Goal: Task Accomplishment & Management: Use online tool/utility

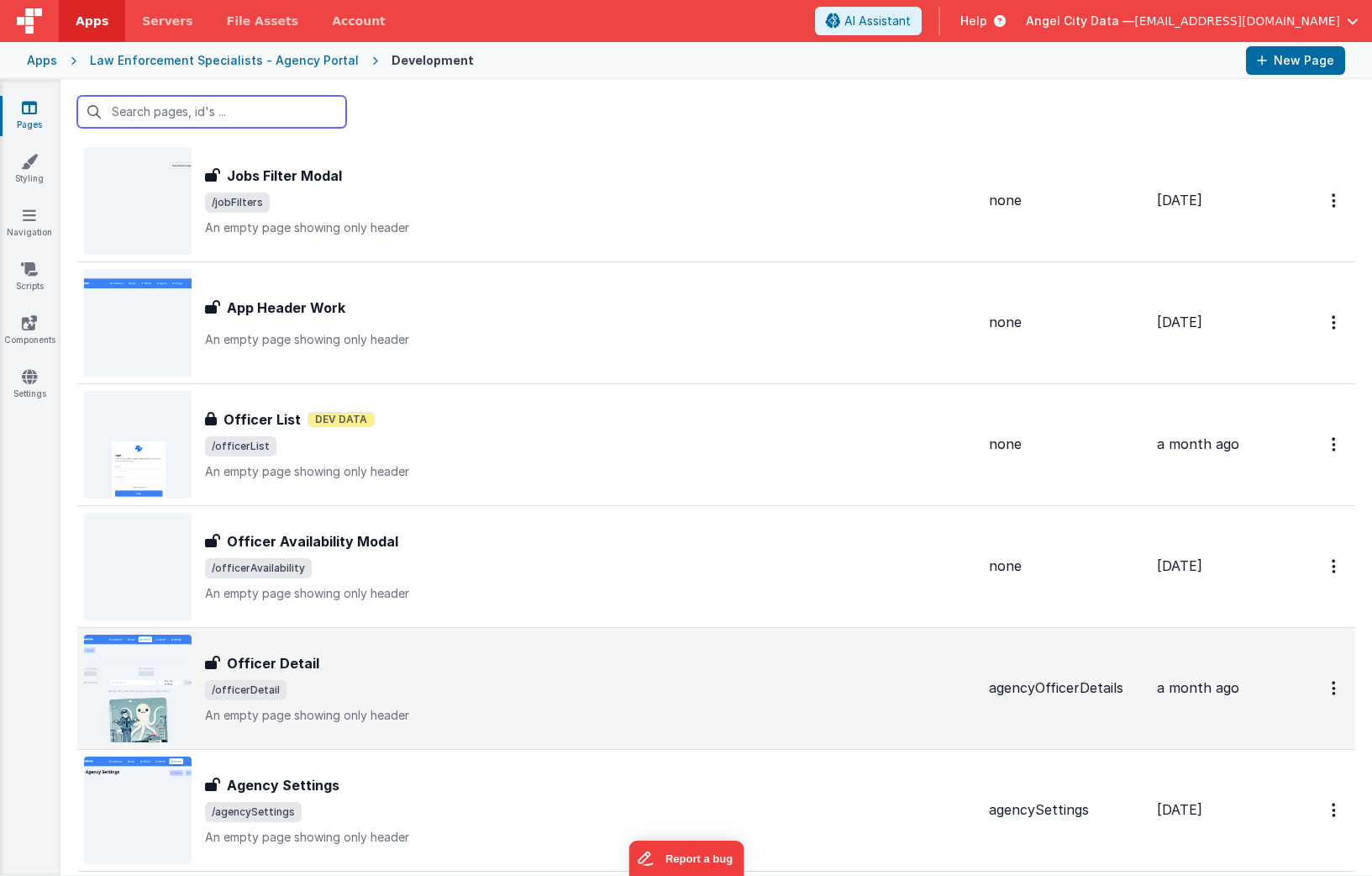
scroll to position [3285, 0]
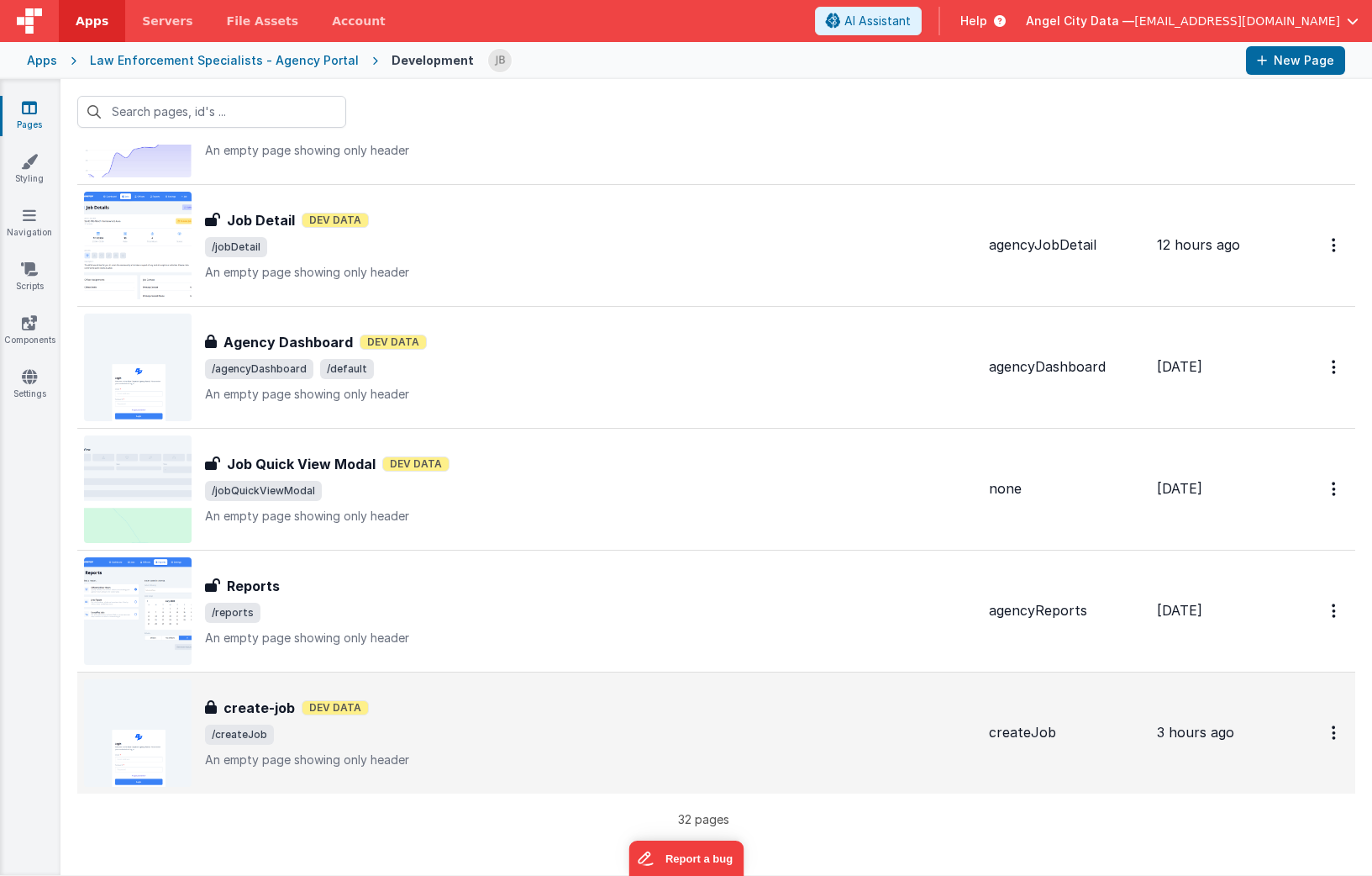
click at [260, 713] on h3 "create-job" at bounding box center [258, 708] width 71 height 21
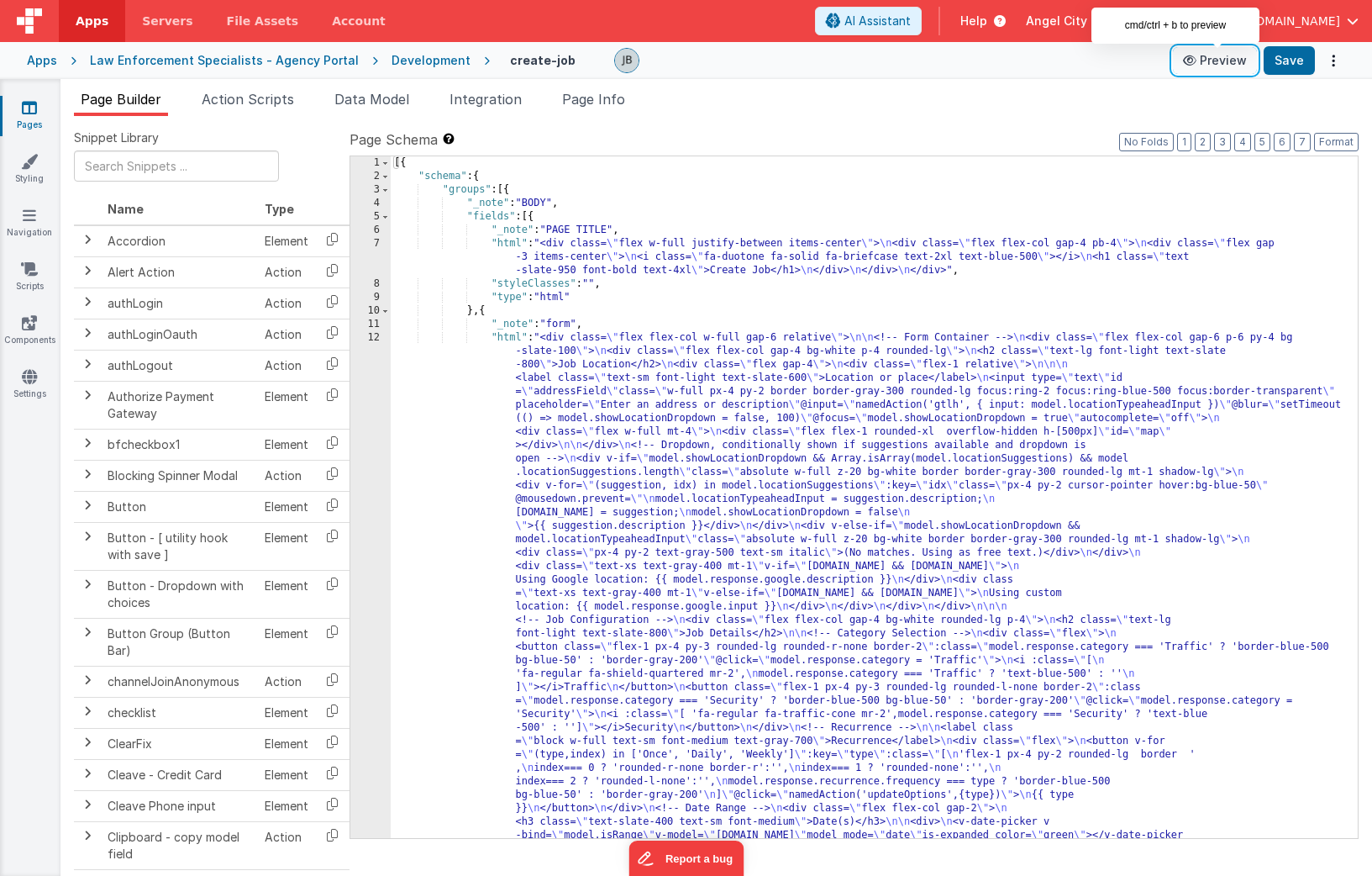
click at [967, 59] on button "Preview" at bounding box center [1215, 60] width 84 height 27
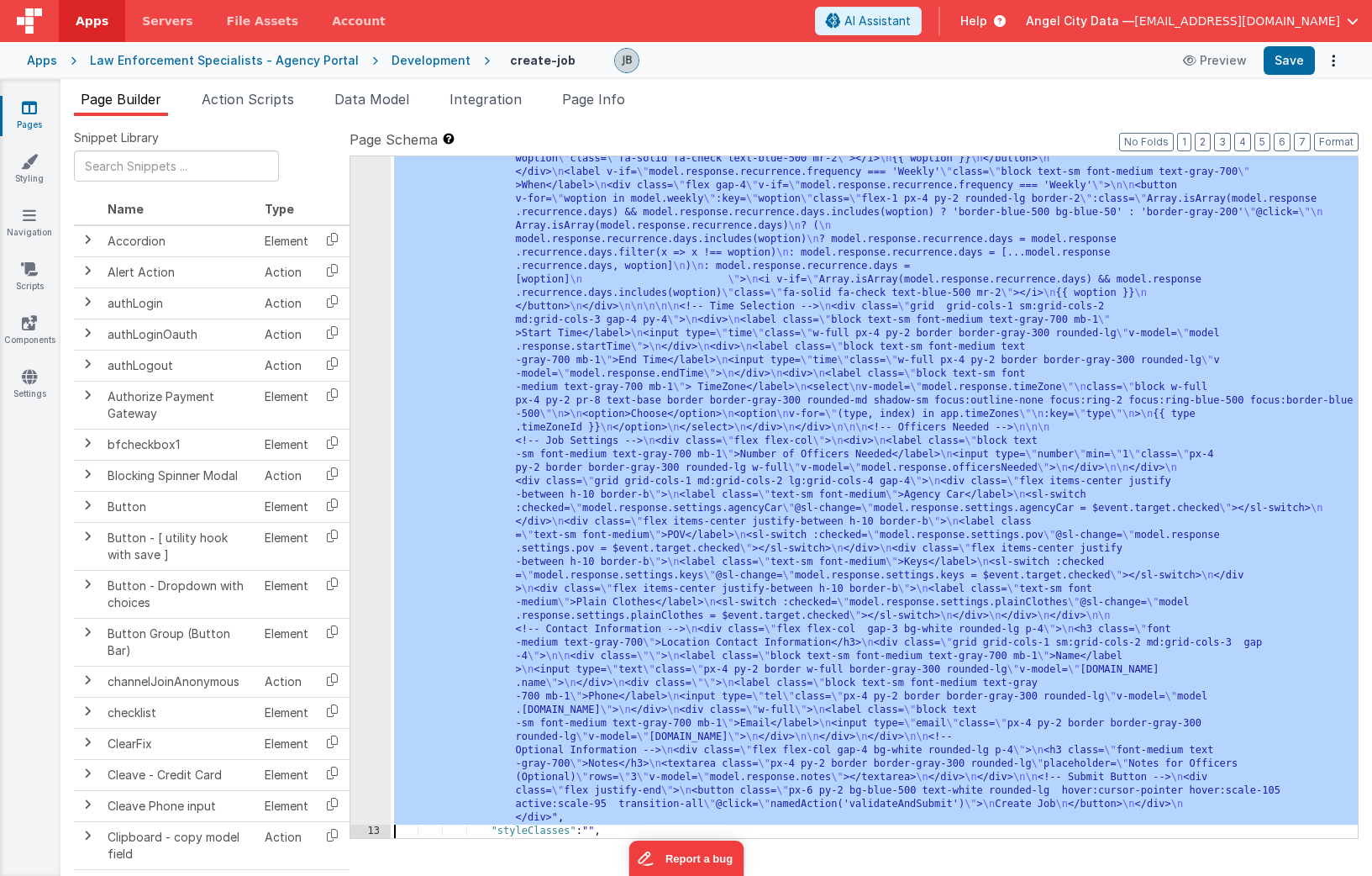
scroll to position [825, 0]
click at [377, 420] on div "12" at bounding box center [370, 165] width 40 height 1318
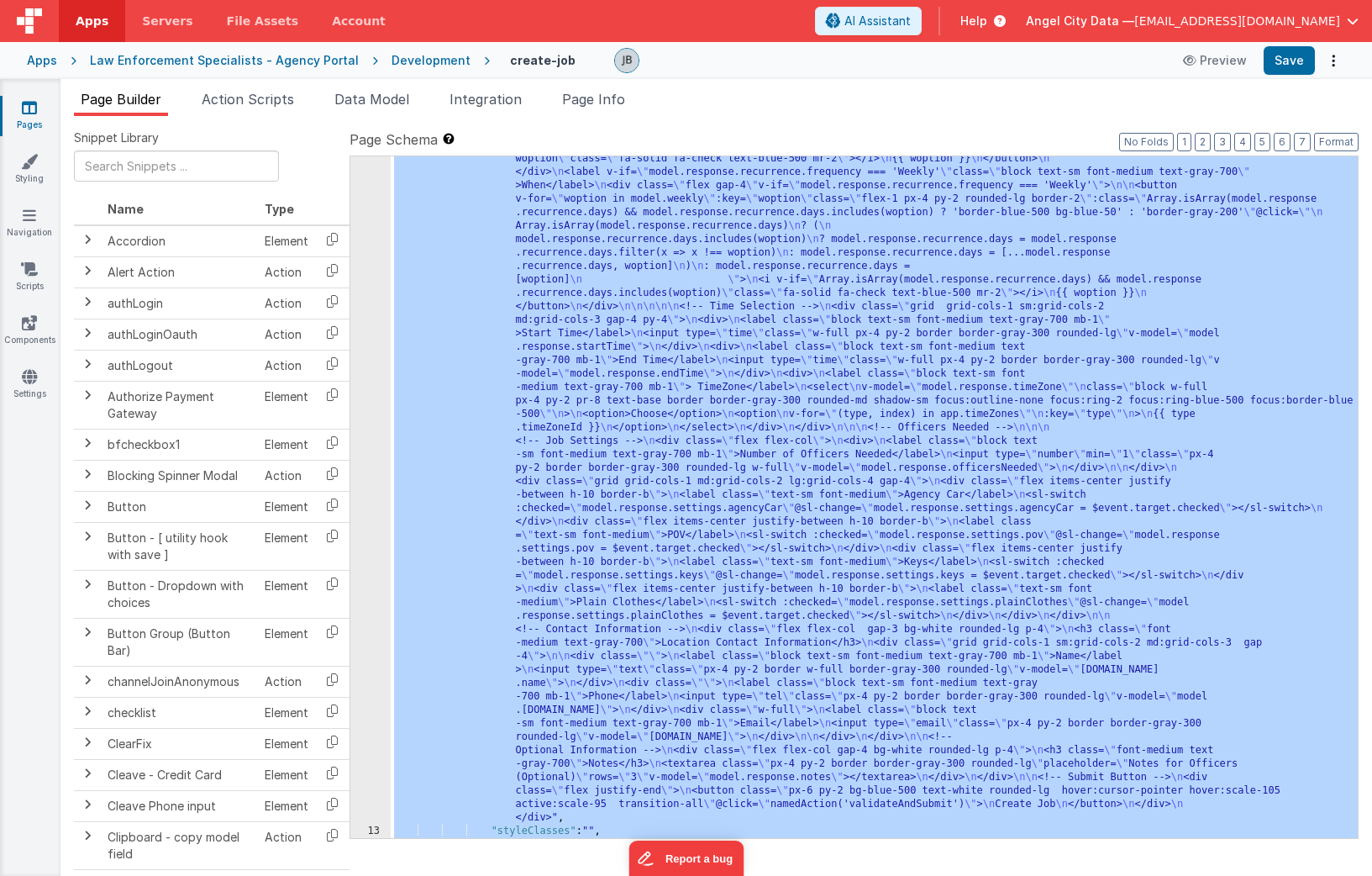
click at [365, 381] on div "12" at bounding box center [370, 165] width 40 height 1318
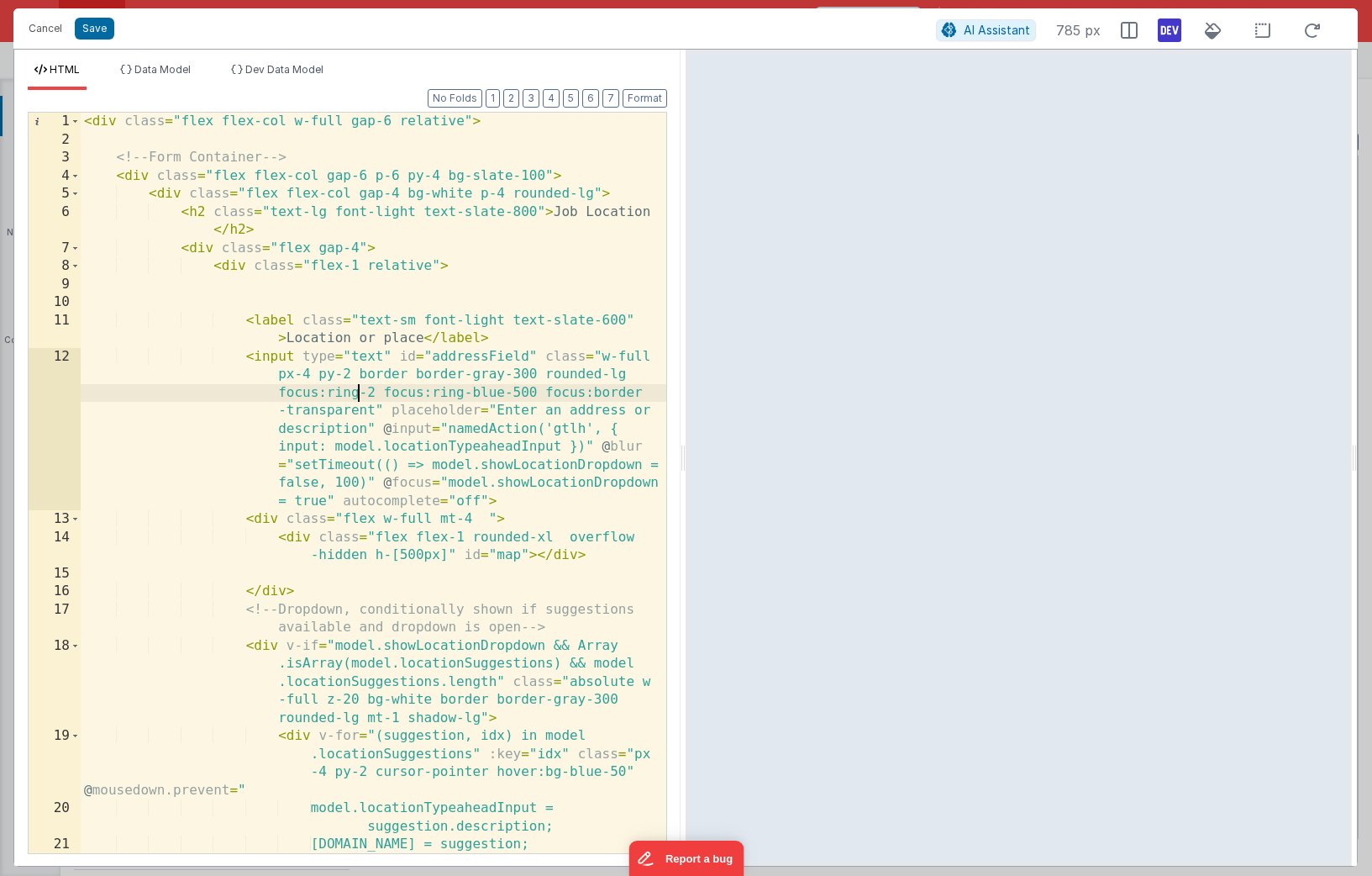
click at [359, 388] on div "< div class = "flex flex-col w-full gap-6 relative" > <!-- Form Container --> <…" at bounding box center [373, 500] width 585 height 777
click at [441, 447] on div "< div class = "flex flex-col w-full gap-6 relative" > <!-- Form Container --> <…" at bounding box center [373, 500] width 585 height 777
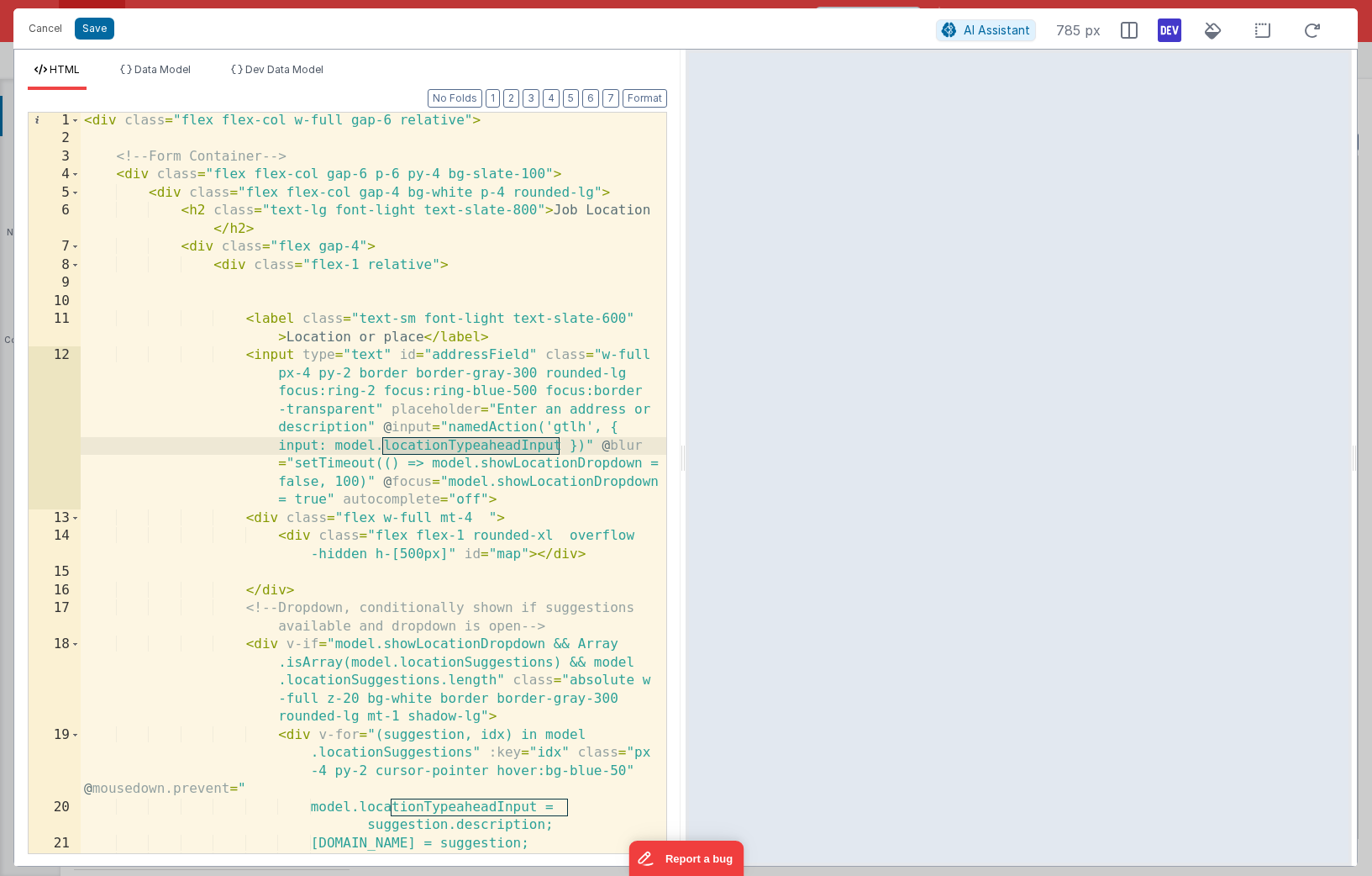
click at [439, 358] on div "< div class = "flex flex-col w-full gap-6 relative" > <!-- Form Container --> <…" at bounding box center [373, 500] width 585 height 777
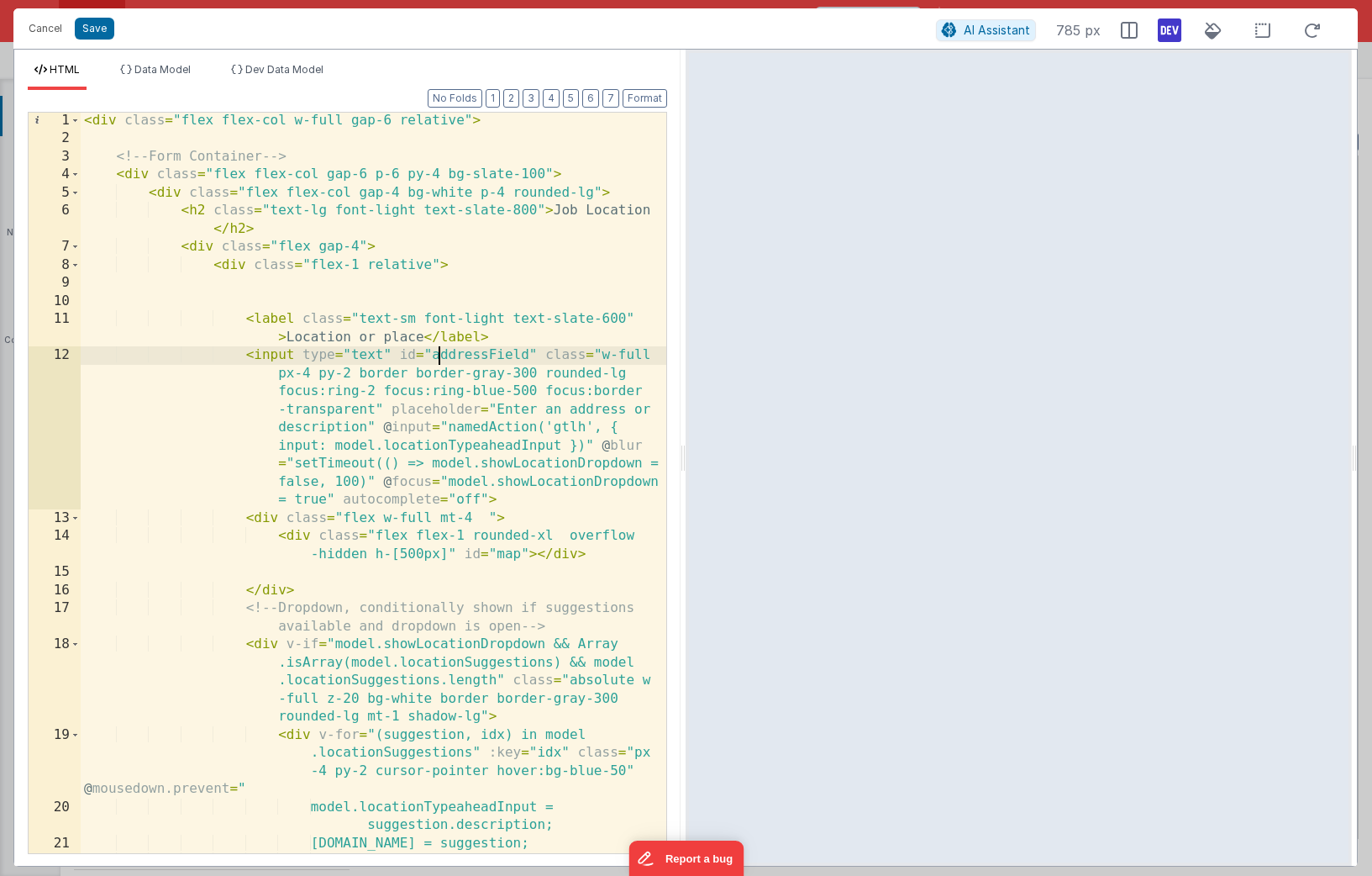
click at [439, 358] on div "< div class = "flex flex-col w-full gap-6 relative" > <!-- Form Container --> <…" at bounding box center [373, 500] width 585 height 777
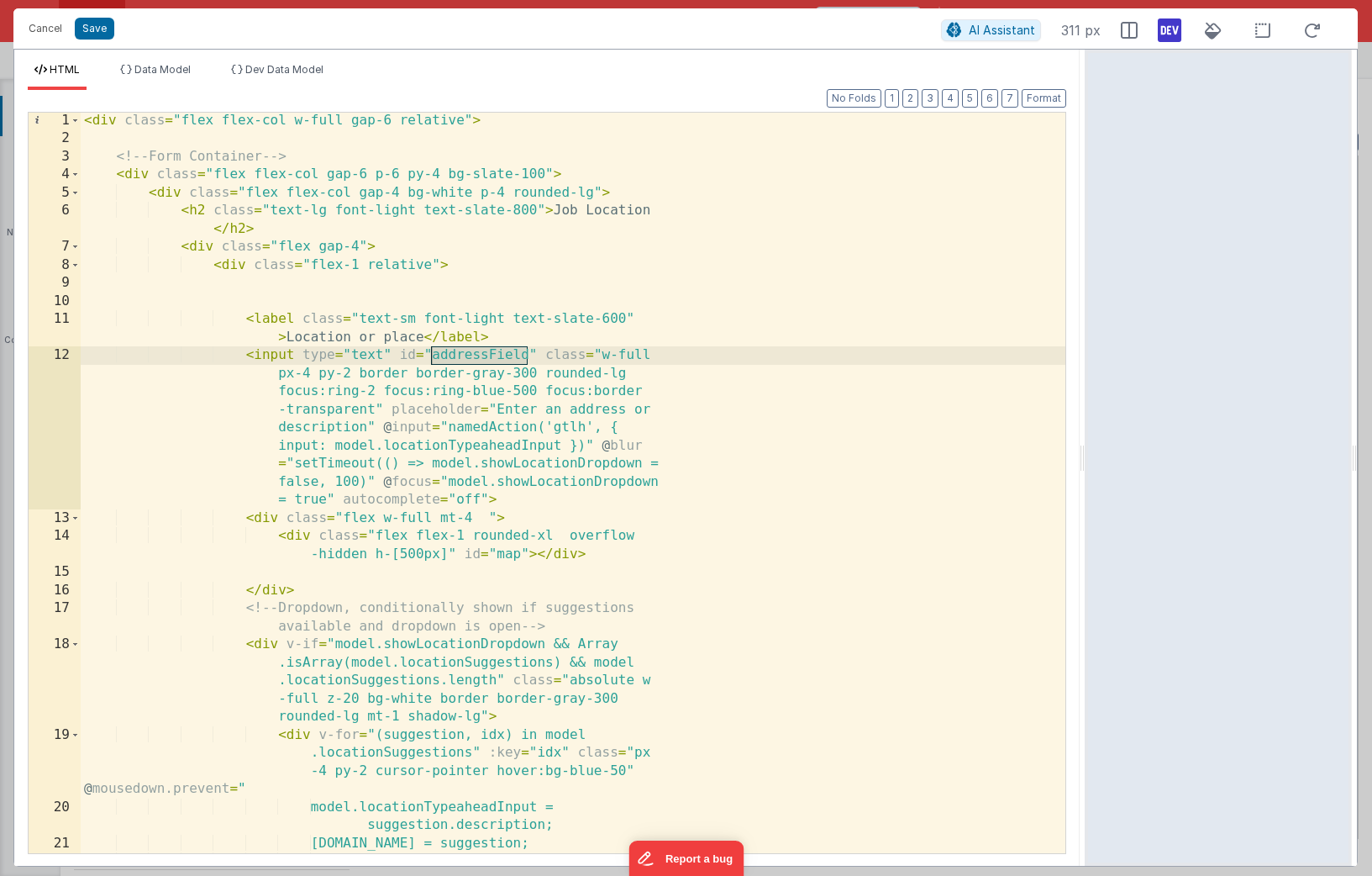
drag, startPoint x: 684, startPoint y: 447, endPoint x: 1085, endPoint y: 438, distance: 401.1
click at [967, 438] on html "Cancel Save AI Assistant 311 px HTML Data Model Dev Data Model Format 7 6 5 4 3…" at bounding box center [686, 438] width 1372 height 876
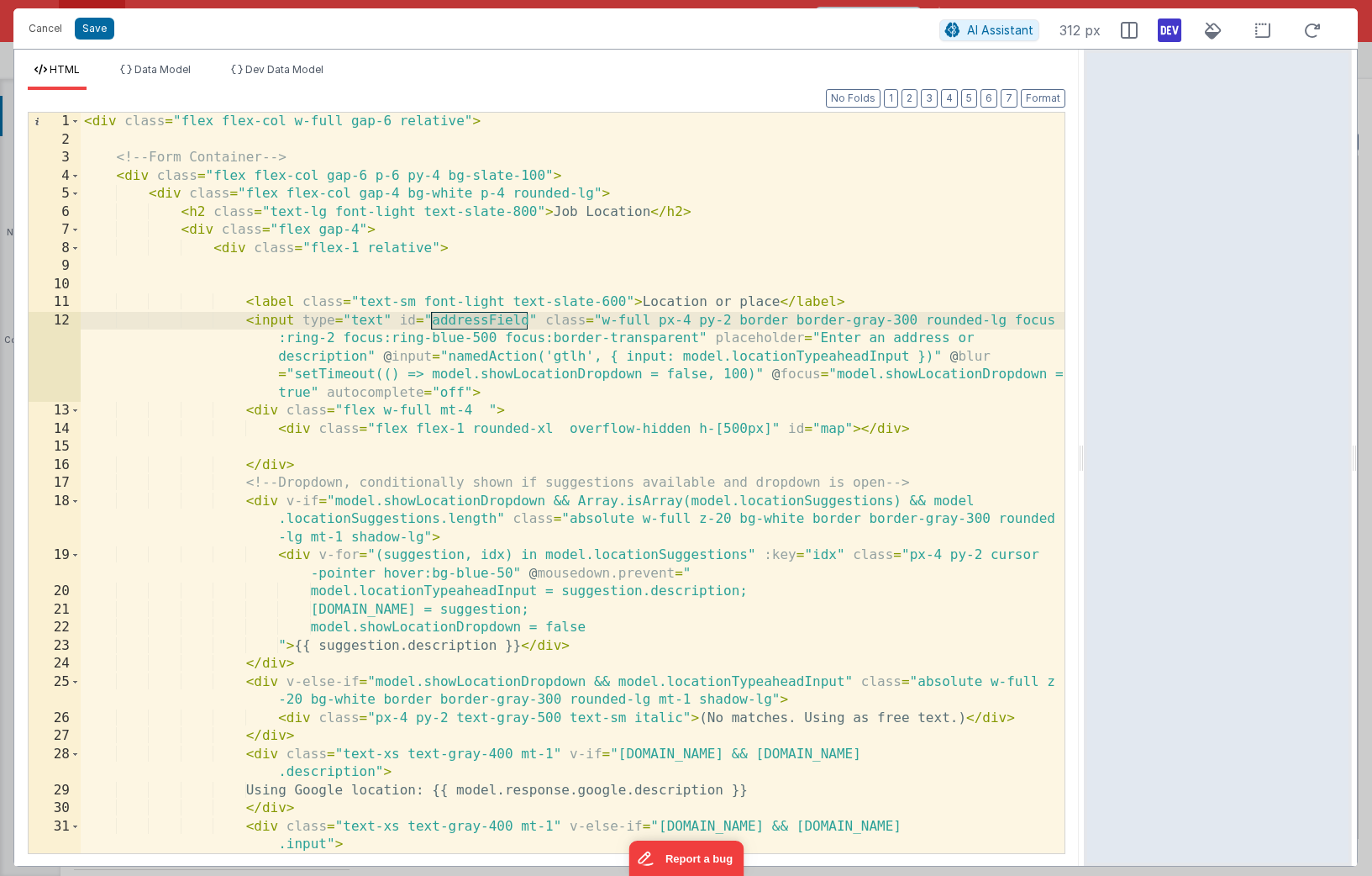
scroll to position [0, 0]
click at [496, 361] on div "< div class = "flex flex-col w-full gap-6 relative" > <!-- Form Container --> <…" at bounding box center [572, 500] width 983 height 777
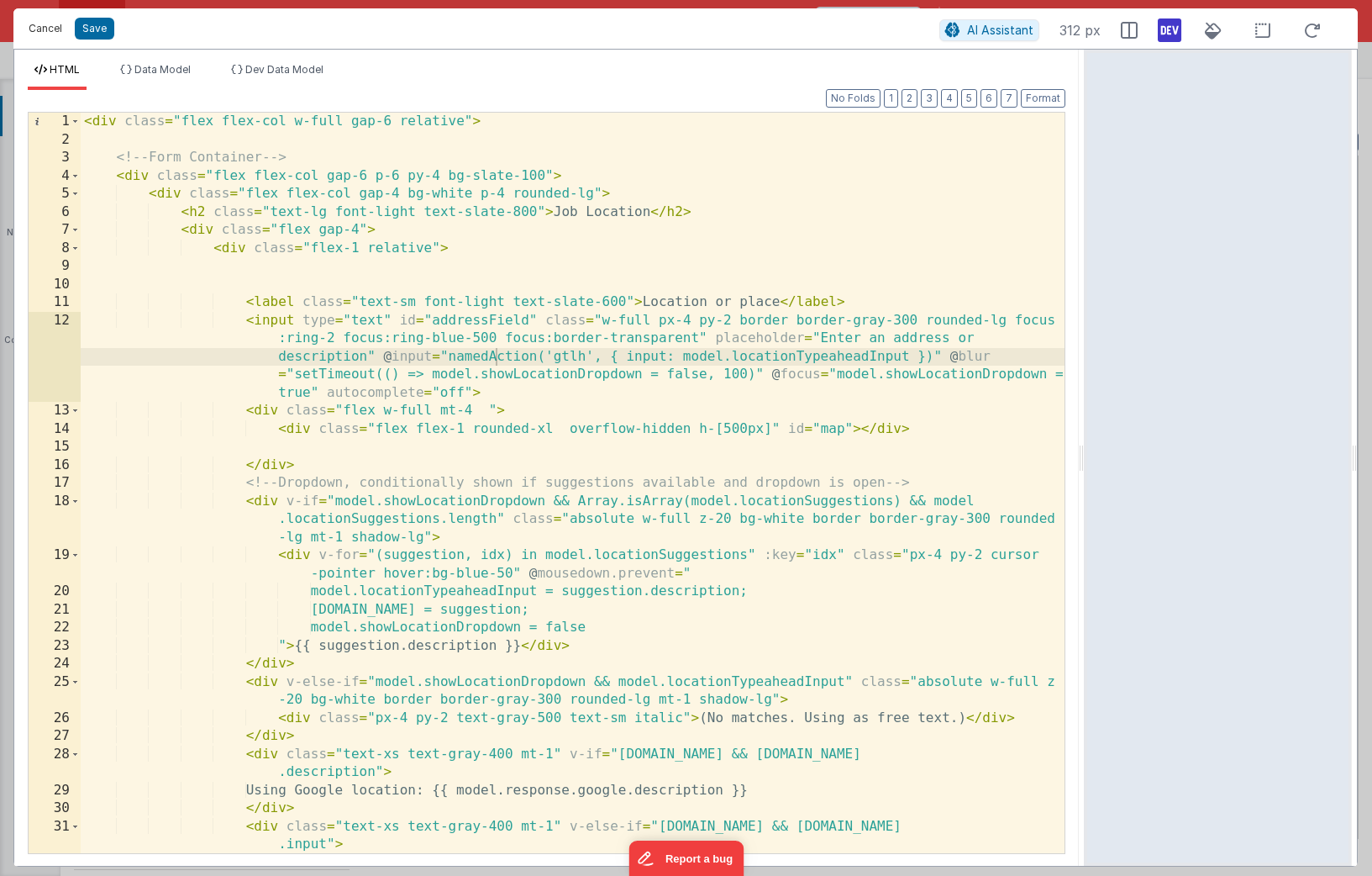
click at [50, 35] on button "Cancel" at bounding box center [45, 28] width 50 height 23
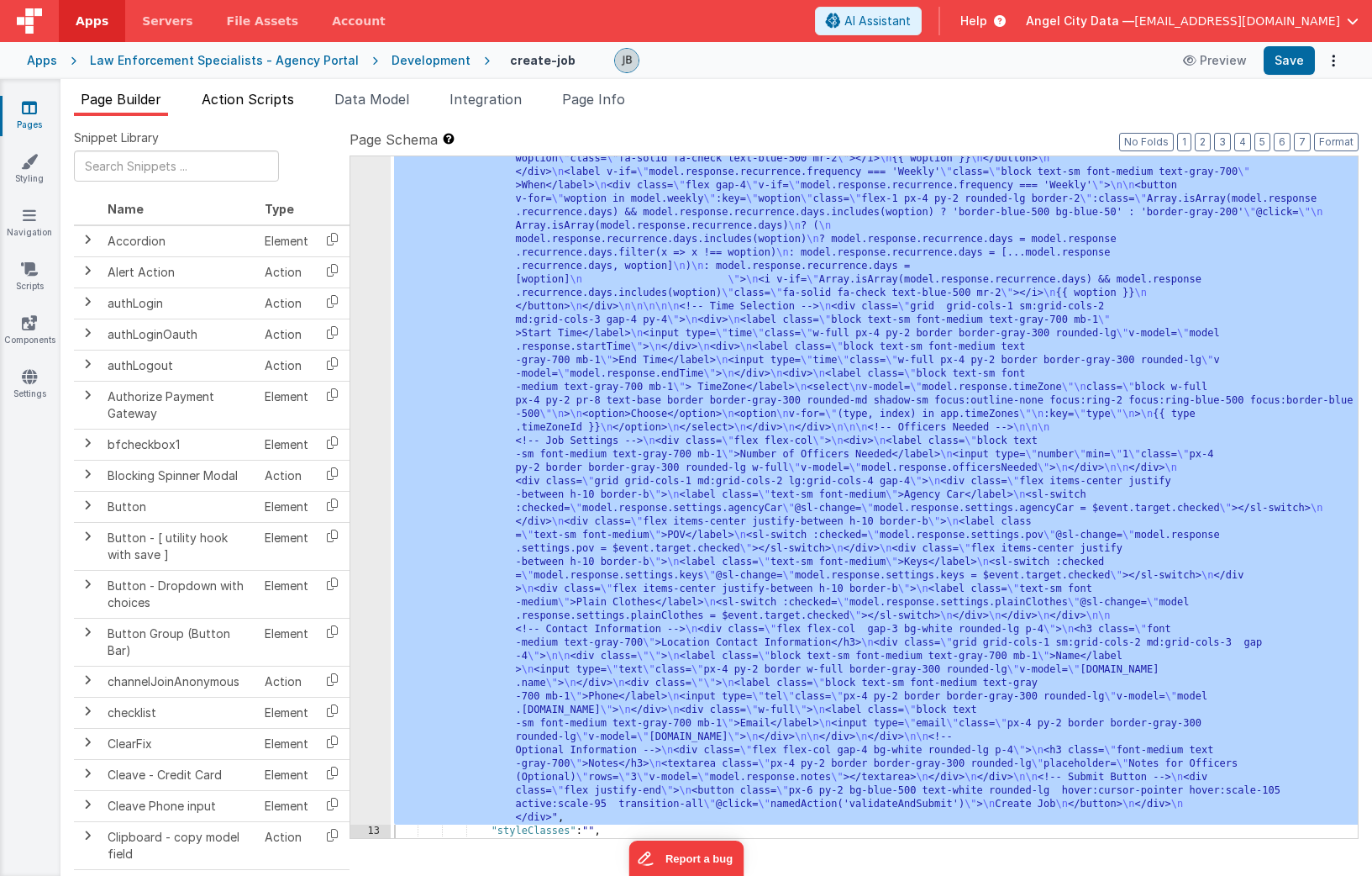
click at [266, 92] on span "Action Scripts" at bounding box center [248, 99] width 92 height 17
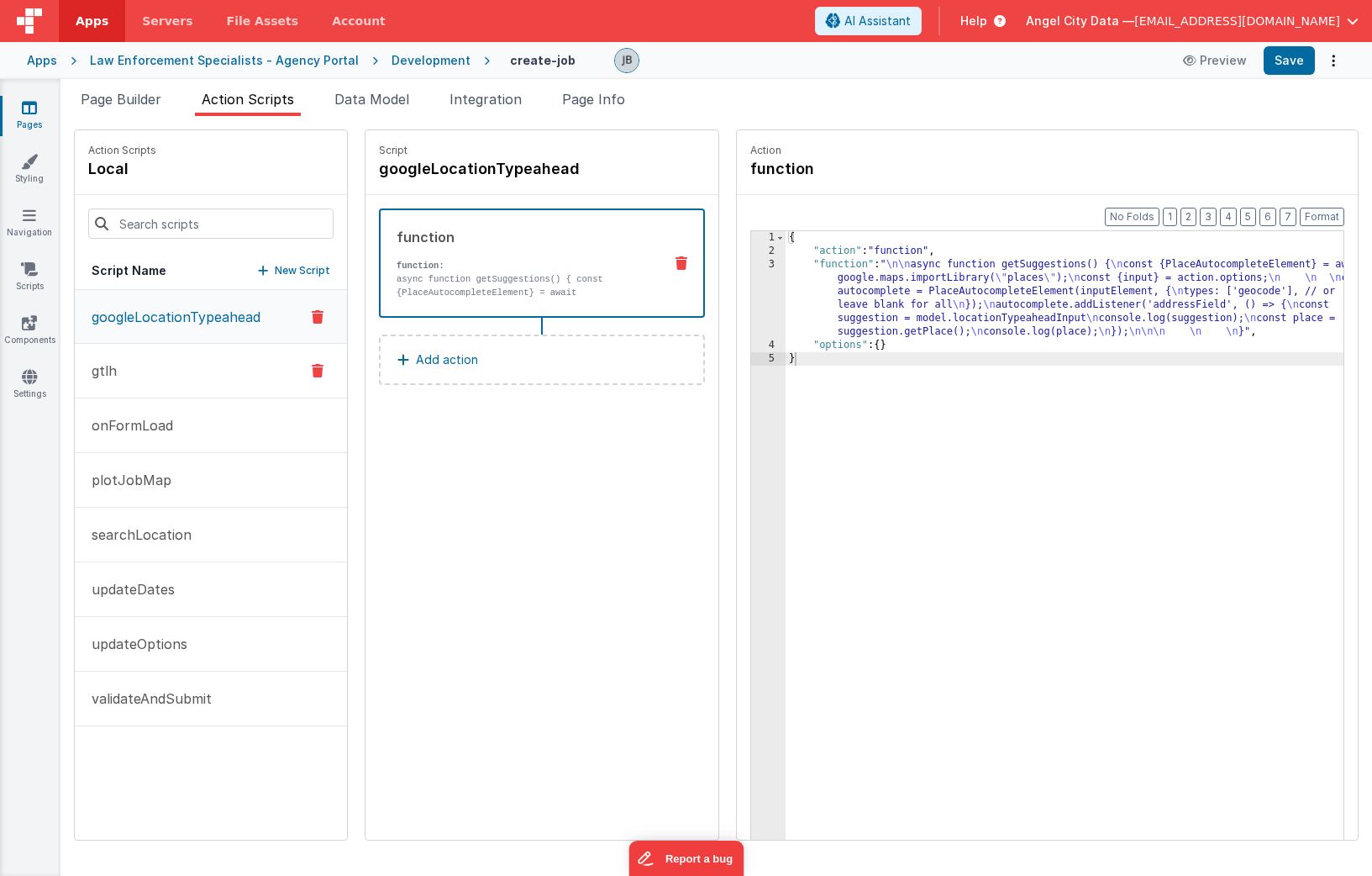
click at [157, 384] on button "gtlh" at bounding box center [211, 371] width 272 height 55
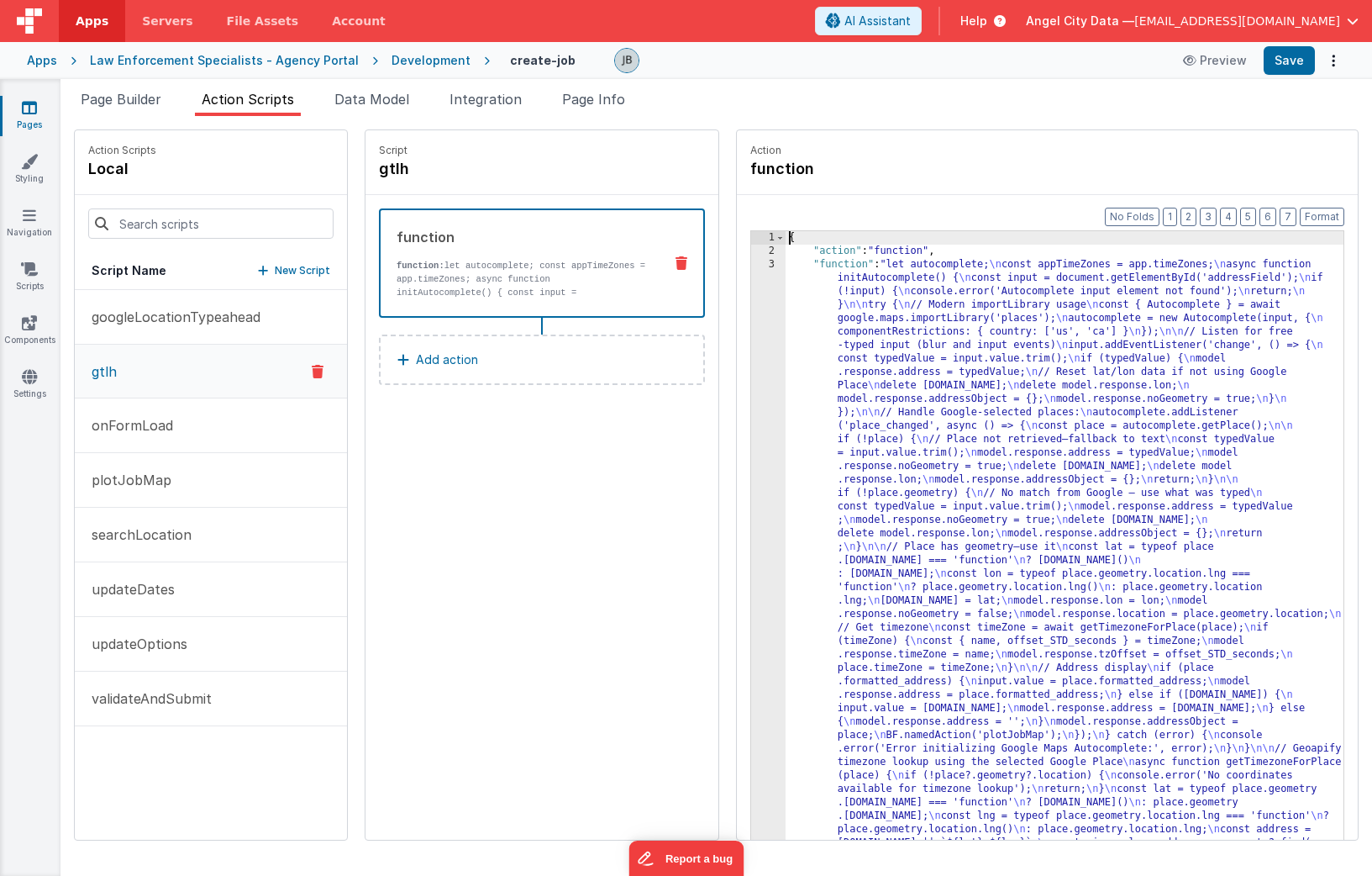
click at [751, 391] on div "3" at bounding box center [768, 614] width 34 height 712
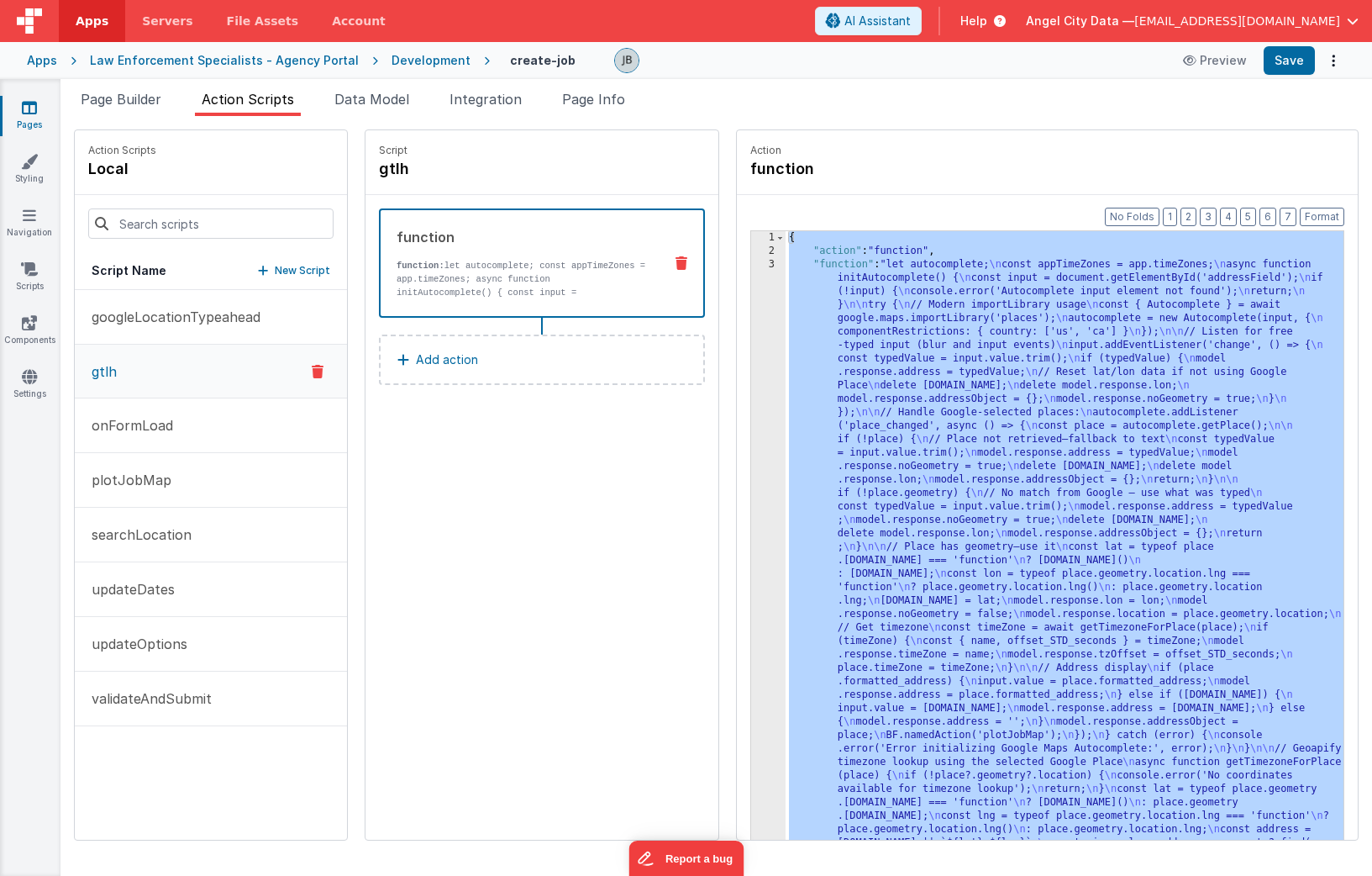
click at [751, 391] on div "3" at bounding box center [768, 614] width 34 height 712
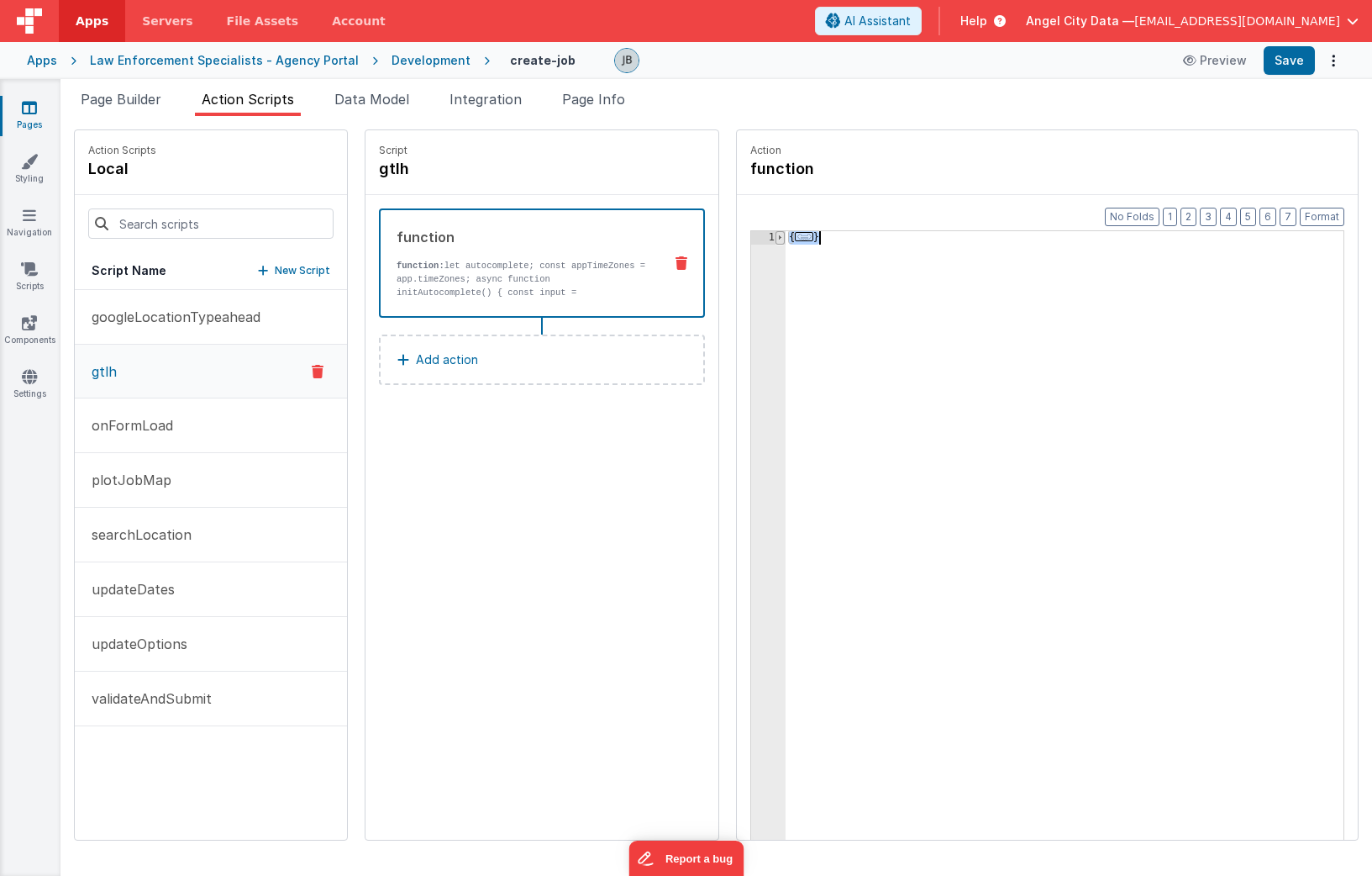
click at [775, 235] on span at bounding box center [780, 238] width 9 height 14
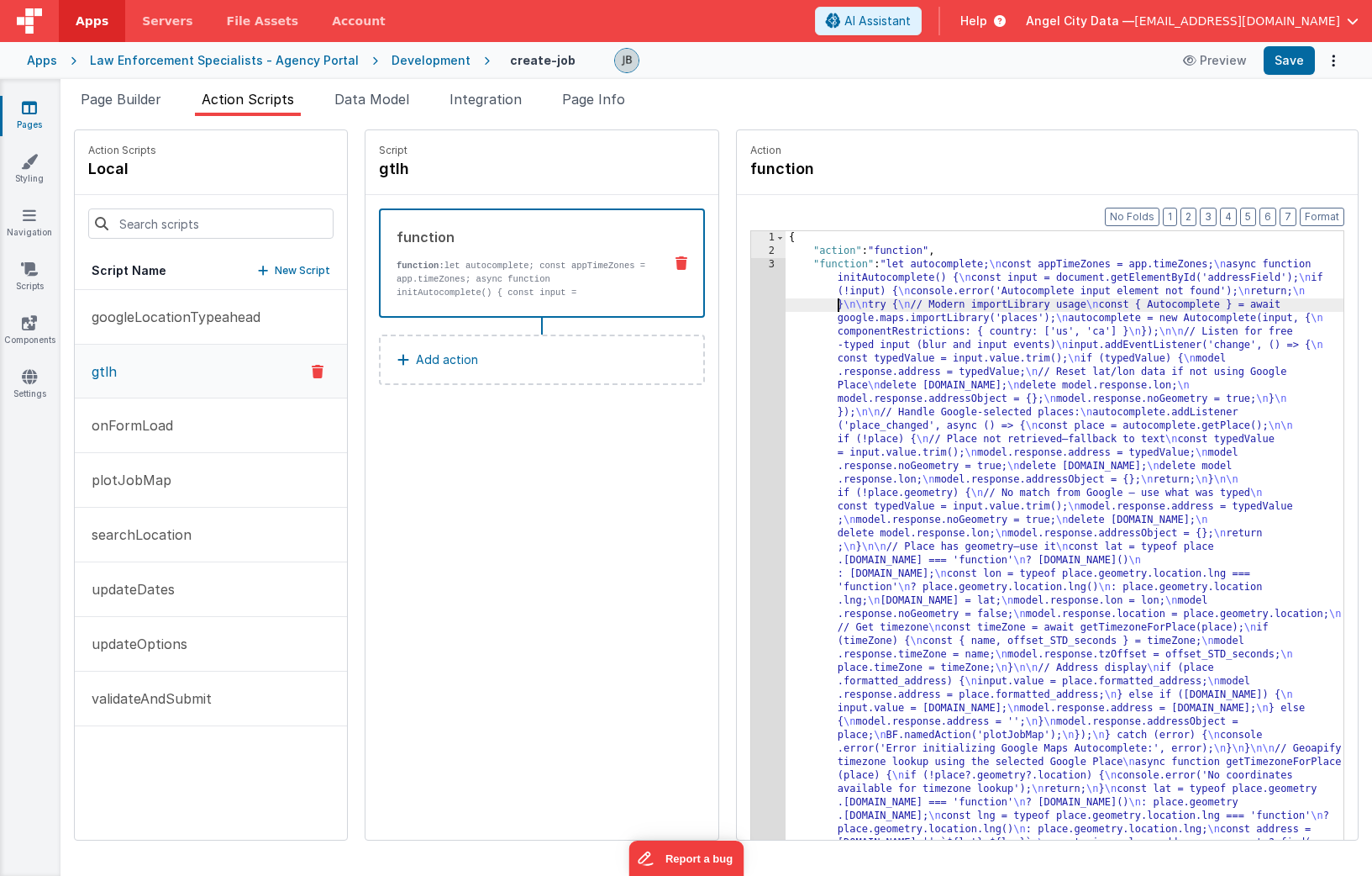
click at [751, 319] on div "3" at bounding box center [768, 614] width 34 height 712
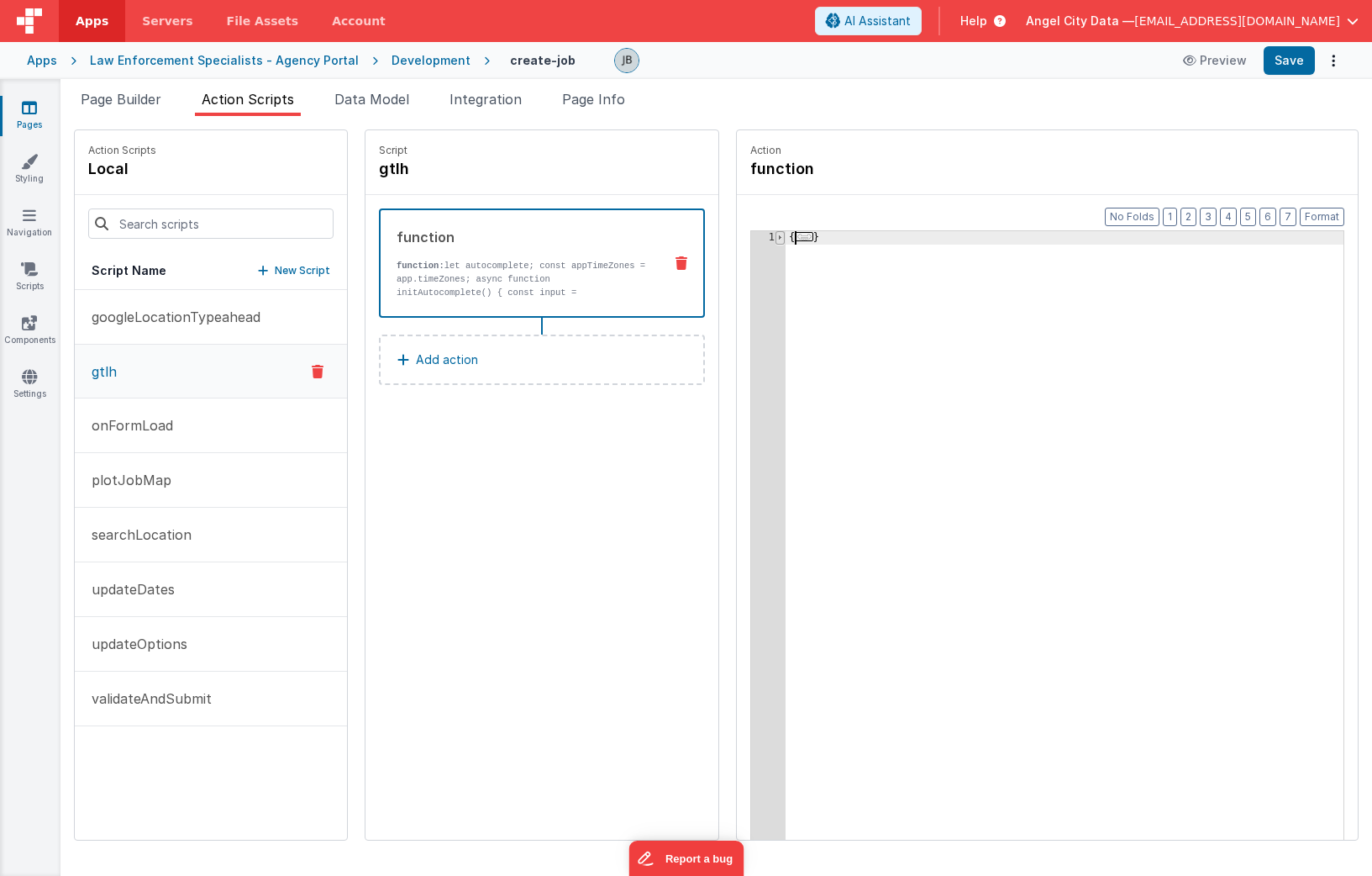
click at [775, 242] on span at bounding box center [780, 238] width 9 height 14
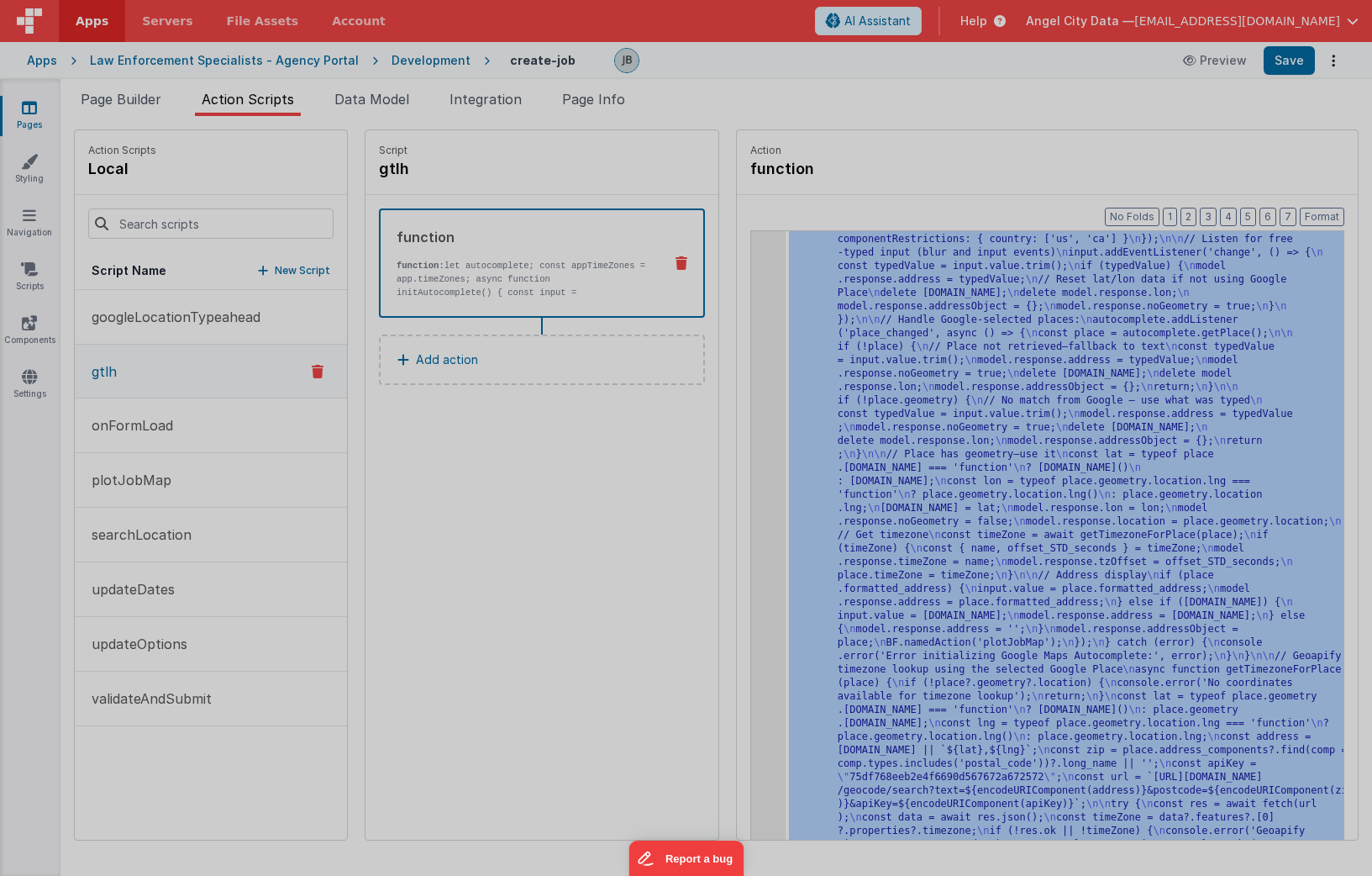
scroll to position [92, 0]
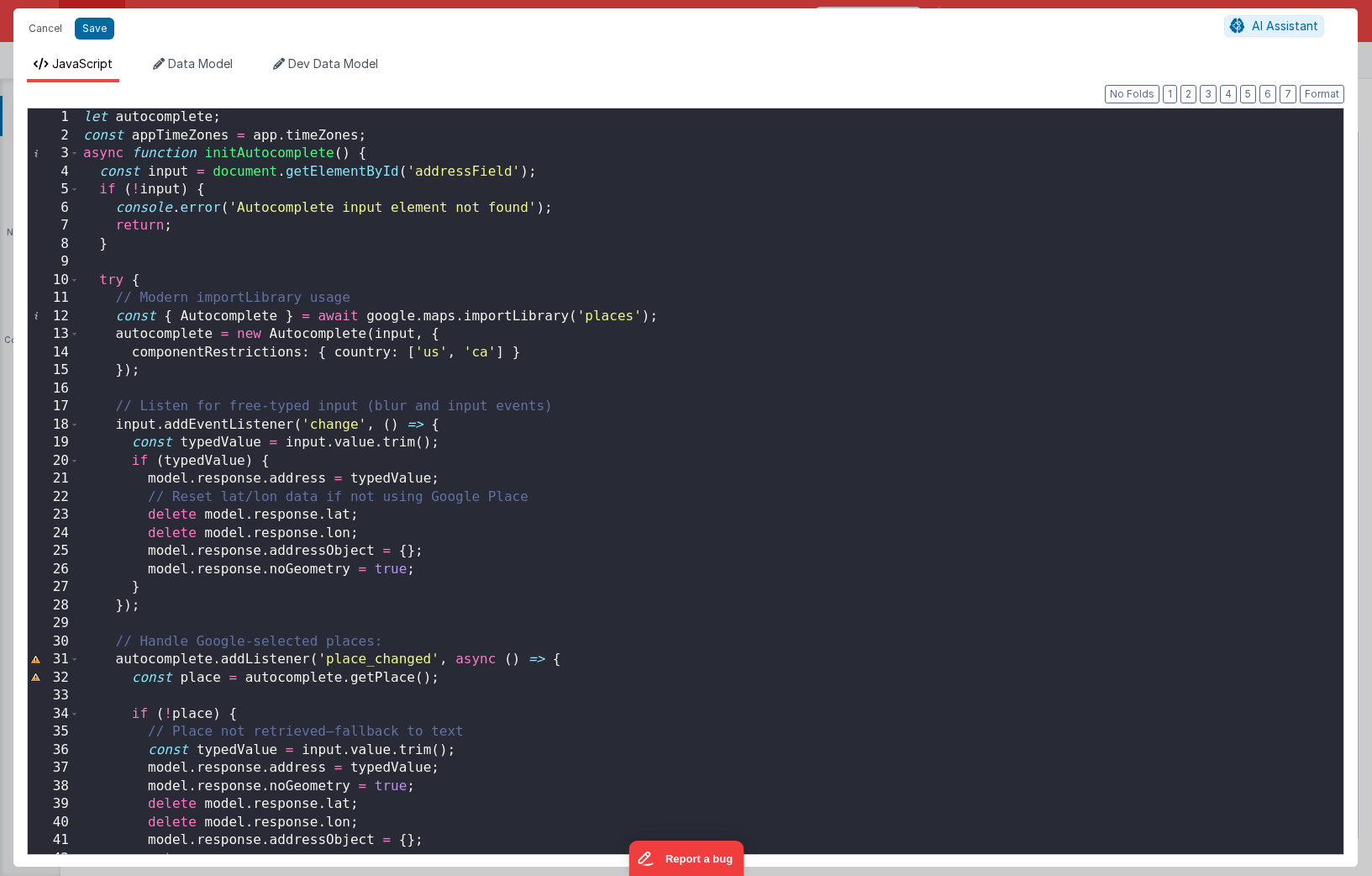
click at [389, 427] on div "let autocomplete ; const appTimeZones = app . timeZones ; async function initAu…" at bounding box center [711, 499] width 1263 height 782
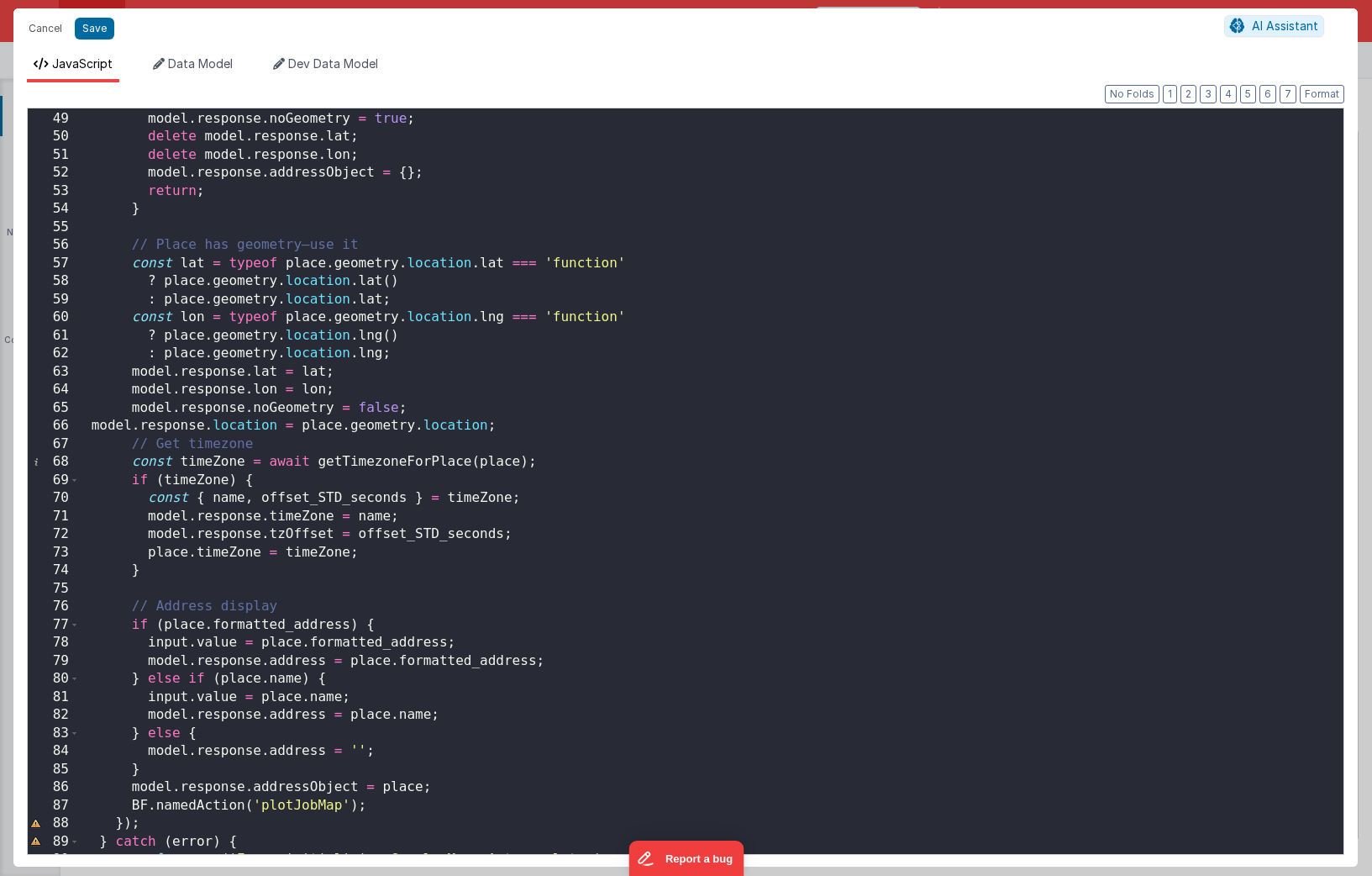
scroll to position [898, 0]
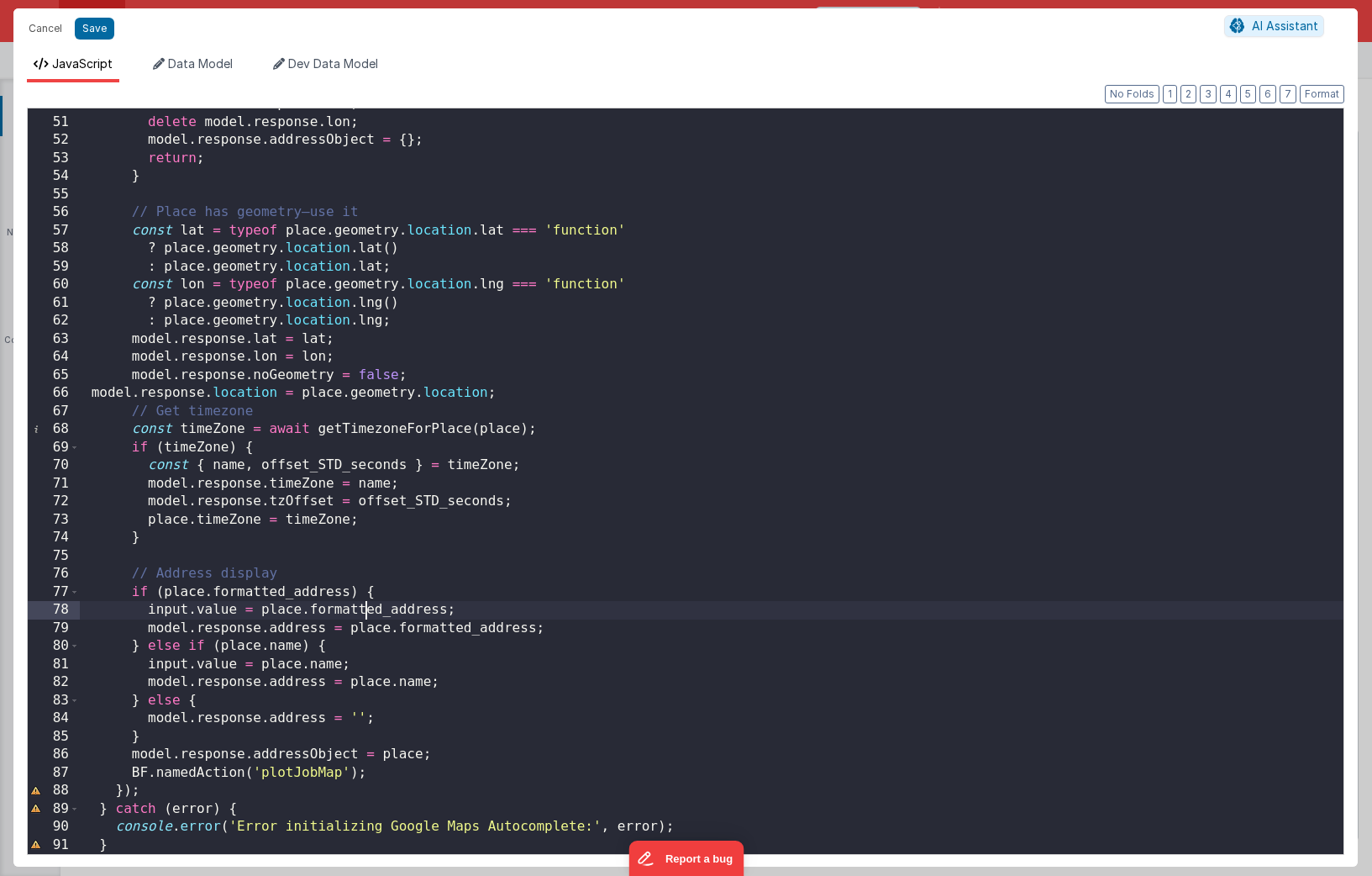
click at [365, 618] on div "delete model . response . lat ; delete model . response . lon ; model . respons…" at bounding box center [711, 486] width 1263 height 782
click at [303, 629] on div "delete model . response . lat ; delete model . response . lon ; model . respons…" at bounding box center [711, 486] width 1263 height 782
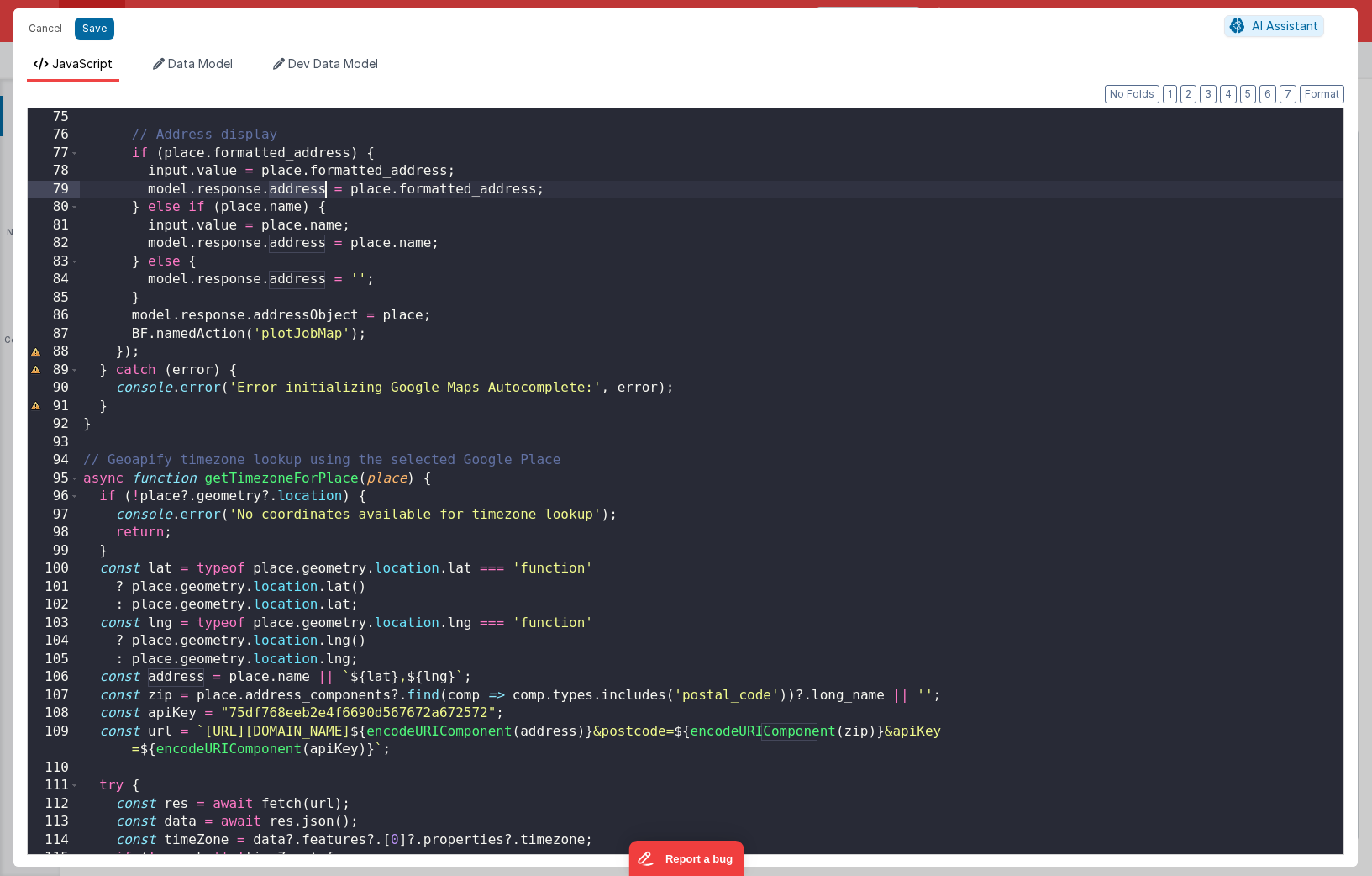
scroll to position [1344, 0]
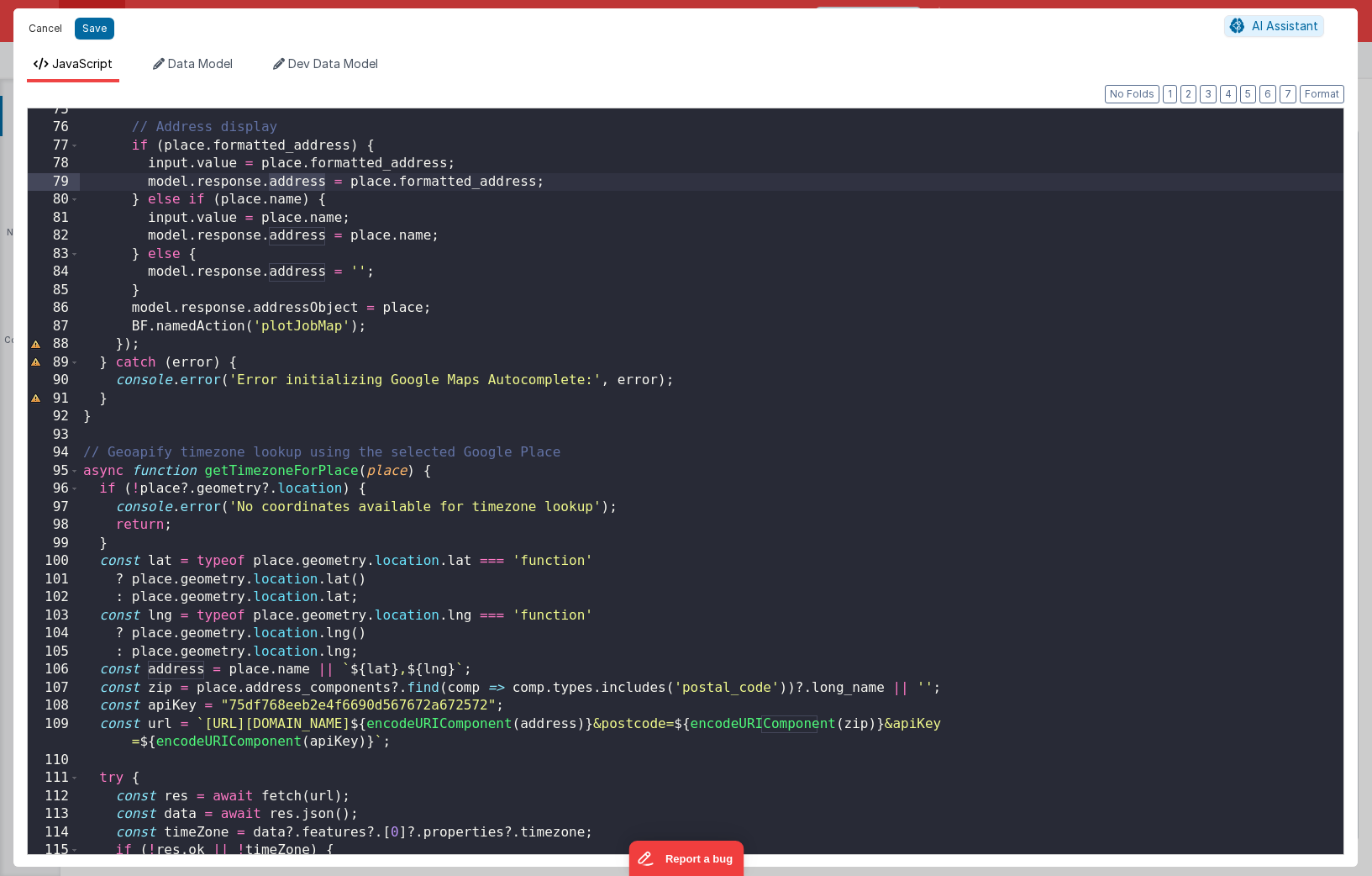
click at [52, 22] on button "Cancel" at bounding box center [45, 28] width 50 height 23
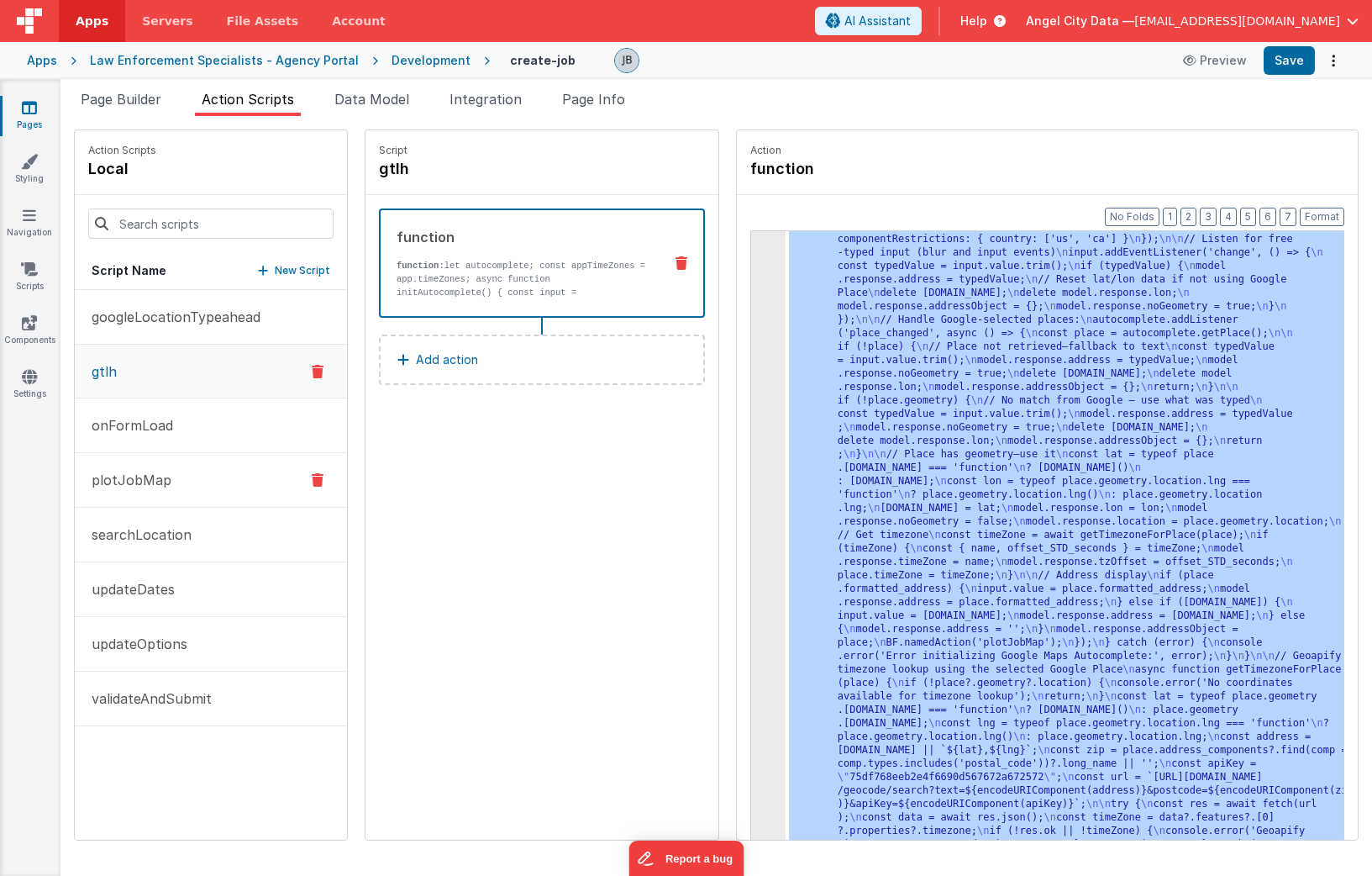
click at [175, 487] on button "plotJobMap" at bounding box center [211, 480] width 272 height 55
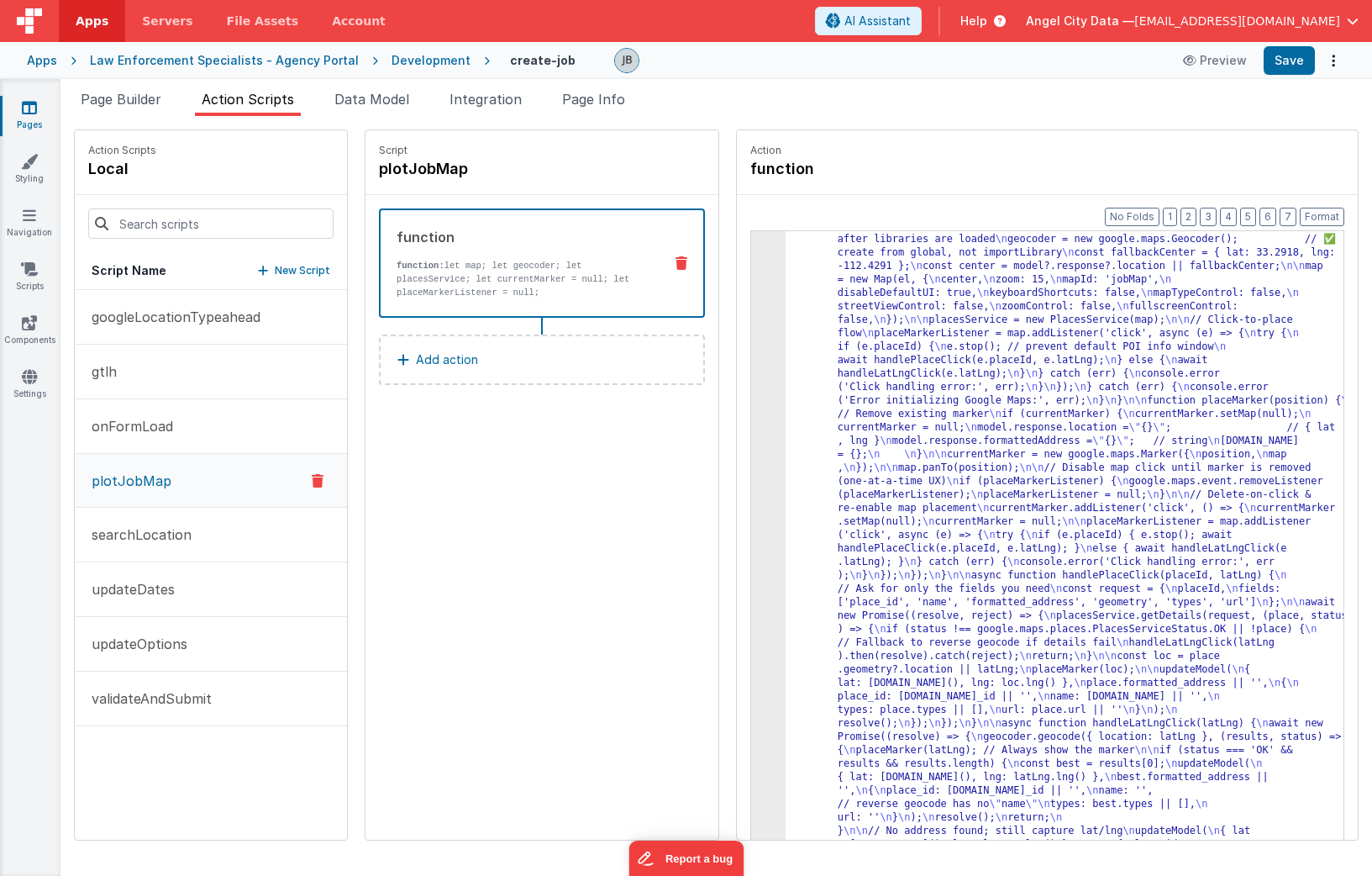
click at [751, 438] on div "3" at bounding box center [768, 555] width 34 height 780
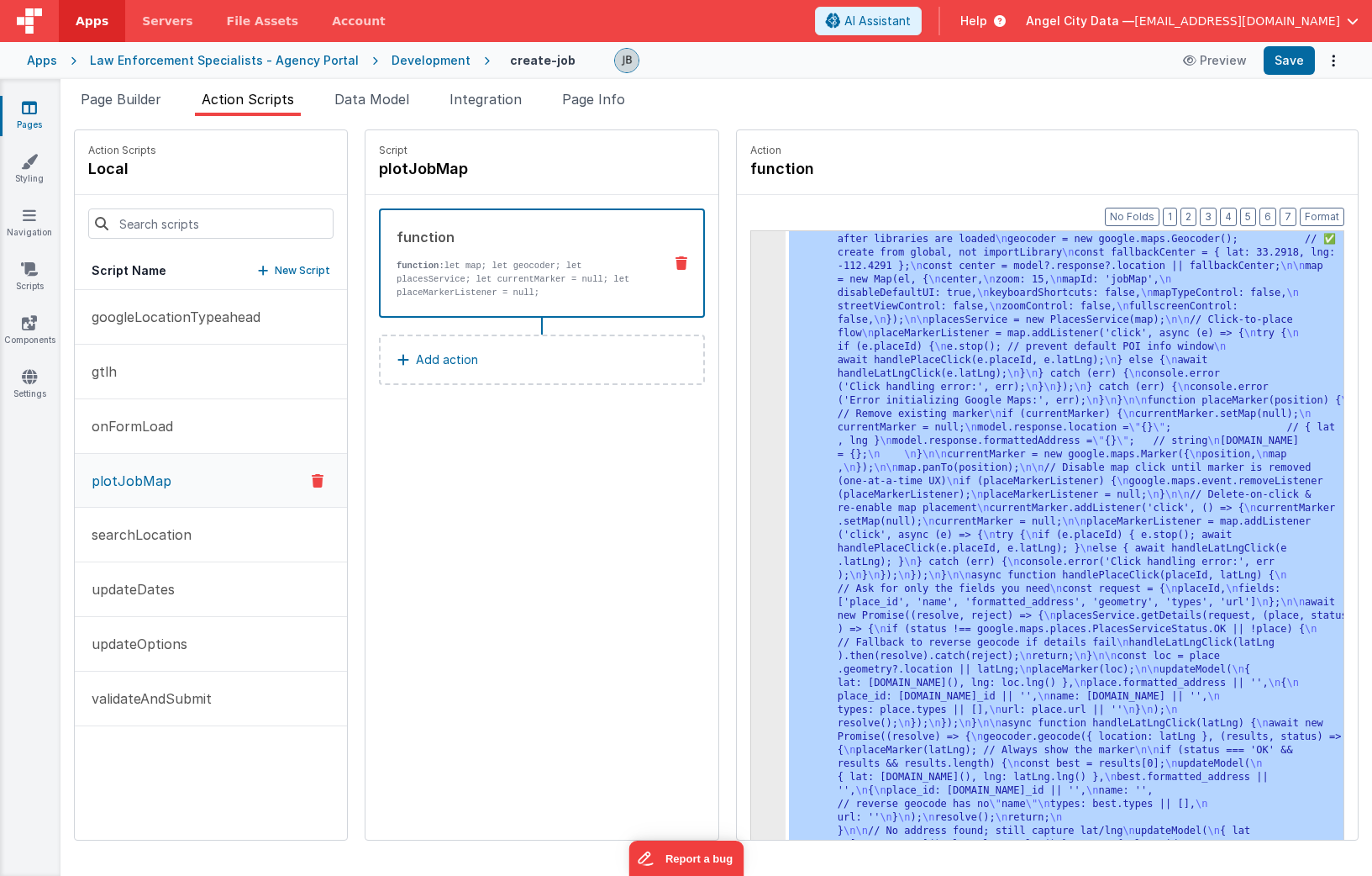
click at [751, 438] on div "3" at bounding box center [768, 555] width 34 height 780
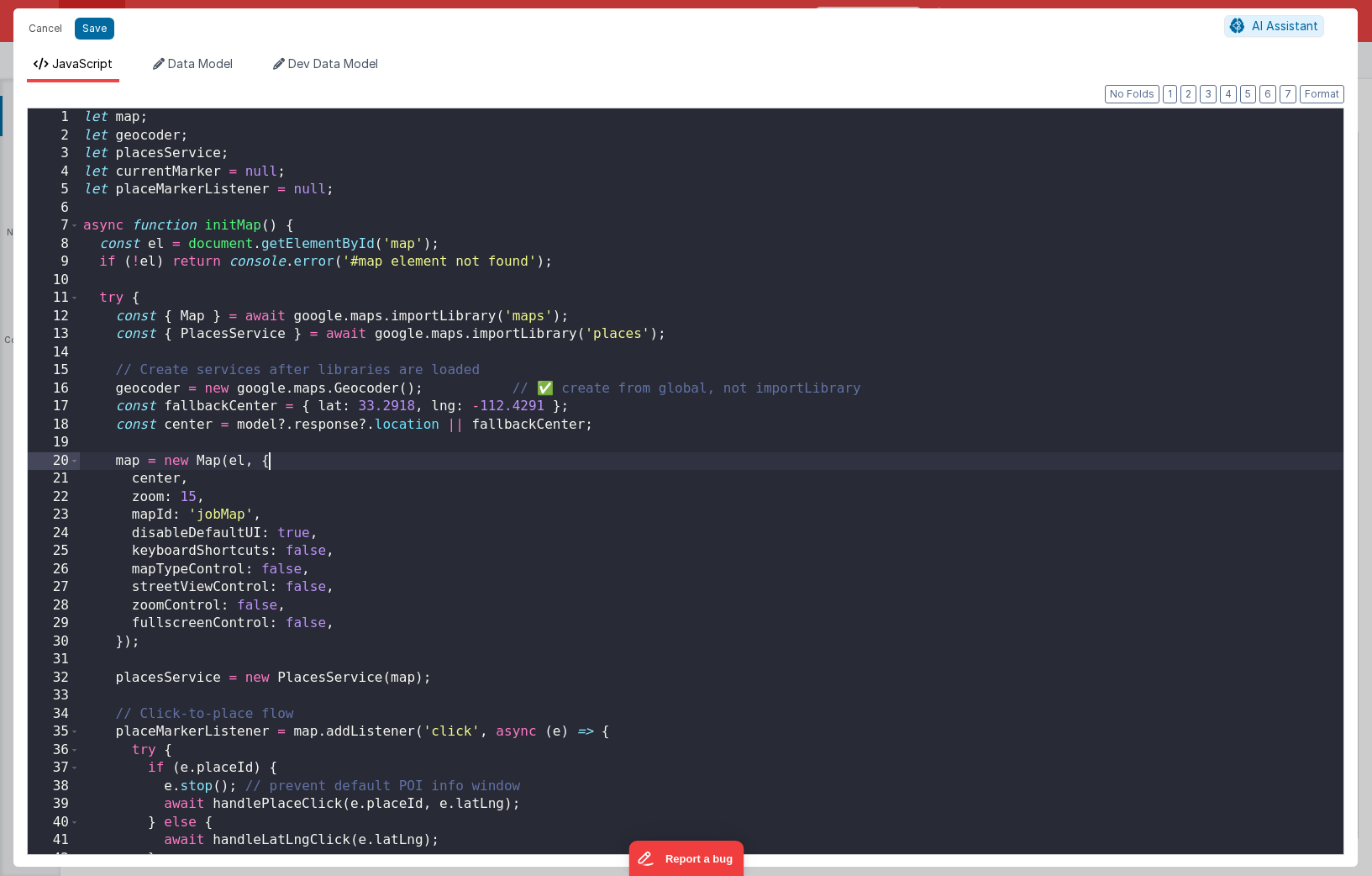
click at [731, 438] on div "let map ; let geocoder ; let placesService ; let currentMarker = null ; let pla…" at bounding box center [711, 499] width 1263 height 782
click at [375, 479] on div "let map ; let geocoder ; let placesService ; let currentMarker = null ; let pla…" at bounding box center [711, 499] width 1263 height 782
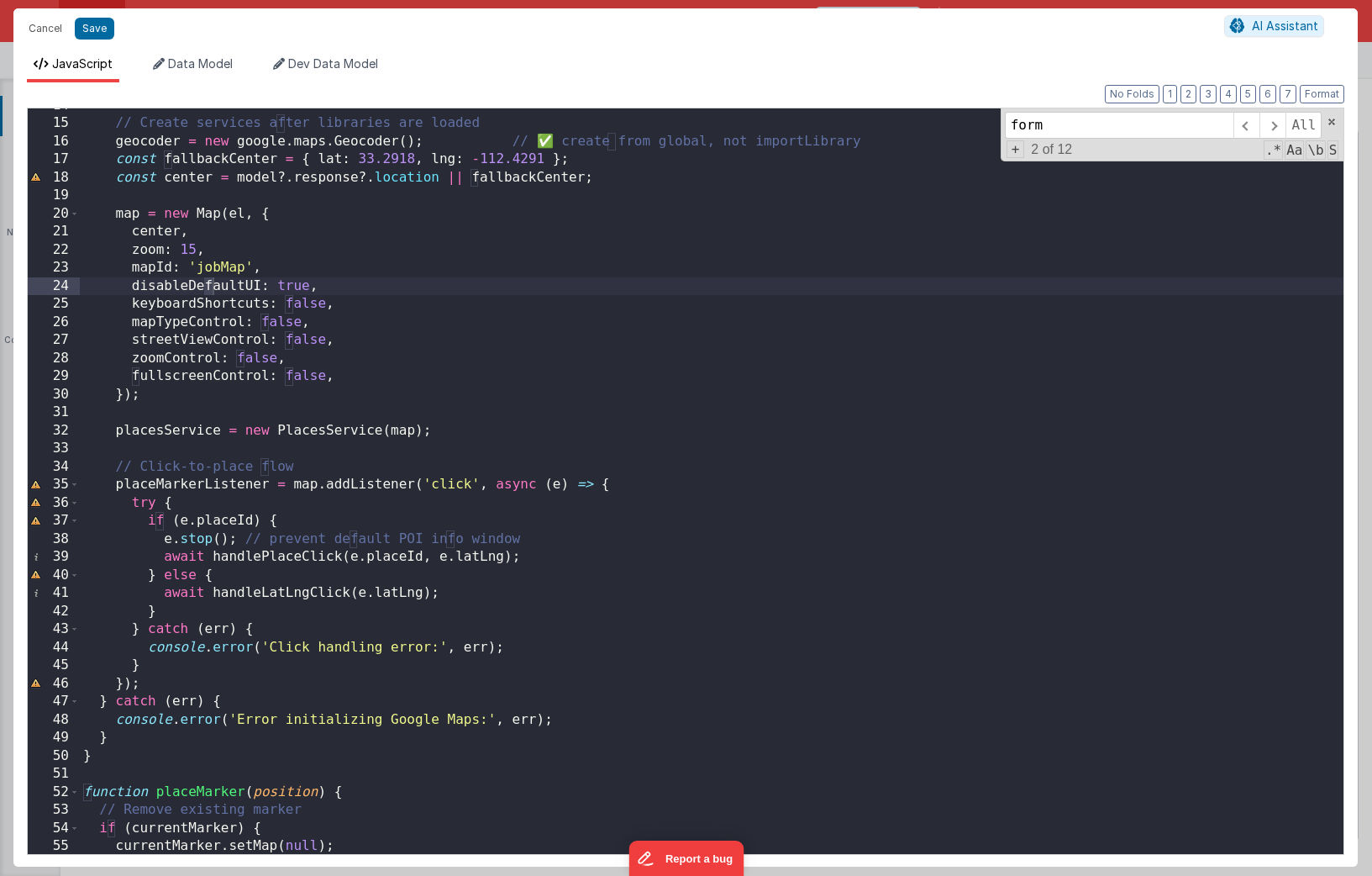
scroll to position [675, 0]
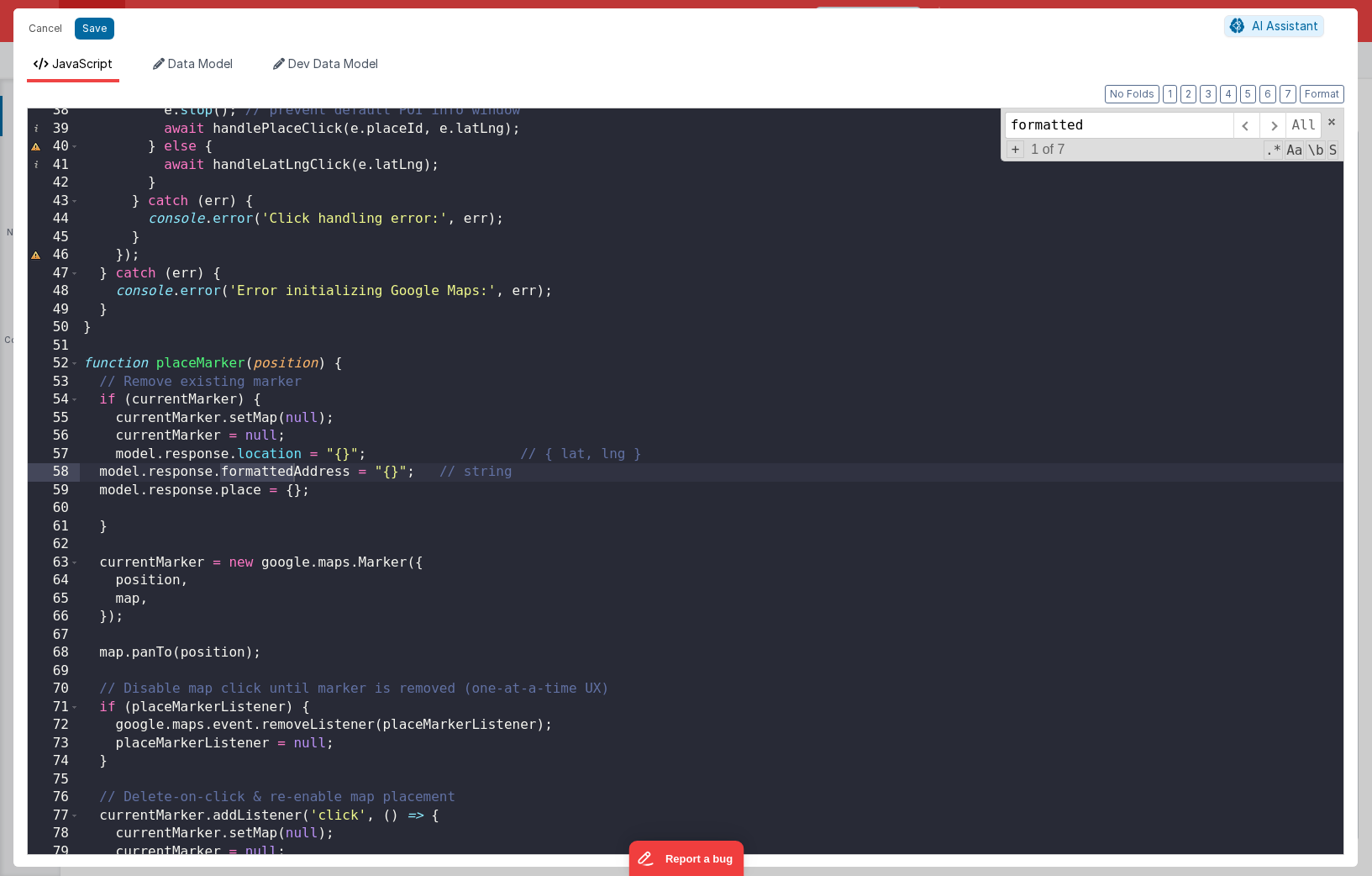
type input "formatted"
click at [398, 474] on div "e . stop ( ) ; // prevent default POI info window await handlePlaceClick ( e . …" at bounding box center [711, 492] width 1263 height 782
click at [526, 470] on div "e . stop ( ) ; // prevent default POI info window await handlePlaceClick ( e . …" at bounding box center [711, 492] width 1263 height 782
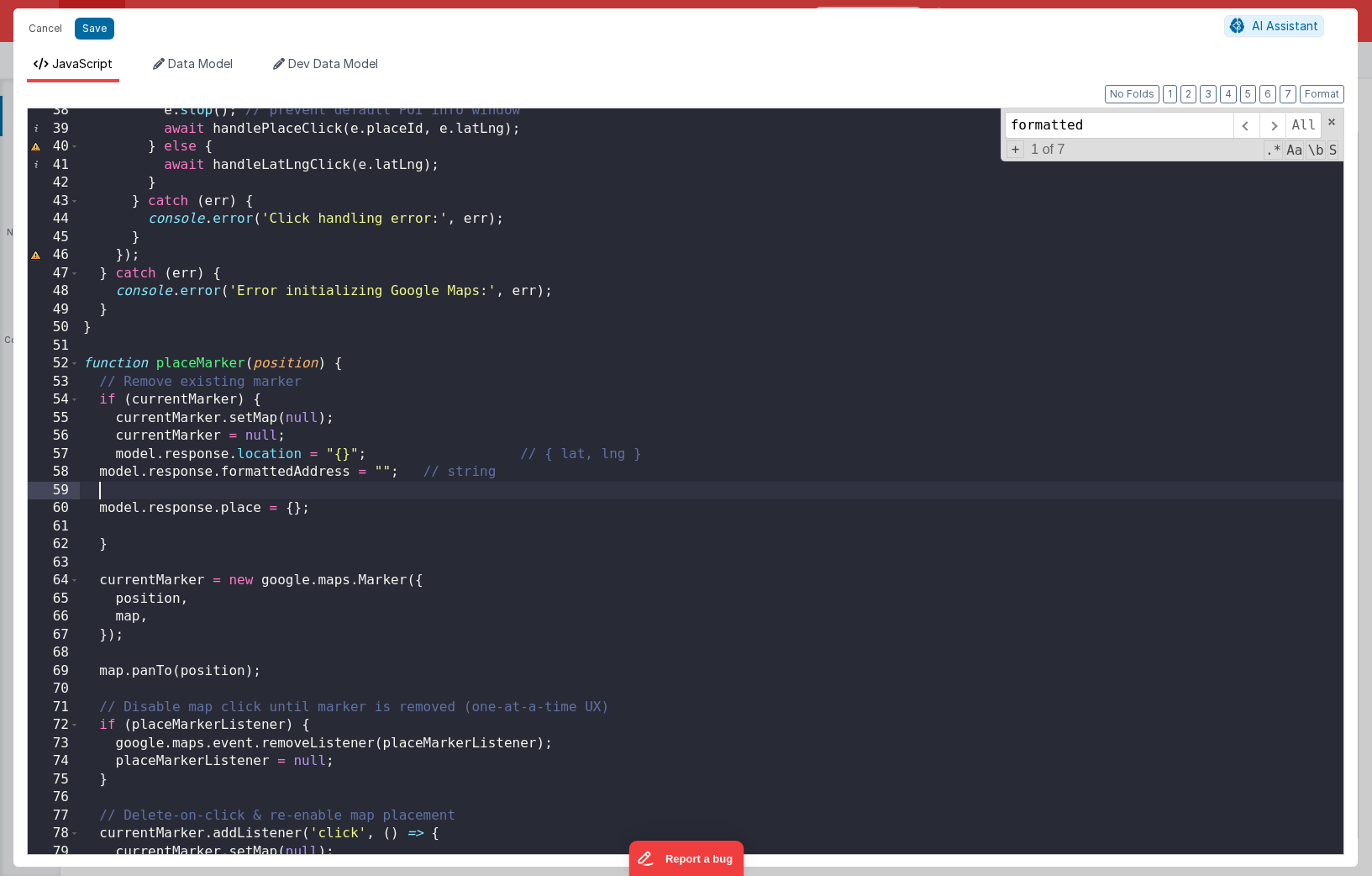
paste textarea
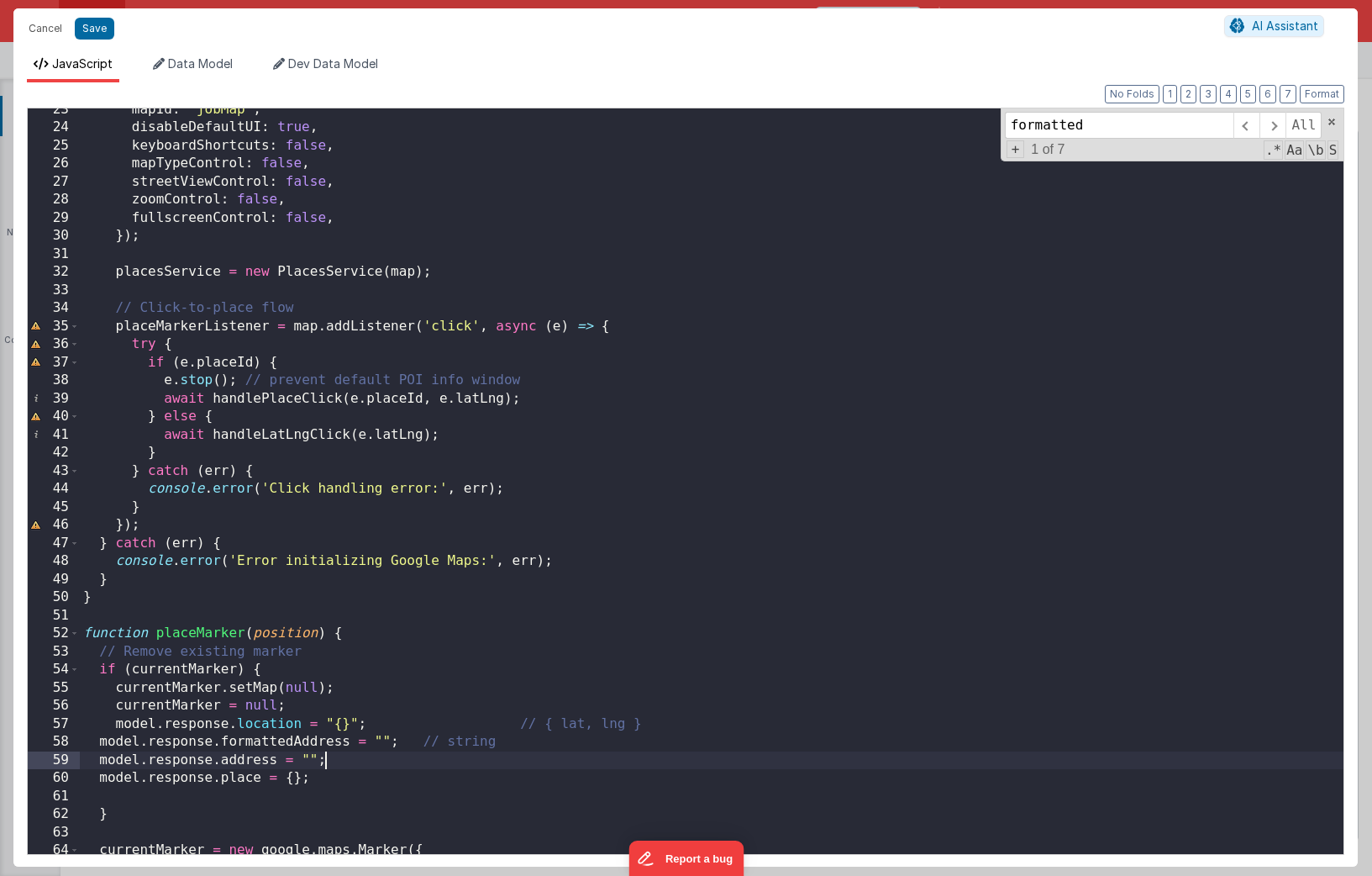
scroll to position [413, 0]
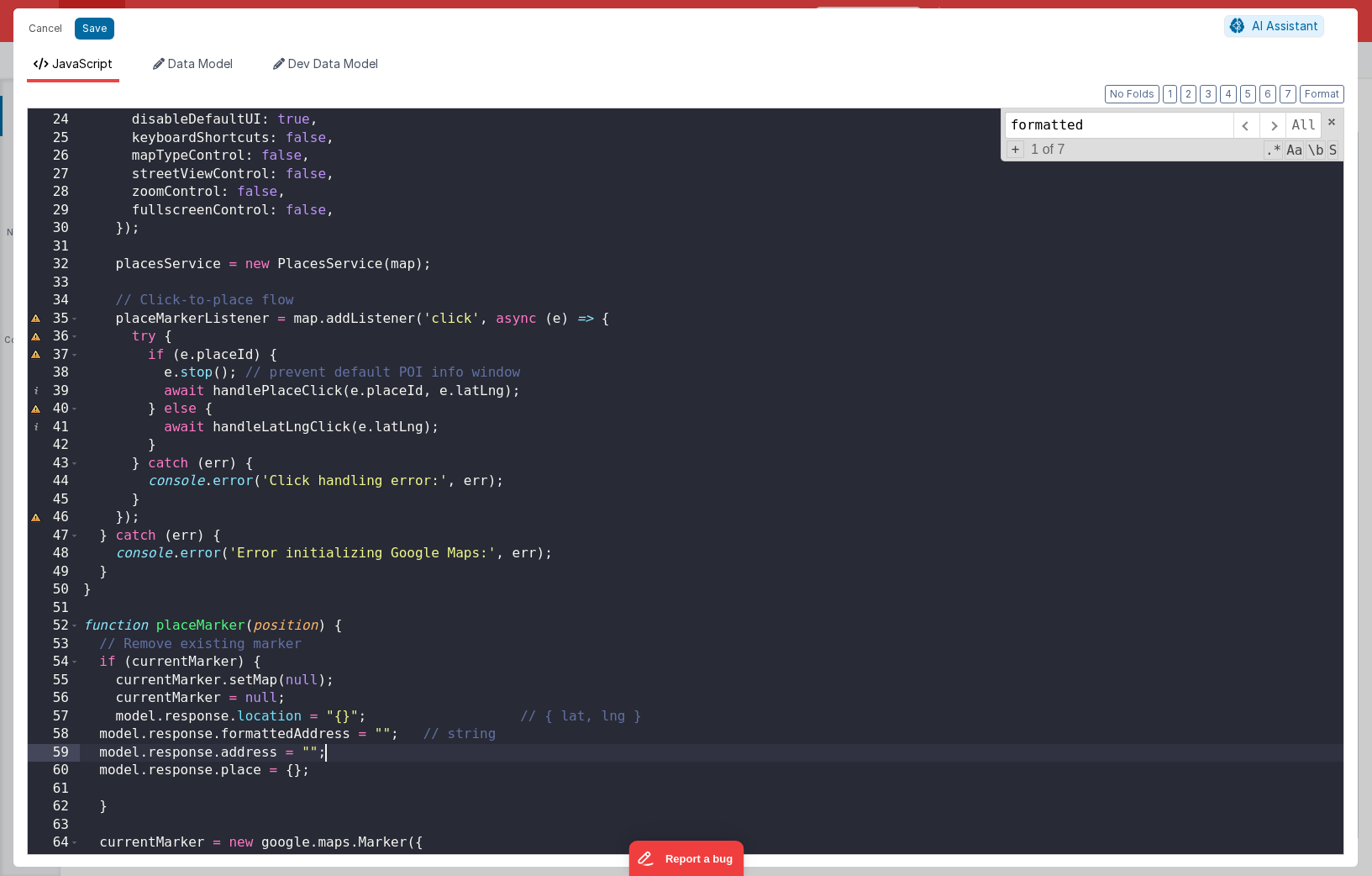
click at [280, 553] on div "mapId : 'jobMap' , disableDefaultUI : true , keyboardShortcuts : false , mapTyp…" at bounding box center [711, 484] width 1263 height 782
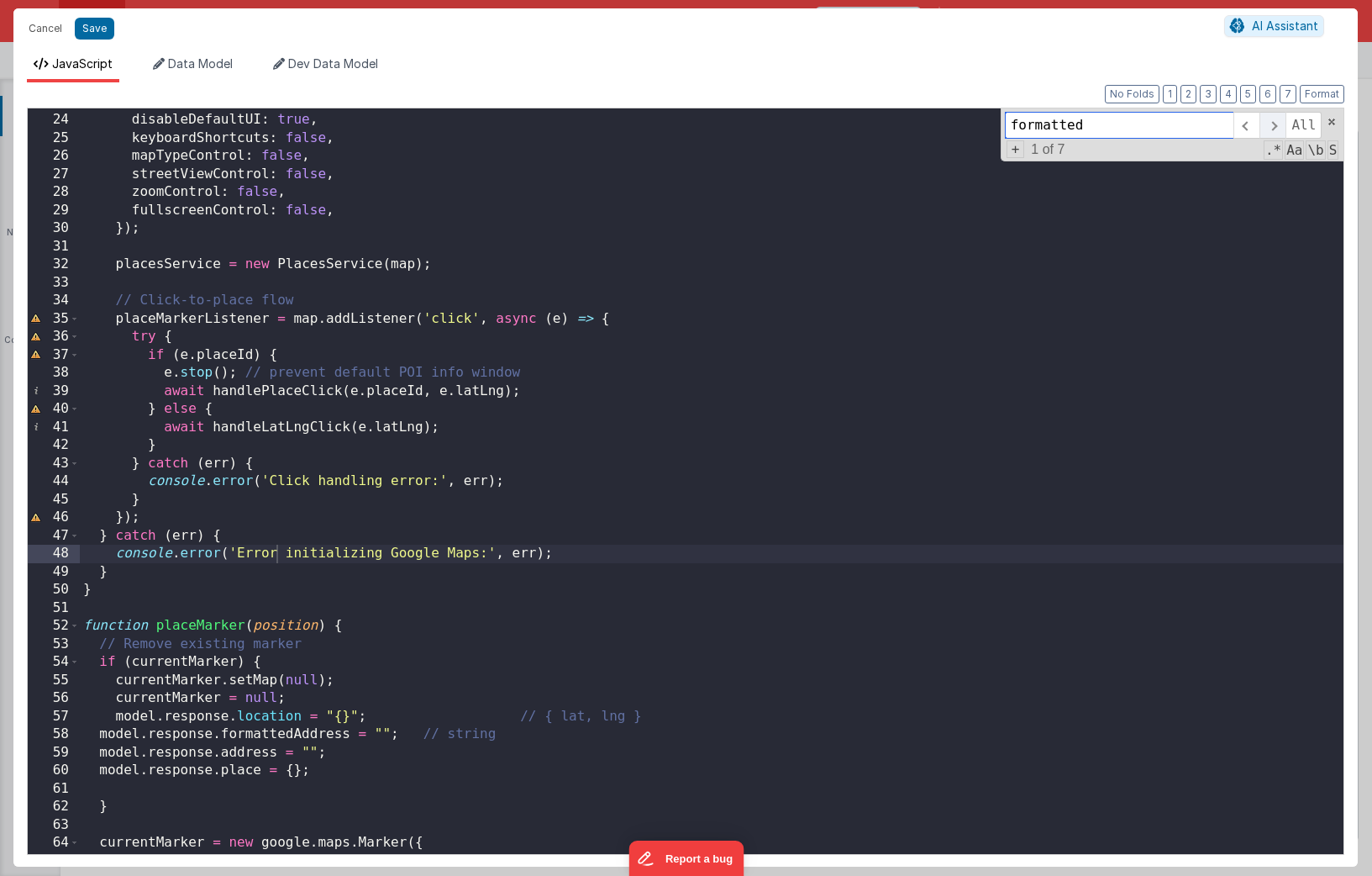
click at [967, 124] on span at bounding box center [1272, 125] width 26 height 27
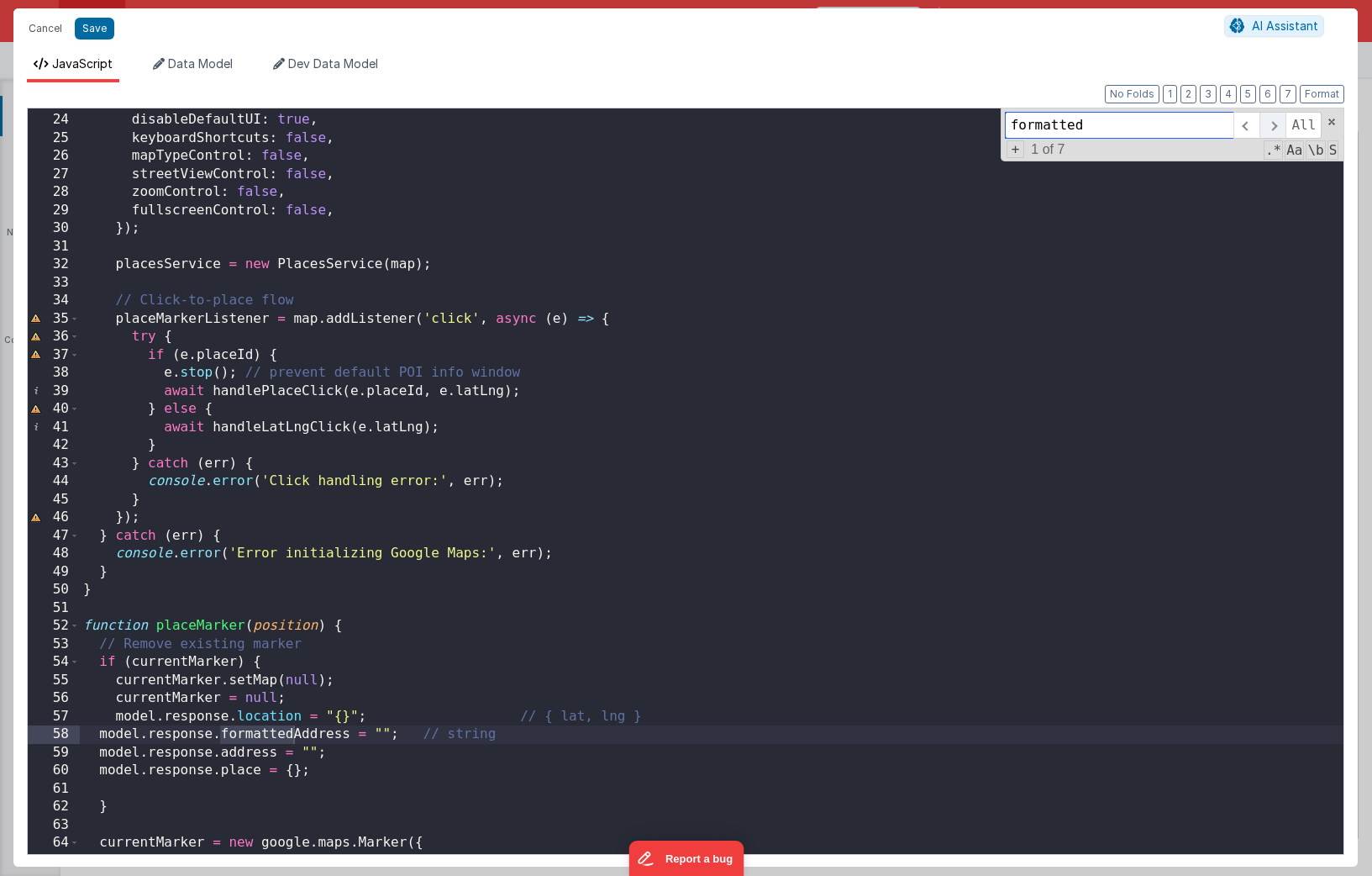
click at [967, 124] on span at bounding box center [1272, 125] width 26 height 27
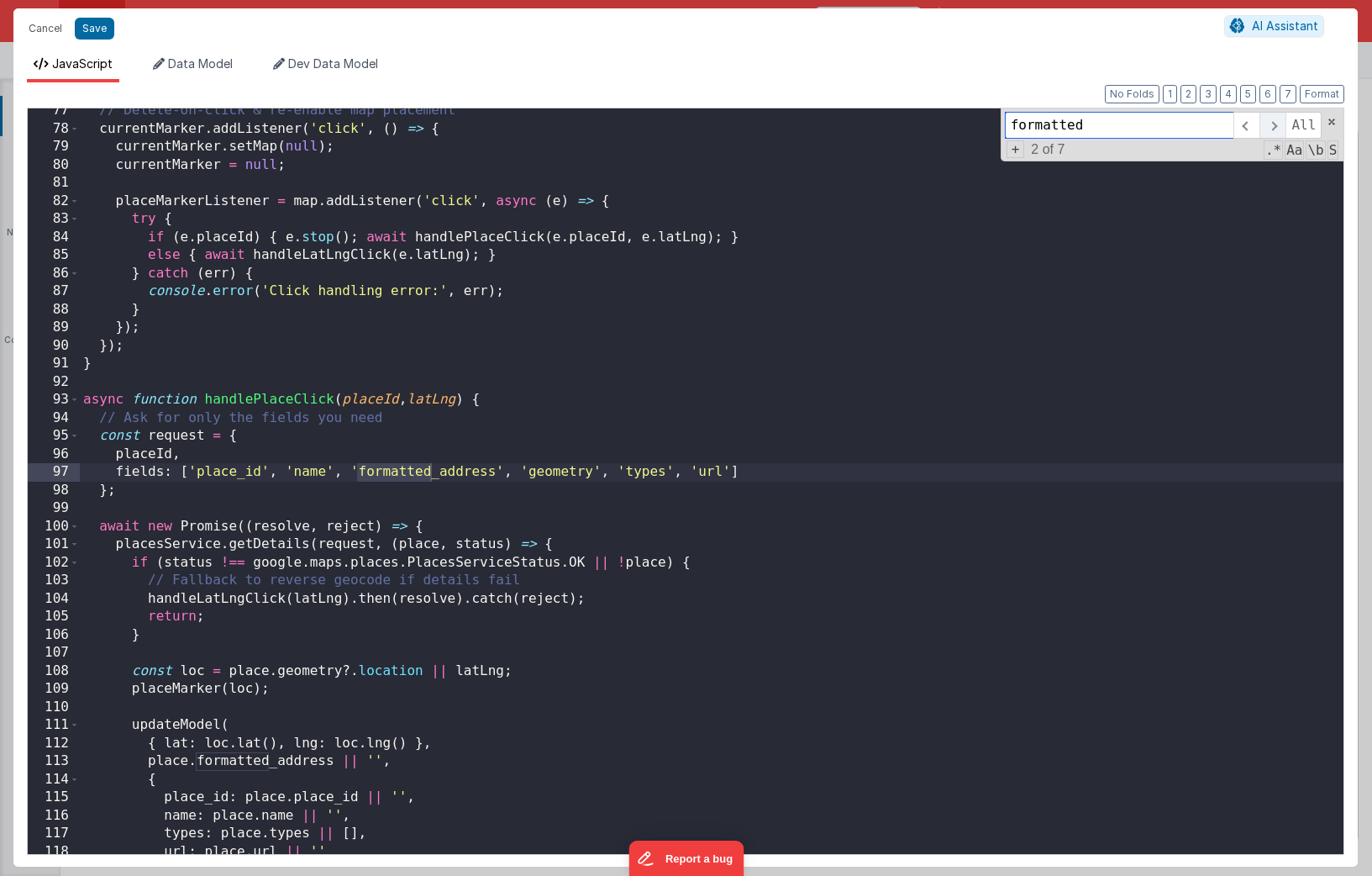
scroll to position [1380, 0]
click at [967, 127] on span at bounding box center [1272, 125] width 26 height 27
click at [967, 125] on span at bounding box center [1272, 125] width 26 height 27
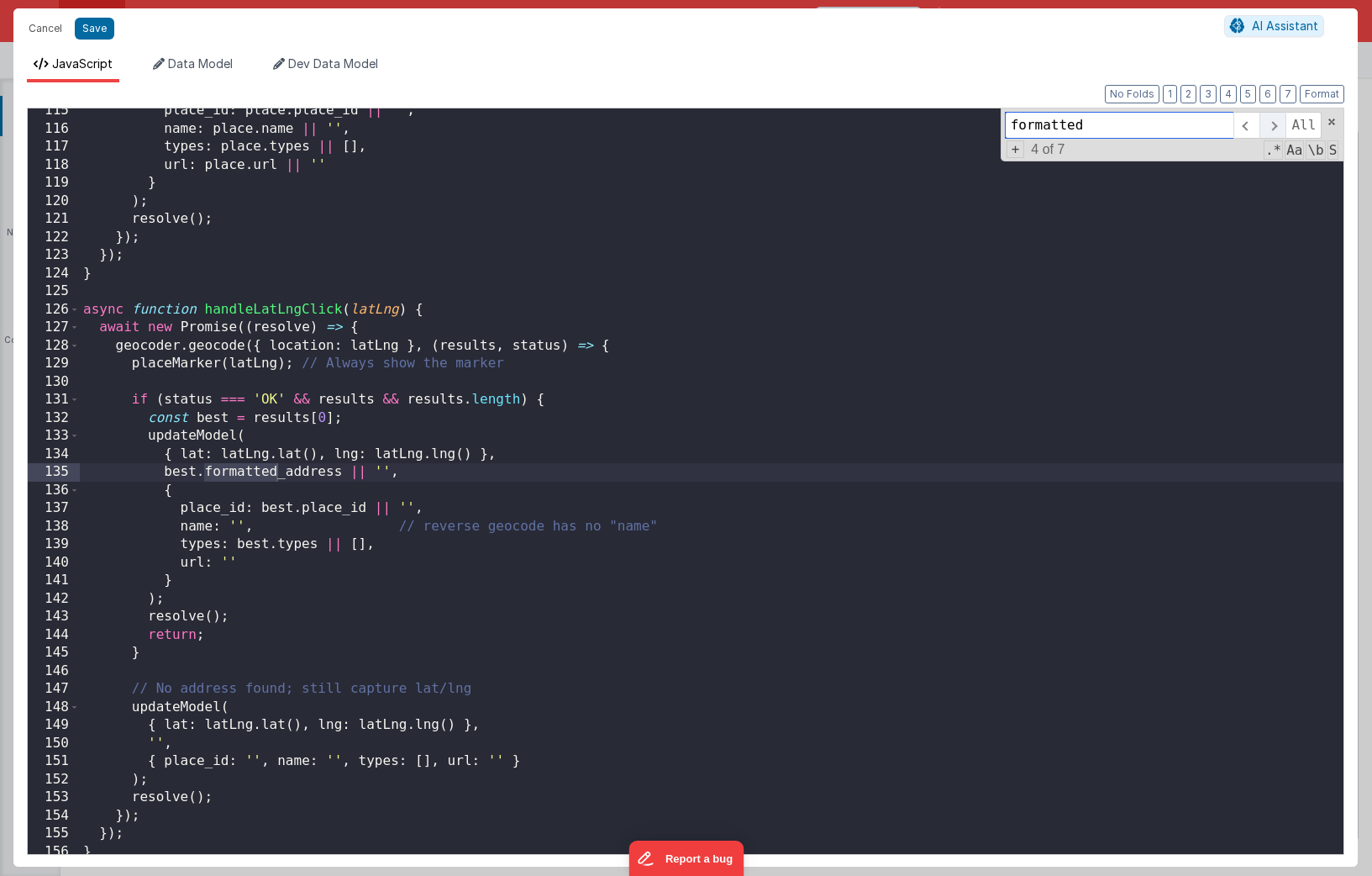
click at [967, 125] on span at bounding box center [1272, 125] width 26 height 27
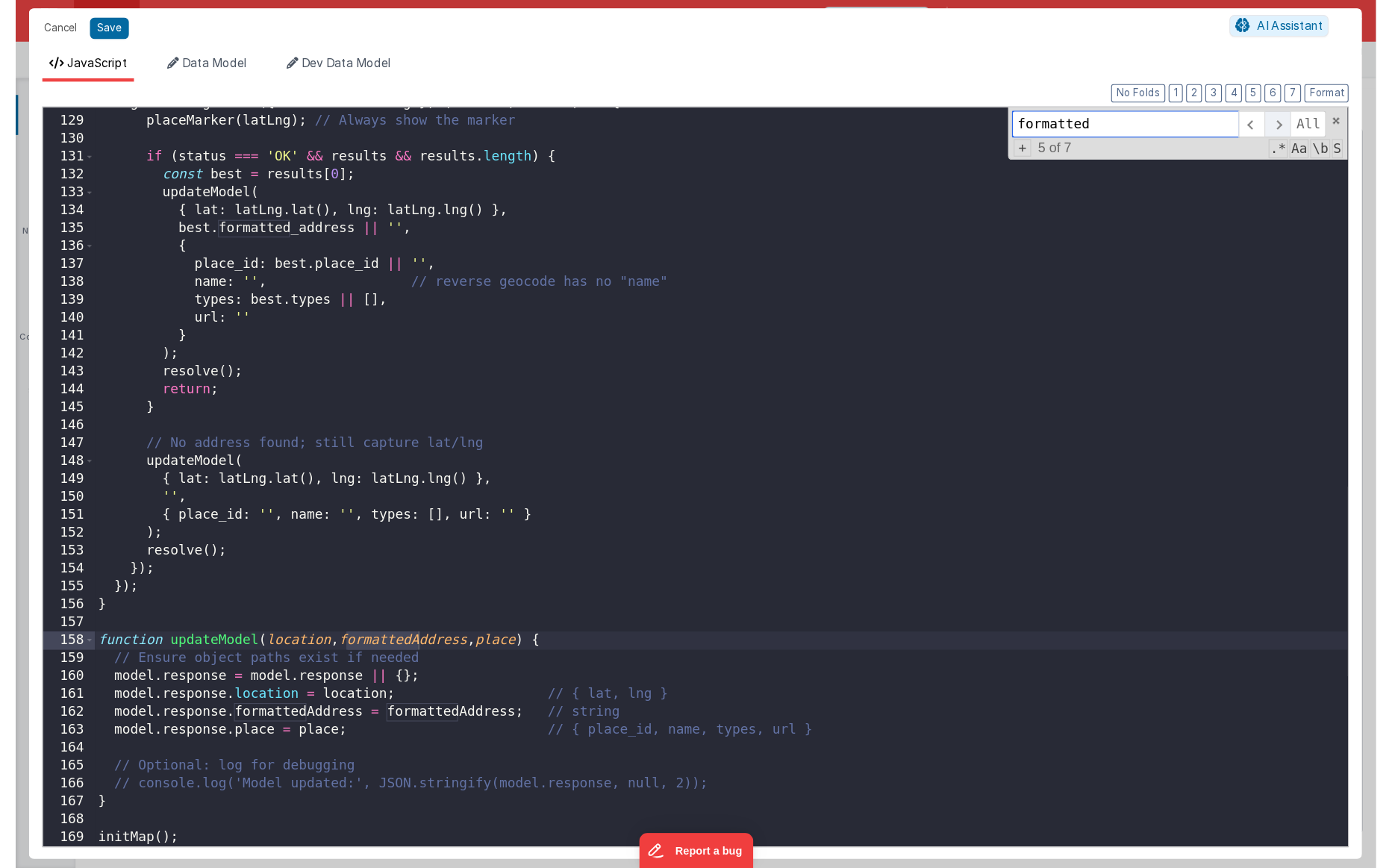
scroll to position [2050, 0]
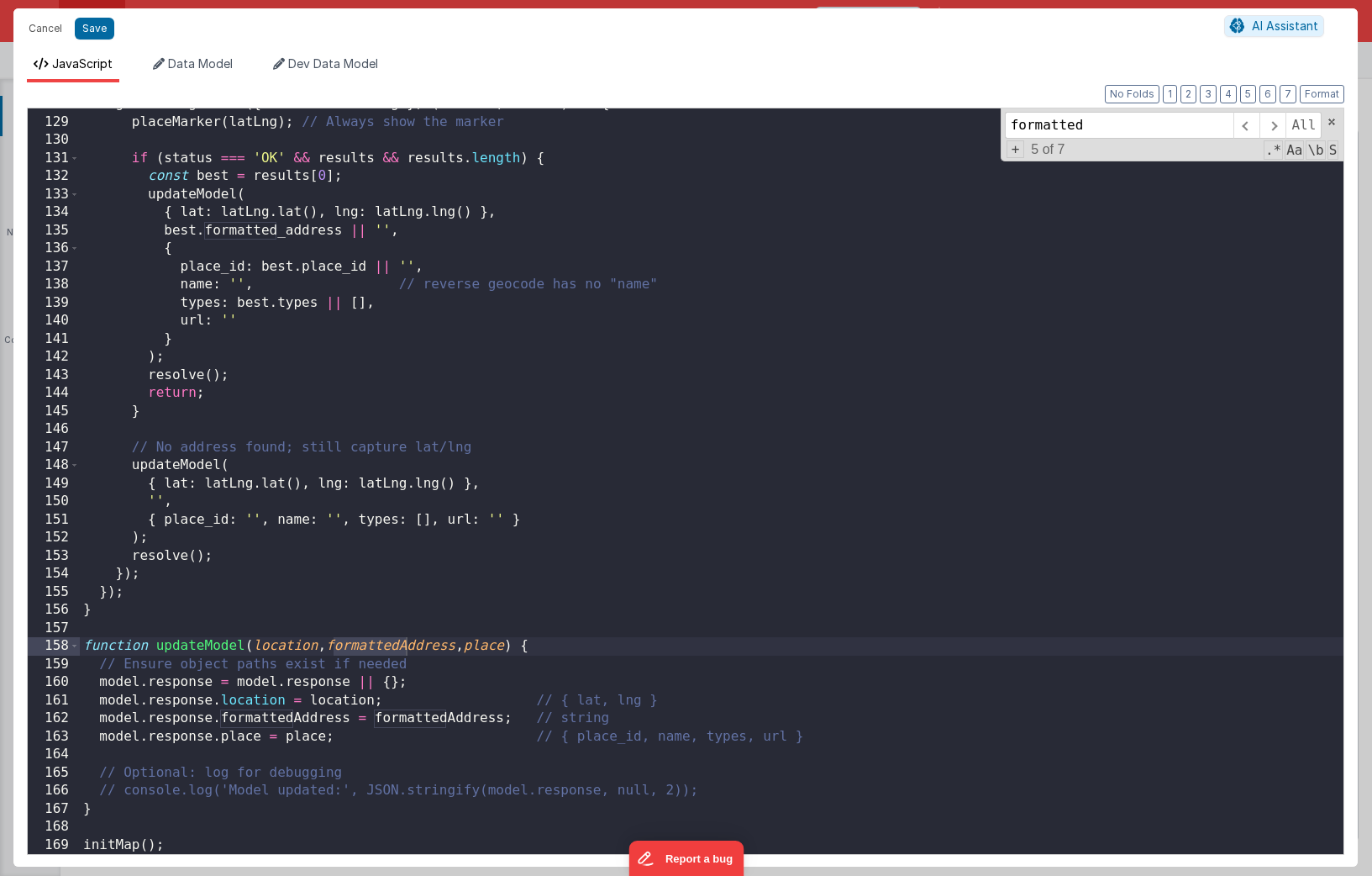
click at [517, 719] on div "geocoder . geocode ({ location : latLng } , ( results , status ) => { placeMark…" at bounding box center [711, 486] width 1263 height 782
click at [642, 716] on div "geocoder . geocode ({ location : latLng } , ( results , status ) => { placeMark…" at bounding box center [711, 486] width 1263 height 782
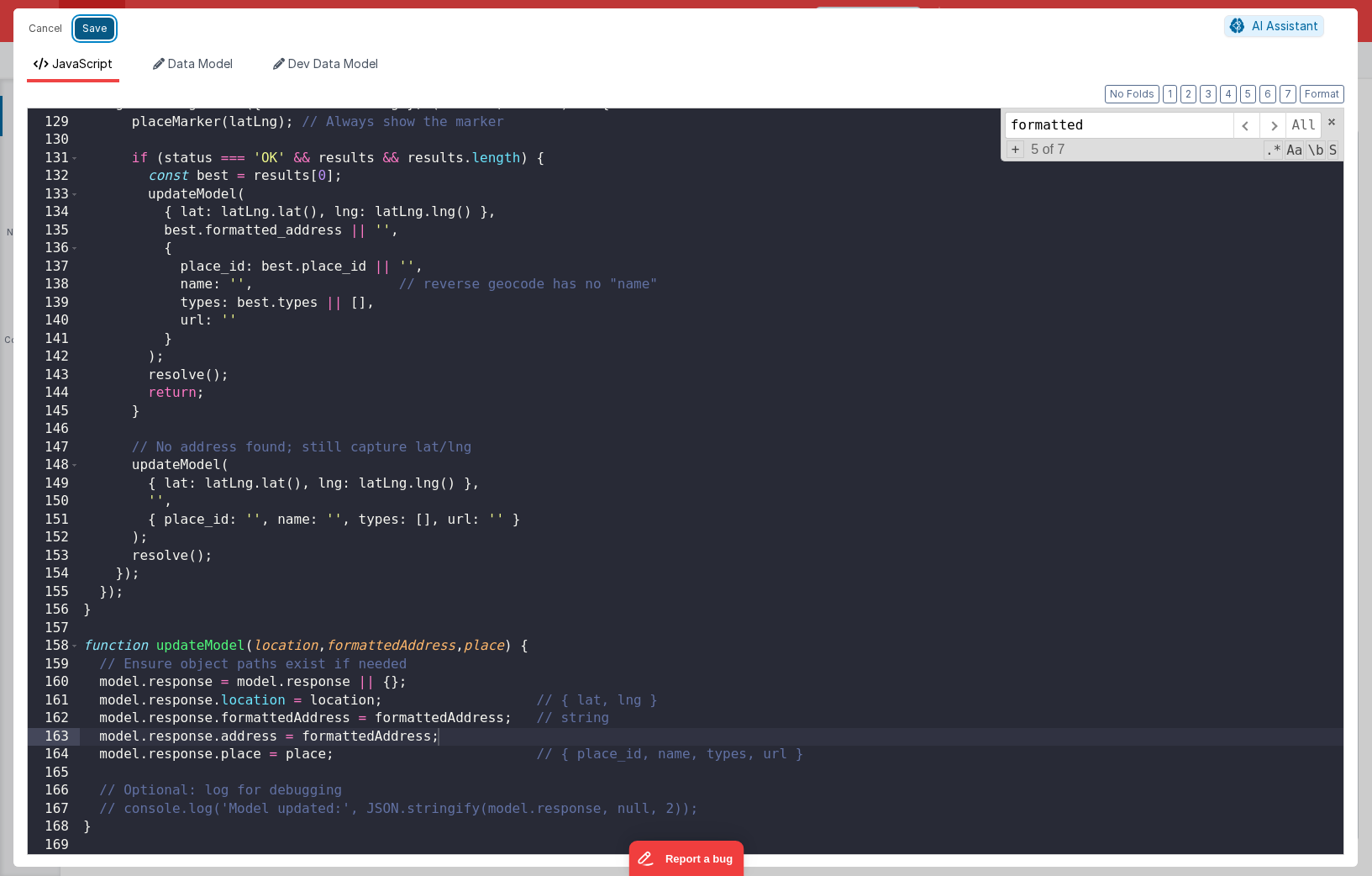
click at [93, 38] on button "Save" at bounding box center [94, 29] width 39 height 22
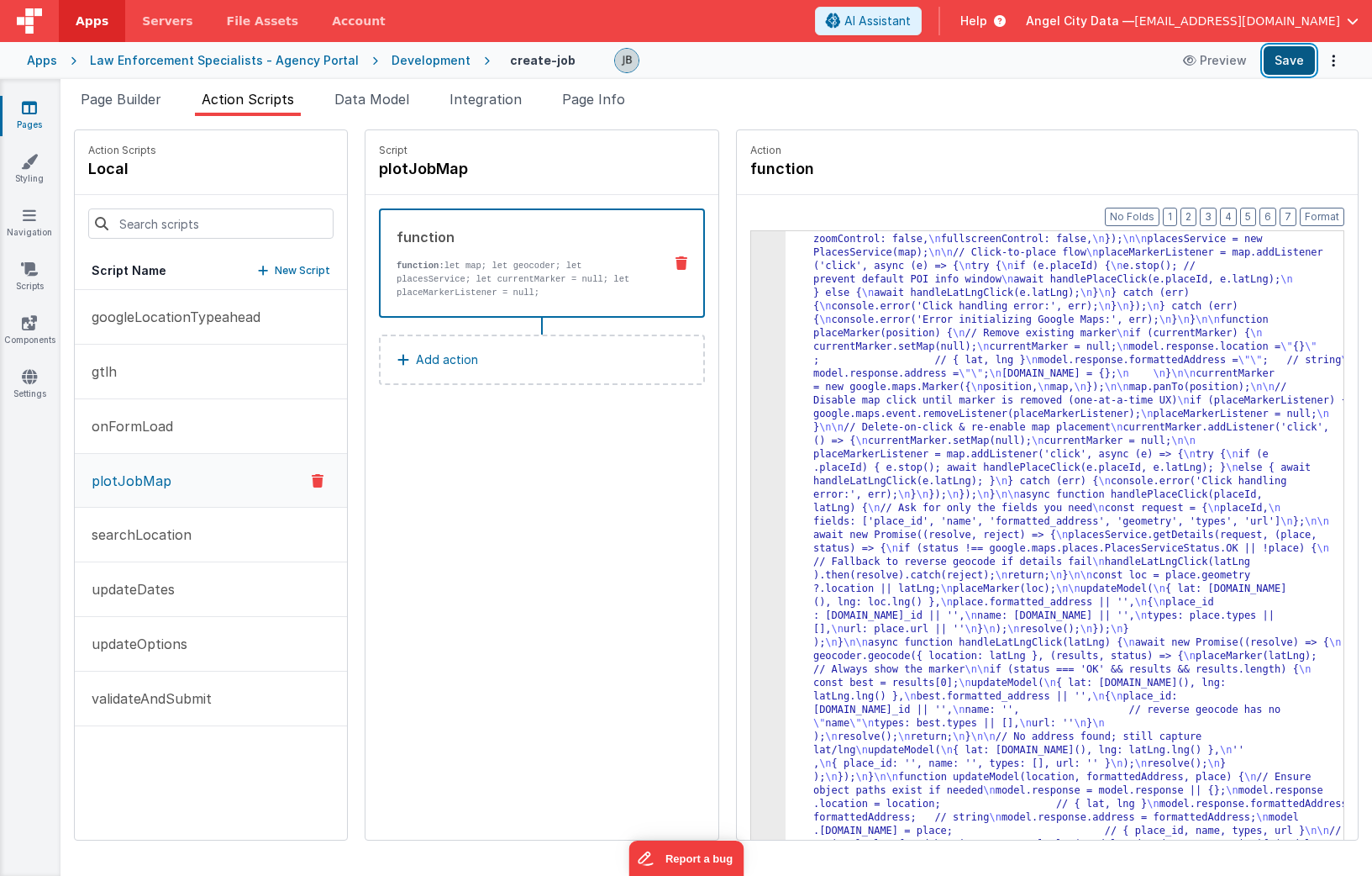
click at [967, 58] on button "Save" at bounding box center [1289, 60] width 51 height 28
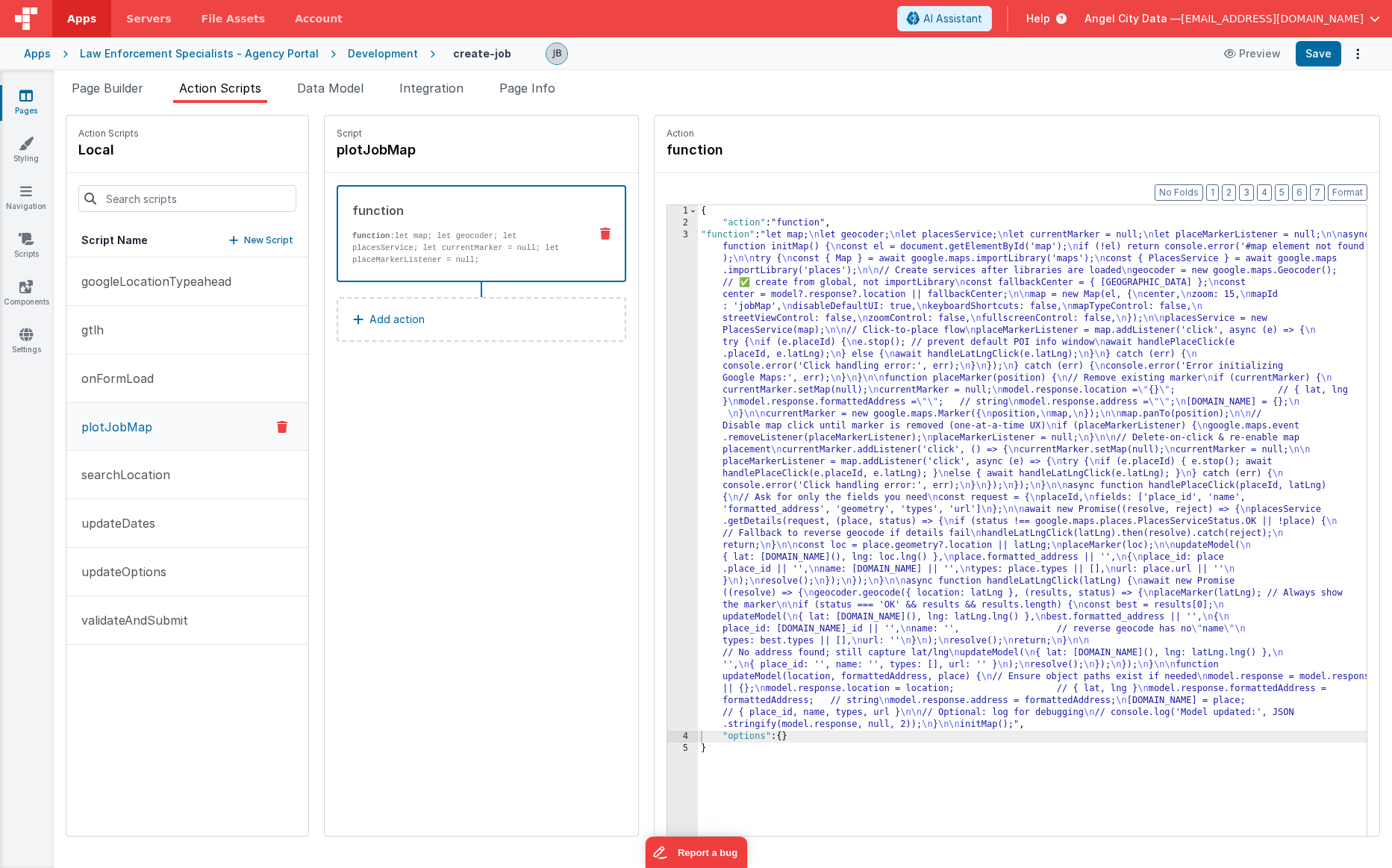
click at [667, 323] on div "3" at bounding box center [682, 479] width 30 height 501
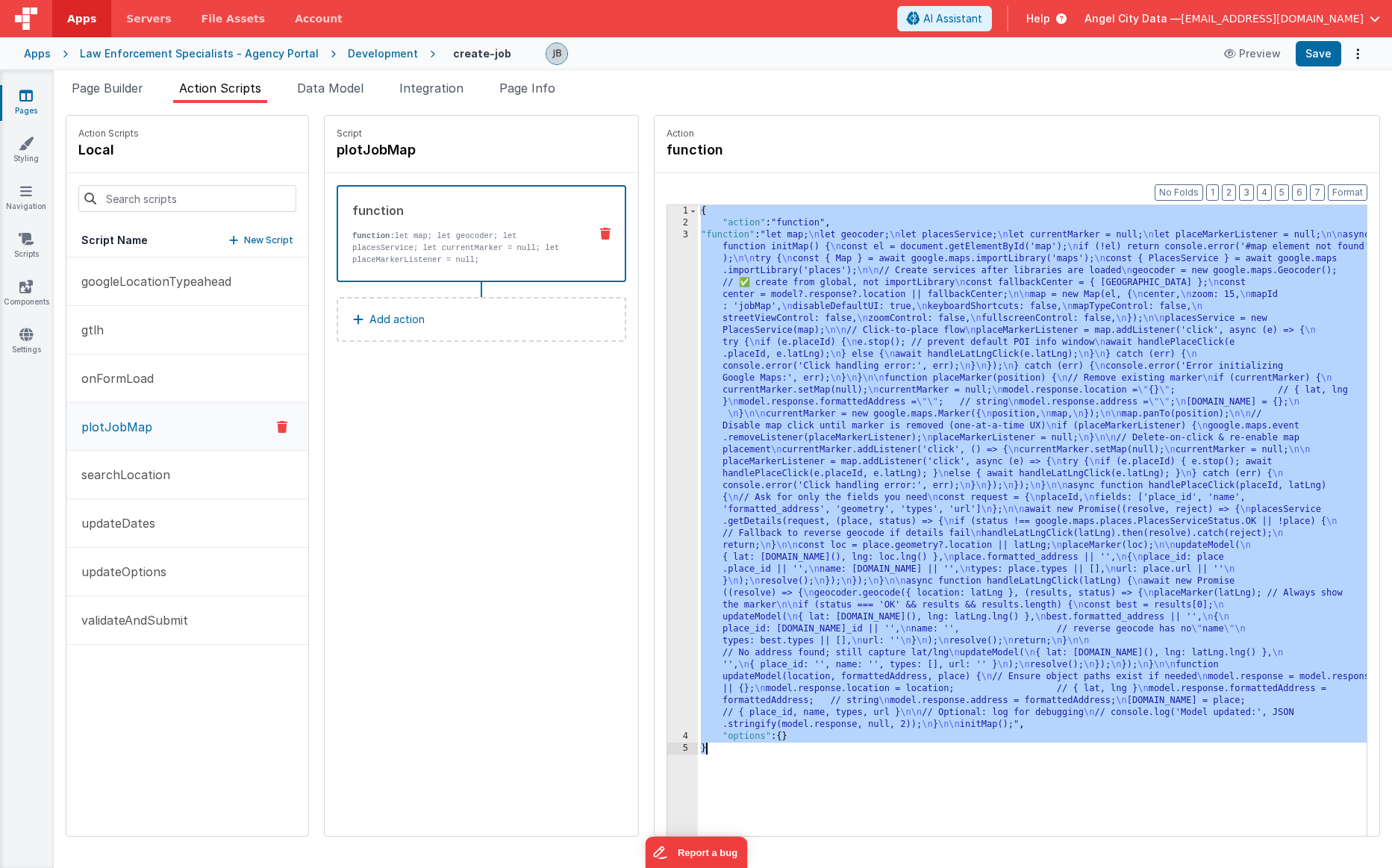
click at [667, 322] on div "3" at bounding box center [682, 479] width 30 height 501
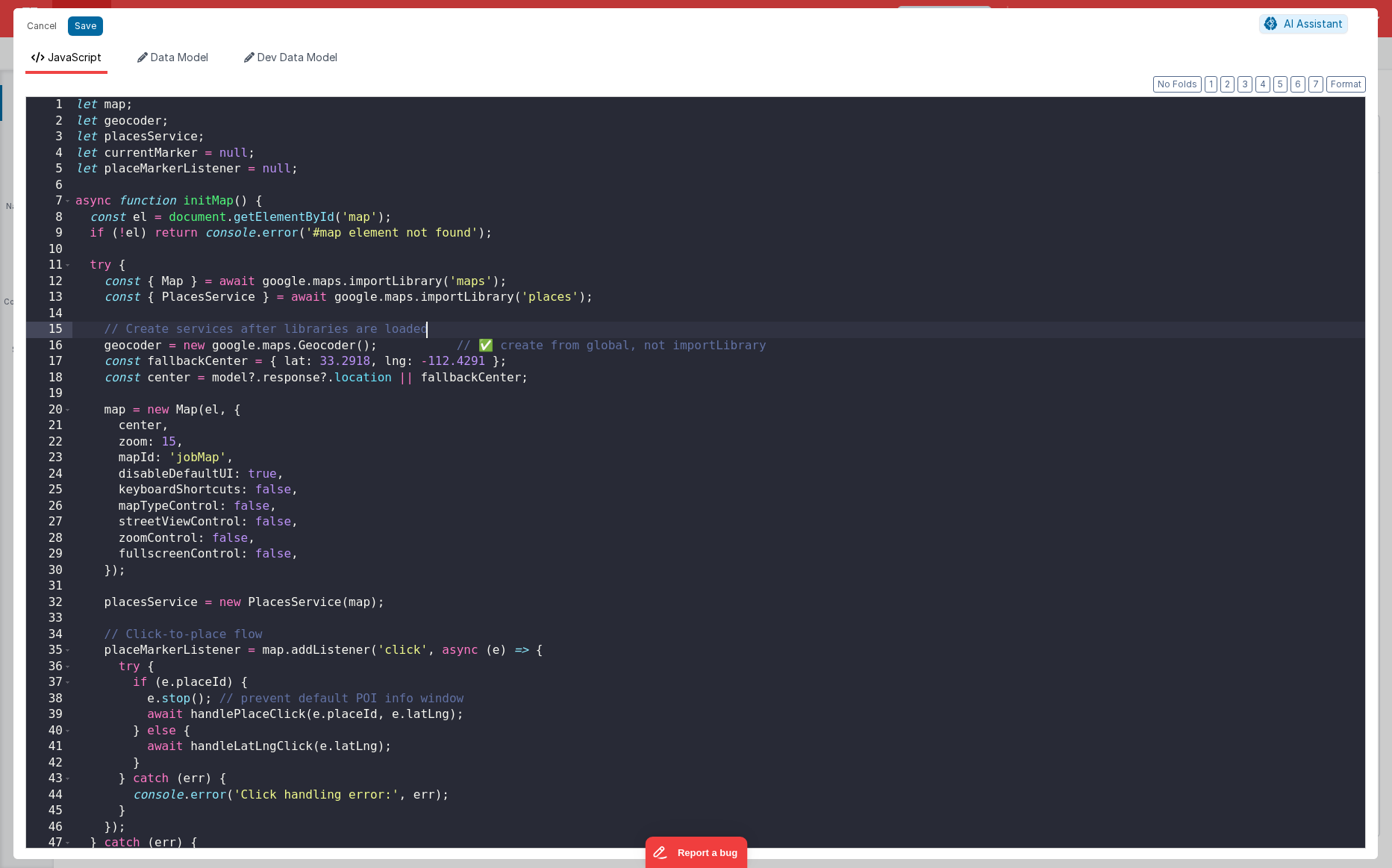
click at [653, 322] on div "let map ; let geocoder ; let placesService ; let currentMarker = null ; let pla…" at bounding box center [719, 488] width 1293 height 783
click at [39, 29] on button "Cancel" at bounding box center [42, 26] width 45 height 21
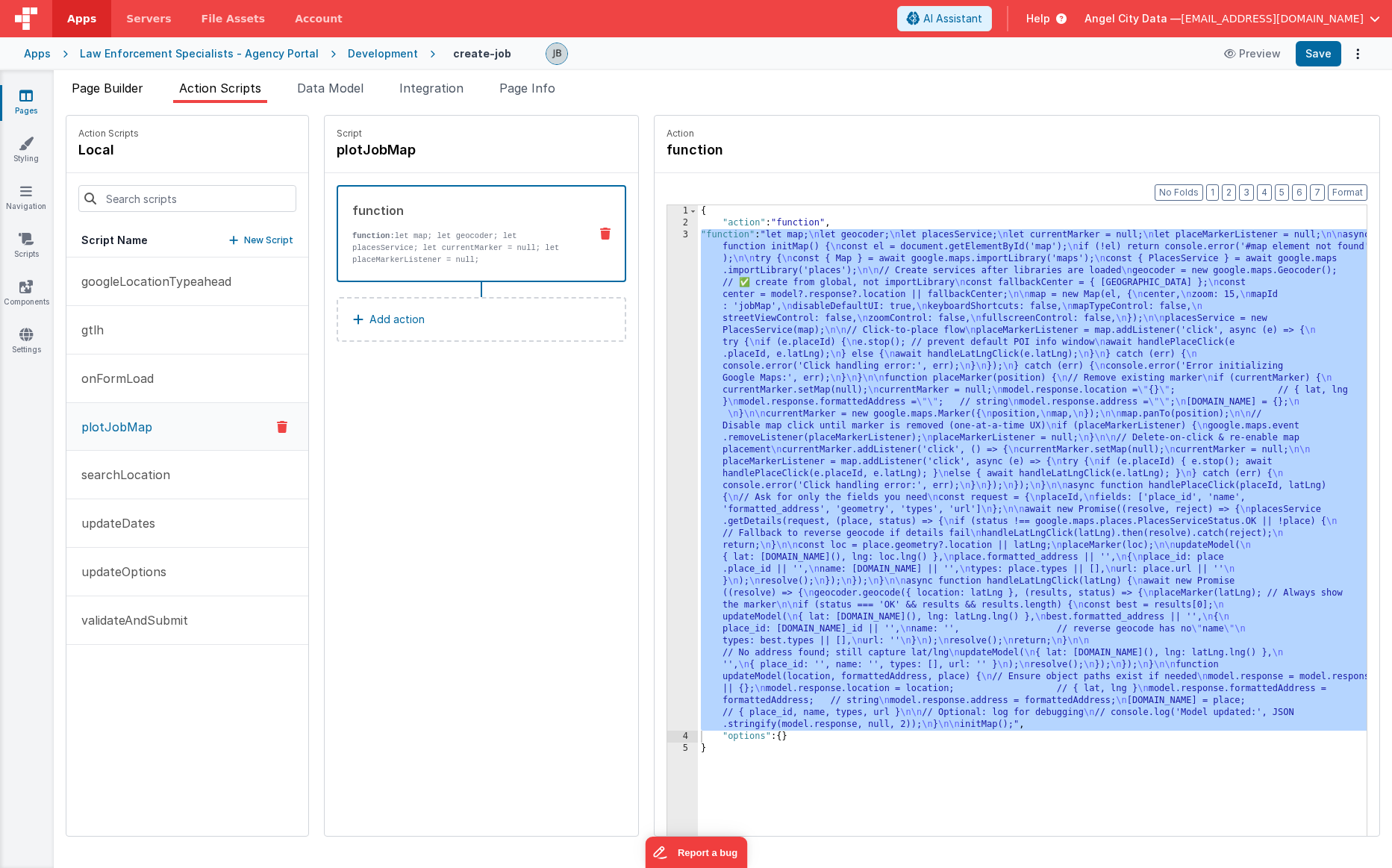
click at [129, 94] on span "Page Builder" at bounding box center [107, 88] width 72 height 15
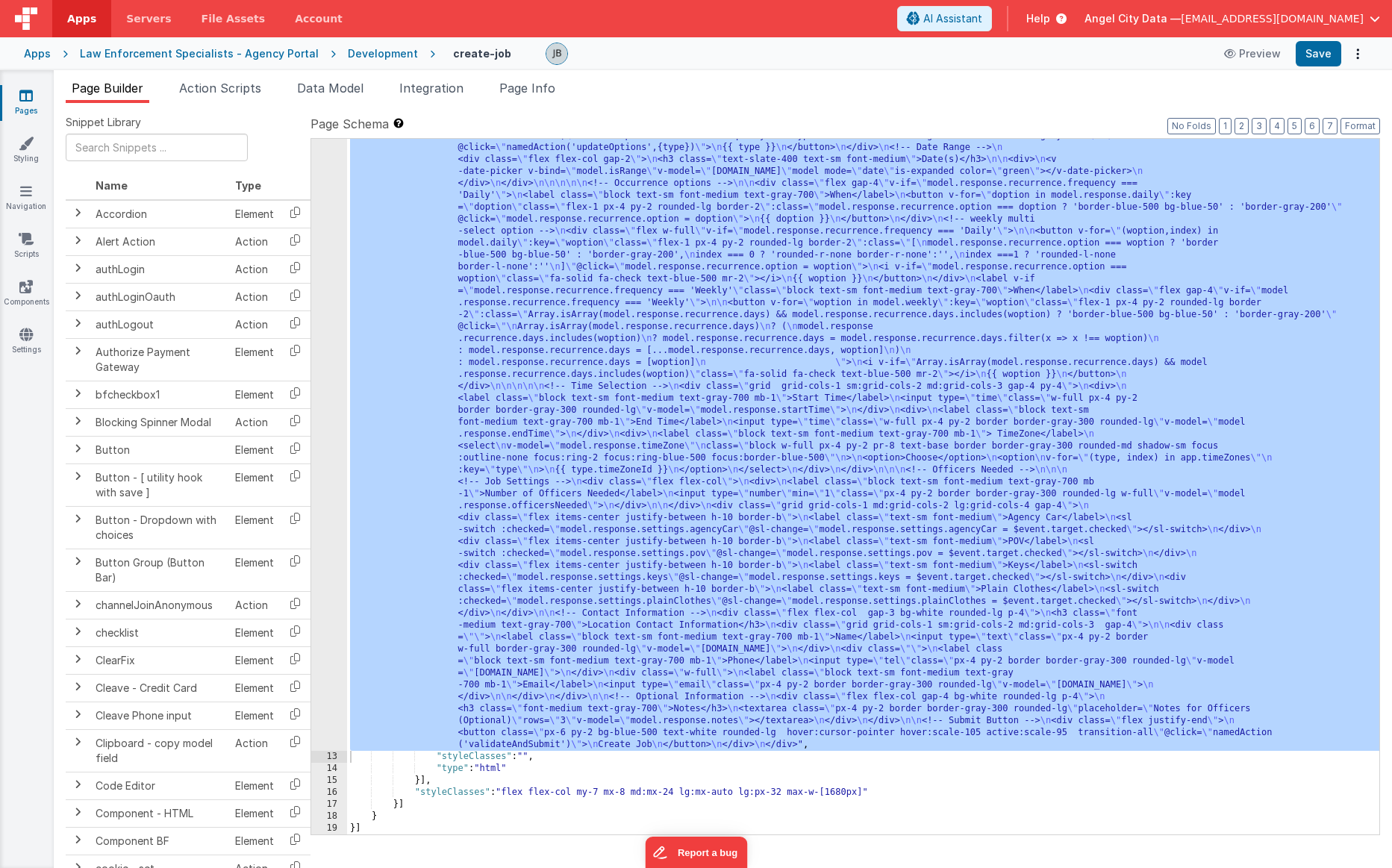
scroll to position [487, 0]
click at [323, 351] on div "12" at bounding box center [329, 279] width 36 height 943
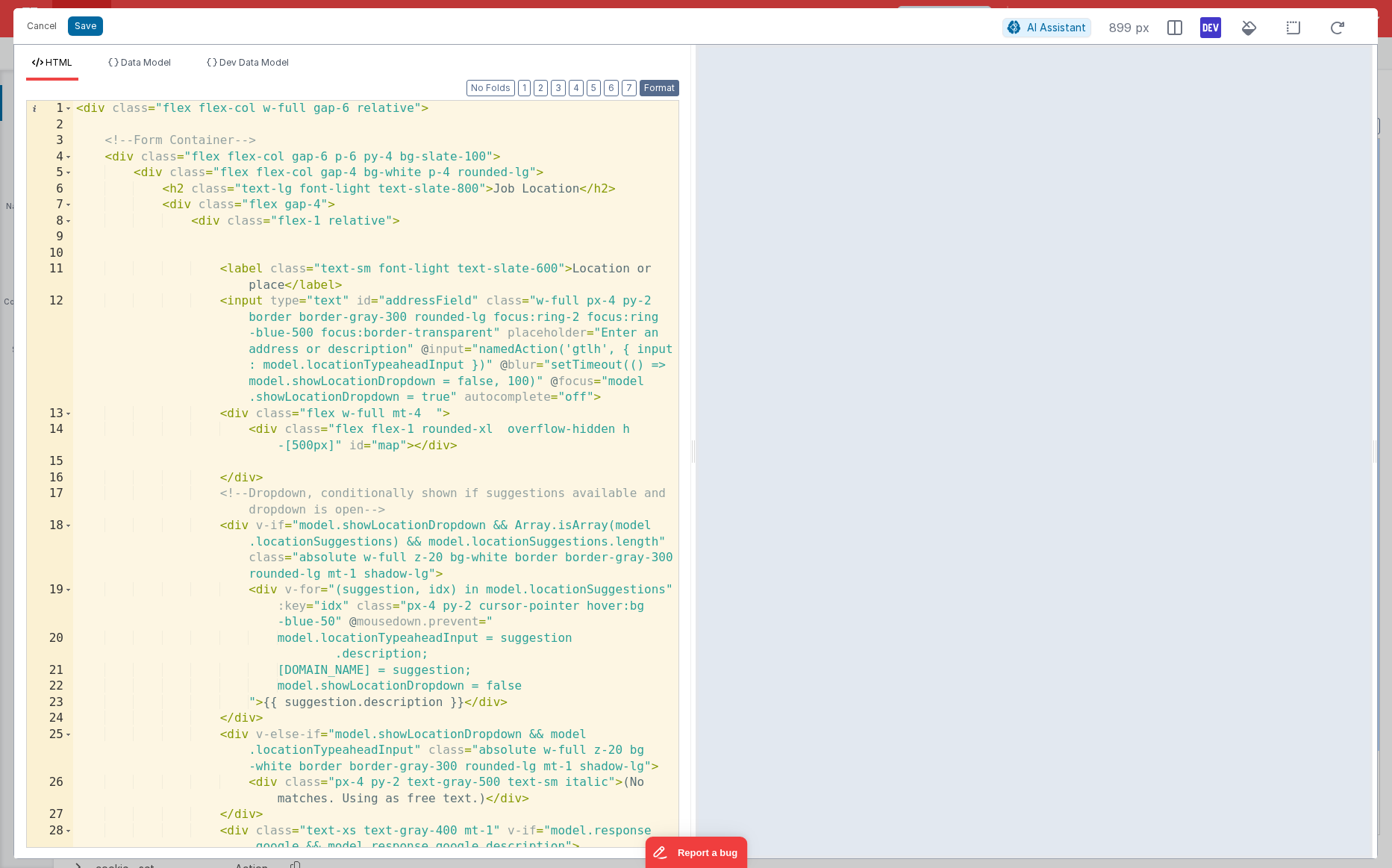
click at [655, 88] on button "Format" at bounding box center [659, 88] width 40 height 17
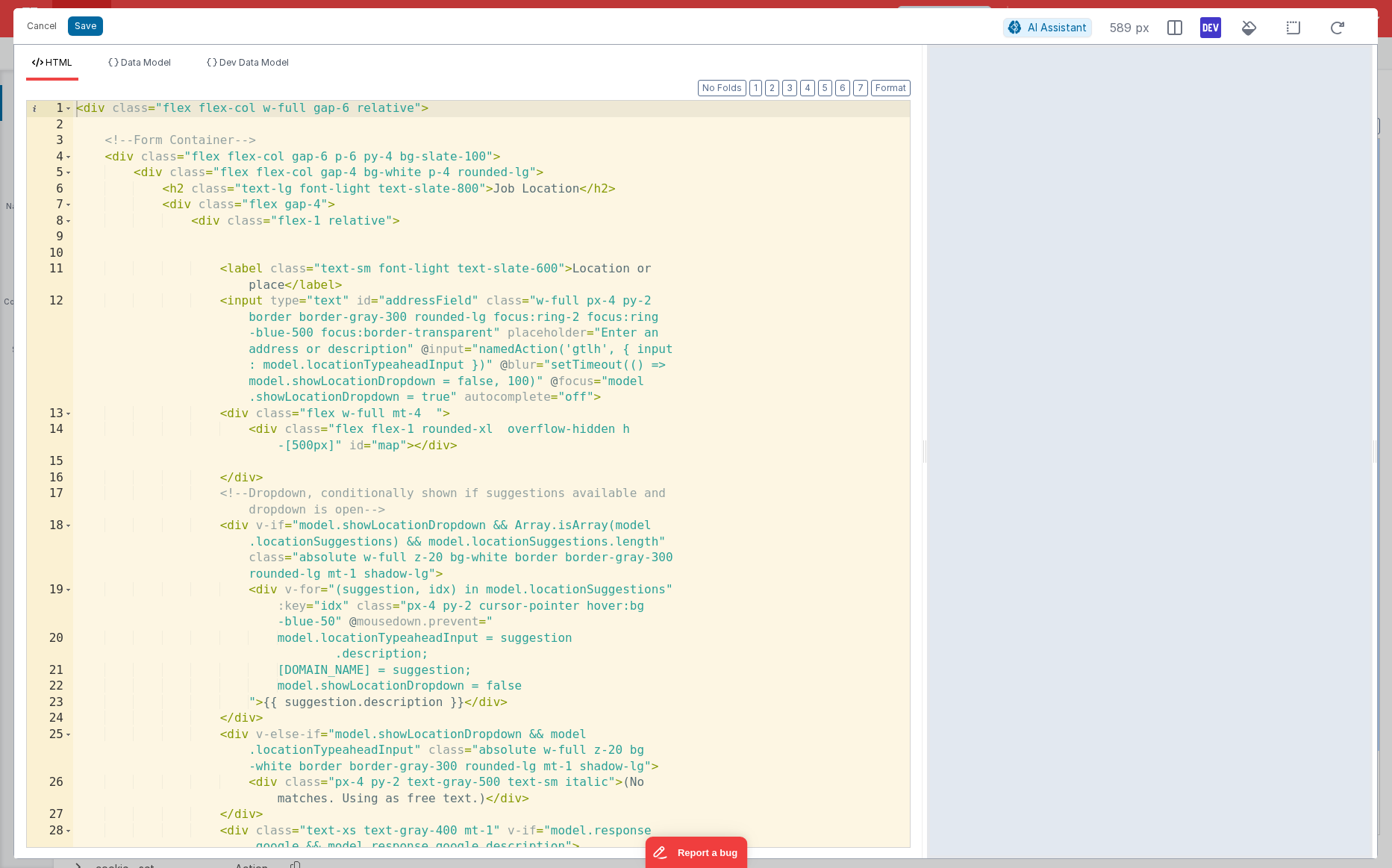
drag, startPoint x: 692, startPoint y: 218, endPoint x: 1051, endPoint y: 236, distance: 359.5
click at [860, 236] on html "Cancel Save AI Assistant 589 px HTML Data Model Dev Data Model Format 7 6 5 4 3…" at bounding box center [696, 434] width 1392 height 868
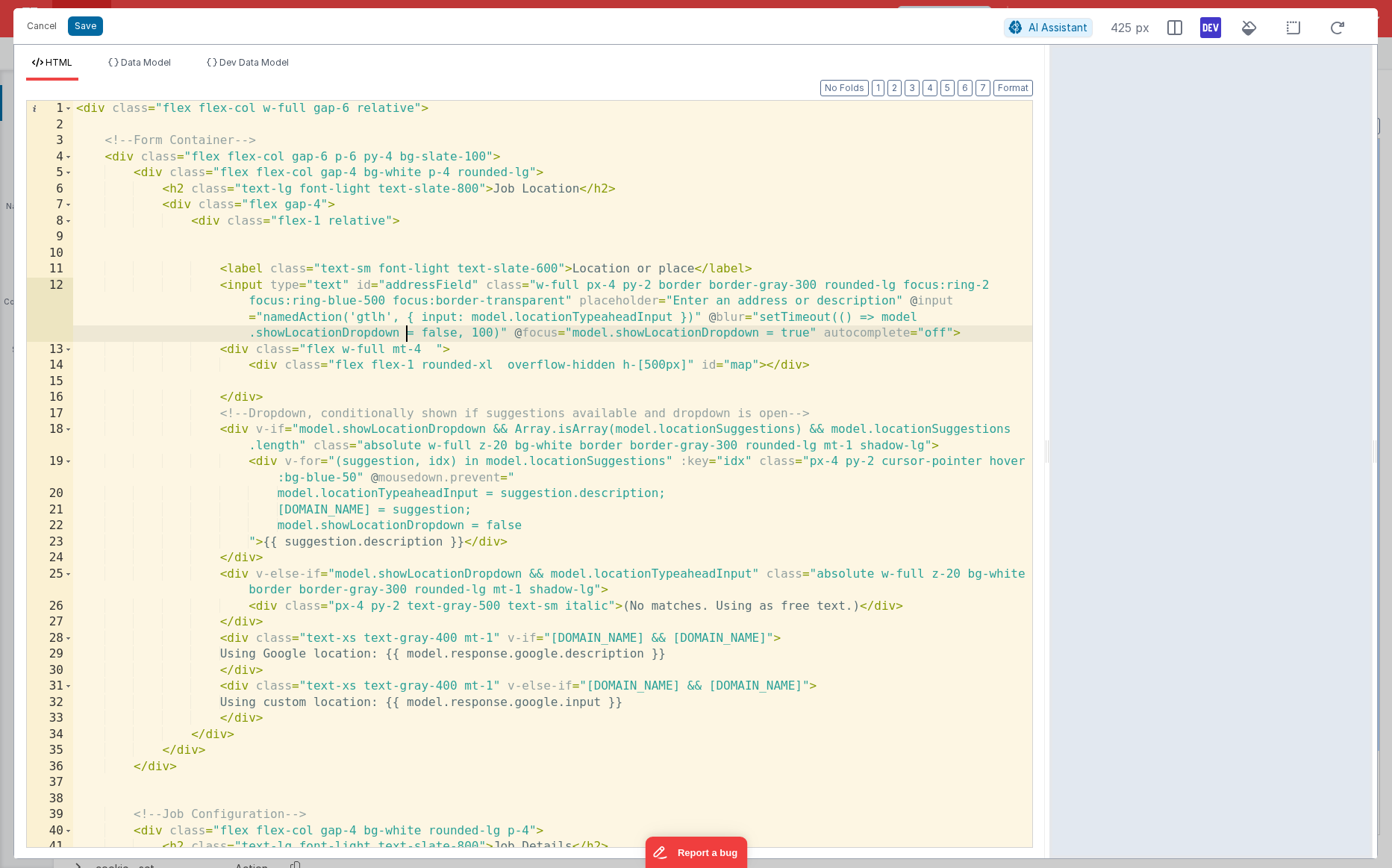
click at [403, 326] on div "< div class = "flex flex-col w-full gap-6 relative" > <!-- Form Container --> <…" at bounding box center [552, 490] width 959 height 779
click at [860, 300] on div "< div class = "flex flex-col w-full gap-6 relative" > <!-- Form Container --> <…" at bounding box center [552, 490] width 959 height 779
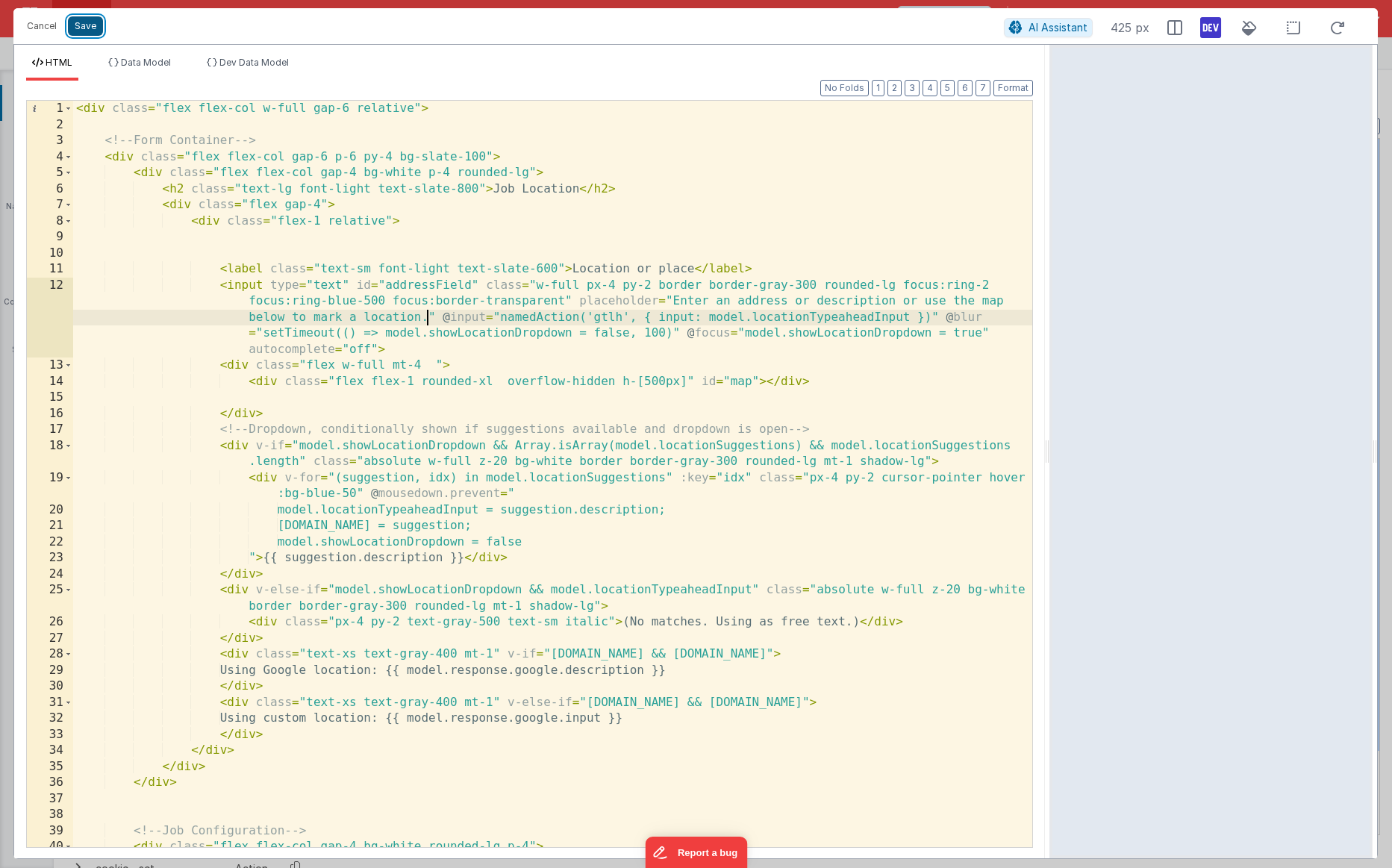
click at [80, 28] on button "Save" at bounding box center [85, 27] width 35 height 20
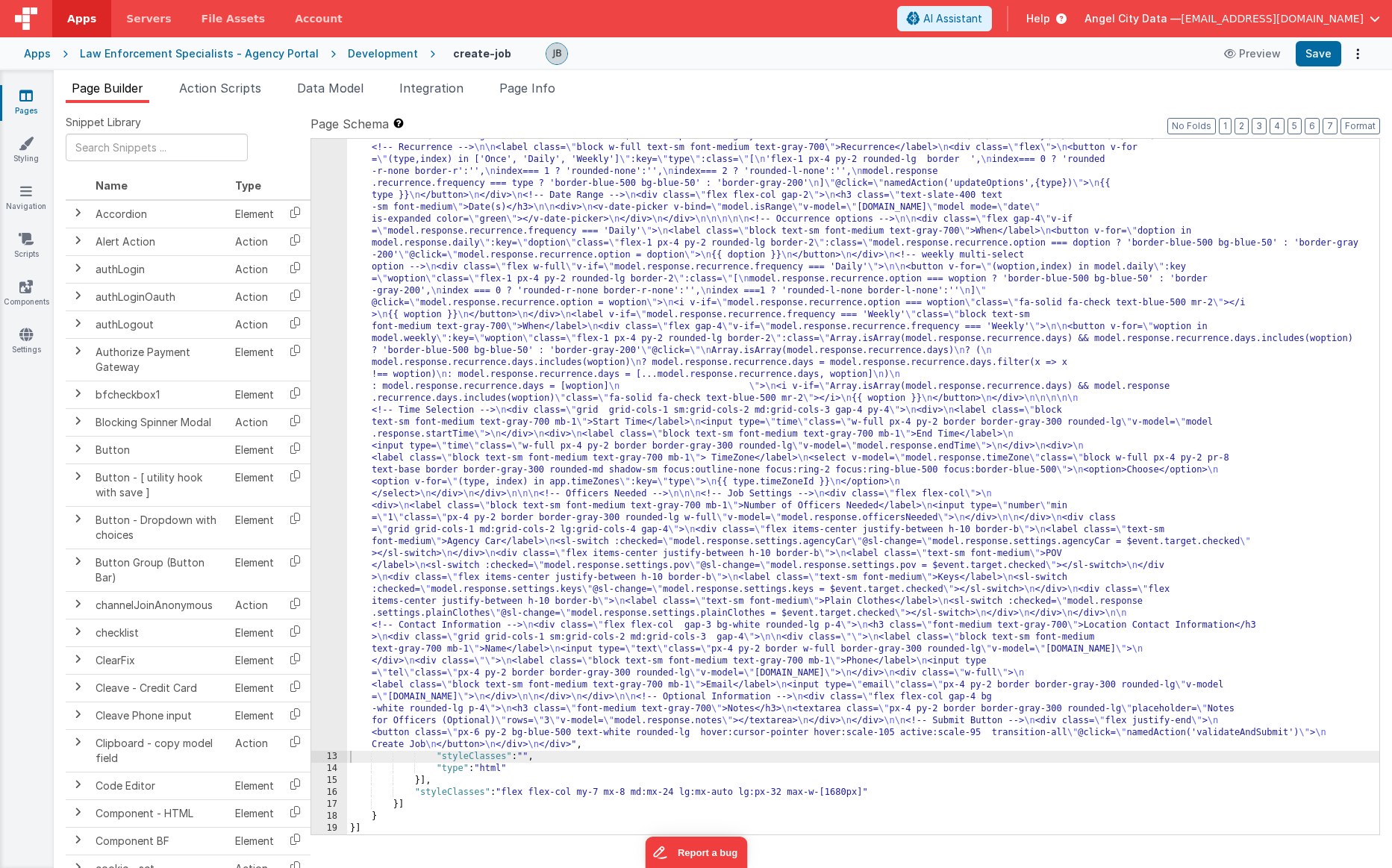
scroll to position [415, 0]
click at [860, 59] on button "Save" at bounding box center [1319, 53] width 46 height 25
click at [223, 94] on span "Action Scripts" at bounding box center [221, 88] width 82 height 15
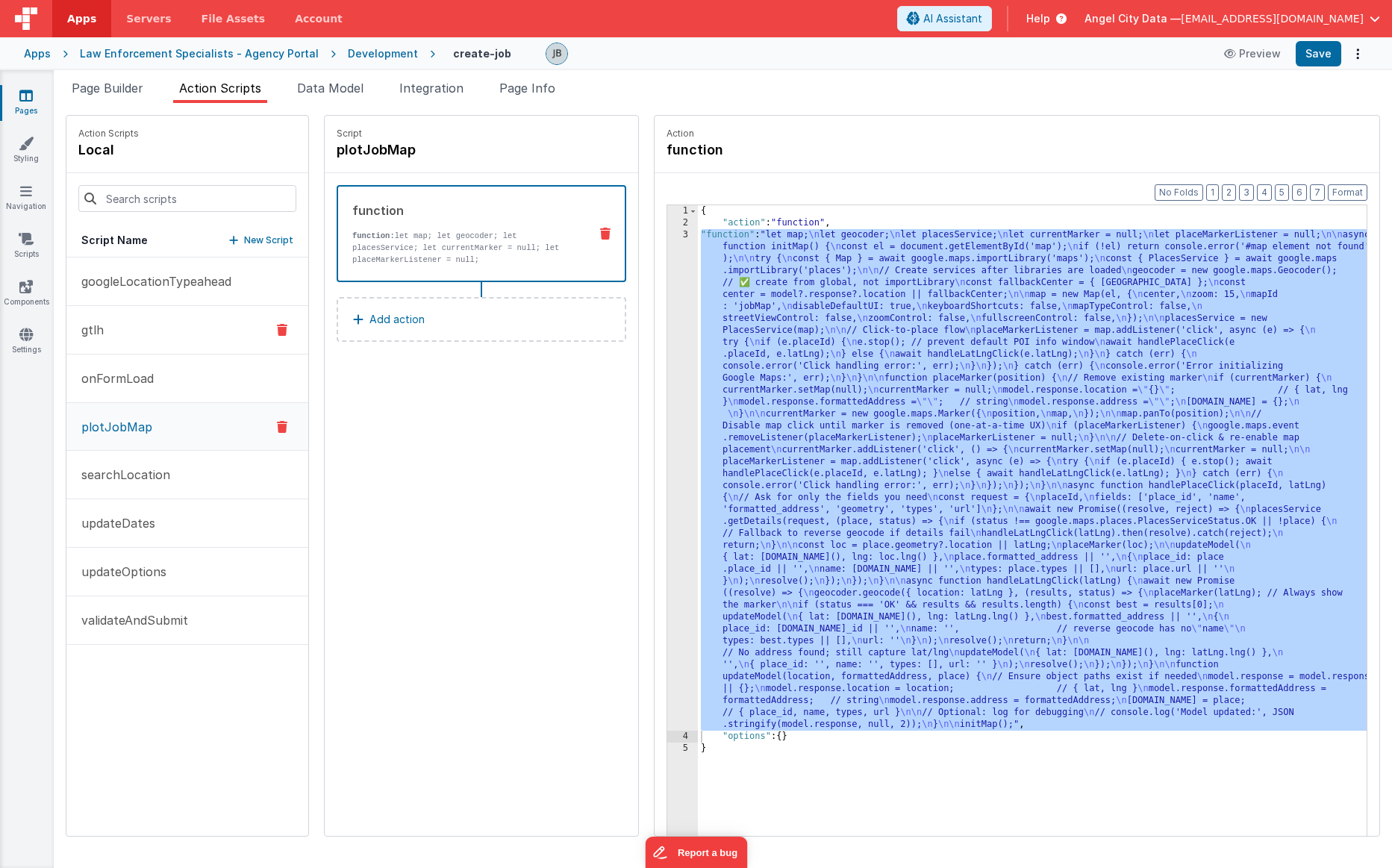
click at [148, 338] on button "gtlh" at bounding box center [187, 330] width 242 height 49
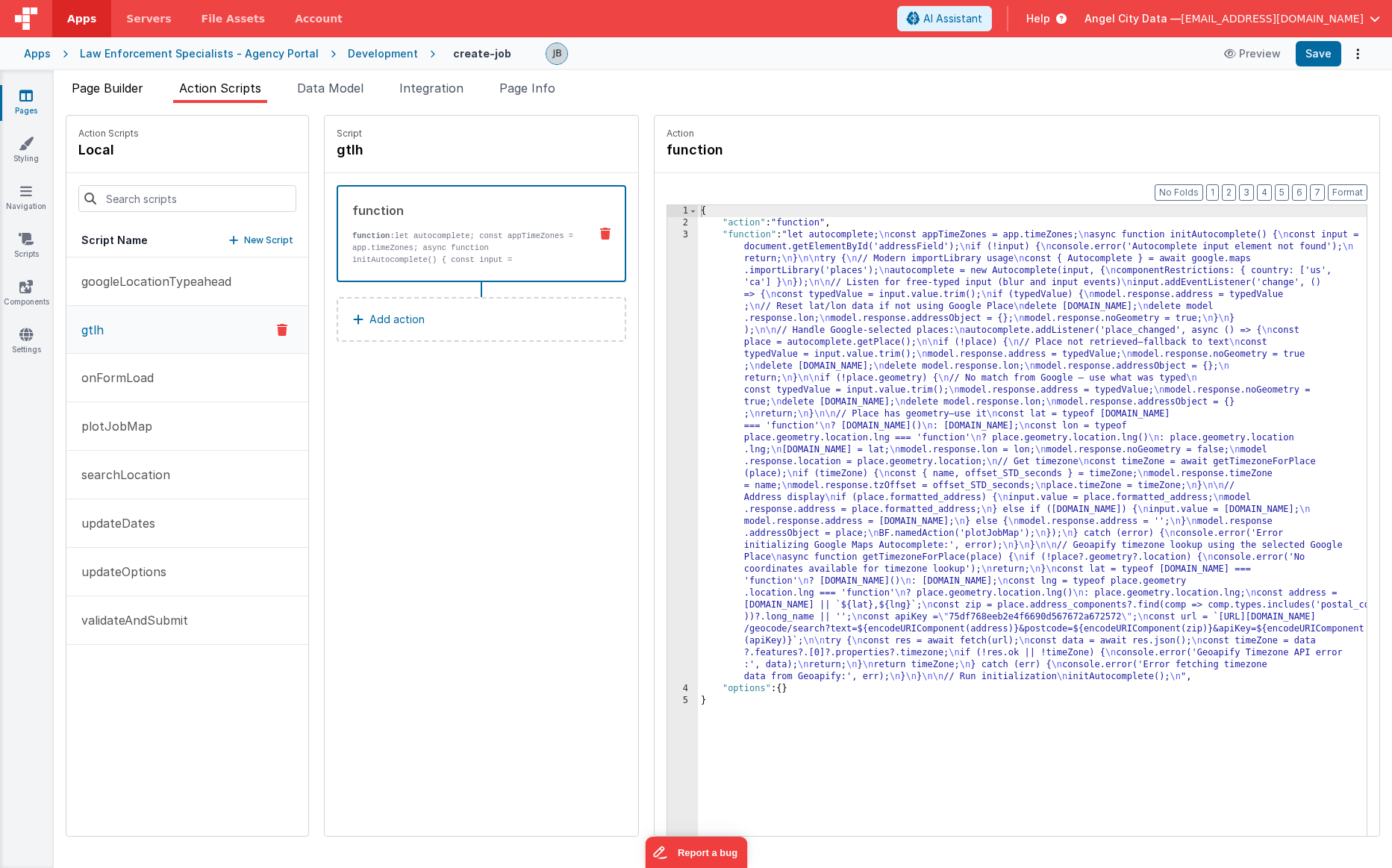
click at [108, 89] on span "Page Builder" at bounding box center [107, 88] width 72 height 15
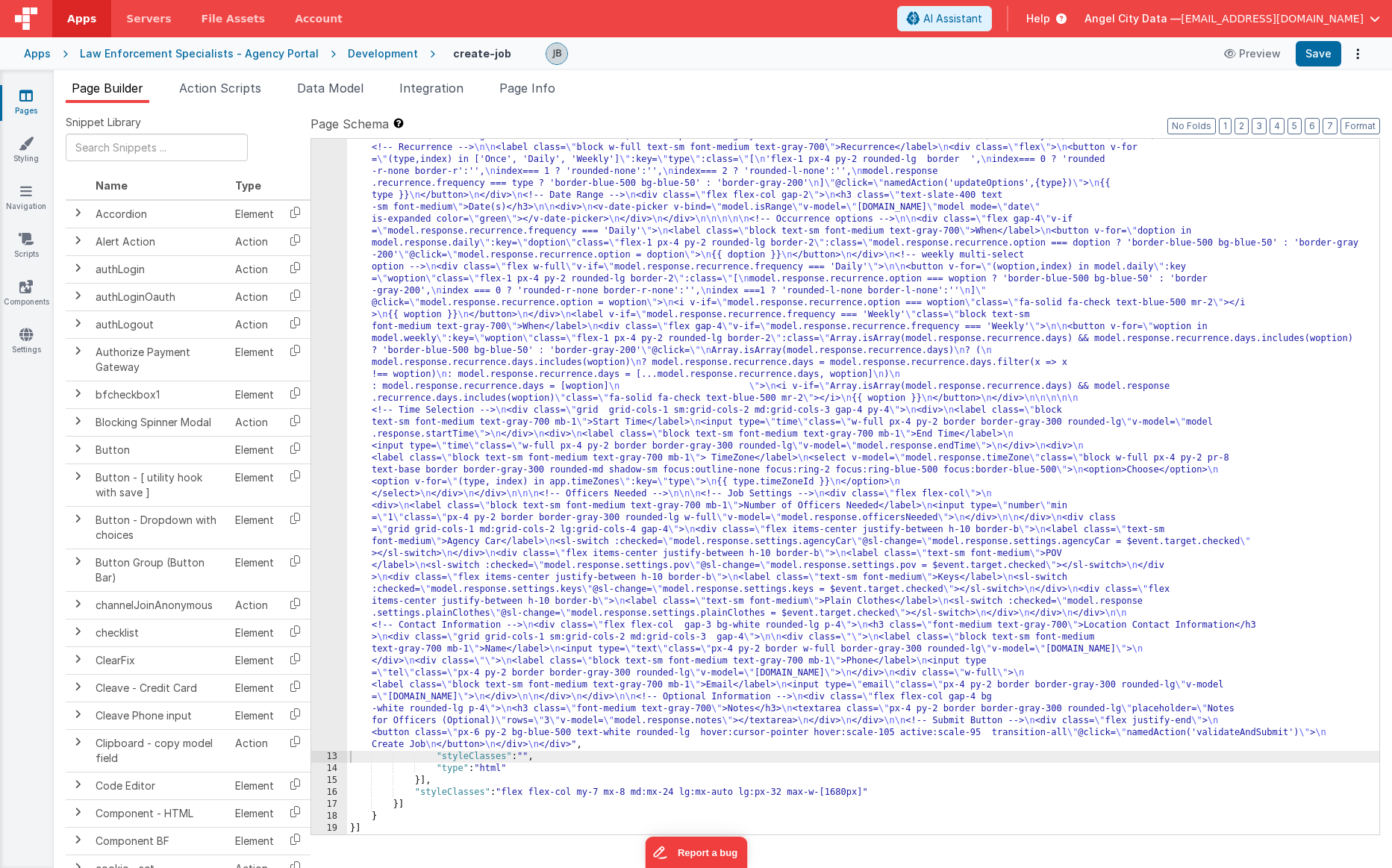
click at [324, 311] on div "12" at bounding box center [329, 315] width 36 height 872
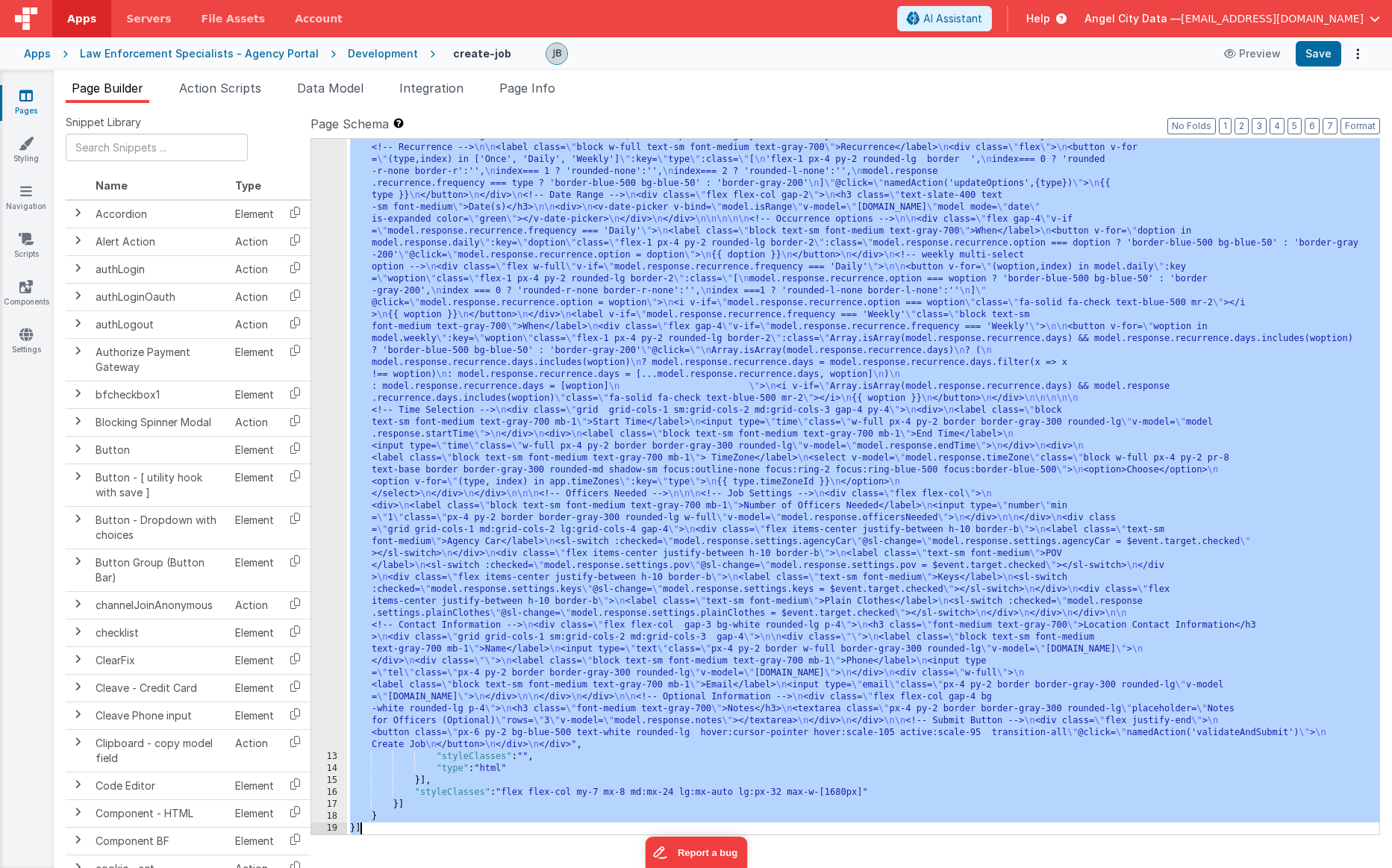
click at [324, 311] on div "12" at bounding box center [329, 315] width 36 height 872
click at [316, 311] on div "12" at bounding box center [329, 315] width 36 height 872
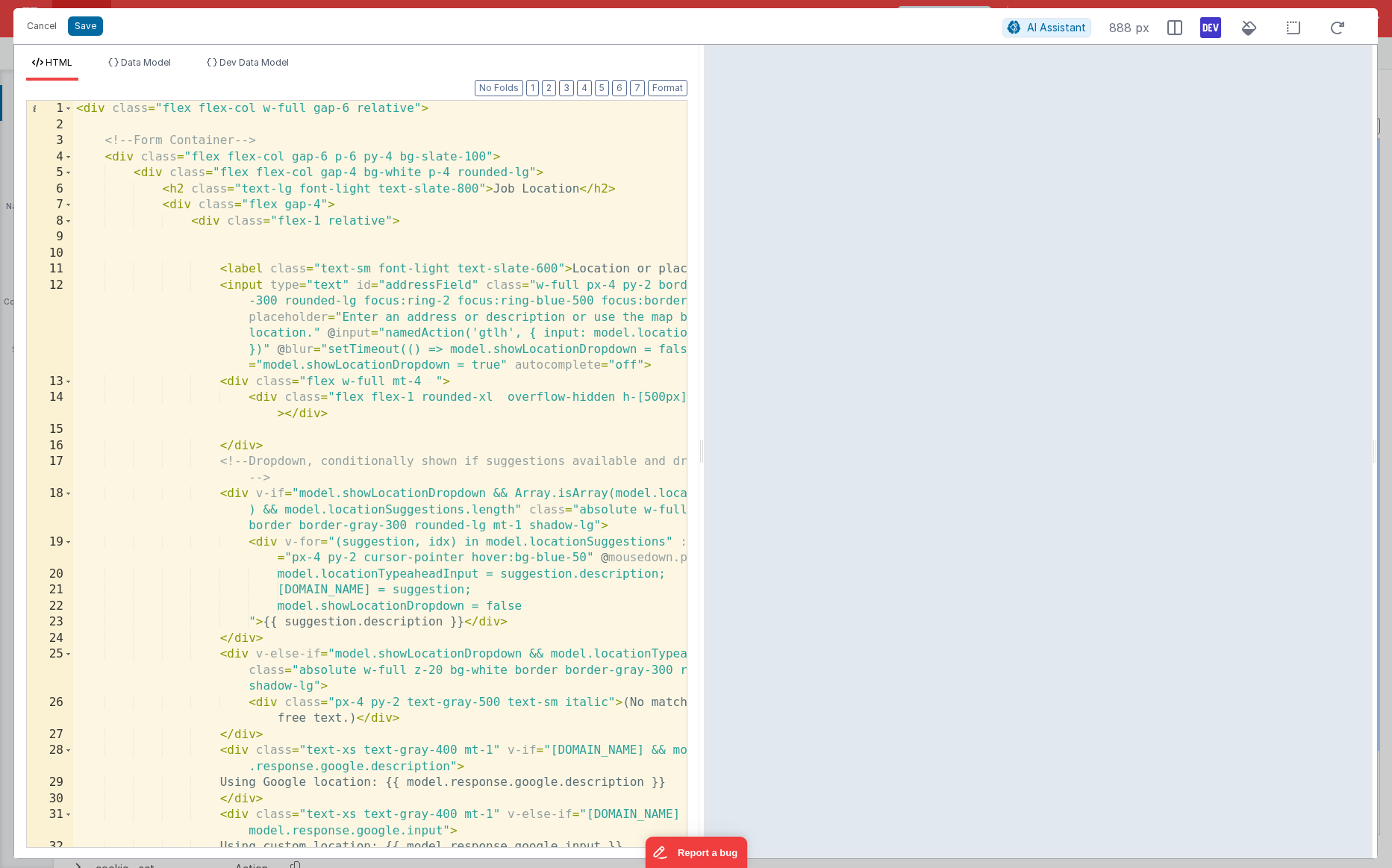
click at [698, 469] on html "Cancel Save AI Assistant 888 px HTML Data Model Dev Data Model Format 7 6 5 4 3…" at bounding box center [696, 434] width 1392 height 868
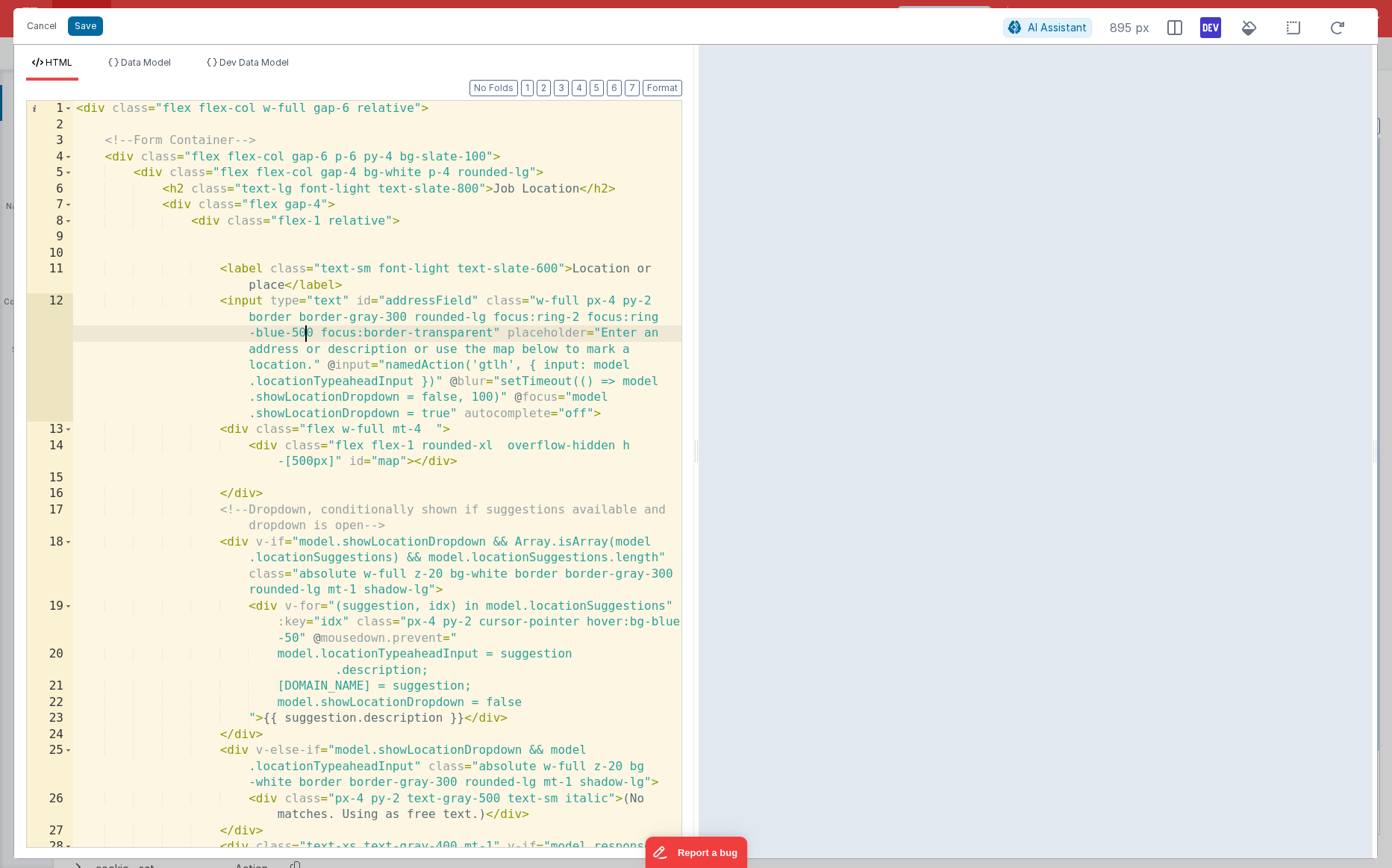
scroll to position [0, 0]
click at [304, 340] on div "< div class = "flex flex-col w-full gap-6 relative" > <!-- Form Container --> <…" at bounding box center [377, 498] width 609 height 795
click at [439, 301] on div "< div class = "flex flex-col w-full gap-6 relative" > <!-- Form Container --> <…" at bounding box center [377, 498] width 609 height 795
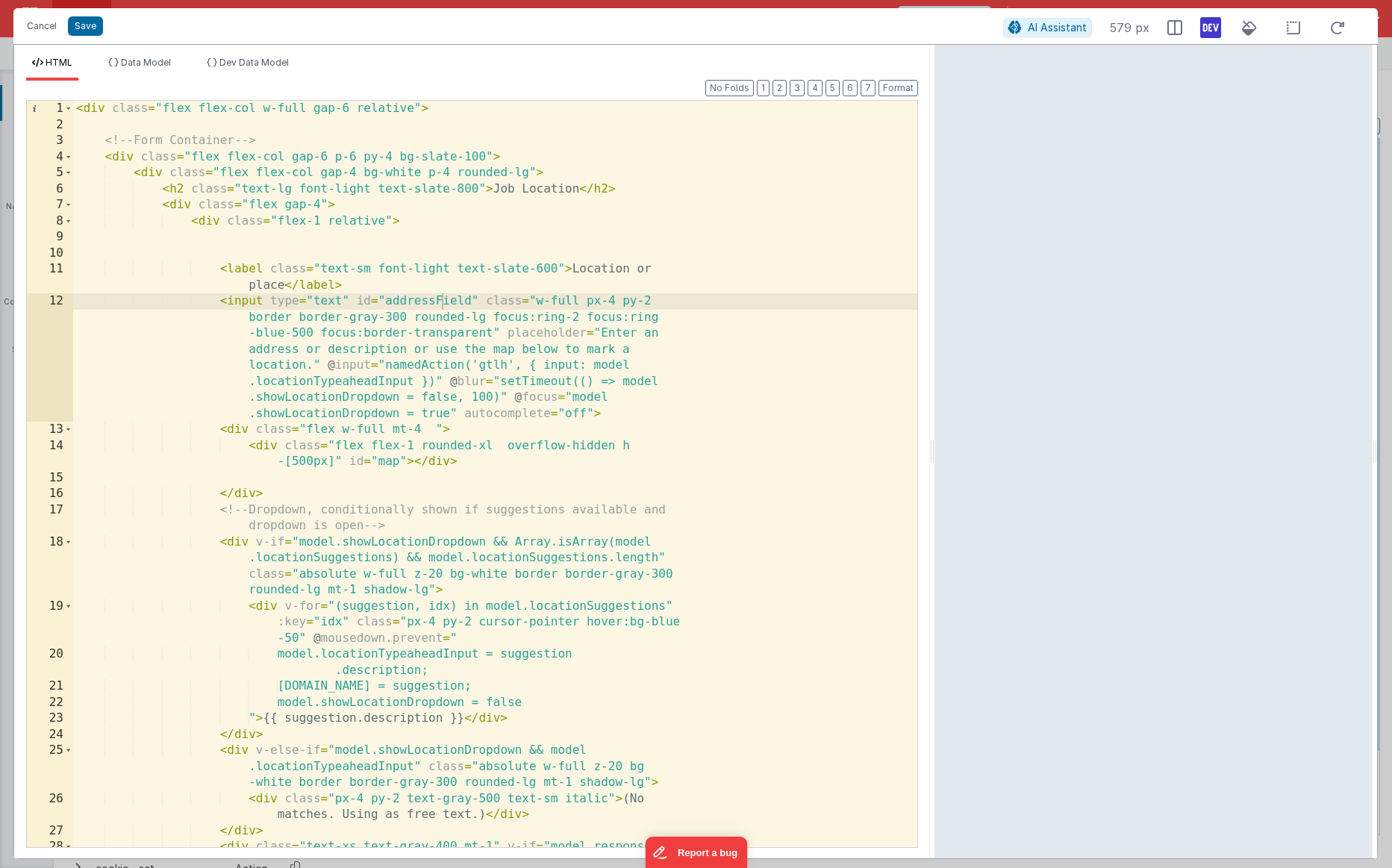
drag, startPoint x: 696, startPoint y: 370, endPoint x: 936, endPoint y: 380, distance: 240.2
click at [860, 380] on html "Cancel Save AI Assistant 579 px HTML Data Model Dev Data Model Format 7 6 5 4 3…" at bounding box center [696, 434] width 1392 height 868
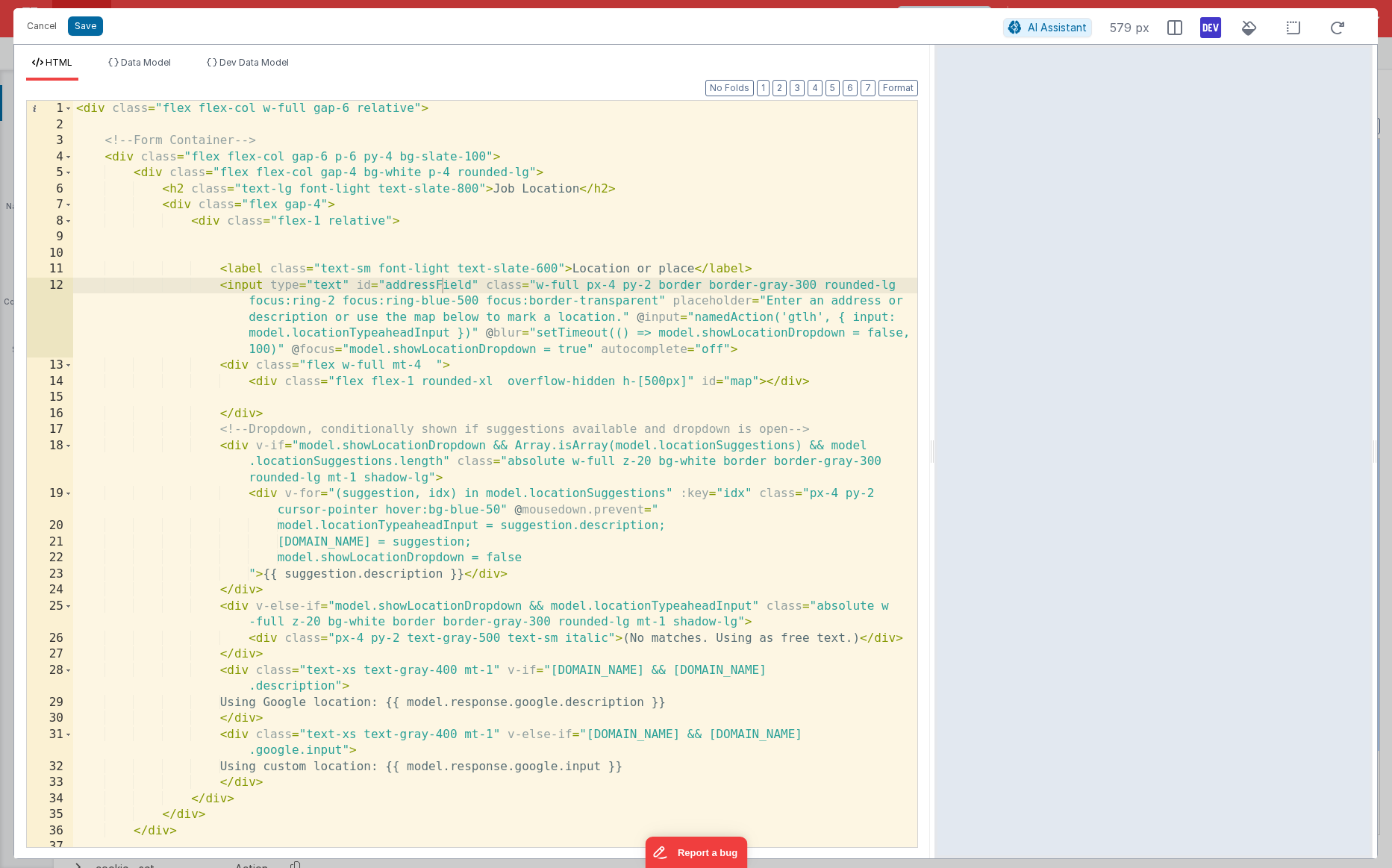
click at [709, 334] on div "< div class = "flex flex-col w-full gap-6 relative" > <!-- Form Container --> <…" at bounding box center [495, 490] width 844 height 779
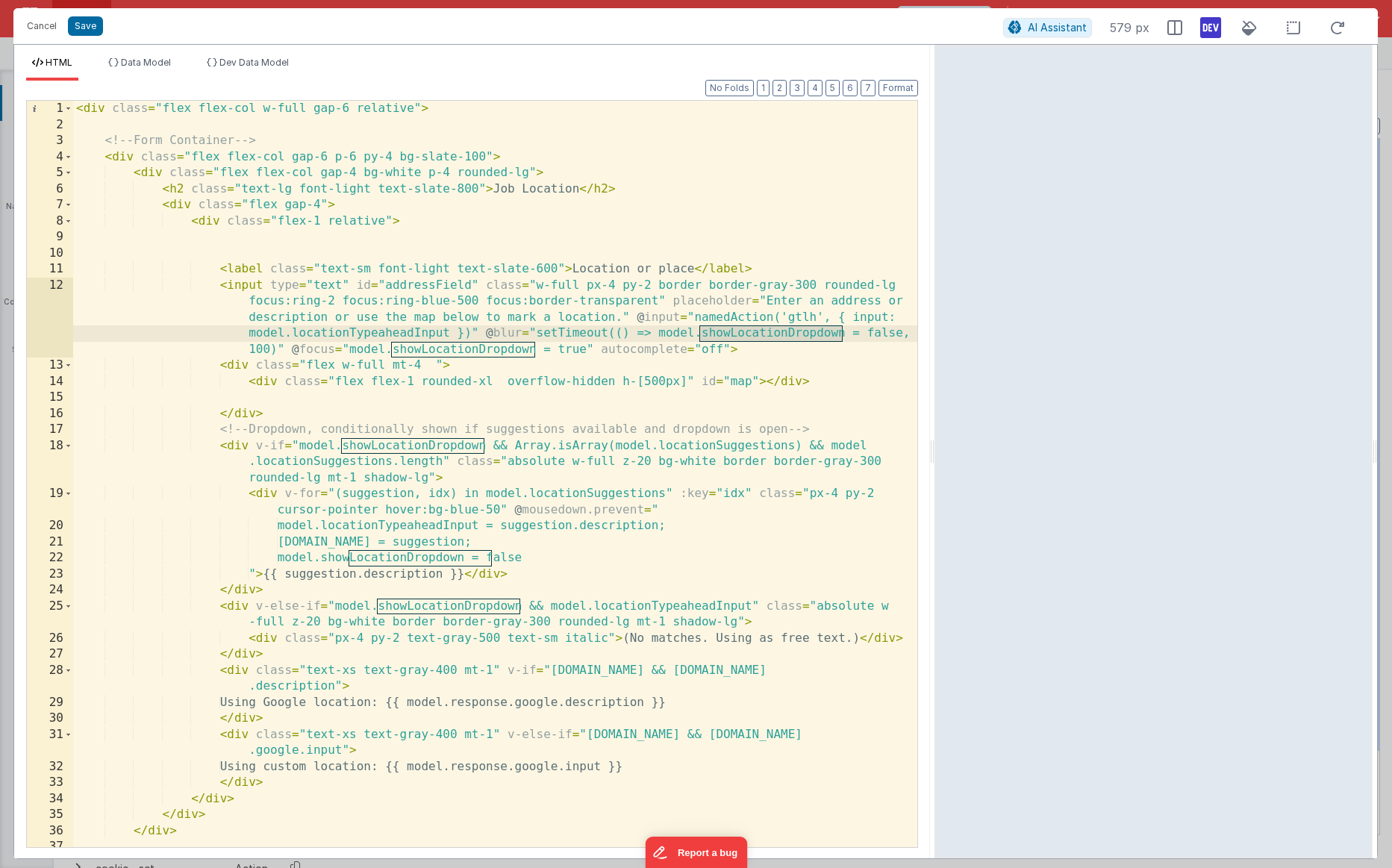
click at [537, 342] on div "< div class = "flex flex-col w-full gap-6 relative" > <!-- Form Container --> <…" at bounding box center [495, 490] width 844 height 779
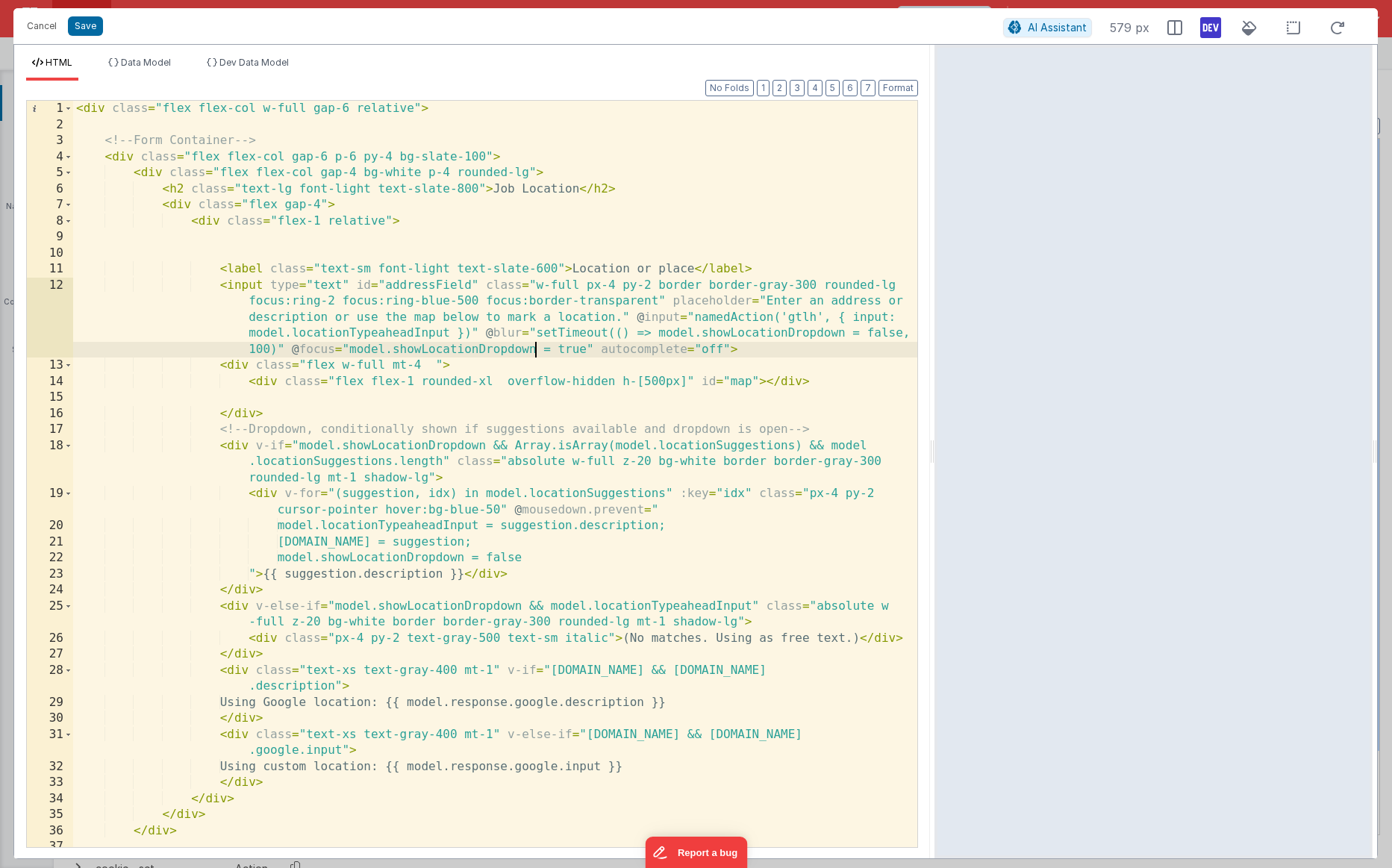
click at [336, 335] on div "< div class = "flex flex-col w-full gap-6 relative" > <!-- Form Container --> <…" at bounding box center [495, 490] width 844 height 779
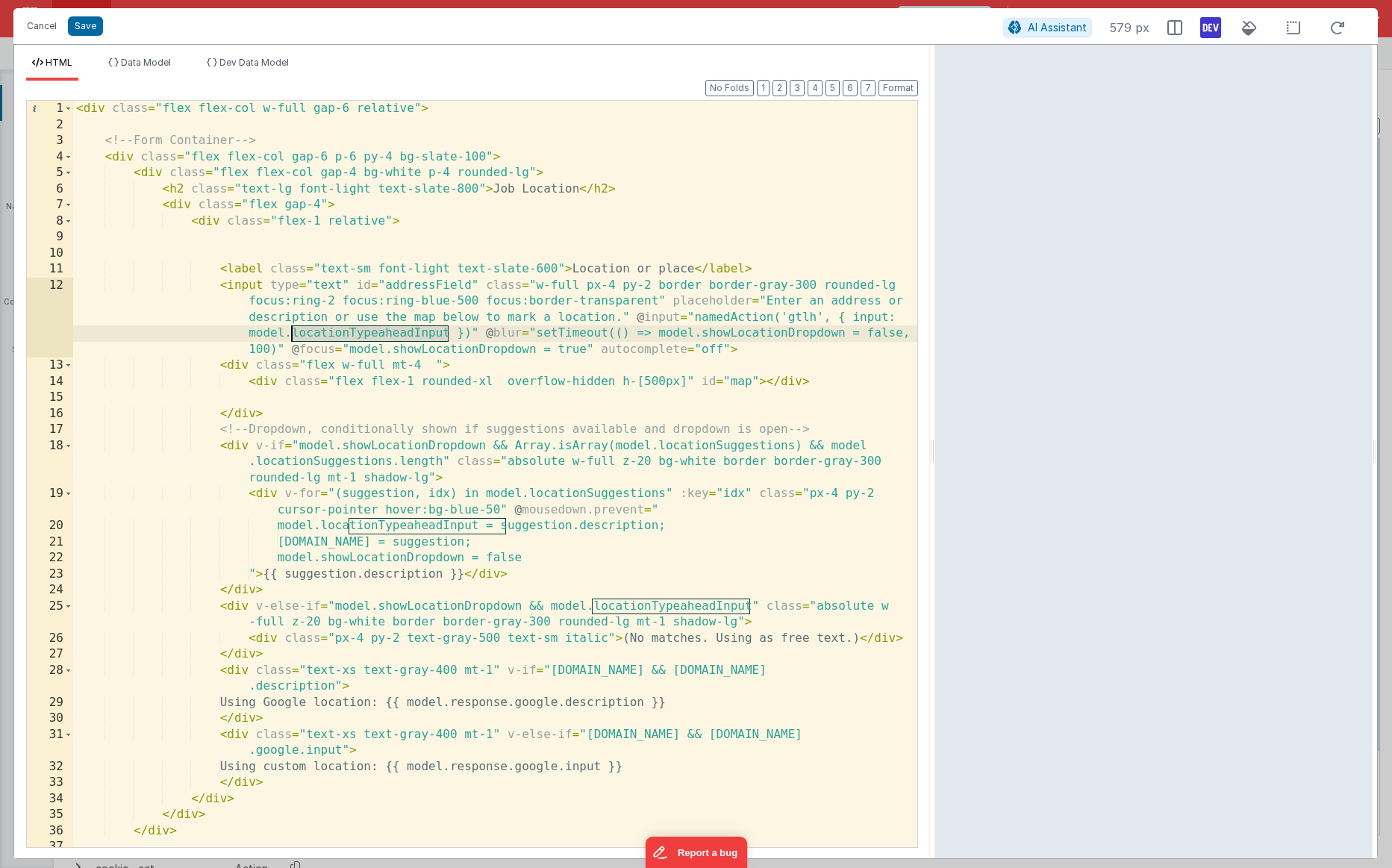
click at [336, 335] on div "< div class = "flex flex-col w-full gap-6 relative" > <!-- Form Container --> <…" at bounding box center [495, 490] width 844 height 779
click at [49, 26] on button "Cancel" at bounding box center [42, 26] width 45 height 21
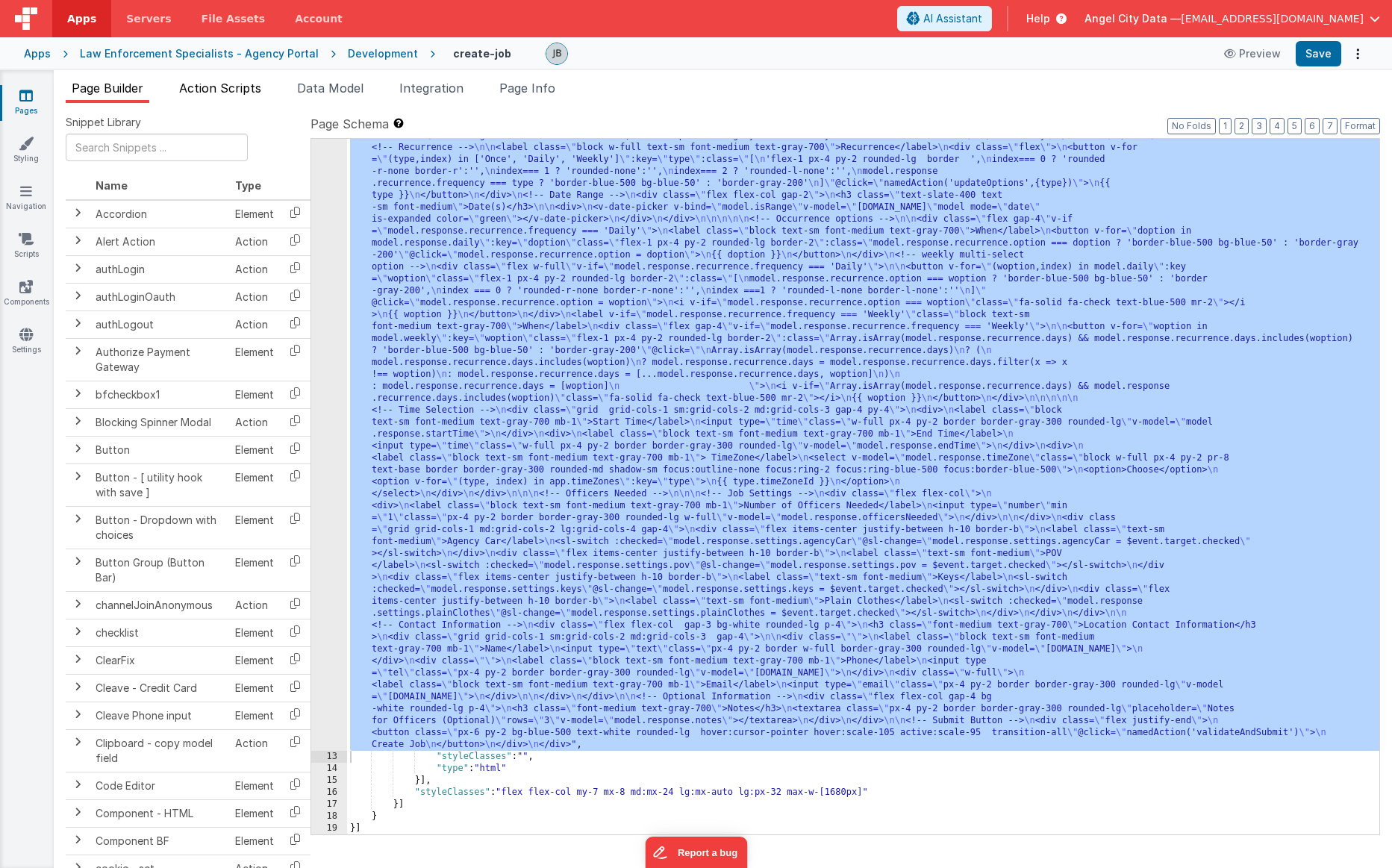
click at [238, 93] on span "Action Scripts" at bounding box center [221, 88] width 82 height 15
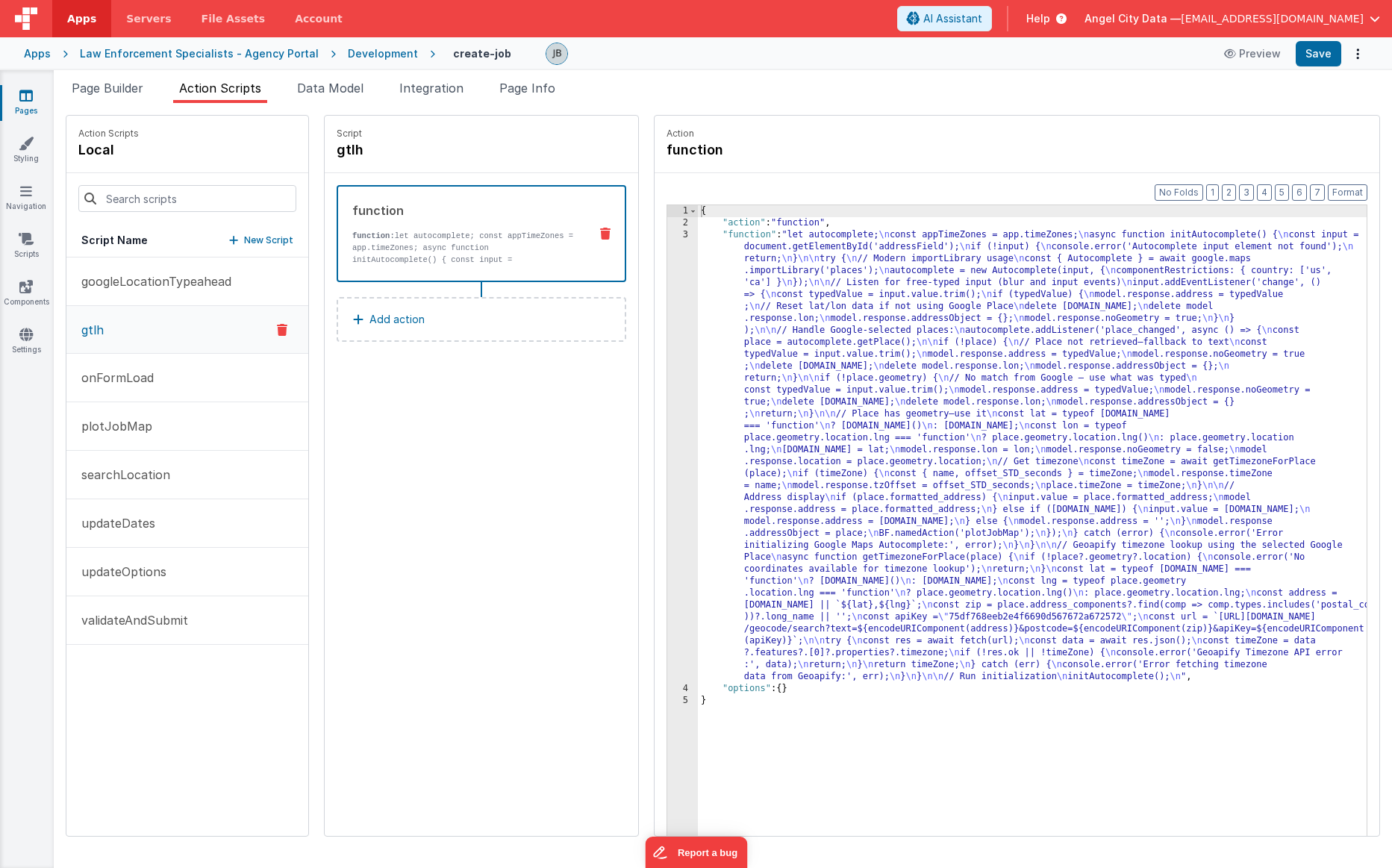
click at [383, 238] on p "function: let autocomplete; const appTimeZones = app.timeZones; async function …" at bounding box center [464, 265] width 224 height 72
click at [667, 281] on div "3" at bounding box center [682, 456] width 30 height 454
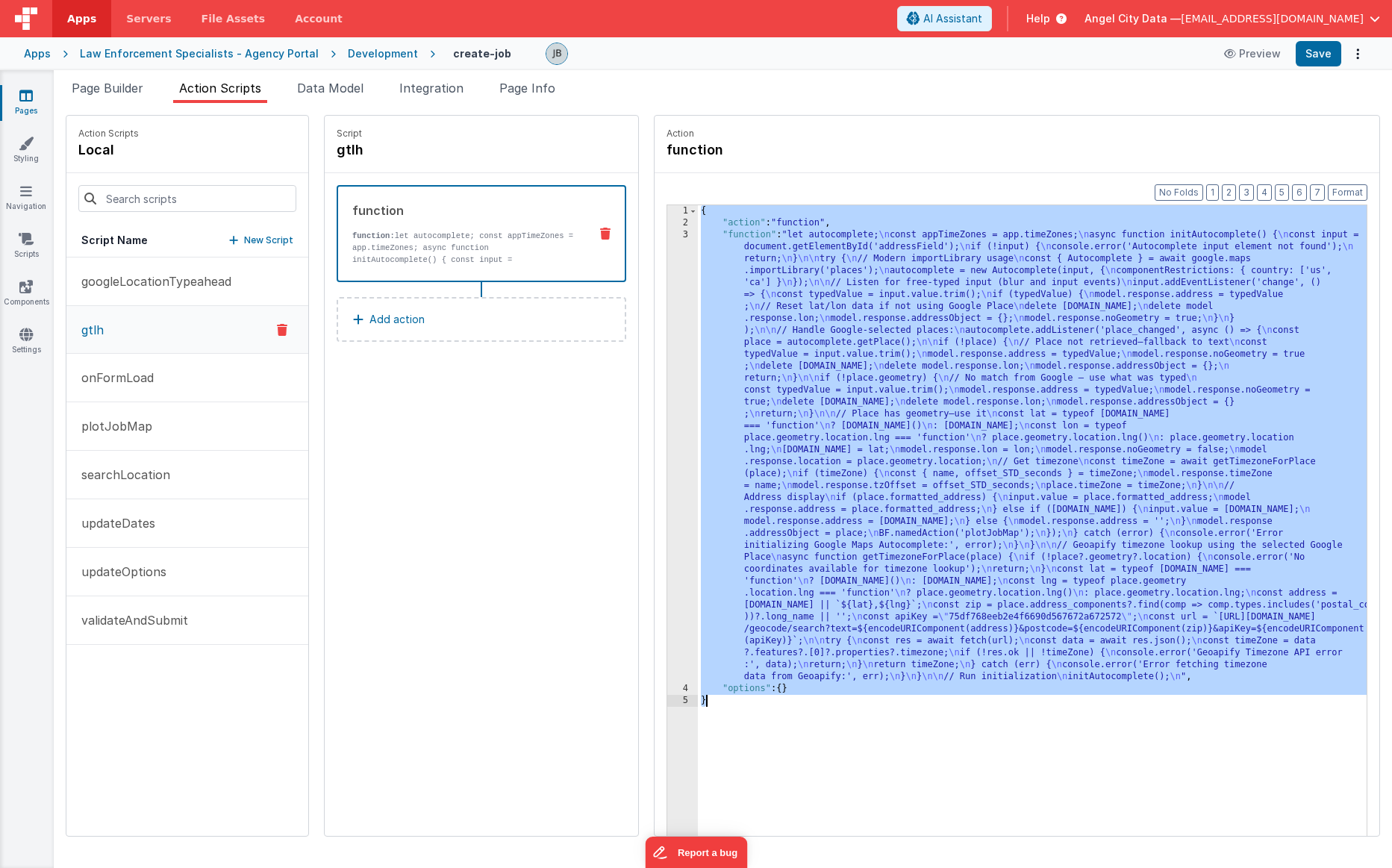
click at [667, 281] on div "3" at bounding box center [682, 456] width 30 height 454
click at [667, 285] on div "3" at bounding box center [682, 456] width 30 height 454
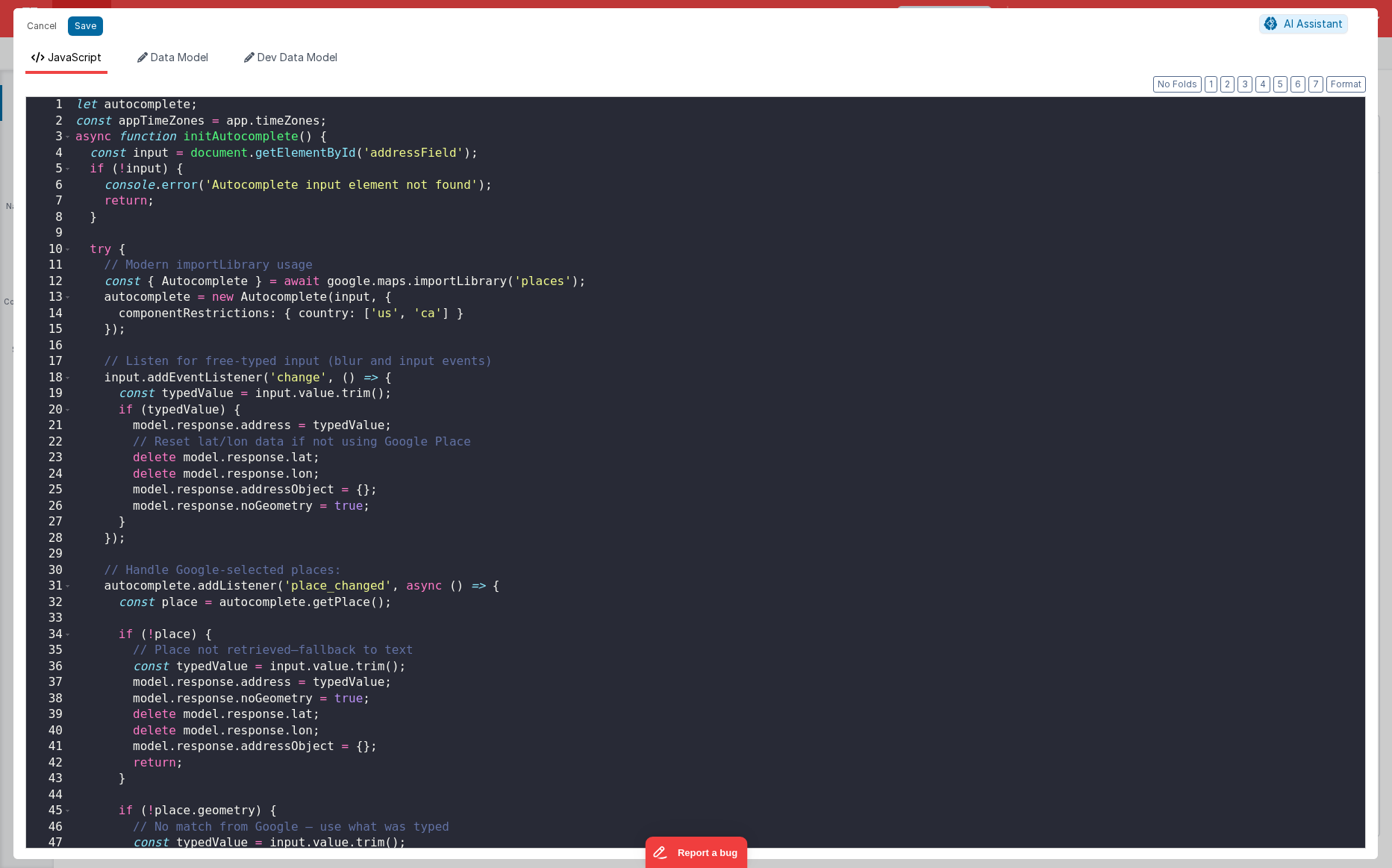
click at [657, 285] on div "Cancel Save AI Assistant JavaScript Data Model Dev Data Model Format 7 6 5 4 3 …" at bounding box center [696, 434] width 1392 height 868
click at [448, 329] on div "let autocomplete ; const appTimeZones = app . timeZones ; async function initAu…" at bounding box center [719, 488] width 1293 height 783
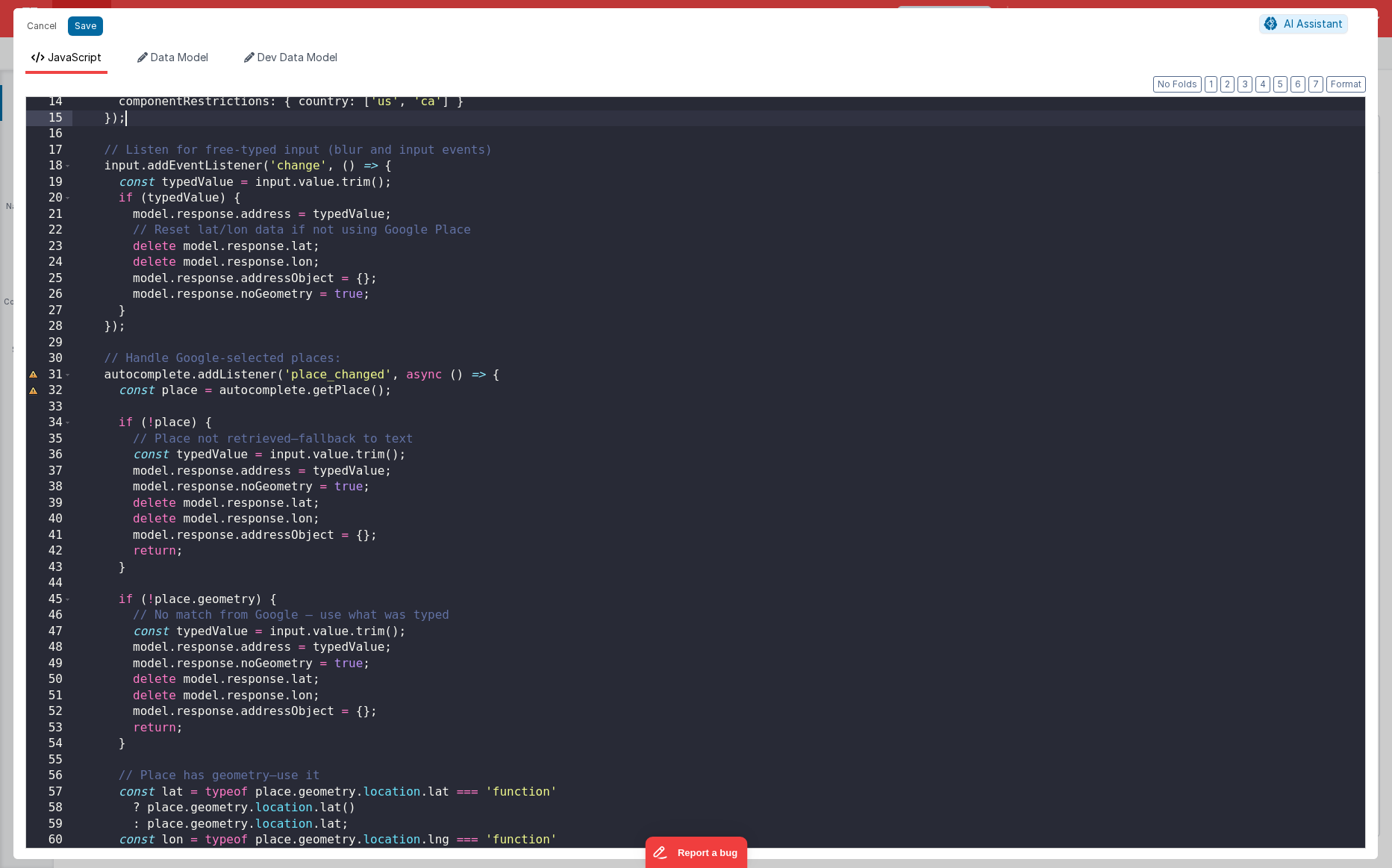
scroll to position [220, 0]
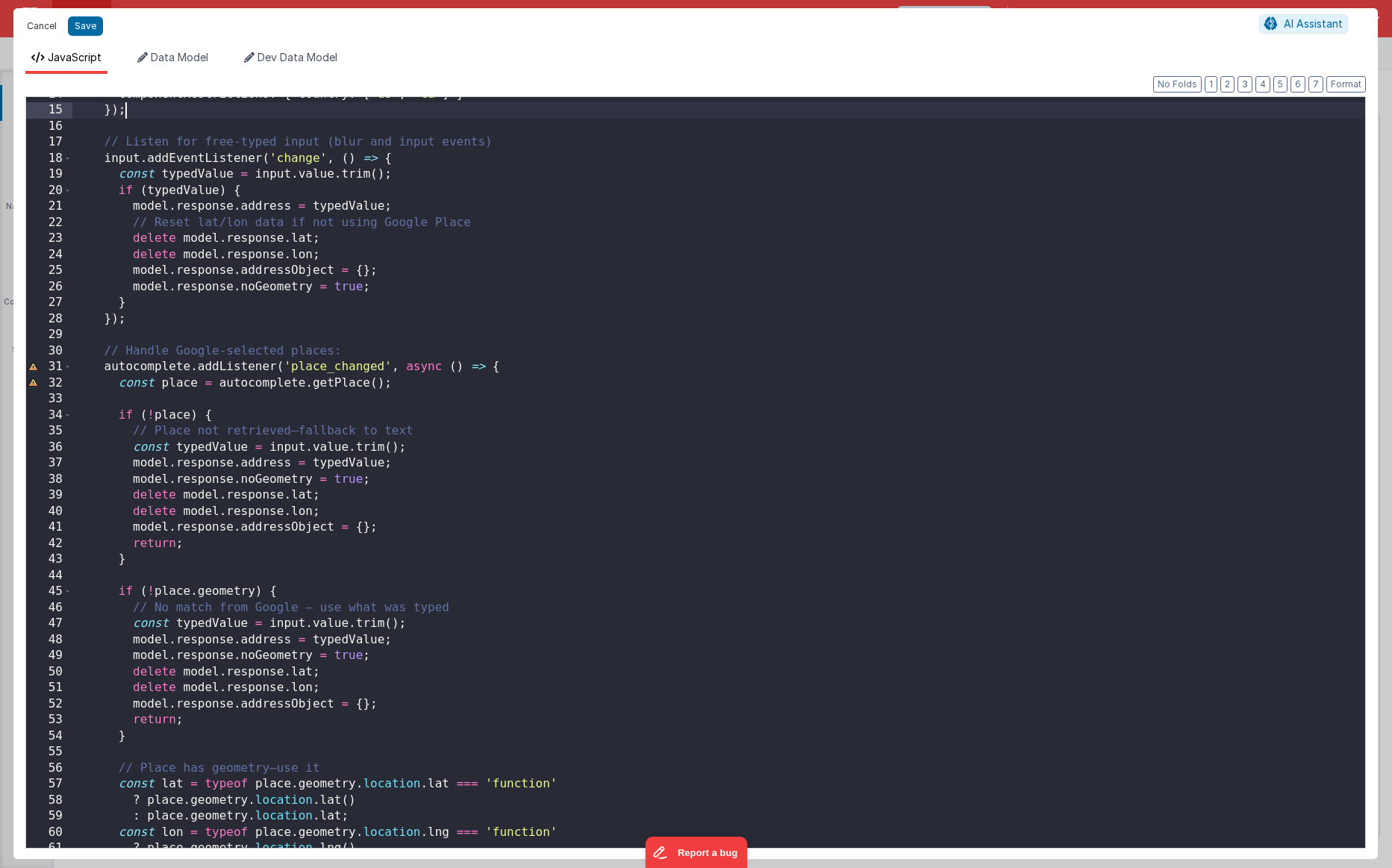
click at [49, 24] on button "Cancel" at bounding box center [42, 26] width 45 height 21
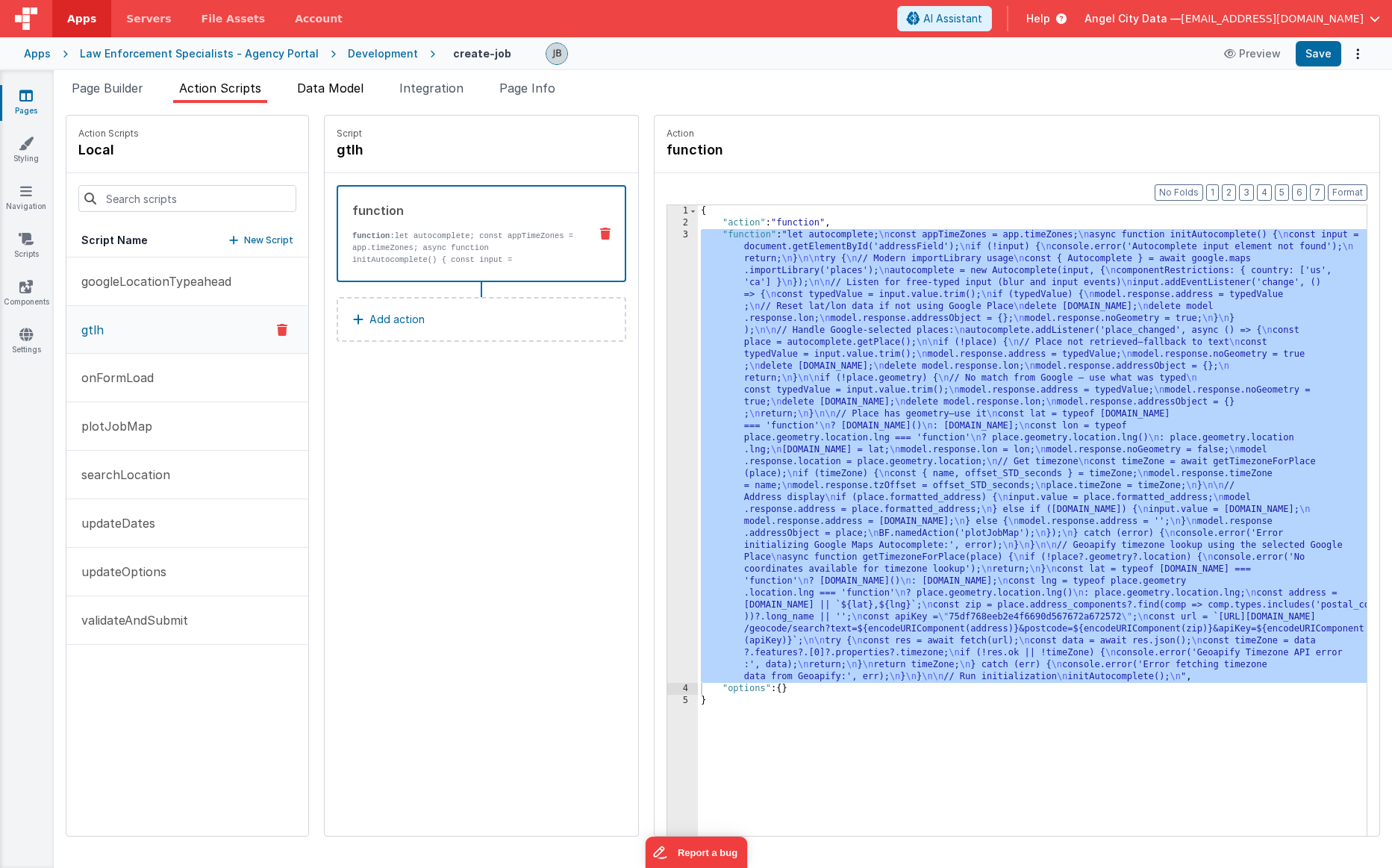
click at [338, 92] on span "Data Model" at bounding box center [330, 88] width 66 height 15
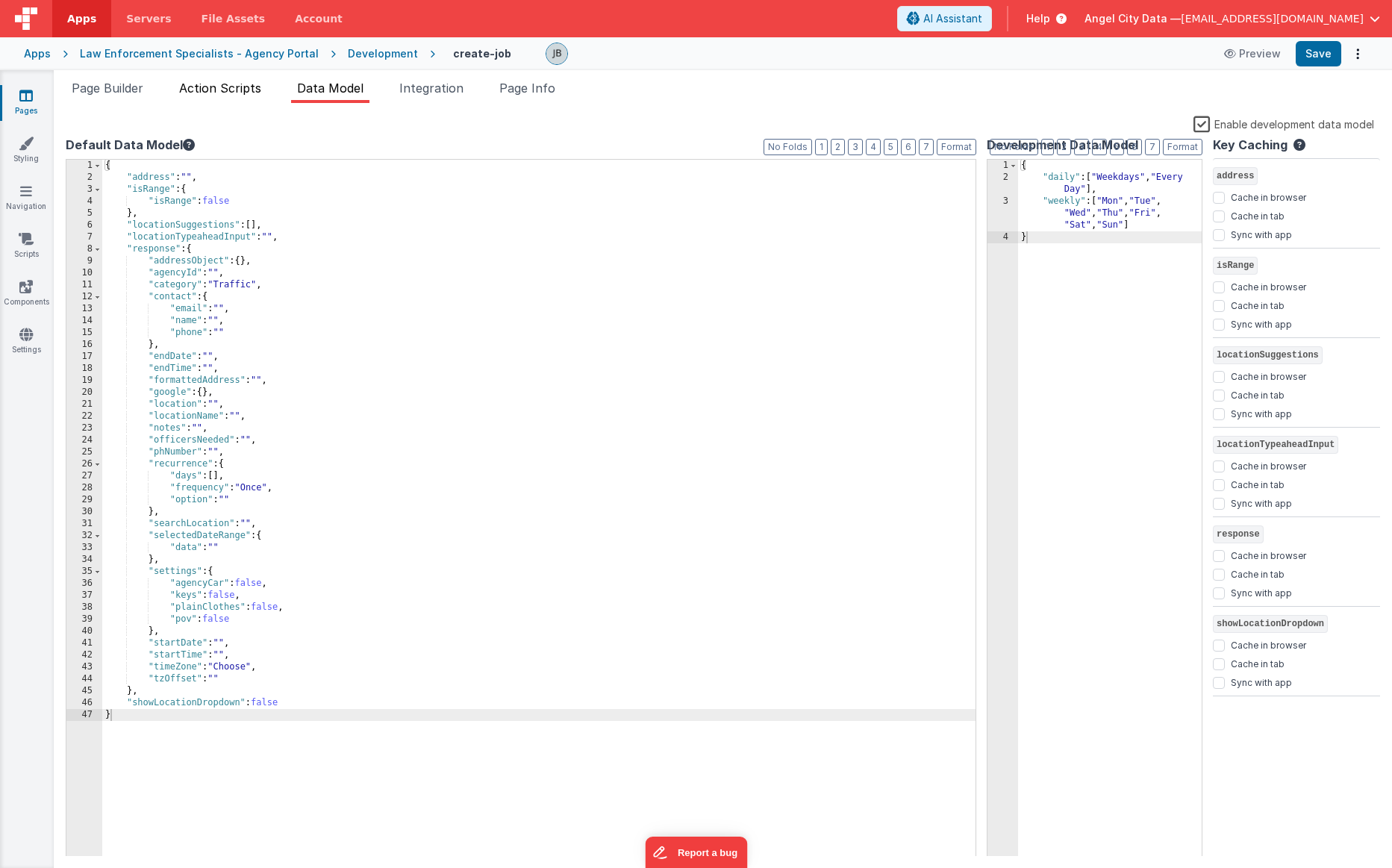
click at [216, 94] on li "Action Scripts" at bounding box center [221, 91] width 94 height 24
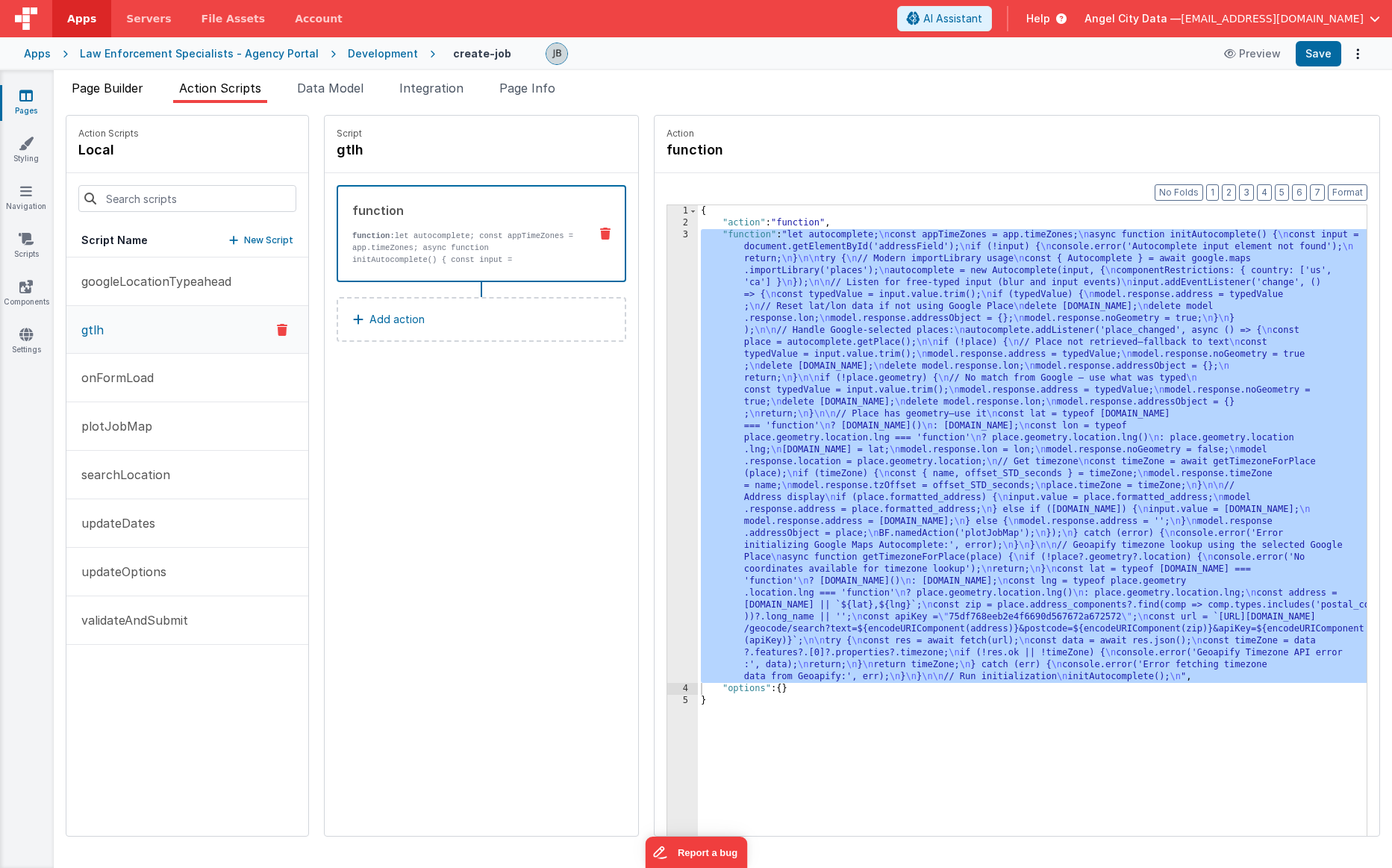
click at [113, 95] on span "Page Builder" at bounding box center [107, 88] width 72 height 15
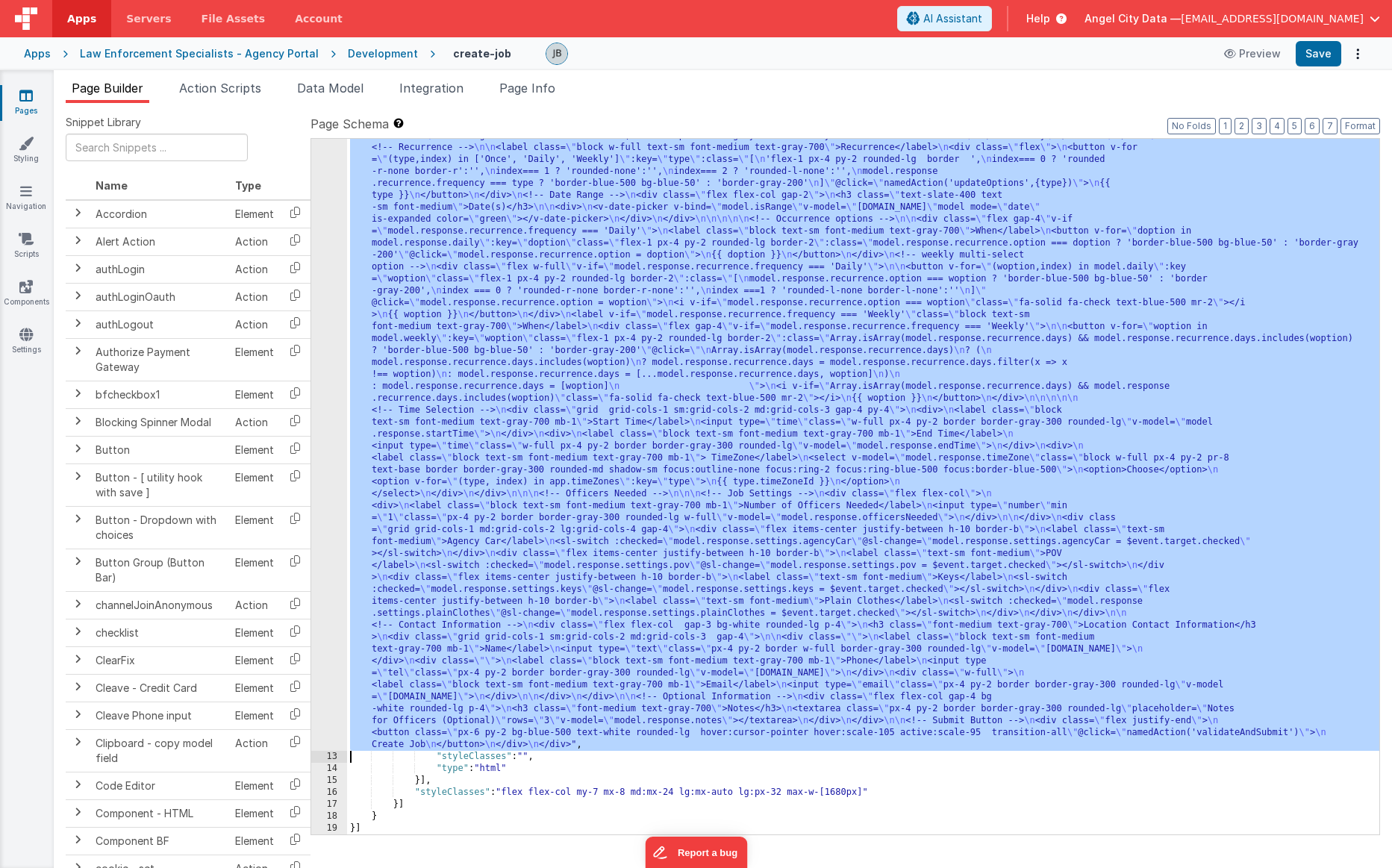
click at [340, 252] on div "12" at bounding box center [329, 315] width 36 height 872
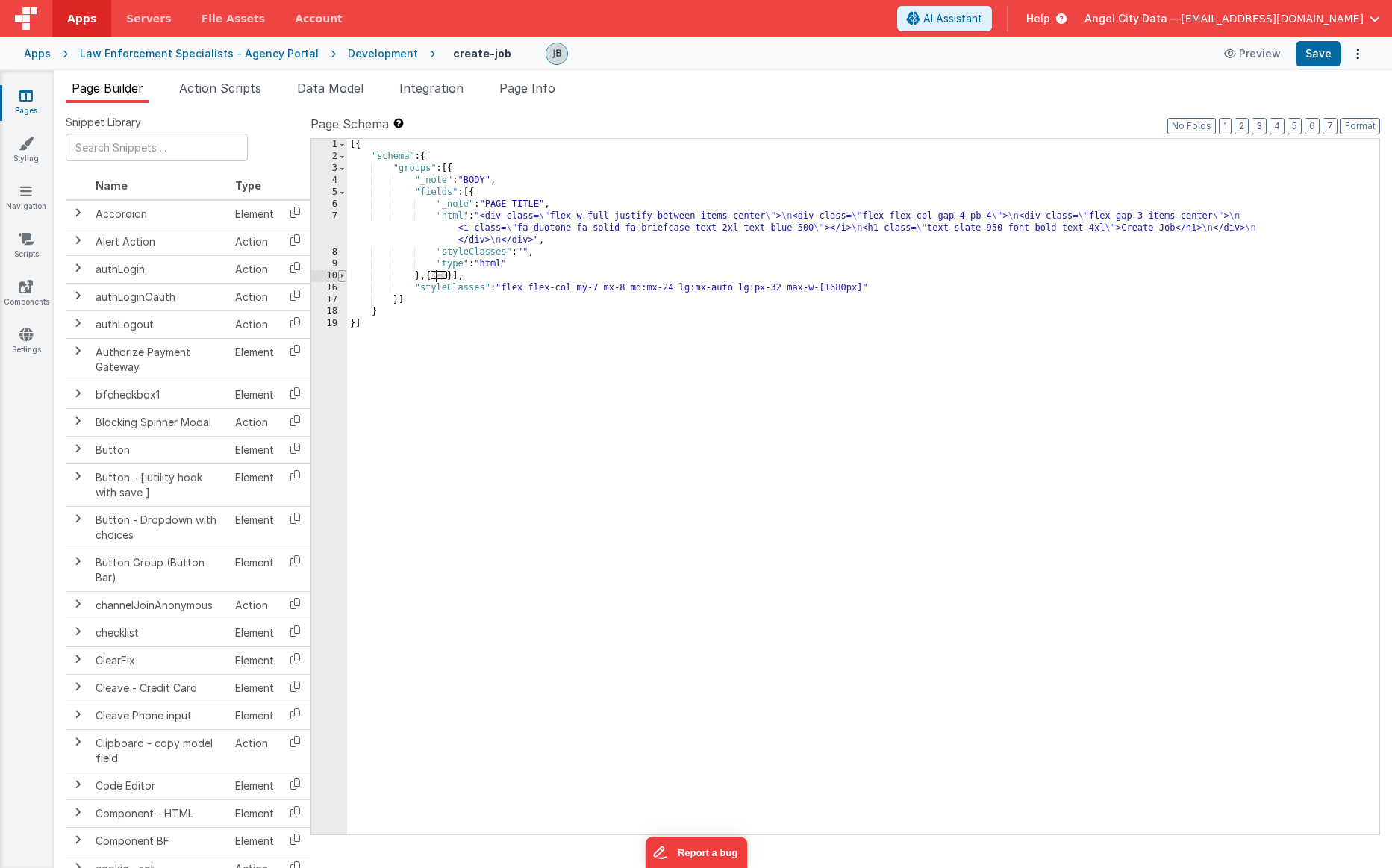
click at [341, 276] on span at bounding box center [342, 276] width 8 height 12
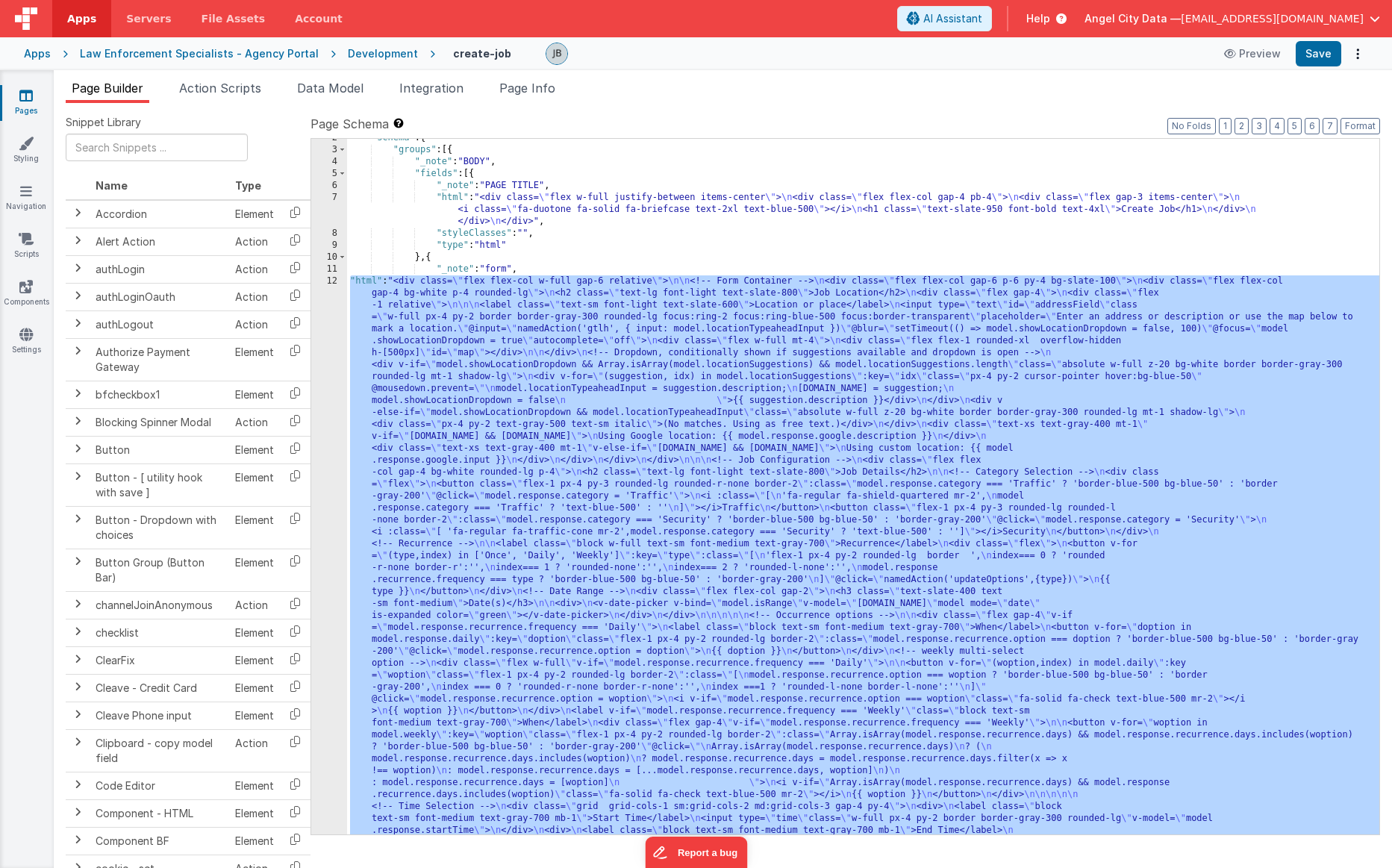
scroll to position [0, 0]
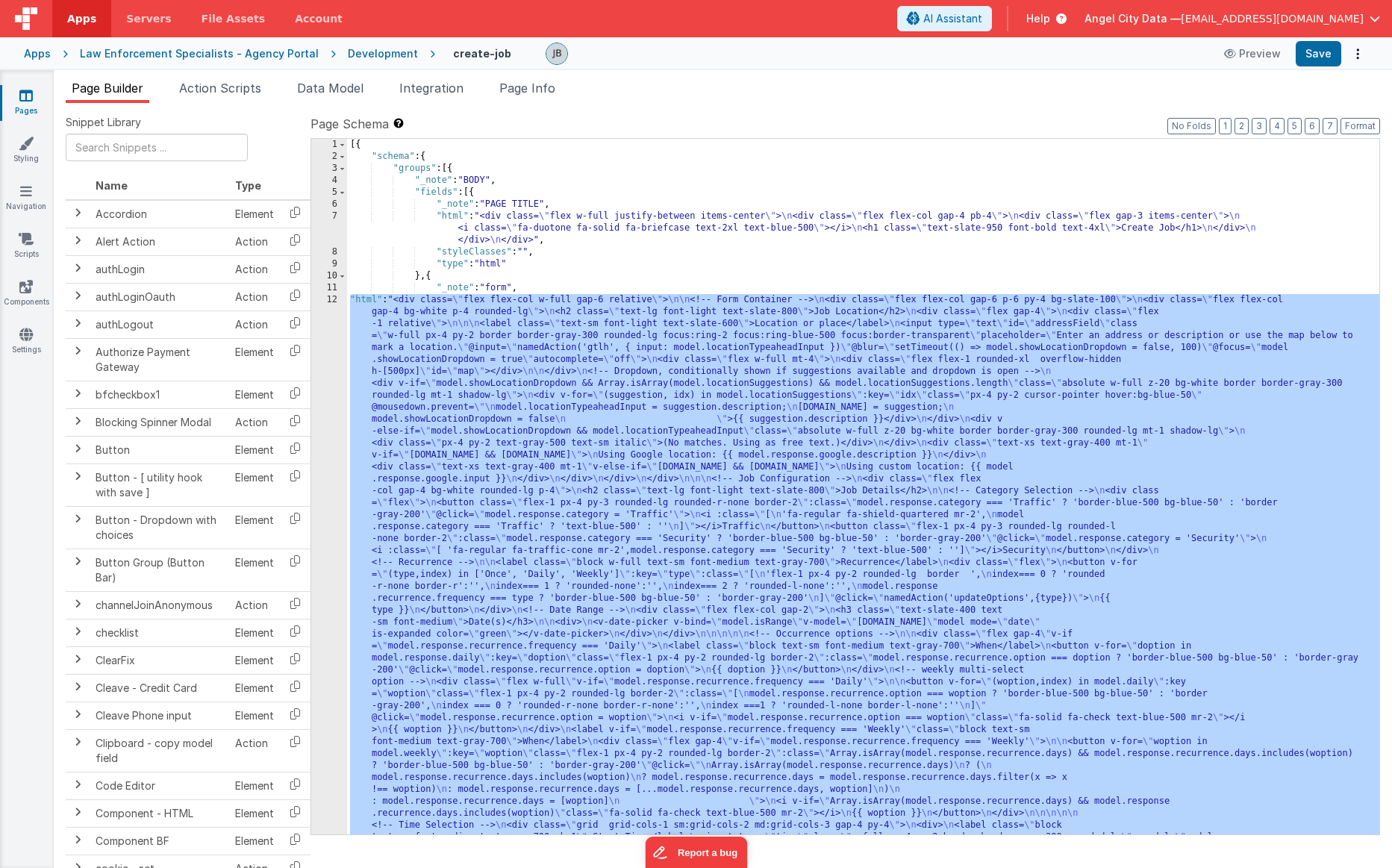
click at [341, 330] on div "12" at bounding box center [329, 730] width 36 height 872
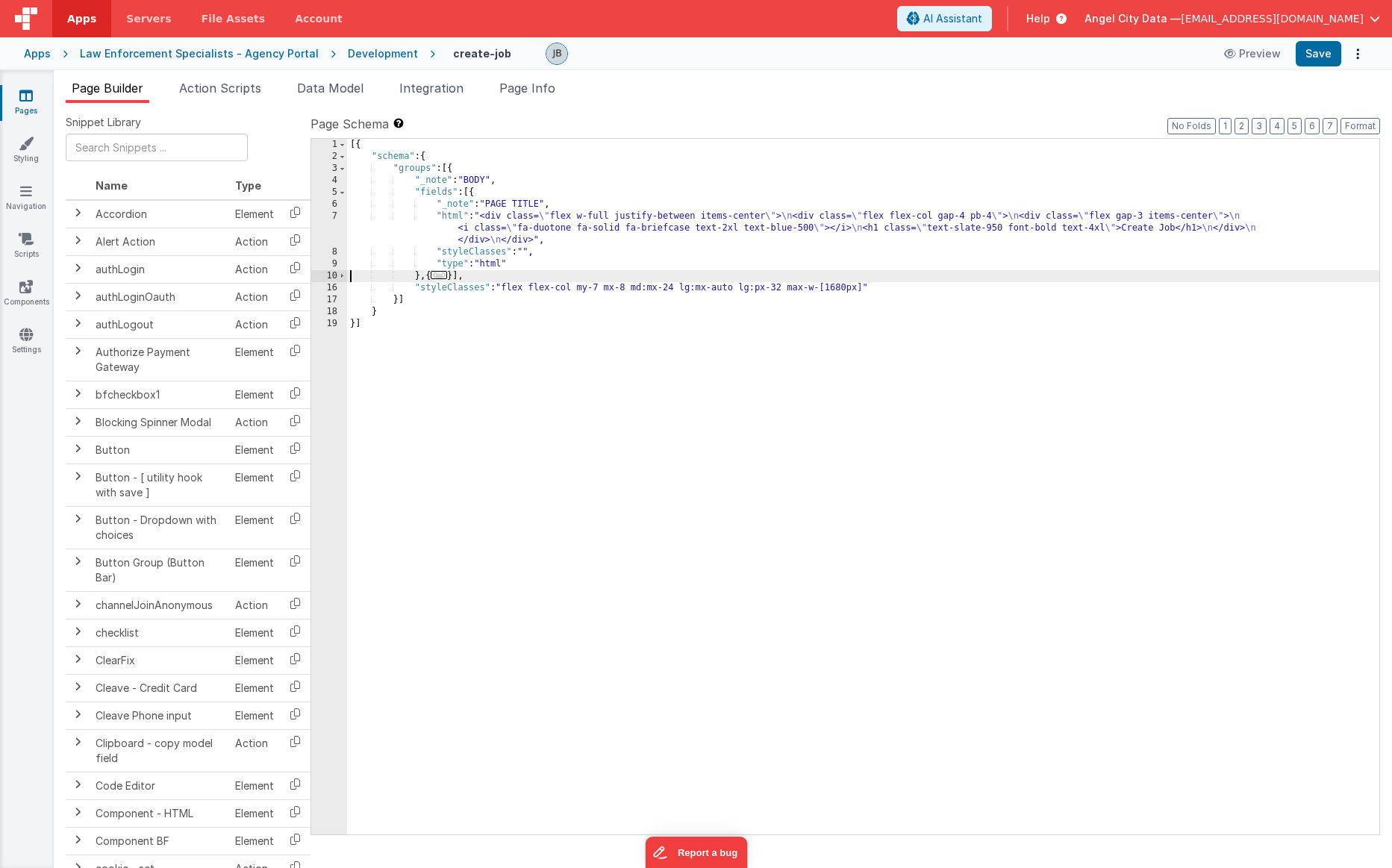
click at [347, 279] on div "[{ "schema" : { "groups" : [{ "_note" : "BODY" , "fields" : [{ "_note" : "PAGE …" at bounding box center [863, 499] width 1032 height 720
click at [340, 275] on span at bounding box center [342, 276] width 8 height 12
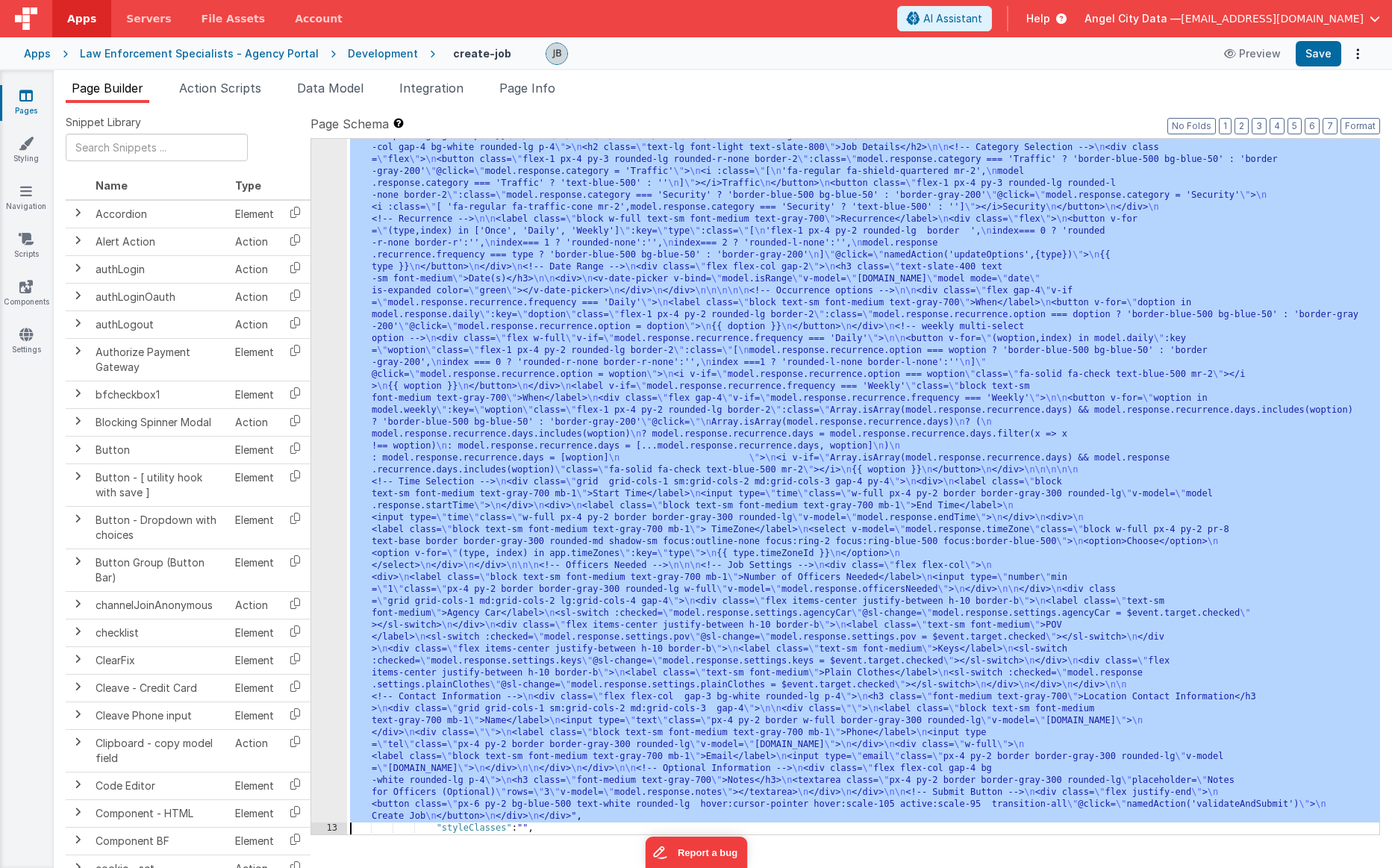
scroll to position [343, 0]
click at [319, 372] on div "12" at bounding box center [329, 386] width 36 height 872
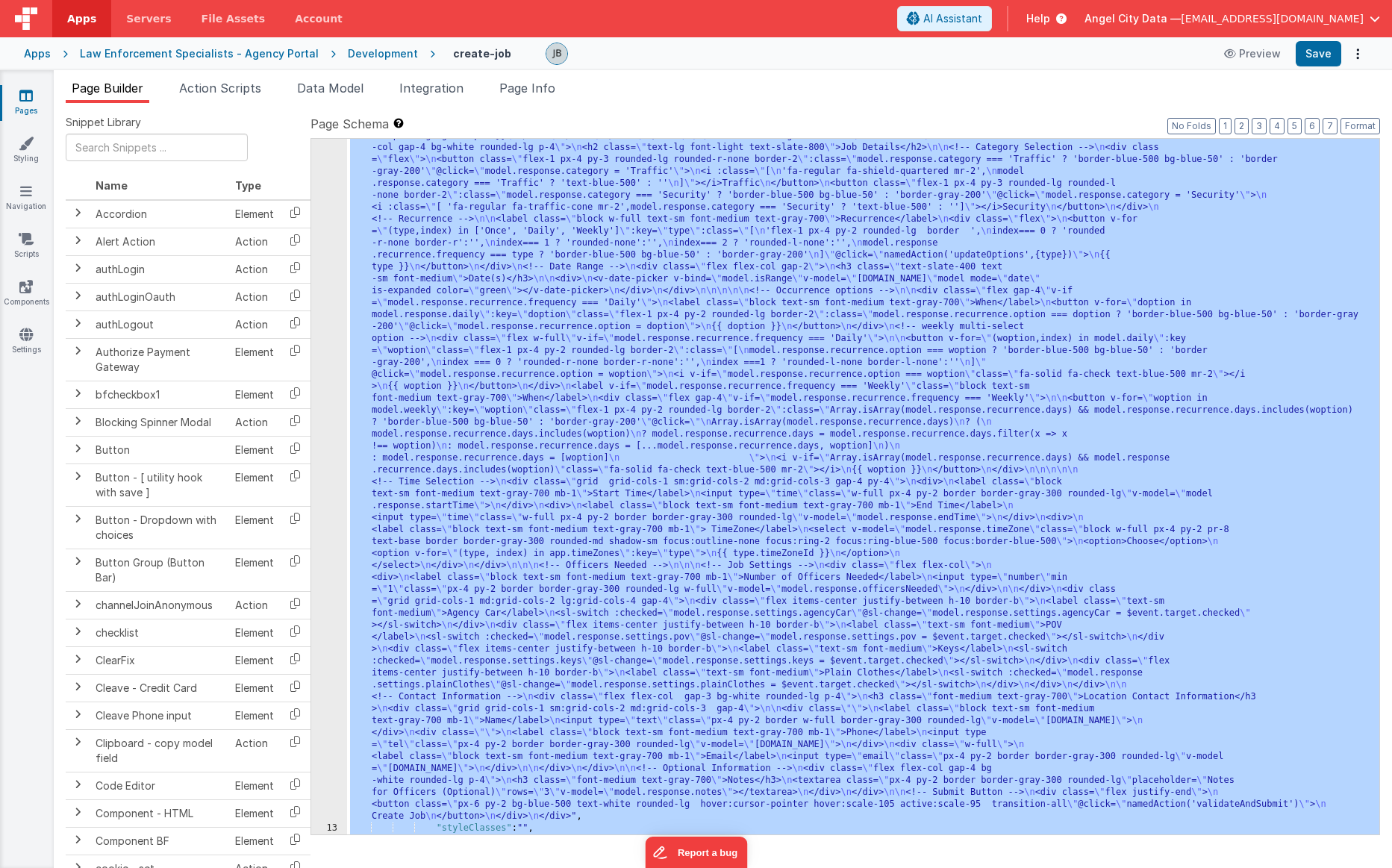
click at [311, 371] on div "12" at bounding box center [329, 386] width 36 height 872
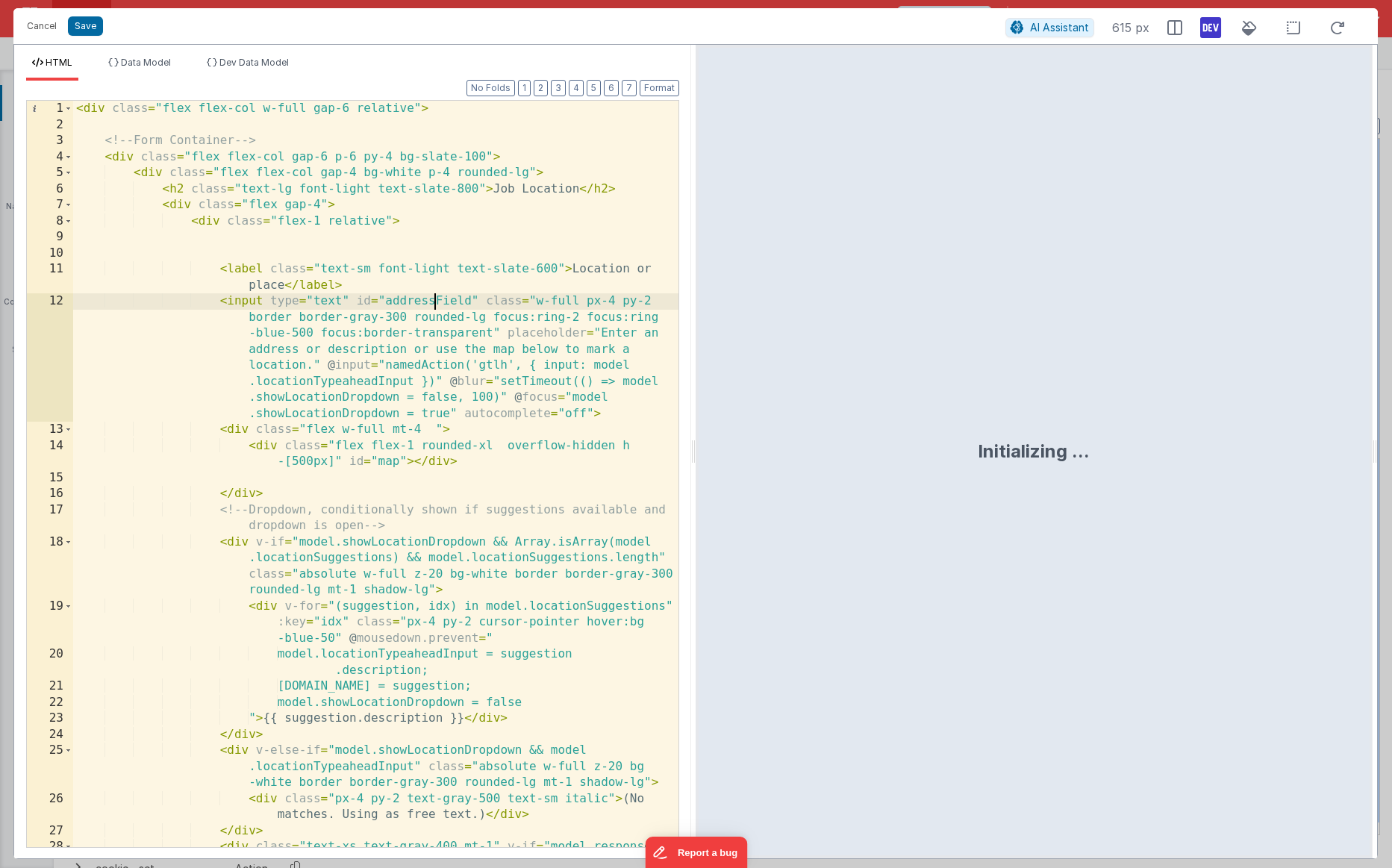
click at [351, 386] on div "< div class = "flex flex-col w-full gap-6 relative" > <!-- Form Container --> <…" at bounding box center [376, 498] width 605 height 795
click at [411, 303] on div "< div class = "flex flex-col w-full gap-6 relative" > <!-- Form Container --> <…" at bounding box center [376, 498] width 605 height 795
click at [45, 27] on button "Cancel" at bounding box center [42, 26] width 45 height 21
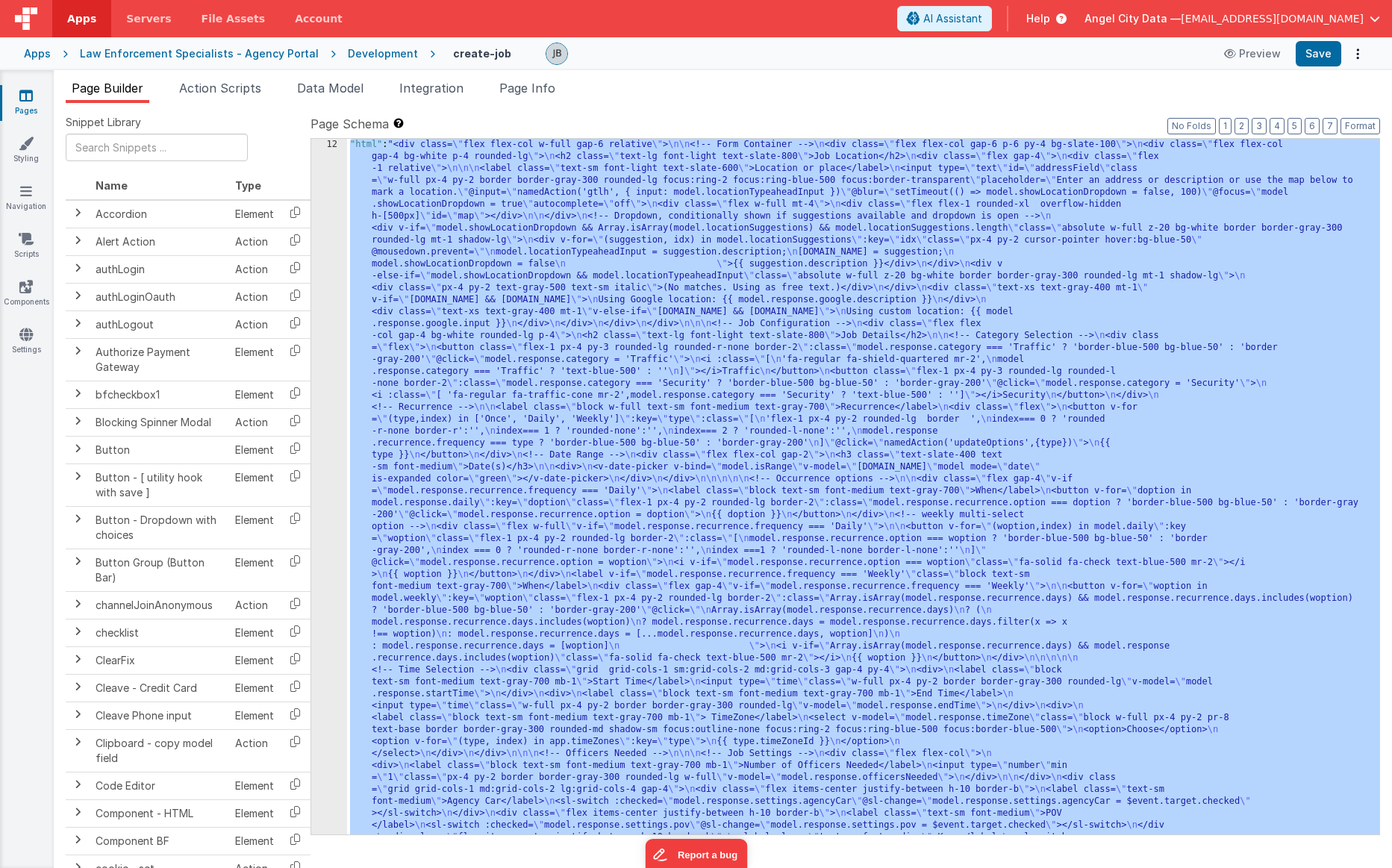
scroll to position [0, 0]
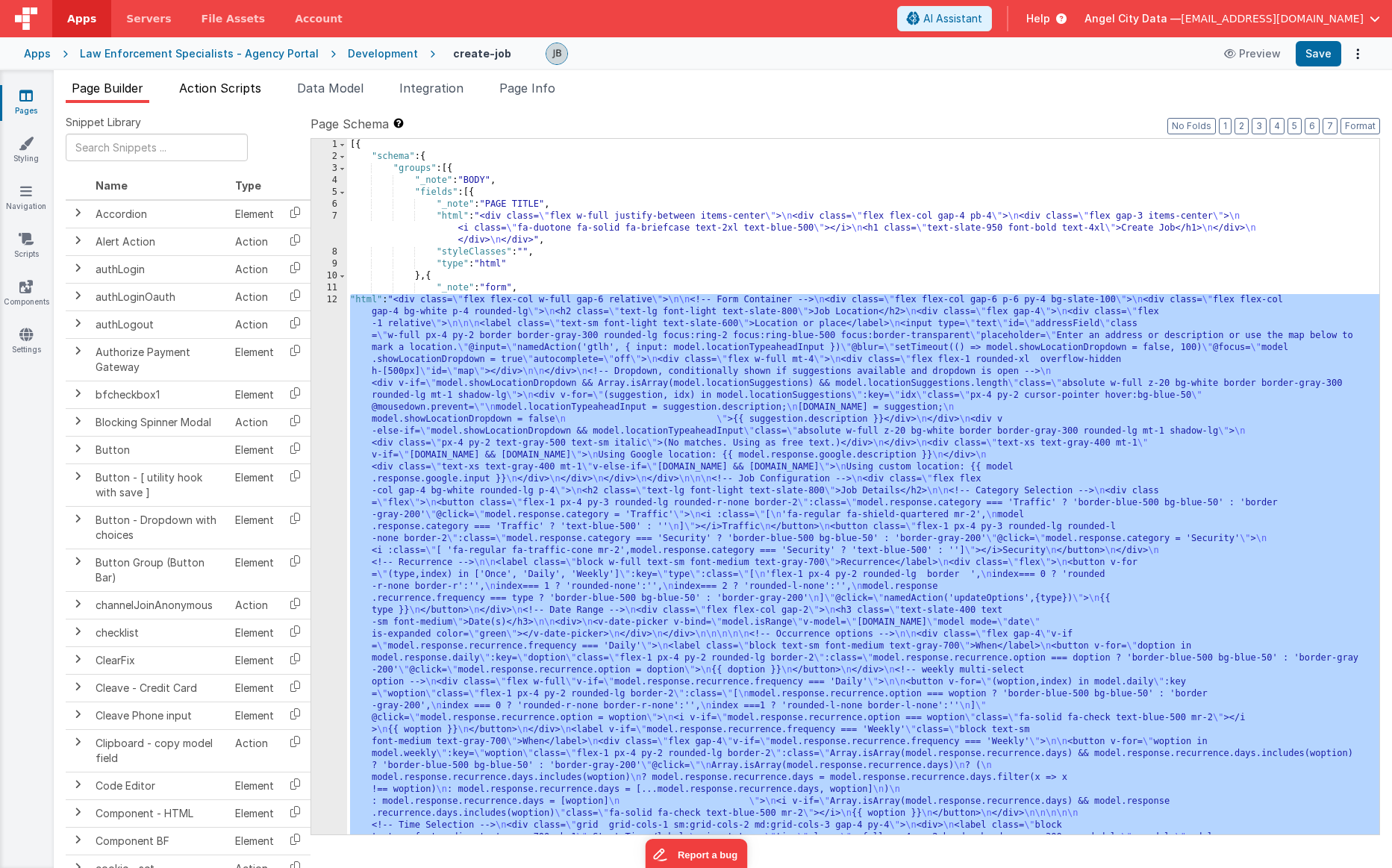
click at [240, 87] on span "Action Scripts" at bounding box center [221, 88] width 82 height 15
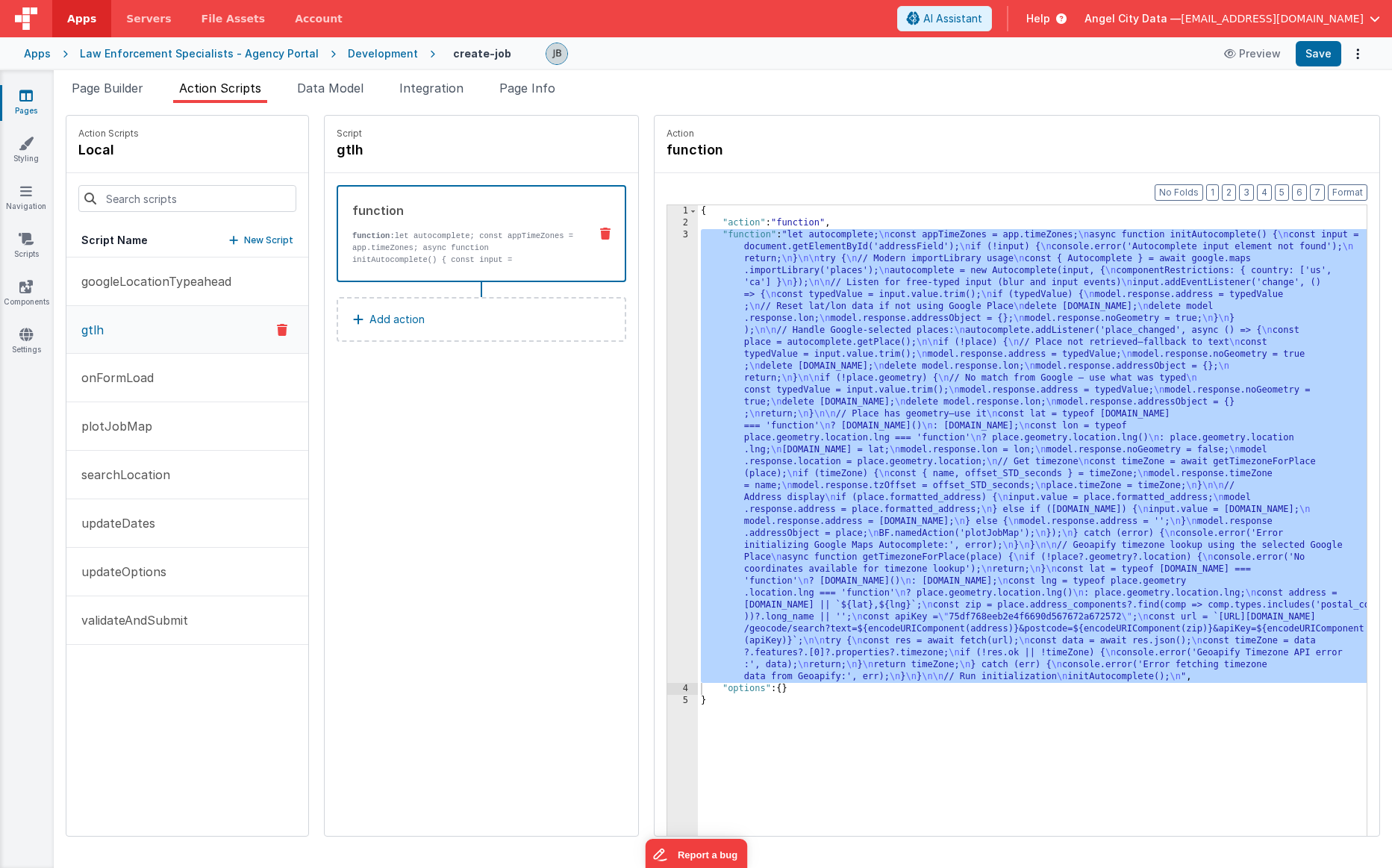
click at [667, 333] on div "3" at bounding box center [682, 456] width 30 height 454
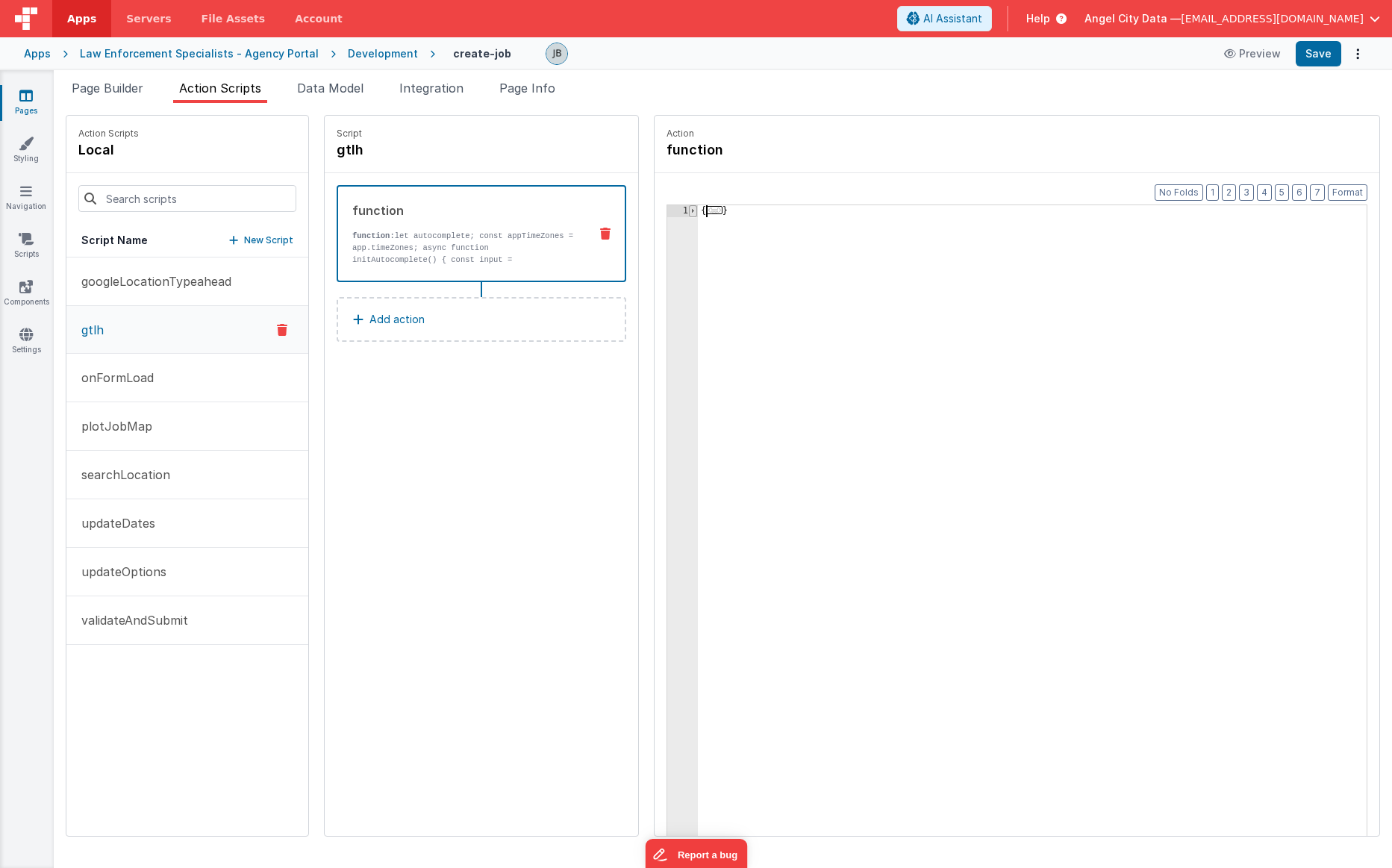
click at [689, 211] on span at bounding box center [693, 211] width 8 height 12
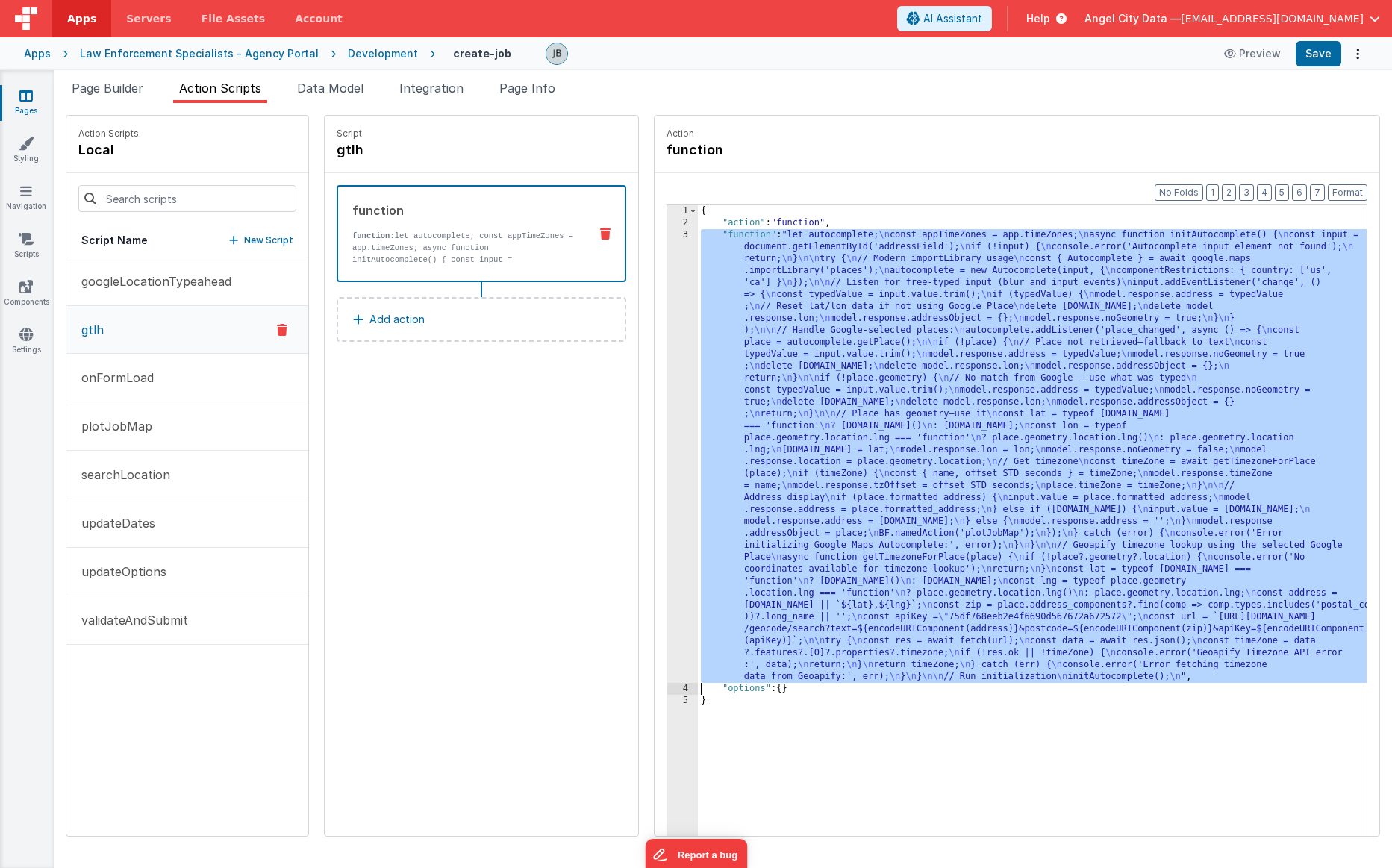
click at [667, 241] on div "3" at bounding box center [682, 456] width 30 height 454
click at [667, 244] on div "3" at bounding box center [682, 456] width 30 height 454
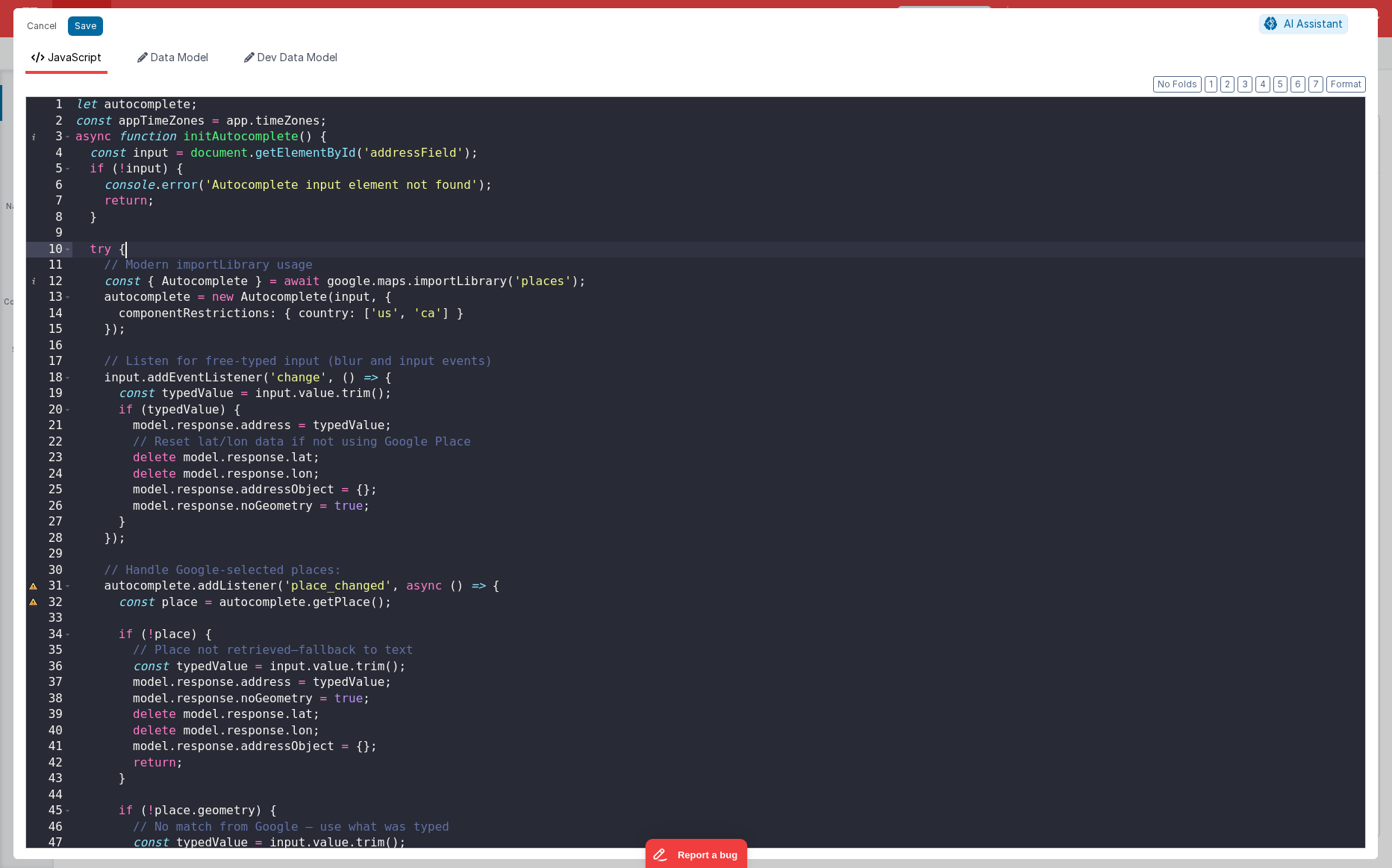
click at [469, 256] on div "let autocomplete ; const appTimeZones = app . timeZones ; async function initAu…" at bounding box center [719, 488] width 1293 height 783
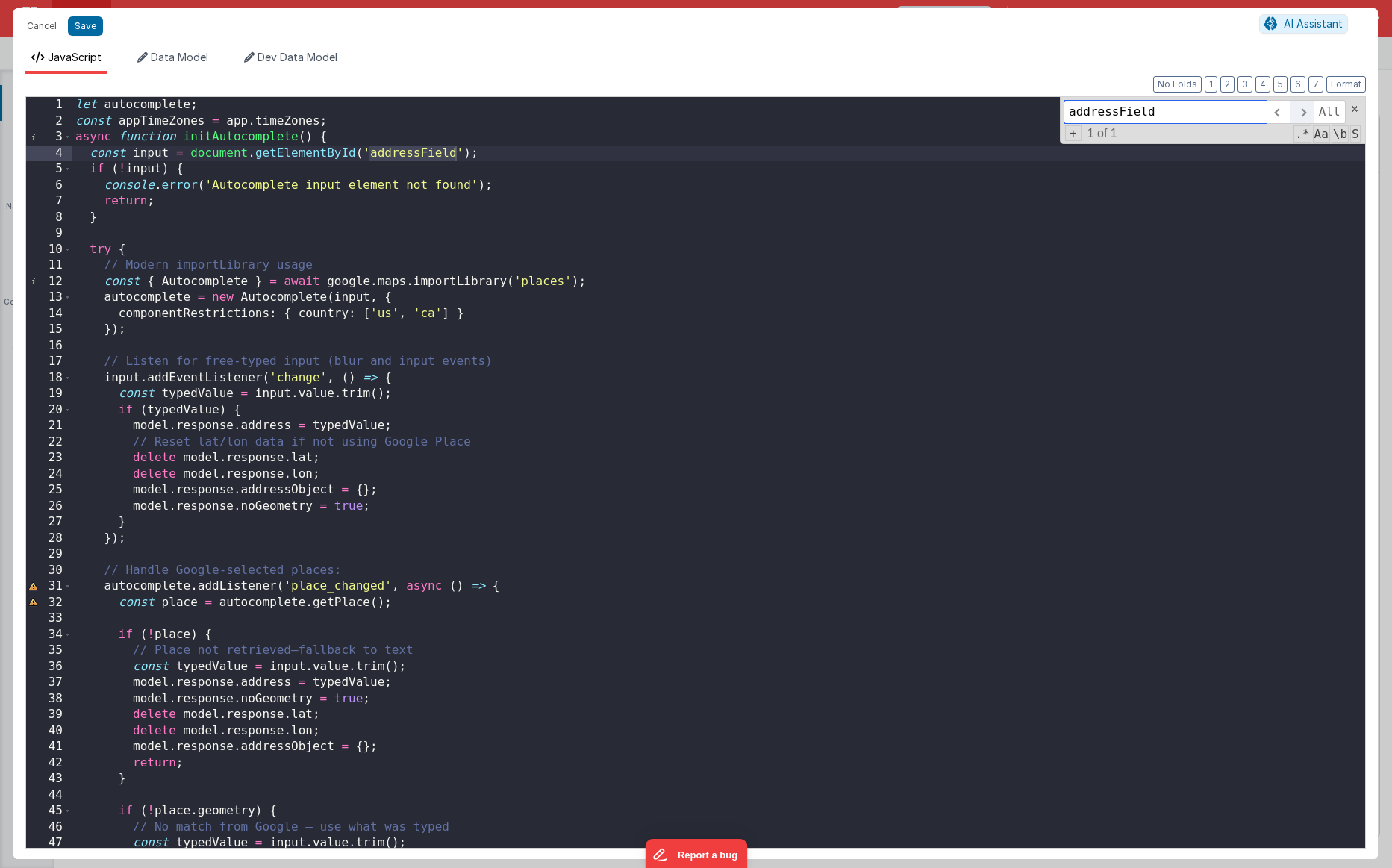
click at [860, 117] on span at bounding box center [1301, 111] width 23 height 24
click at [860, 114] on span at bounding box center [1301, 111] width 23 height 24
click at [450, 226] on div "let autocomplete ; const appTimeZones = app . timeZones ; async function initAu…" at bounding box center [719, 488] width 1293 height 783
drag, startPoint x: 500, startPoint y: 158, endPoint x: 140, endPoint y: 157, distance: 360.0
click at [140, 157] on div "let autocomplete ; const appTimeZones = app . timeZones ; async function initAu…" at bounding box center [719, 488] width 1293 height 783
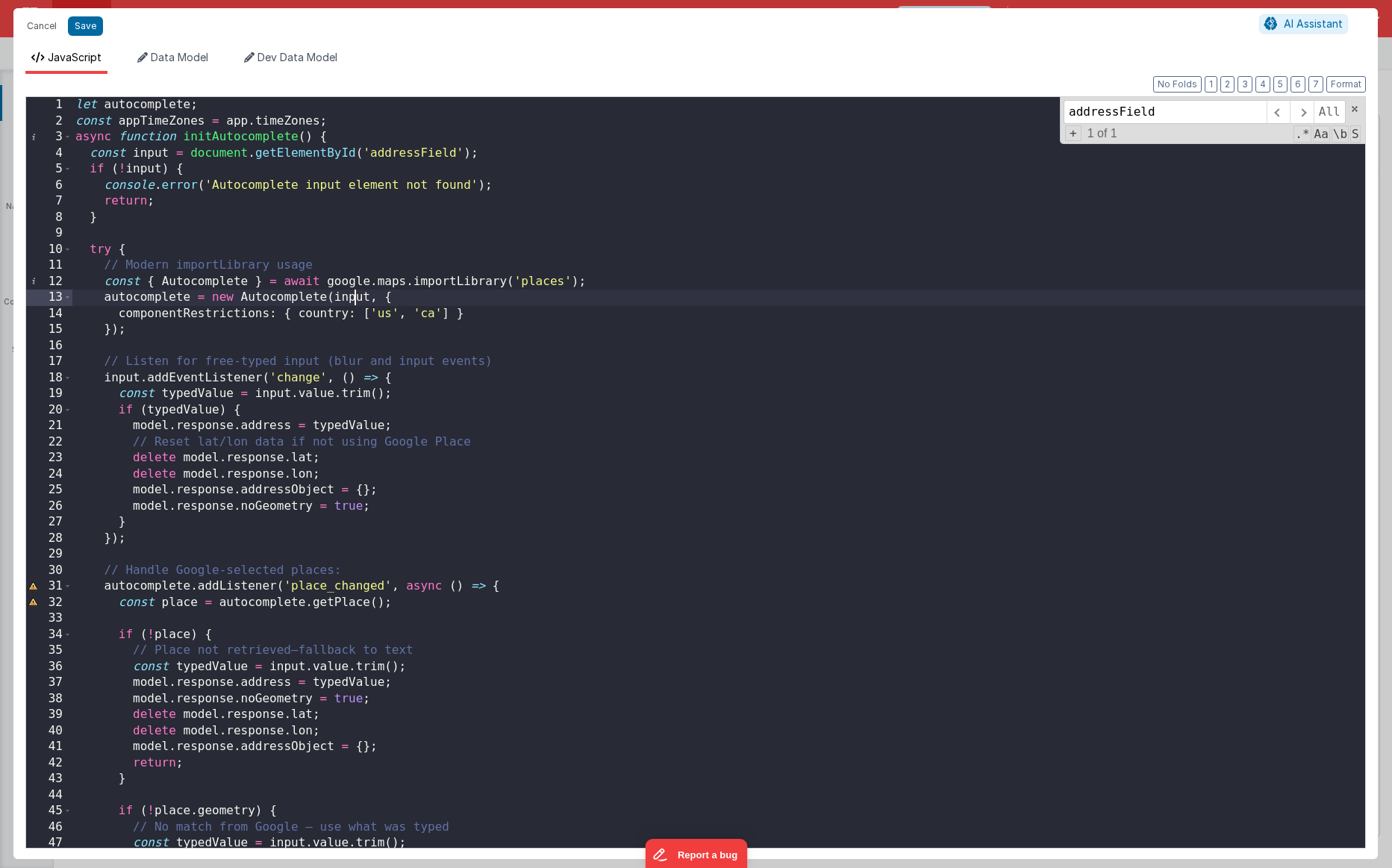
click at [358, 300] on div "let autocomplete ; const appTimeZones = app . timeZones ; async function initAu…" at bounding box center [719, 488] width 1293 height 783
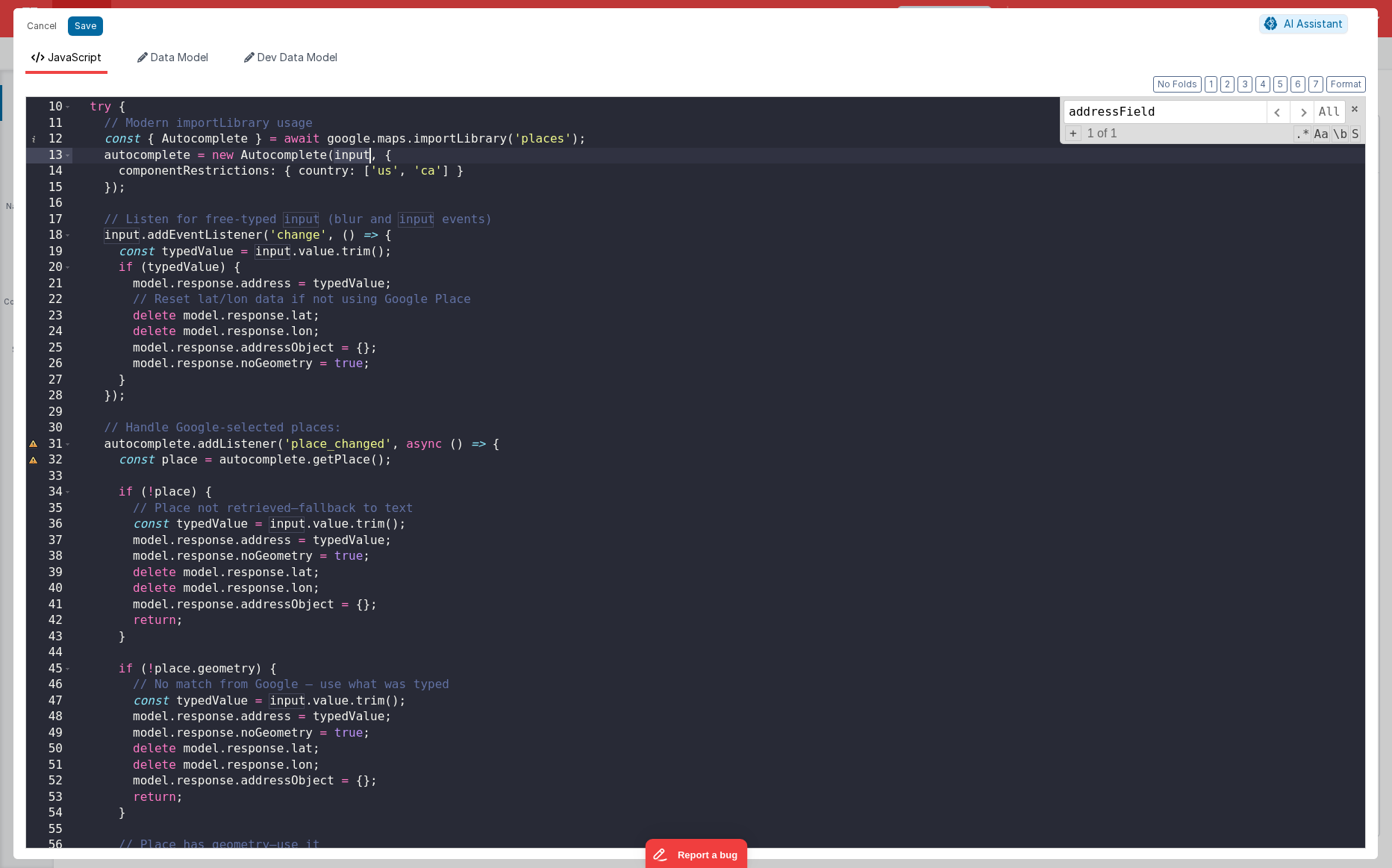
scroll to position [143, 0]
click at [146, 446] on div "try { // Modern importLibrary usage const { Autocomplete } = await google . map…" at bounding box center [719, 473] width 1293 height 783
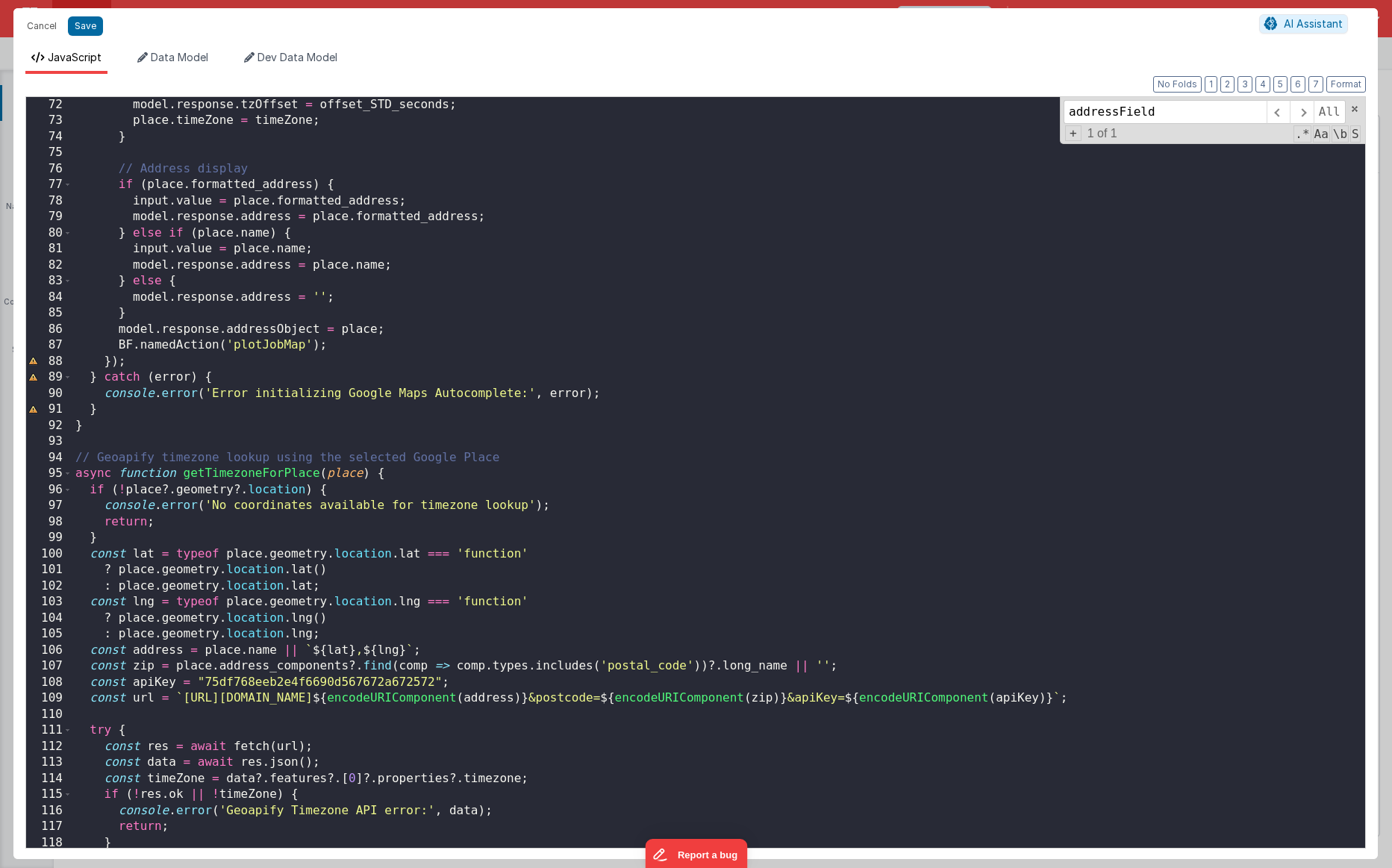
scroll to position [1139, 0]
click at [243, 421] on div "model . response . timeZone = name ; model . response . tzOffset = offset_STD_s…" at bounding box center [719, 473] width 1293 height 783
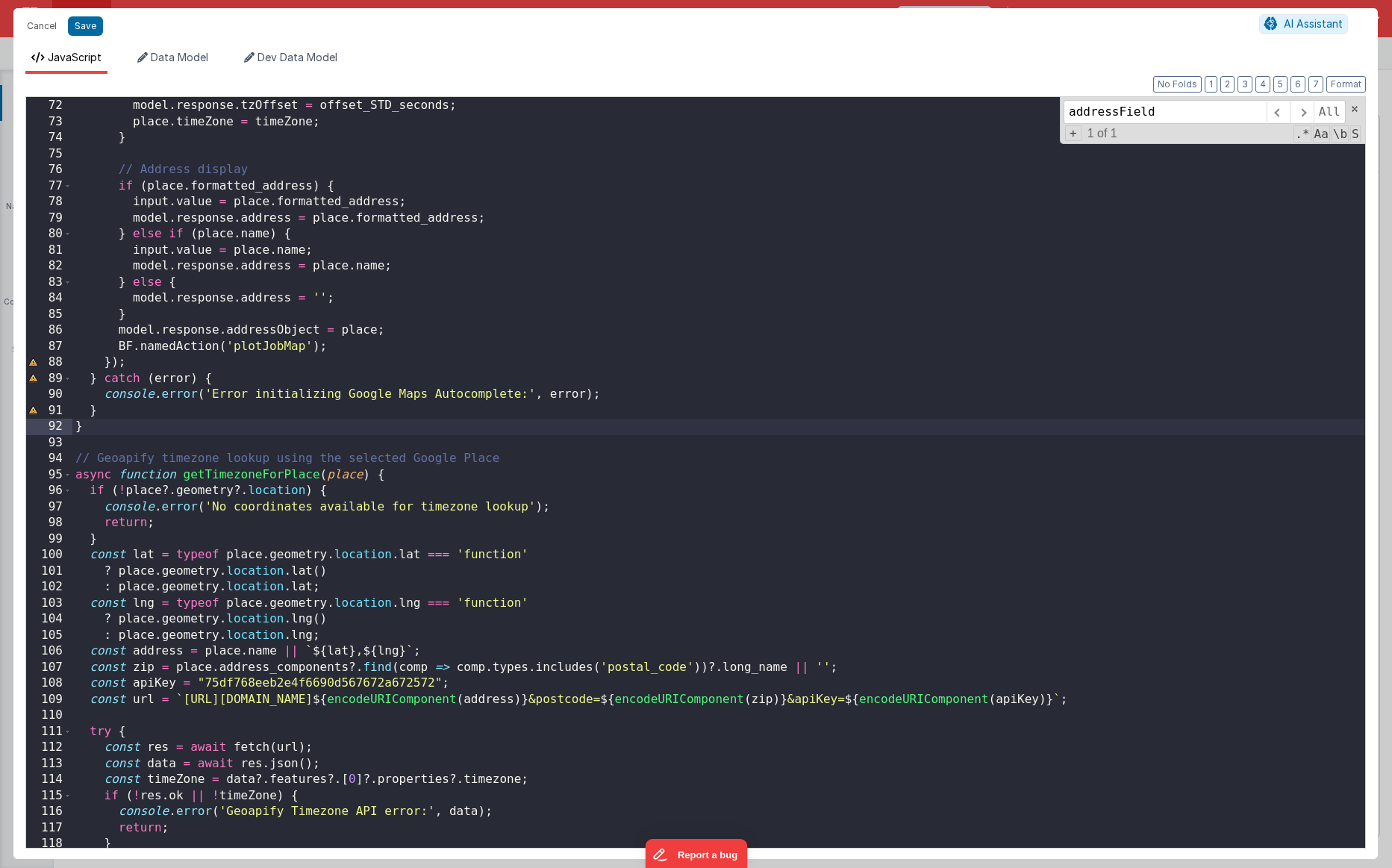
click at [237, 259] on div "model . response . timeZone = name ; model . response . tzOffset = offset_STD_s…" at bounding box center [719, 473] width 1293 height 783
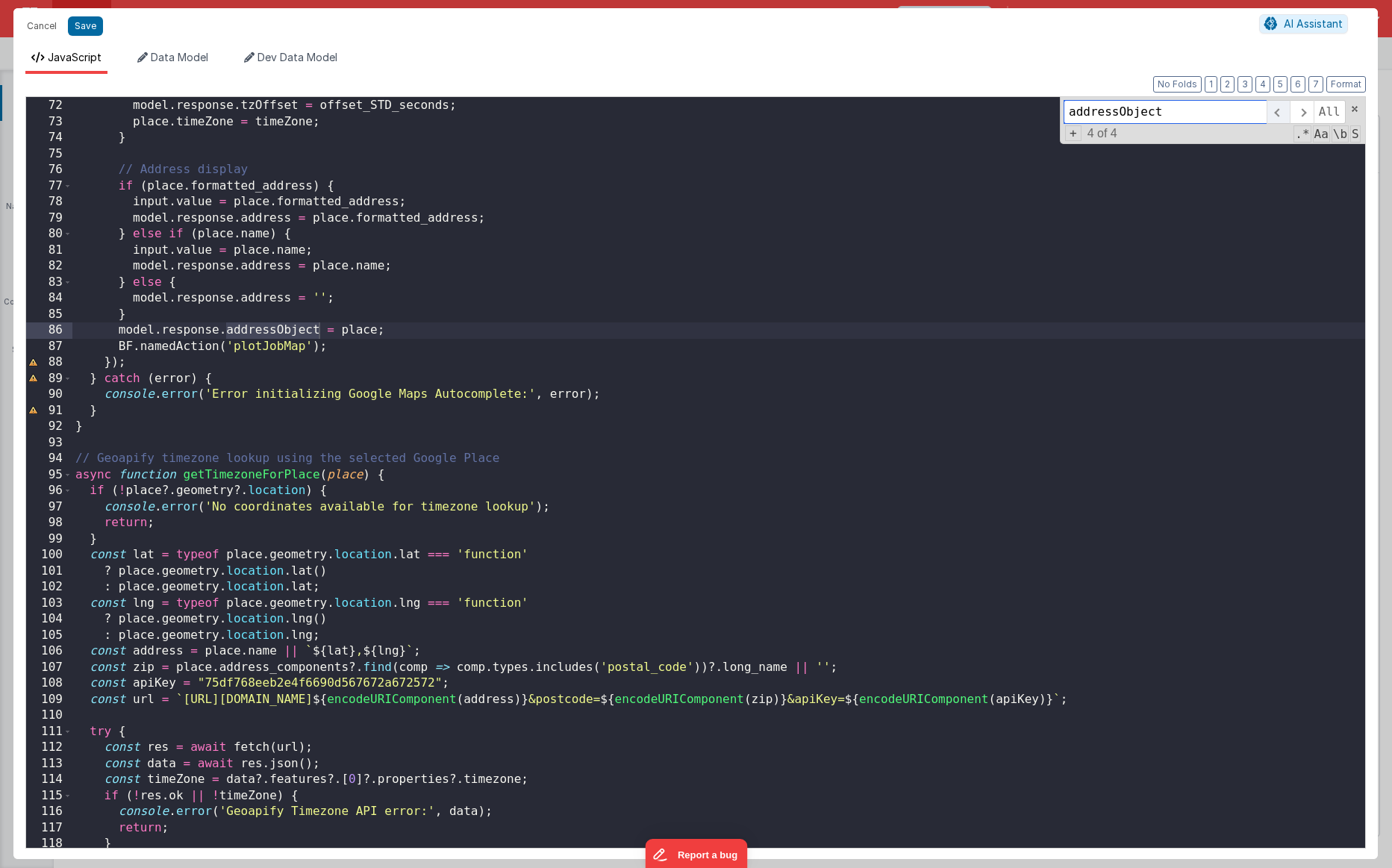
type input "addressObject"
click at [860, 113] on span at bounding box center [1278, 111] width 23 height 24
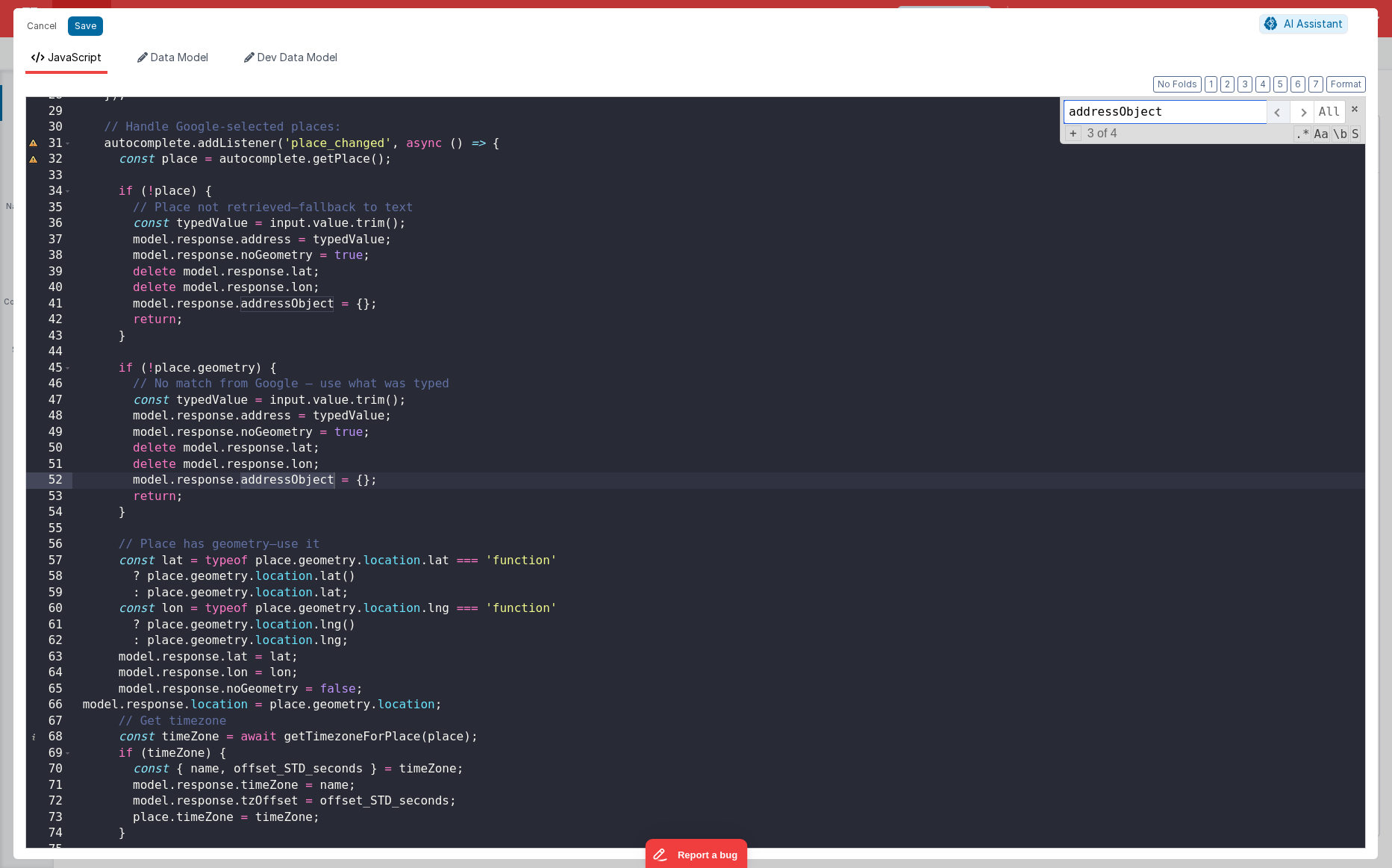
scroll to position [443, 0]
click at [860, 113] on span at bounding box center [1278, 111] width 23 height 24
click at [860, 114] on span at bounding box center [1278, 111] width 23 height 24
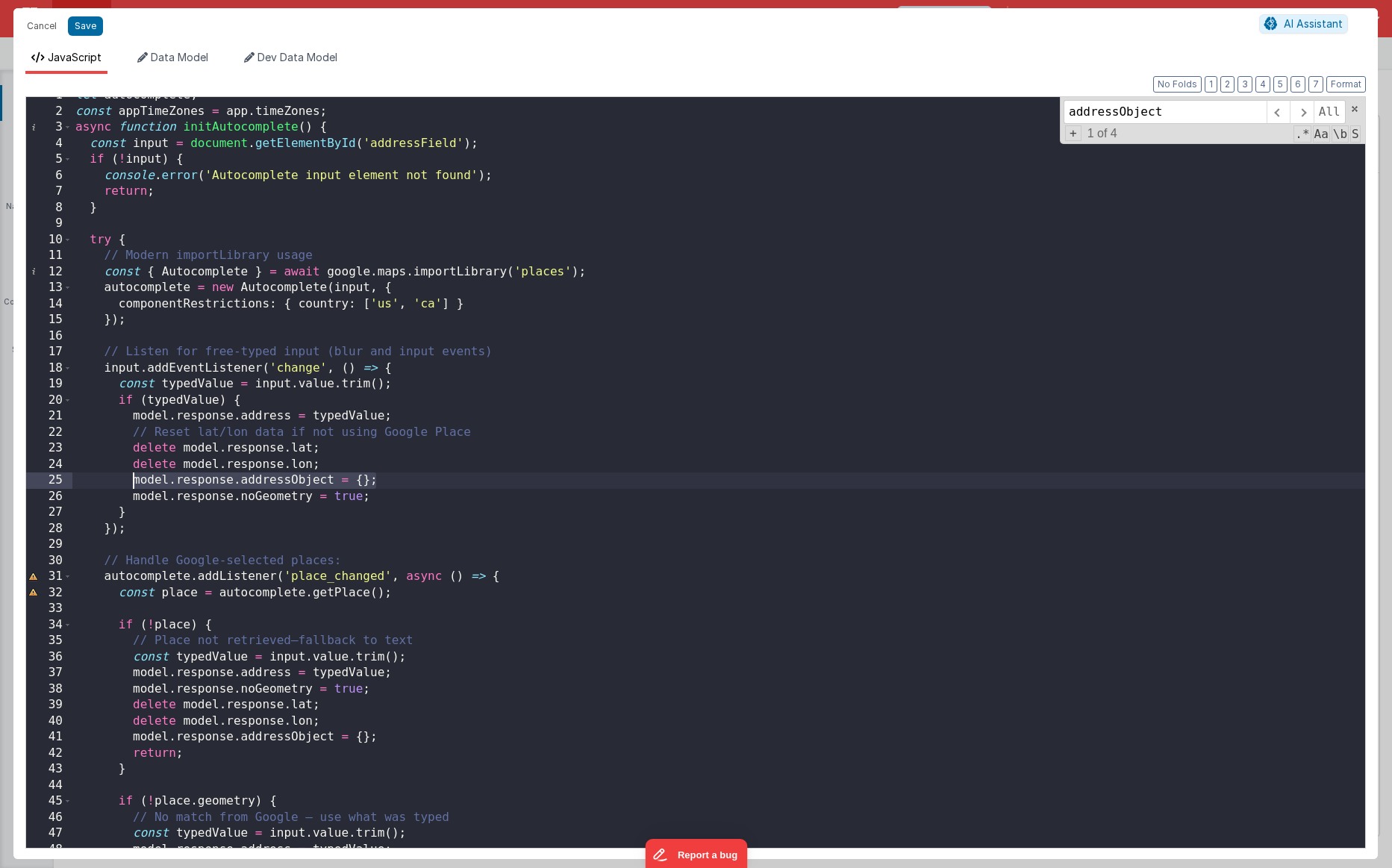
drag, startPoint x: 384, startPoint y: 482, endPoint x: 136, endPoint y: 482, distance: 248.0
click at [136, 482] on div "let autocomplete ; const appTimeZones = app . timeZones ; async function initAu…" at bounding box center [719, 479] width 1293 height 783
click at [860, 110] on span at bounding box center [1301, 111] width 23 height 24
drag, startPoint x: 385, startPoint y: 737, endPoint x: 126, endPoint y: 740, distance: 259.0
click at [126, 657] on div "let autocomplete ; const appTimeZones = app . timeZones ; async function initAu…" at bounding box center [719, 479] width 1293 height 783
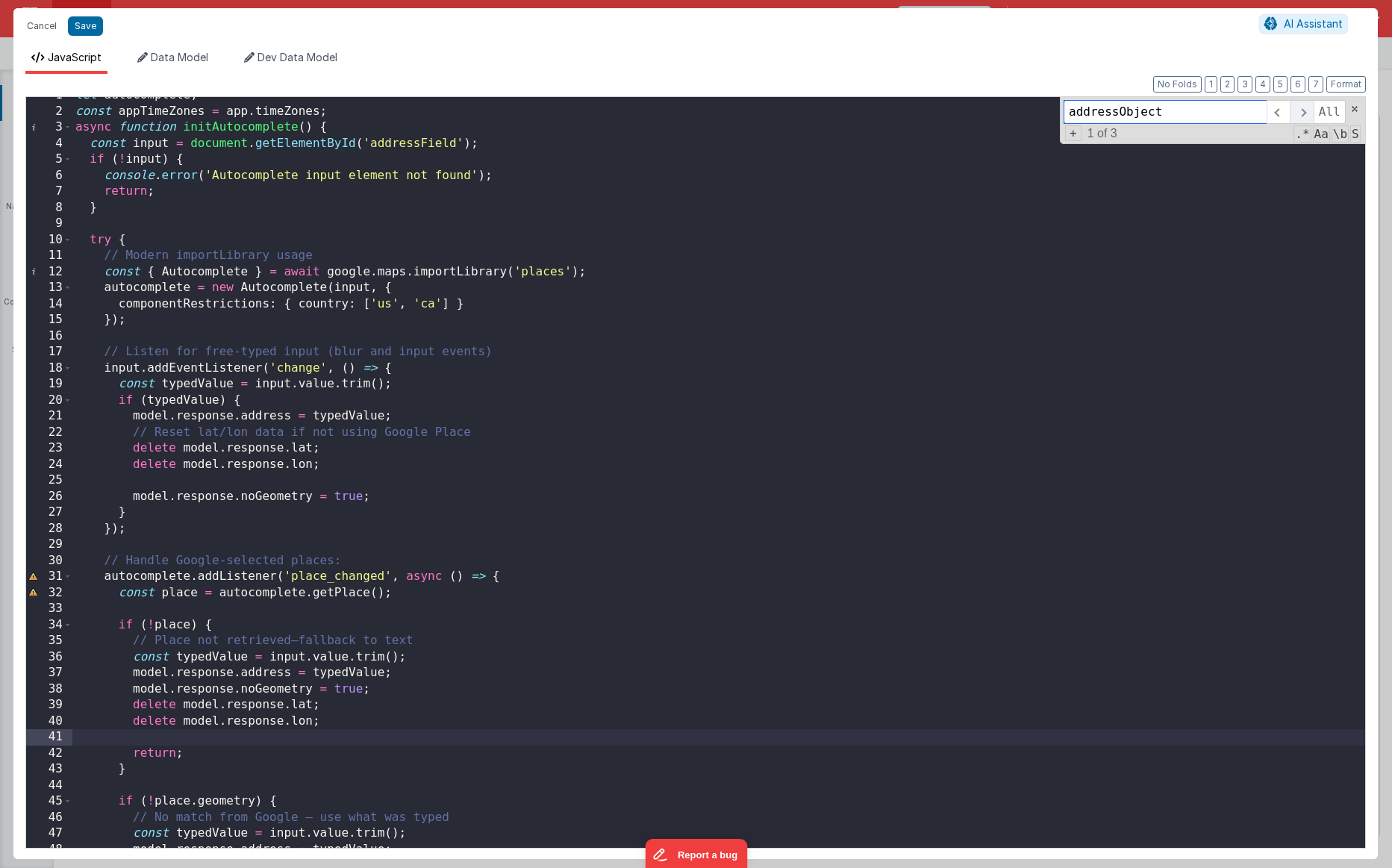
click at [860, 113] on span at bounding box center [1301, 111] width 23 height 24
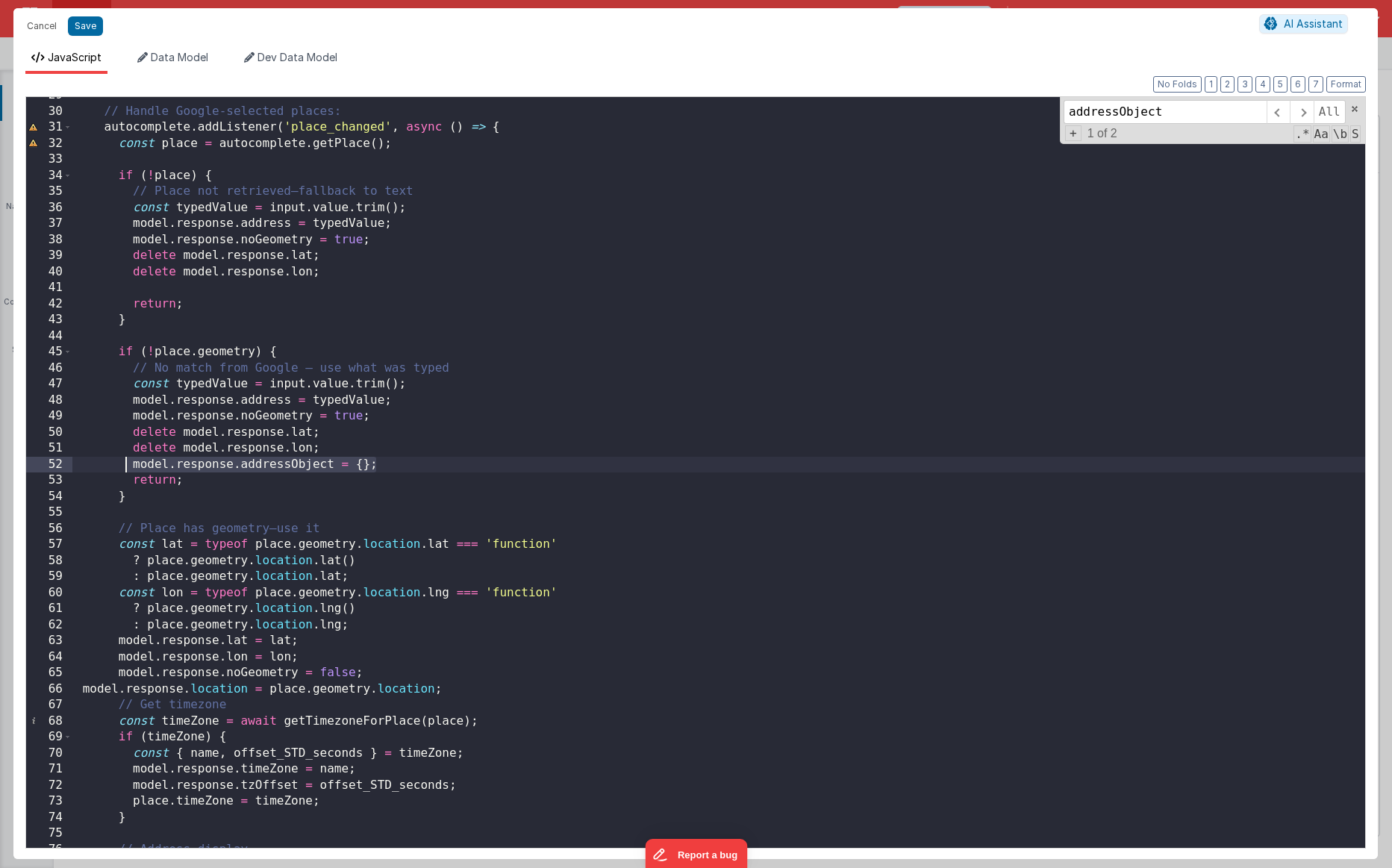
drag, startPoint x: 383, startPoint y: 465, endPoint x: 127, endPoint y: 469, distance: 256.0
click at [127, 469] on div "// Handle Google-selected places: autocomplete . addListener ( 'place_changed' …" at bounding box center [719, 479] width 1293 height 783
click at [860, 110] on span at bounding box center [1301, 111] width 23 height 24
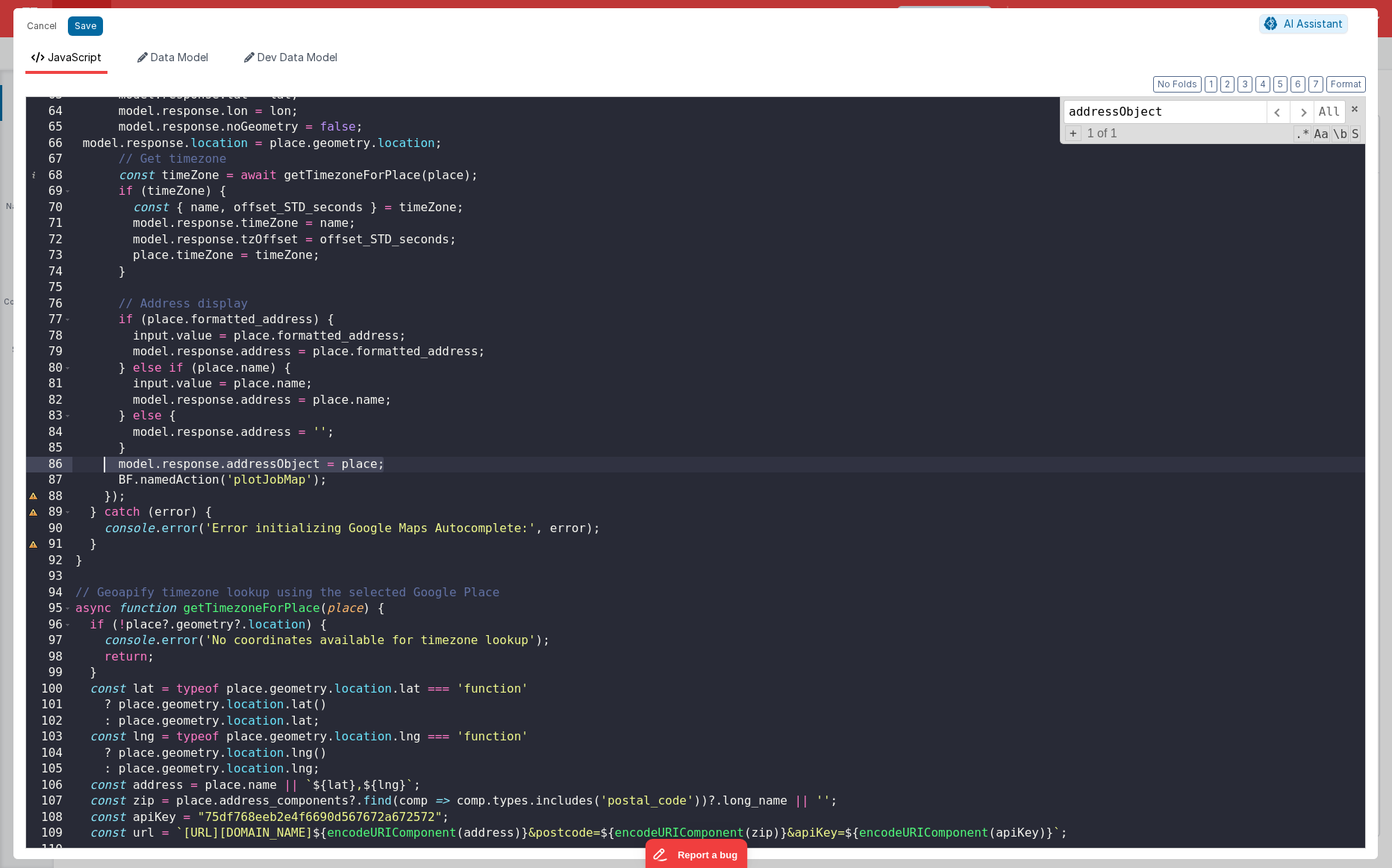
drag, startPoint x: 401, startPoint y: 462, endPoint x: 106, endPoint y: 467, distance: 295.0
click at [106, 467] on div "model . response . lat = lat ; model . response . lon = lon ; model . response …" at bounding box center [719, 479] width 1293 height 783
click at [860, 116] on span at bounding box center [1301, 111] width 23 height 24
click at [860, 119] on span at bounding box center [1278, 111] width 23 height 24
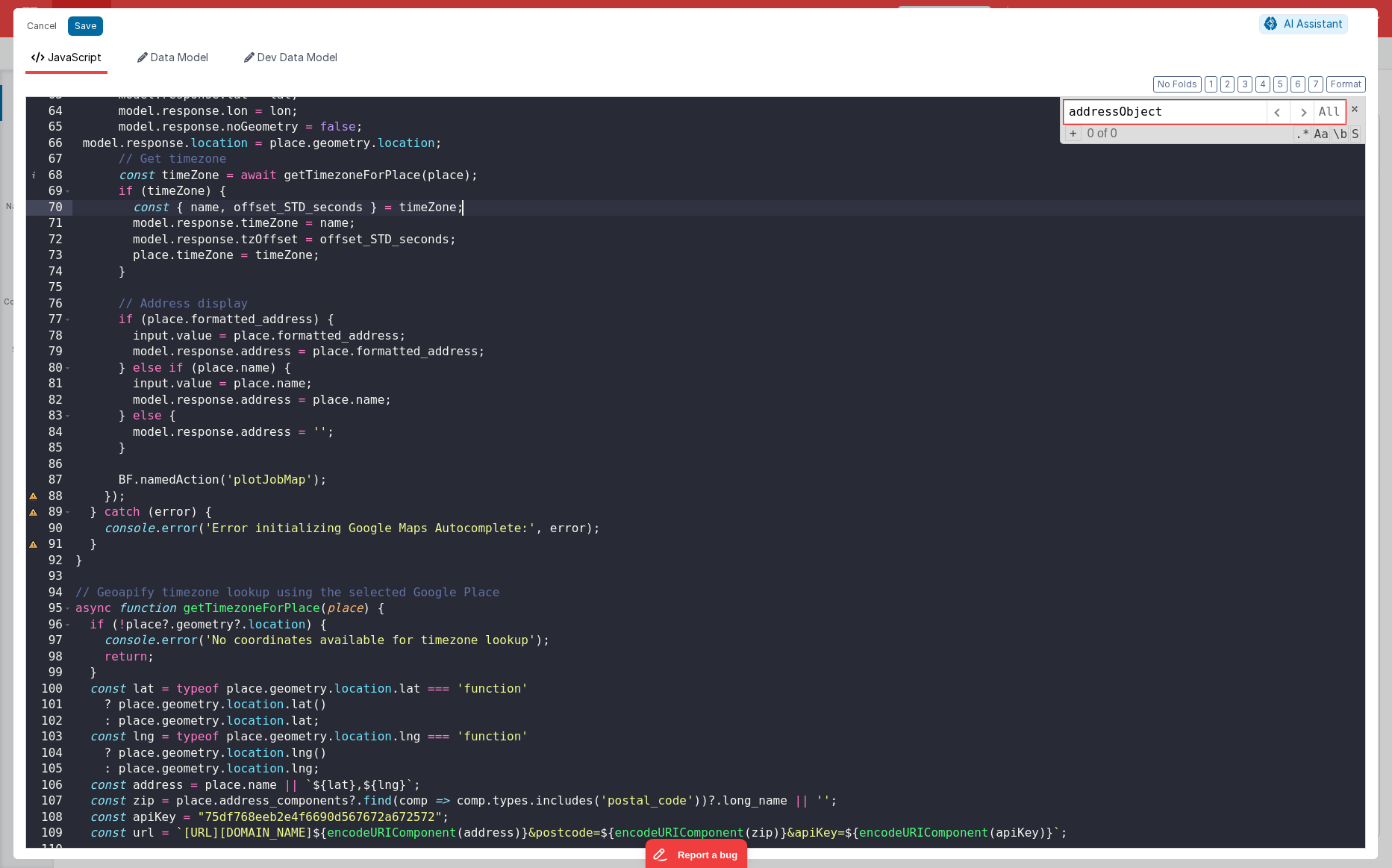
click at [860, 215] on div "model . response . lat = lat ; model . response . lon = lon ; model . response …" at bounding box center [719, 479] width 1293 height 783
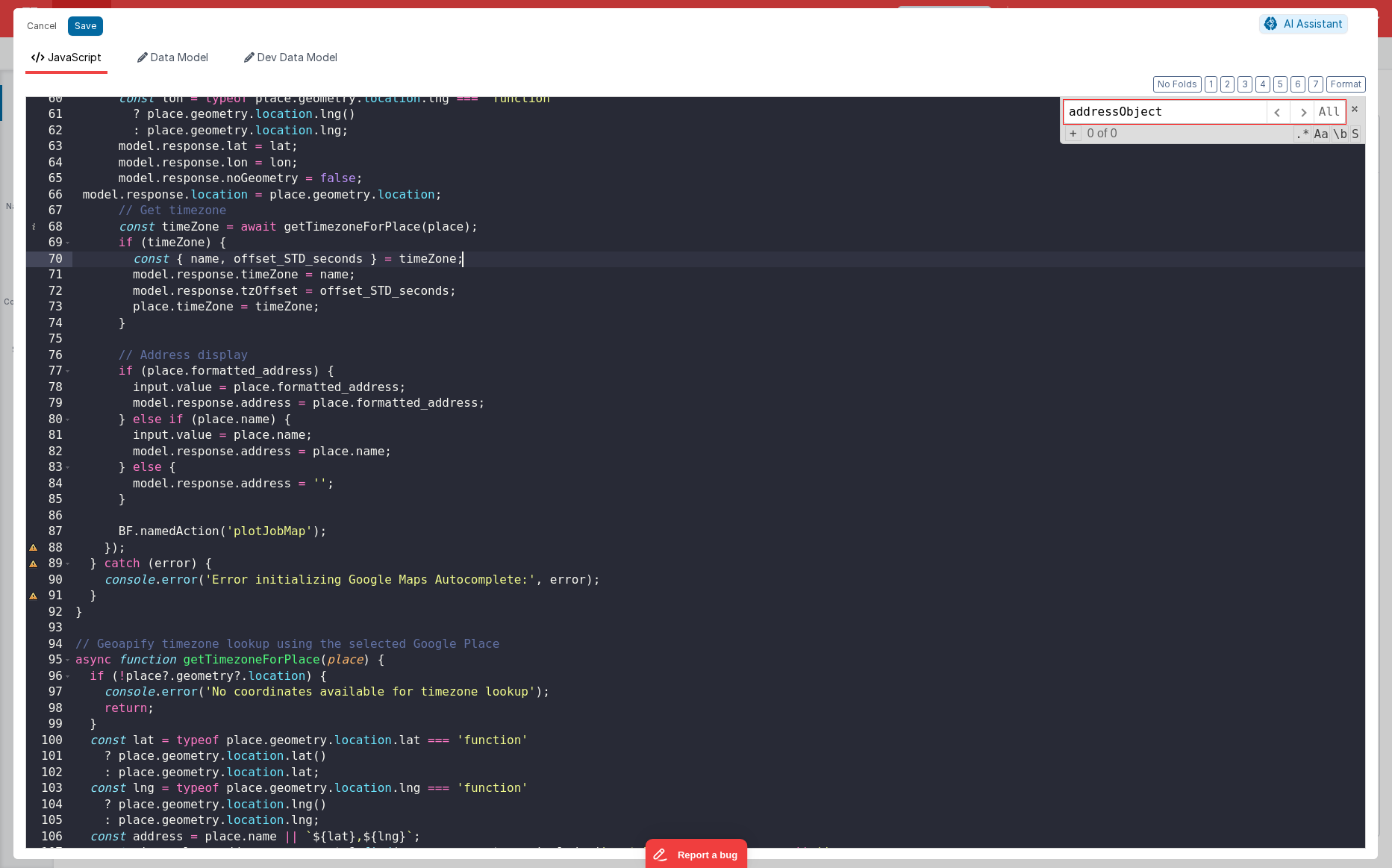
scroll to position [953, 0]
click at [195, 60] on span "Data Model" at bounding box center [180, 57] width 58 height 13
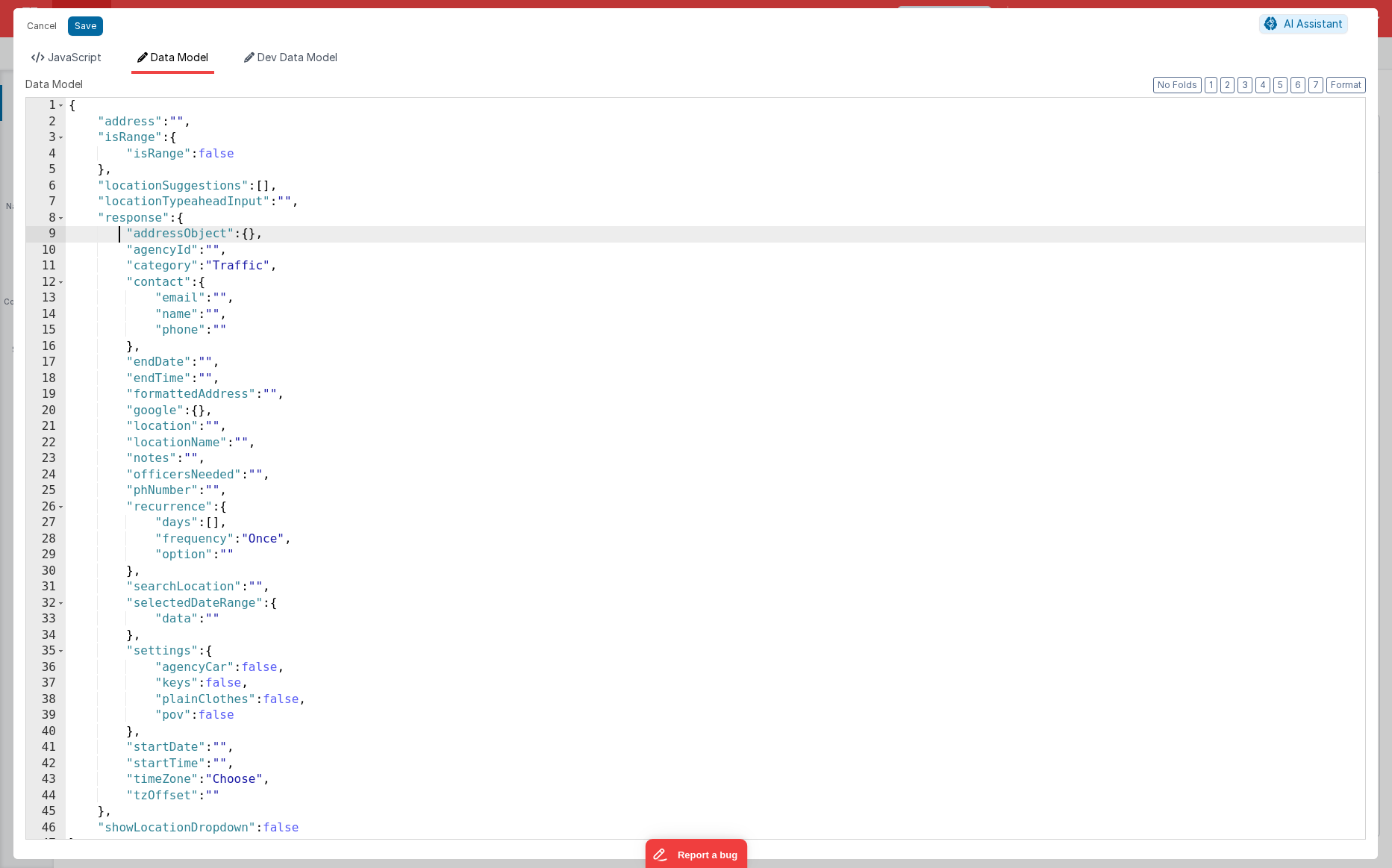
scroll to position [0, 0]
drag, startPoint x: 119, startPoint y: 234, endPoint x: 294, endPoint y: 236, distance: 175.0
click at [294, 236] on div "{ "address" : "" , "isRange" : { "isRange" : false } , "locationSuggestions" : …" at bounding box center [715, 485] width 1299 height 774
click at [89, 25] on button "Save" at bounding box center [85, 27] width 35 height 20
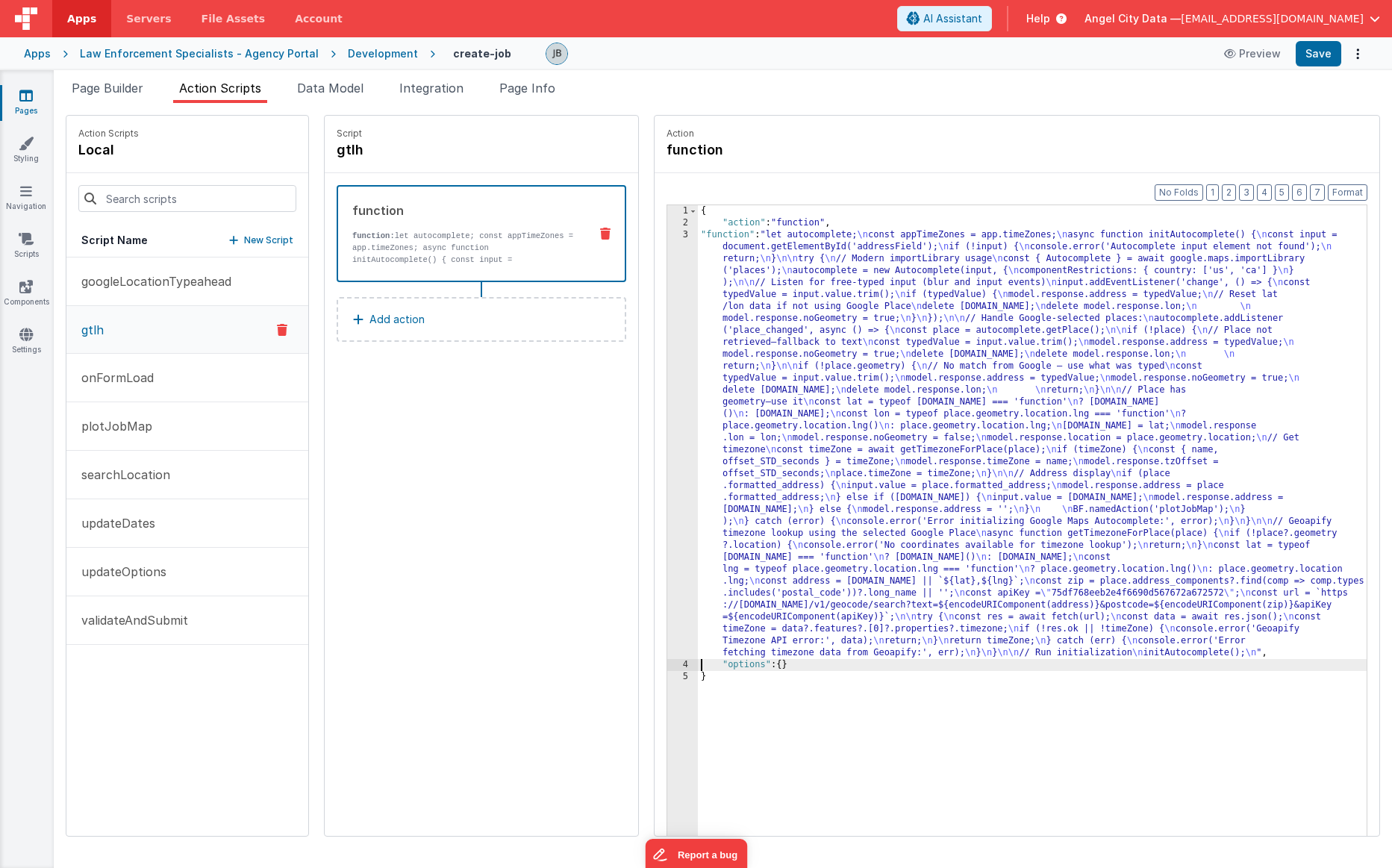
click at [667, 300] on div "3" at bounding box center [682, 444] width 30 height 430
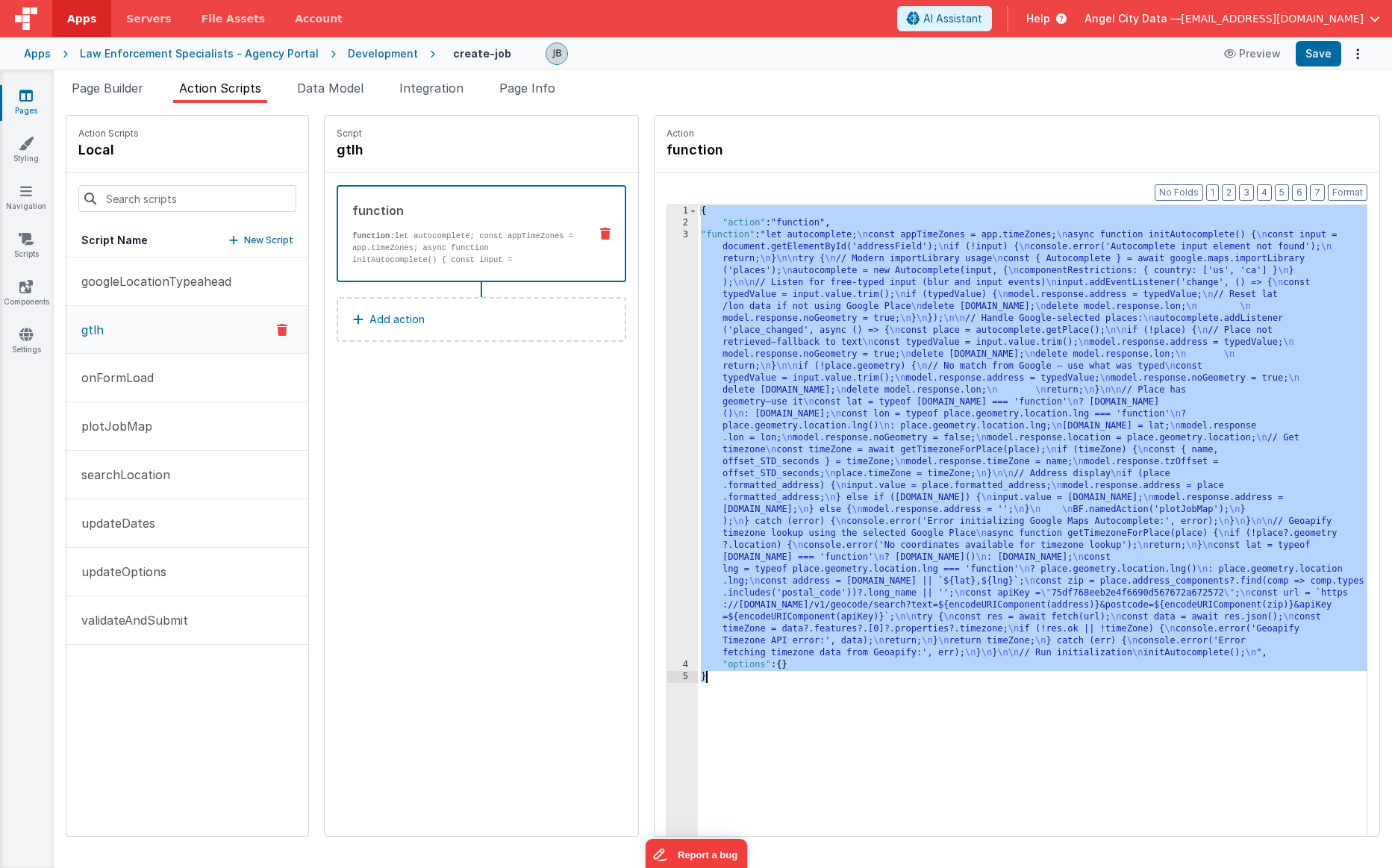
click at [667, 300] on div "3" at bounding box center [682, 444] width 30 height 430
click at [667, 249] on div "3" at bounding box center [682, 444] width 30 height 430
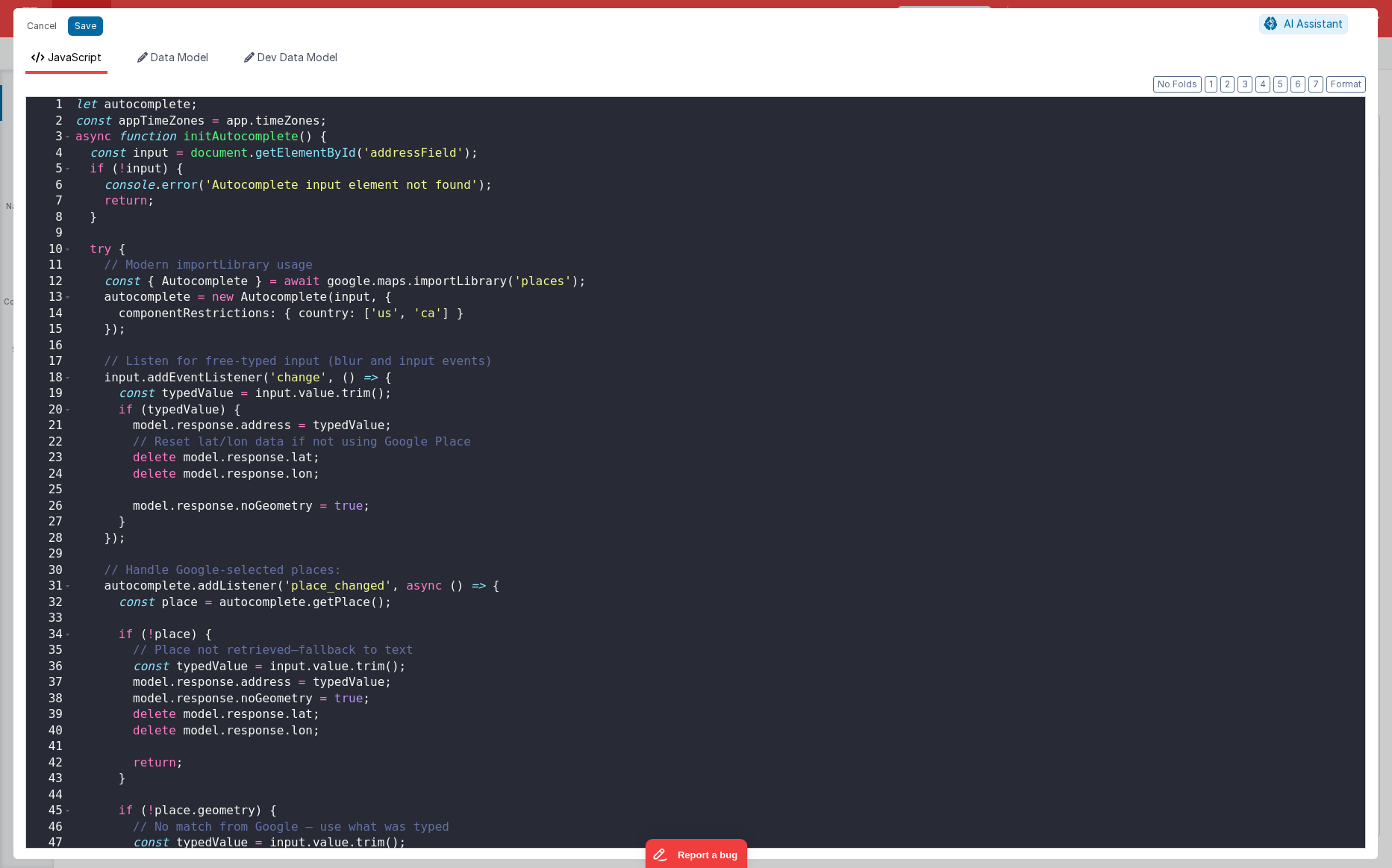
click at [650, 249] on div "Cancel Save AI Assistant JavaScript Data Model Dev Data Model Format 7 6 5 4 3 …" at bounding box center [696, 434] width 1392 height 868
click at [275, 227] on div "let autocomplete ; const appTimeZones = app . timeZones ; async function initAu…" at bounding box center [719, 488] width 1293 height 783
click at [67, 256] on span at bounding box center [67, 249] width 8 height 17
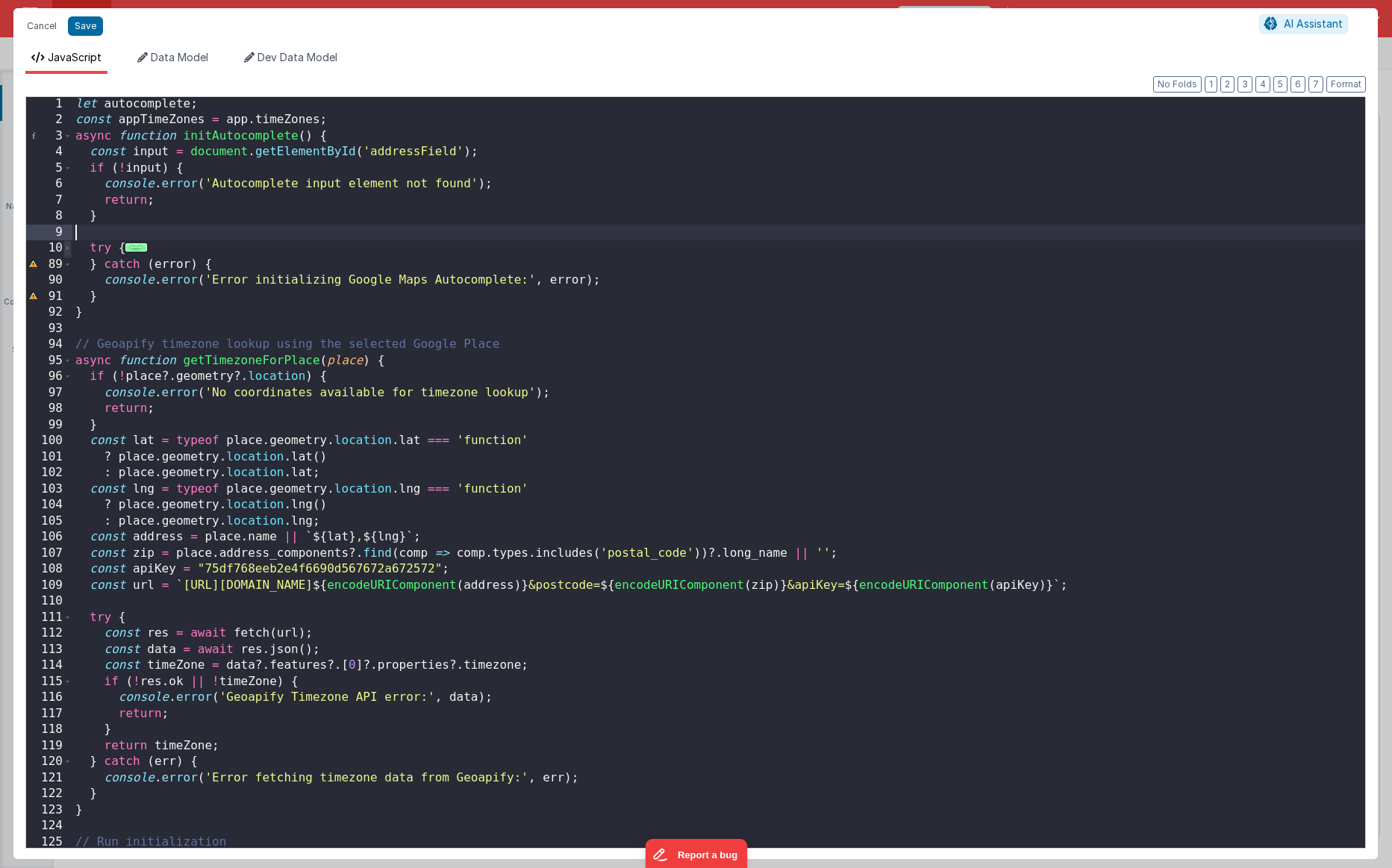
click at [69, 251] on span at bounding box center [67, 249] width 8 height 17
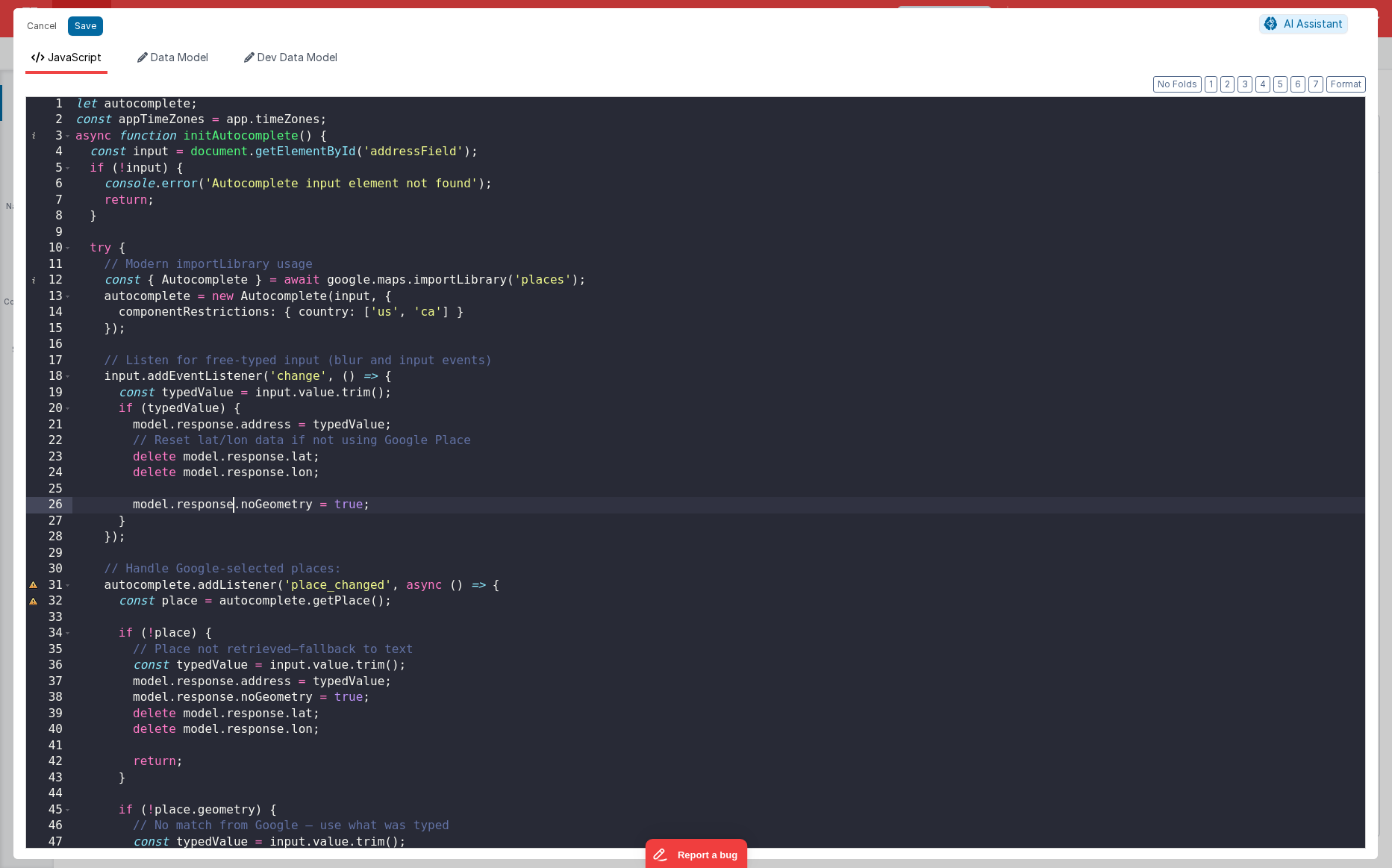
click at [231, 499] on div "let autocomplete ; const appTimeZones = app . timeZones ; async function initAu…" at bounding box center [719, 488] width 1293 height 783
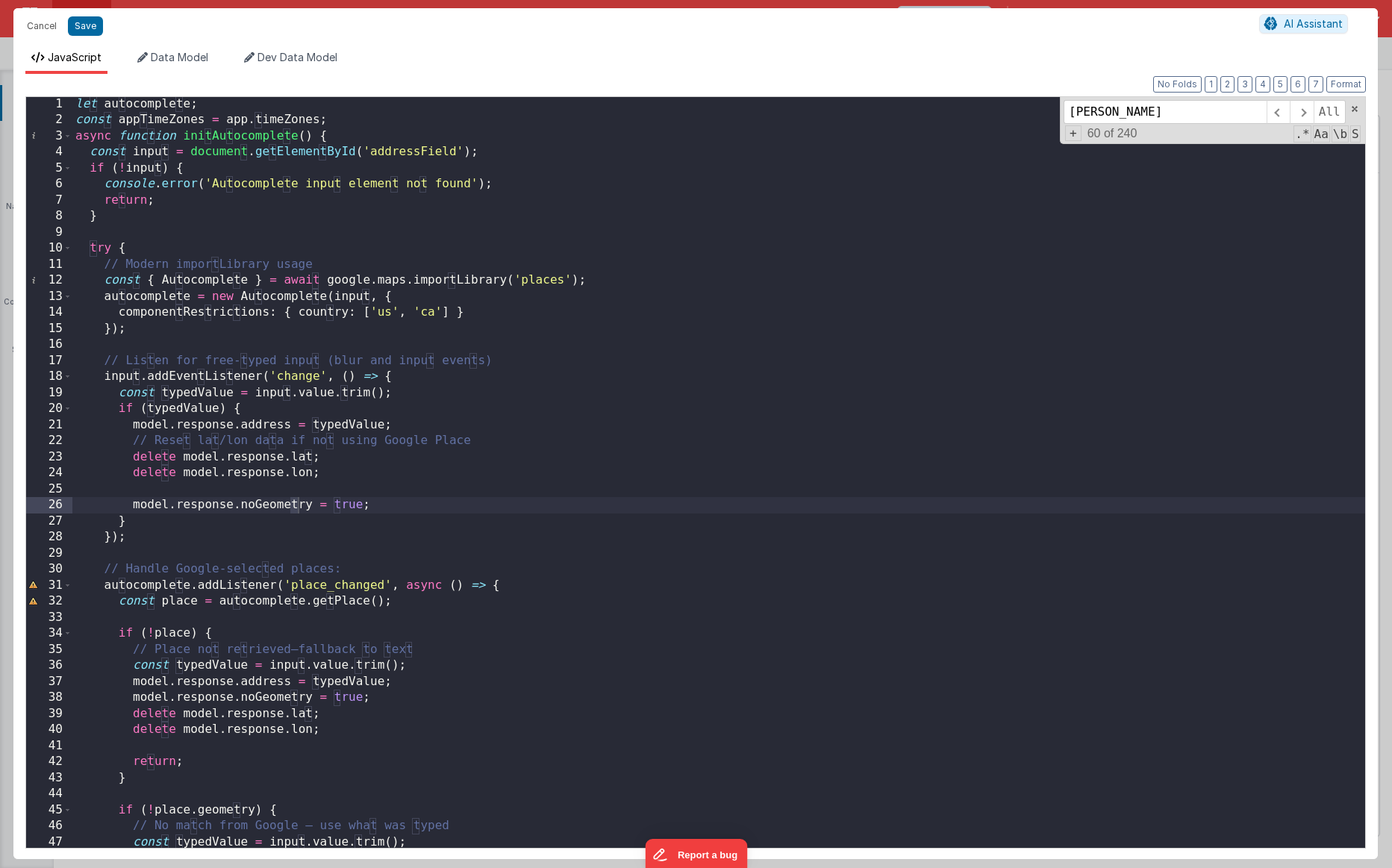
scroll to position [539, 0]
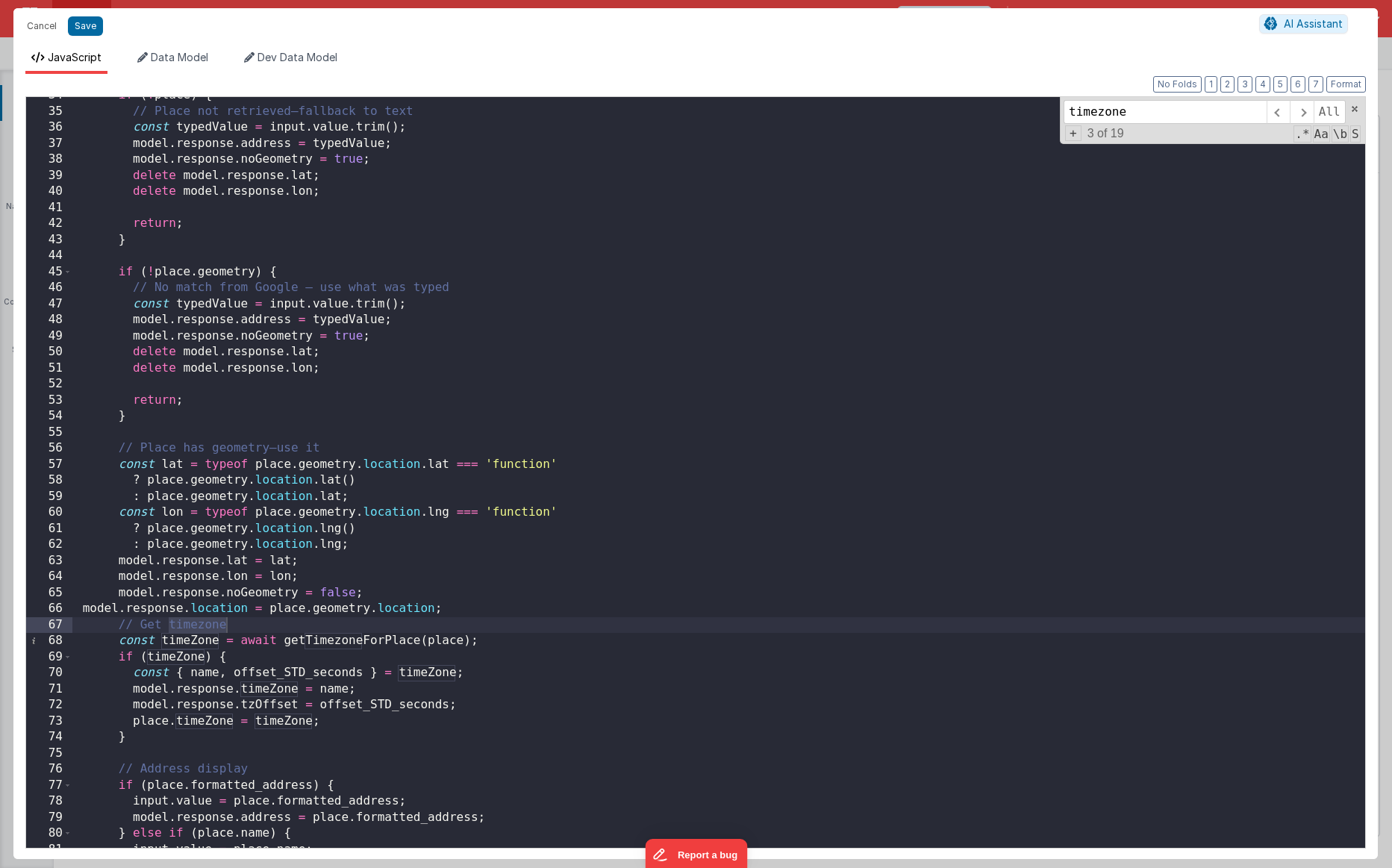
type input "timezone"
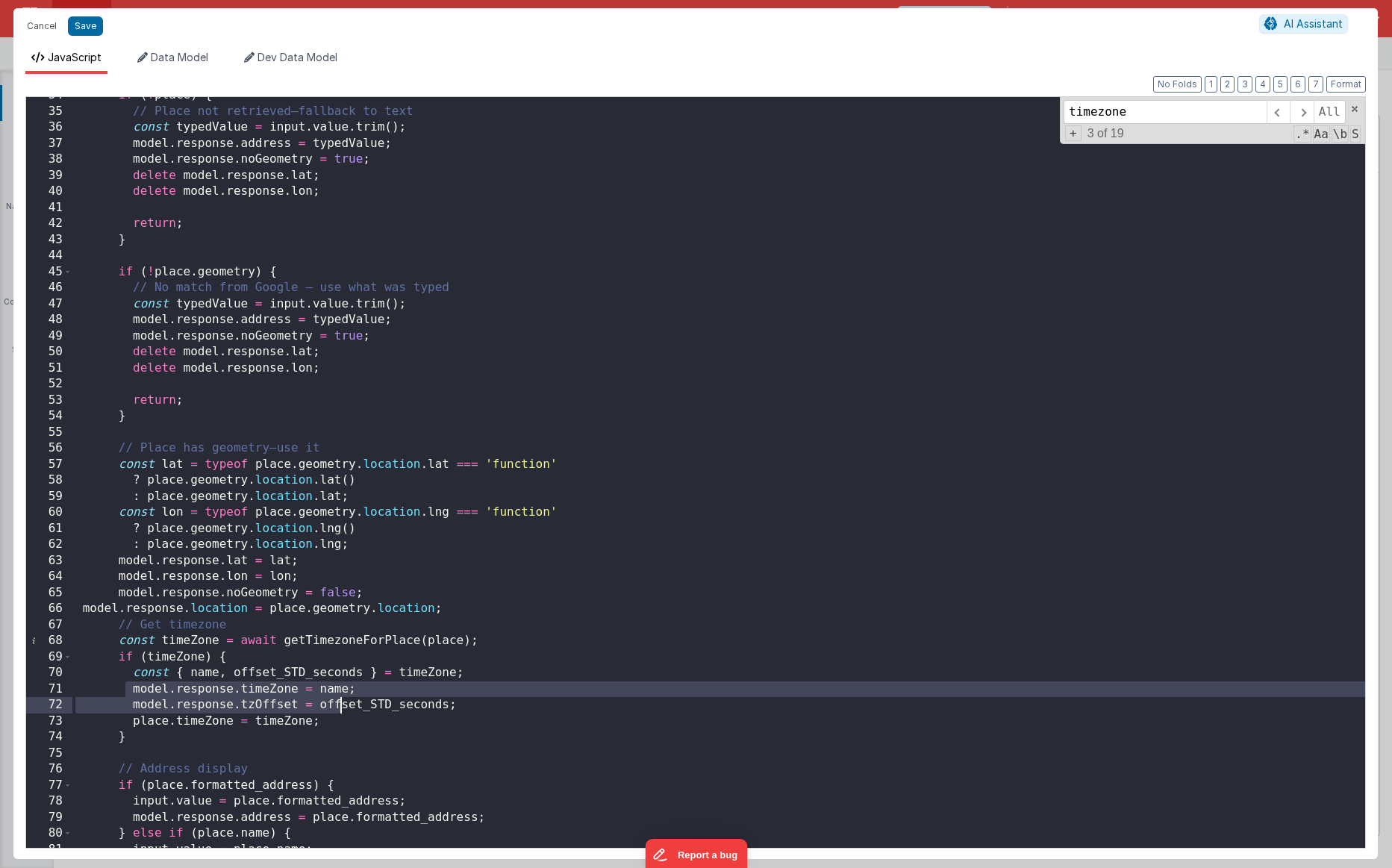
drag, startPoint x: 124, startPoint y: 690, endPoint x: 340, endPoint y: 699, distance: 216.2
click at [340, 657] on div "if ( ! place ) { // Place not retrieved—fallback to text const typedValue = inp…" at bounding box center [719, 479] width 1293 height 783
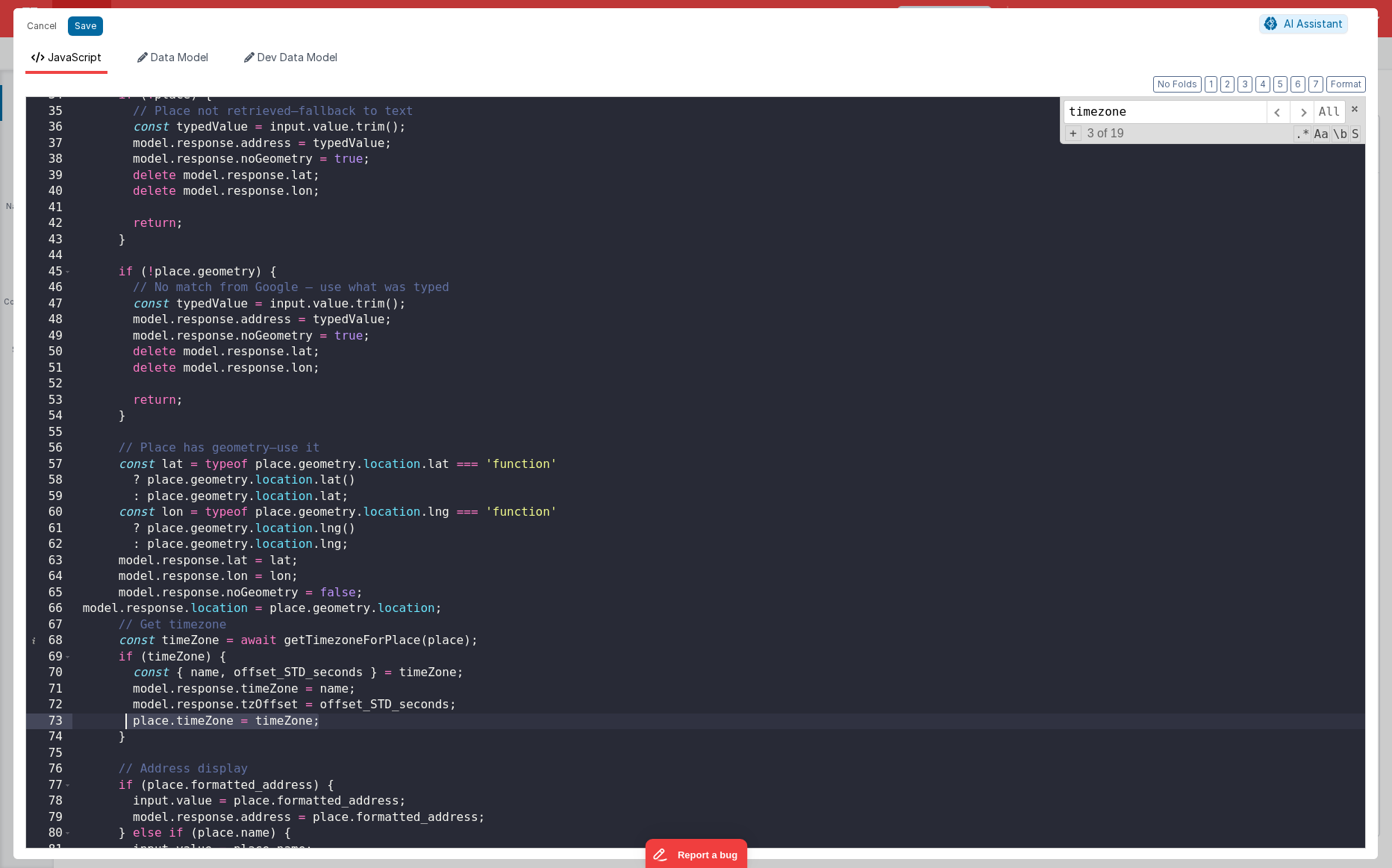
drag, startPoint x: 341, startPoint y: 718, endPoint x: 126, endPoint y: 722, distance: 215.0
click at [126, 657] on div "if ( ! place ) { // Place not retrieved—fallback to text const typedValue = inp…" at bounding box center [719, 479] width 1293 height 783
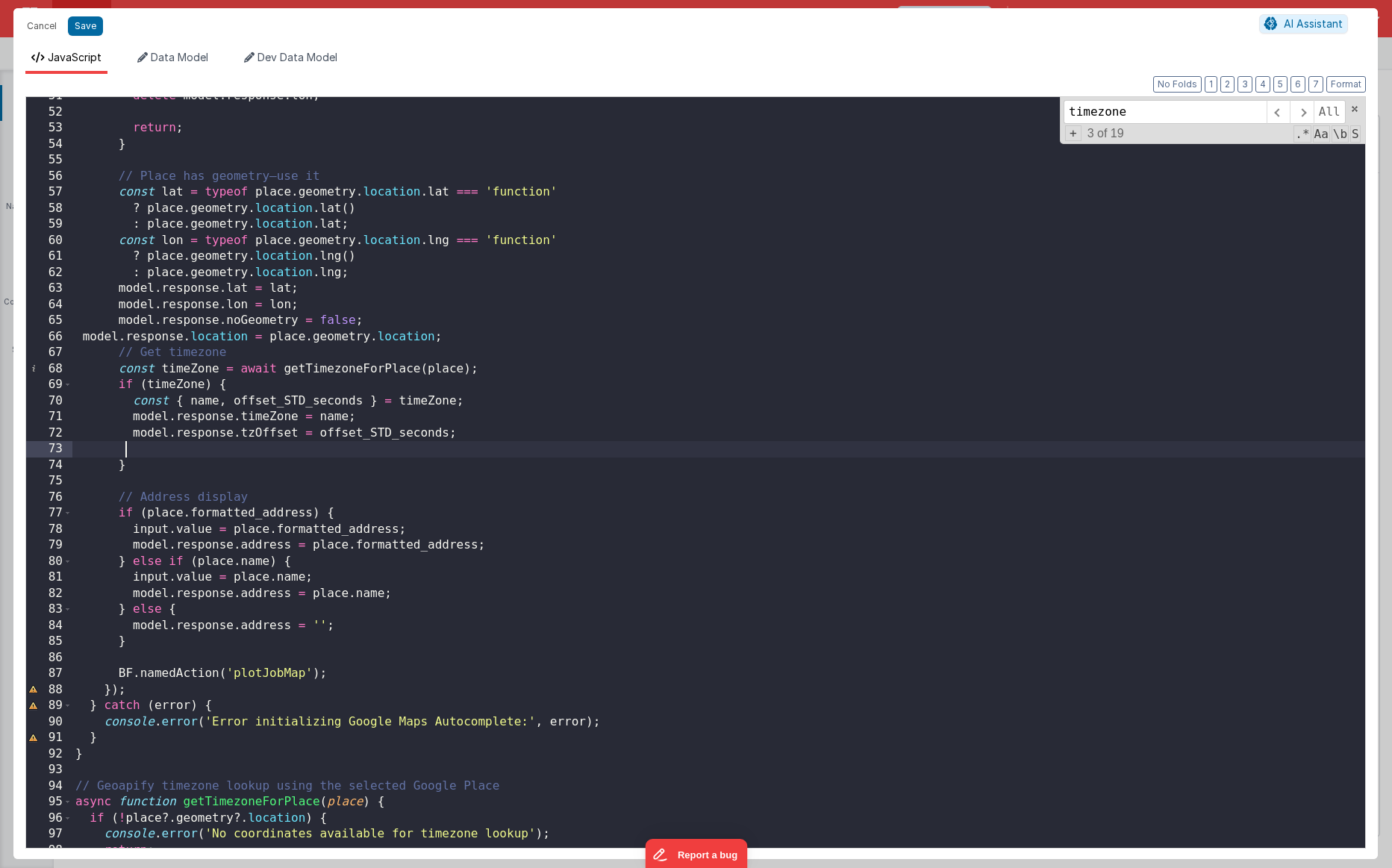
scroll to position [817, 0]
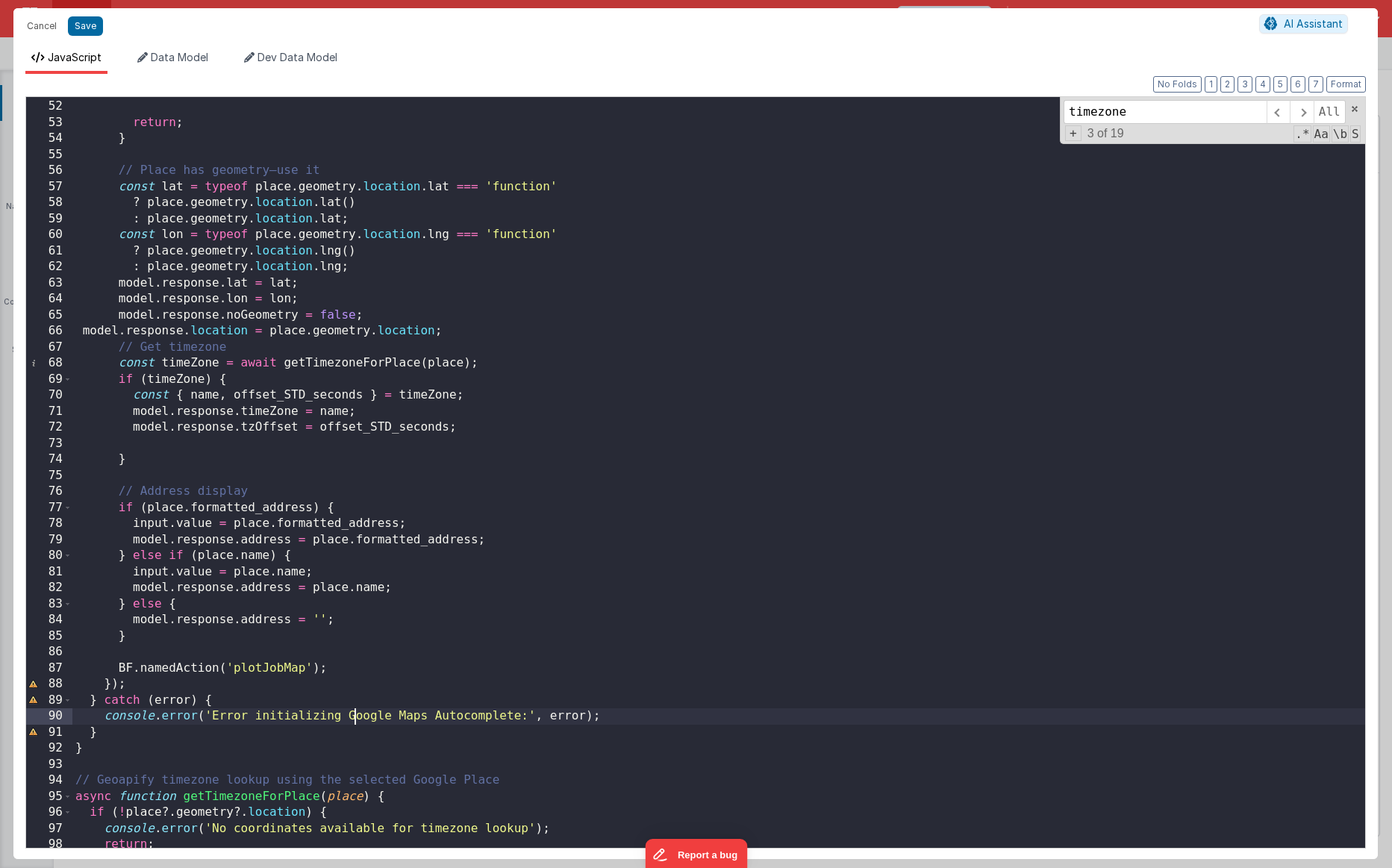
click at [358, 657] on div "delete model . response . lon ; return ; } // Place has geometry—use it const l…" at bounding box center [719, 474] width 1293 height 783
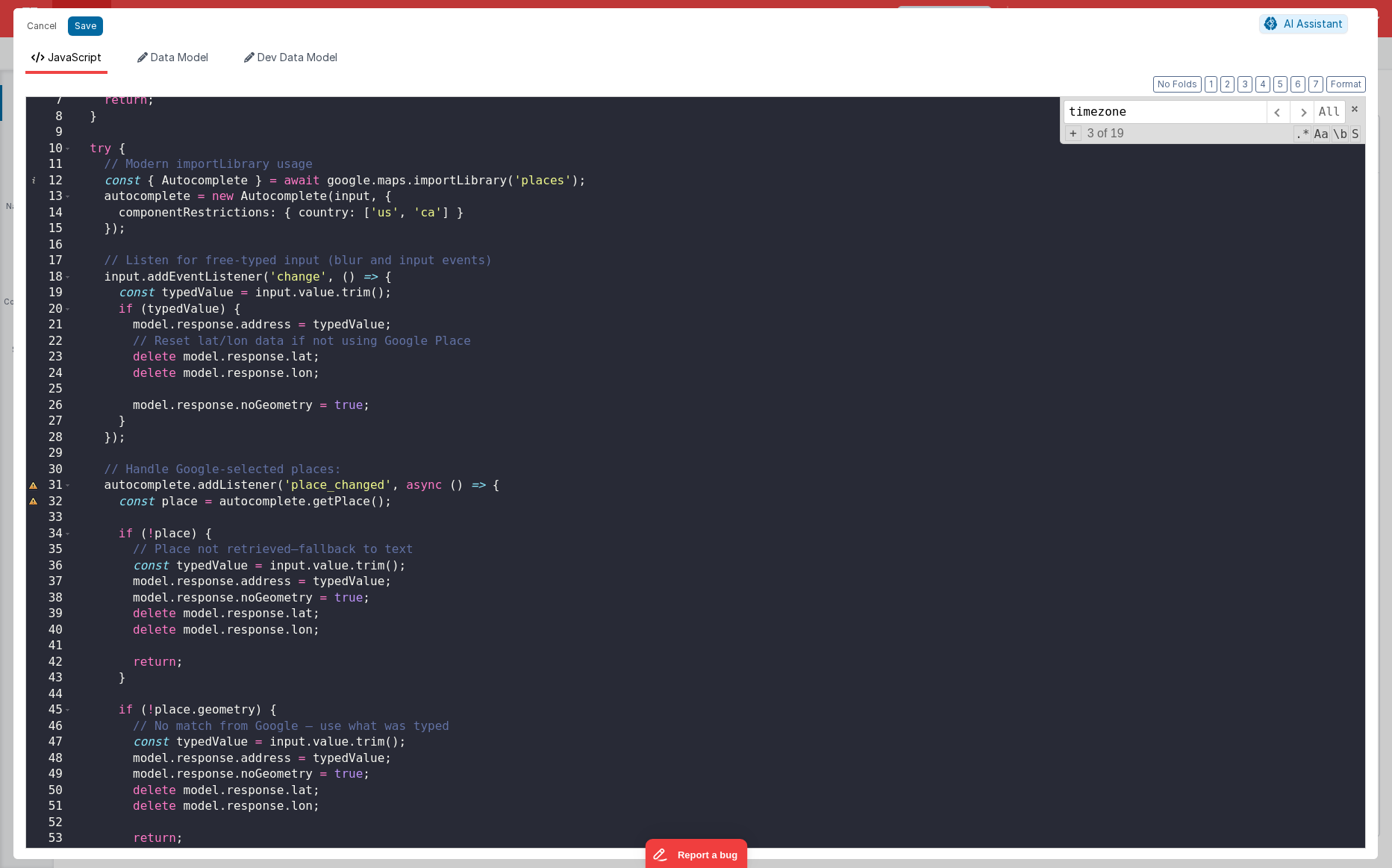
scroll to position [0, 0]
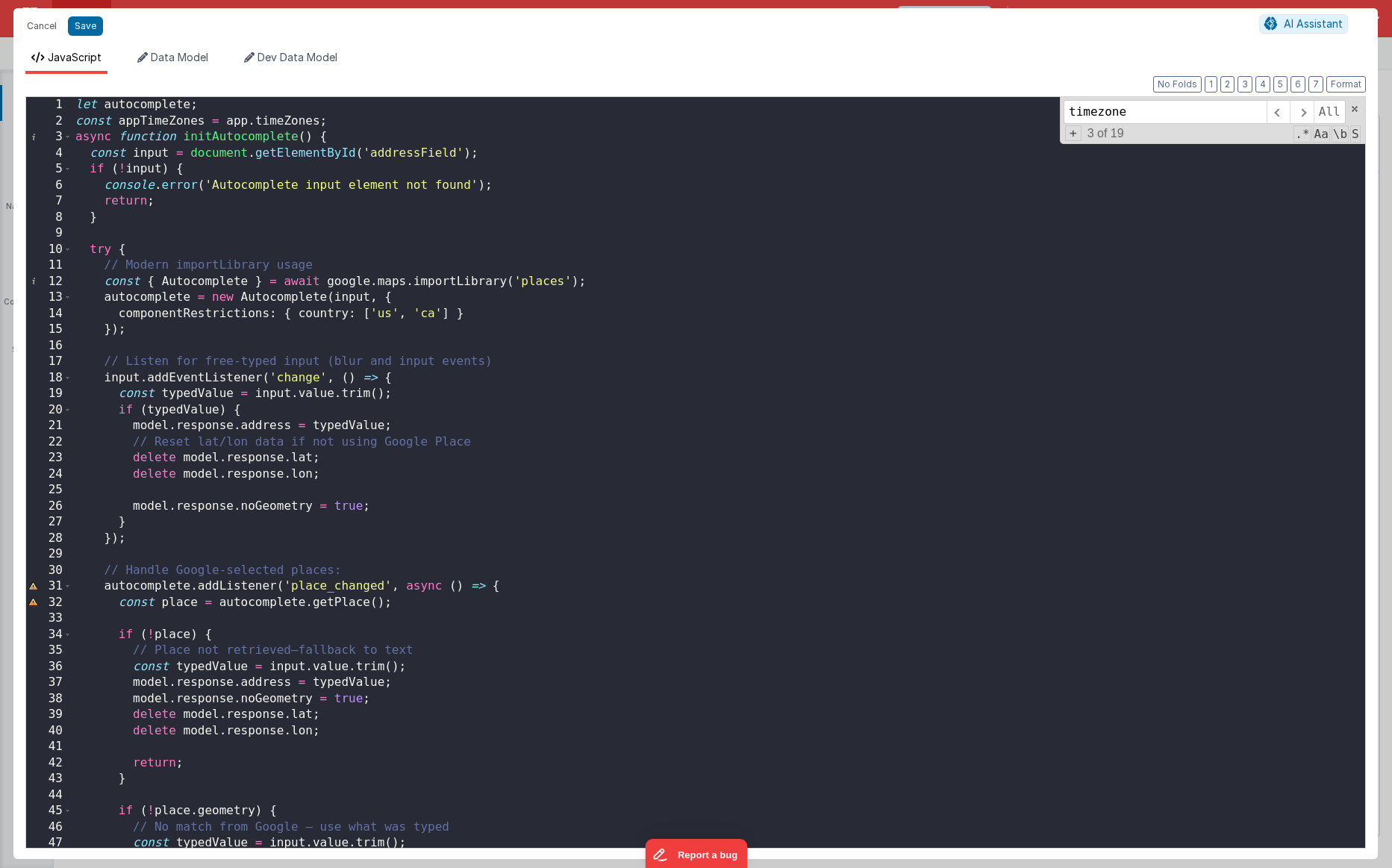
click at [326, 477] on div "let autocomplete ; const appTimeZones = app . timeZones ; async function initAu…" at bounding box center [719, 488] width 1293 height 783
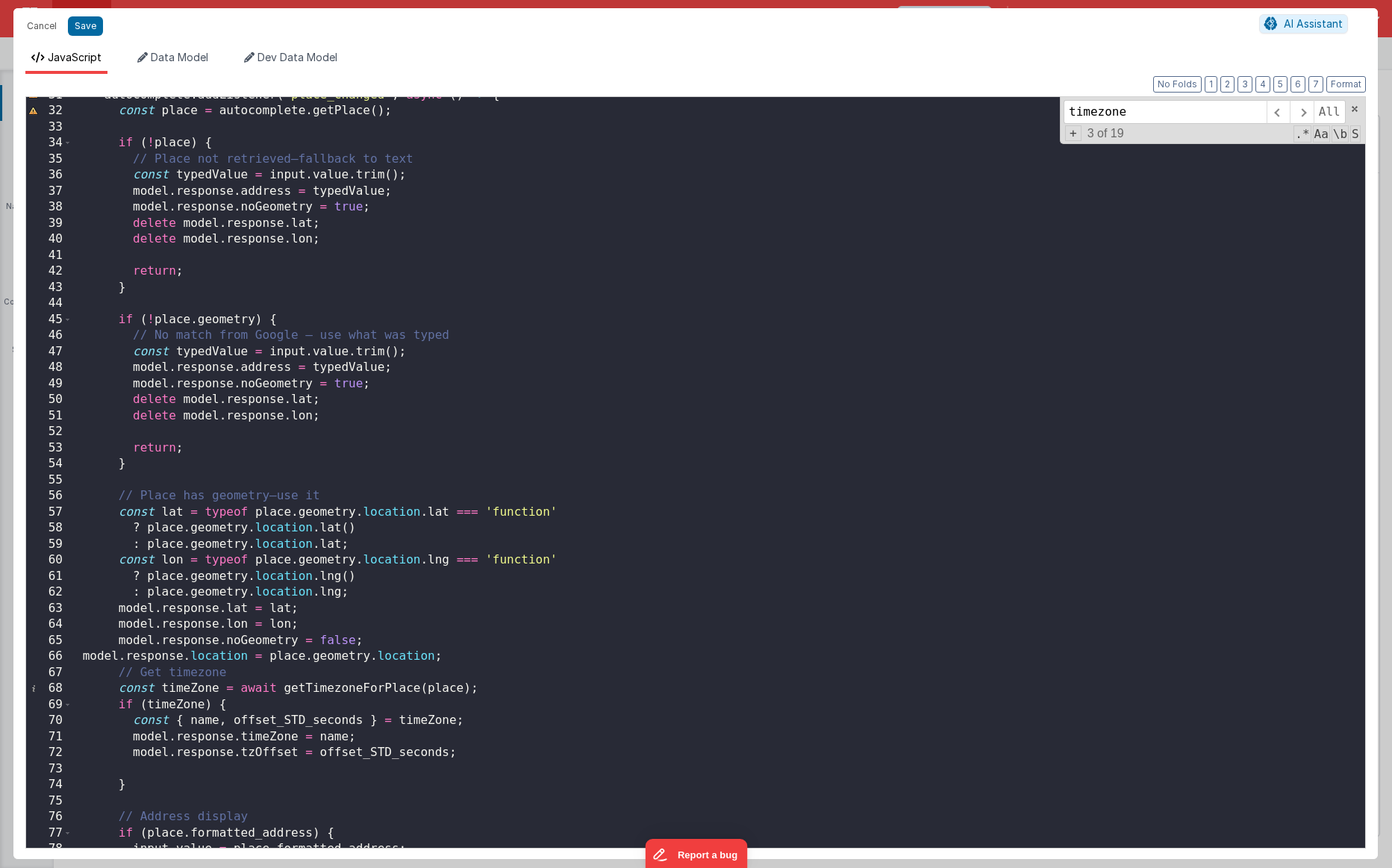
scroll to position [491, 0]
click at [233, 613] on div "autocomplete . addListener ( 'place_changed' , async ( ) => { const place = aut…" at bounding box center [719, 479] width 1293 height 783
click at [334, 623] on div "autocomplete . addListener ( 'place_changed' , async ( ) => { const place = aut…" at bounding box center [719, 479] width 1293 height 783
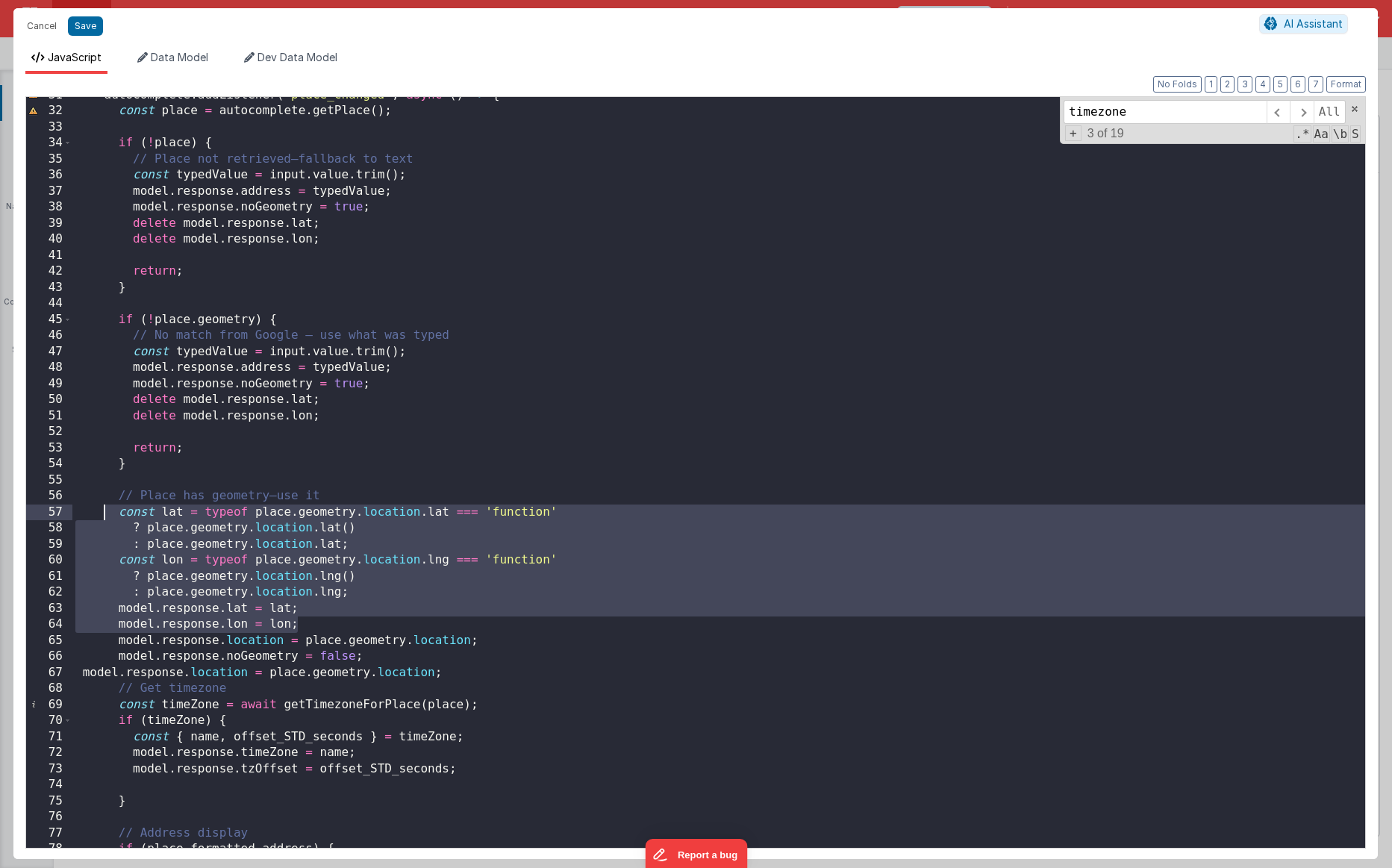
drag, startPoint x: 309, startPoint y: 624, endPoint x: 106, endPoint y: 517, distance: 229.5
click at [106, 517] on div "autocomplete . addListener ( 'place_changed' , async ( ) => { const place = aut…" at bounding box center [719, 479] width 1293 height 783
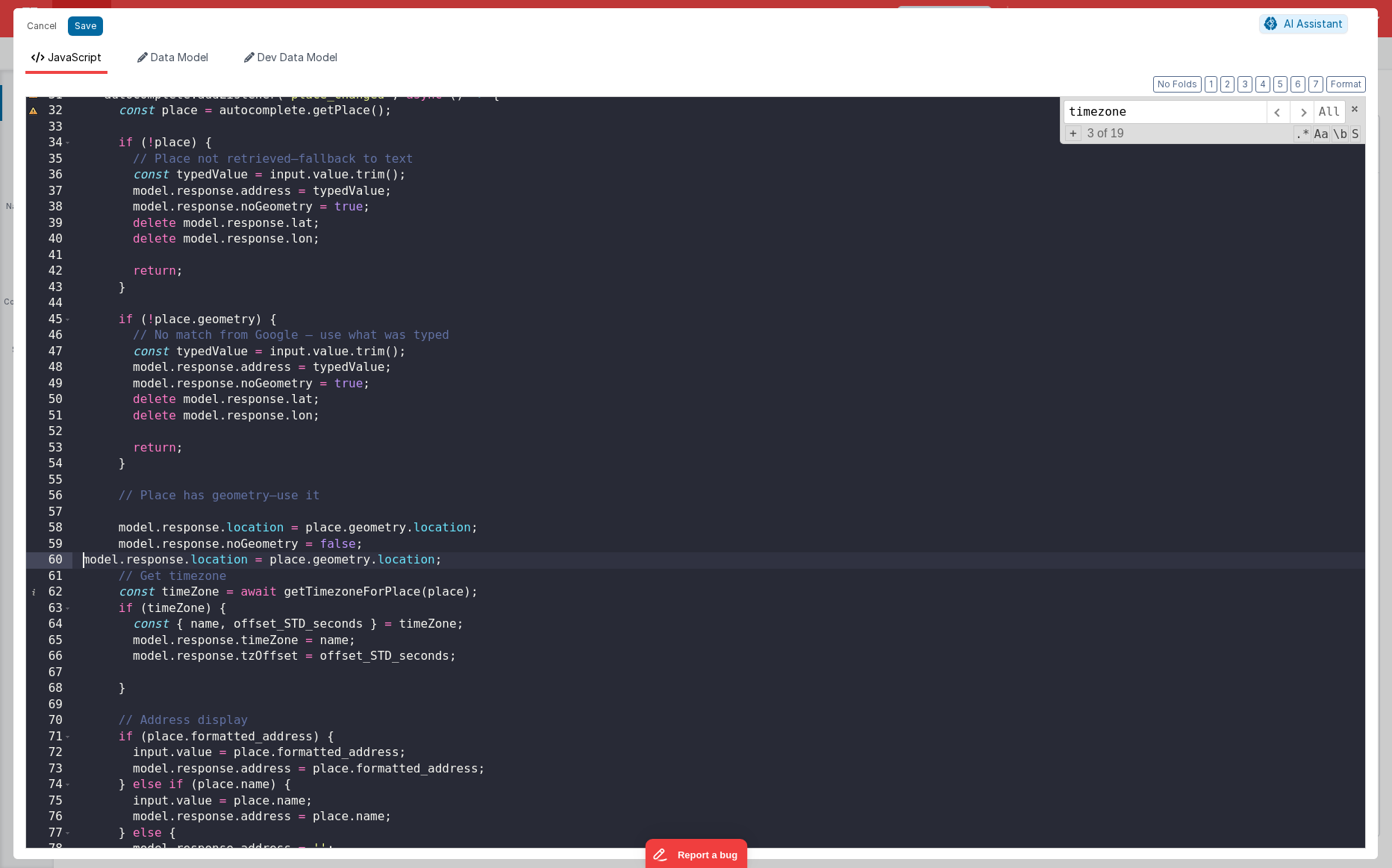
click at [79, 564] on div "autocomplete . addListener ( 'place_changed' , async ( ) => { const place = aut…" at bounding box center [719, 479] width 1293 height 783
drag, startPoint x: 456, startPoint y: 561, endPoint x: 77, endPoint y: 563, distance: 379.0
click at [77, 563] on div "autocomplete . addListener ( 'place_changed' , async ( ) => { const place = aut…" at bounding box center [719, 479] width 1293 height 783
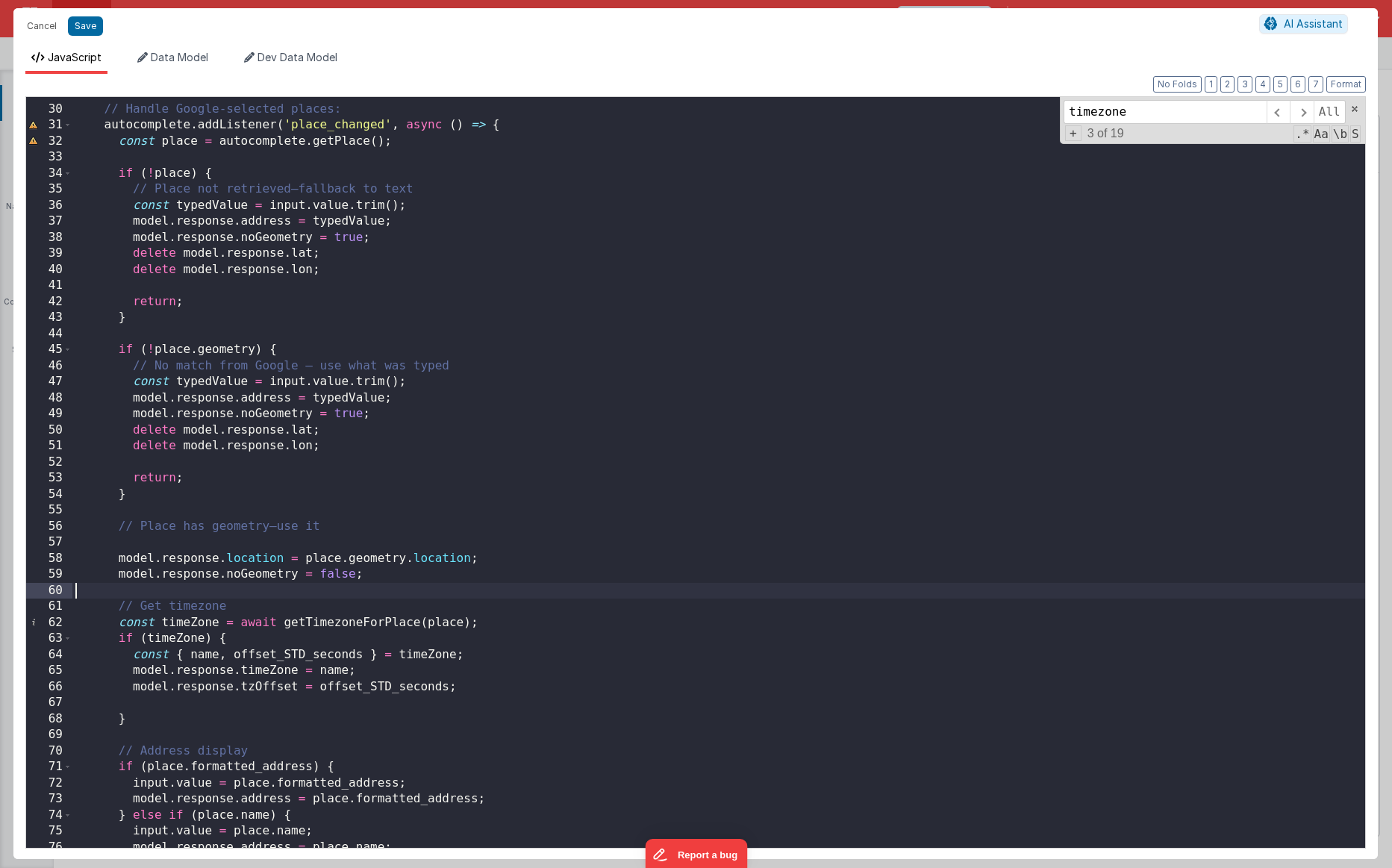
scroll to position [440, 0]
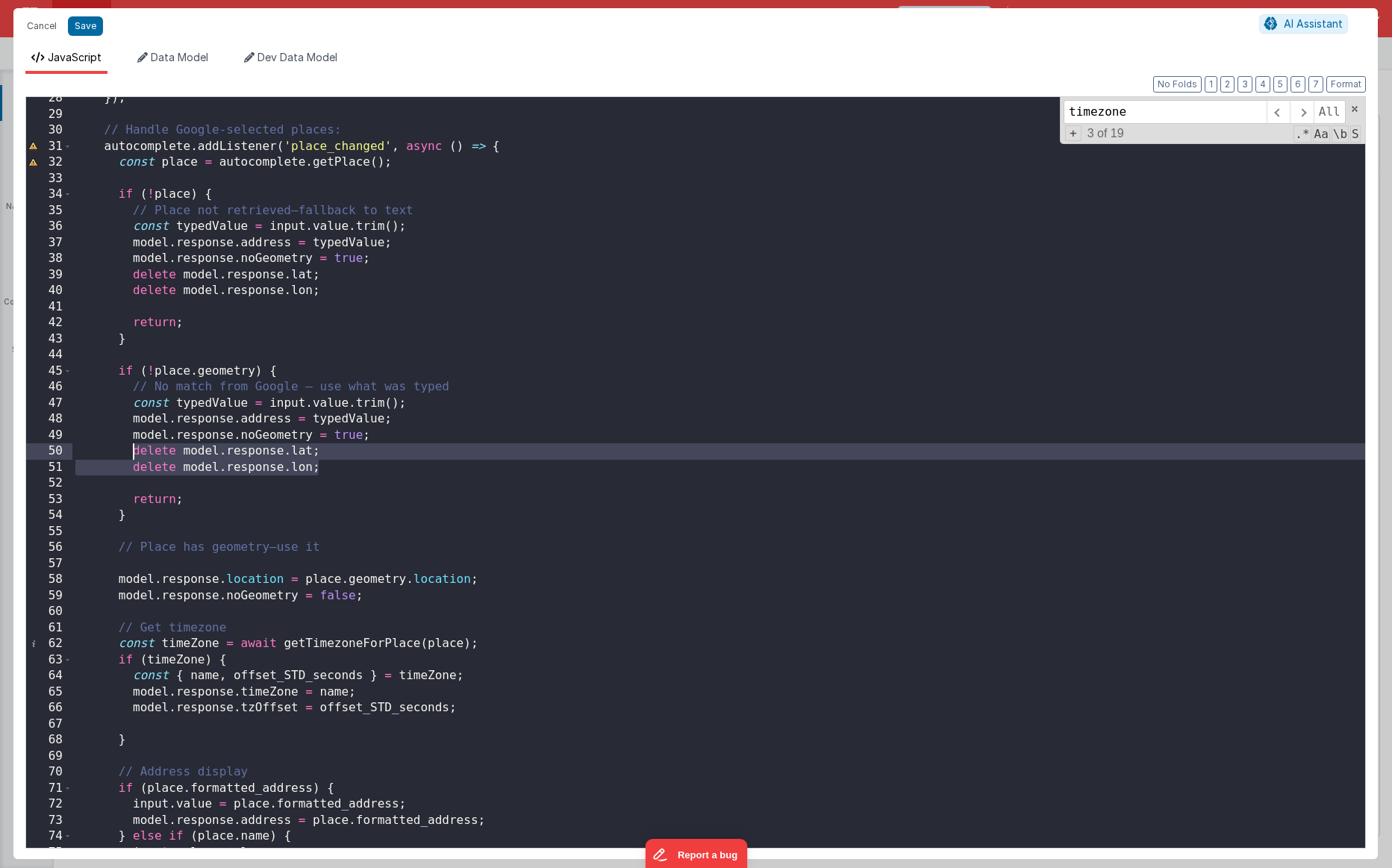
drag, startPoint x: 328, startPoint y: 465, endPoint x: 132, endPoint y: 451, distance: 196.5
click at [132, 451] on div "}) ; // Handle Google-selected places: autocomplete . addListener ( 'place_chan…" at bounding box center [719, 482] width 1293 height 783
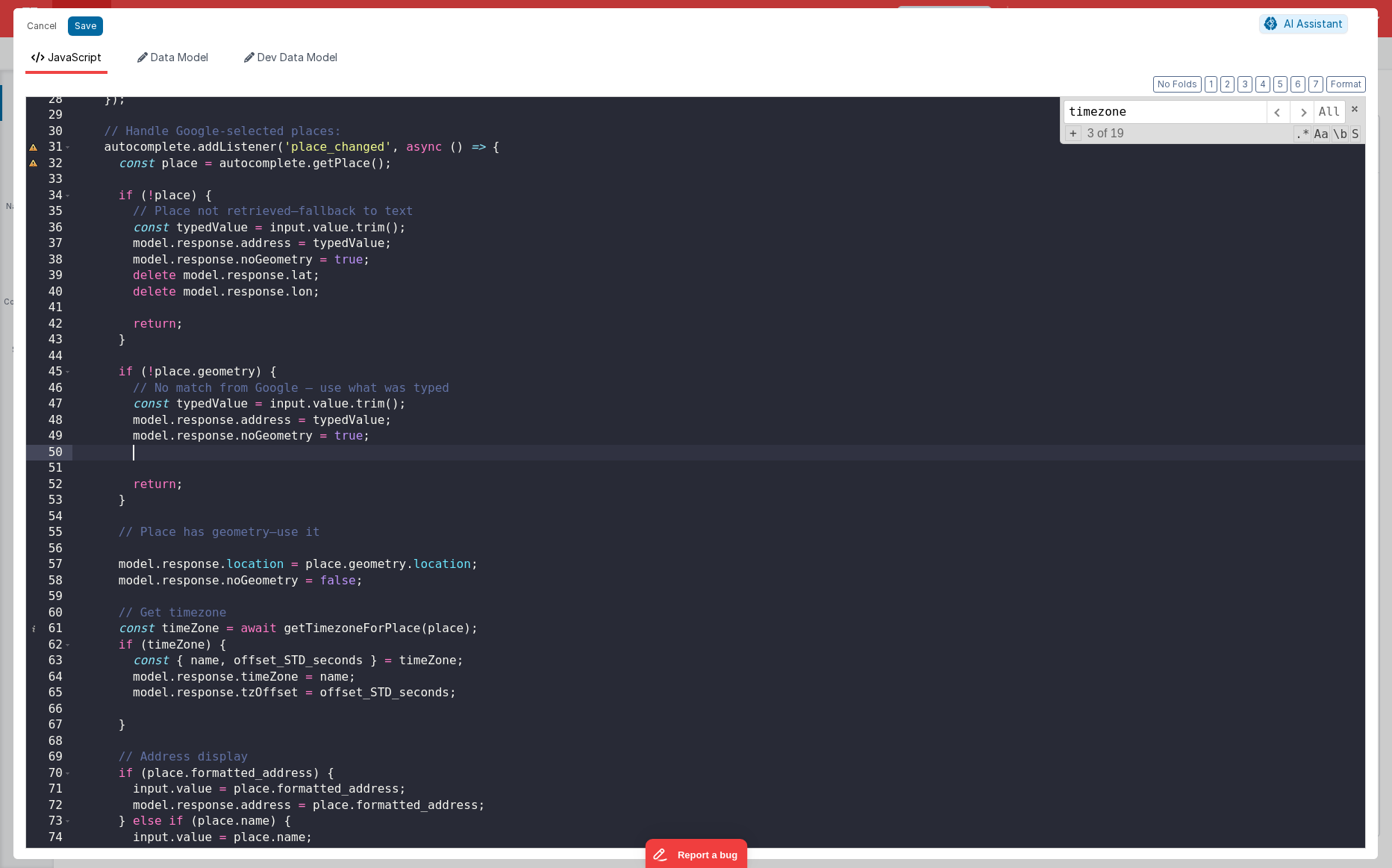
scroll to position [439, 0]
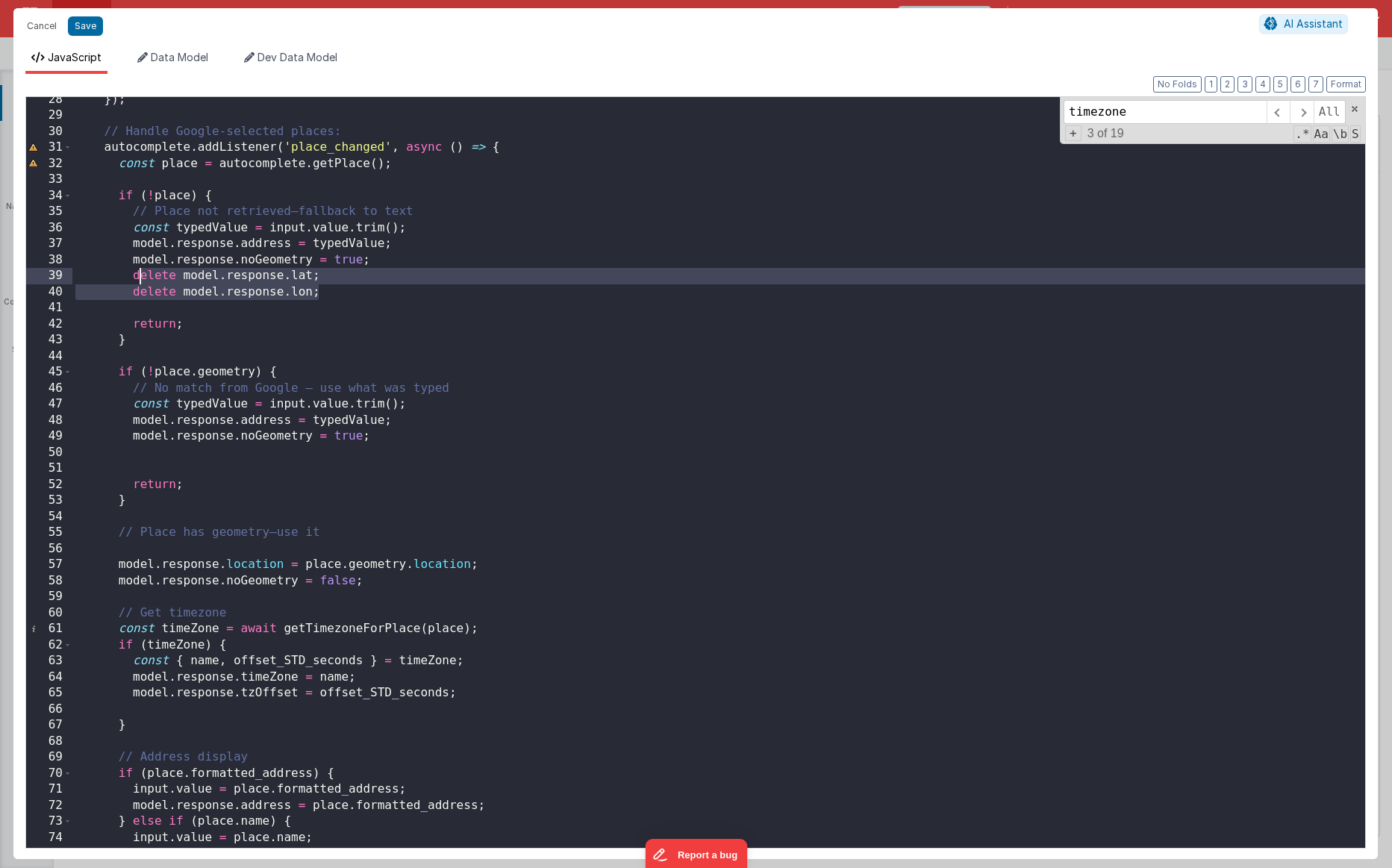
drag, startPoint x: 314, startPoint y: 294, endPoint x: 137, endPoint y: 278, distance: 177.7
click at [137, 278] on div "}) ; // Handle Google-selected places: autocomplete . addListener ( 'place_chan…" at bounding box center [719, 483] width 1293 height 783
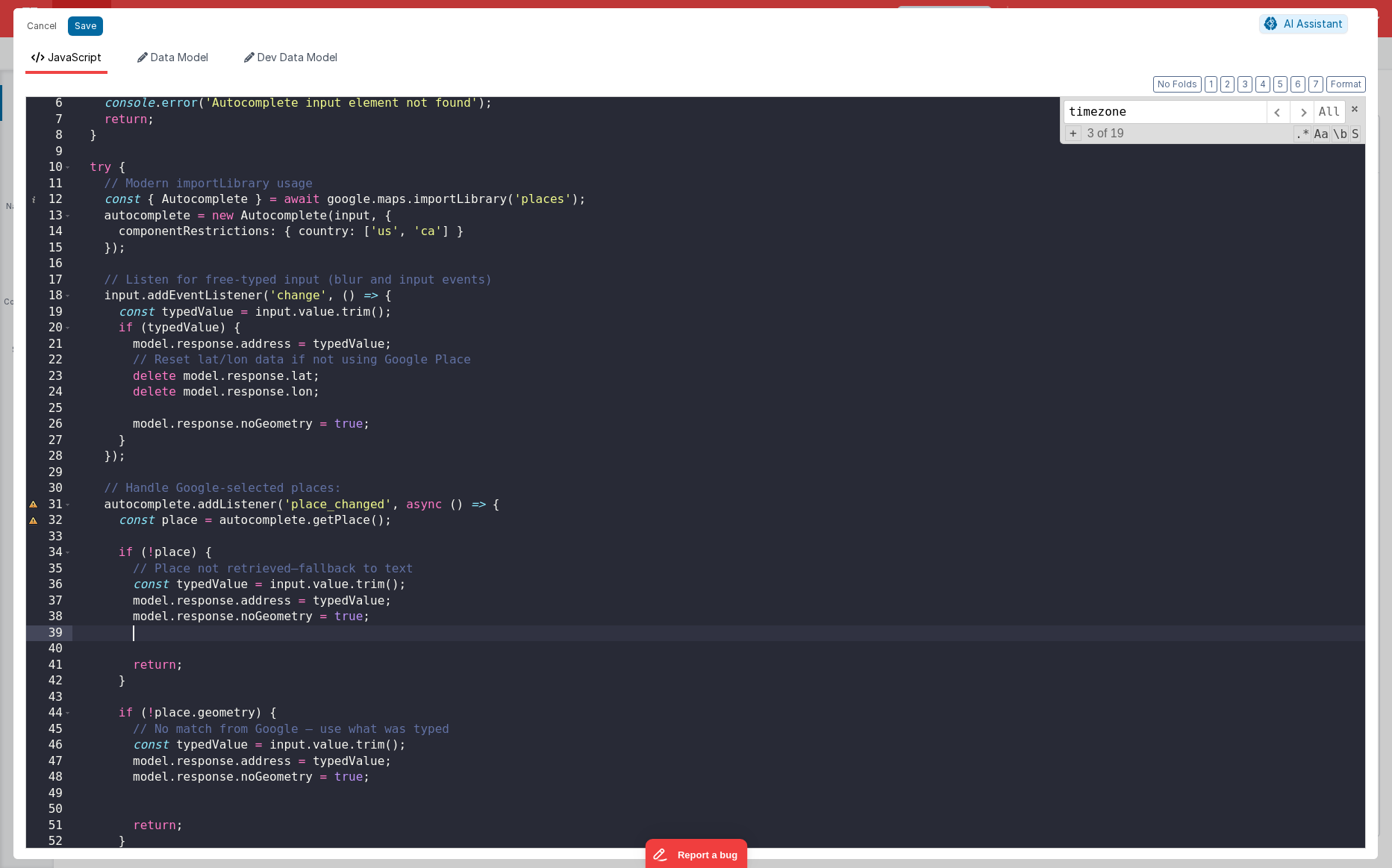
scroll to position [72, 0]
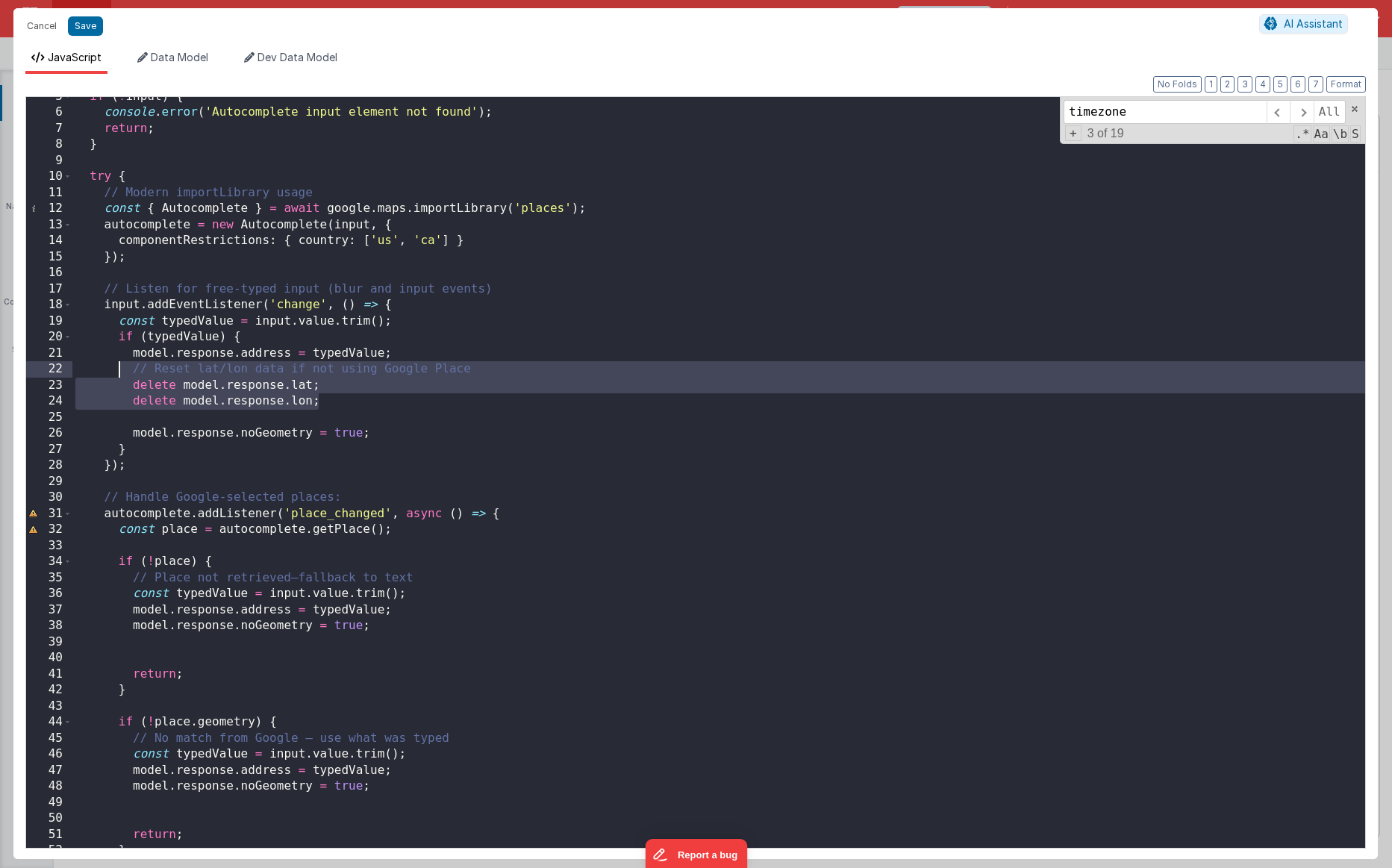
drag, startPoint x: 310, startPoint y: 396, endPoint x: 126, endPoint y: 375, distance: 185.2
click at [126, 375] on div "if ( ! input ) { console . error ( 'Autocomplete input element not found' ) ; r…" at bounding box center [719, 480] width 1293 height 783
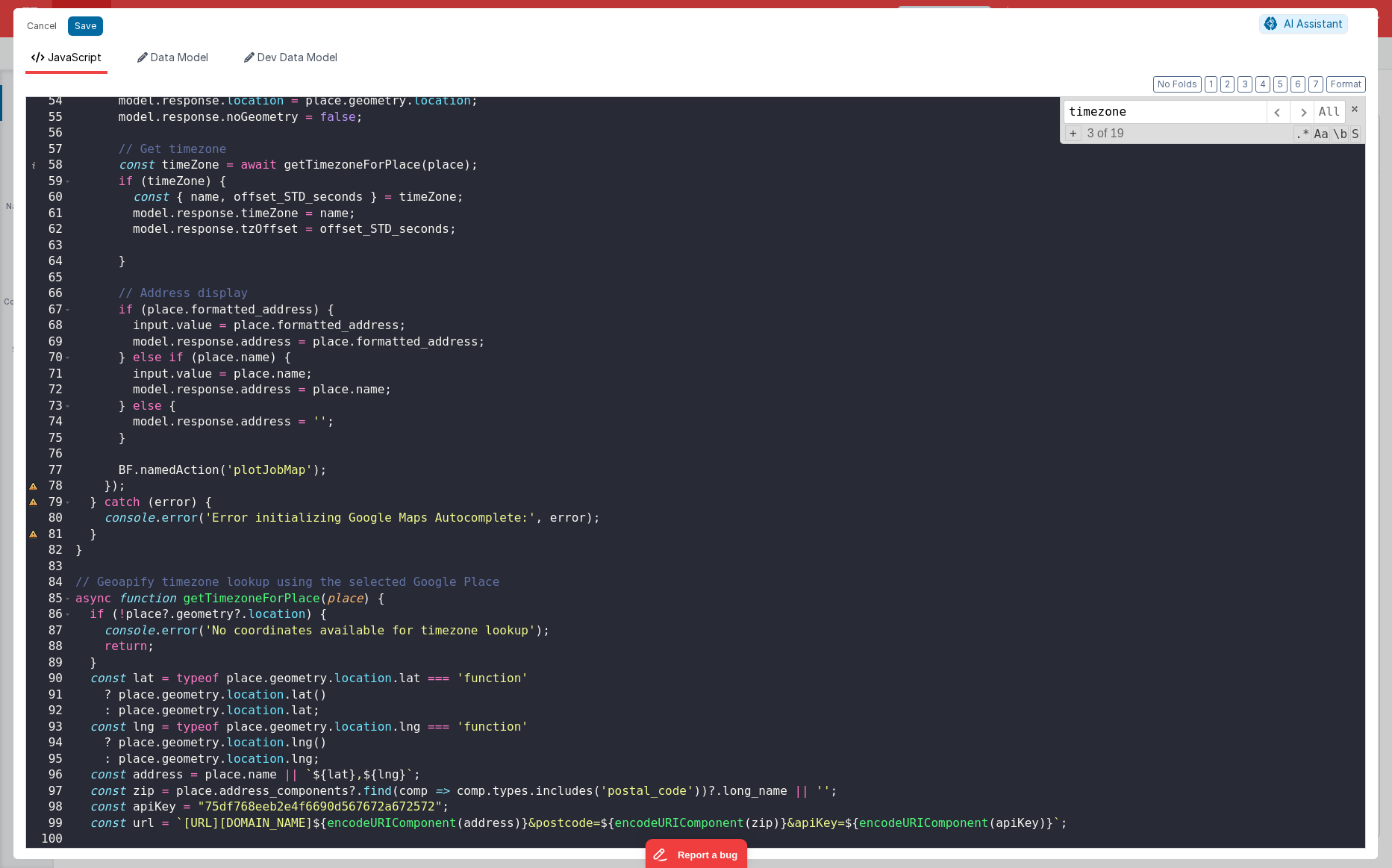
scroll to position [894, 0]
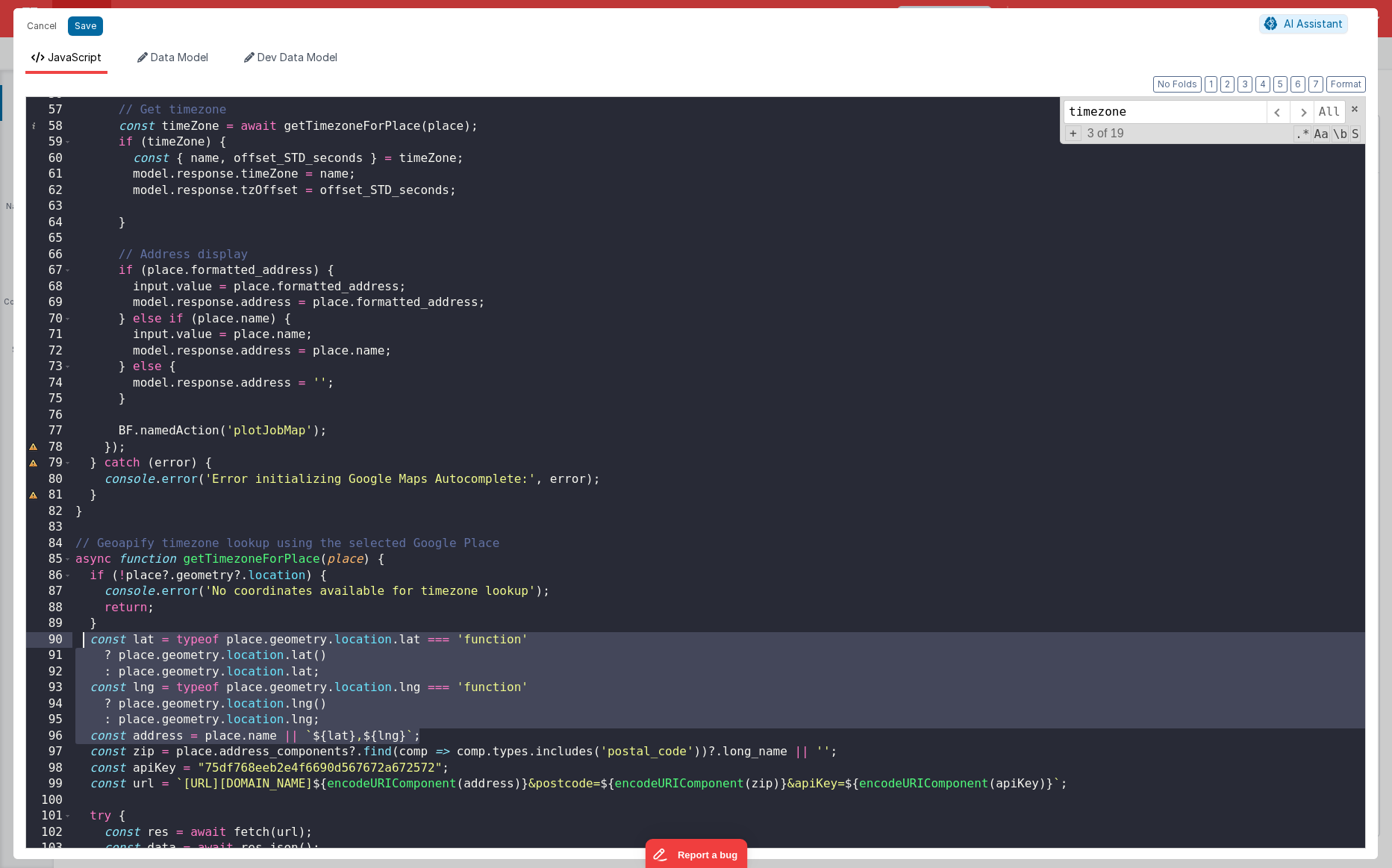
drag, startPoint x: 431, startPoint y: 736, endPoint x: 85, endPoint y: 645, distance: 357.8
click at [85, 645] on div "// Get timezone const timeZone = await getTimezoneForPlace ( place ) ; if ( tim…" at bounding box center [719, 478] width 1293 height 783
click at [351, 657] on div "// Get timezone const timeZone = await getTimezoneForPlace ( place ) ; if ( tim…" at bounding box center [719, 478] width 1293 height 783
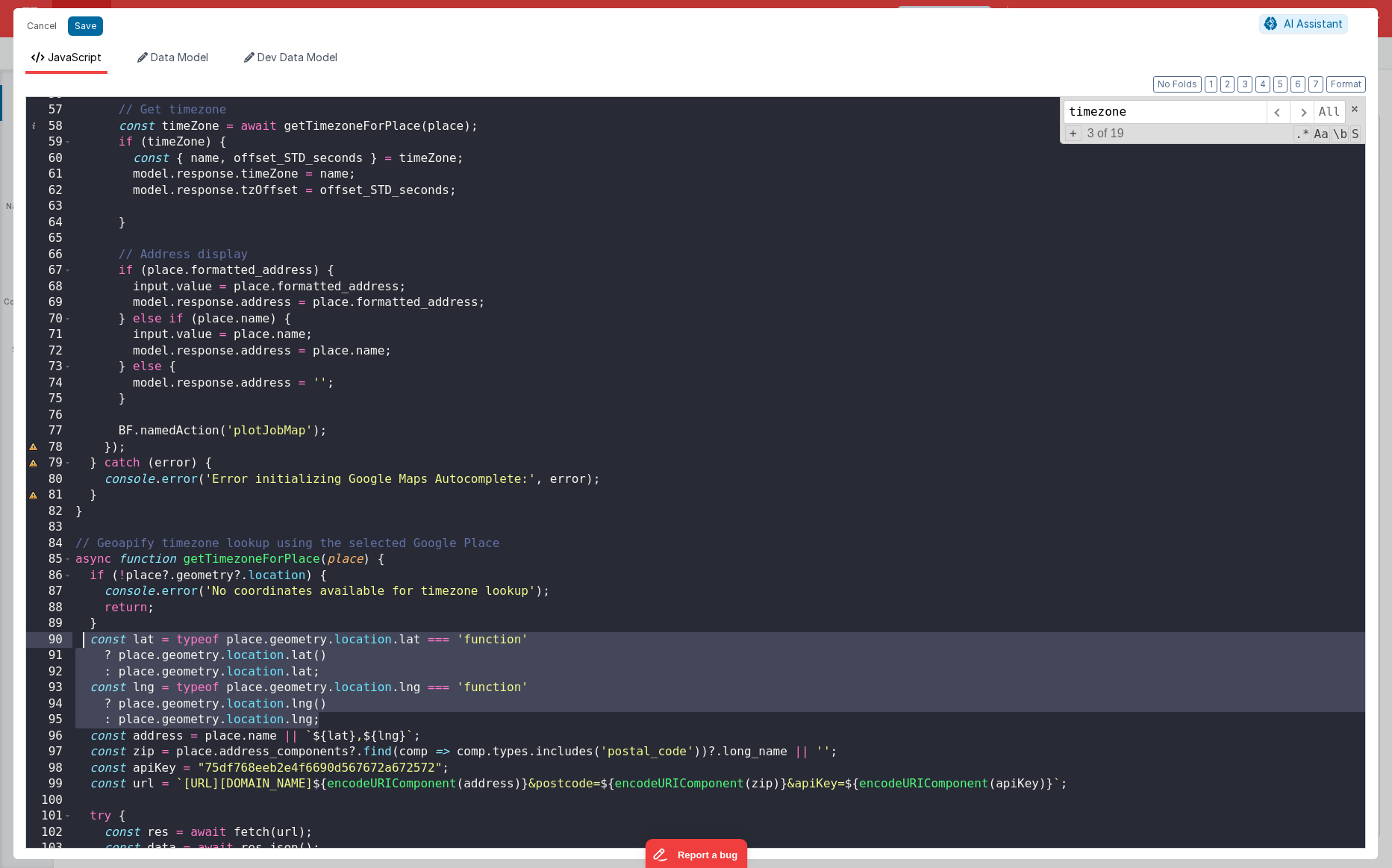
drag, startPoint x: 331, startPoint y: 719, endPoint x: 81, endPoint y: 645, distance: 260.7
click at [81, 645] on div "// Get timezone const timeZone = await getTimezoneForPlace ( place ) ; if ( tim…" at bounding box center [719, 478] width 1293 height 783
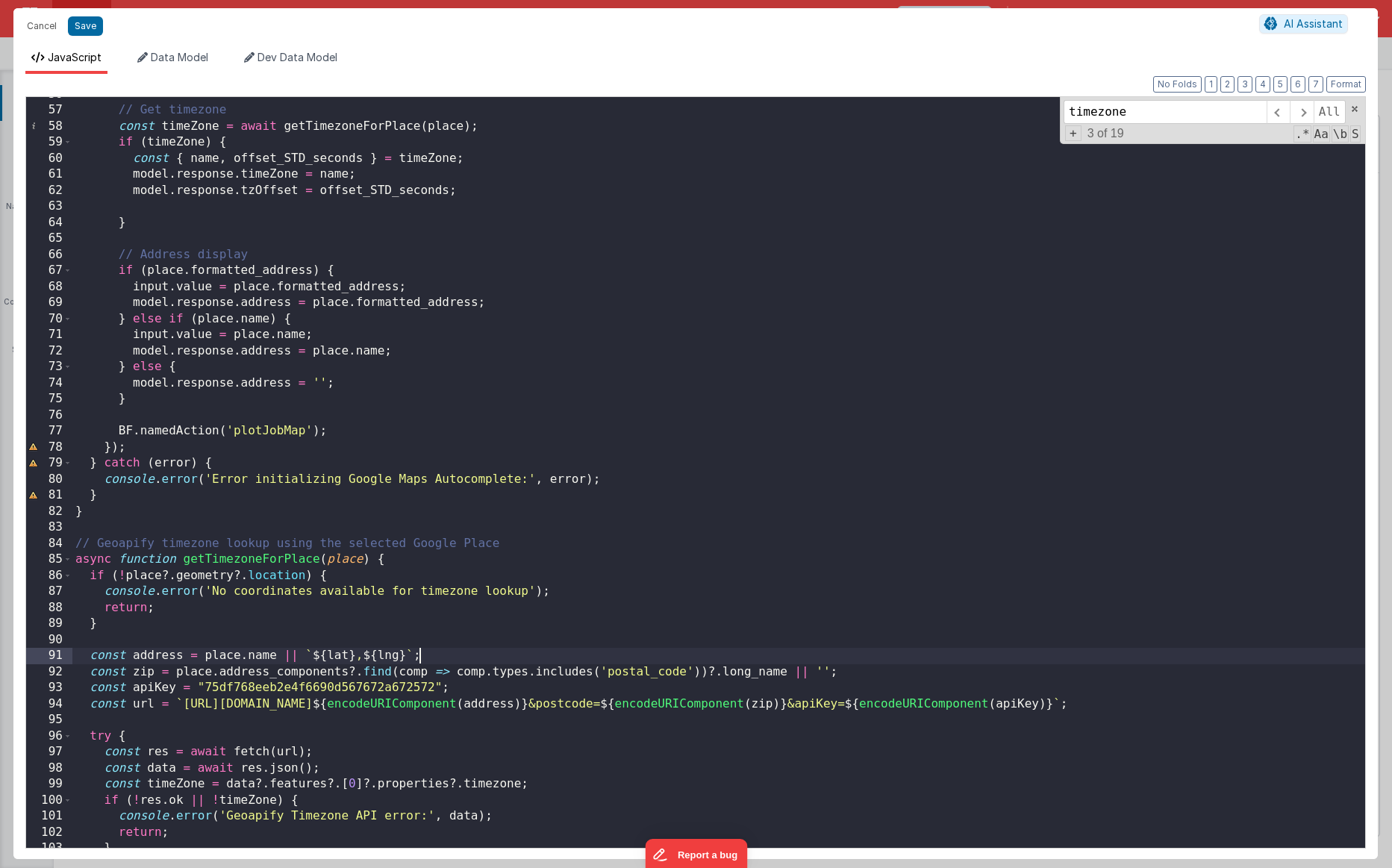
click at [421, 652] on div "// Get timezone const timeZone = await getTimezoneForPlace ( place ) ; if ( tim…" at bounding box center [719, 478] width 1293 height 783
drag, startPoint x: 414, startPoint y: 655, endPoint x: 280, endPoint y: 655, distance: 134.0
click at [280, 655] on div "// Get timezone const timeZone = await getTimezoneForPlace ( place ) ; if ( tim…" at bounding box center [719, 478] width 1293 height 783
click at [307, 657] on div "// Get timezone const timeZone = await getTimezoneForPlace ( place ) ; if ( tim…" at bounding box center [719, 478] width 1293 height 783
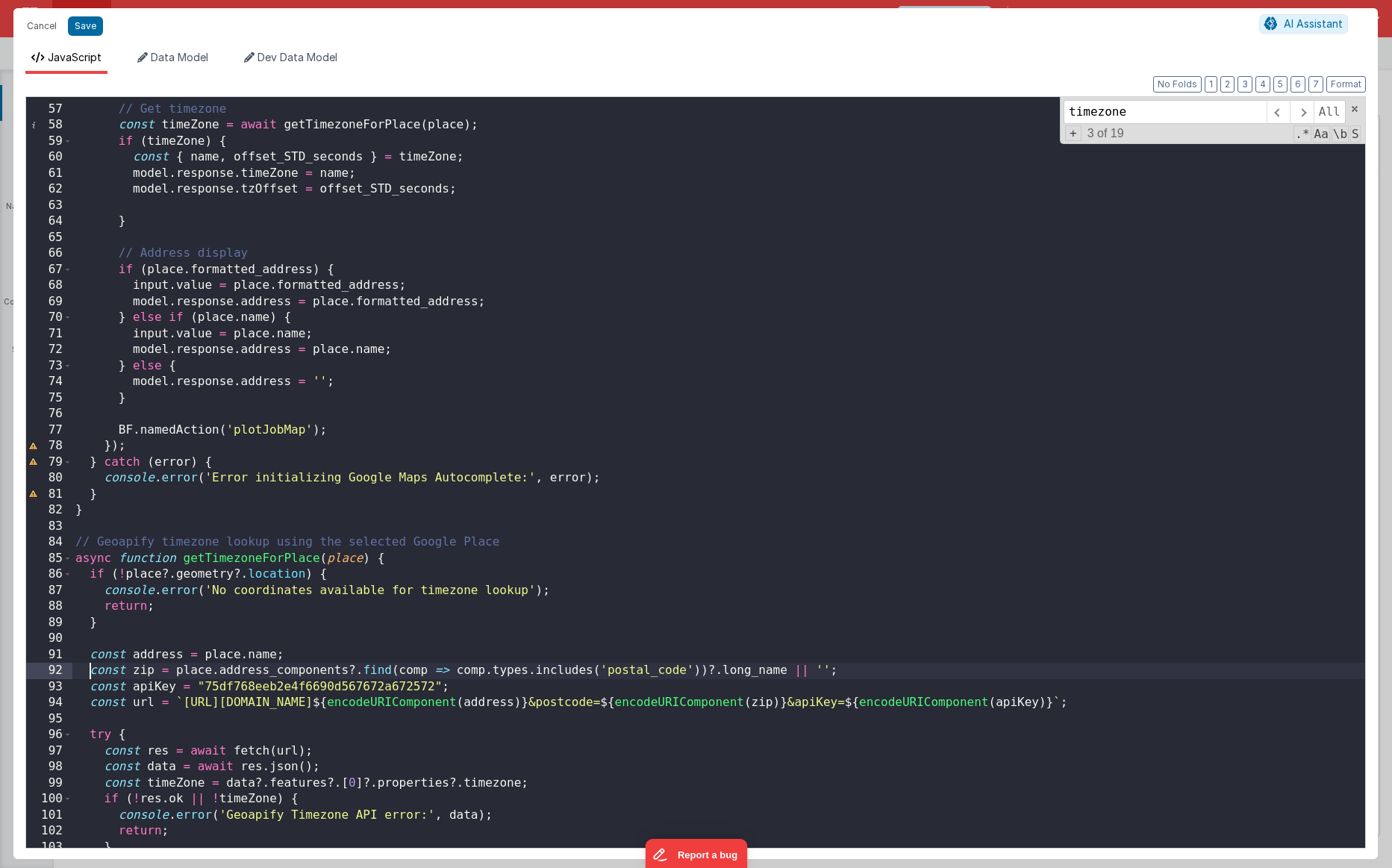
click at [87, 657] on div "// Get timezone const timeZone = await getTimezoneForPlace ( place ) ; if ( tim…" at bounding box center [719, 476] width 1293 height 783
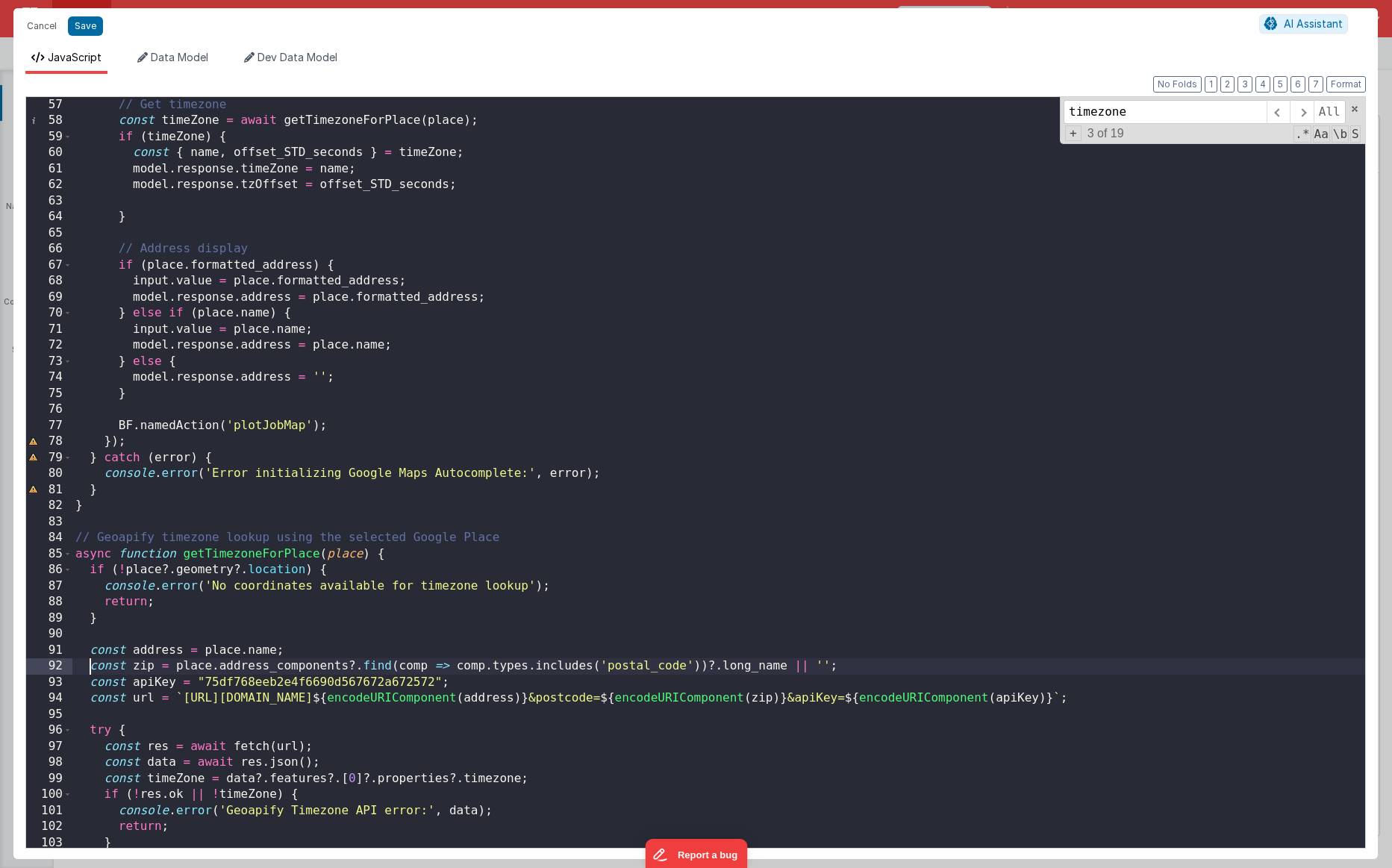
scroll to position [899, 0]
click at [148, 637] on div "// Get timezone const timeZone = await getTimezoneForPlace ( place ) ; if ( tim…" at bounding box center [719, 488] width 1293 height 783
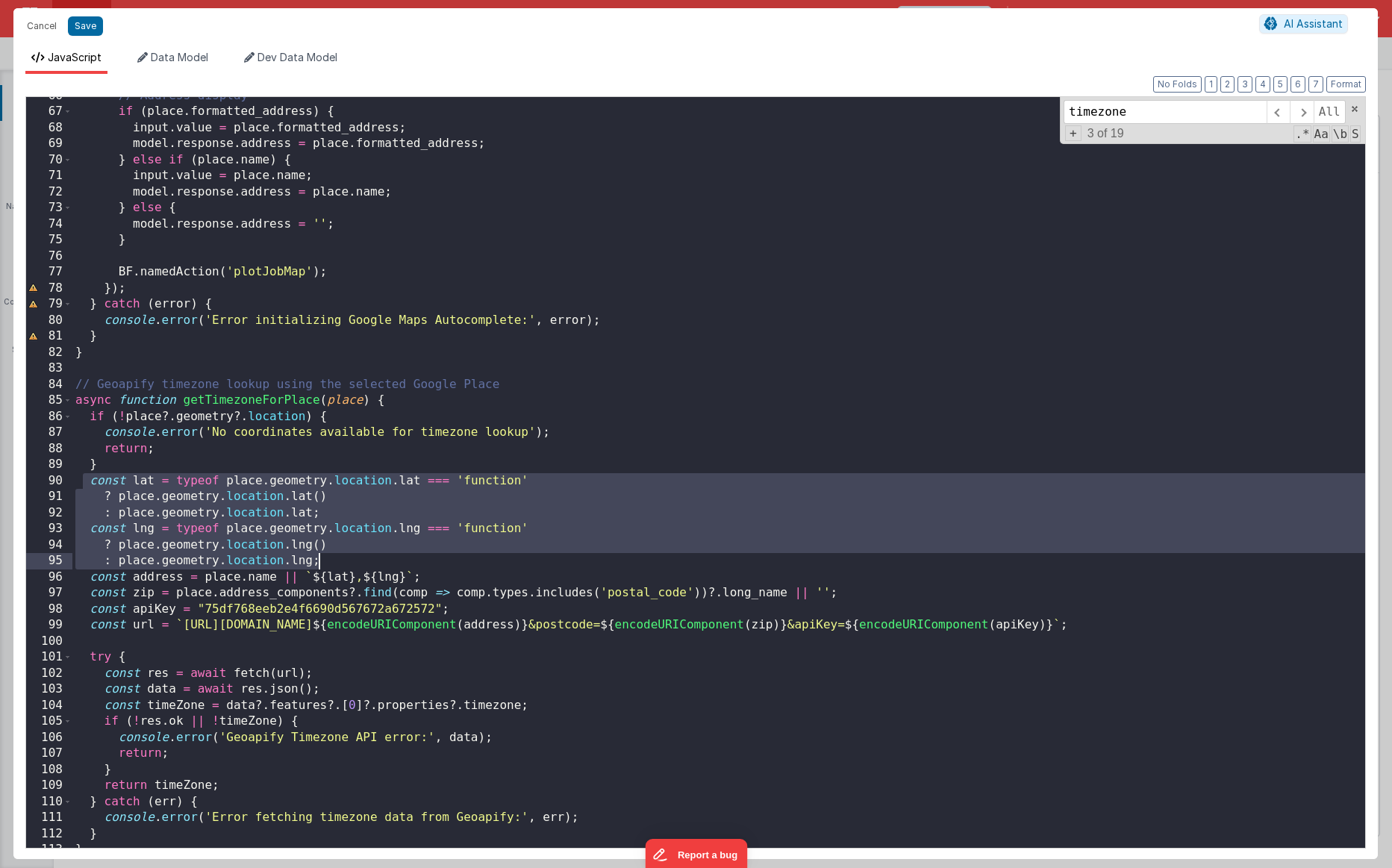
scroll to position [1058, 0]
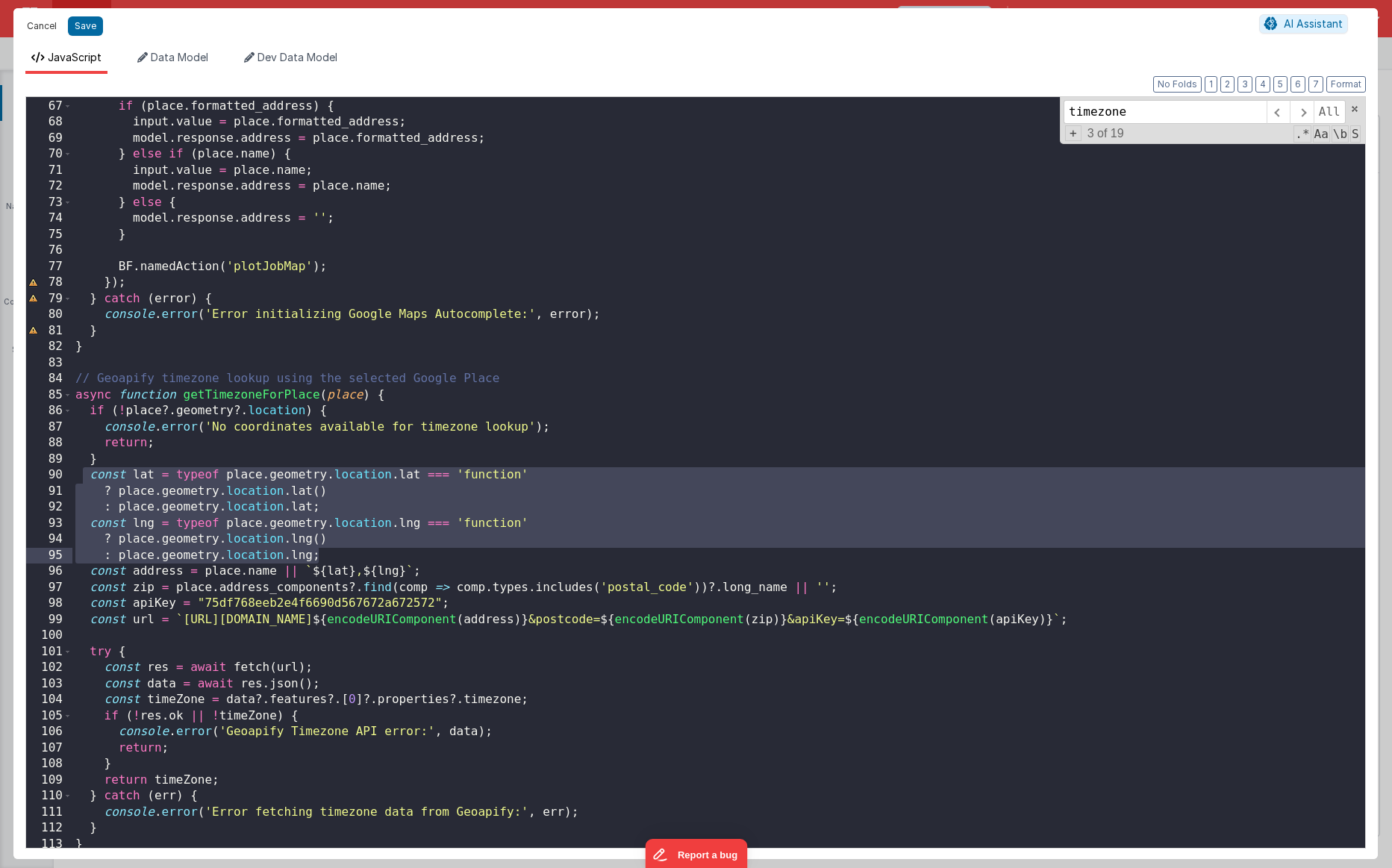
click at [36, 32] on button "Cancel" at bounding box center [42, 26] width 45 height 21
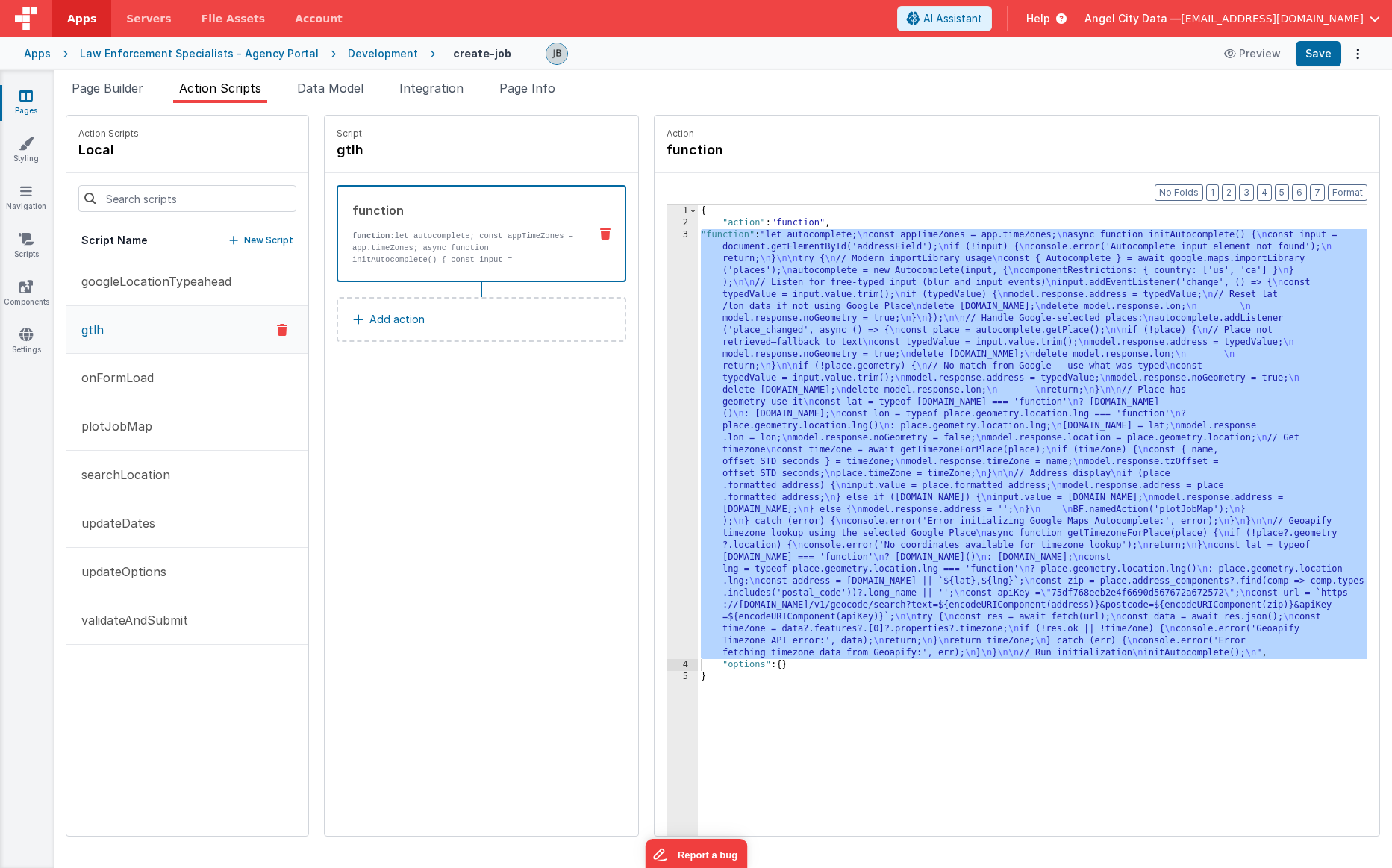
click at [352, 251] on p "function: let autocomplete; const appTimeZones = app.timeZones; async function …" at bounding box center [464, 265] width 224 height 72
click at [667, 341] on div "3" at bounding box center [682, 444] width 30 height 430
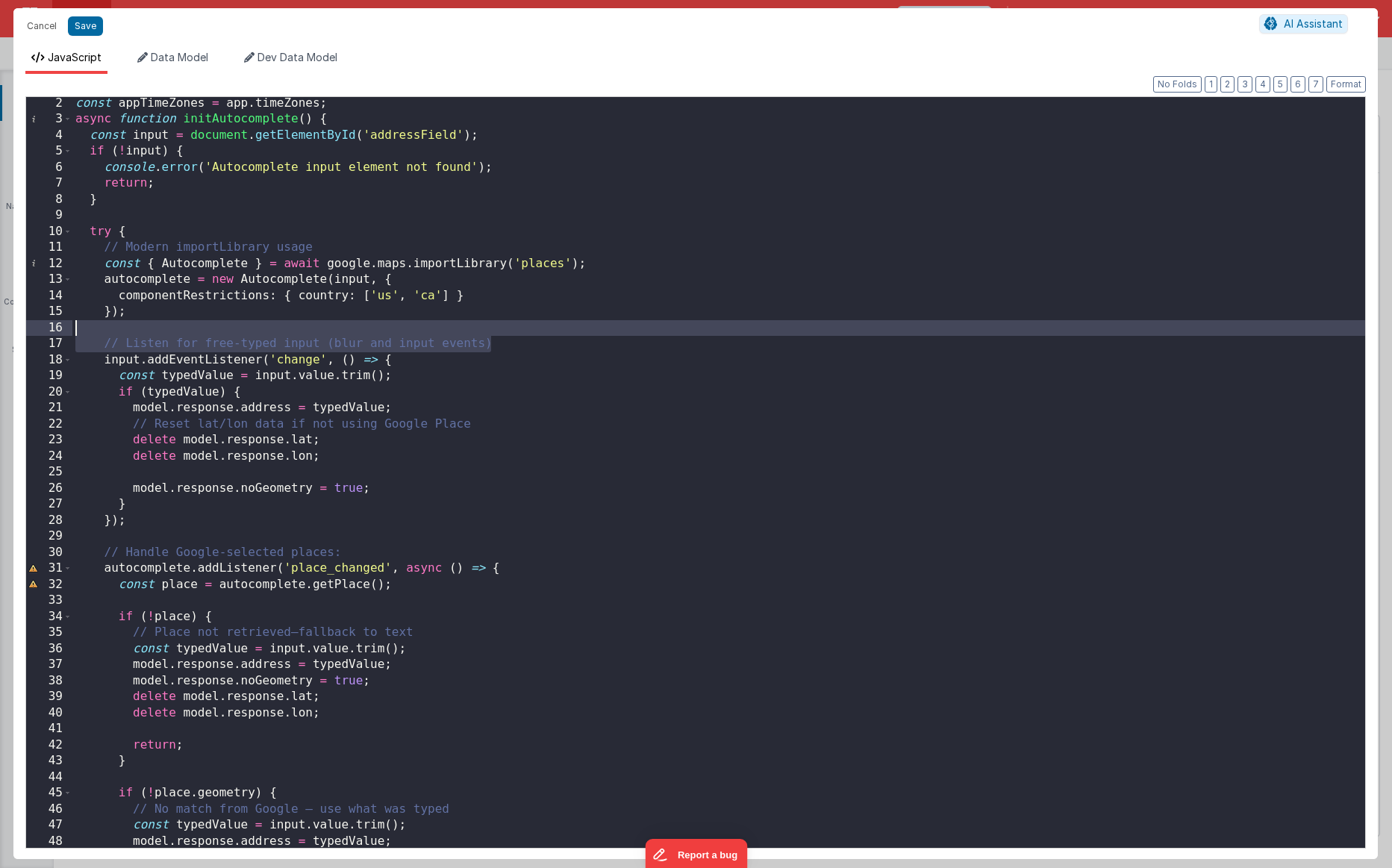
scroll to position [25, 0]
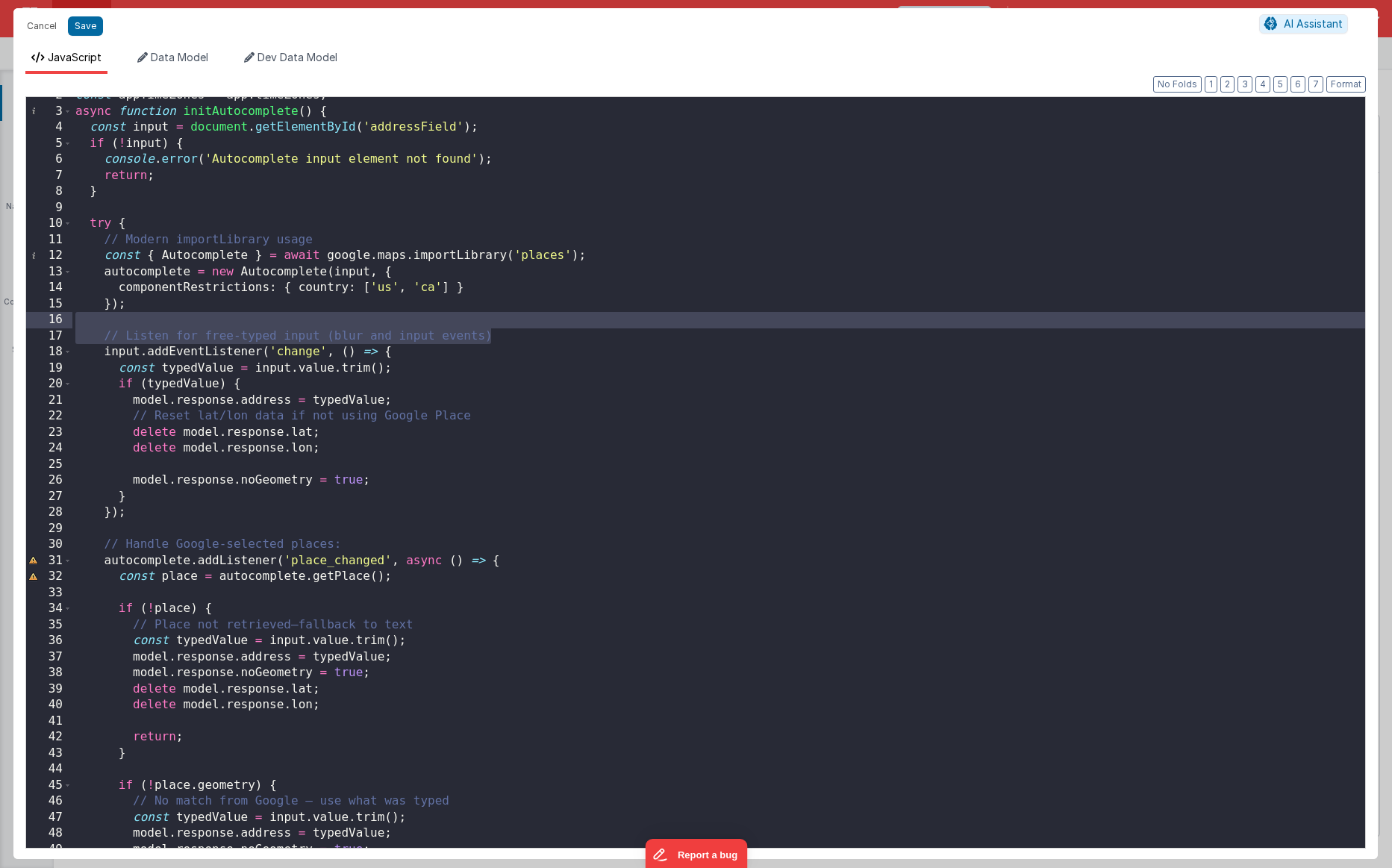
click at [246, 358] on div "const appTimeZones = app . timeZones ; async function initAutocomplete ( ) { co…" at bounding box center [719, 479] width 1293 height 783
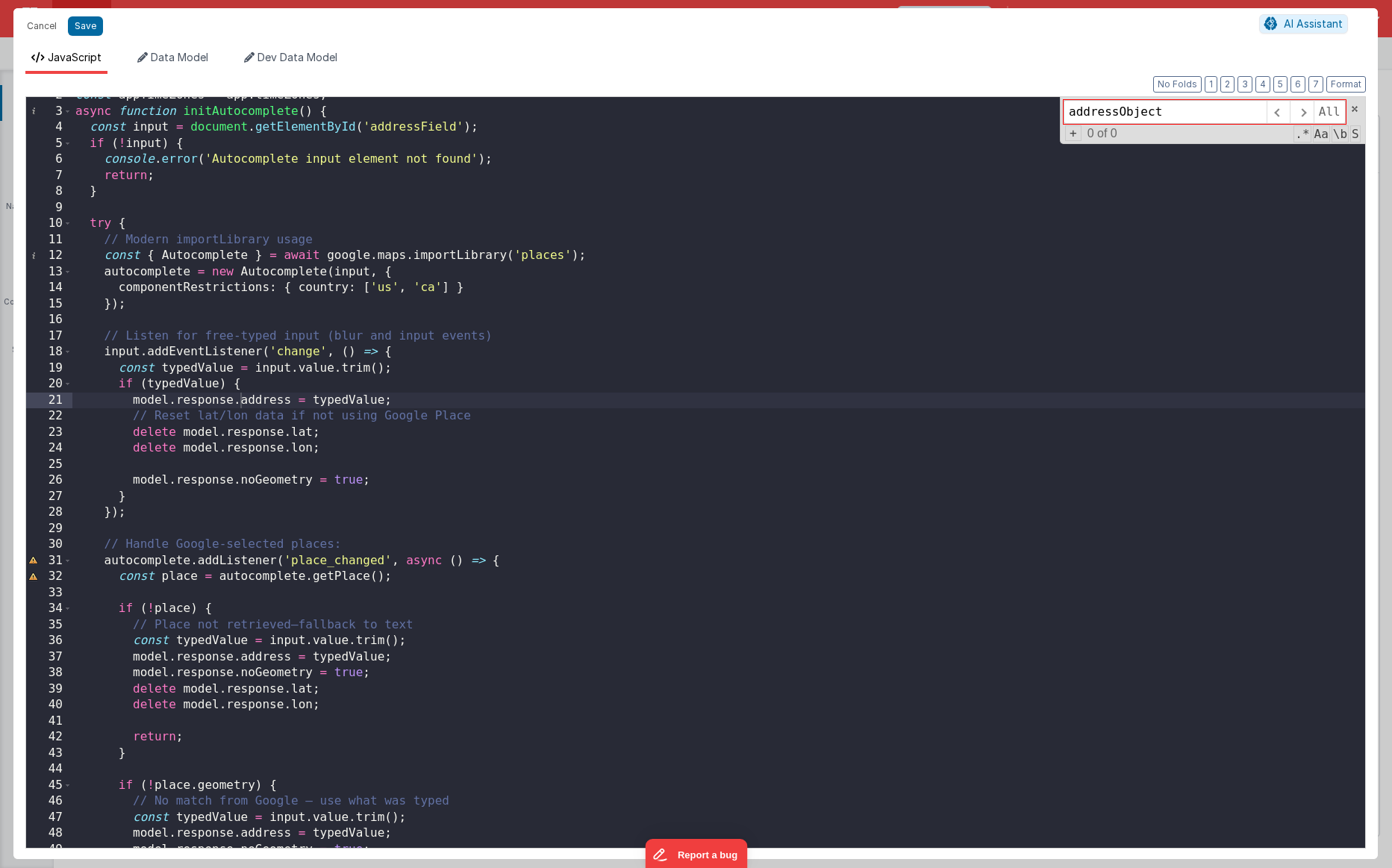
click at [326, 559] on div "const appTimeZones = app . timeZones ; async function initAutocomplete ( ) { co…" at bounding box center [719, 479] width 1293 height 783
click at [406, 657] on div "const appTimeZones = app . timeZones ; async function initAutocomplete ( ) { co…" at bounding box center [719, 479] width 1293 height 783
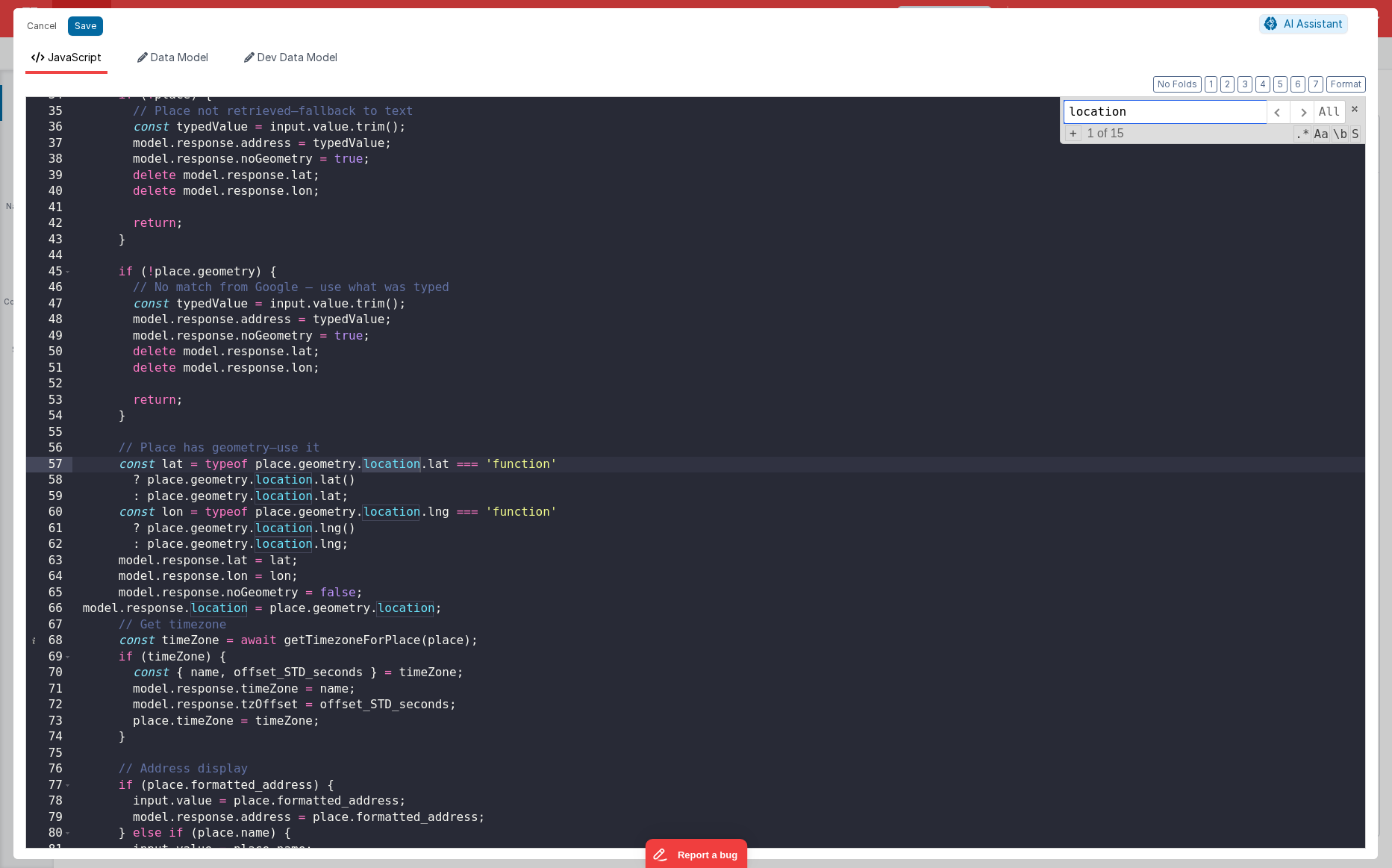
type input "location"
click at [338, 577] on div "if ( ! place ) { // Place not retrieved—fallback to text const typedValue = inp…" at bounding box center [719, 479] width 1293 height 783
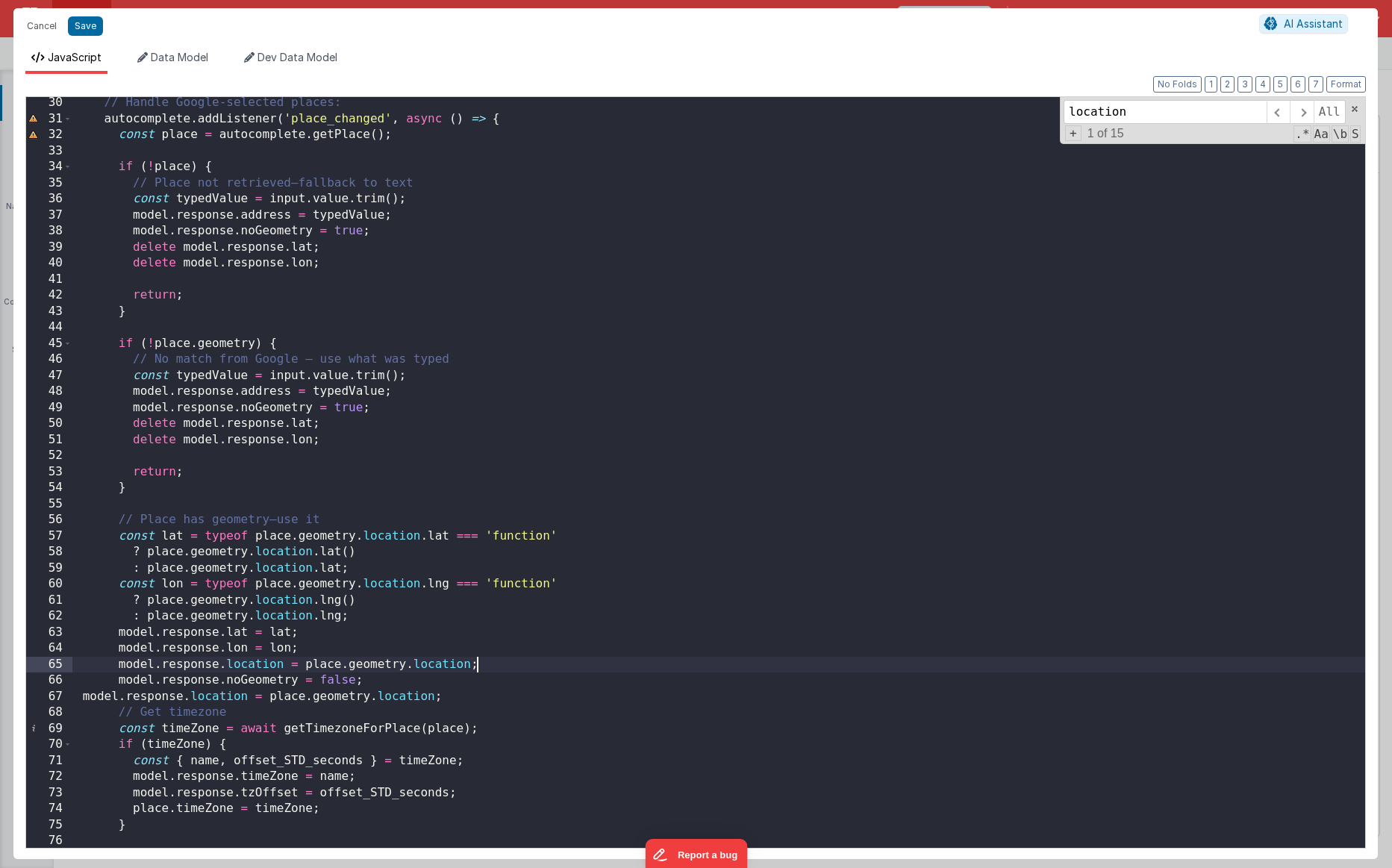
scroll to position [465, 0]
click at [226, 452] on div "// Handle Google-selected places: autocomplete . addListener ( 'place_changed' …" at bounding box center [719, 488] width 1293 height 783
click at [227, 405] on div "// Handle Google-selected places: autocomplete . addListener ( 'place_changed' …" at bounding box center [719, 488] width 1293 height 783
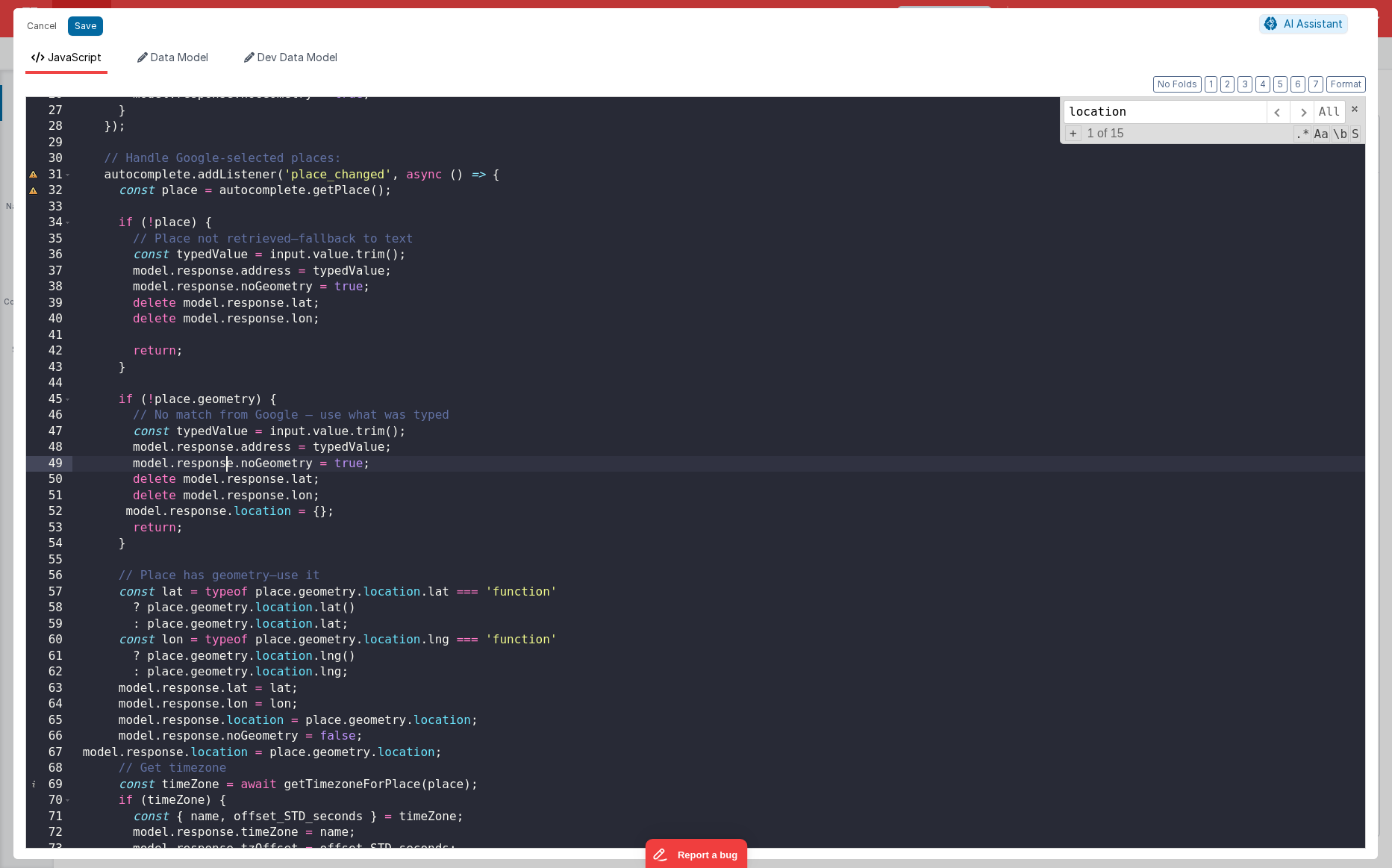
scroll to position [383, 0]
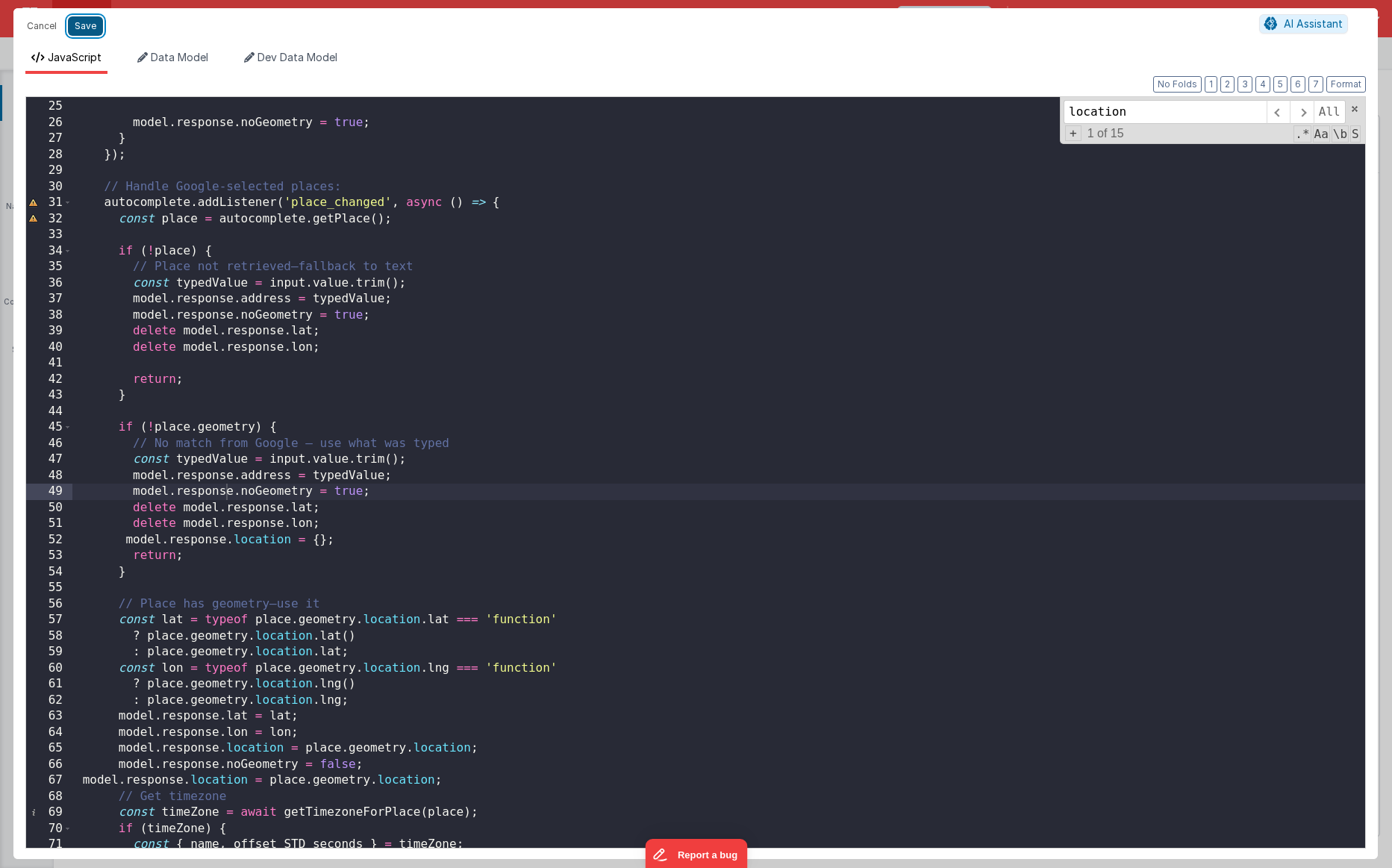
click at [81, 27] on button "Save" at bounding box center [85, 27] width 35 height 20
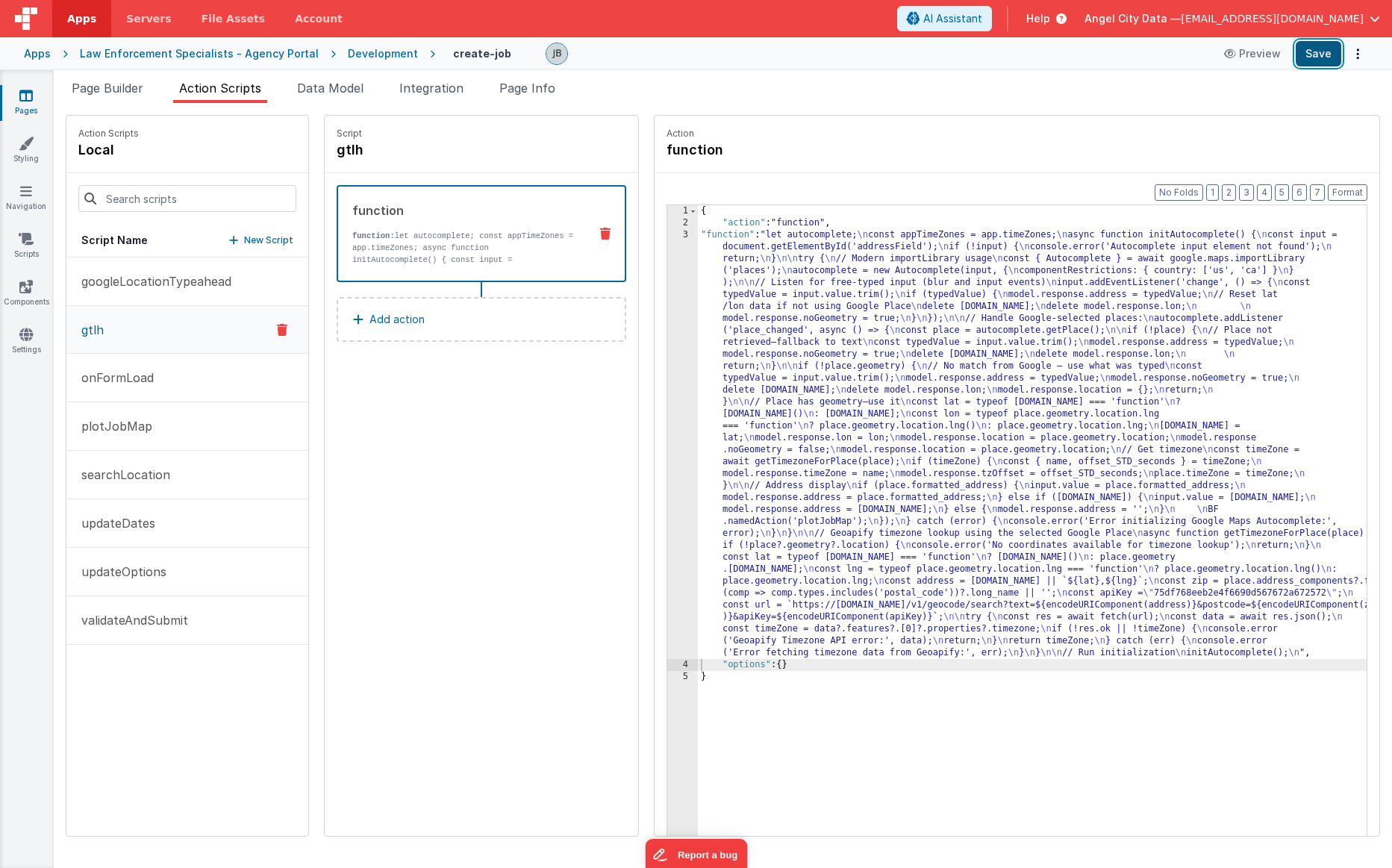
click at [860, 50] on button "Save" at bounding box center [1319, 53] width 46 height 25
click at [177, 425] on button "plotJobMap" at bounding box center [187, 427] width 242 height 49
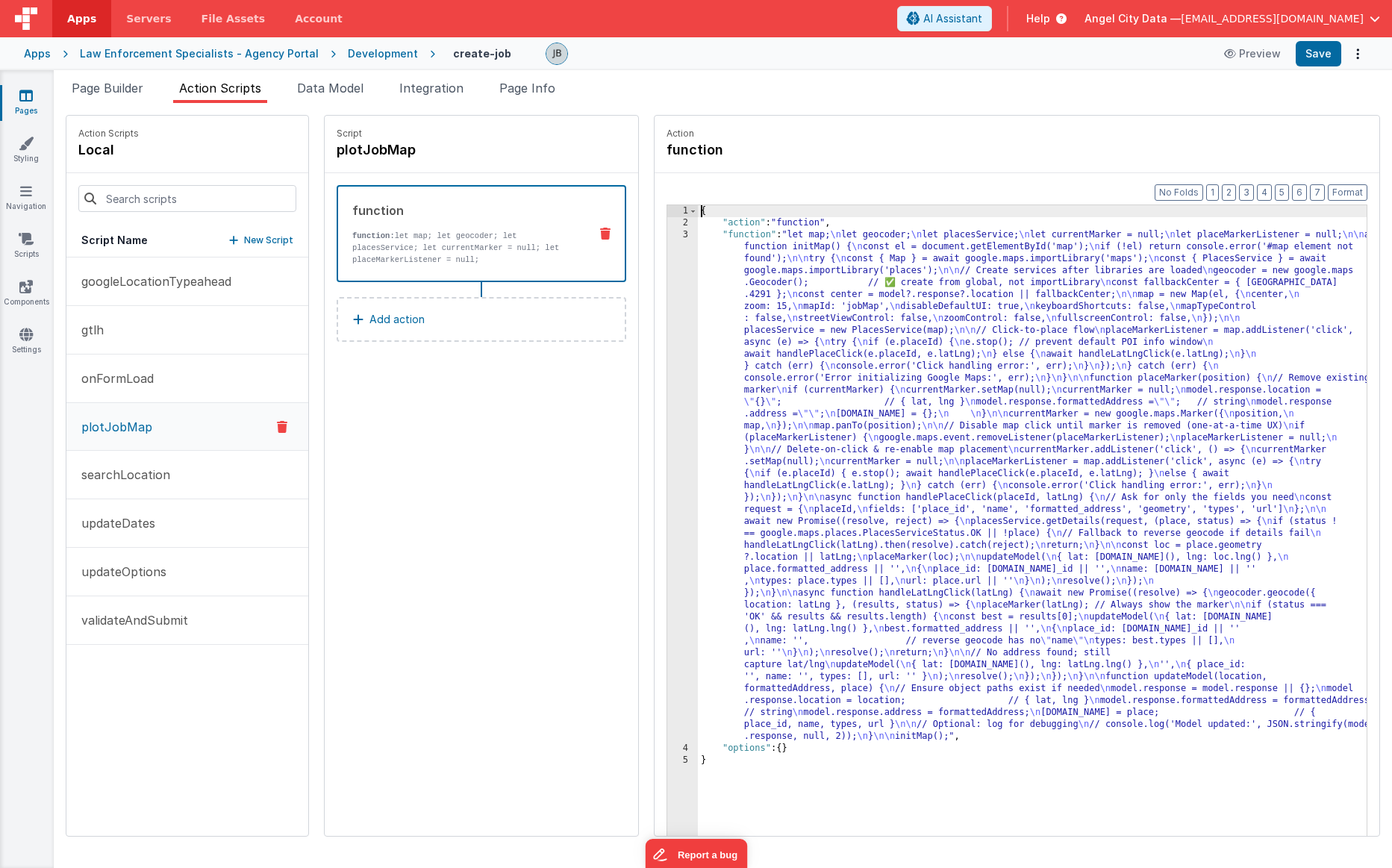
click at [667, 325] on div "3" at bounding box center [682, 485] width 30 height 513
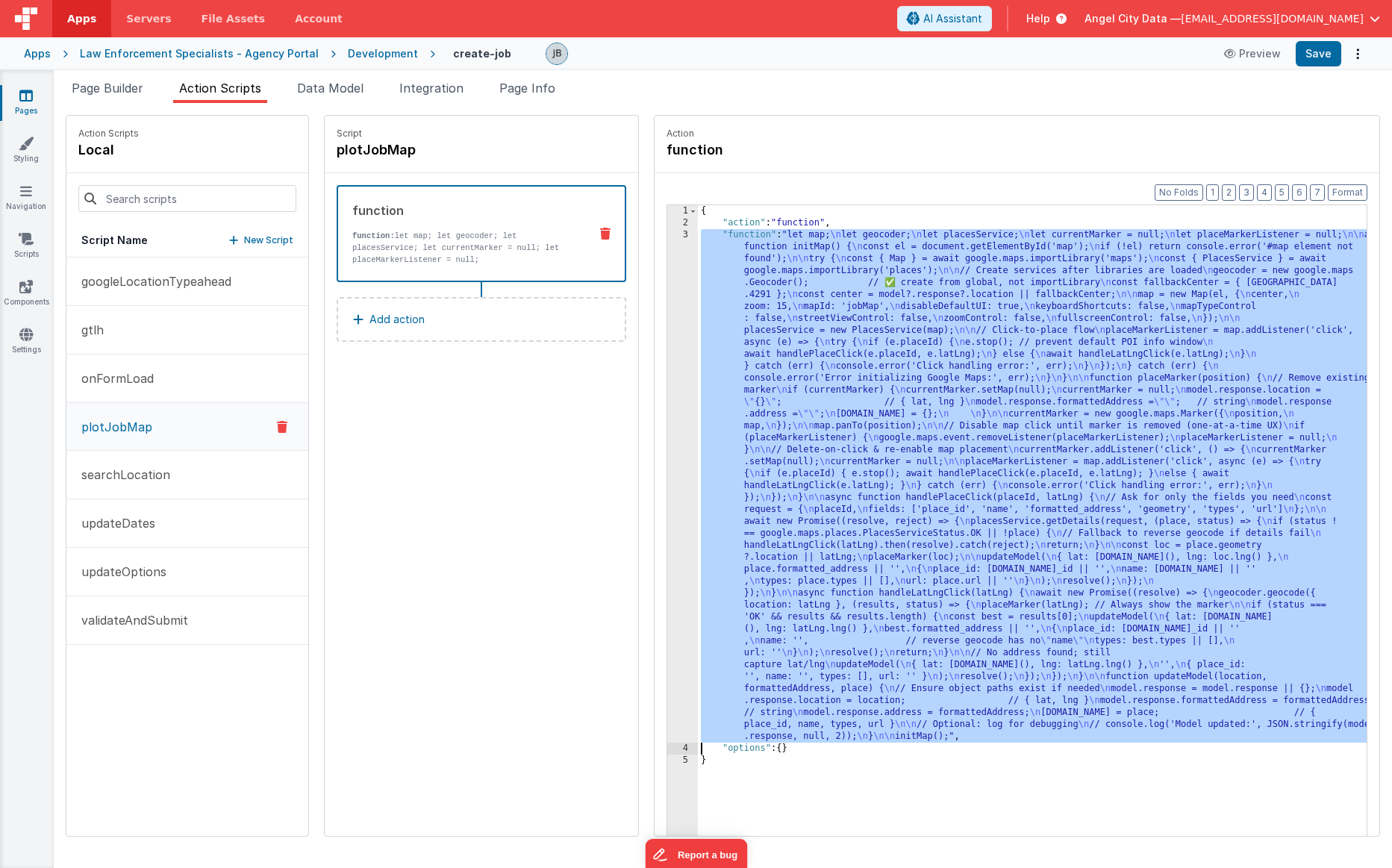
click at [667, 313] on div "3" at bounding box center [682, 485] width 30 height 513
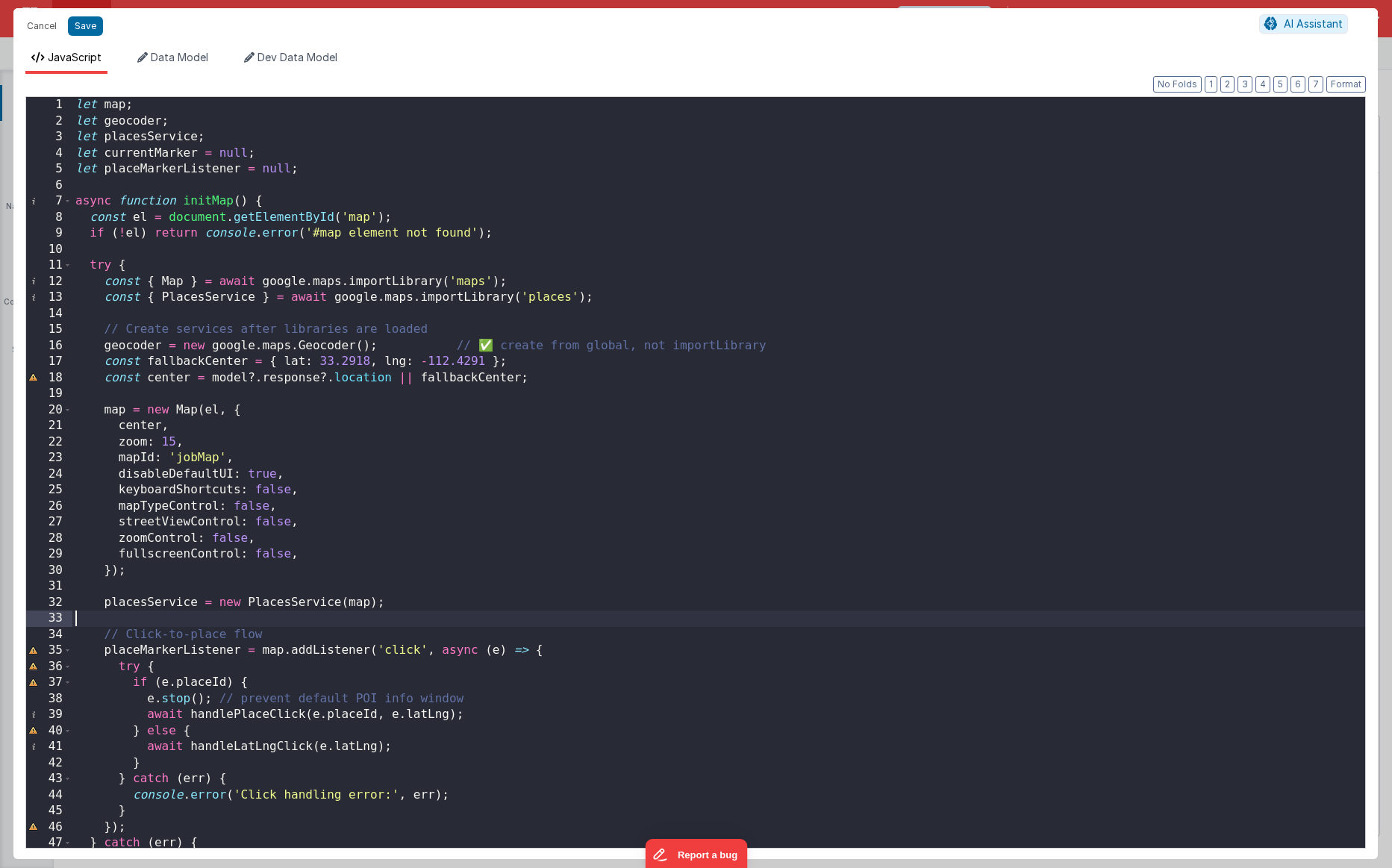
click at [181, 615] on div "let map ; let geocoder ; let placesService ; let currentMarker = null ; let pla…" at bounding box center [719, 488] width 1293 height 783
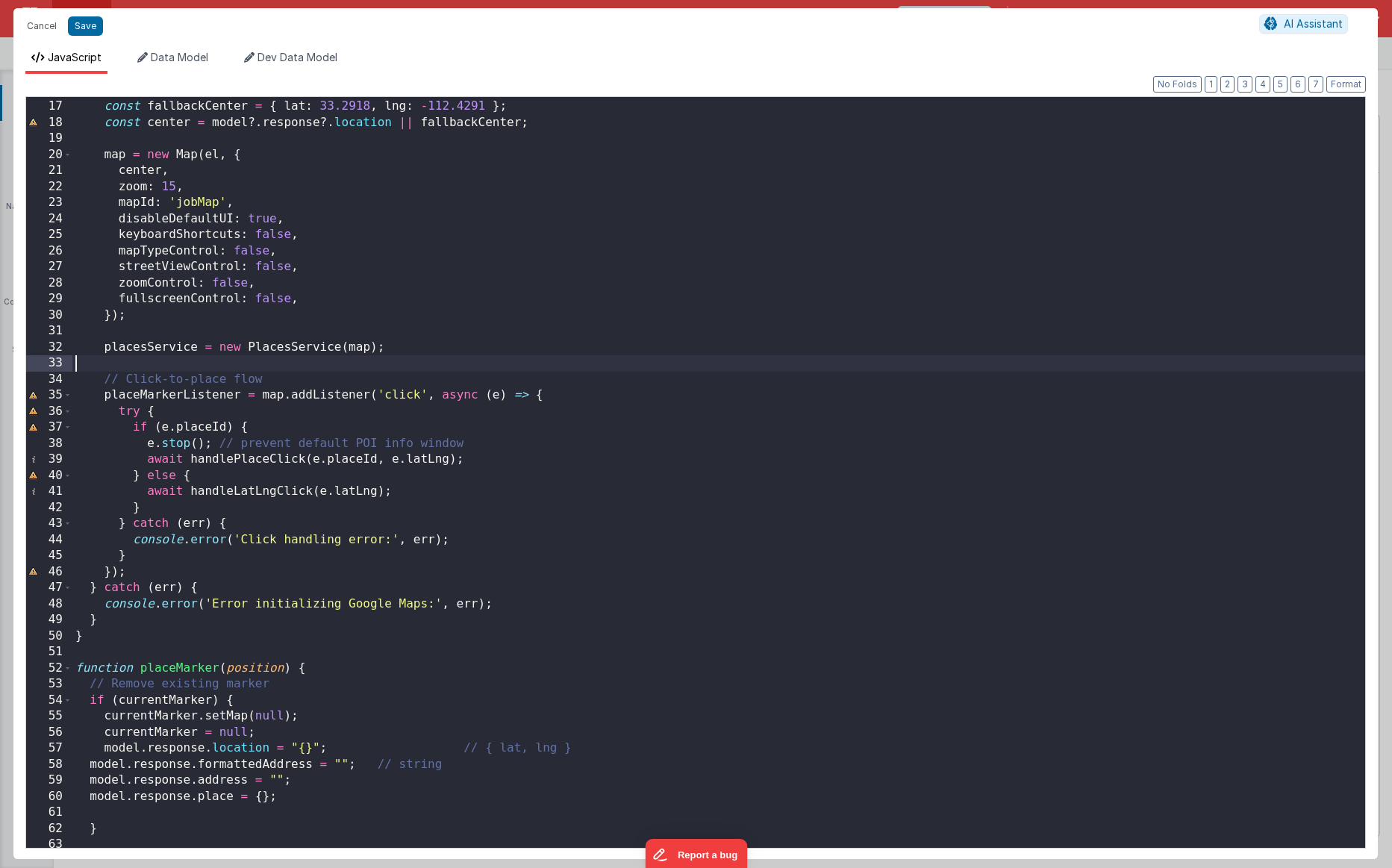
scroll to position [108, 0]
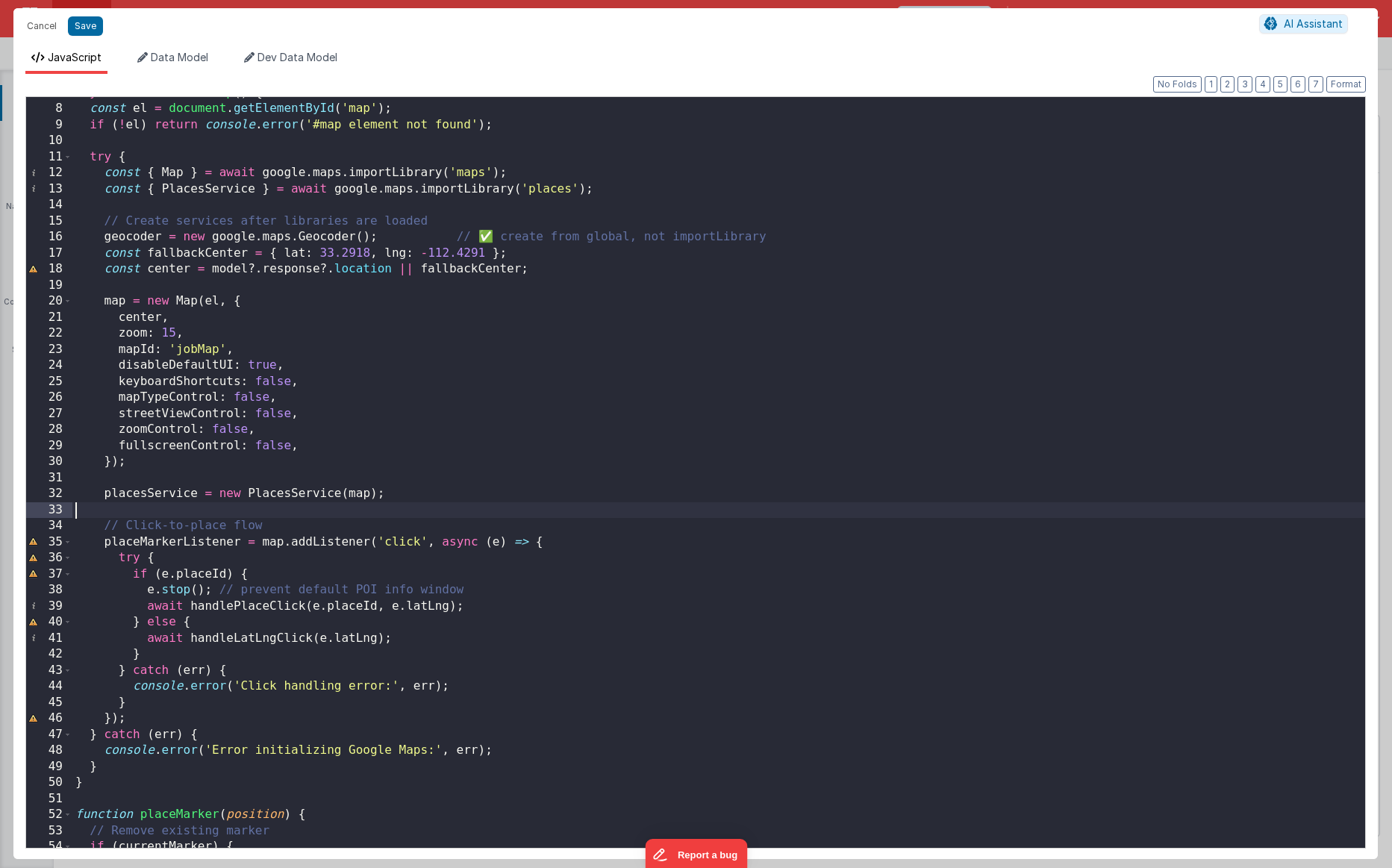
click at [186, 359] on div "async function initMap ( ) { const el = document . getElementById ( 'map' ) ; i…" at bounding box center [719, 476] width 1293 height 783
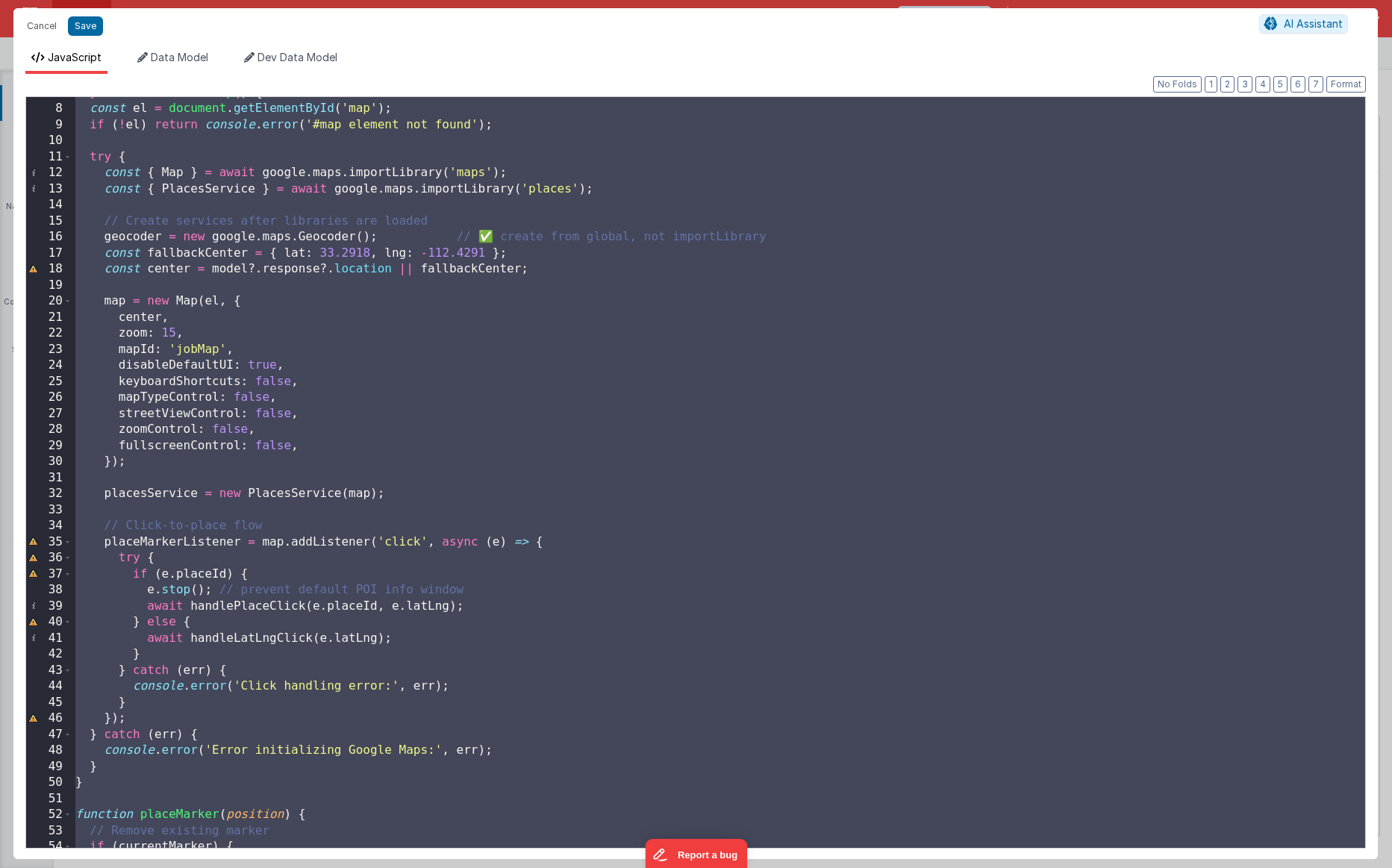
click at [457, 418] on div "async function initMap ( ) { const el = document . getElementById ( 'map' ) ; i…" at bounding box center [719, 476] width 1293 height 783
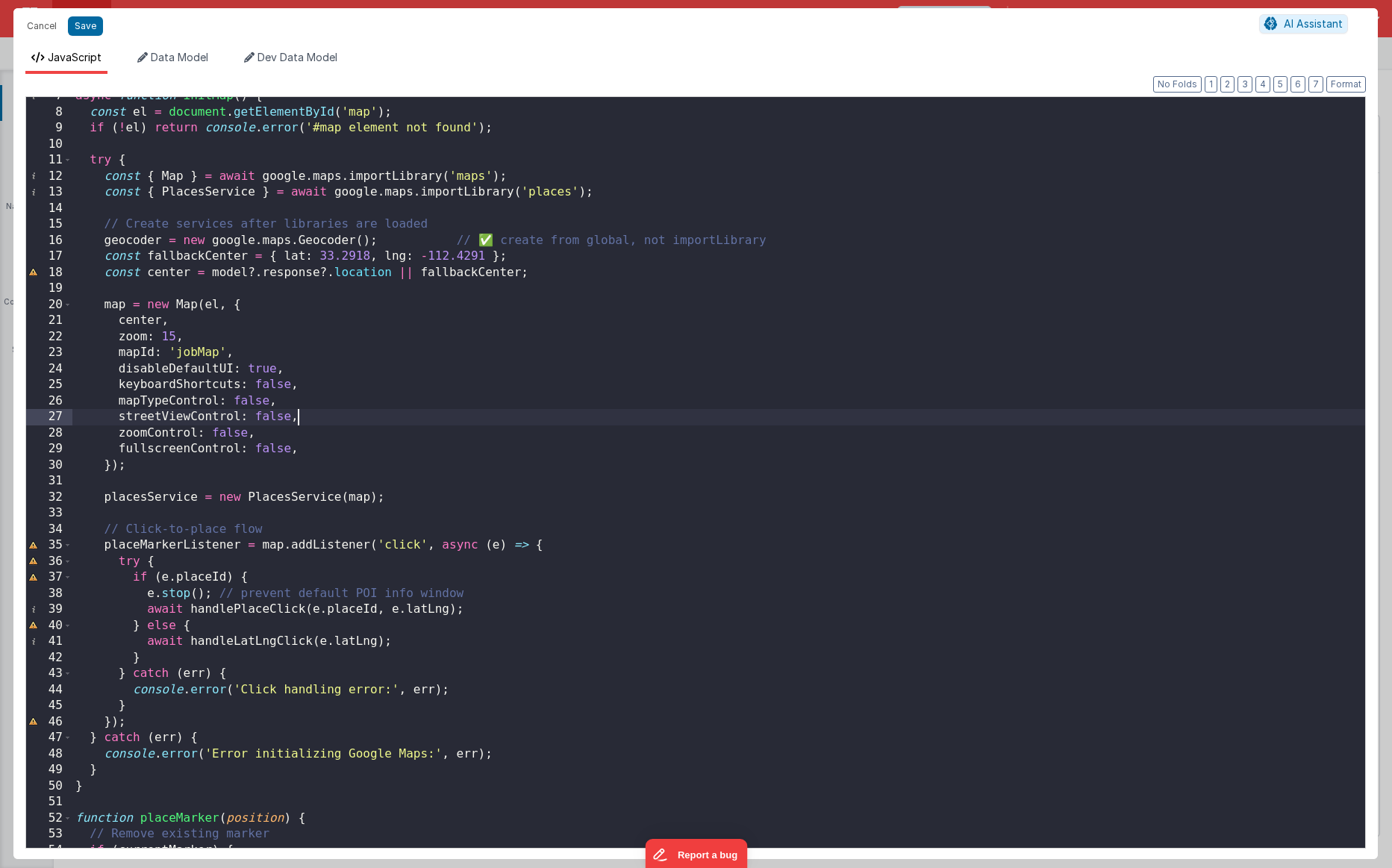
scroll to position [0, 0]
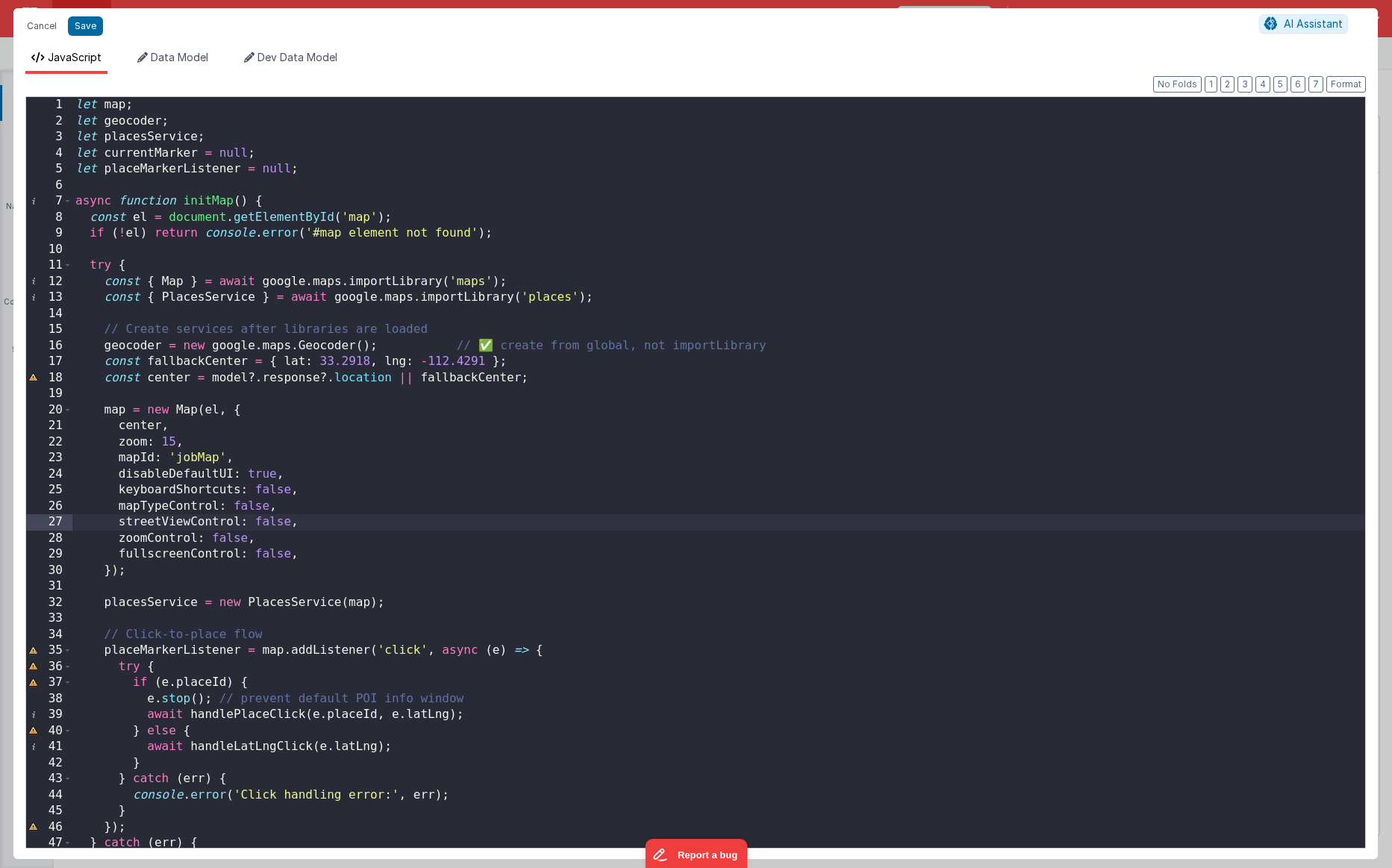
click at [457, 418] on div "let map ; let geocoder ; let placesService ; let currentMarker = null ; let pla…" at bounding box center [719, 488] width 1293 height 783
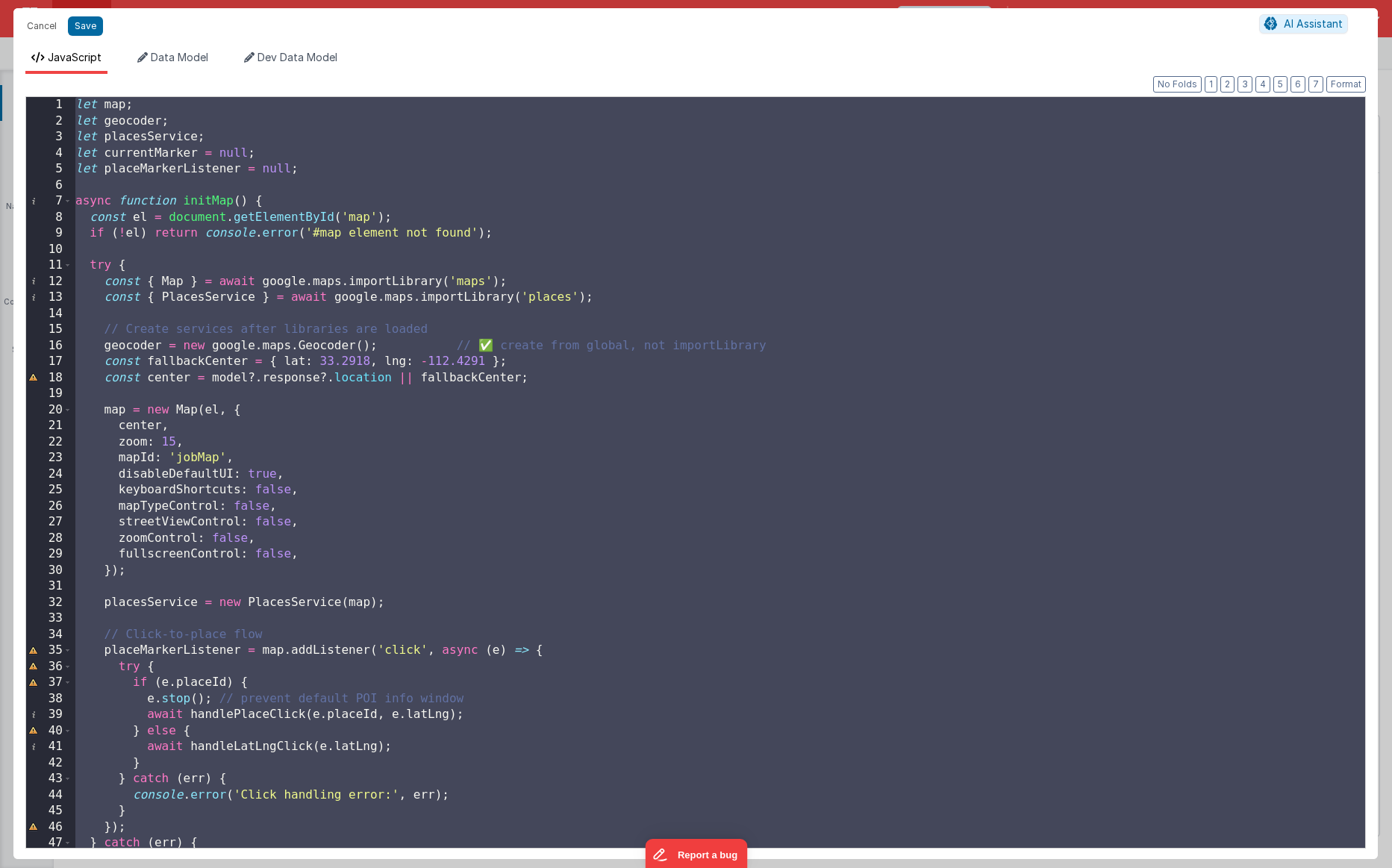
scroll to position [2443, 0]
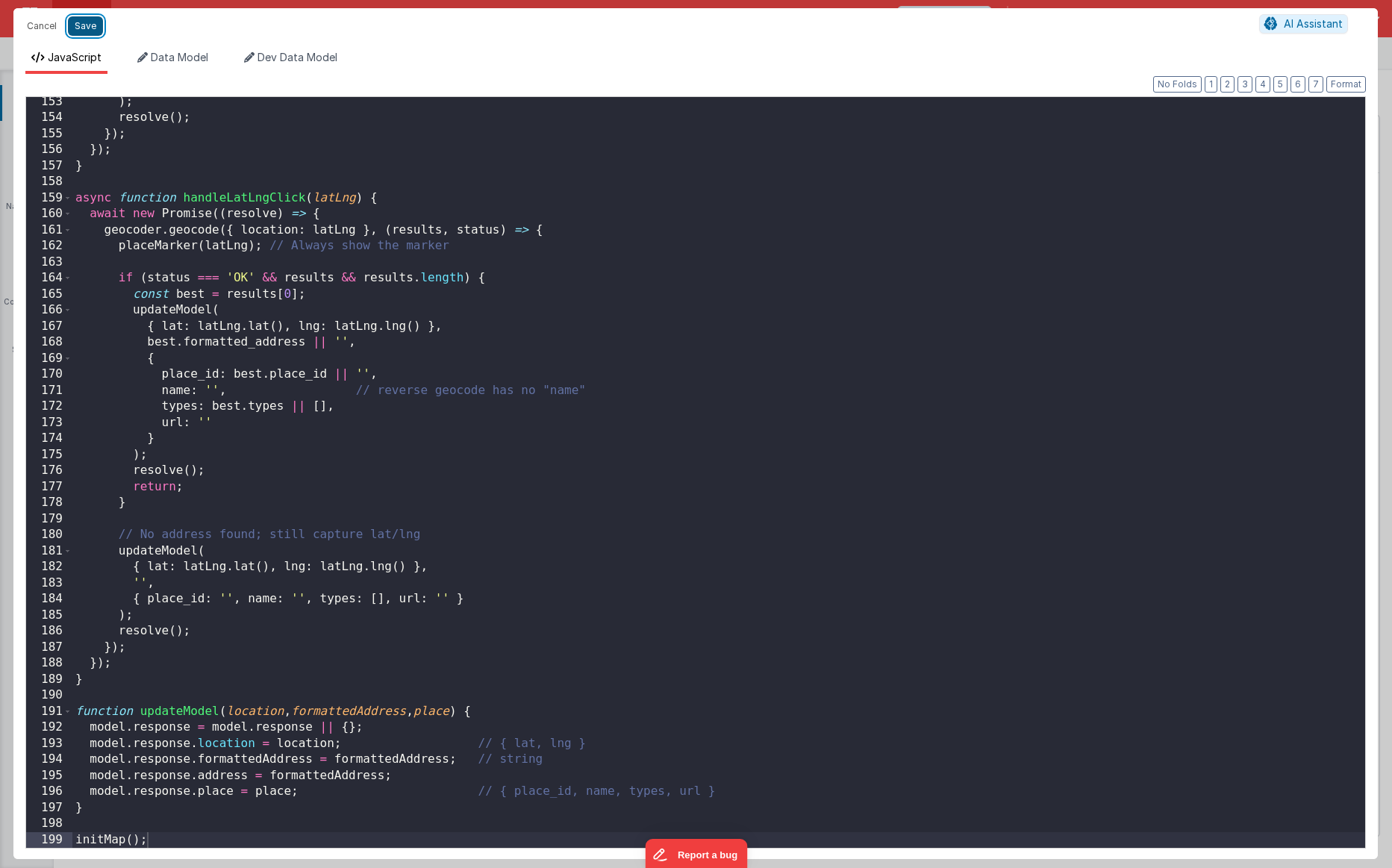
click at [94, 29] on button "Save" at bounding box center [85, 27] width 35 height 20
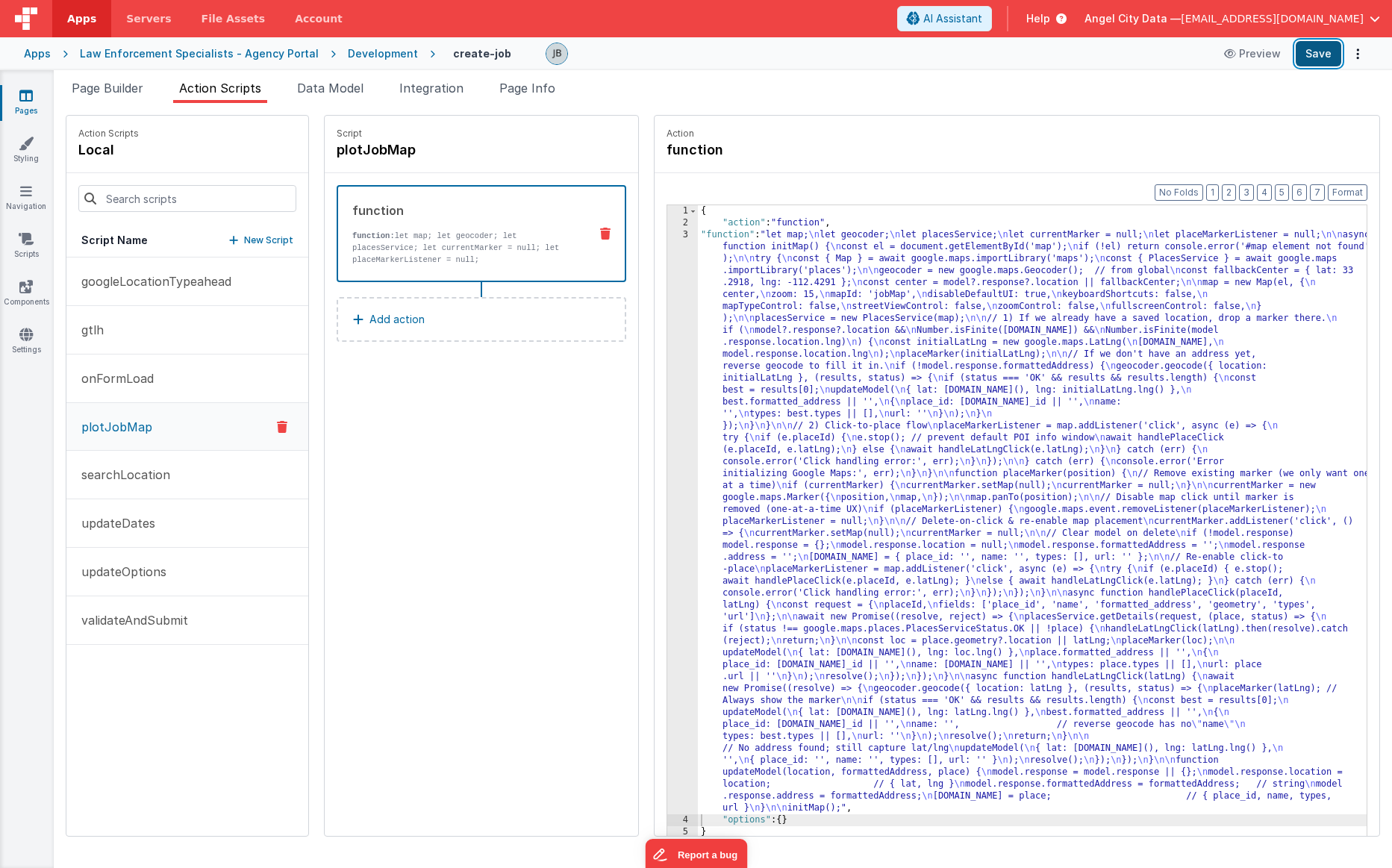
click at [860, 59] on button "Save" at bounding box center [1319, 53] width 46 height 25
click at [667, 367] on div "3" at bounding box center [682, 521] width 30 height 585
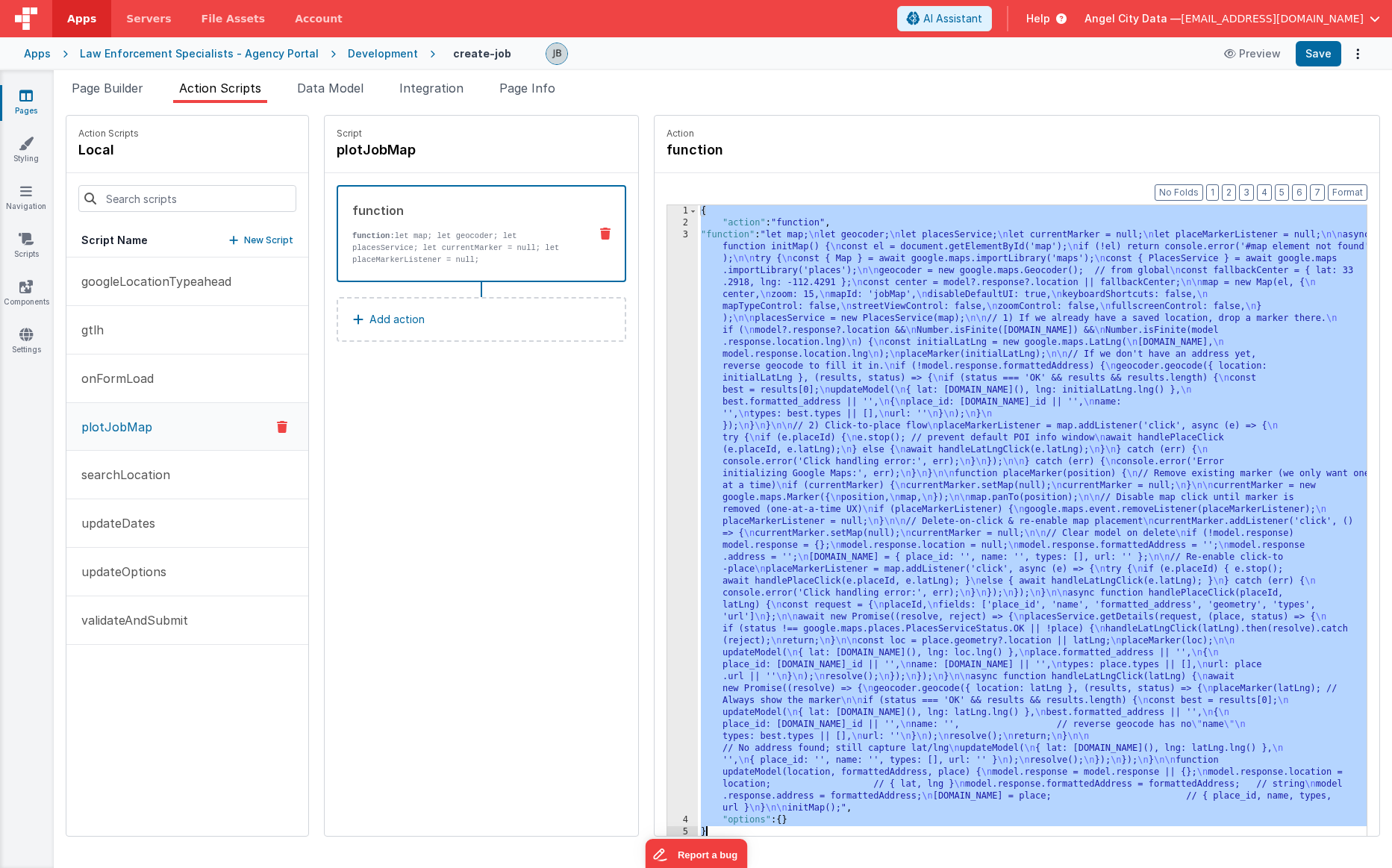
click at [667, 369] on div "3" at bounding box center [682, 521] width 30 height 585
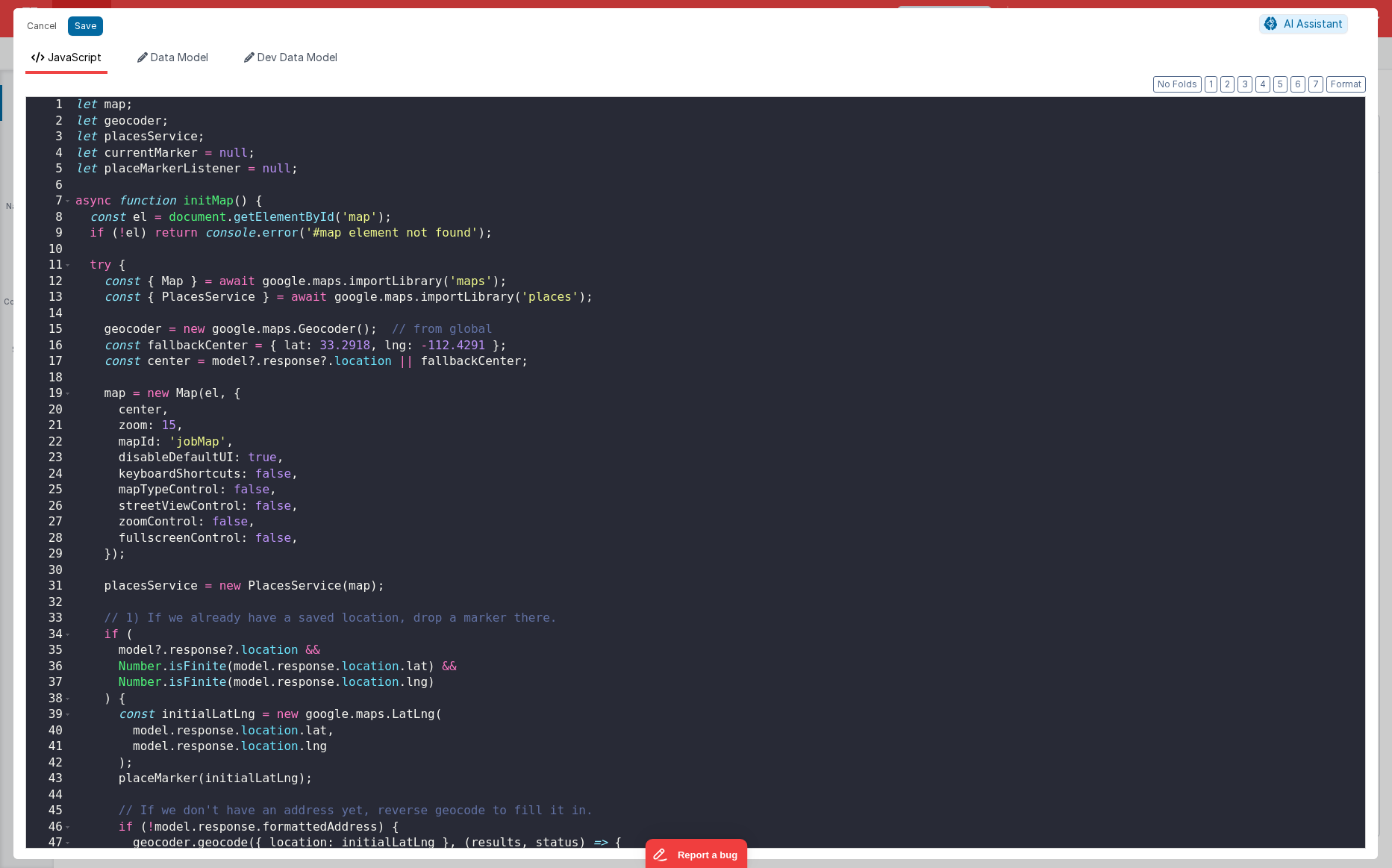
click at [646, 369] on div "Cancel Save AI Assistant JavaScript Data Model Dev Data Model Format 7 6 5 4 3 …" at bounding box center [696, 434] width 1392 height 868
click at [422, 333] on div "let map ; let geocoder ; let placesService ; let currentMarker = null ; let pla…" at bounding box center [719, 488] width 1293 height 783
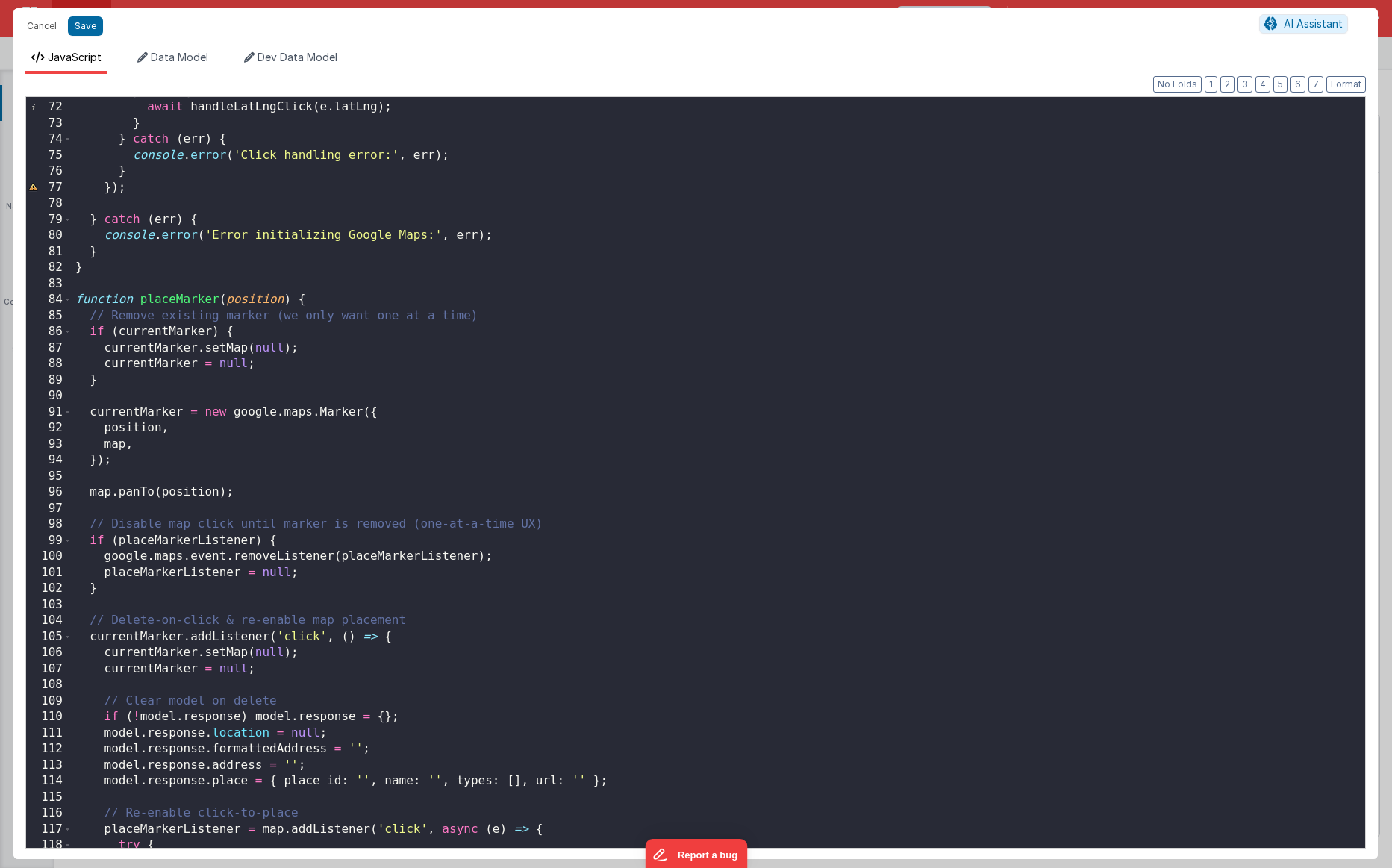
scroll to position [1139, 0]
click at [208, 300] on div "} else { await handleLatLngClick ( e . latLng ) ; } } catch ( err ) { console .…" at bounding box center [719, 473] width 1293 height 783
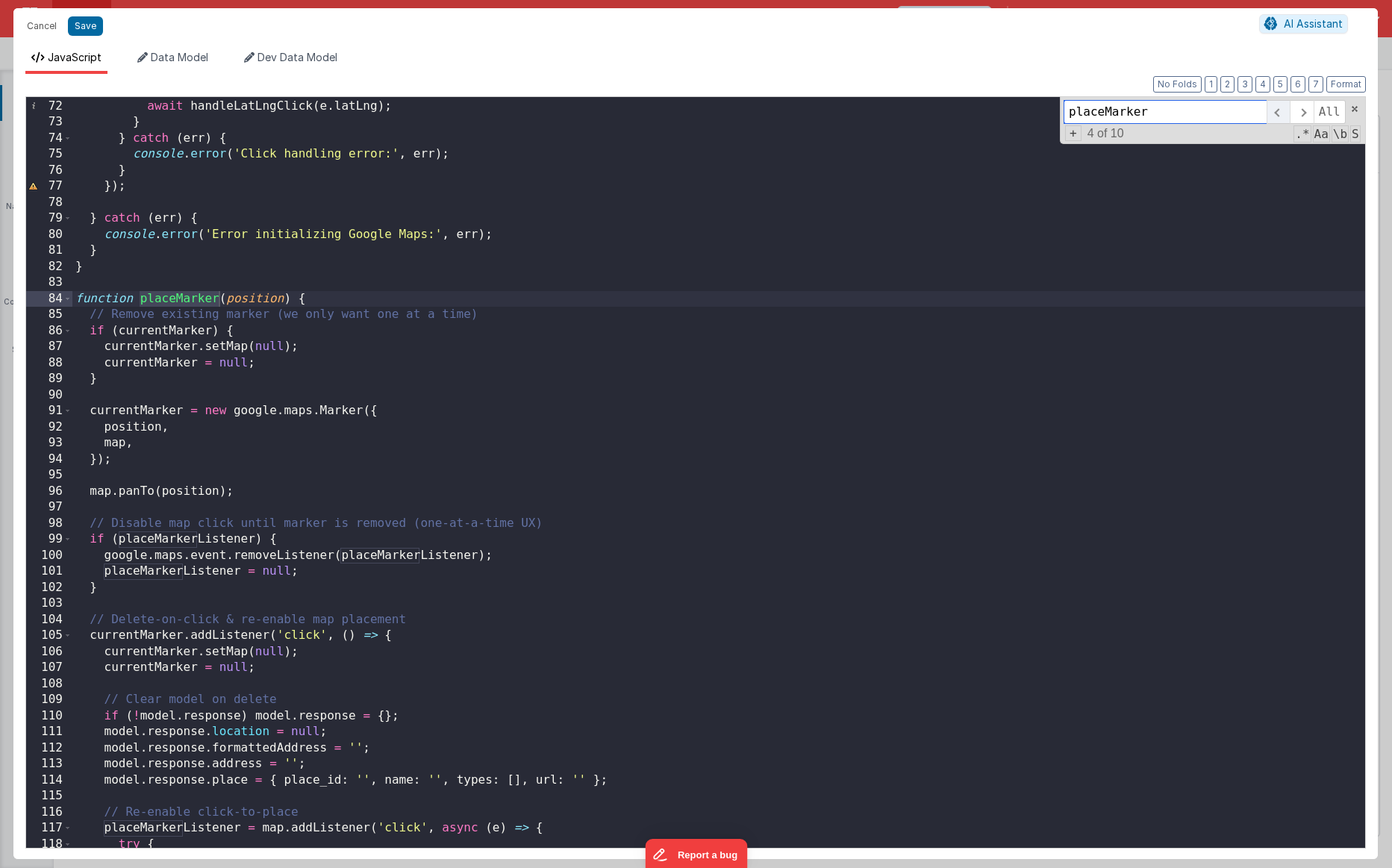
click at [860, 117] on span at bounding box center [1278, 111] width 23 height 24
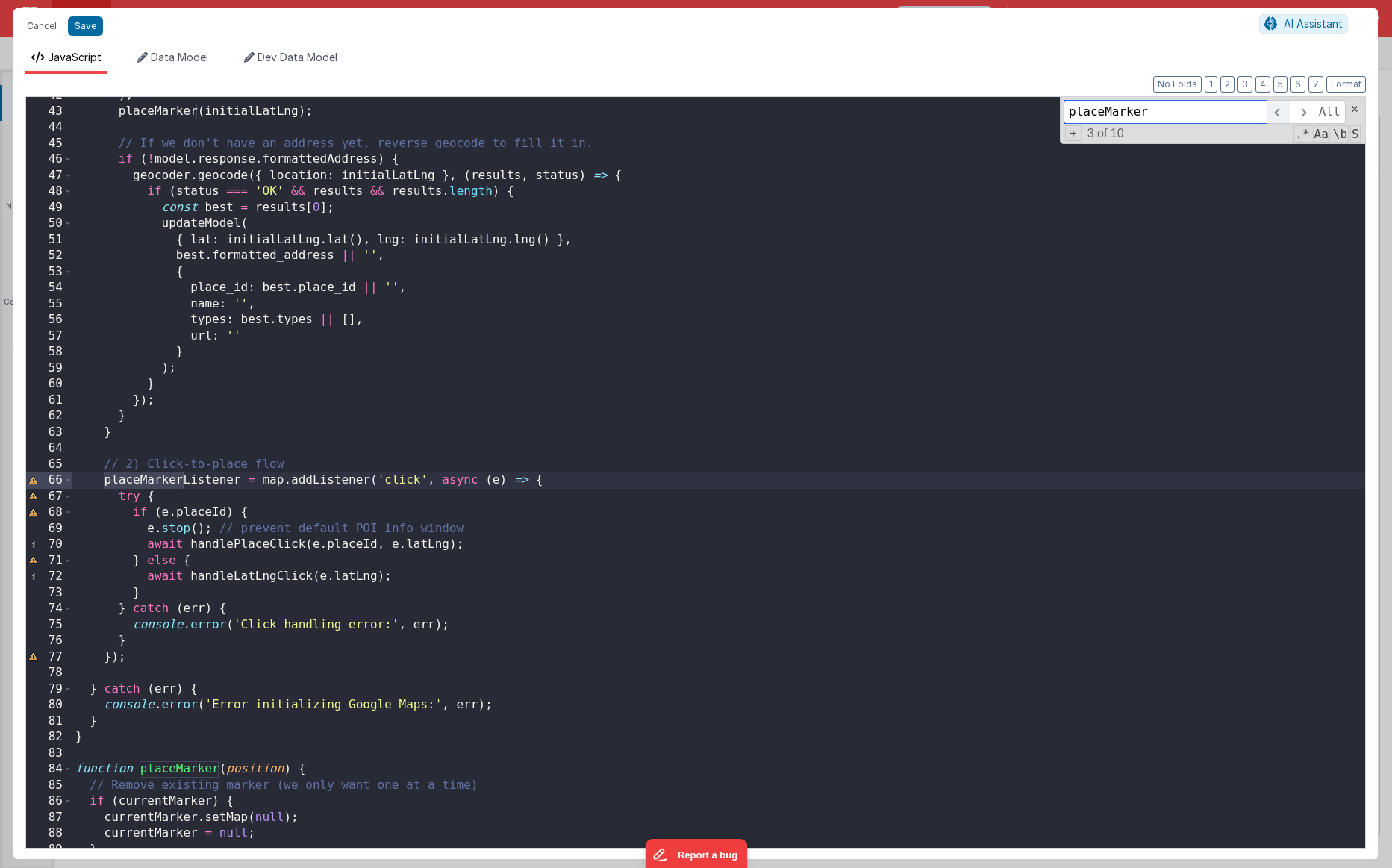
click at [860, 117] on span at bounding box center [1278, 111] width 23 height 24
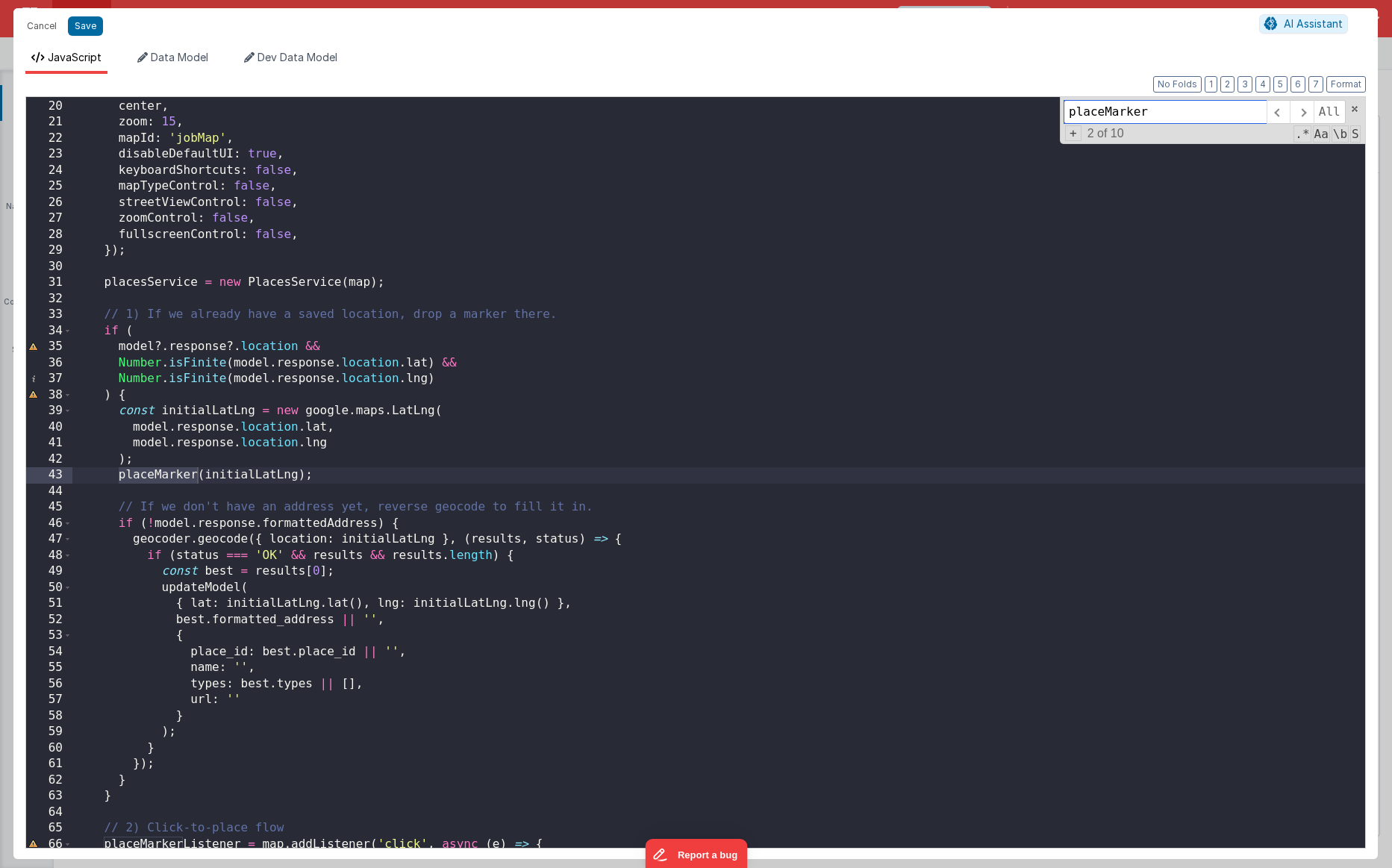
scroll to position [304, 0]
click at [173, 469] on div "map = new Map ( el , { center , zoom : 15 , mapId : 'jobMap' , disableDefaultUI…" at bounding box center [719, 473] width 1293 height 783
click at [84, 24] on button "Save" at bounding box center [85, 27] width 35 height 20
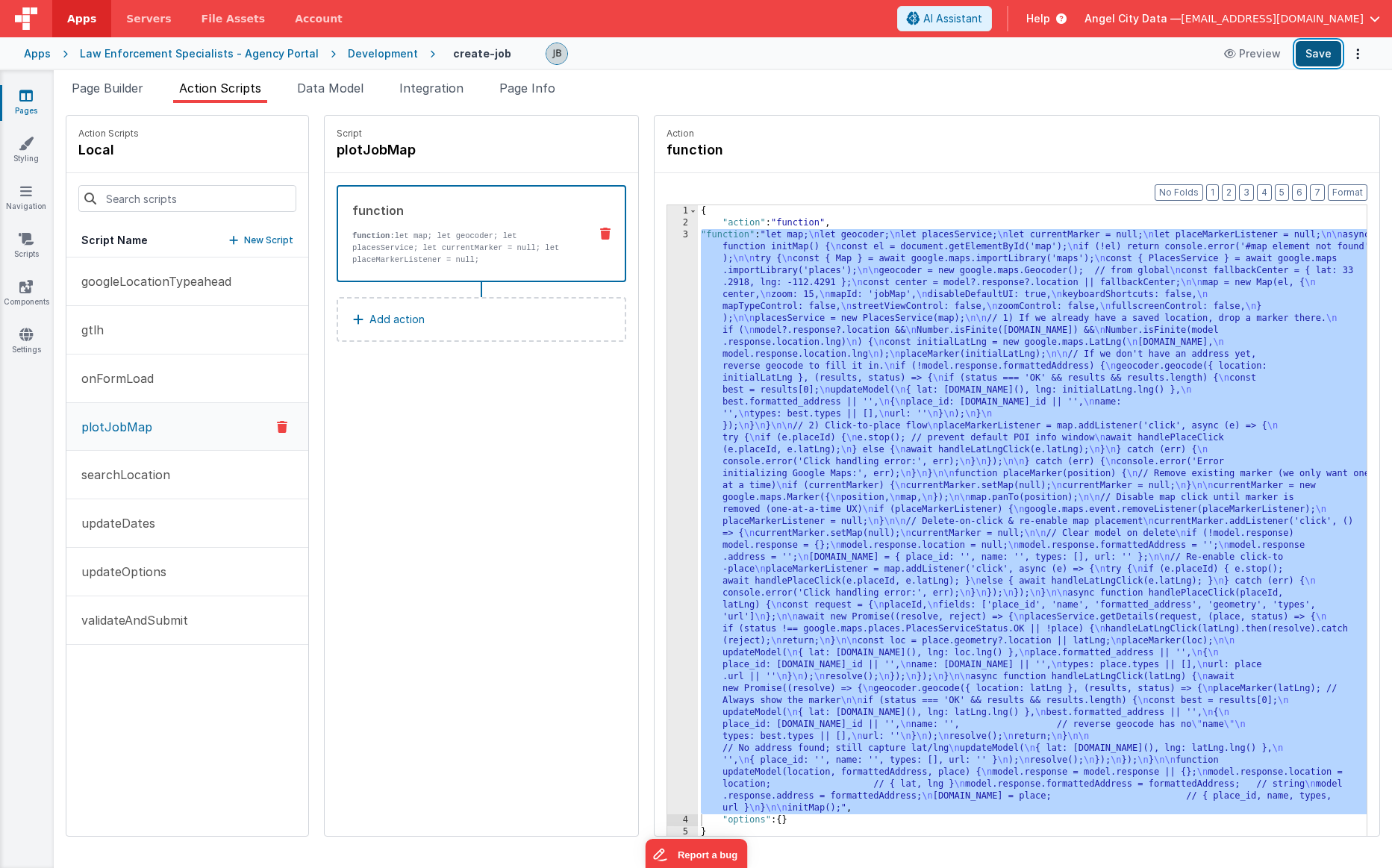
click at [860, 62] on button "Save" at bounding box center [1319, 53] width 46 height 25
click at [667, 334] on div "3" at bounding box center [682, 521] width 30 height 585
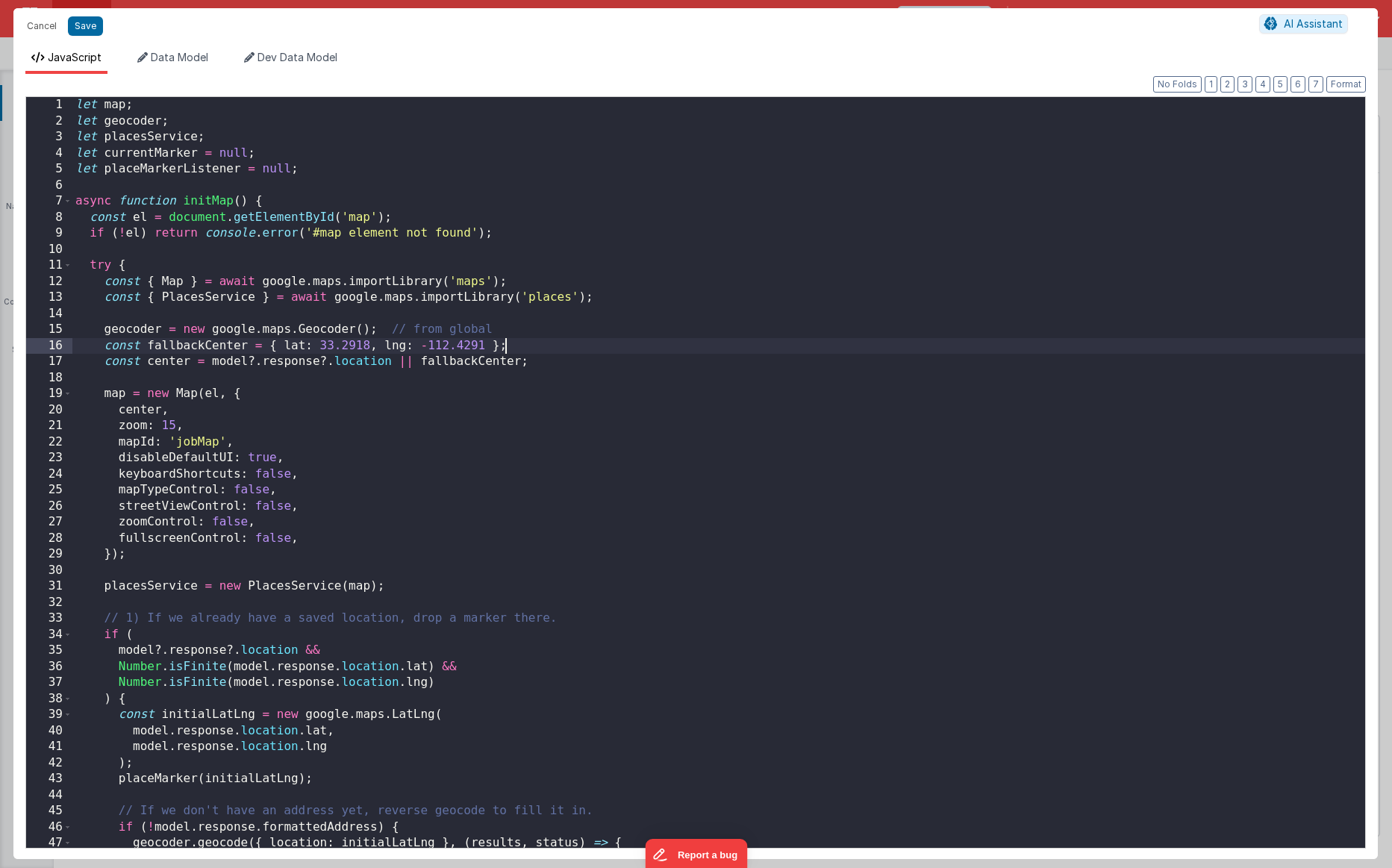
click at [645, 334] on div "let map ; let geocoder ; let placesService ; let currentMarker = null ; let pla…" at bounding box center [719, 488] width 1293 height 783
click at [415, 303] on div "let map ; let geocoder ; let placesService ; let currentMarker = null ; let pla…" at bounding box center [719, 488] width 1293 height 783
click at [128, 635] on div "let map ; let geocoder ; let placesService ; let currentMarker = null ; let pla…" at bounding box center [719, 488] width 1293 height 783
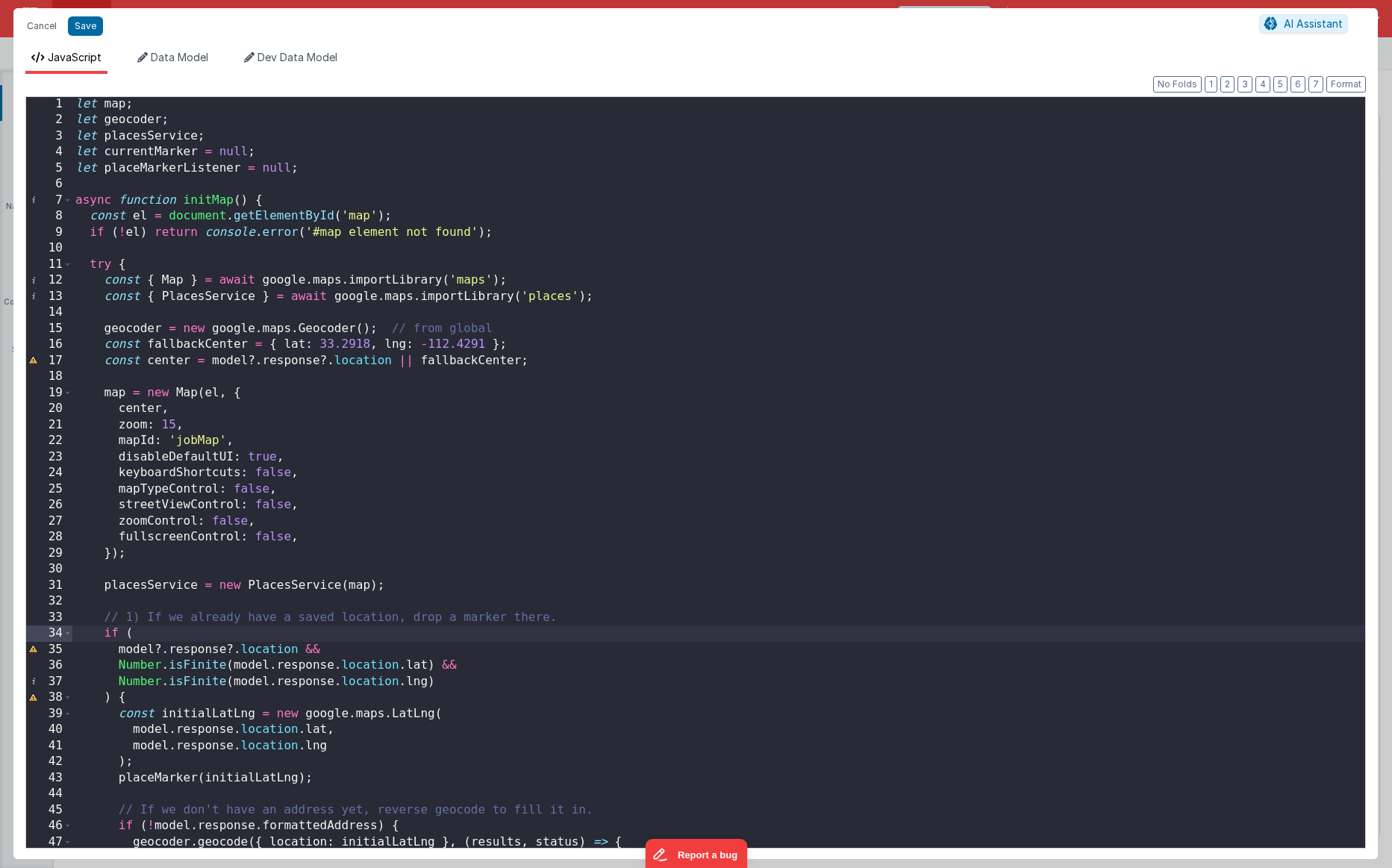
click at [124, 657] on div "let map ; let geocoder ; let placesService ; let currentMarker = null ; let pla…" at bounding box center [719, 488] width 1293 height 783
click at [202, 657] on div "let map ; let geocoder ; let placesService ; let currentMarker = null ; let pla…" at bounding box center [719, 488] width 1293 height 783
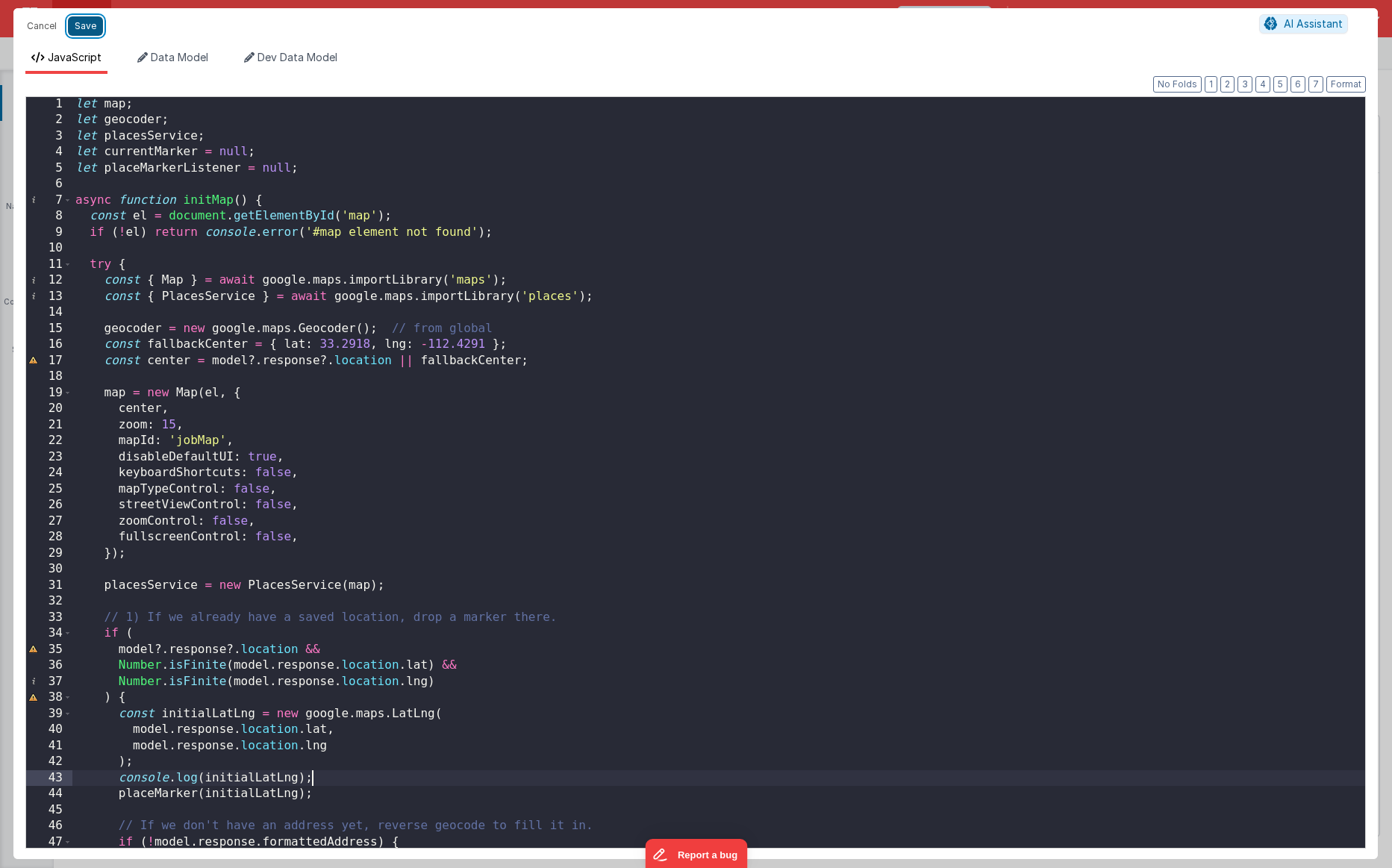
click at [84, 35] on button "Save" at bounding box center [85, 27] width 35 height 20
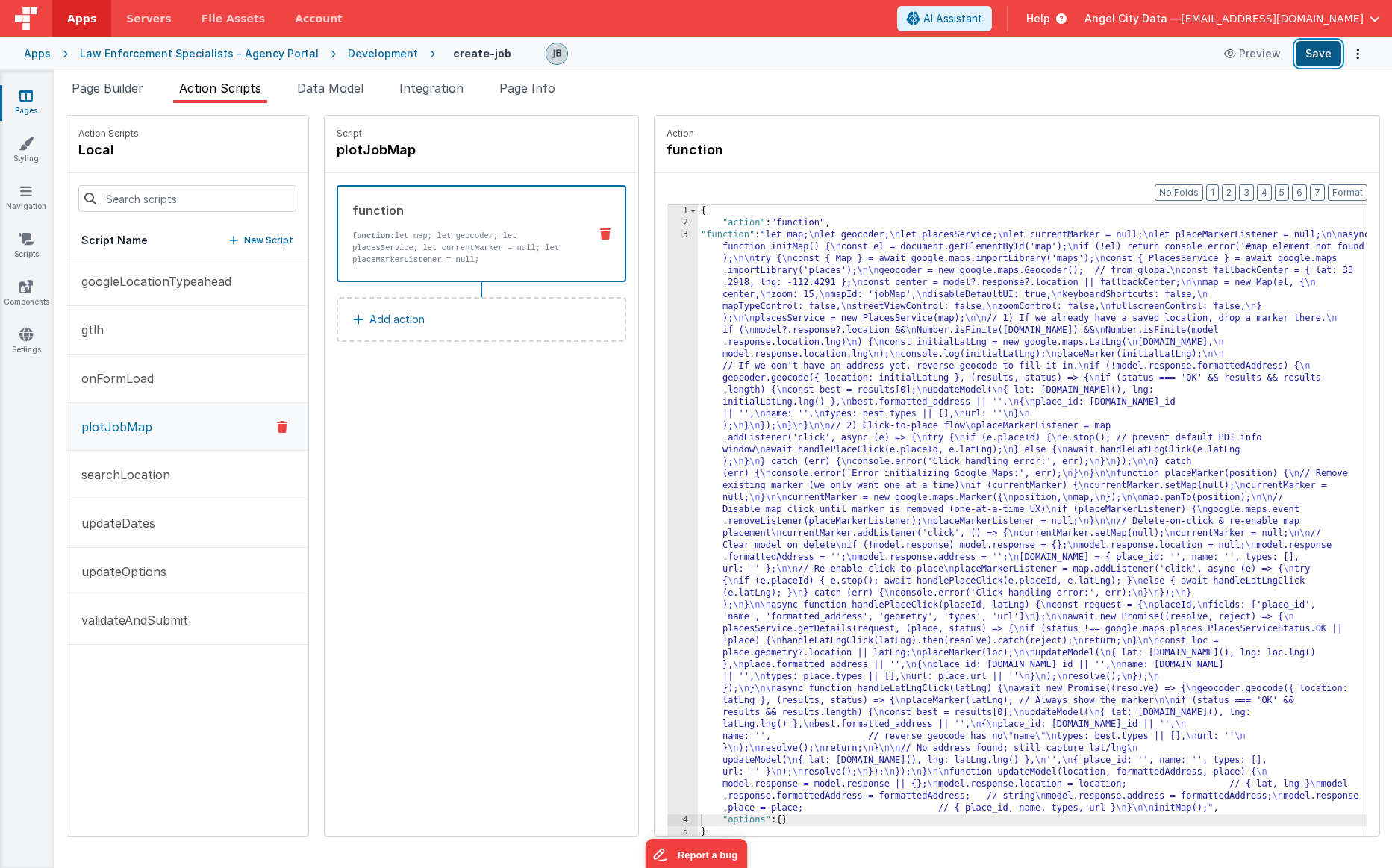
click at [860, 56] on button "Save" at bounding box center [1319, 53] width 46 height 25
click at [667, 403] on div "3" at bounding box center [682, 521] width 30 height 585
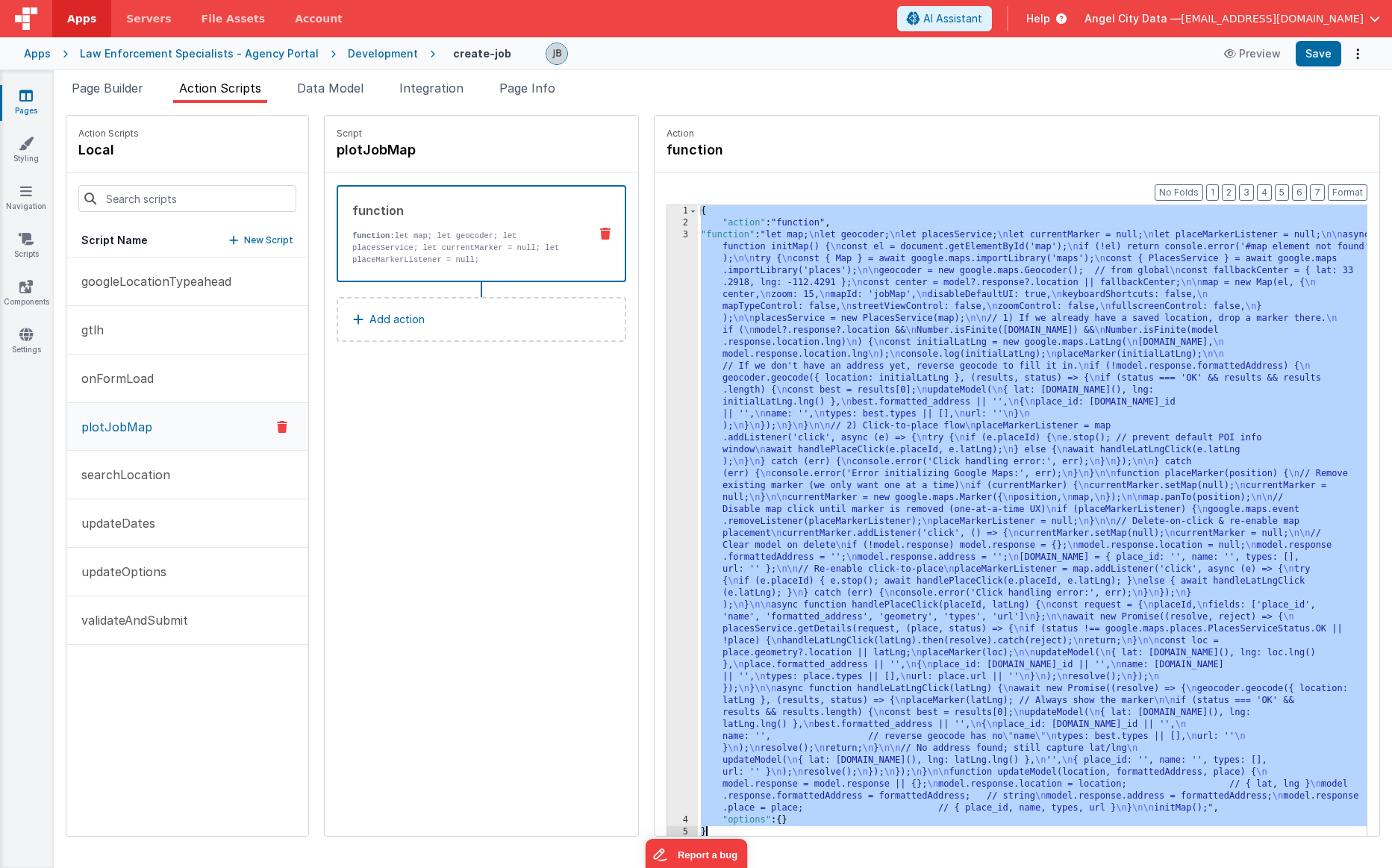
click at [667, 400] on div "3" at bounding box center [682, 521] width 30 height 585
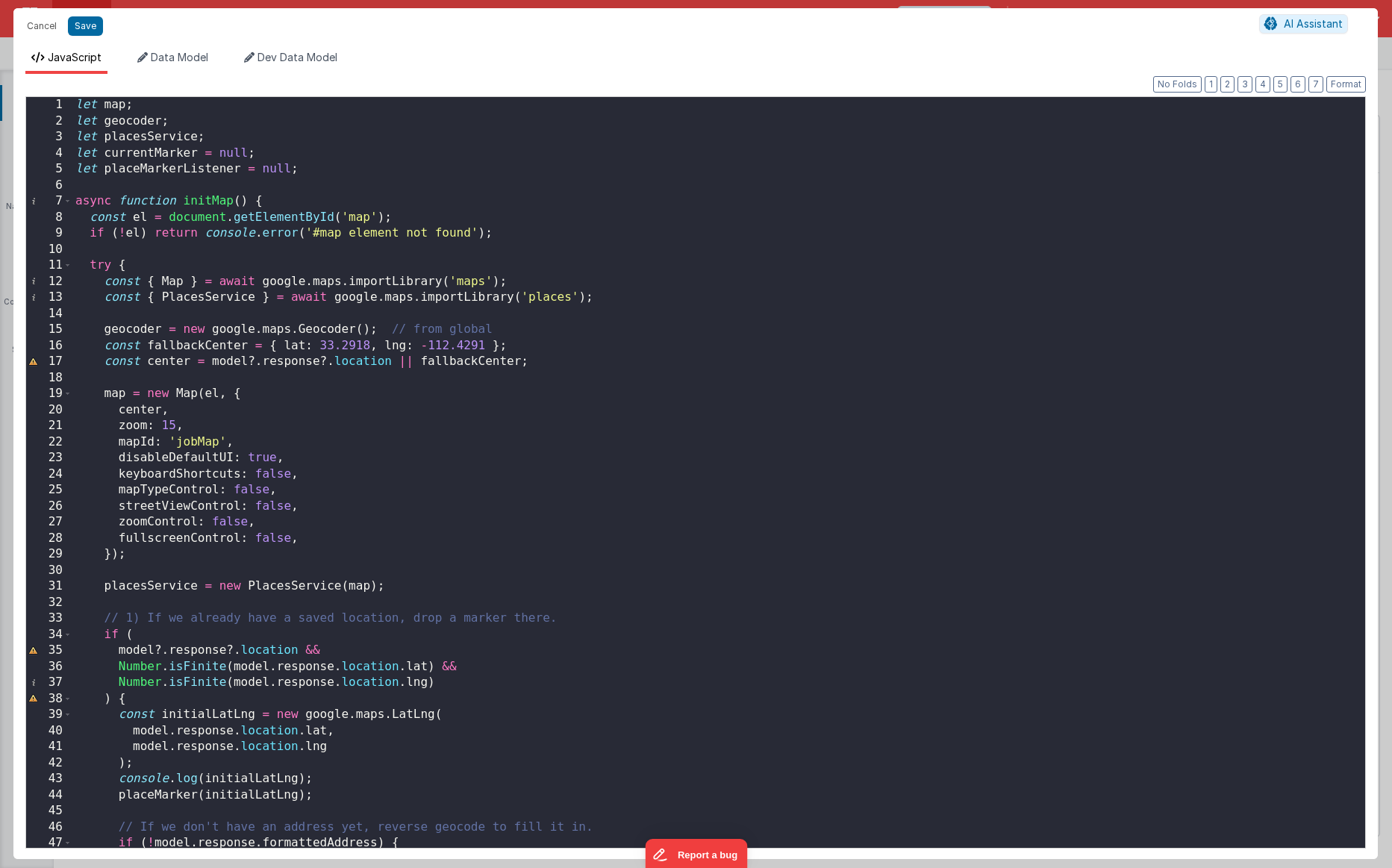
click at [262, 491] on div "let map ; let geocoder ; let placesService ; let currentMarker = null ; let pla…" at bounding box center [719, 488] width 1293 height 783
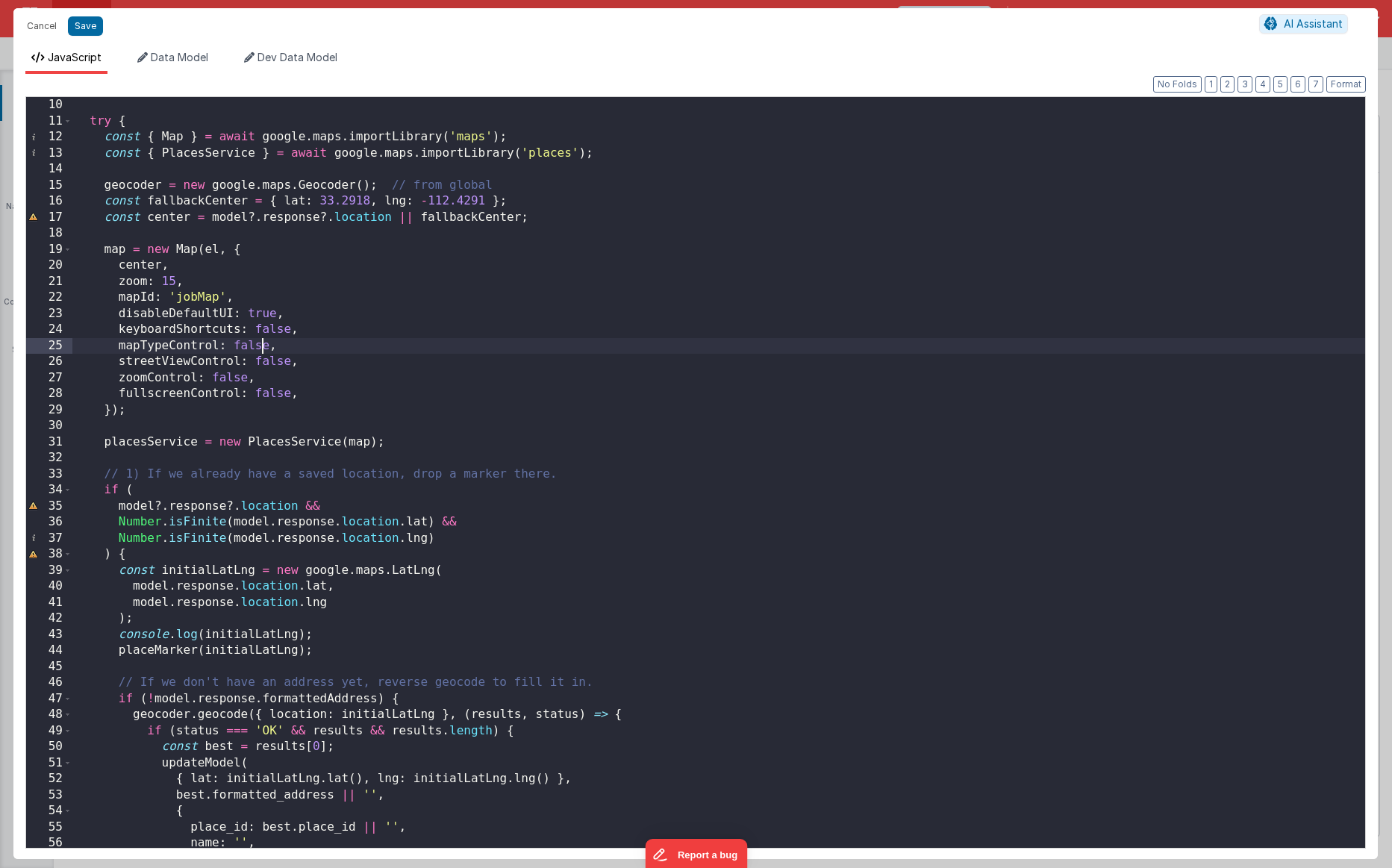
scroll to position [166, 0]
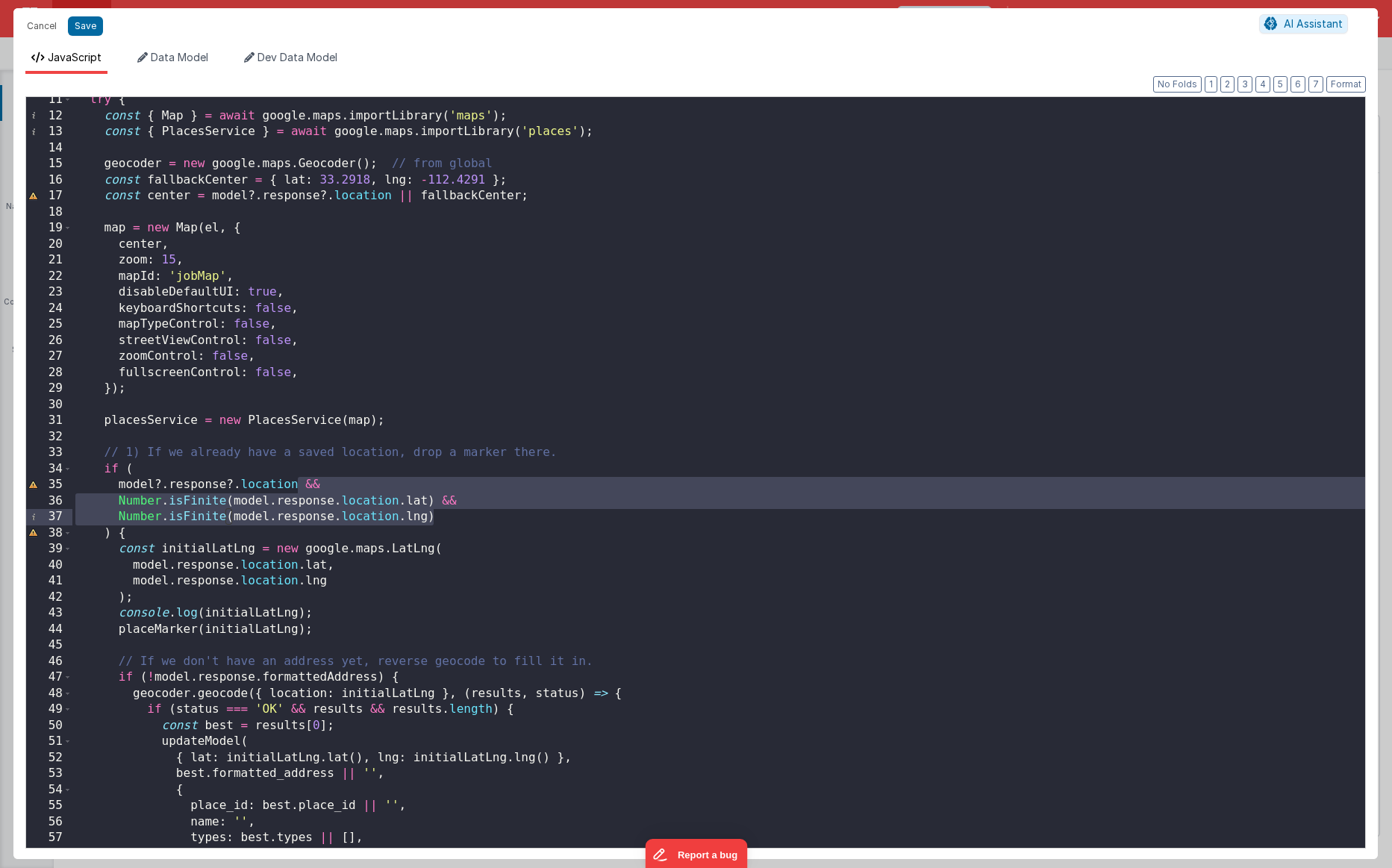
drag, startPoint x: 299, startPoint y: 488, endPoint x: 445, endPoint y: 513, distance: 148.1
click at [445, 513] on div "try { const { Map } = await google . maps . importLibrary ( 'maps' ) ; const { …" at bounding box center [719, 483] width 1293 height 783
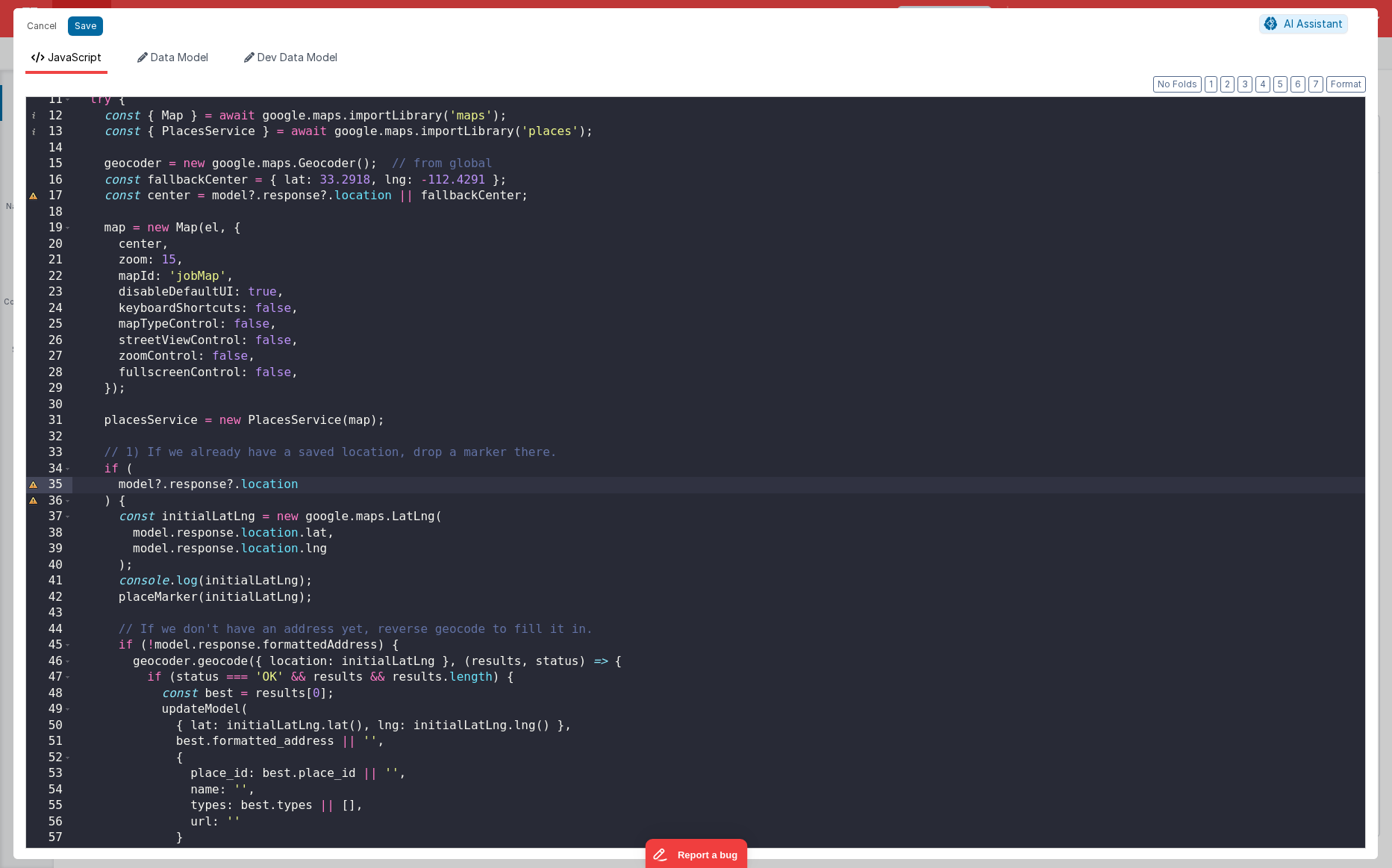
click at [403, 479] on div "try { const { Map } = await google . maps . importLibrary ( 'maps' ) ; const { …" at bounding box center [719, 483] width 1293 height 783
click at [89, 21] on button "Save" at bounding box center [85, 27] width 35 height 20
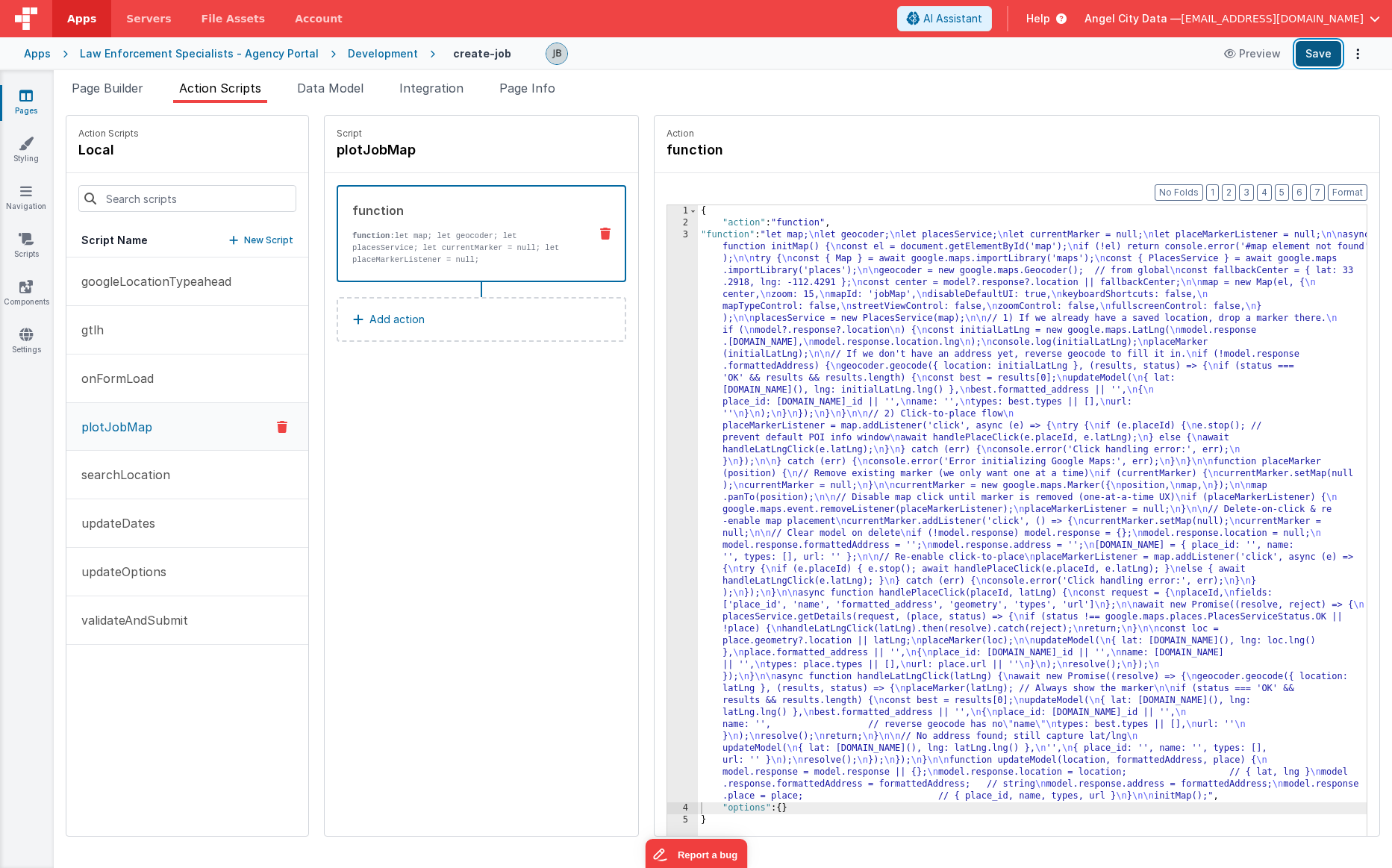
click at [860, 55] on button "Save" at bounding box center [1319, 53] width 46 height 25
click at [364, 53] on div "Development" at bounding box center [383, 54] width 70 height 15
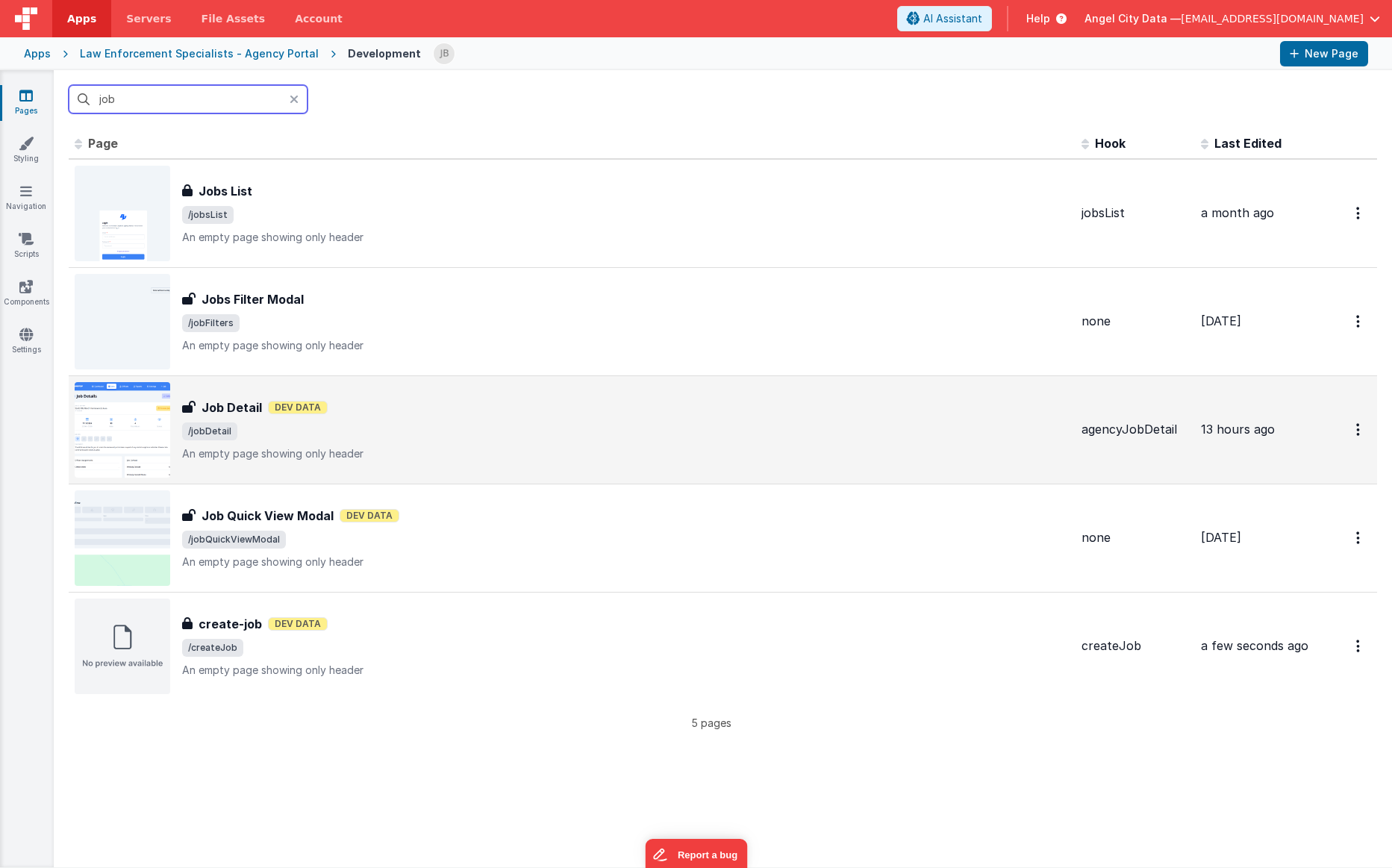
type input "job"
click at [214, 410] on h3 "Job Detail" at bounding box center [231, 408] width 60 height 18
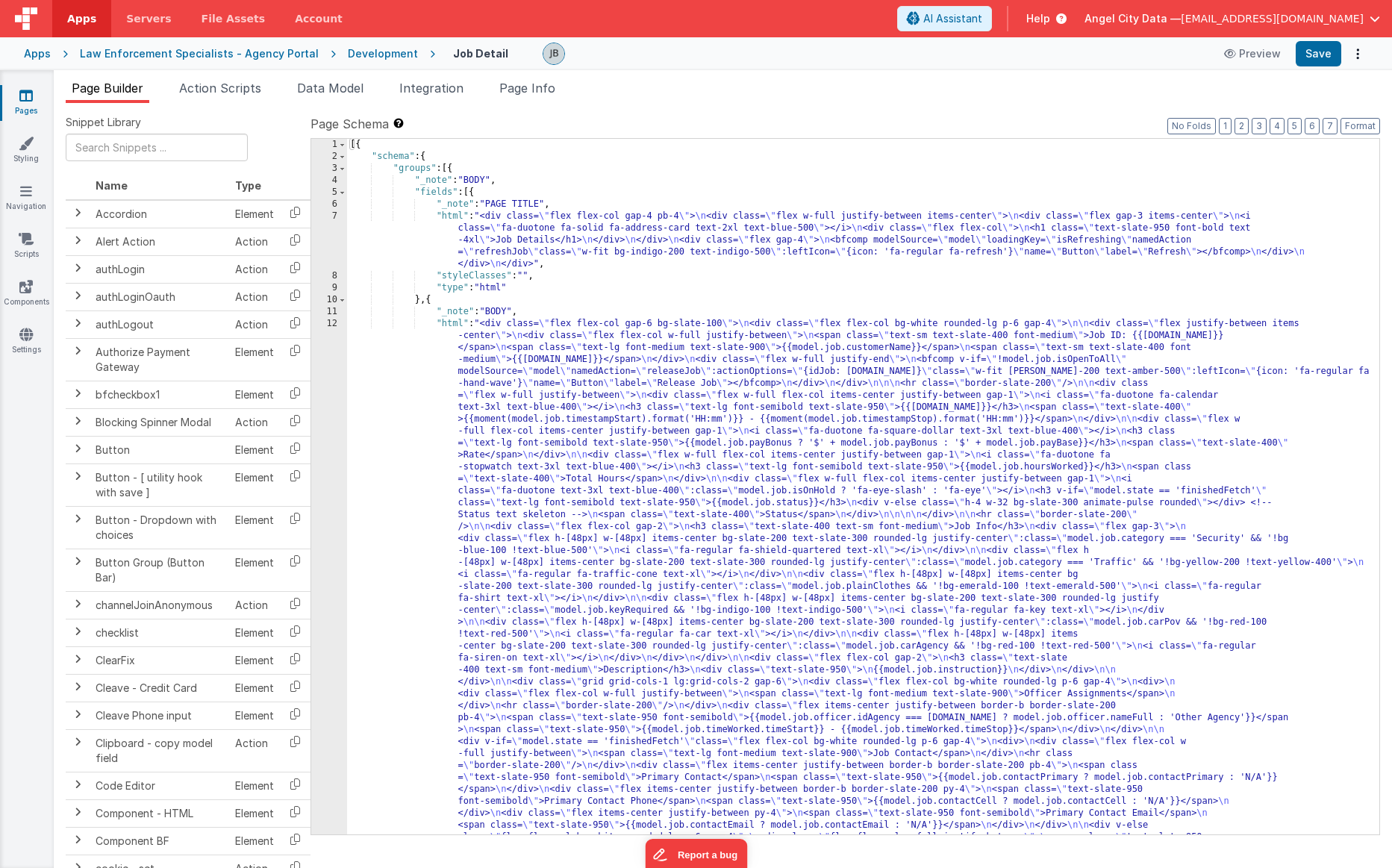
click at [243, 108] on div "Snippet Library Name Type Accordion Element Alert Action Action authLogin Actio…" at bounding box center [723, 497] width 1339 height 789
click at [239, 98] on li "Action Scripts" at bounding box center [221, 91] width 94 height 24
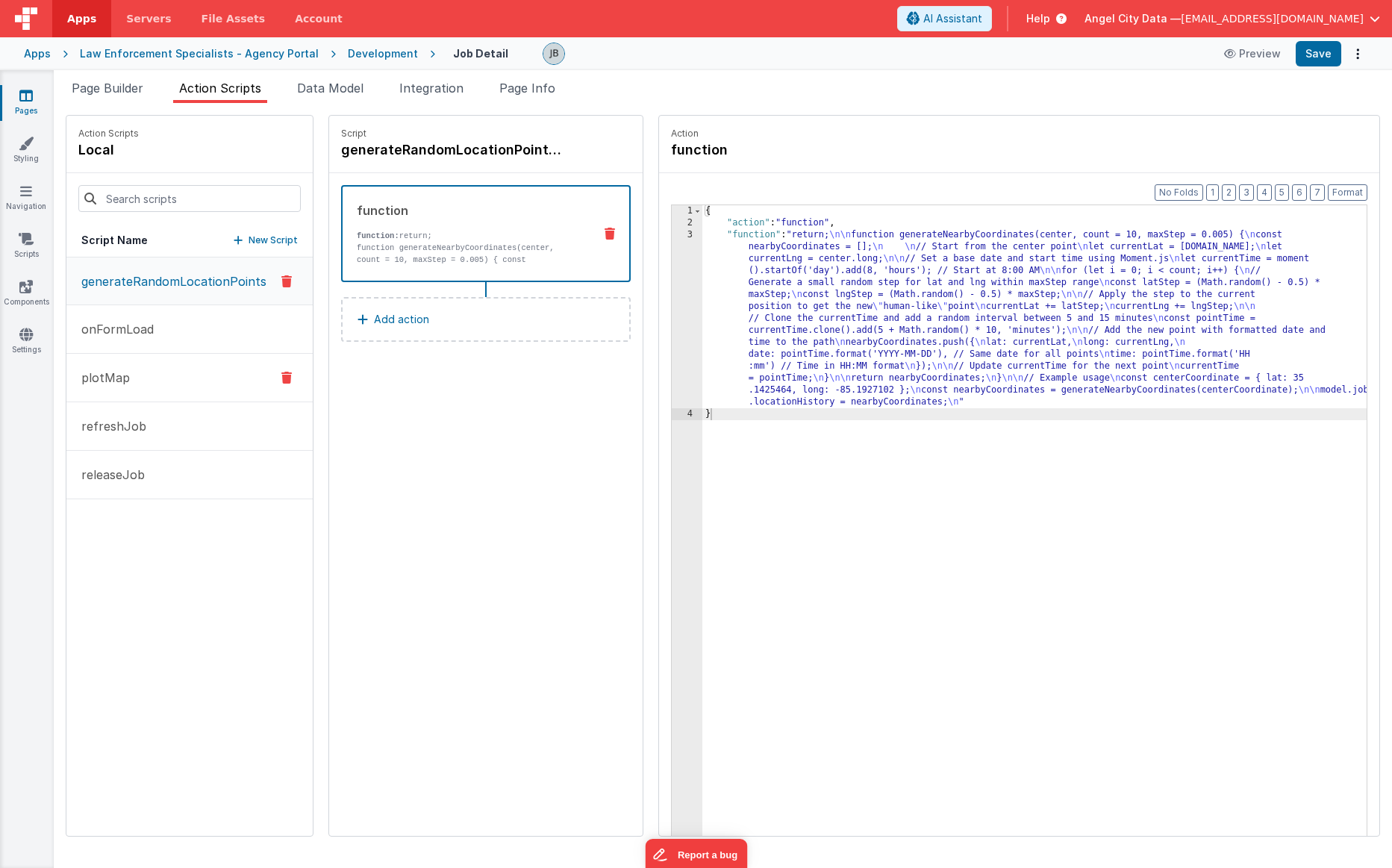
click at [176, 369] on button "plotMap" at bounding box center [189, 378] width 246 height 49
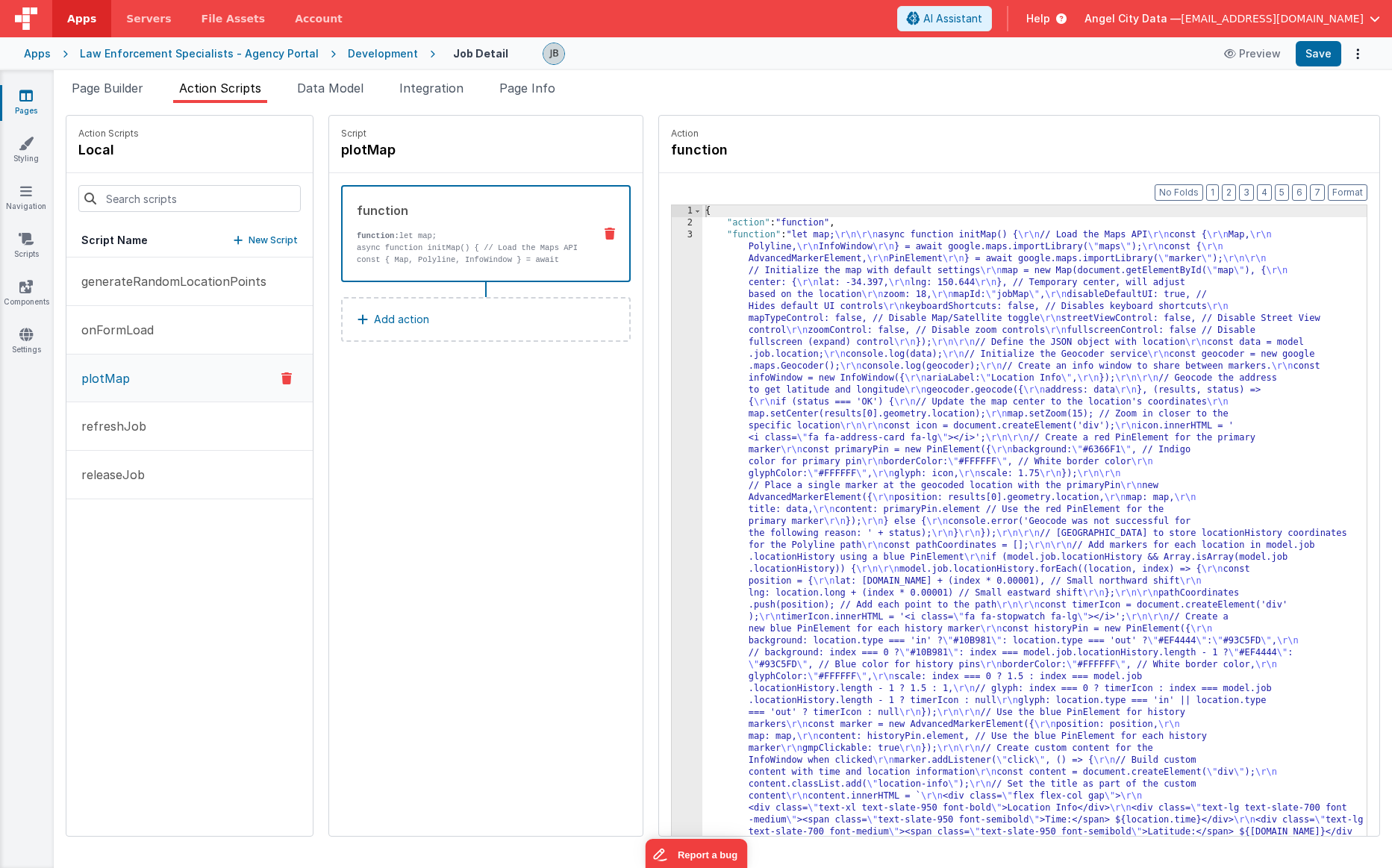
click at [406, 242] on p "async function initMap() { // Load the Maps API const { Map, Polyline, InfoWind…" at bounding box center [469, 272] width 224 height 60
click at [684, 335] on div "3" at bounding box center [687, 581] width 30 height 704
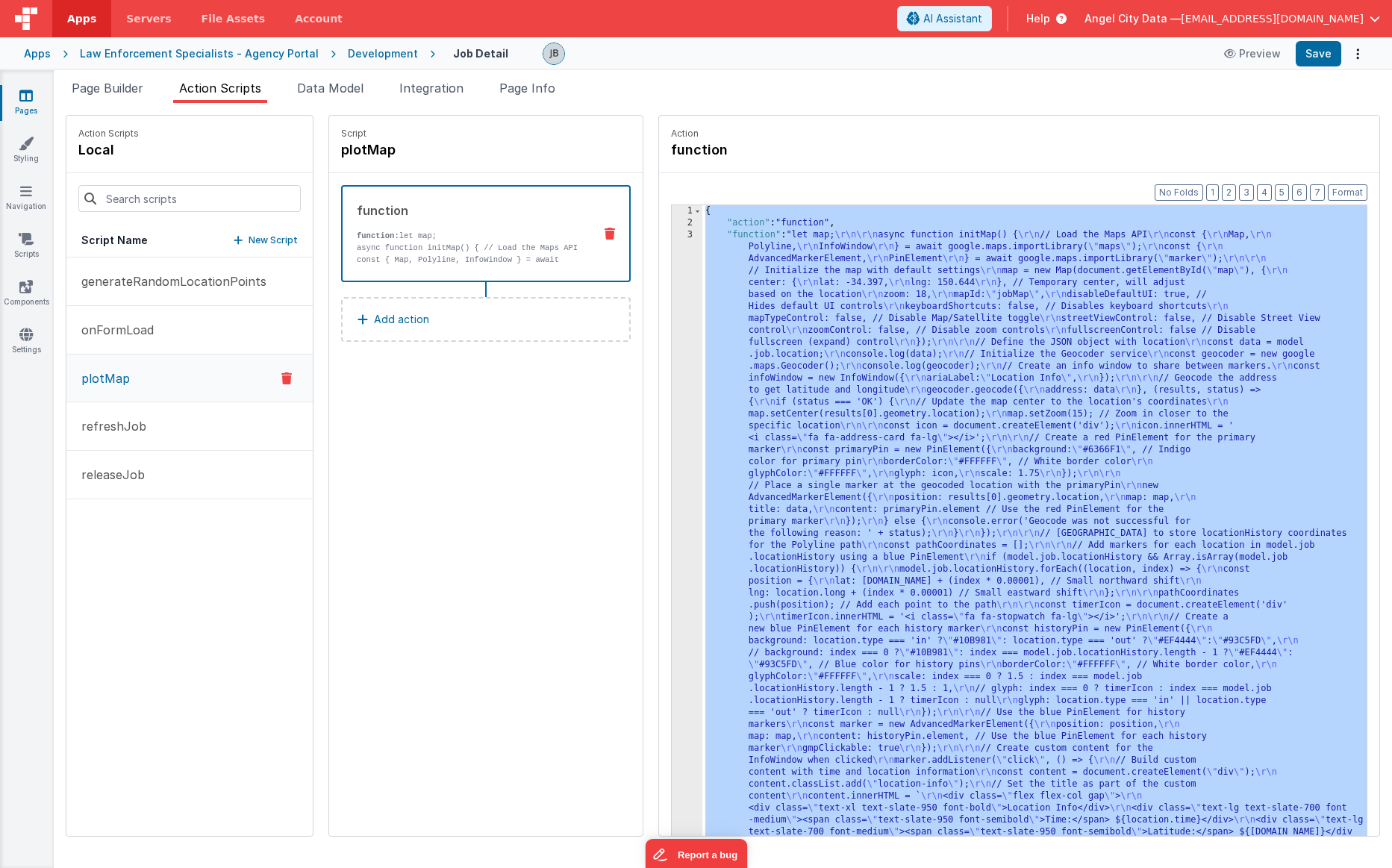
click at [684, 335] on div "3" at bounding box center [687, 581] width 30 height 704
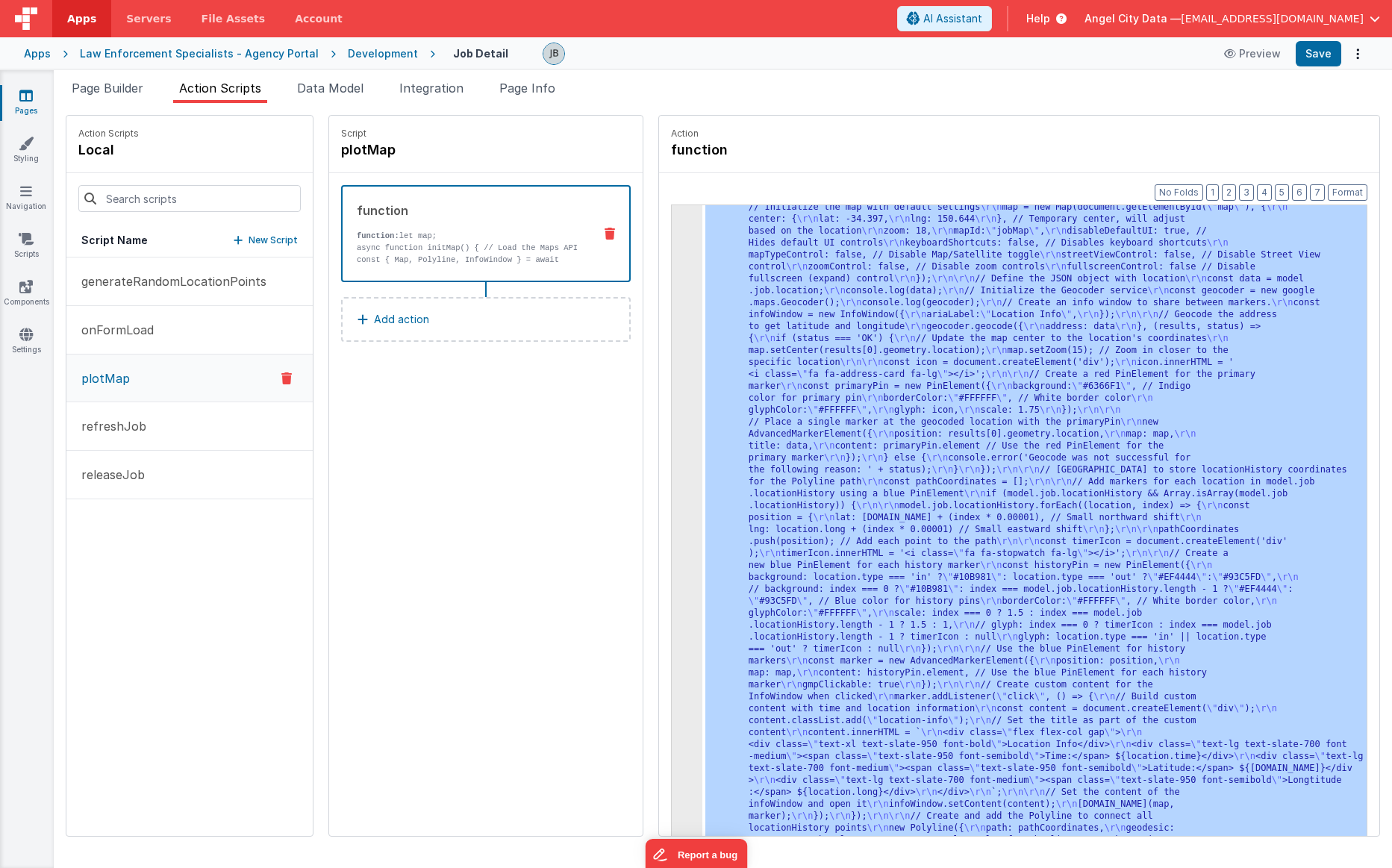
click at [682, 335] on div "3" at bounding box center [687, 518] width 30 height 704
click at [685, 333] on div "3" at bounding box center [687, 518] width 30 height 704
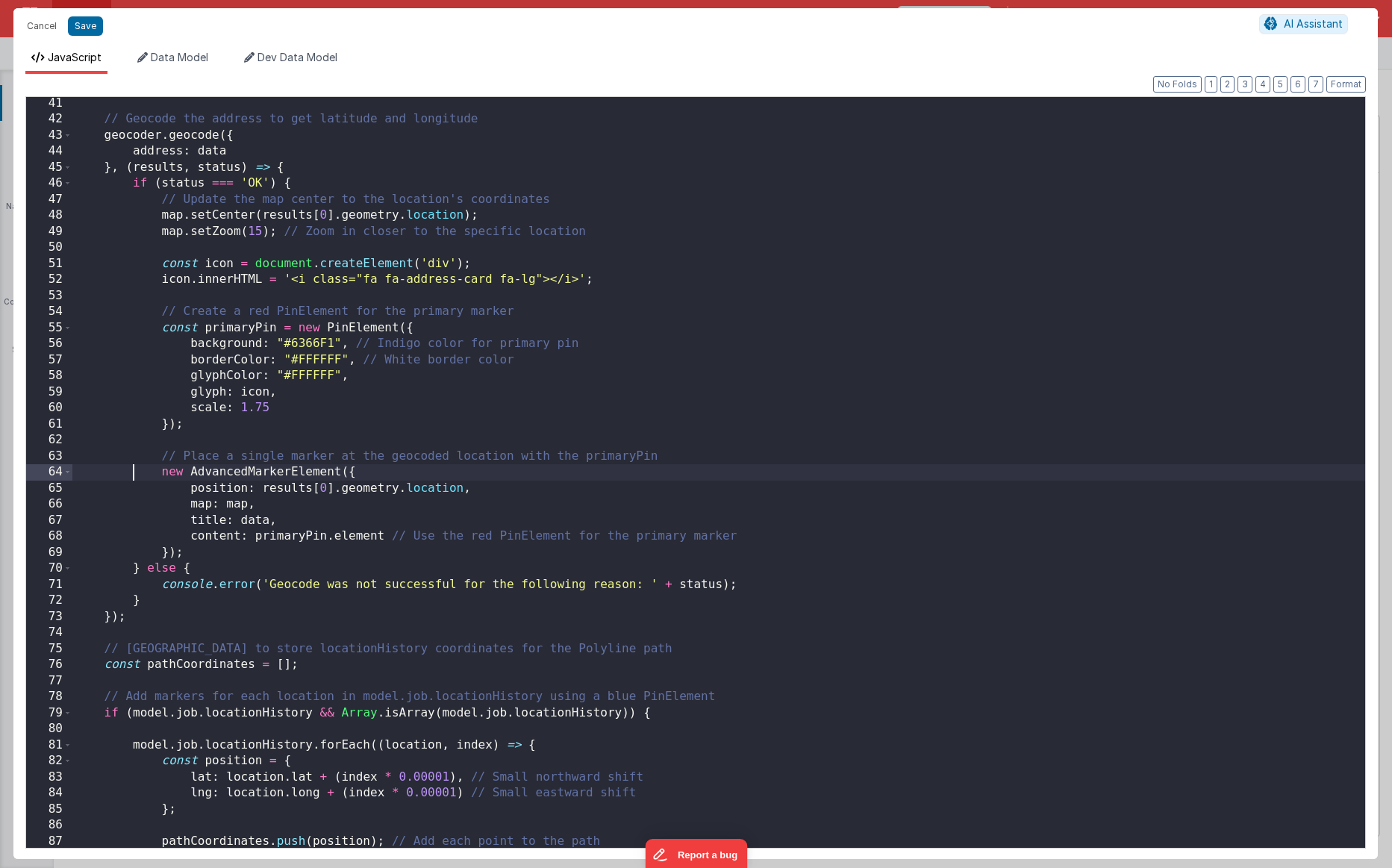
scroll to position [0, 0]
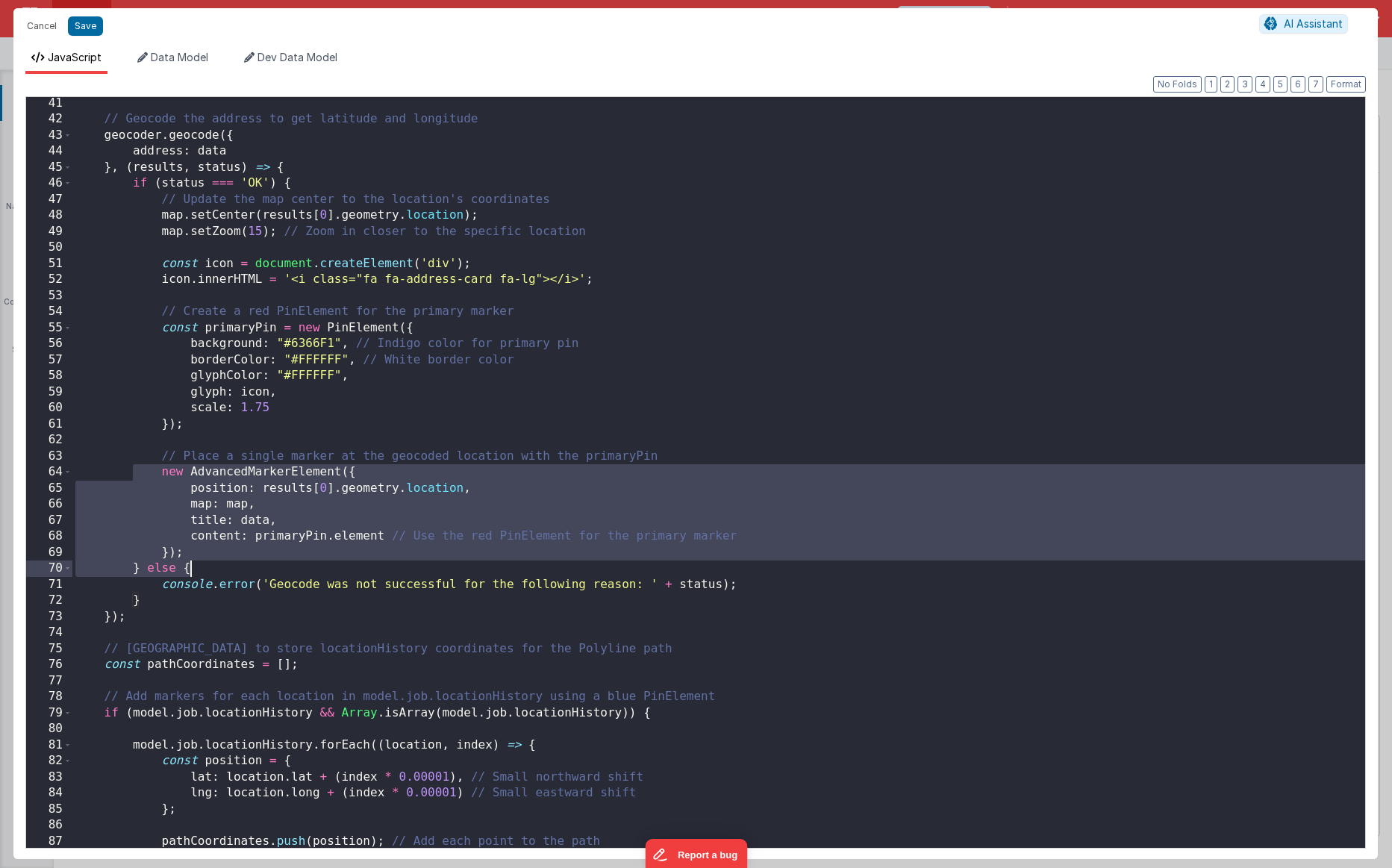
drag, startPoint x: 133, startPoint y: 465, endPoint x: 327, endPoint y: 570, distance: 220.6
click at [327, 570] on div "// Geocode the address to get latitude and longitude geocoder . geocode ({ addr…" at bounding box center [719, 487] width 1293 height 783
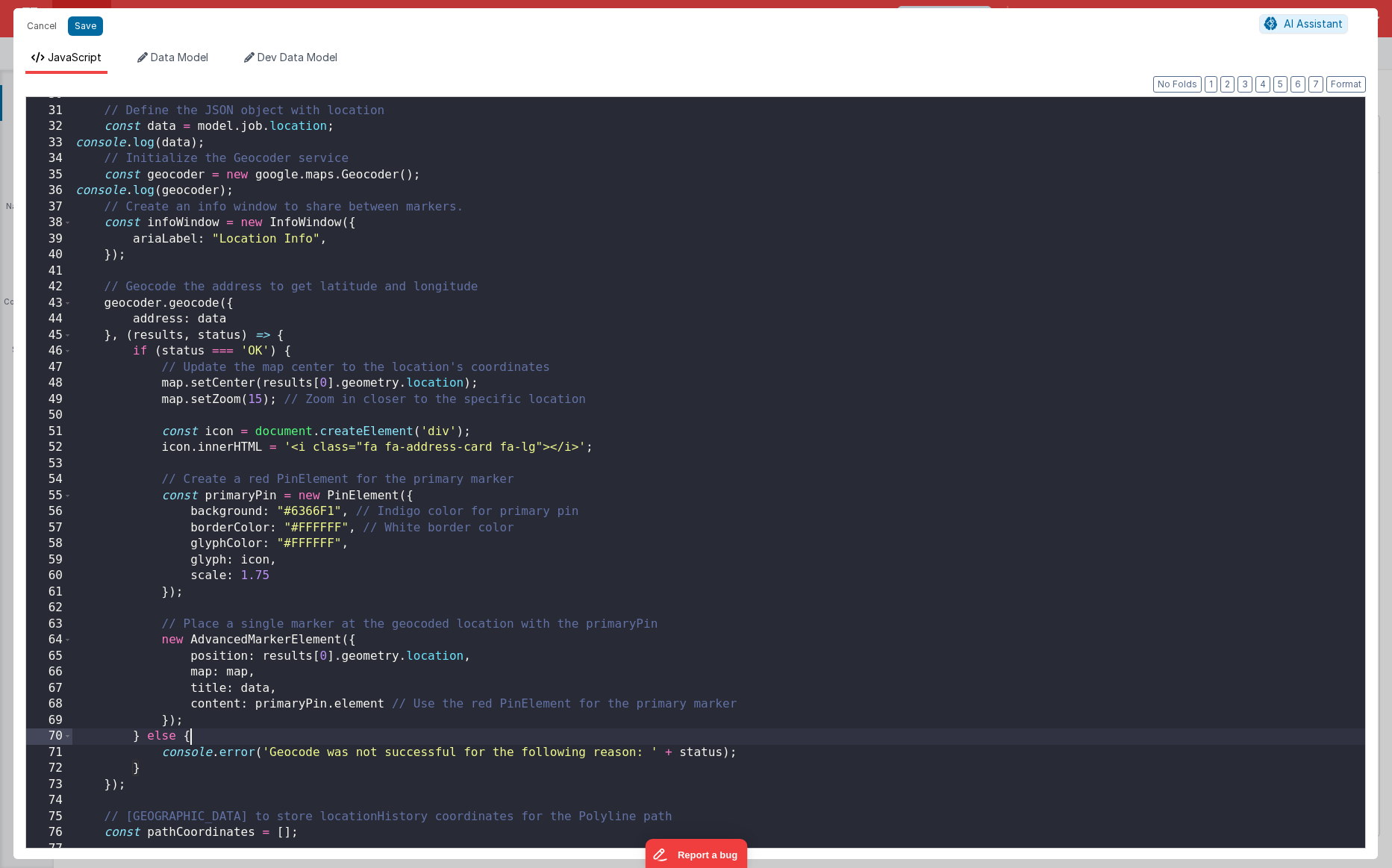
scroll to position [475, 0]
click at [220, 245] on div "// Define the JSON object with location const data = model . job . location ; c…" at bounding box center [719, 478] width 1293 height 783
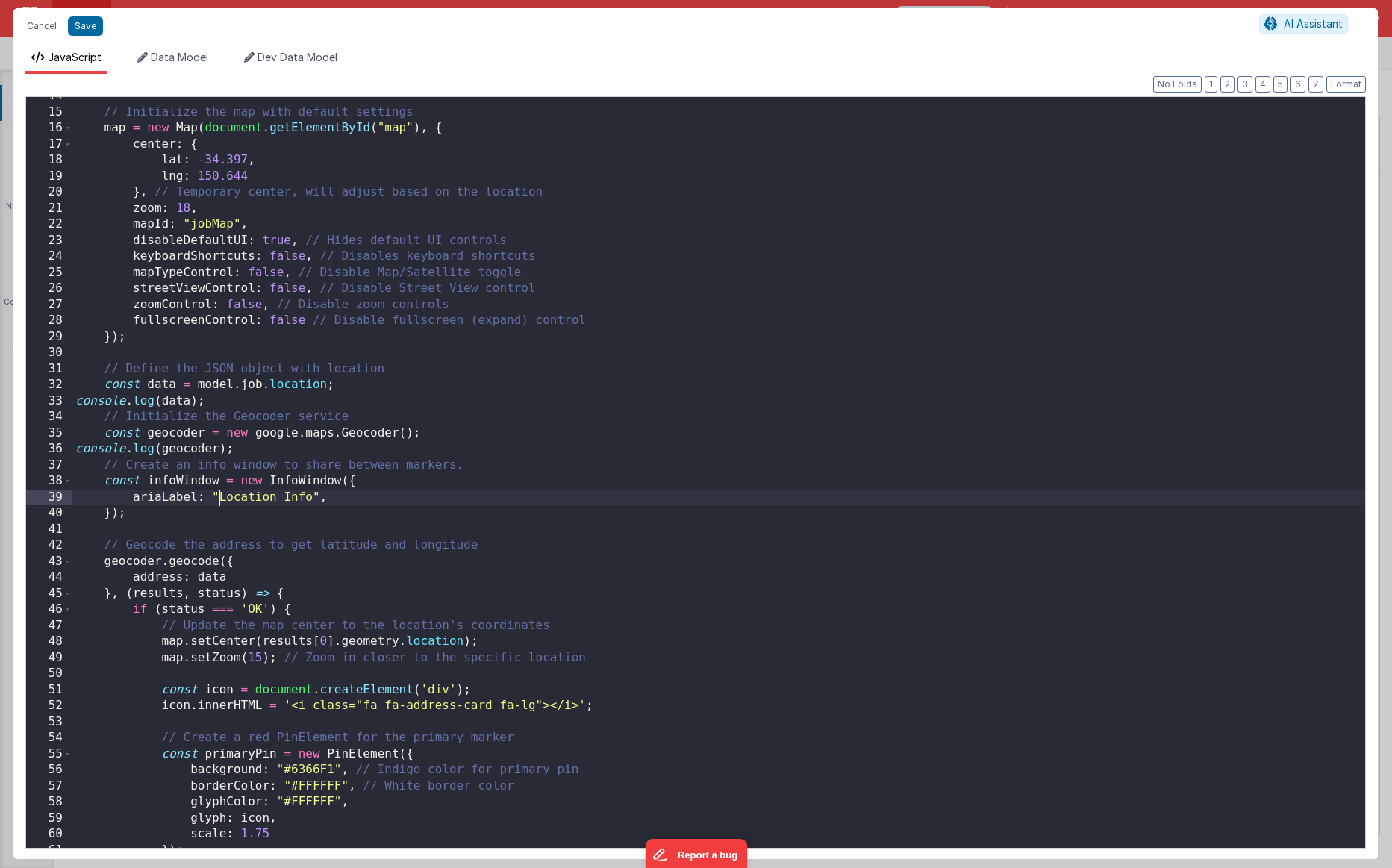
scroll to position [0, 0]
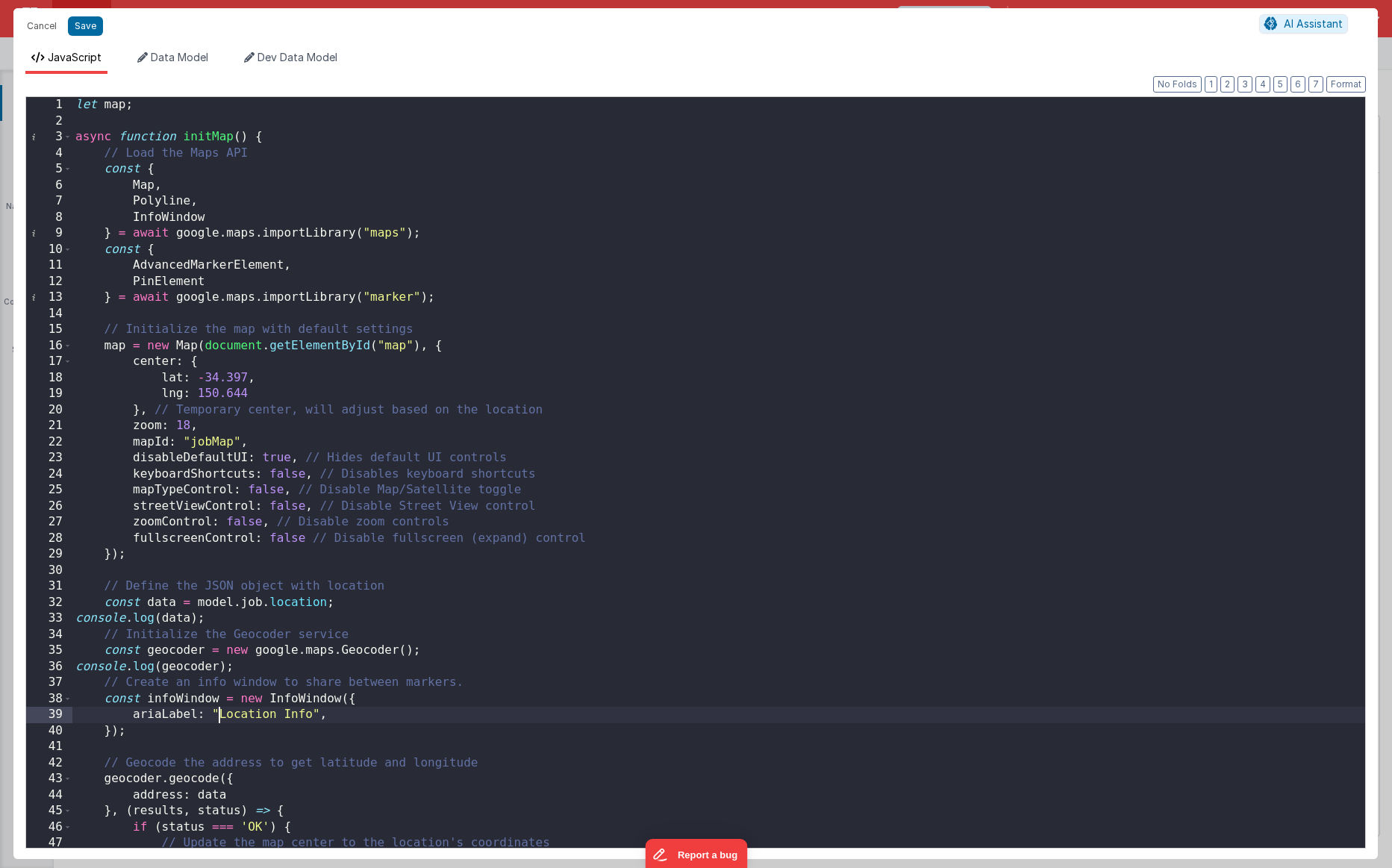
click at [220, 245] on div "let map ; async function initMap ( ) { // Load the Maps API const { Map , Polyl…" at bounding box center [719, 488] width 1293 height 783
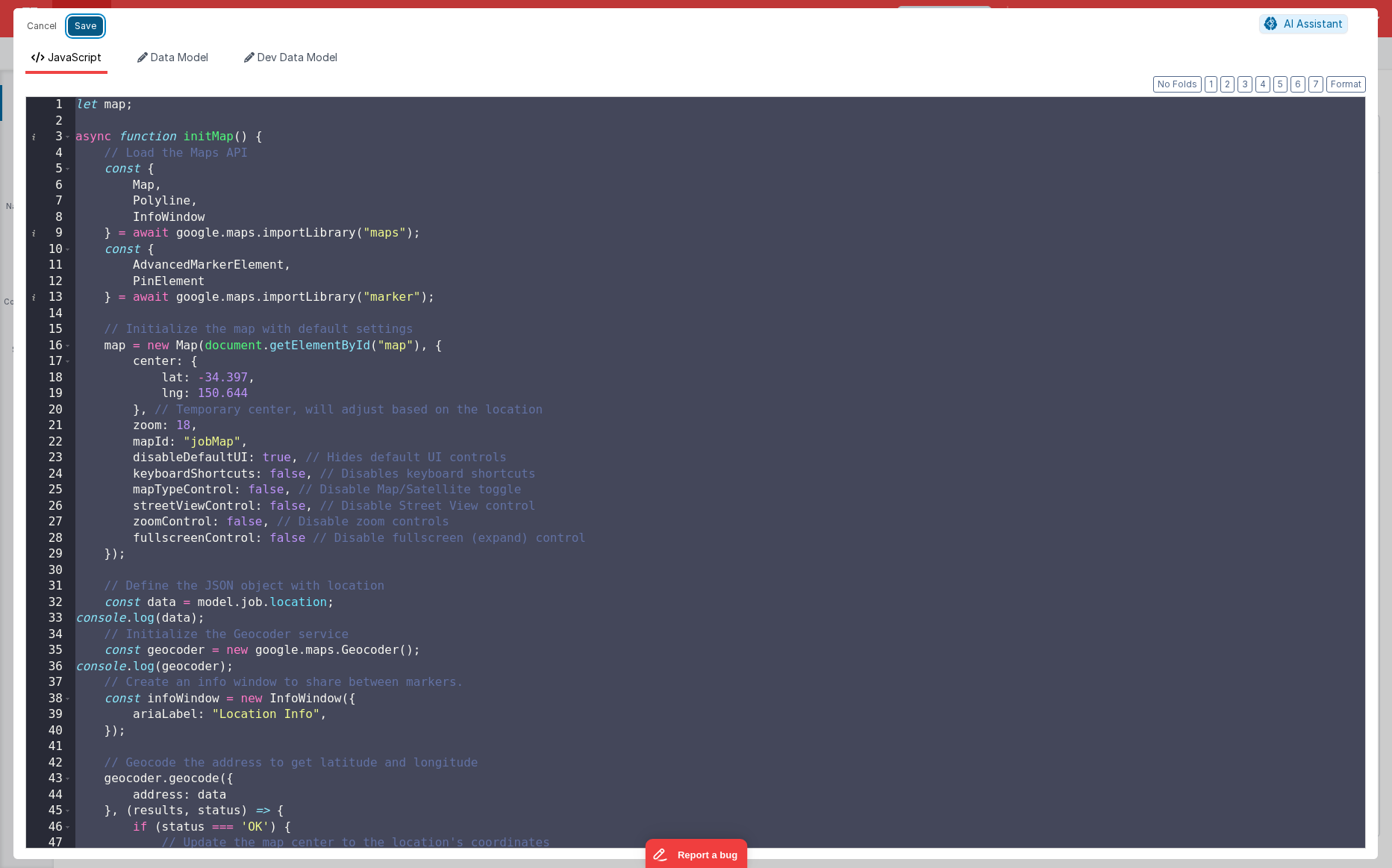
click at [100, 33] on button "Save" at bounding box center [85, 27] width 35 height 20
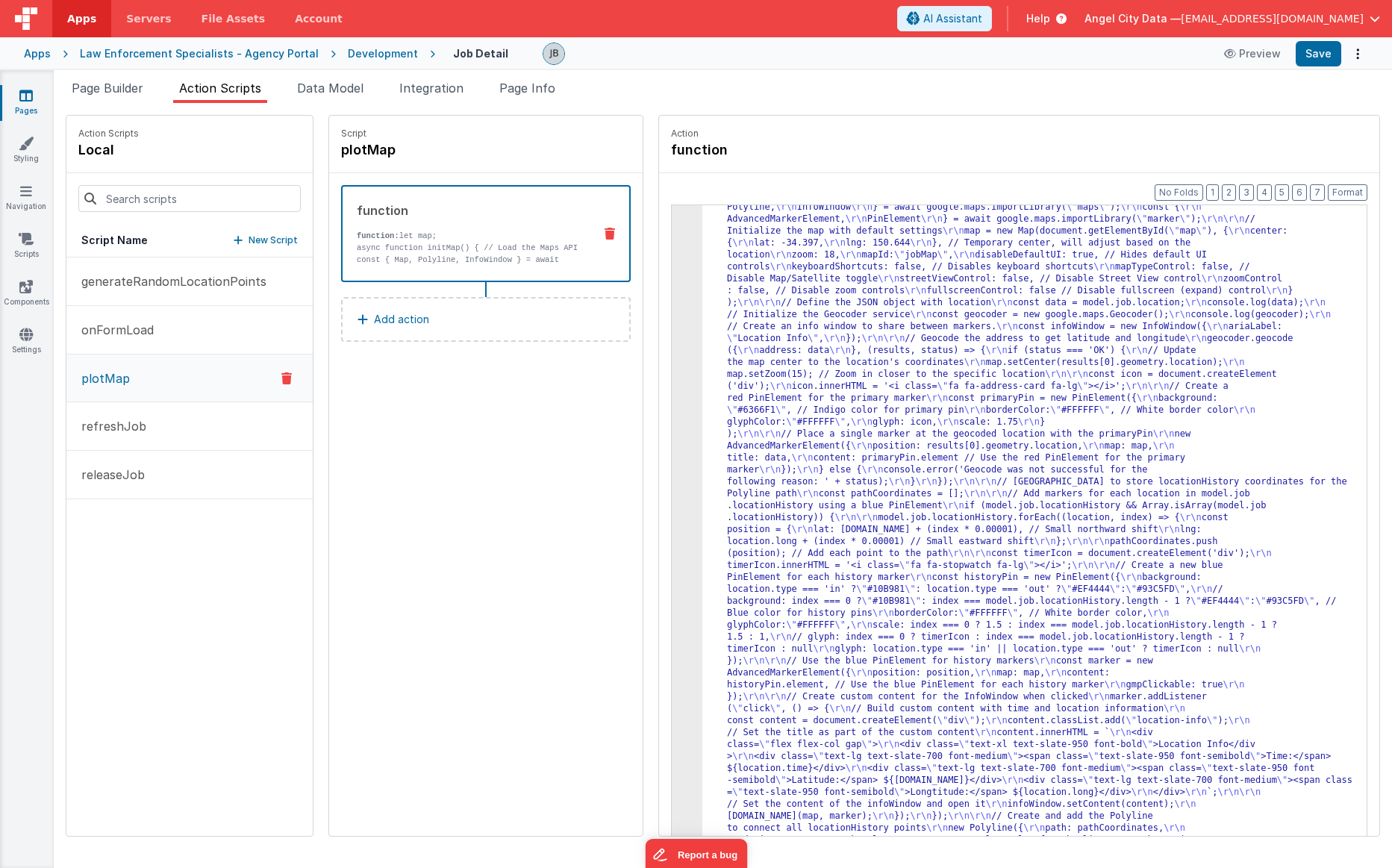
click at [355, 56] on div "Development" at bounding box center [383, 54] width 70 height 15
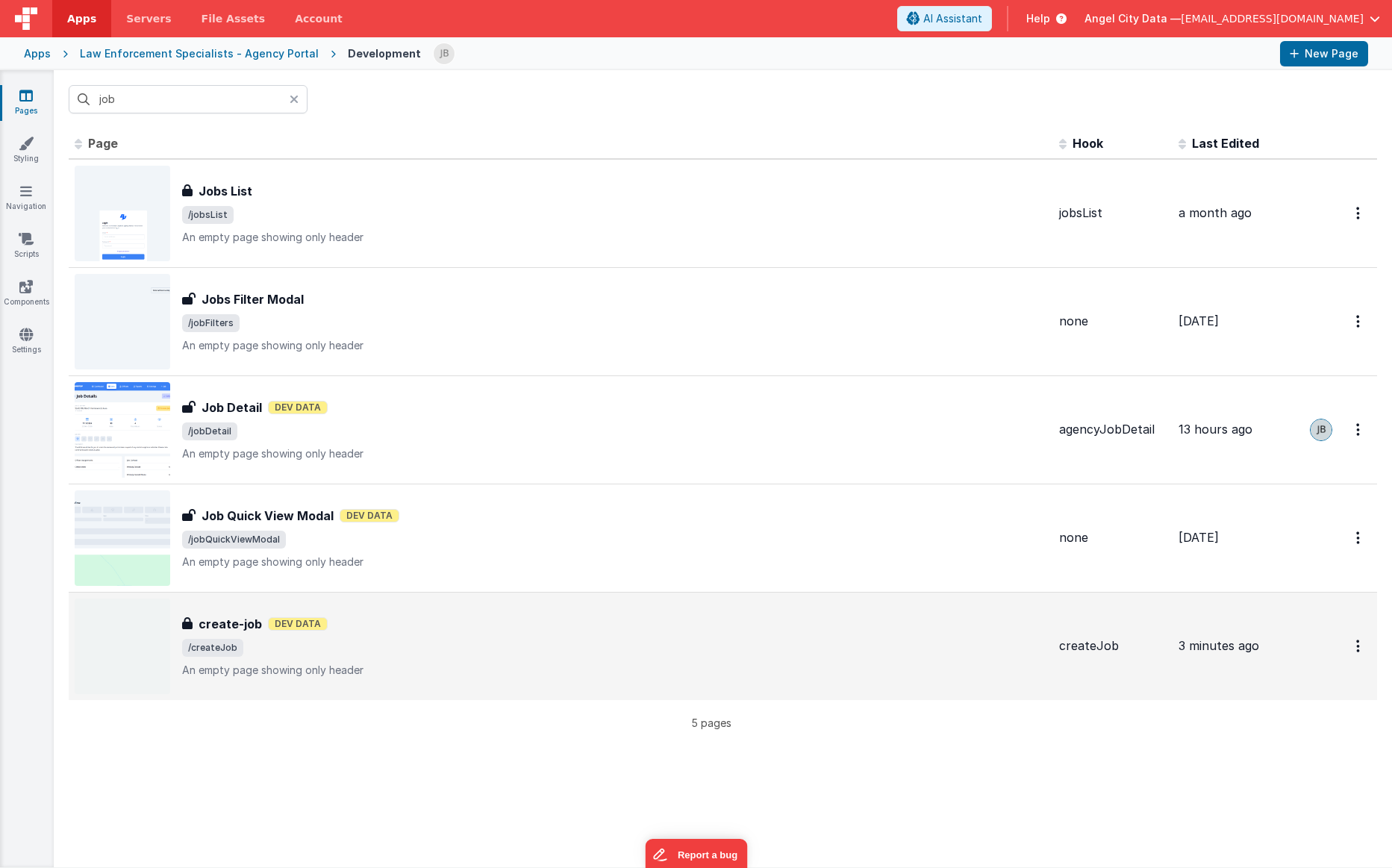
click at [229, 611] on div "create-job create-job Dev Data /createJob An empty page showing only header" at bounding box center [561, 647] width 973 height 96
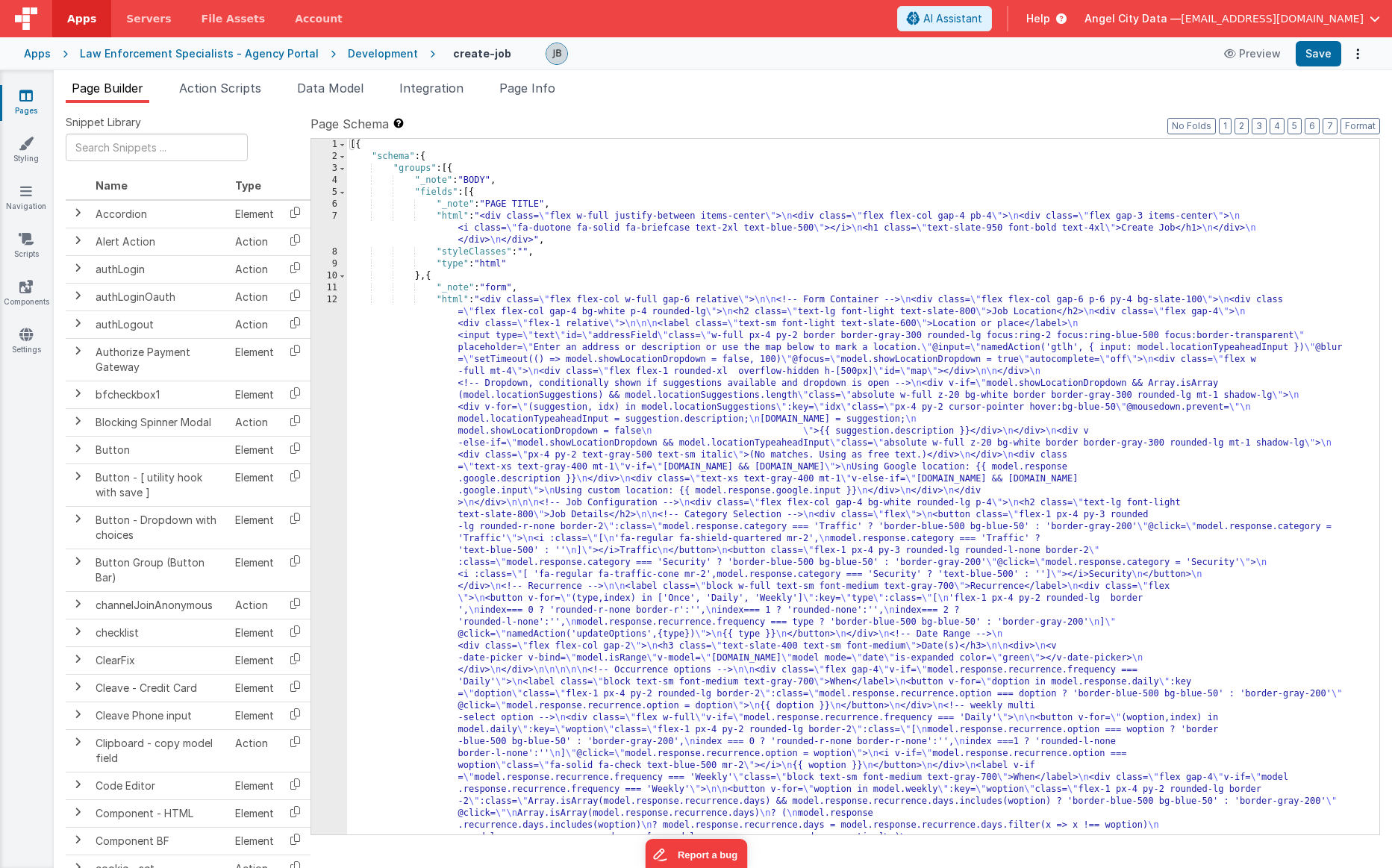
click at [226, 75] on div "Page Builder Action Scripts Data Model Integration Page Info Snippet Library Na…" at bounding box center [723, 469] width 1339 height 798
click at [226, 84] on span "Action Scripts" at bounding box center [221, 88] width 82 height 15
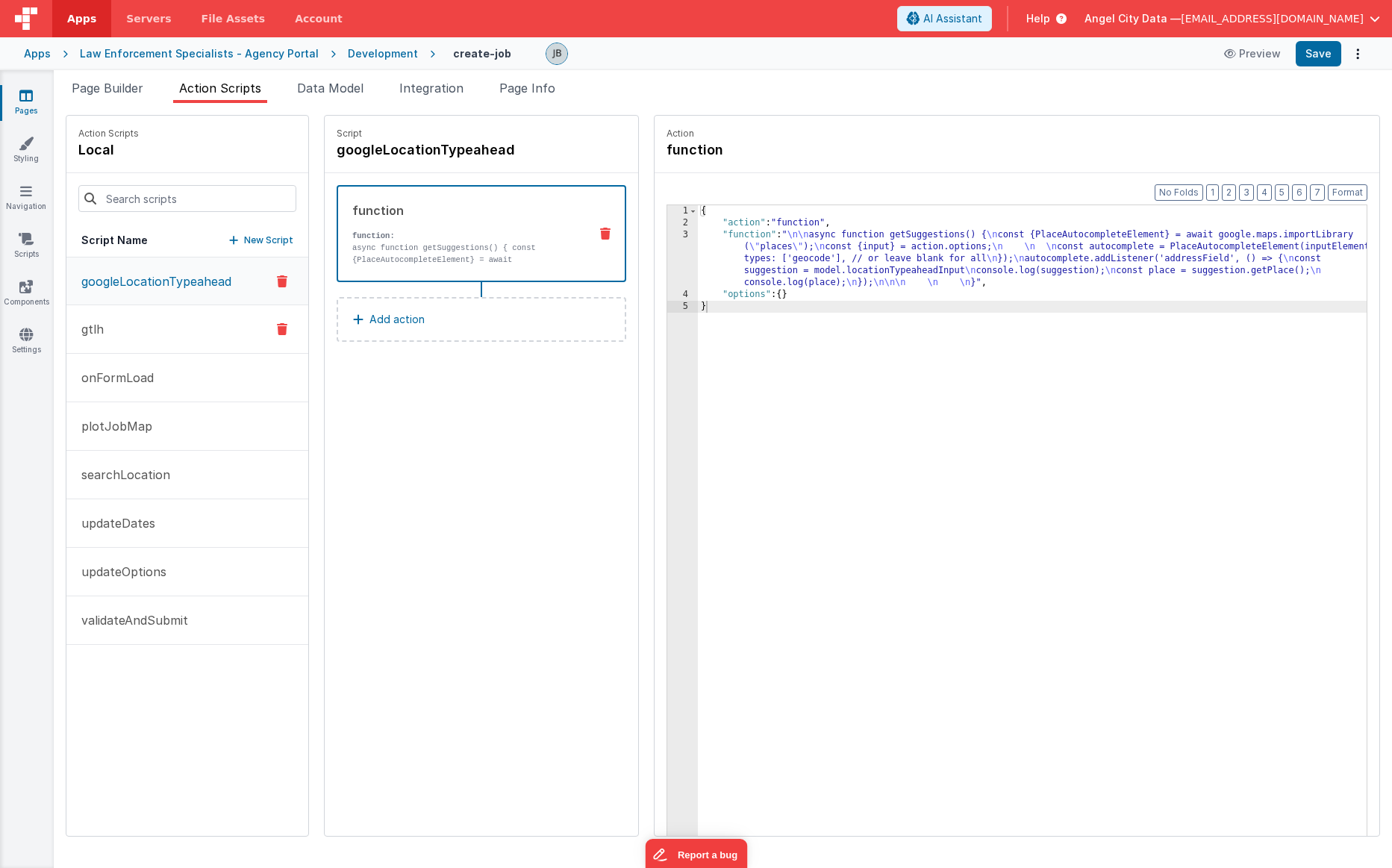
click at [152, 317] on button "gtlh" at bounding box center [187, 329] width 242 height 49
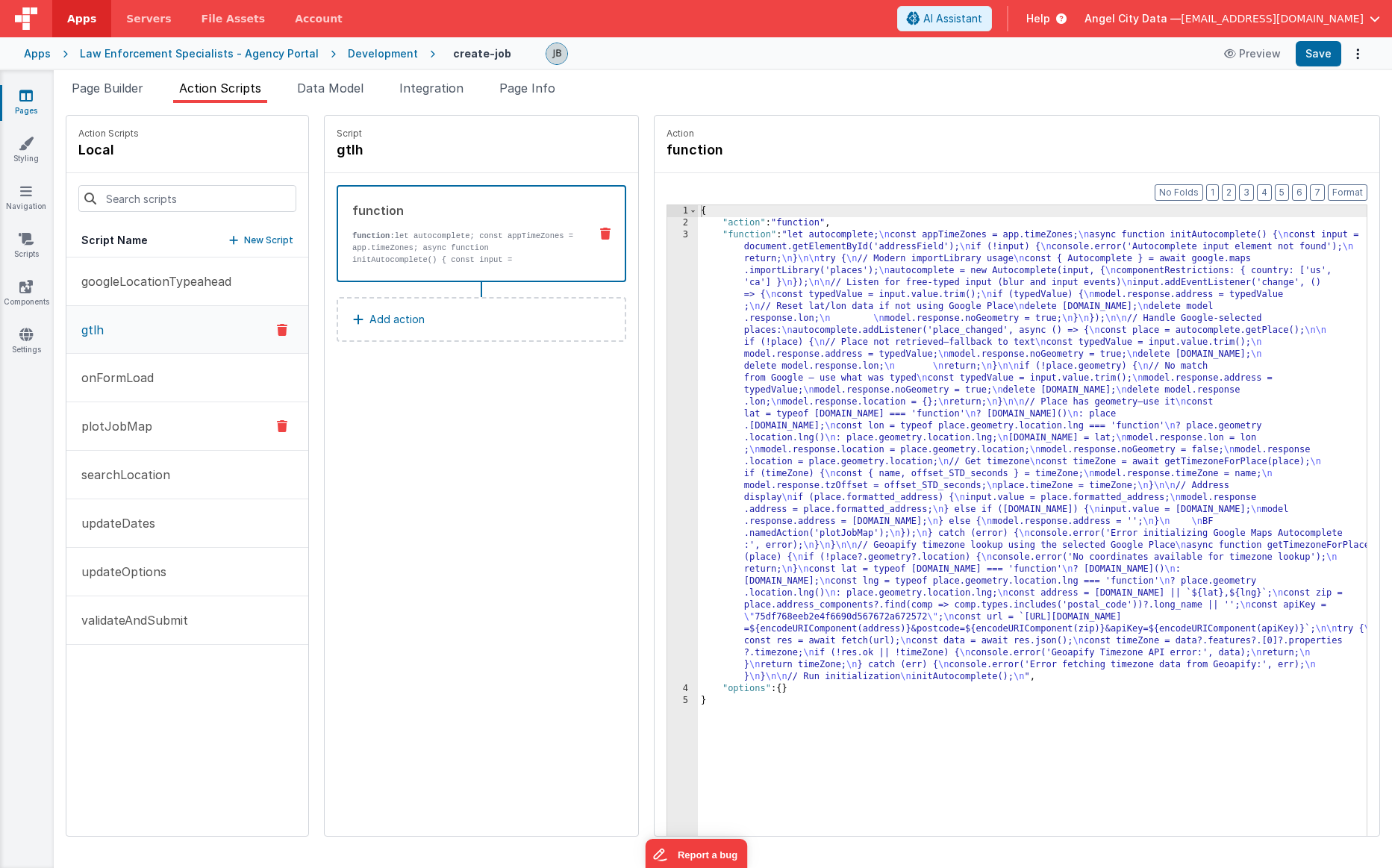
click at [204, 435] on button "plotJobMap" at bounding box center [187, 427] width 242 height 49
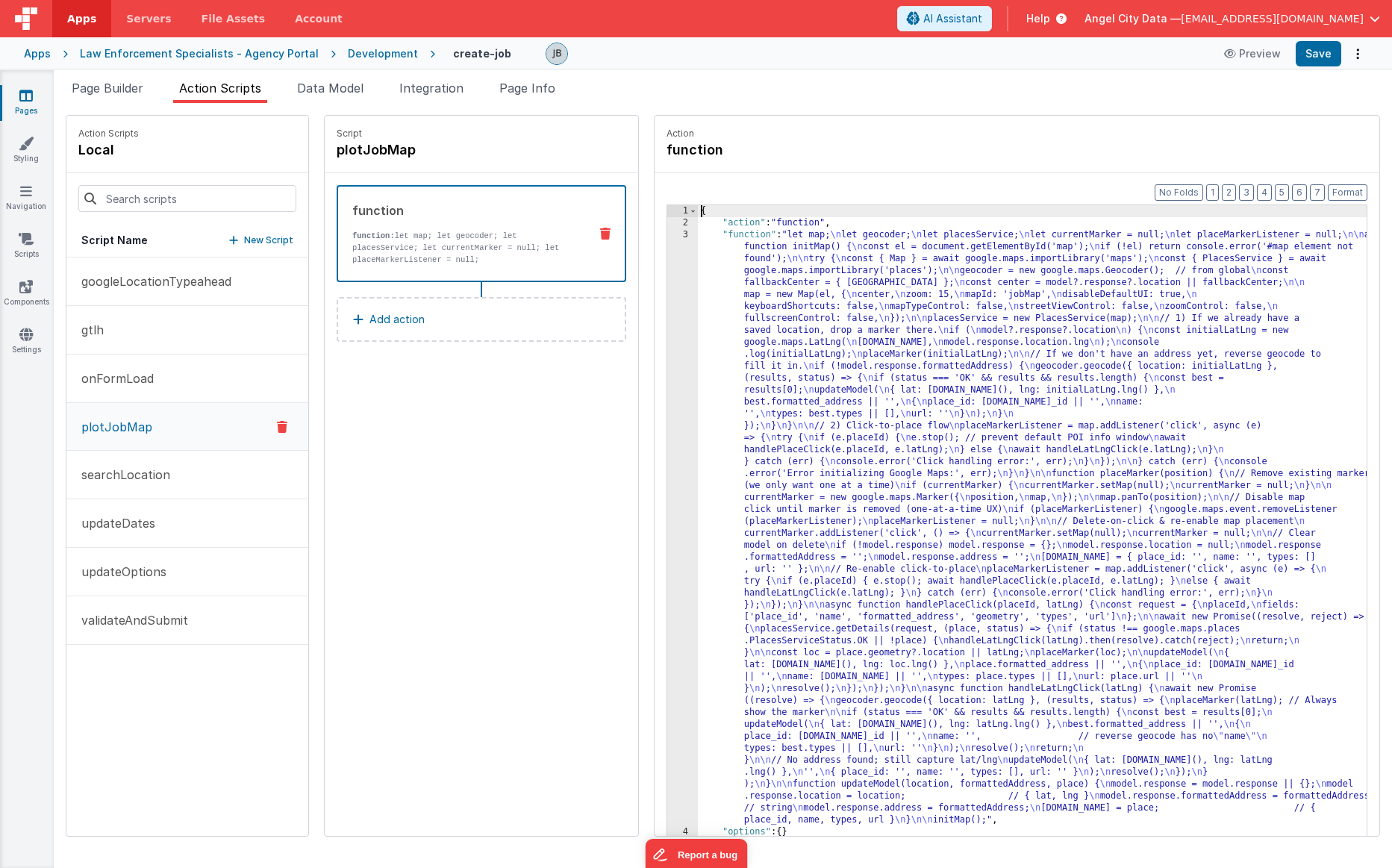
click at [667, 283] on div "3" at bounding box center [682, 527] width 30 height 597
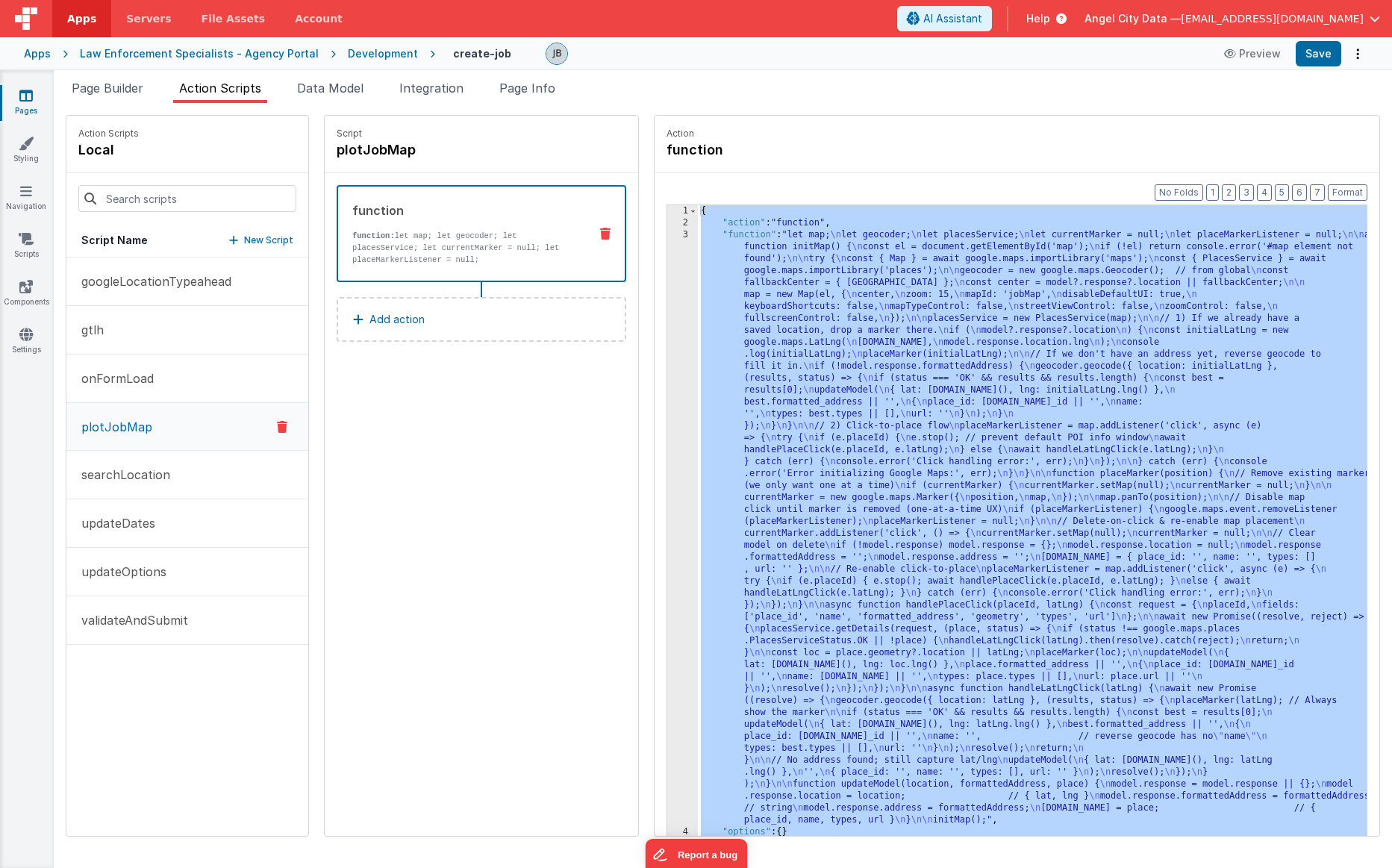
click at [667, 290] on div "3" at bounding box center [682, 527] width 30 height 597
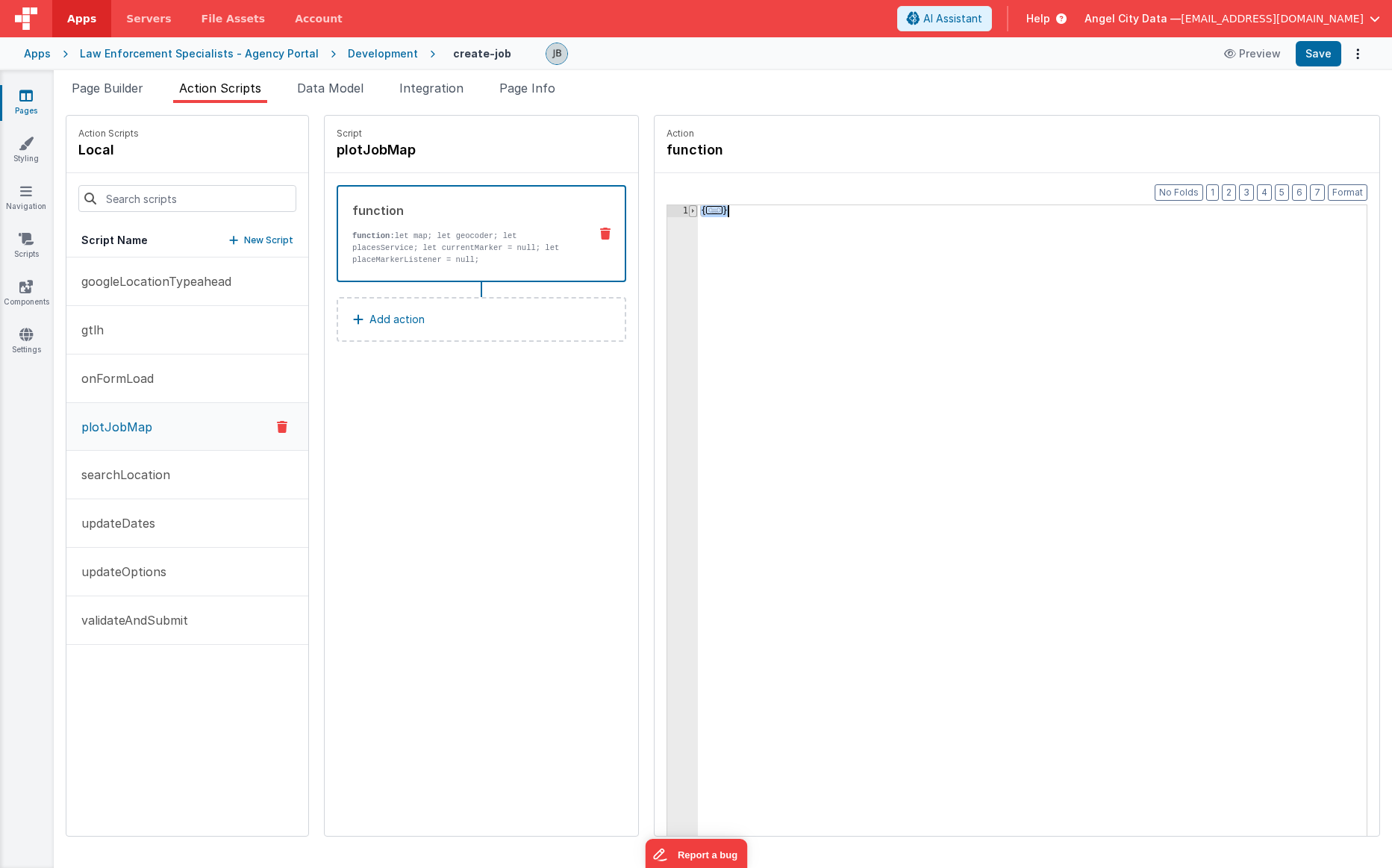
click at [689, 214] on span at bounding box center [693, 211] width 8 height 12
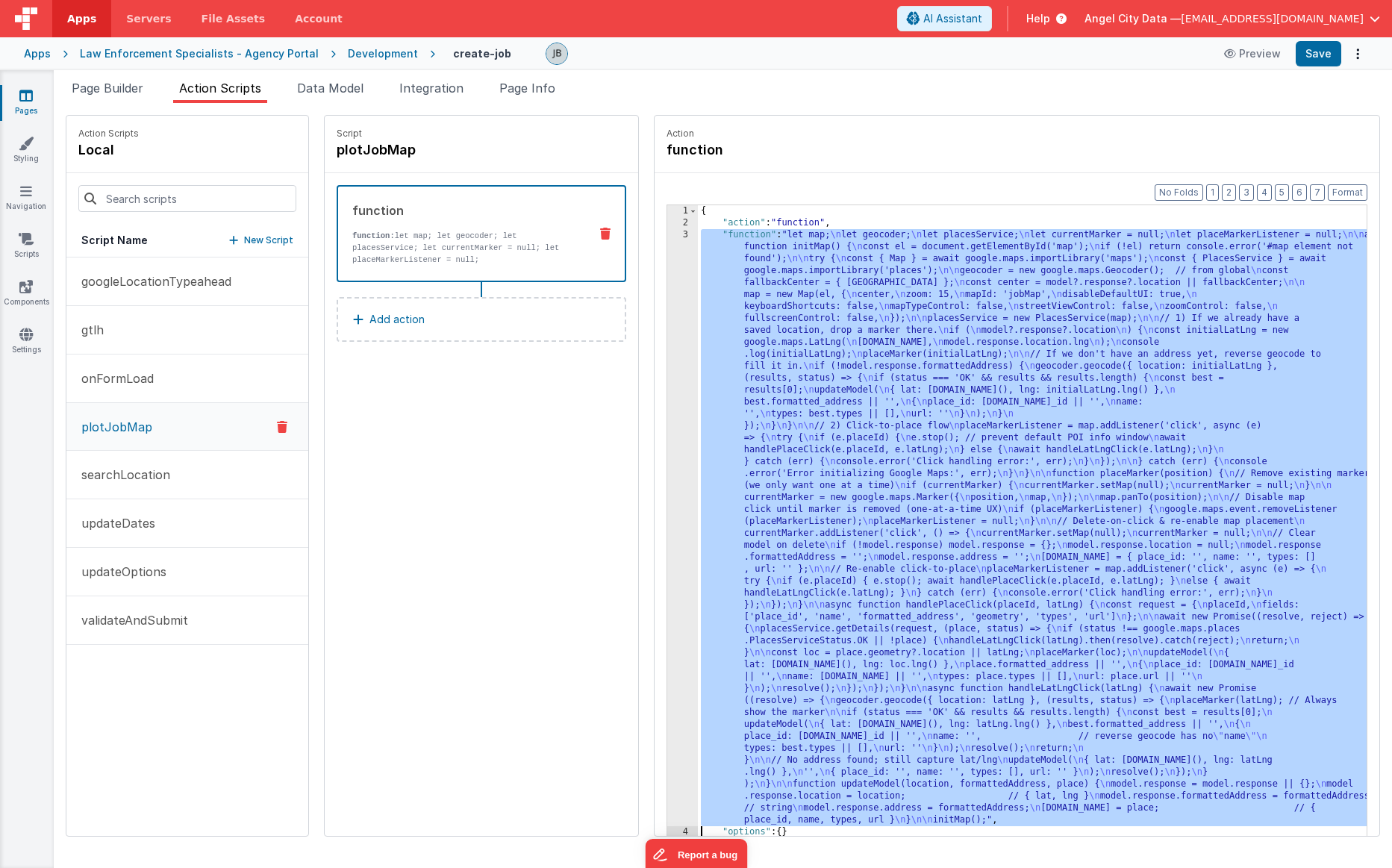
click at [667, 327] on div "3" at bounding box center [682, 527] width 30 height 597
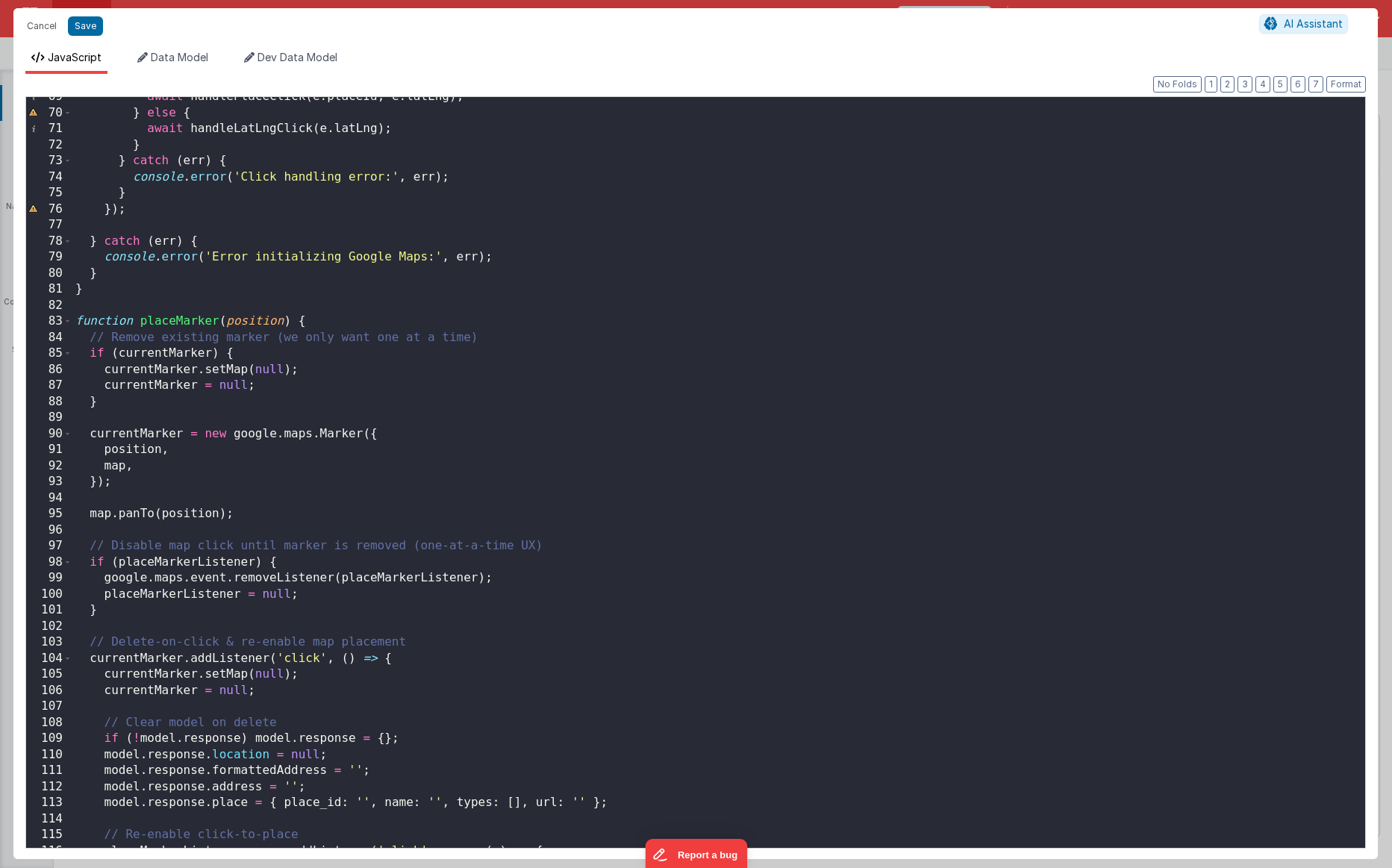
scroll to position [1011, 0]
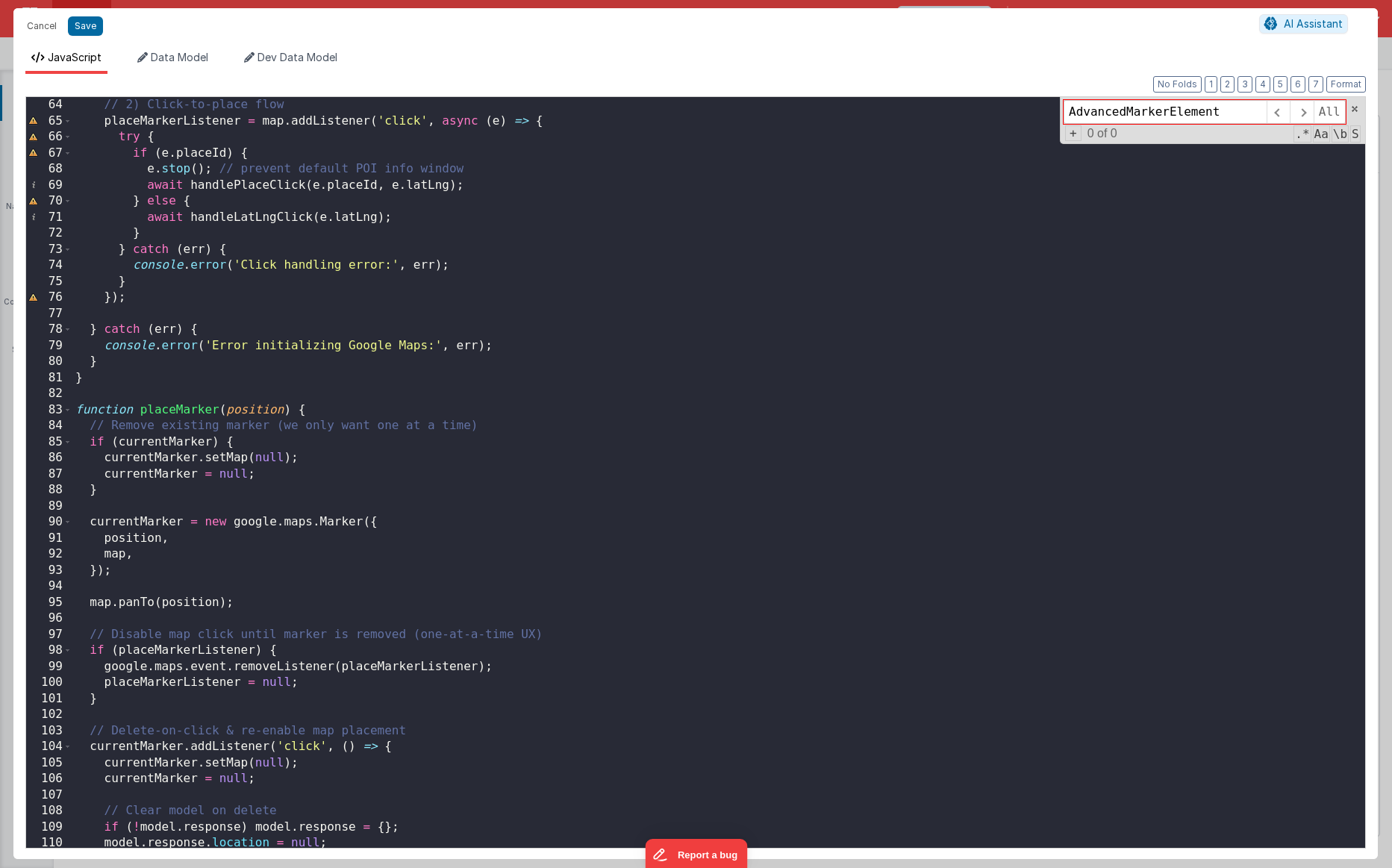
type input "AdvancedMarkerElement"
click at [507, 466] on div "// 2) Click-to-place flow placeMarkerListener = map . addListener ( 'click' , a…" at bounding box center [719, 488] width 1293 height 783
click at [128, 527] on div "// 2) Click-to-place flow placeMarkerListener = map . addListener ( 'click' , a…" at bounding box center [719, 488] width 1293 height 783
click at [138, 578] on div "// 2) Click-to-place flow placeMarkerListener = map . addListener ( 'click' , a…" at bounding box center [719, 488] width 1293 height 783
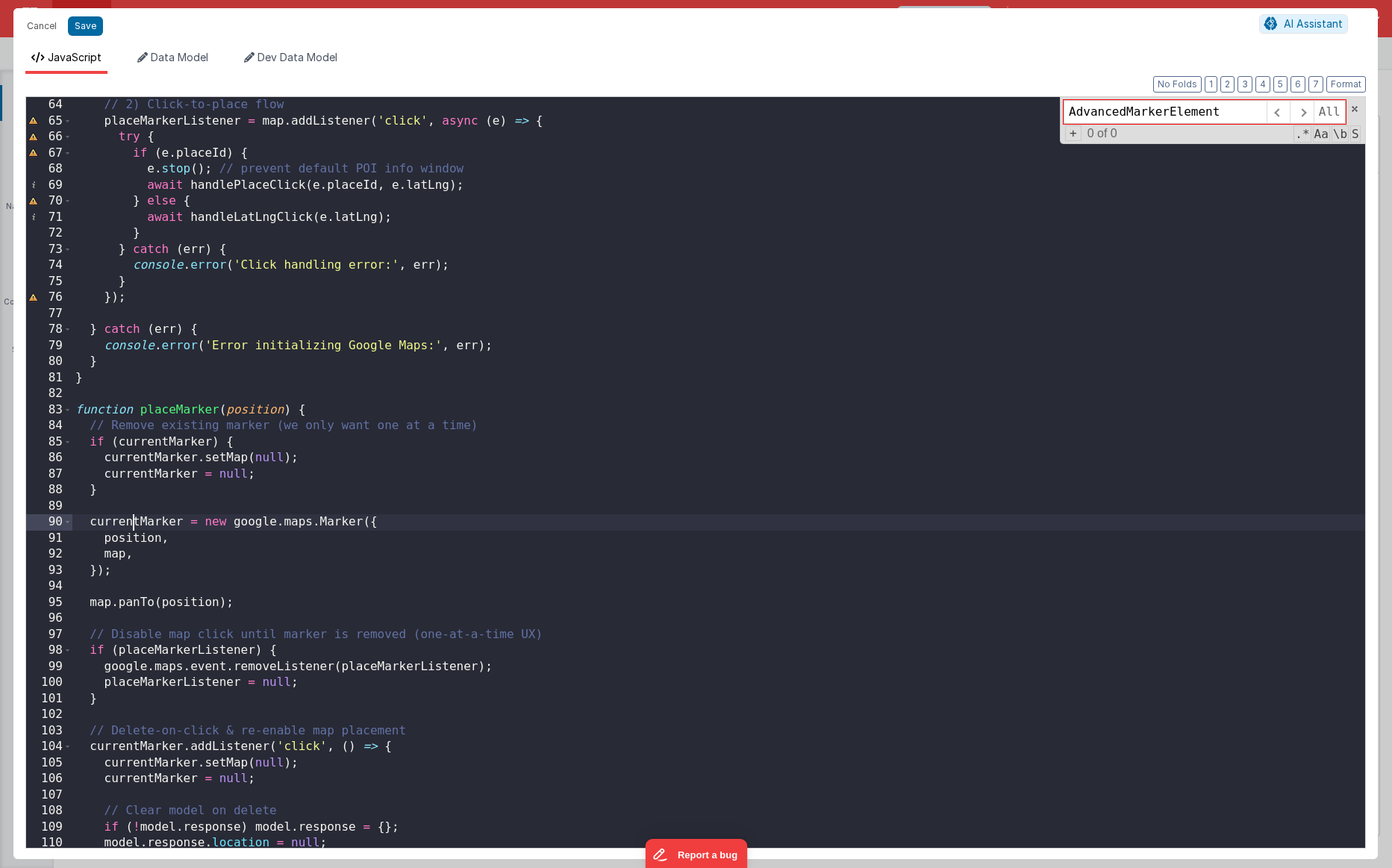
click at [135, 525] on div "// 2) Click-to-place flow placeMarkerListener = map . addListener ( 'click' , a…" at bounding box center [719, 488] width 1293 height 783
click at [135, 572] on div "// 2) Click-to-place flow placeMarkerListener = map . addListener ( 'click' , a…" at bounding box center [719, 488] width 1293 height 783
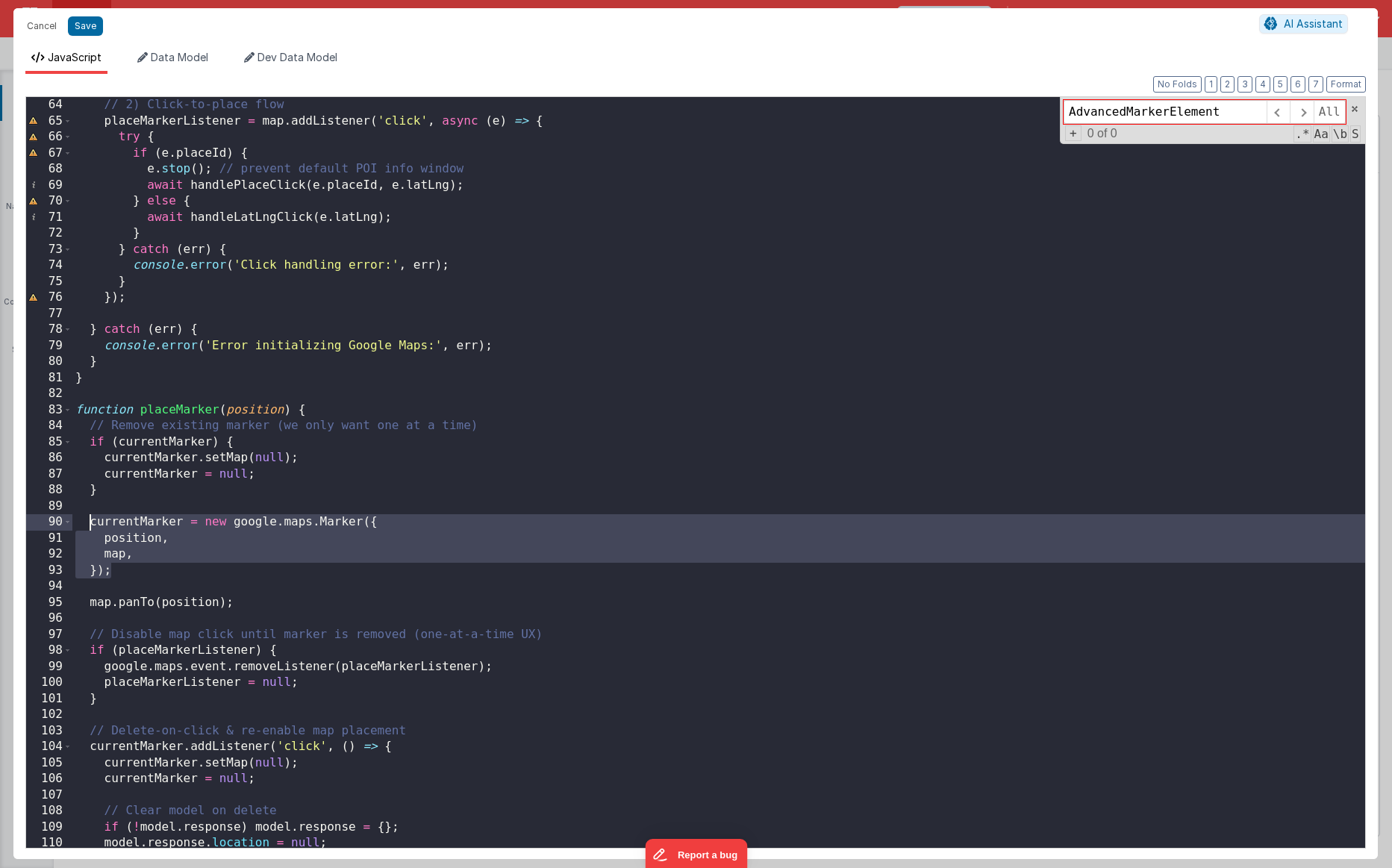
drag, startPoint x: 136, startPoint y: 572, endPoint x: 89, endPoint y: 525, distance: 66.5
click at [89, 525] on div "// 2) Click-to-place flow placeMarkerListener = map . addListener ( 'click' , a…" at bounding box center [719, 488] width 1293 height 783
click at [132, 577] on div "// 2) Click-to-place flow placeMarkerListener = map . addListener ( 'click' , a…" at bounding box center [719, 488] width 1293 height 783
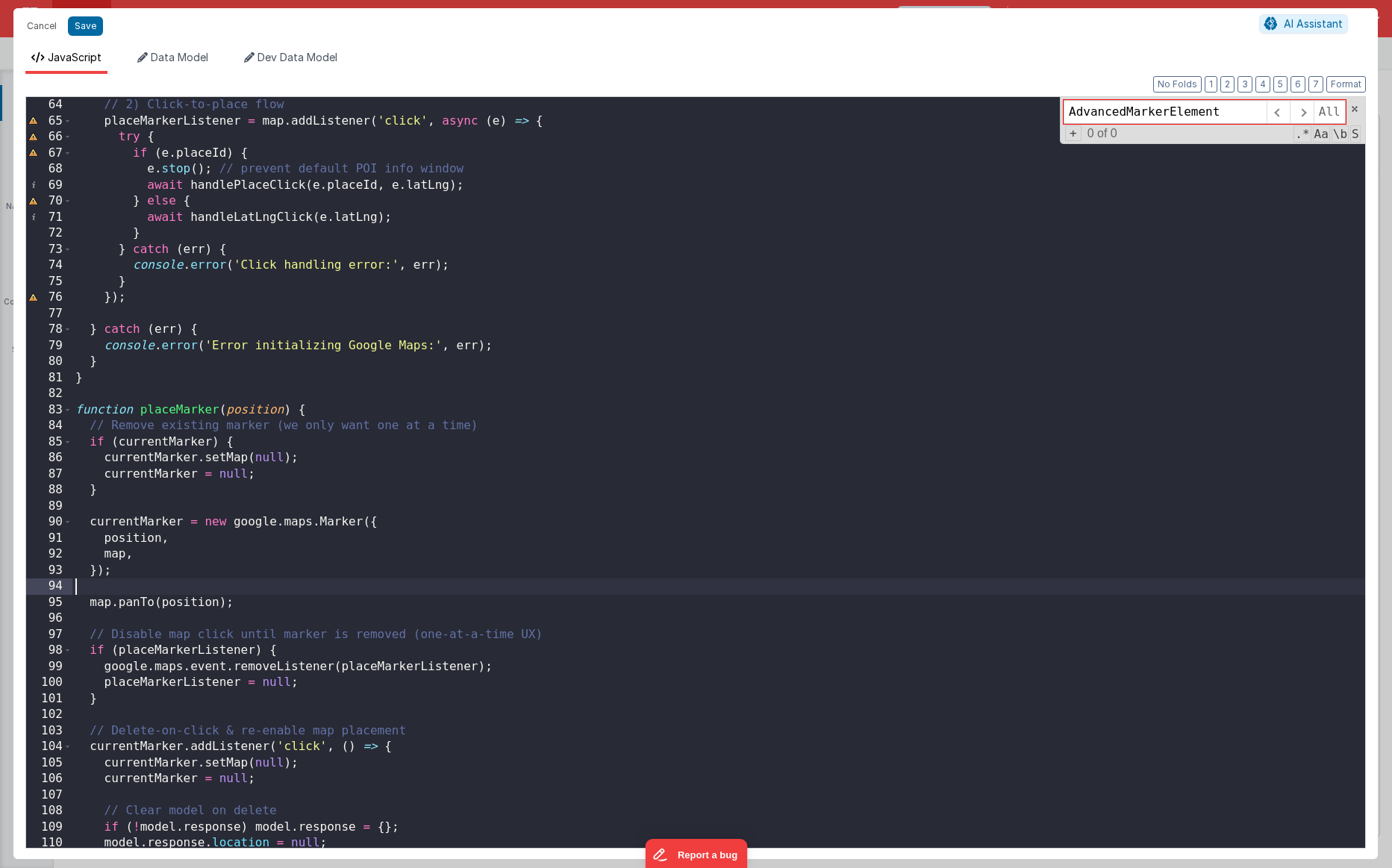
click at [135, 583] on div "// 2) Click-to-place flow placeMarkerListener = map . addListener ( 'click' , a…" at bounding box center [719, 488] width 1293 height 783
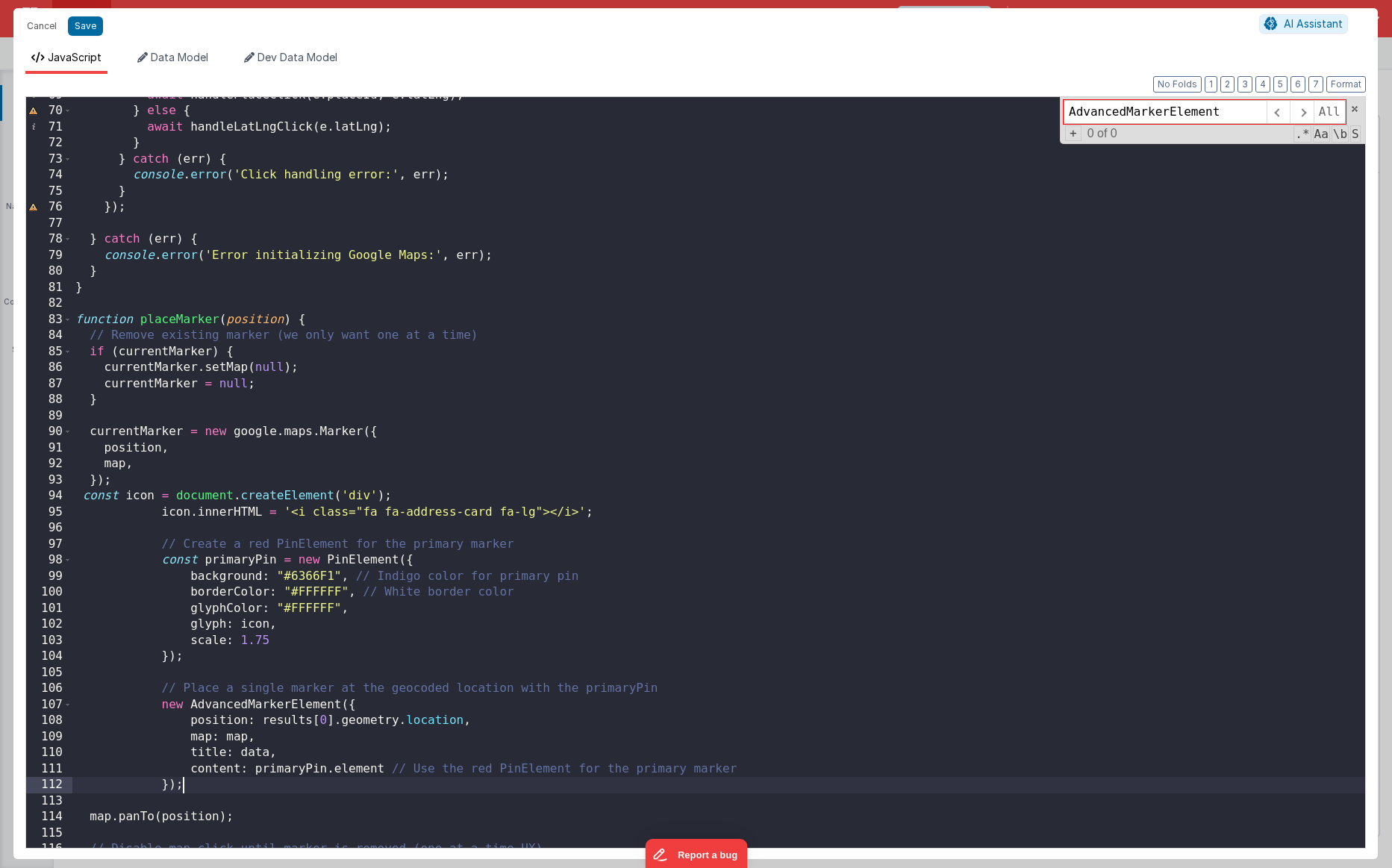
scroll to position [1107, 0]
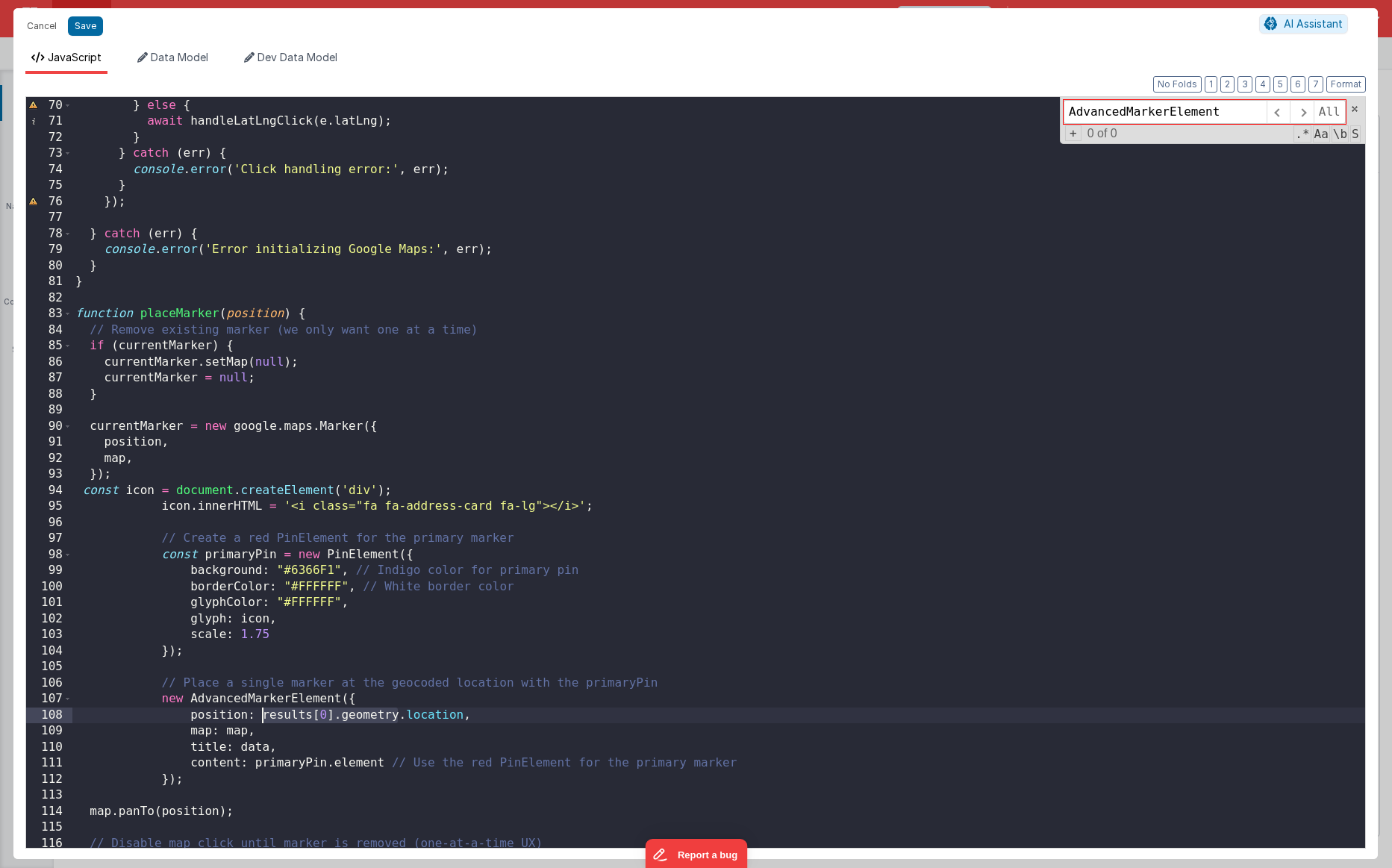
drag, startPoint x: 397, startPoint y: 716, endPoint x: 264, endPoint y: 717, distance: 133.0
click at [264, 657] on div "await handlePlaceClick ( e . placeId , e . latLng ) ; } else { await handleLatL…" at bounding box center [719, 472] width 1293 height 783
click at [255, 657] on div "await handlePlaceClick ( e . placeId , e . latLng ) ; } else { await handleLatL…" at bounding box center [719, 472] width 1293 height 783
drag, startPoint x: 396, startPoint y: 717, endPoint x: 262, endPoint y: 714, distance: 134.0
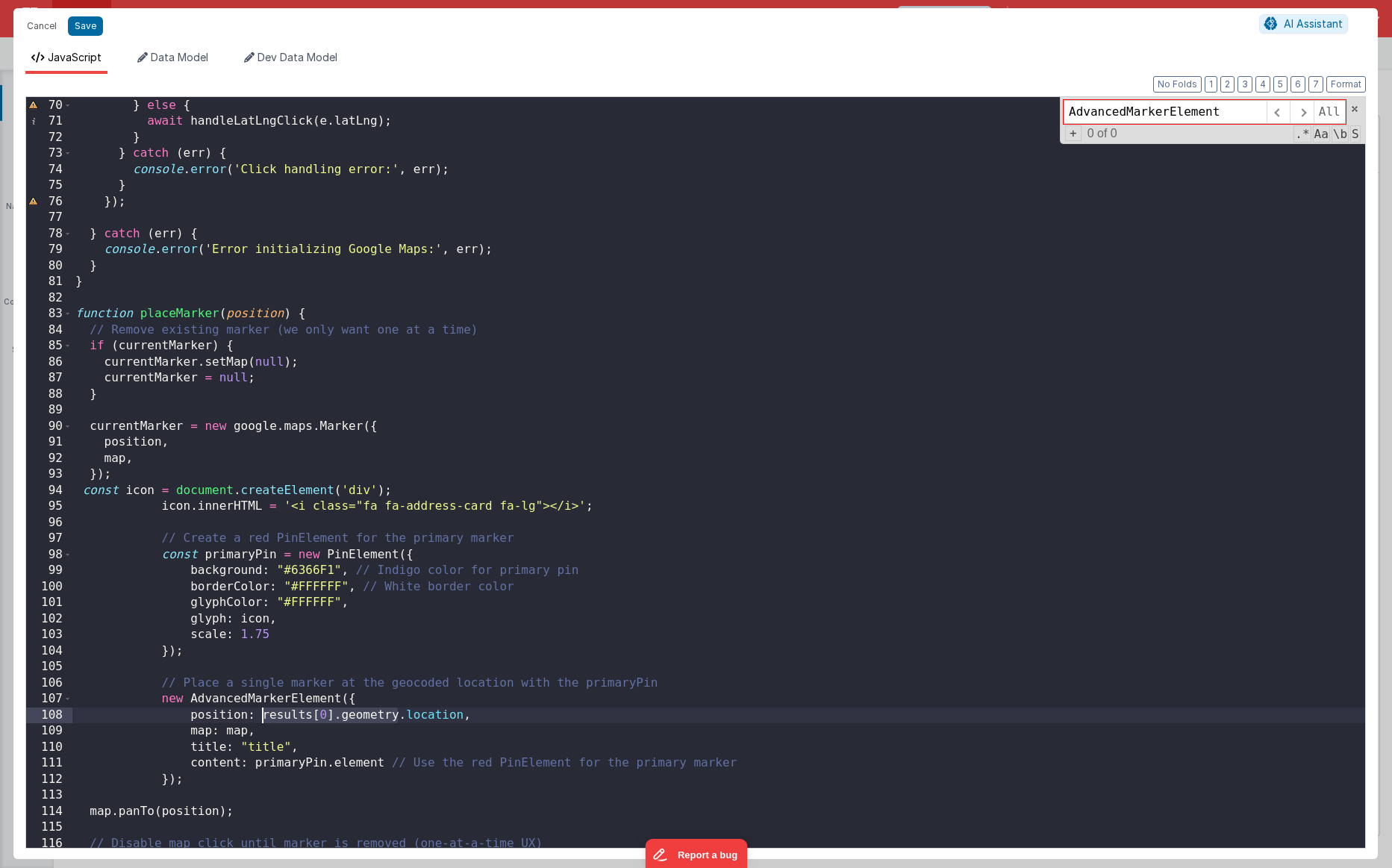
click at [262, 657] on div "await handlePlaceClick ( e . placeId , e . latLng ) ; } else { await handleLatL…" at bounding box center [719, 472] width 1293 height 783
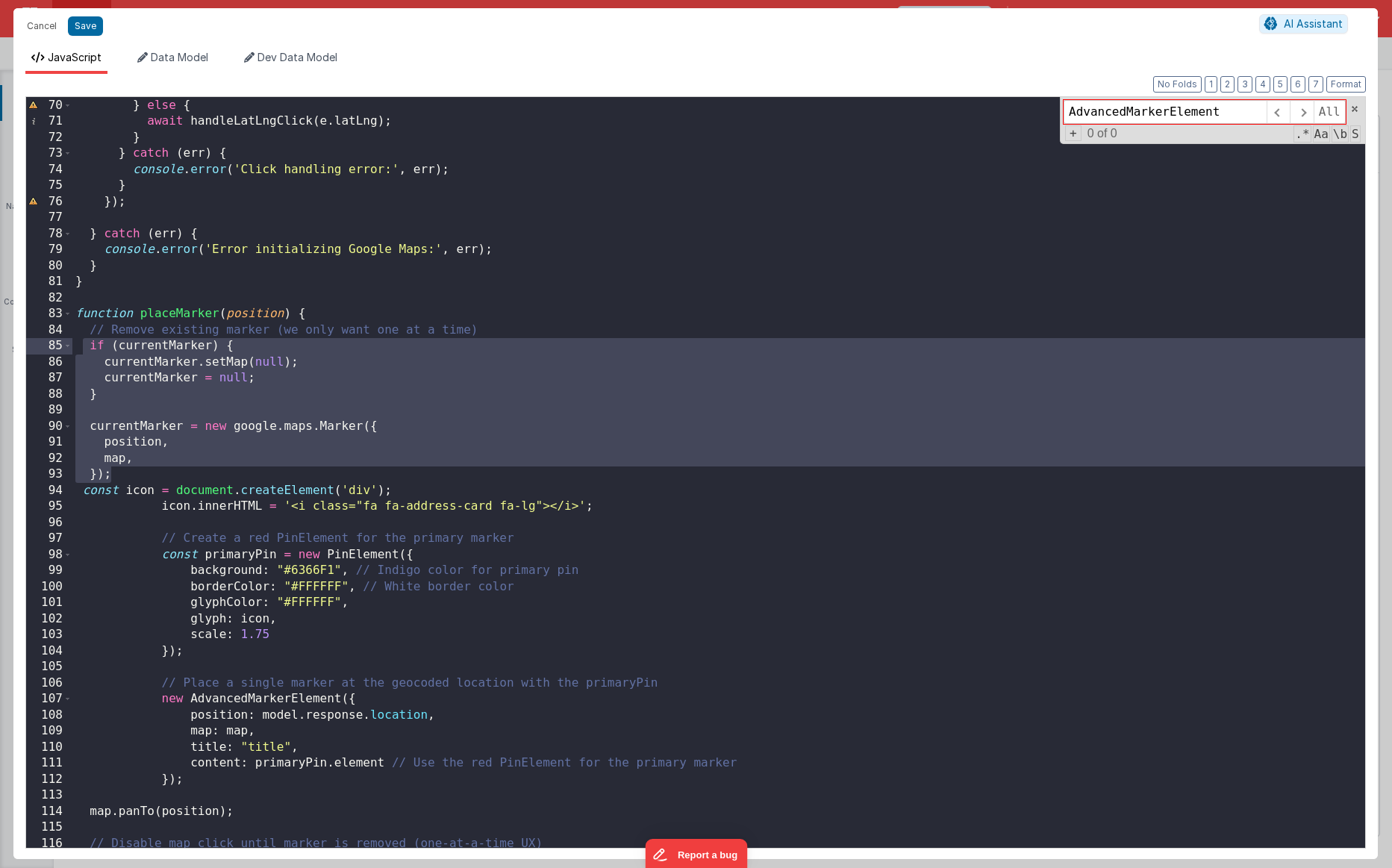
drag, startPoint x: 132, startPoint y: 475, endPoint x: 79, endPoint y: 347, distance: 138.5
click at [79, 347] on div "await handlePlaceClick ( e . placeId , e . latLng ) ; } else { await handleLatL…" at bounding box center [719, 472] width 1293 height 783
click at [110, 392] on div "await handlePlaceClick ( e . placeId , e . latLng ) ; } else { await handleLatL…" at bounding box center [719, 472] width 1293 height 783
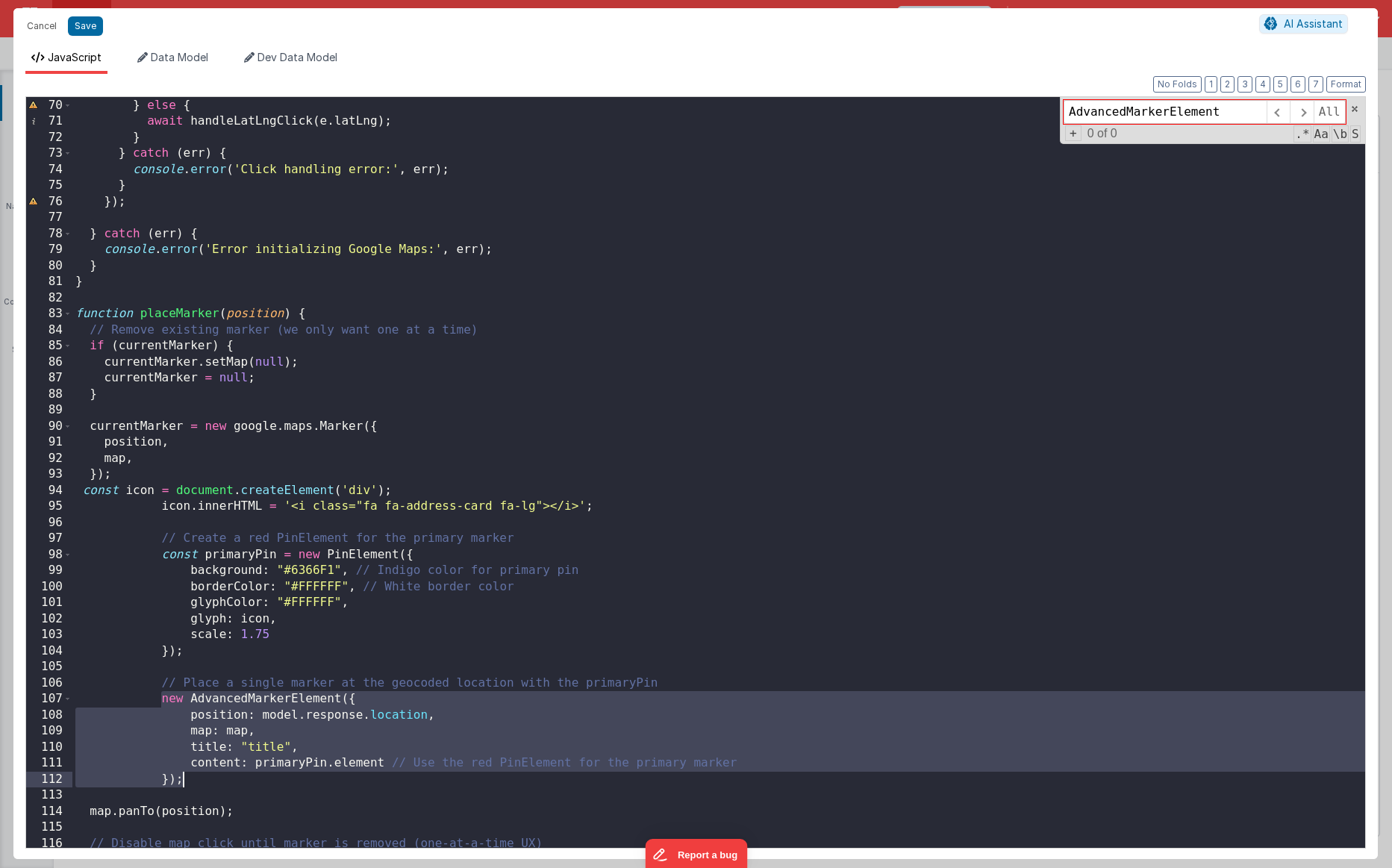
drag, startPoint x: 160, startPoint y: 699, endPoint x: 205, endPoint y: 781, distance: 93.5
click at [205, 657] on div "await handlePlaceClick ( e . placeId , e . latLng ) ; } else { await handleLatL…" at bounding box center [719, 472] width 1293 height 783
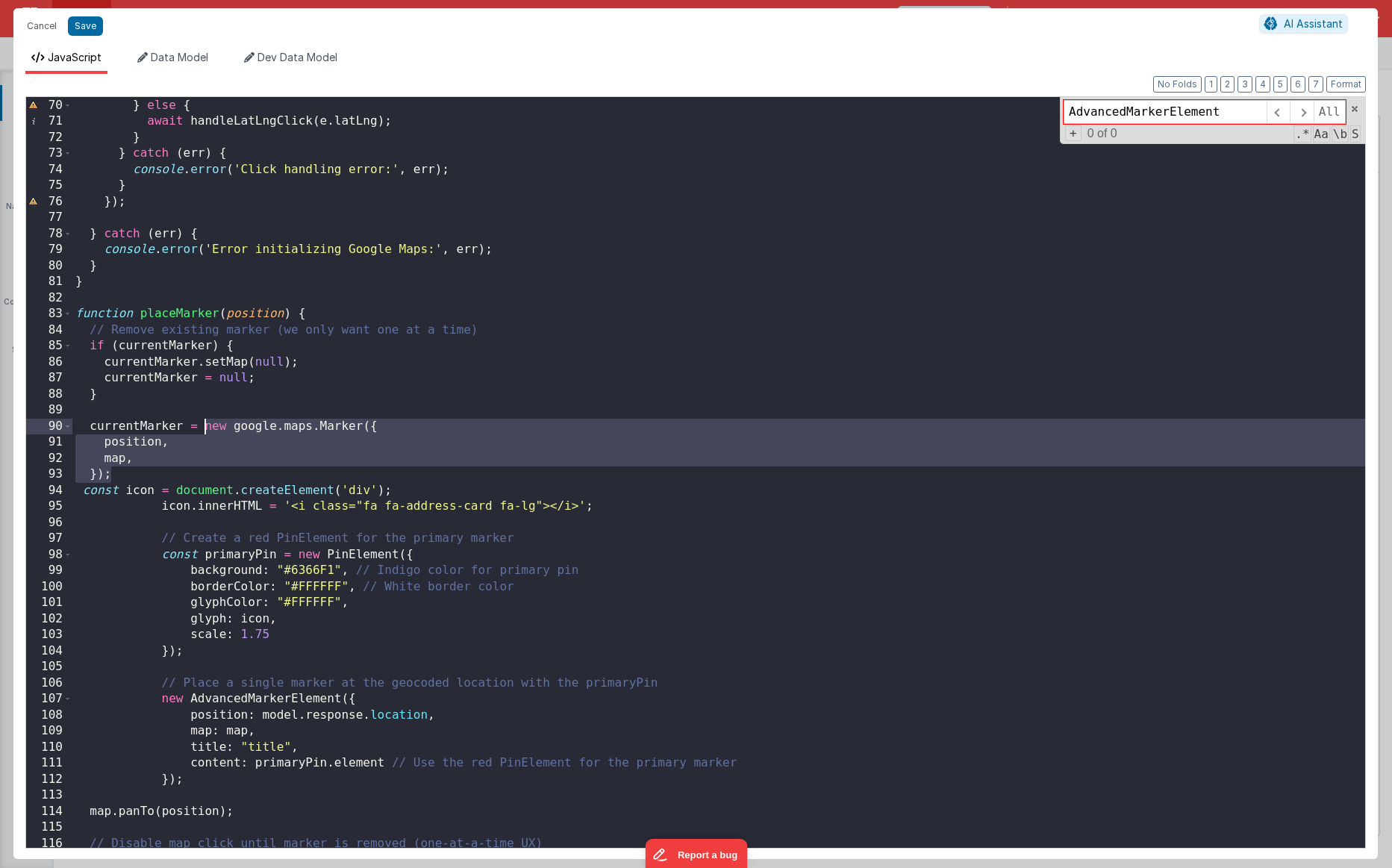
drag, startPoint x: 130, startPoint y: 472, endPoint x: 206, endPoint y: 426, distance: 88.8
click at [206, 426] on div "await handlePlaceClick ( e . placeId , e . latLng ) ; } else { await handleLatL…" at bounding box center [719, 472] width 1293 height 783
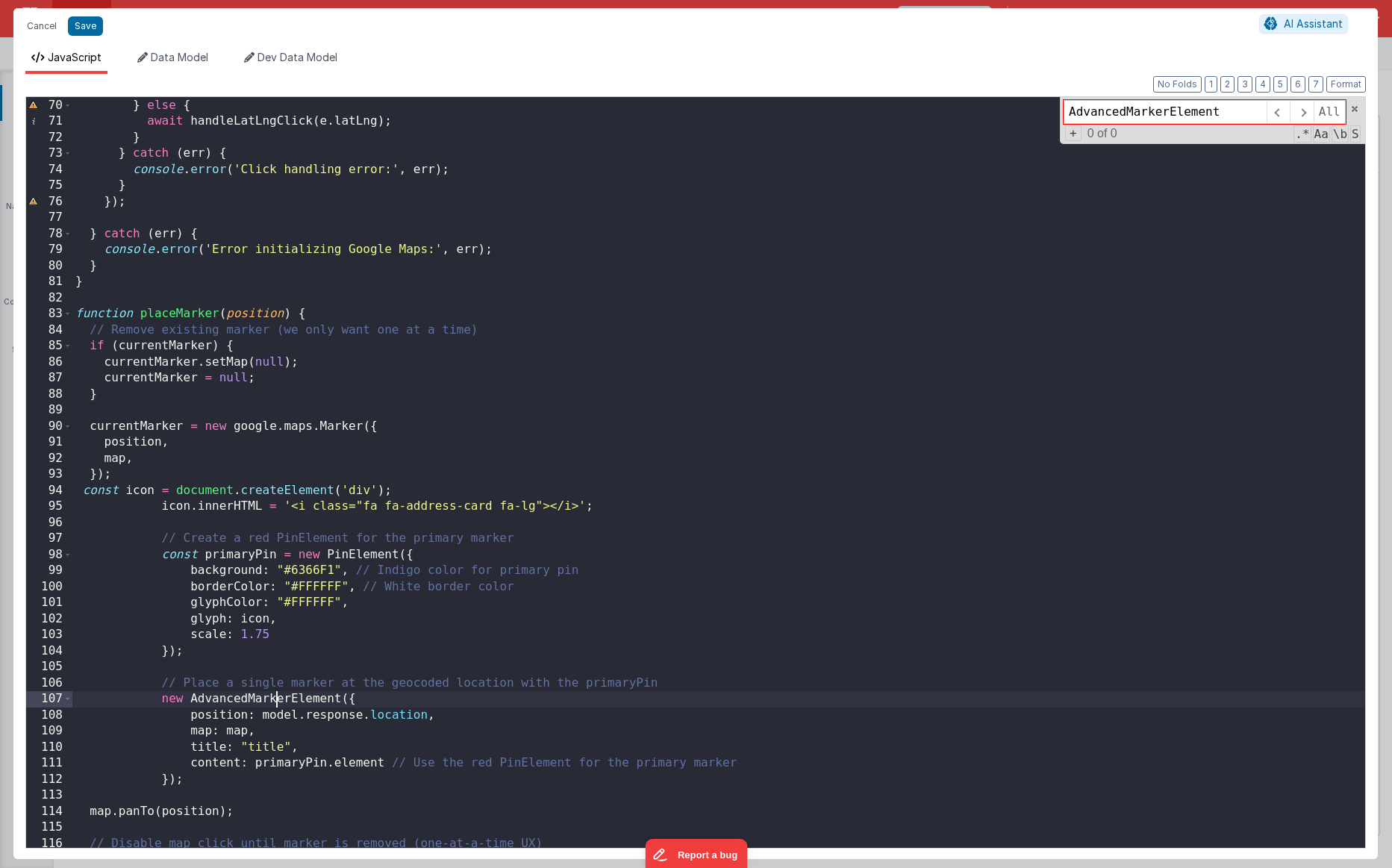
click at [274, 657] on div "await handlePlaceClick ( e . placeId , e . latLng ) ; } else { await handleLatL…" at bounding box center [719, 472] width 1293 height 783
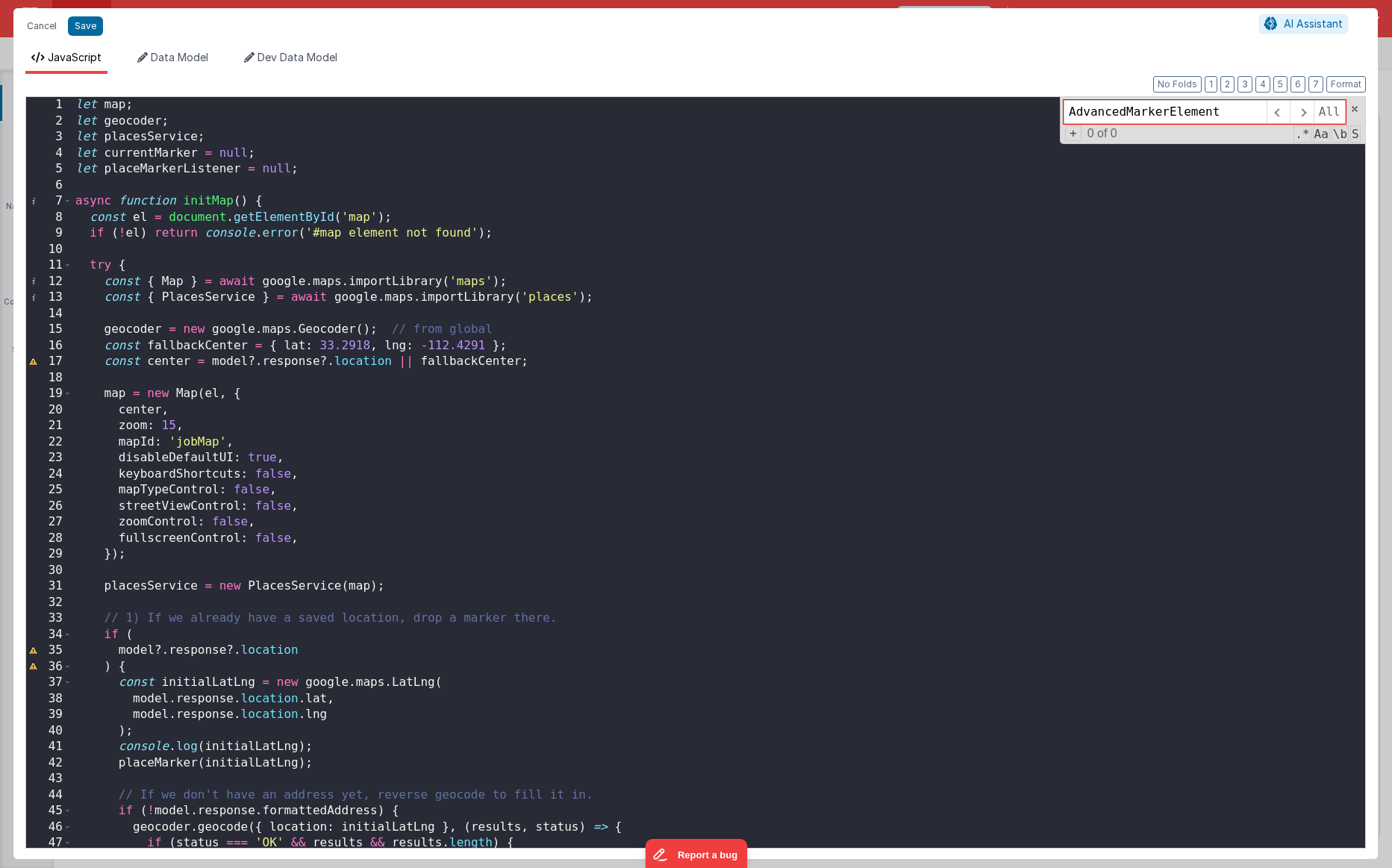
scroll to position [0, 0]
click at [285, 181] on div "let map ; let geocoder ; let placesService ; let currentMarker = null ; let pla…" at bounding box center [719, 488] width 1293 height 783
click at [212, 316] on div "let map ; let geocoder ; let placesService ; let currentMarker = null ; let pla…" at bounding box center [719, 488] width 1293 height 783
click at [168, 309] on div "let map ; let geocoder ; let placesService ; let currentMarker = null ; let pla…" at bounding box center [719, 488] width 1293 height 783
paste textarea
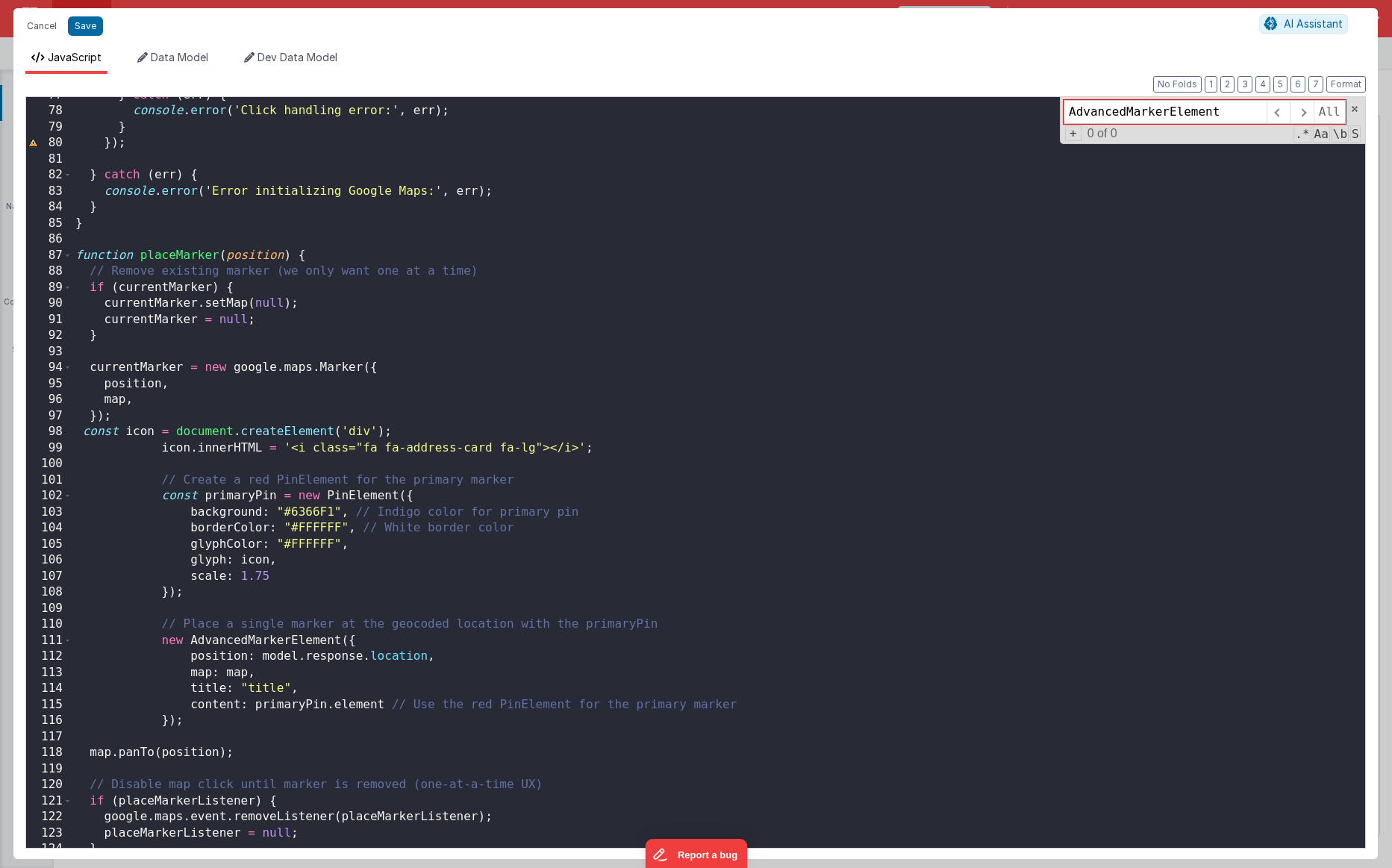
scroll to position [1229, 0]
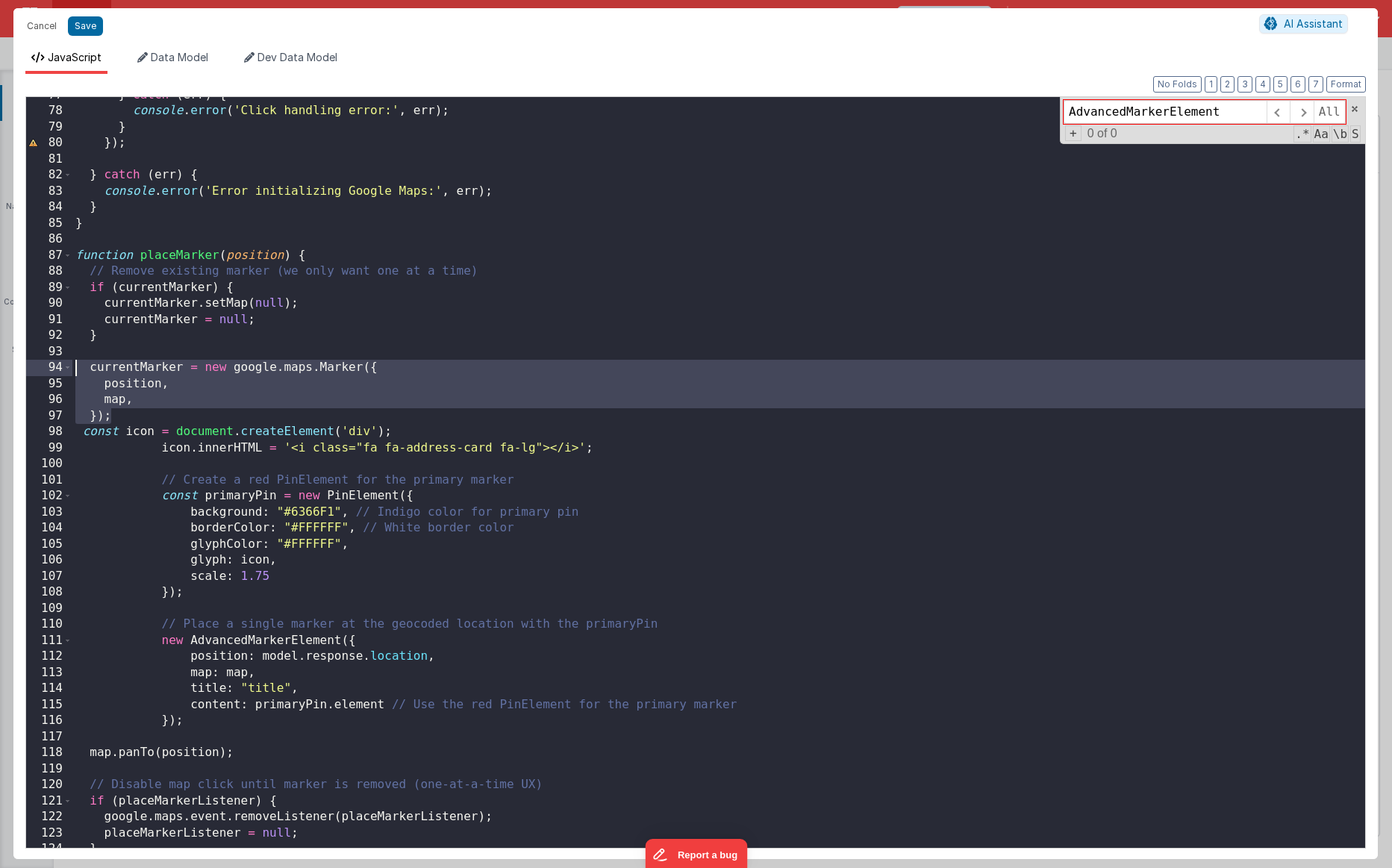
drag, startPoint x: 122, startPoint y: 409, endPoint x: 76, endPoint y: 370, distance: 60.3
click at [76, 370] on div "} catch ( err ) { console . error ( 'Click handling error:' , err ) ; } }) ; } …" at bounding box center [719, 479] width 1293 height 783
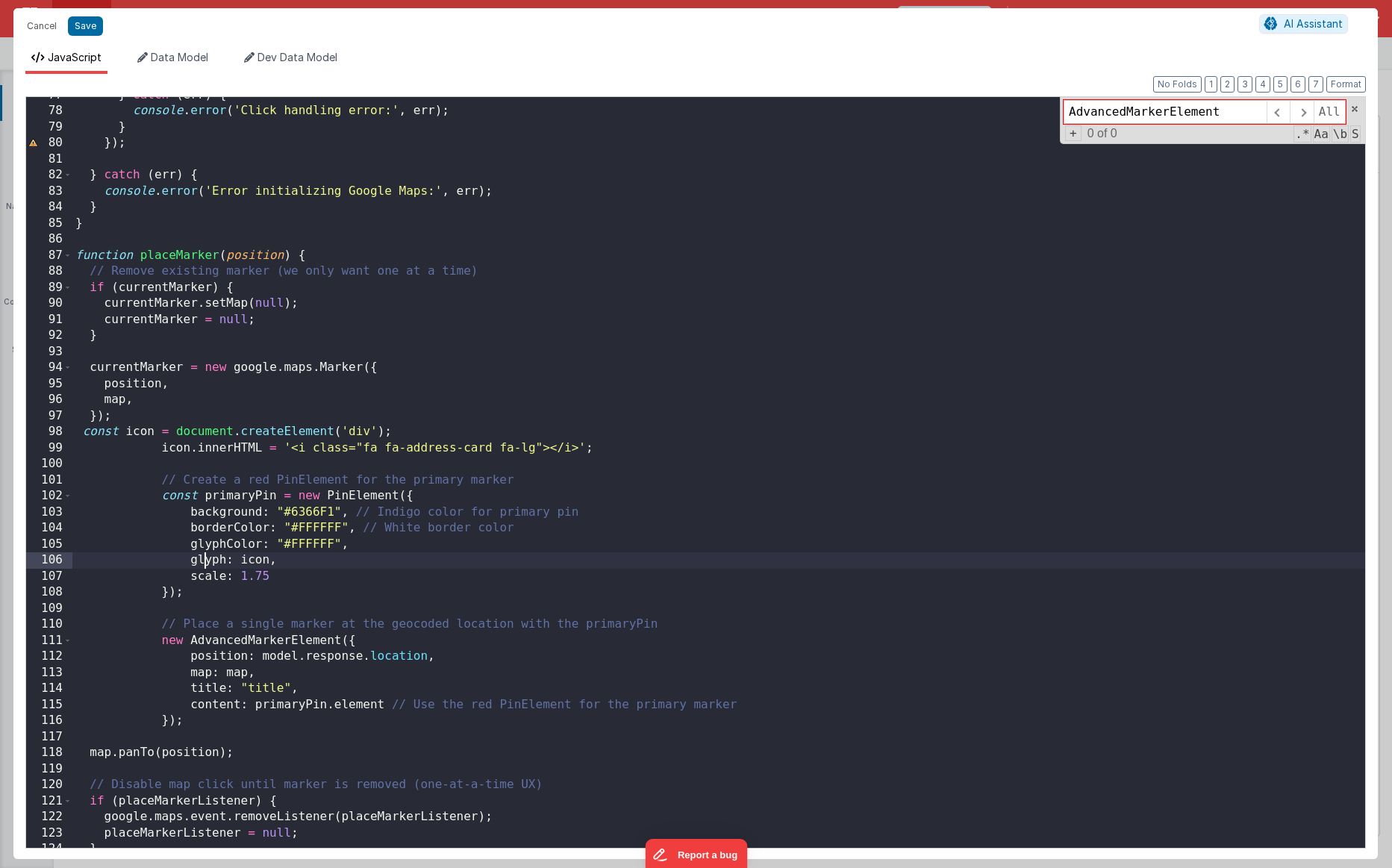
click at [208, 563] on div "} catch ( err ) { console . error ( 'Click handling error:' , err ) ; } }) ; } …" at bounding box center [719, 479] width 1293 height 783
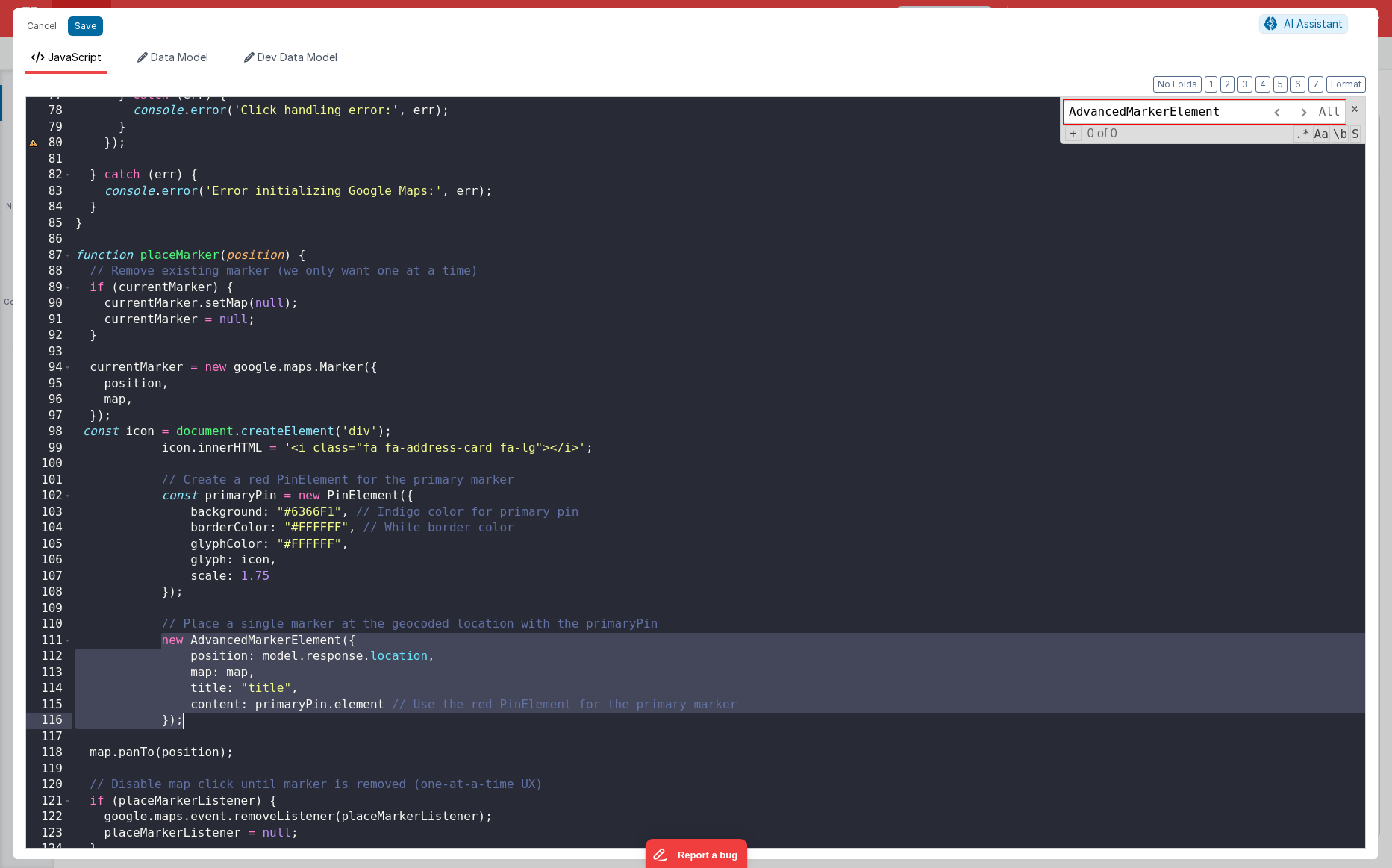
drag, startPoint x: 160, startPoint y: 636, endPoint x: 227, endPoint y: 722, distance: 109.0
click at [227, 657] on div "} catch ( err ) { console . error ( 'Click handling error:' , err ) ; } }) ; } …" at bounding box center [719, 479] width 1293 height 783
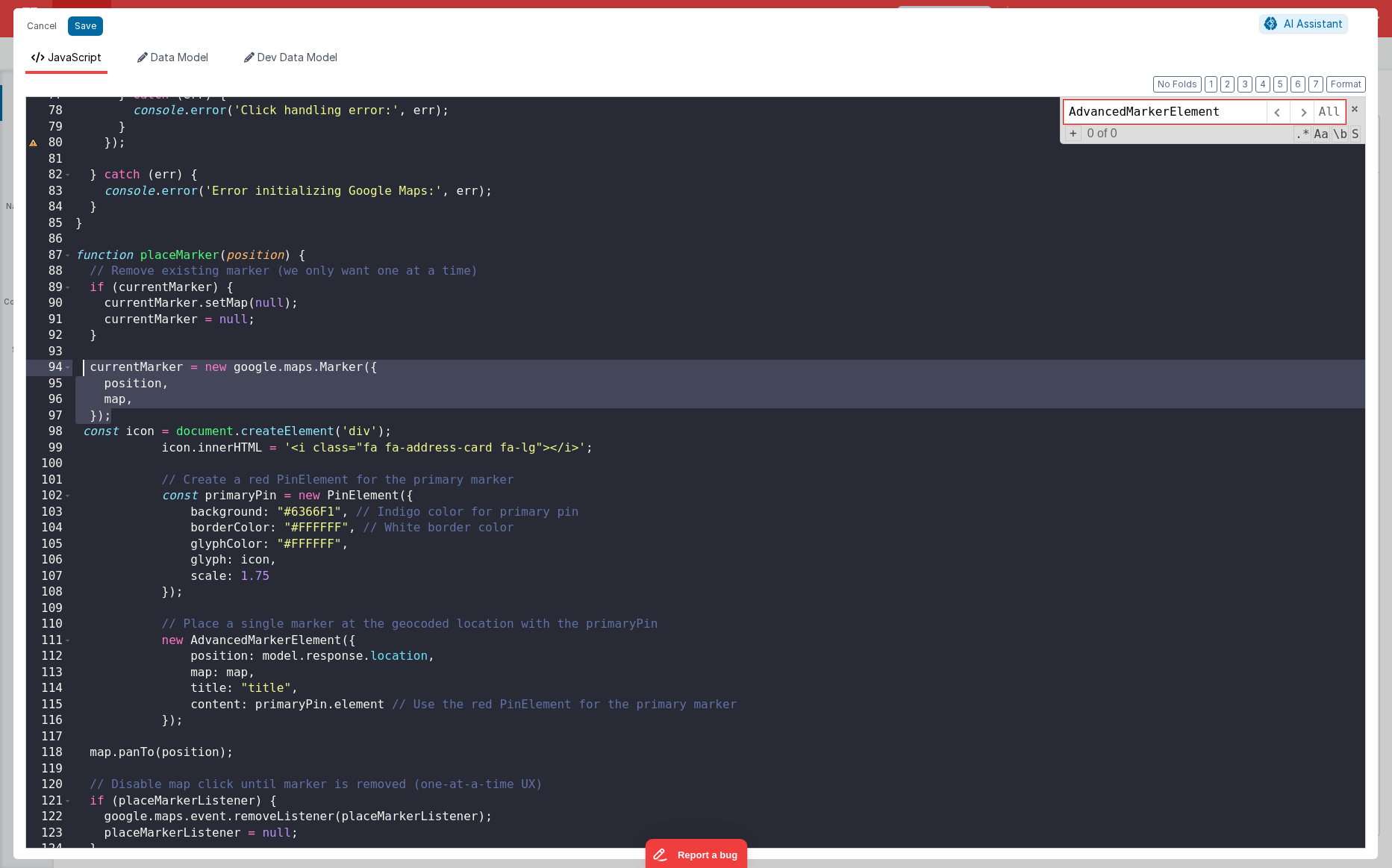
drag, startPoint x: 119, startPoint y: 415, endPoint x: 84, endPoint y: 375, distance: 53.2
click at [84, 375] on div "} catch ( err ) { console . error ( 'Click handling error:' , err ) ; } }) ; } …" at bounding box center [719, 479] width 1293 height 783
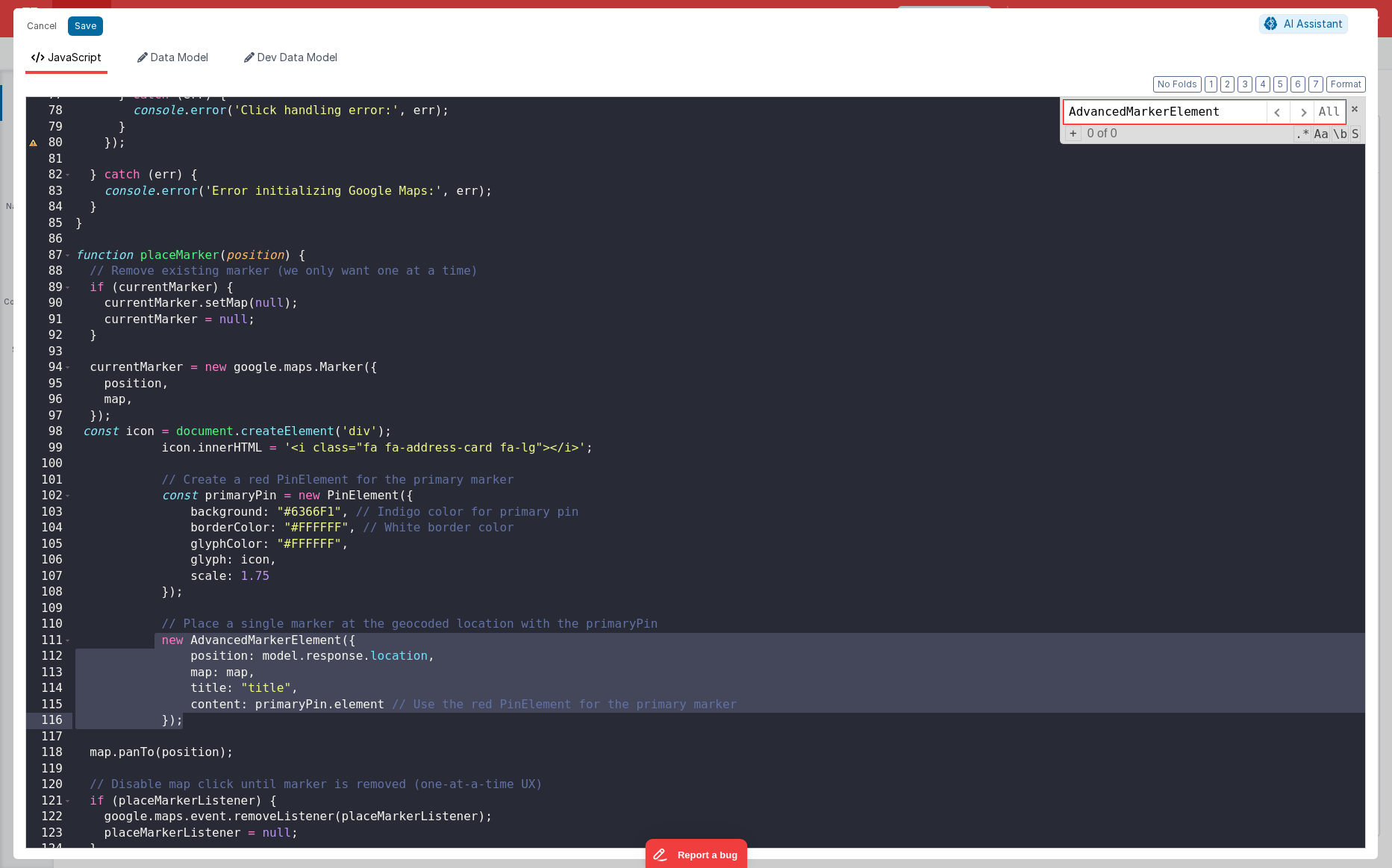
drag, startPoint x: 155, startPoint y: 642, endPoint x: 211, endPoint y: 720, distance: 96.0
click at [211, 657] on div "} catch ( err ) { console . error ( 'Click handling error:' , err ) ; } }) ; } …" at bounding box center [719, 479] width 1293 height 783
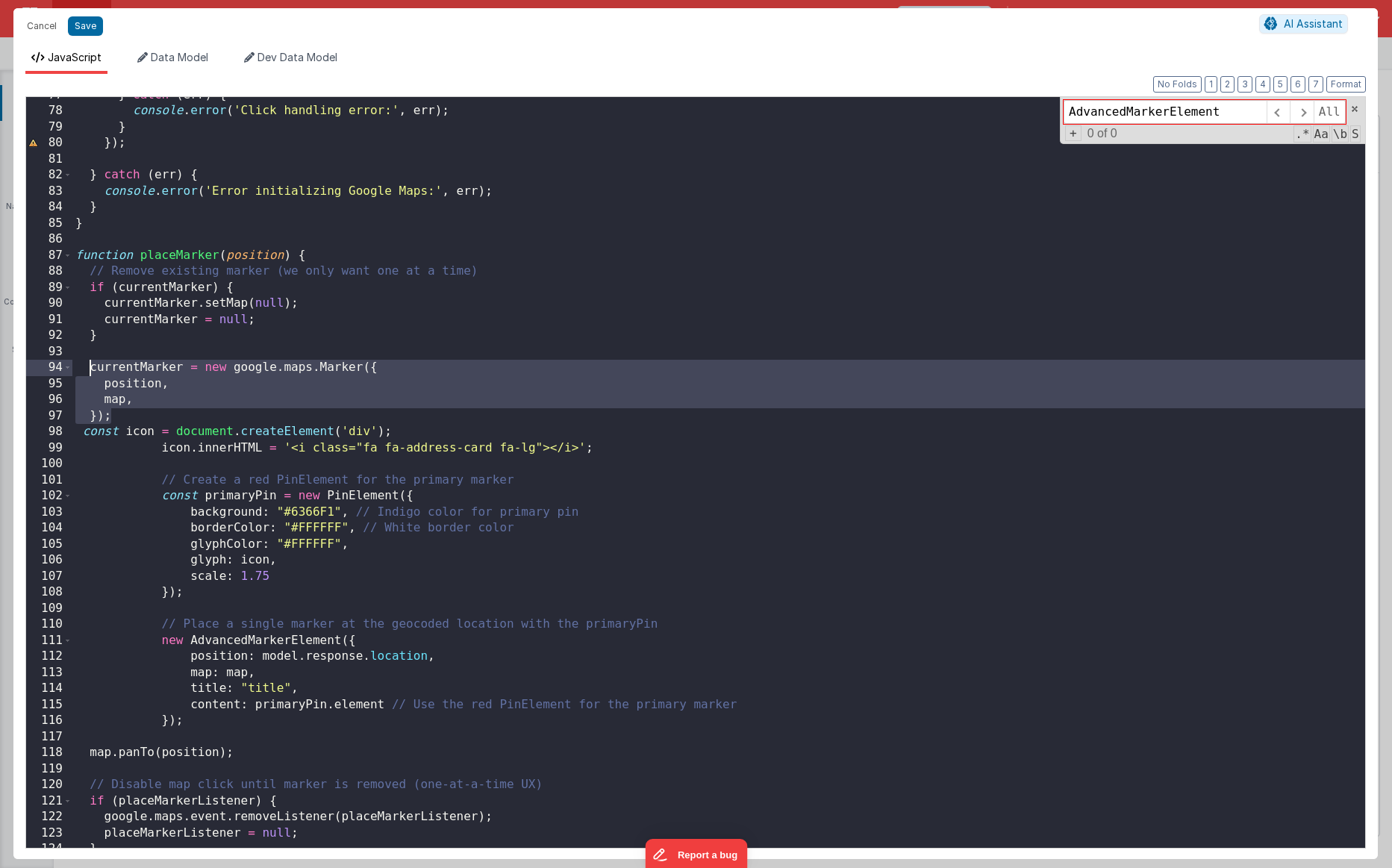
drag, startPoint x: 122, startPoint y: 416, endPoint x: 89, endPoint y: 374, distance: 53.4
click at [89, 374] on div "} catch ( err ) { console . error ( 'Click handling error:' , err ) ; } }) ; } …" at bounding box center [719, 479] width 1293 height 783
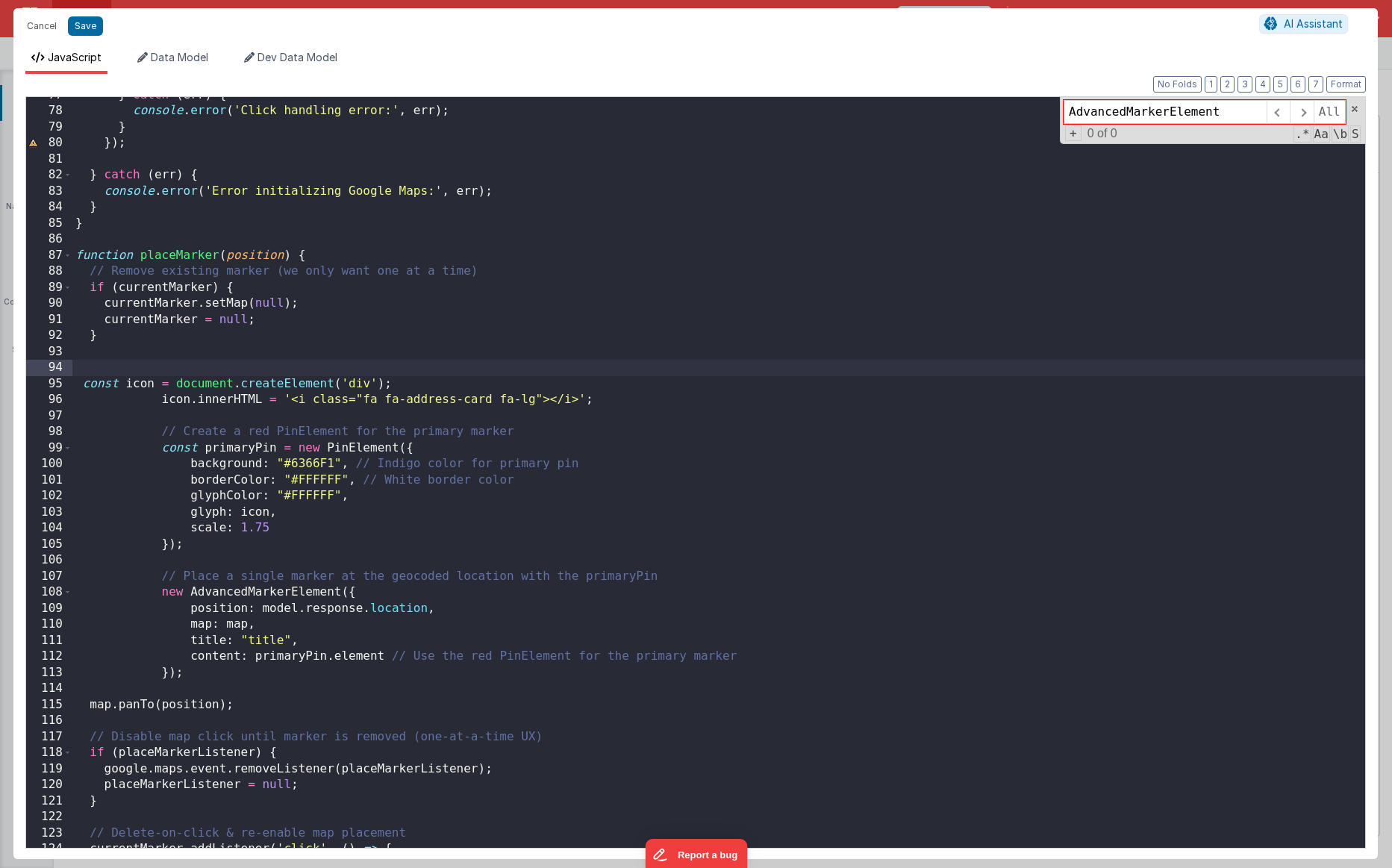
click at [193, 657] on div "} catch ( err ) { console . error ( 'Click handling error:' , err ) ; } }) ; } …" at bounding box center [719, 479] width 1293 height 783
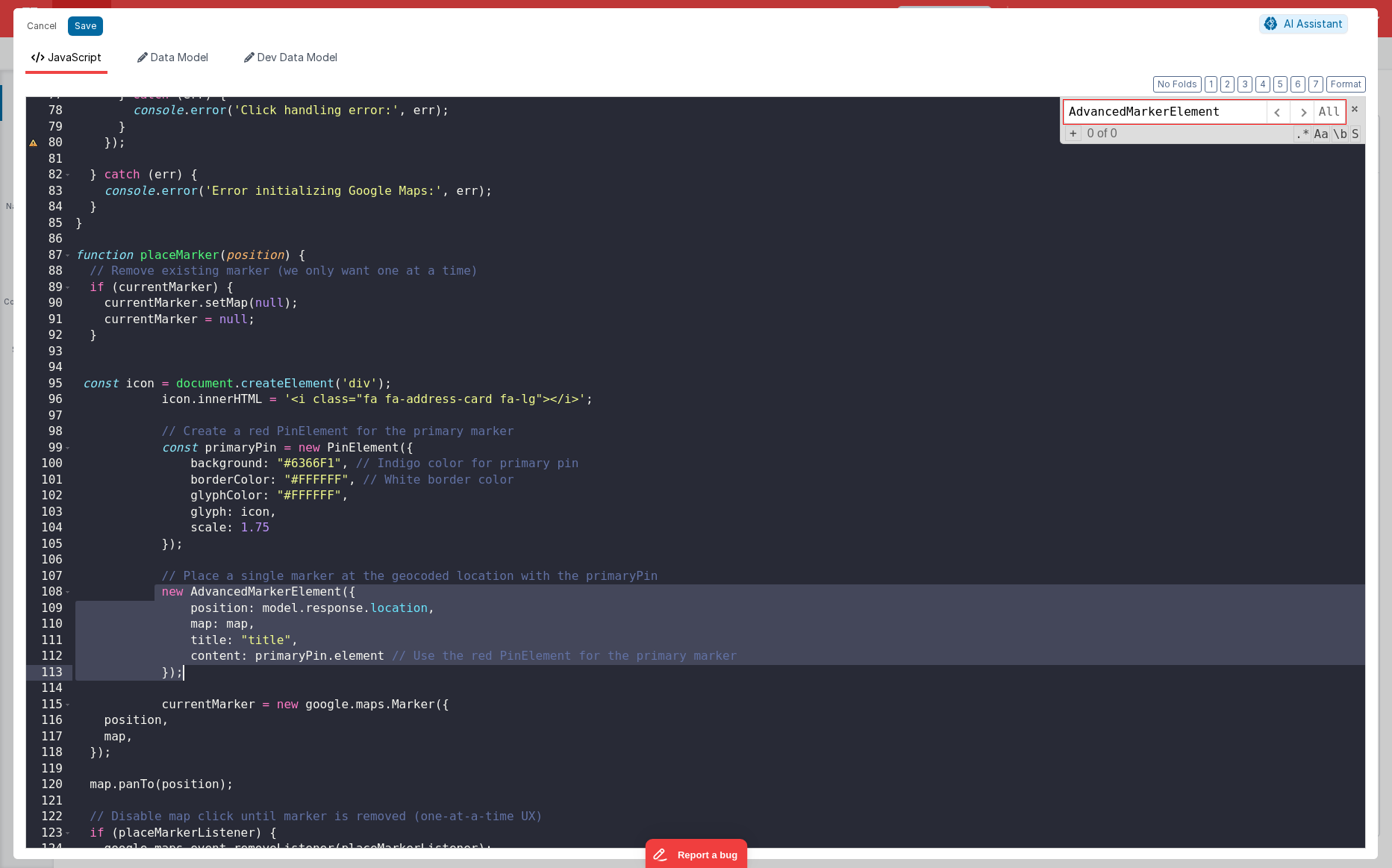
drag, startPoint x: 151, startPoint y: 591, endPoint x: 200, endPoint y: 672, distance: 94.7
click at [200, 657] on div "} catch ( err ) { console . error ( 'Click handling error:' , err ) ; } }) ; } …" at bounding box center [719, 479] width 1293 height 783
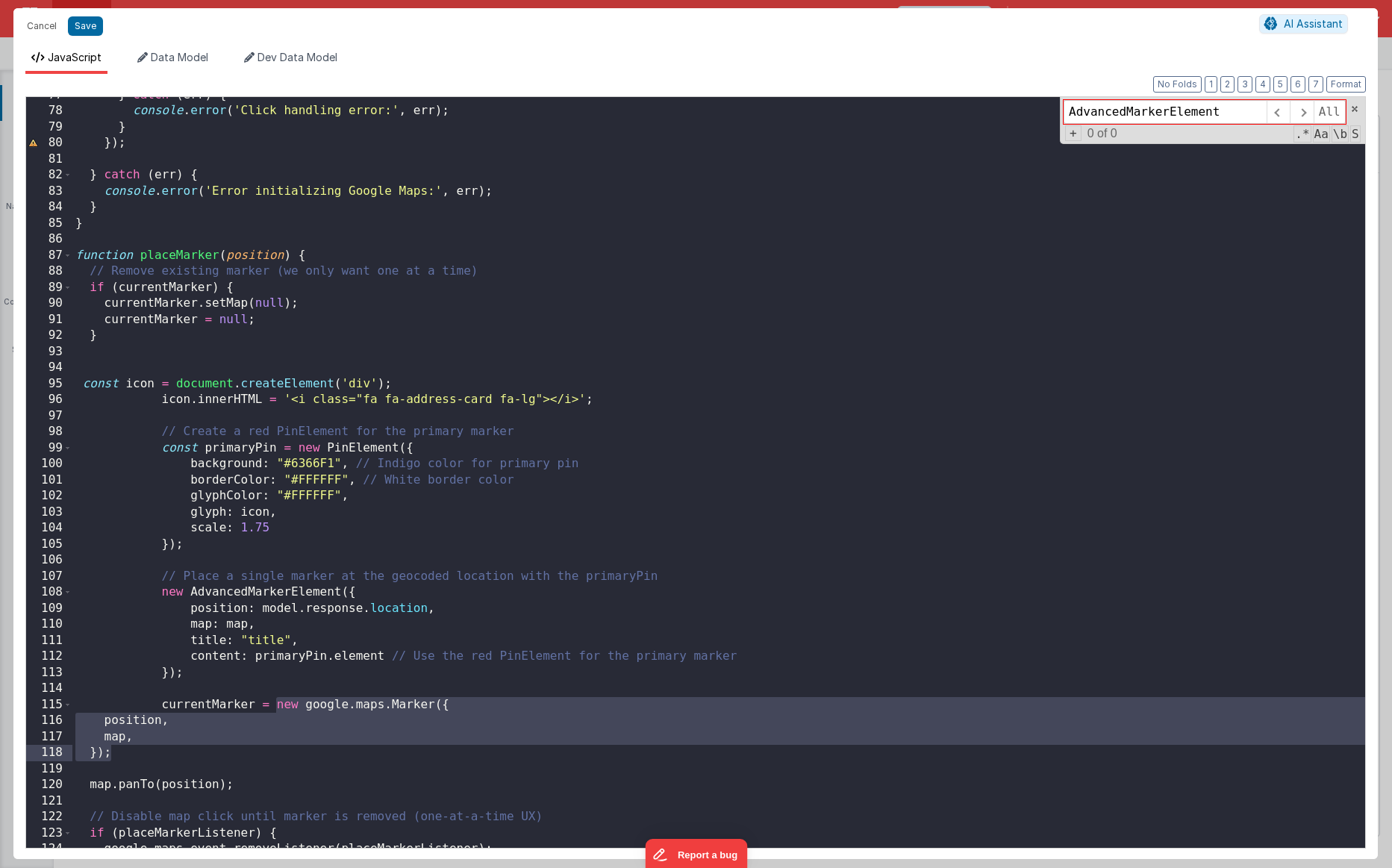
drag, startPoint x: 276, startPoint y: 704, endPoint x: 137, endPoint y: 749, distance: 146.1
click at [137, 657] on div "} catch ( err ) { console . error ( 'Click handling error:' , err ) ; } }) ; } …" at bounding box center [719, 479] width 1293 height 783
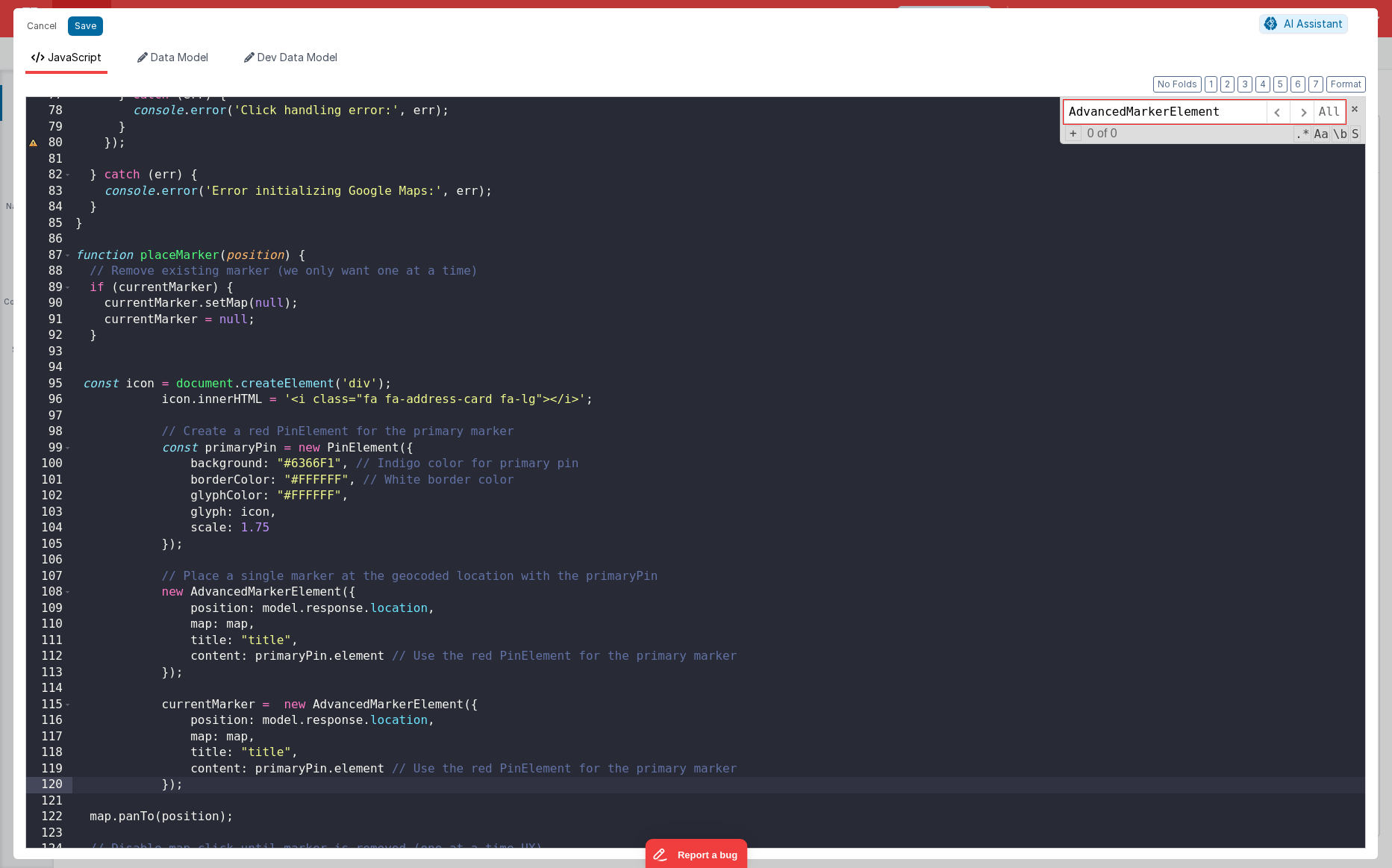
click at [195, 657] on div "} catch ( err ) { console . error ( 'Click handling error:' , err ) ; } }) ; } …" at bounding box center [719, 479] width 1293 height 783
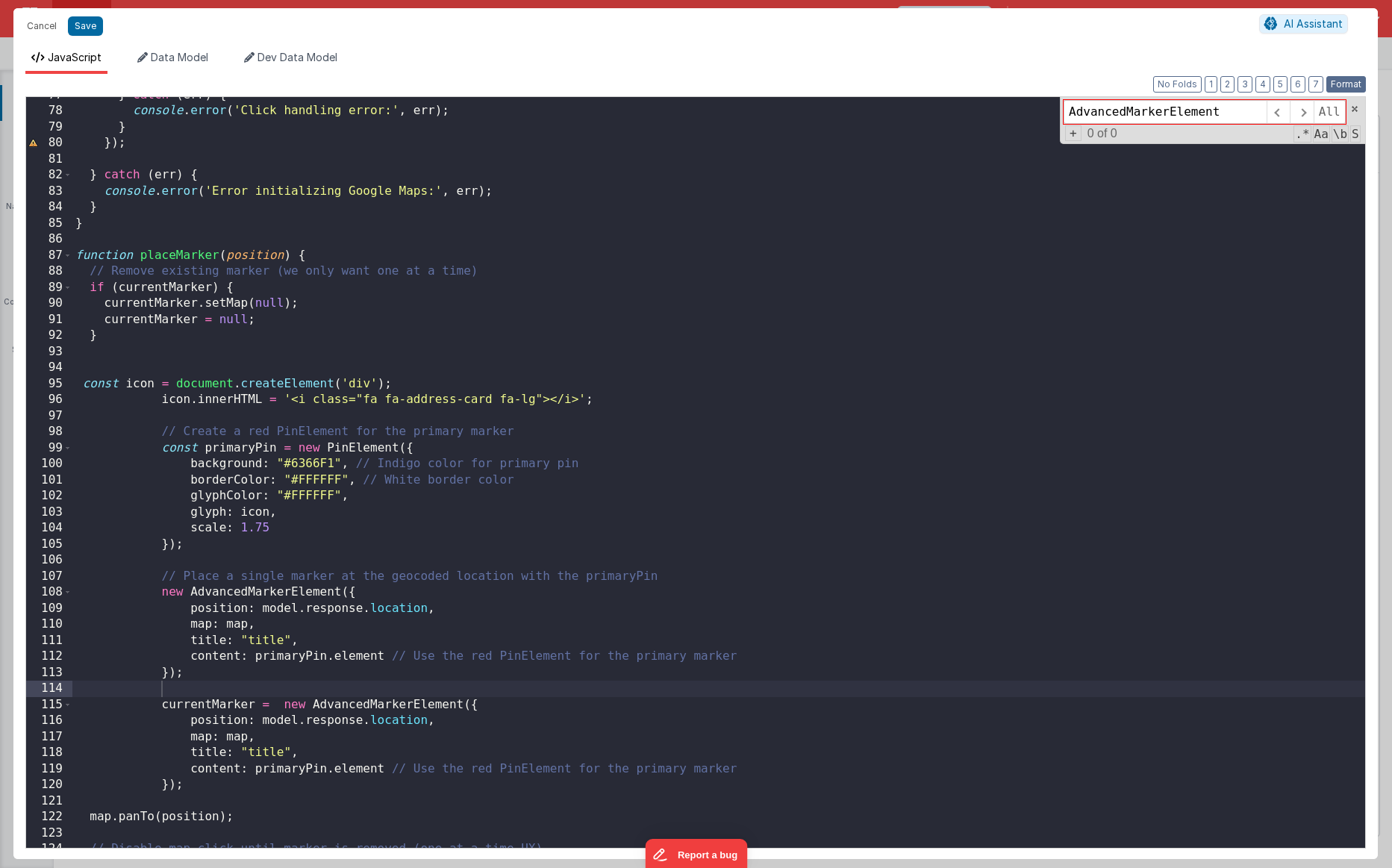
click at [860, 84] on button "Format" at bounding box center [1346, 84] width 40 height 17
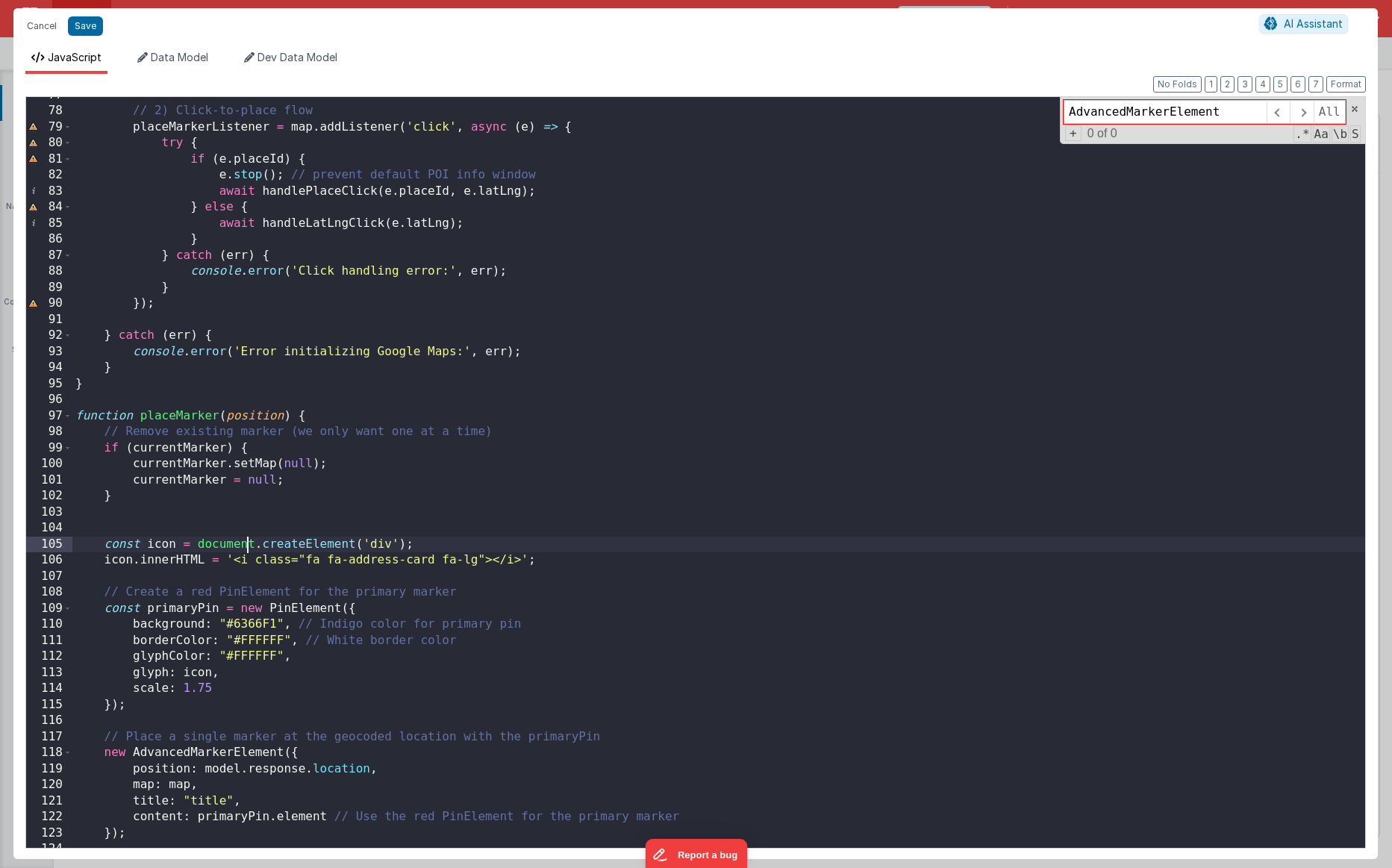
click at [247, 548] on div "// 2) Click-to-place flow placeMarkerListener = map . addListener ( 'click' , a…" at bounding box center [719, 479] width 1293 height 783
click at [224, 657] on div "// 2) Click-to-place flow placeMarkerListener = map . addListener ( 'click' , a…" at bounding box center [719, 479] width 1293 height 783
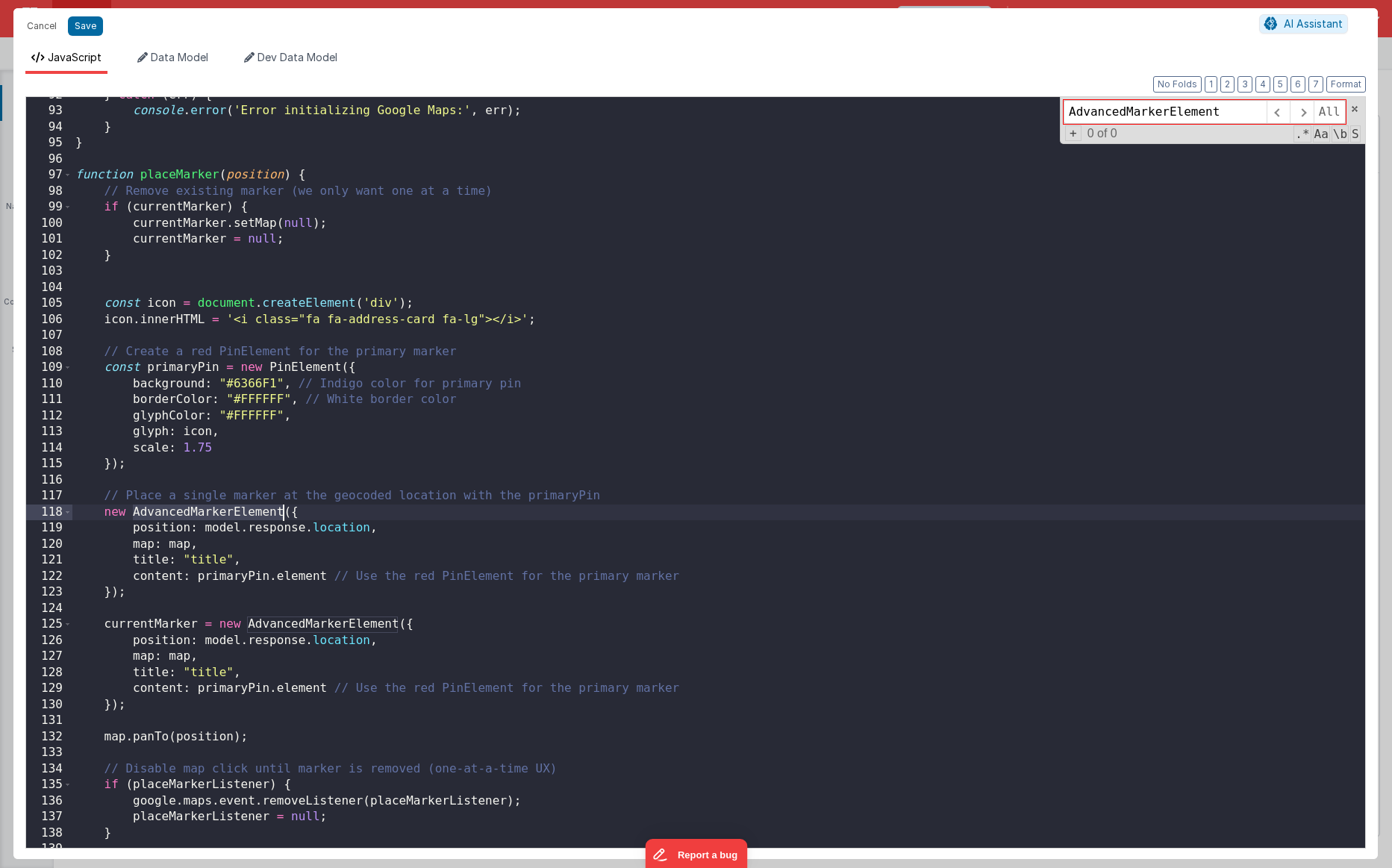
scroll to position [1530, 0]
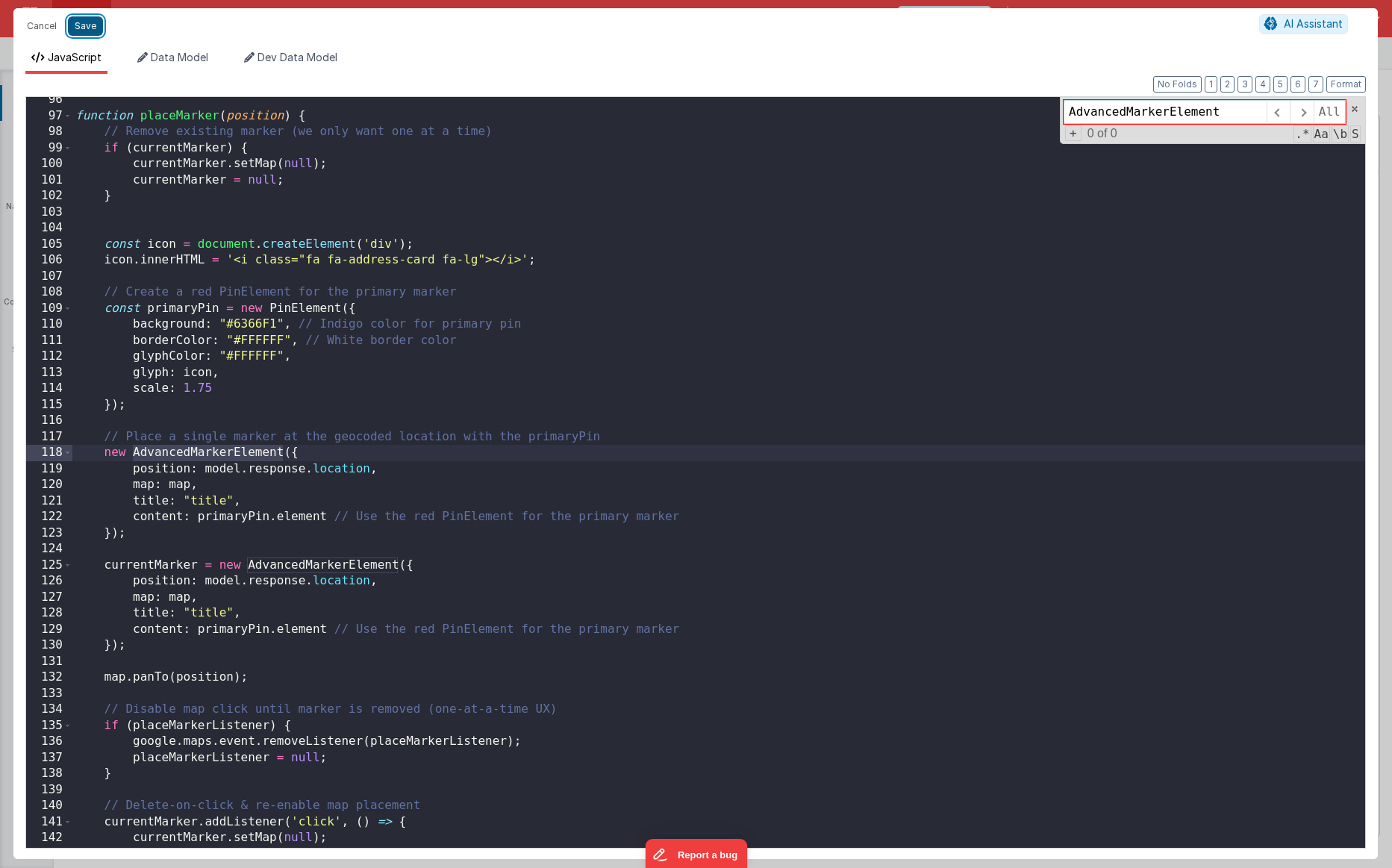
click at [87, 28] on button "Save" at bounding box center [85, 27] width 35 height 20
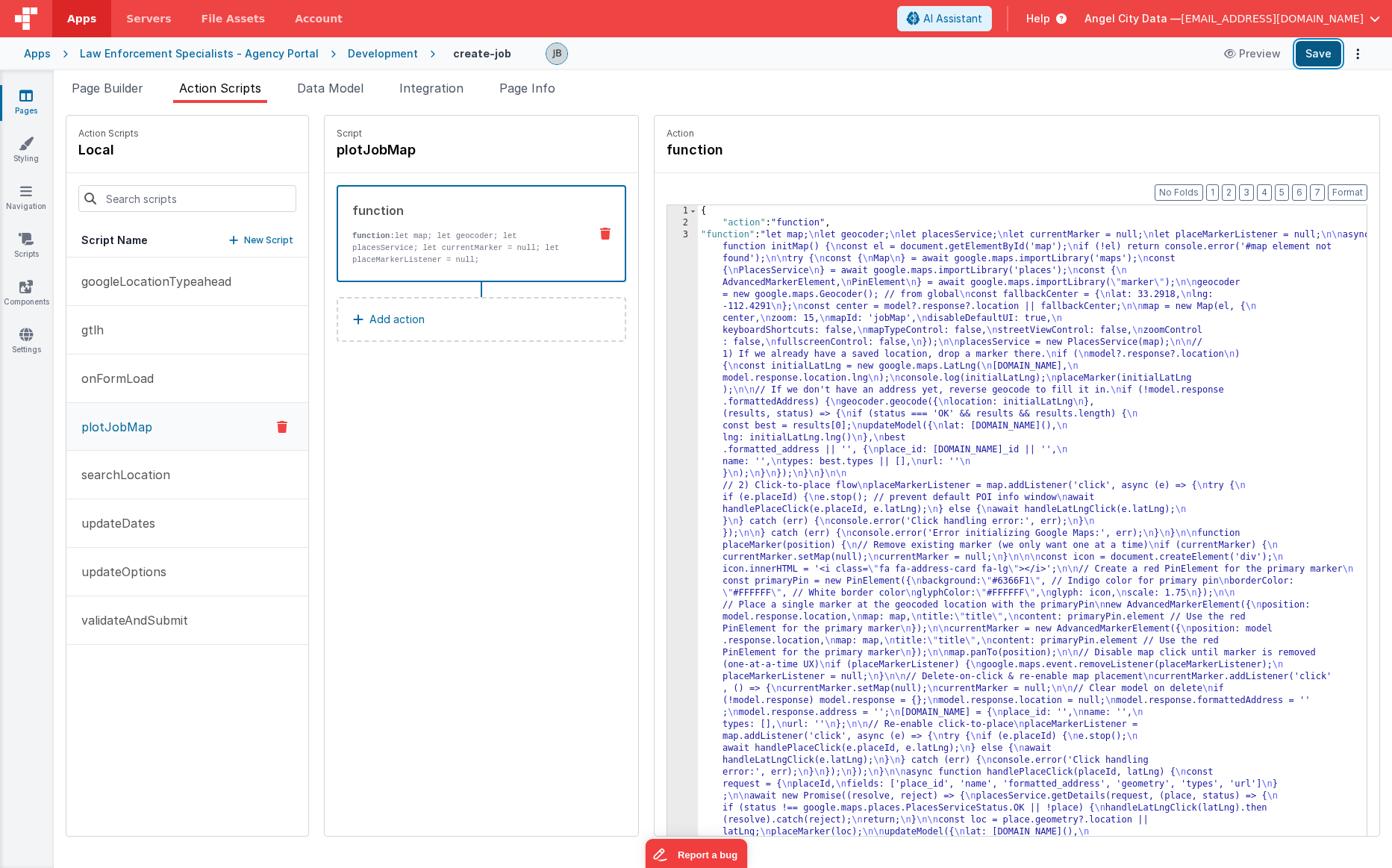
click at [860, 54] on button "Save" at bounding box center [1319, 53] width 46 height 25
click at [667, 332] on div "3" at bounding box center [682, 635] width 30 height 812
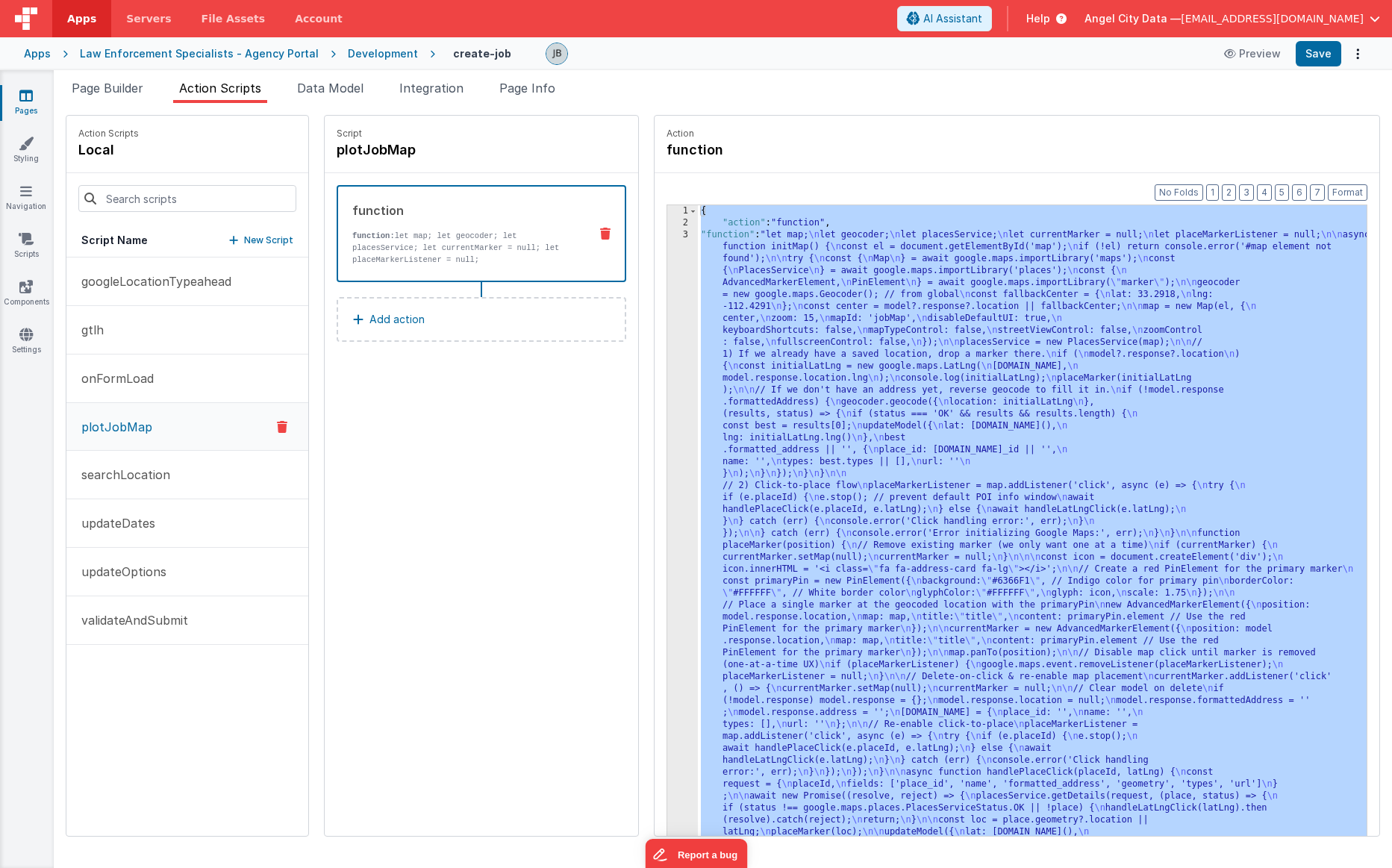
click at [667, 332] on div "3" at bounding box center [682, 635] width 30 height 812
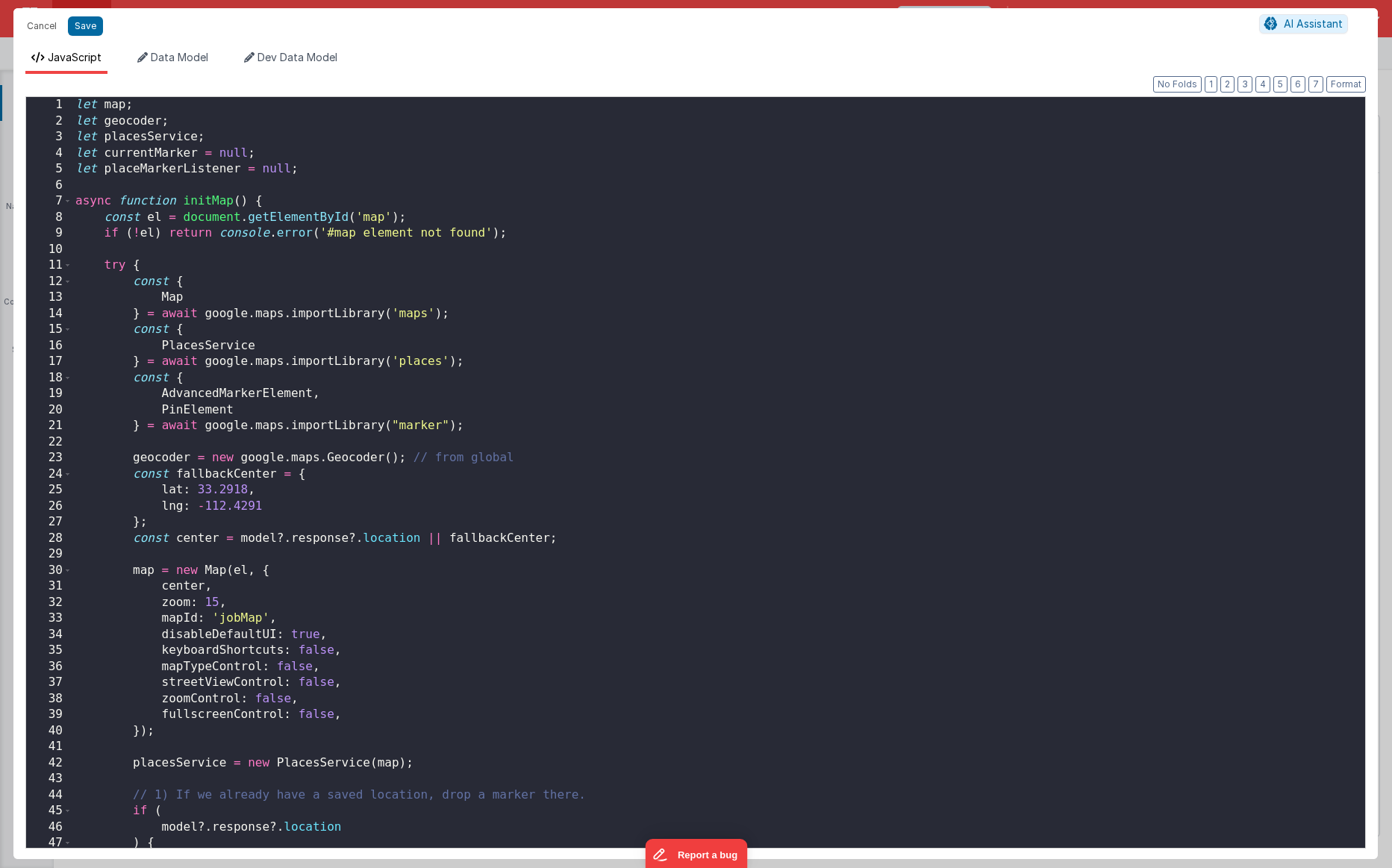
click at [653, 332] on div "Cancel Save AI Assistant JavaScript Data Model Dev Data Model Format 7 6 5 4 3 …" at bounding box center [696, 434] width 1392 height 868
click at [578, 352] on div "let map ; let geocoder ; let placesService ; let currentMarker = null ; let pla…" at bounding box center [719, 488] width 1293 height 783
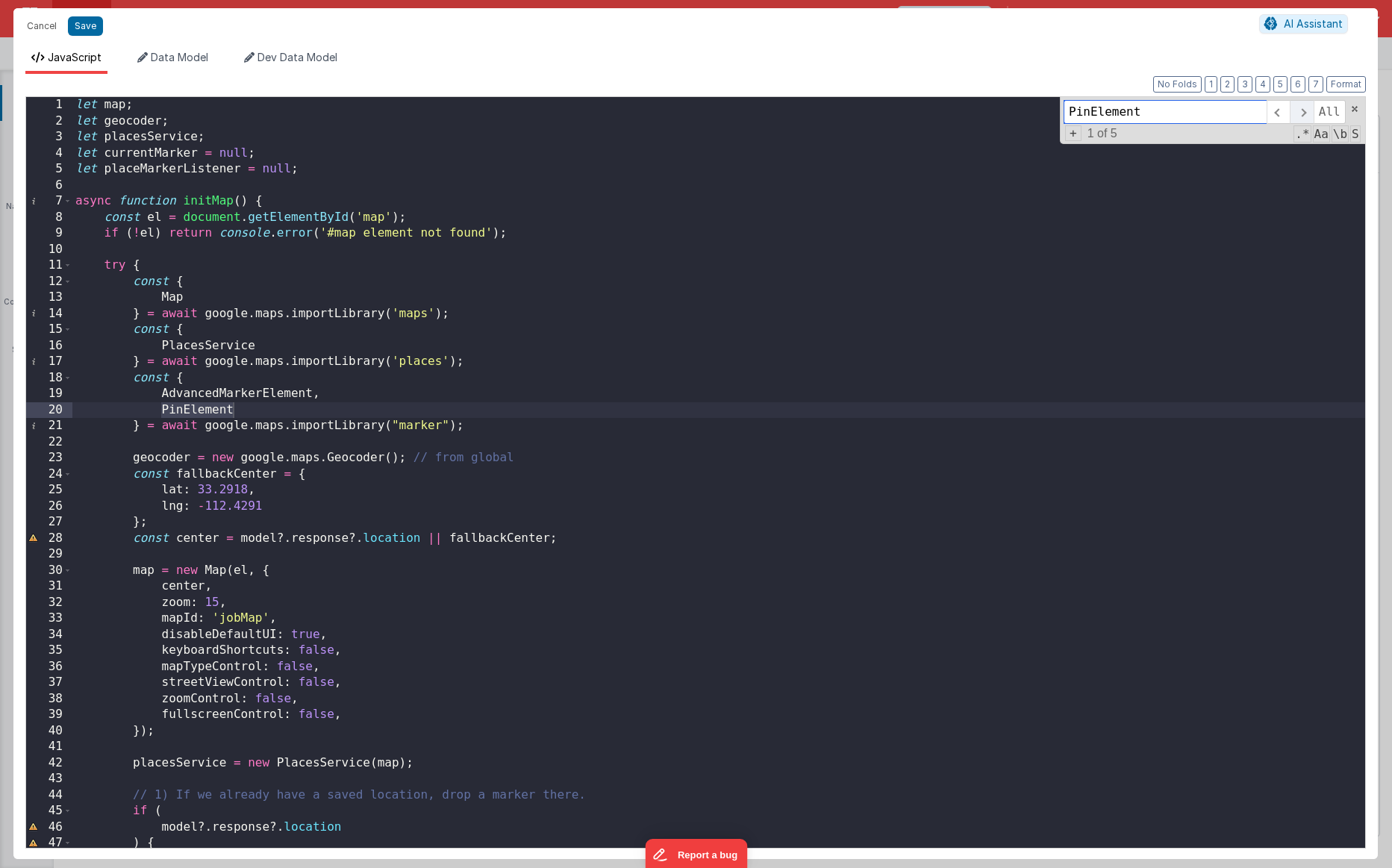
click at [860, 110] on span at bounding box center [1301, 111] width 23 height 24
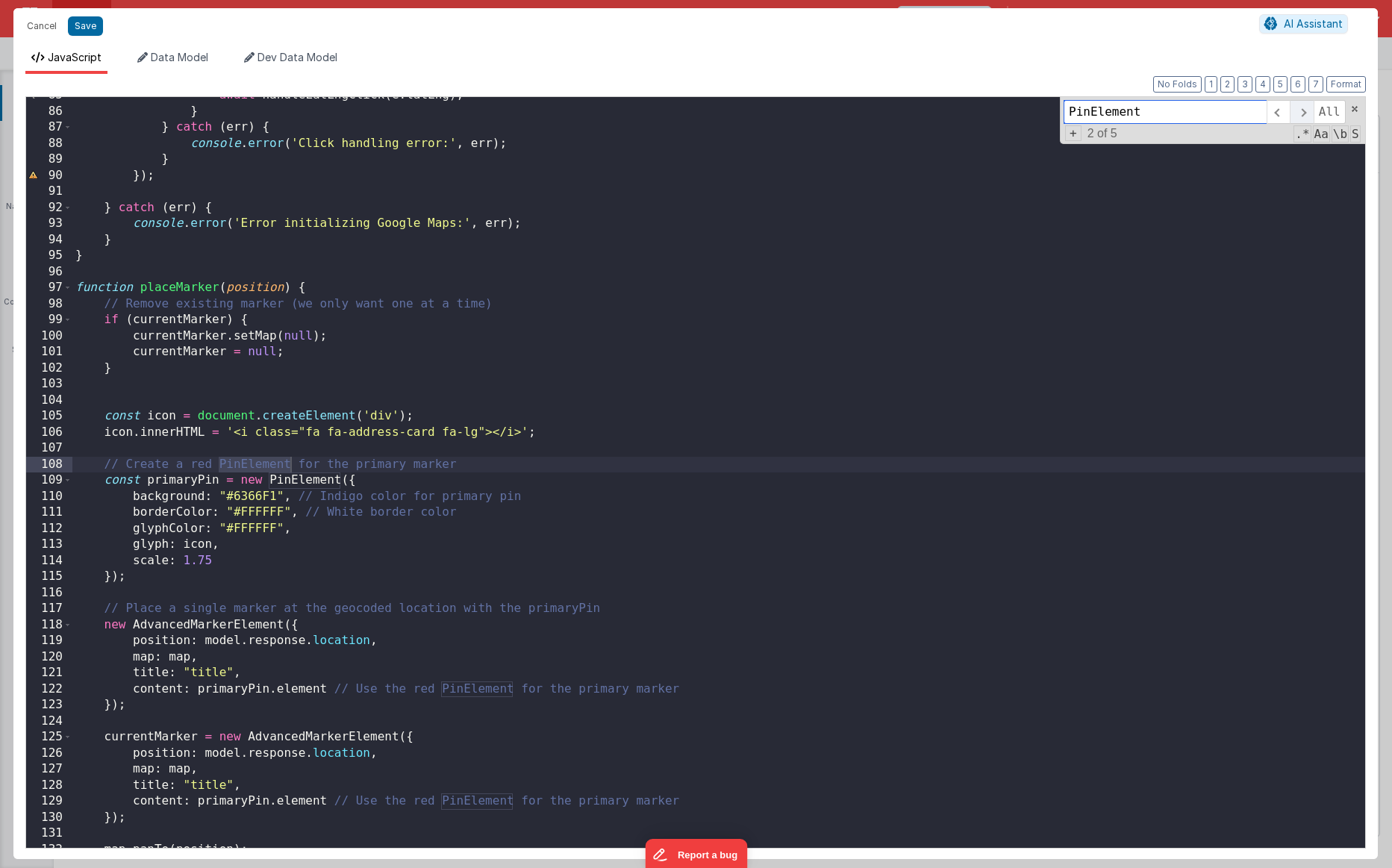
click at [860, 114] on span at bounding box center [1301, 111] width 23 height 24
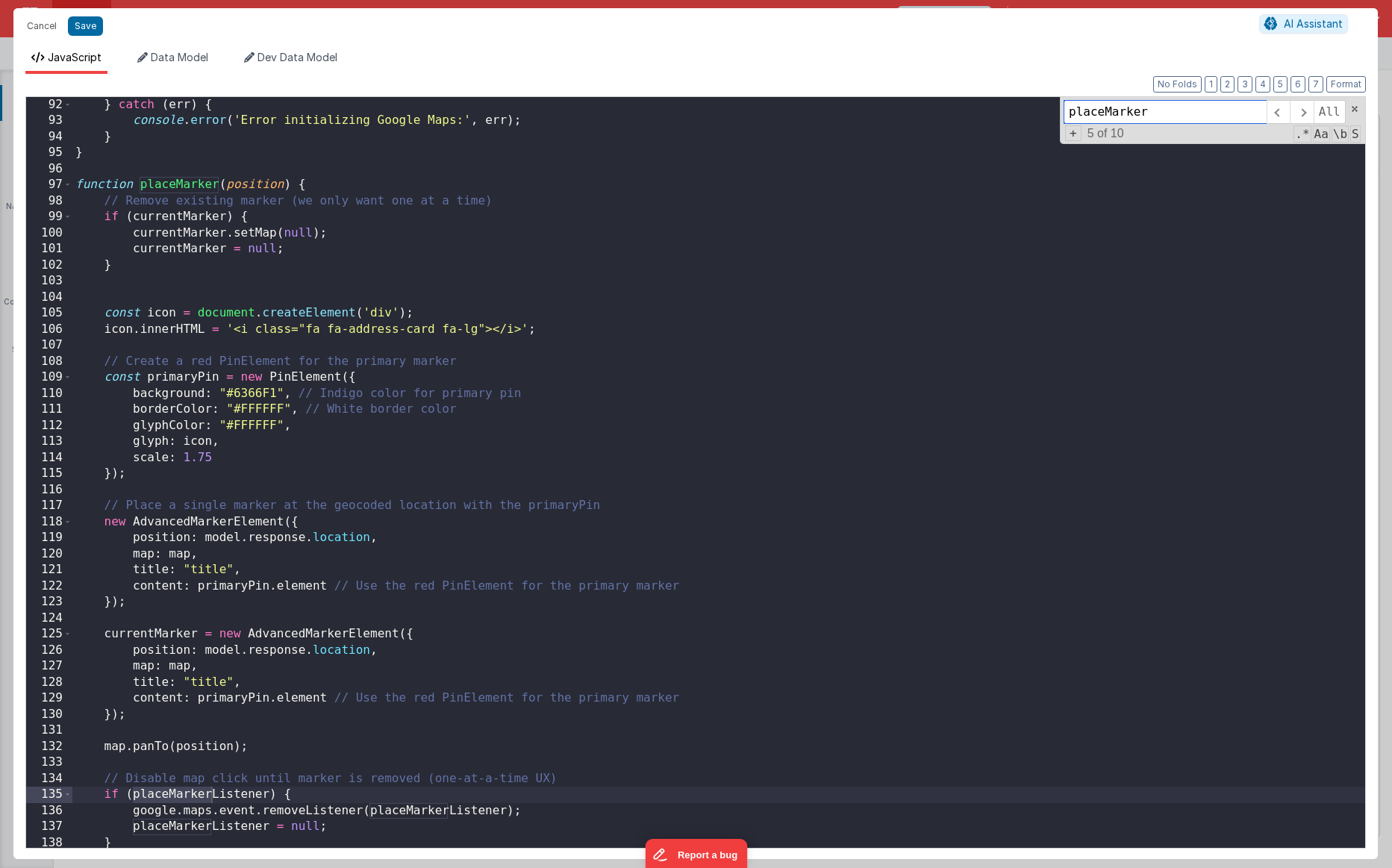
scroll to position [1461, 0]
click at [203, 370] on div "} catch ( err ) { console . error ( 'Error initializing Google Maps:' , err ) ;…" at bounding box center [719, 488] width 1293 height 783
click at [304, 381] on div "} catch ( err ) { console . error ( 'Error initializing Google Maps:' , err ) ;…" at bounding box center [719, 488] width 1293 height 783
click at [207, 657] on div "} catch ( err ) { console . error ( 'Error initializing Google Maps:' , err ) ;…" at bounding box center [719, 488] width 1293 height 783
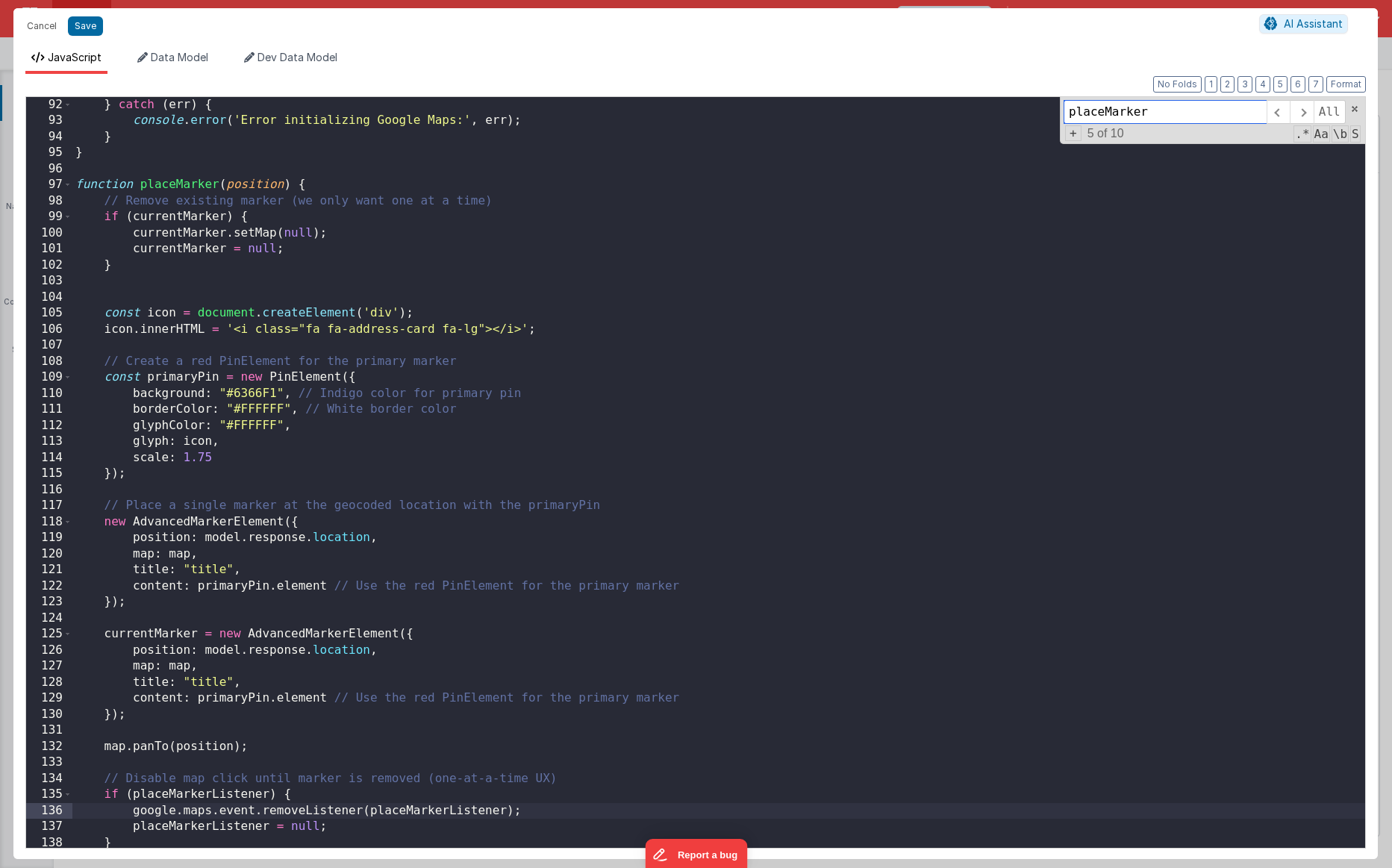
click at [860, 108] on input "placeMarker" at bounding box center [1165, 111] width 203 height 24
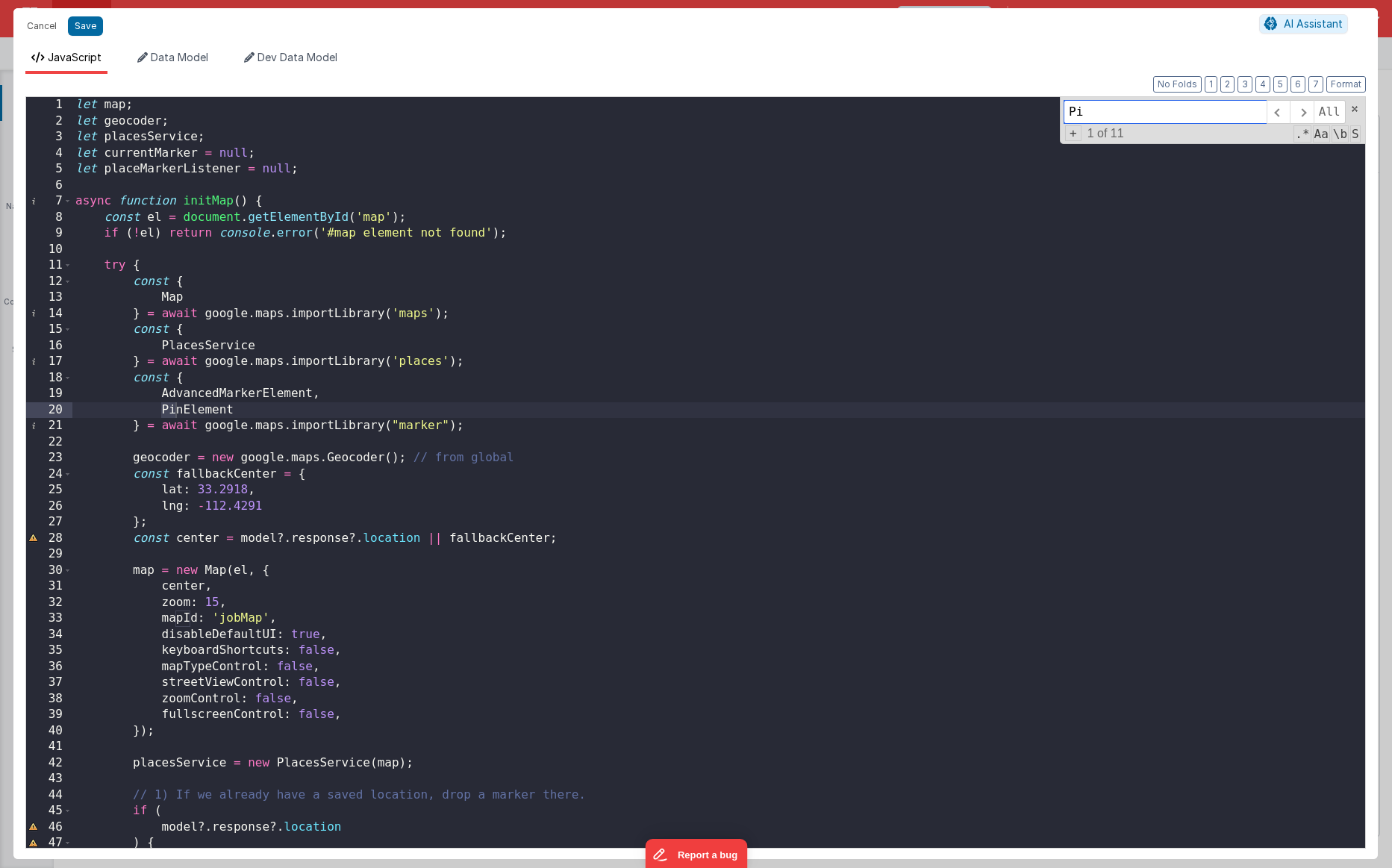
scroll to position [0, 0]
type input "PinElement"
click at [860, 115] on span at bounding box center [1301, 111] width 23 height 24
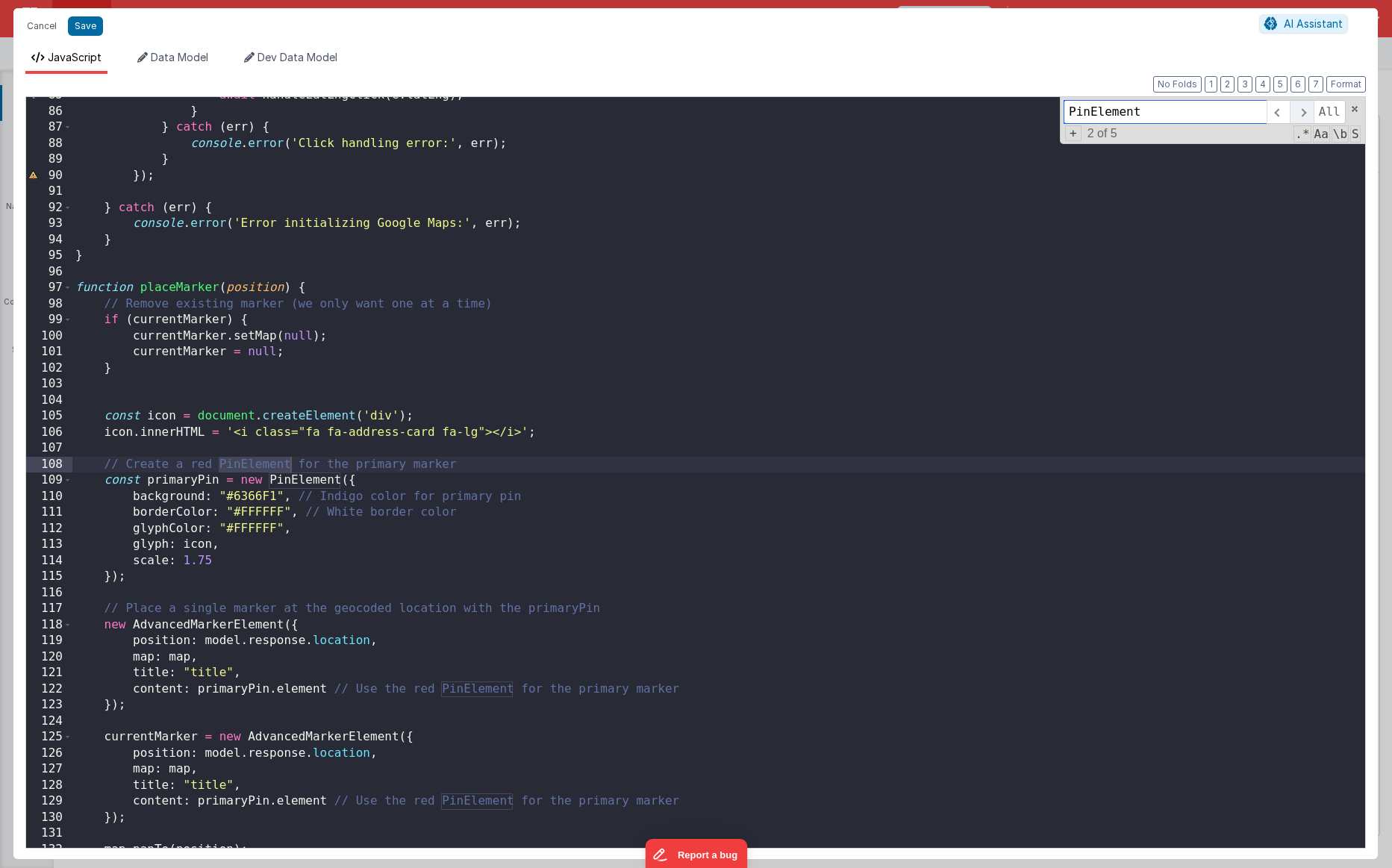
click at [860, 115] on span at bounding box center [1301, 111] width 23 height 24
click at [860, 110] on span at bounding box center [1301, 111] width 23 height 24
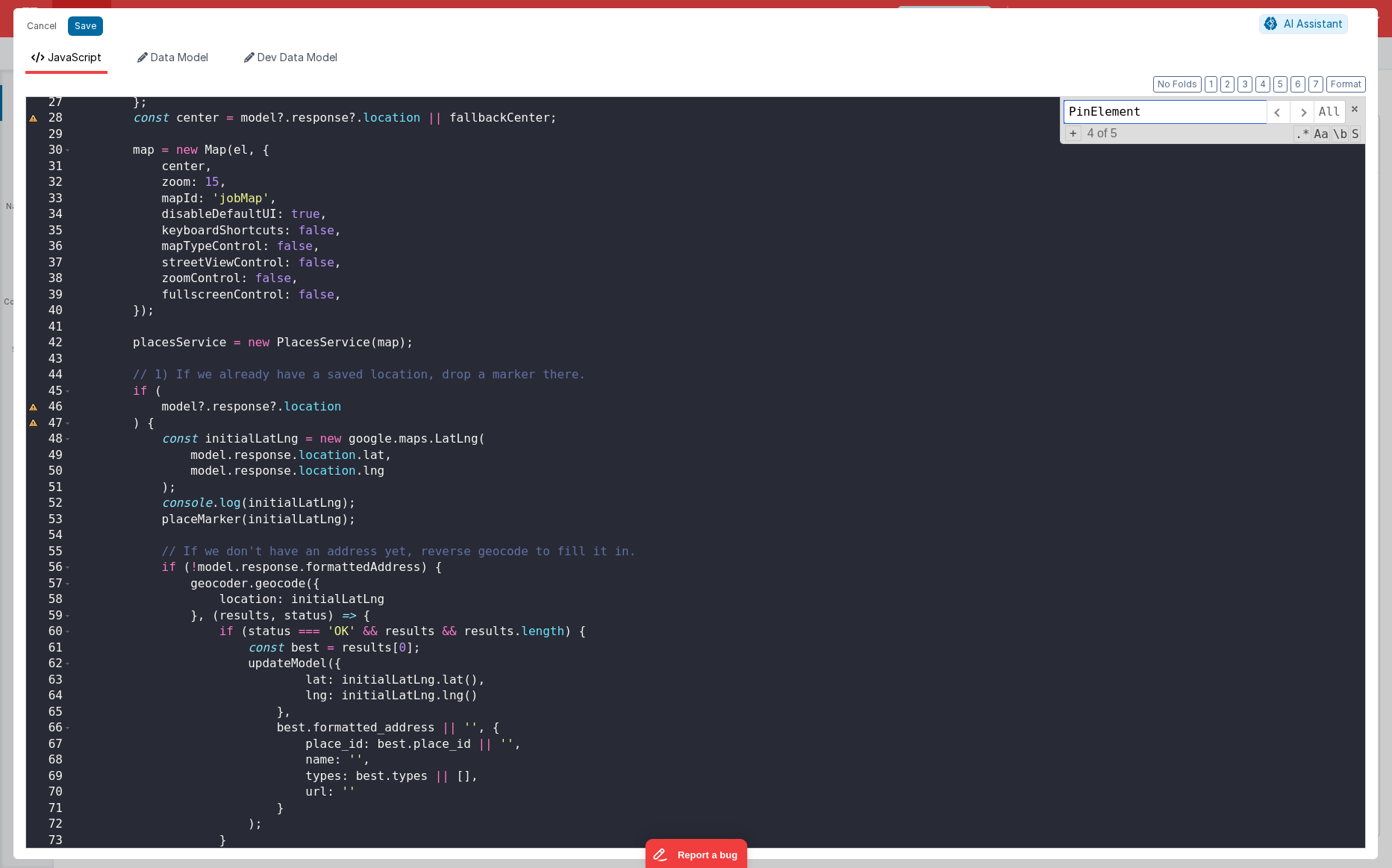
scroll to position [420, 0]
click at [225, 425] on div "} ; const center = model ?. response ?. location || fallbackCenter ; map = new …" at bounding box center [719, 486] width 1293 height 783
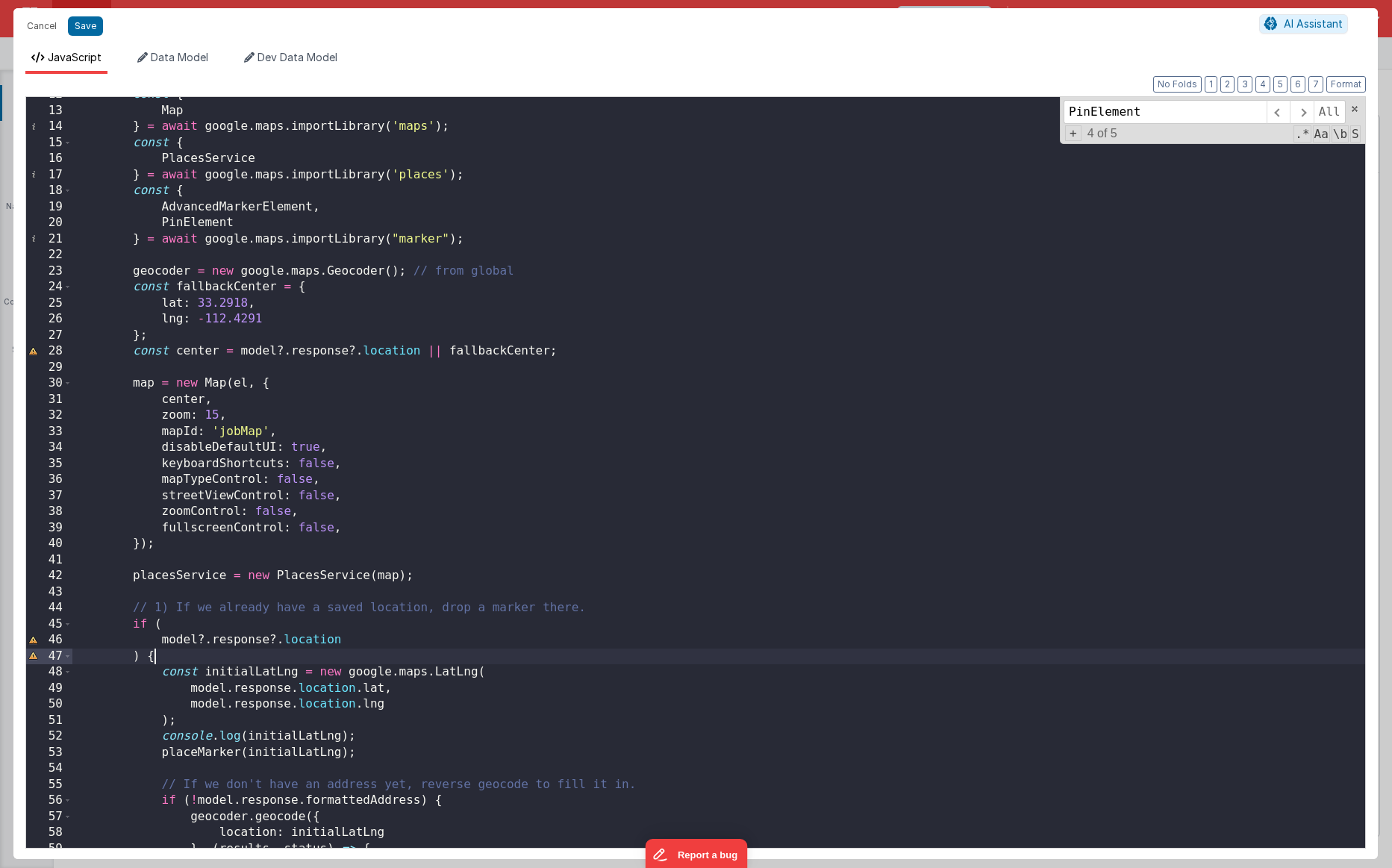
scroll to position [0, 0]
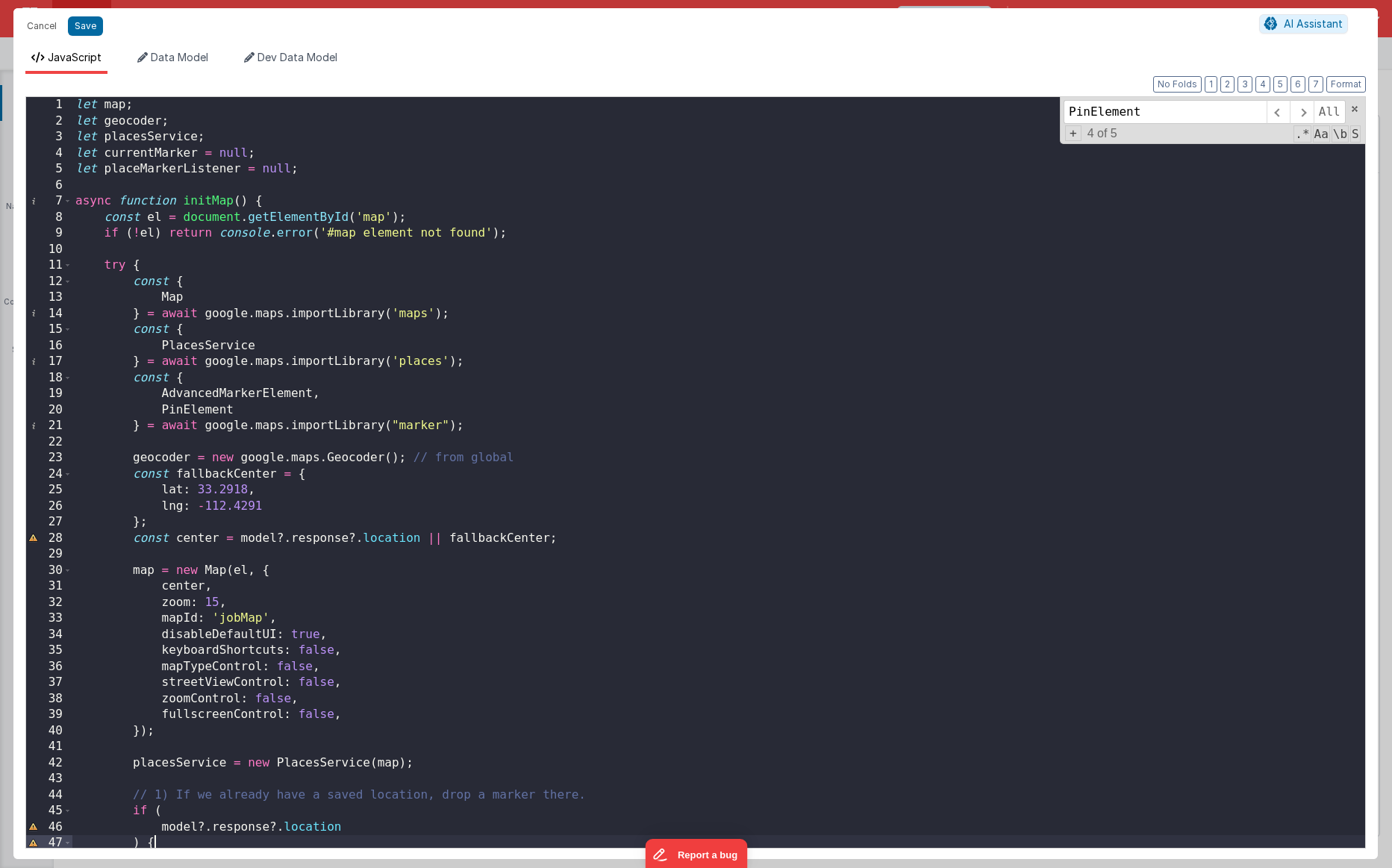
click at [241, 389] on div "let map ; let geocoder ; let placesService ; let currentMarker = null ; let pla…" at bounding box center [719, 488] width 1293 height 783
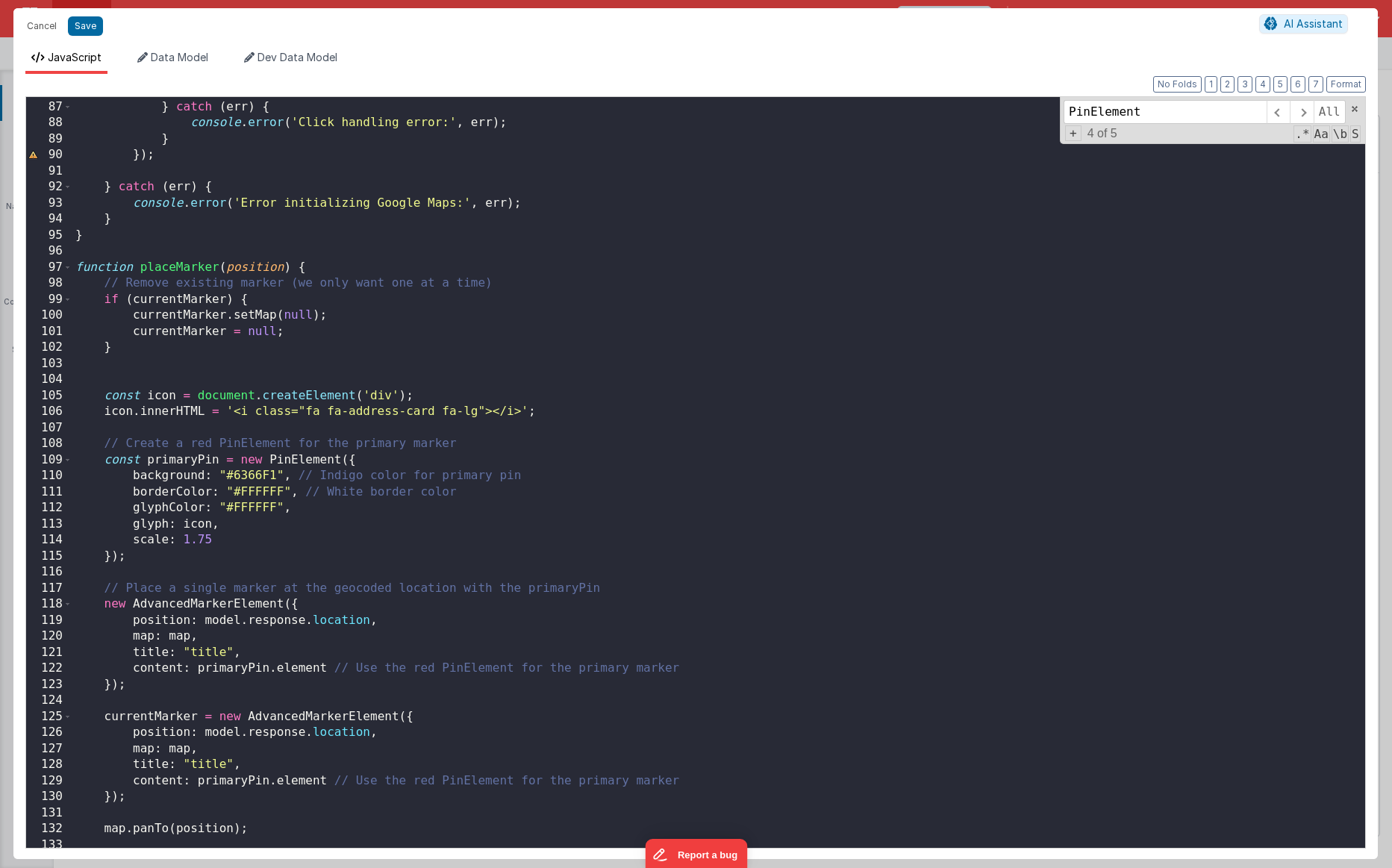
scroll to position [1379, 0]
click at [342, 446] on div "} } catch ( err ) { console . error ( 'Click handling error:' , err ) ; } }) ; …" at bounding box center [719, 473] width 1293 height 783
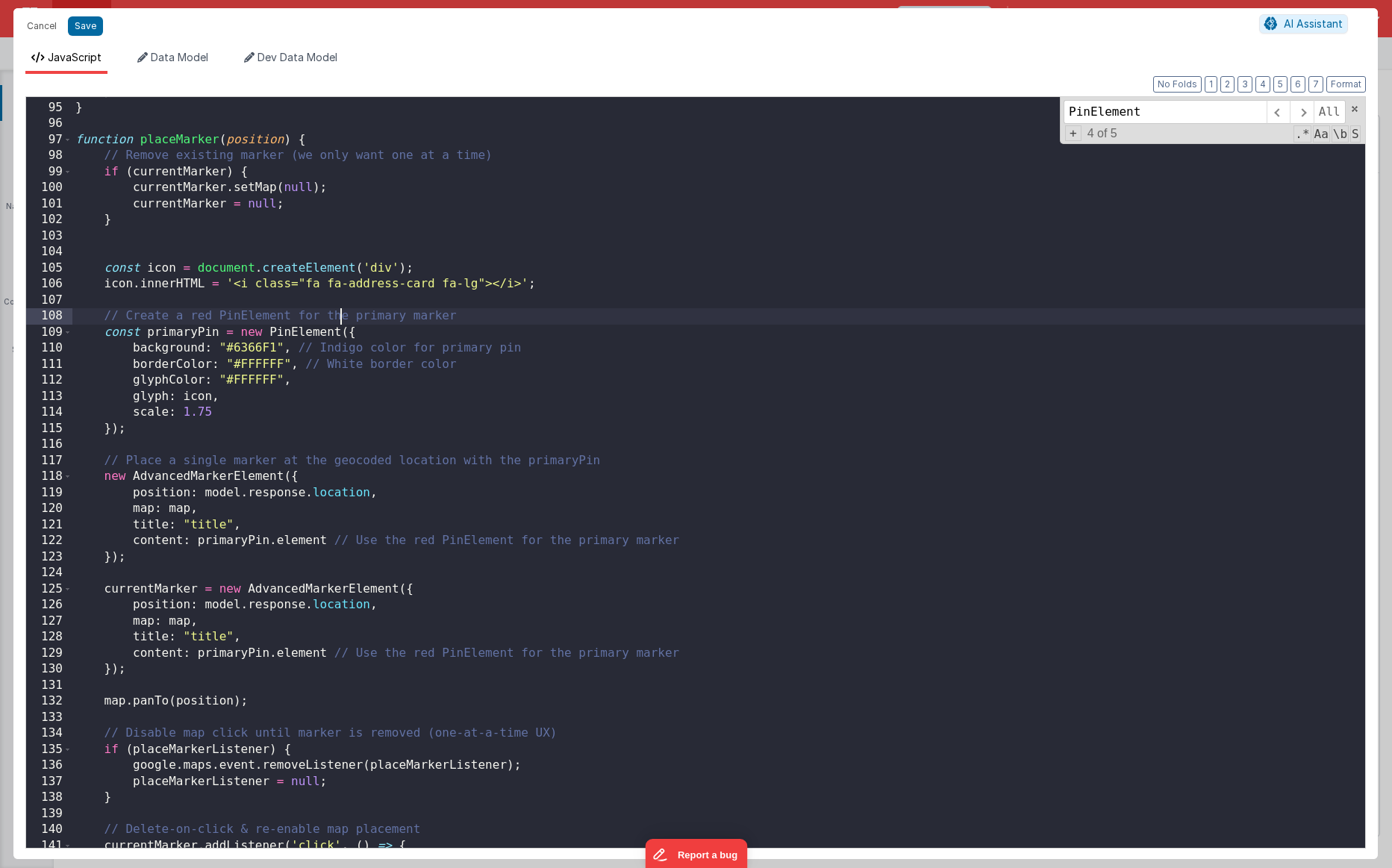
scroll to position [1515, 0]
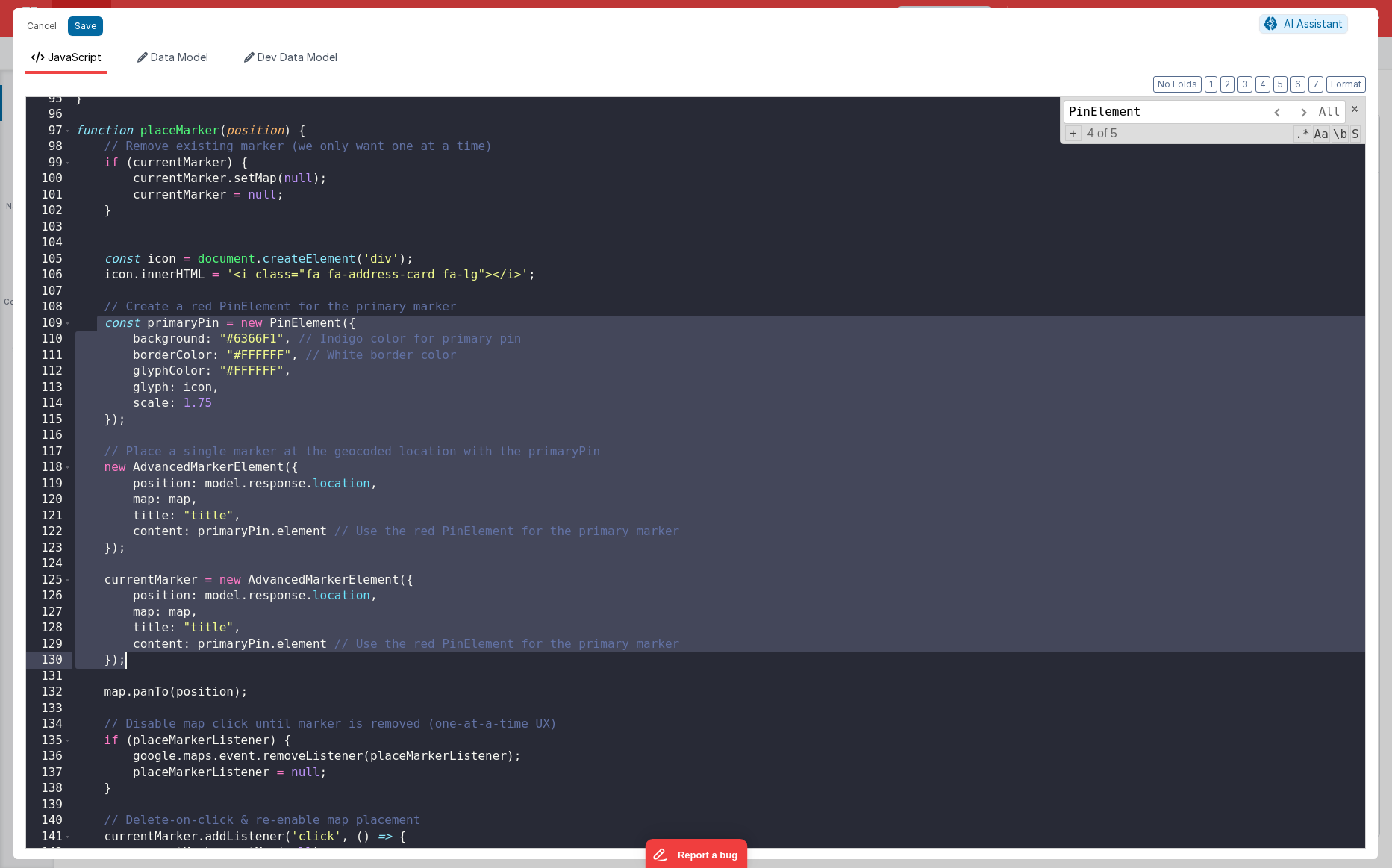
drag, startPoint x: 97, startPoint y: 324, endPoint x: 279, endPoint y: 663, distance: 384.8
click at [279, 657] on div "} function placeMarker ( position ) { // Remove existing marker (we only want o…" at bounding box center [719, 482] width 1293 height 783
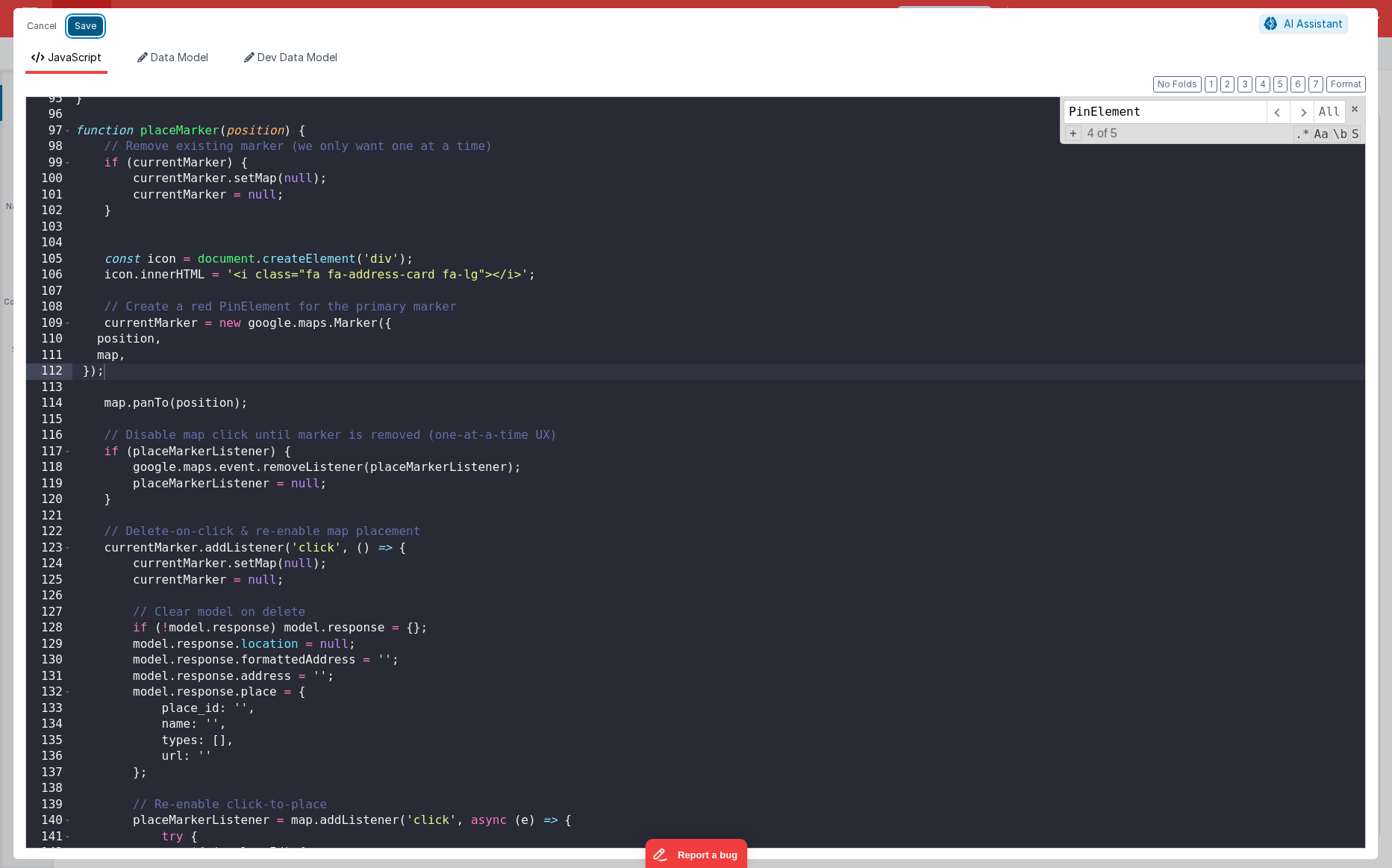
click at [93, 21] on button "Save" at bounding box center [85, 27] width 35 height 20
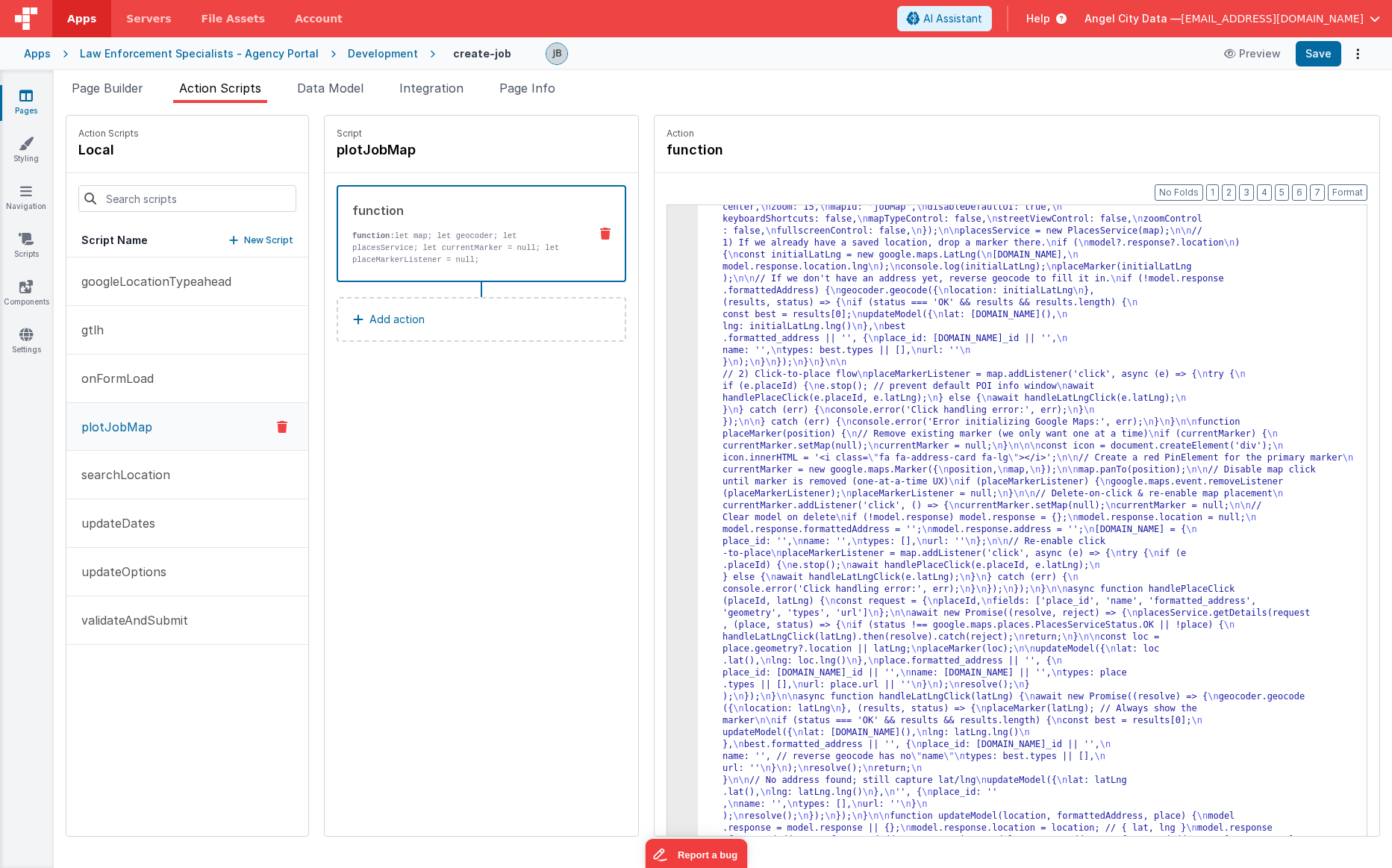
scroll to position [111, 0]
click at [860, 59] on button "Save" at bounding box center [1319, 53] width 46 height 25
click at [667, 380] on div "3" at bounding box center [682, 488] width 30 height 740
click at [122, 92] on span "Page Builder" at bounding box center [107, 88] width 72 height 15
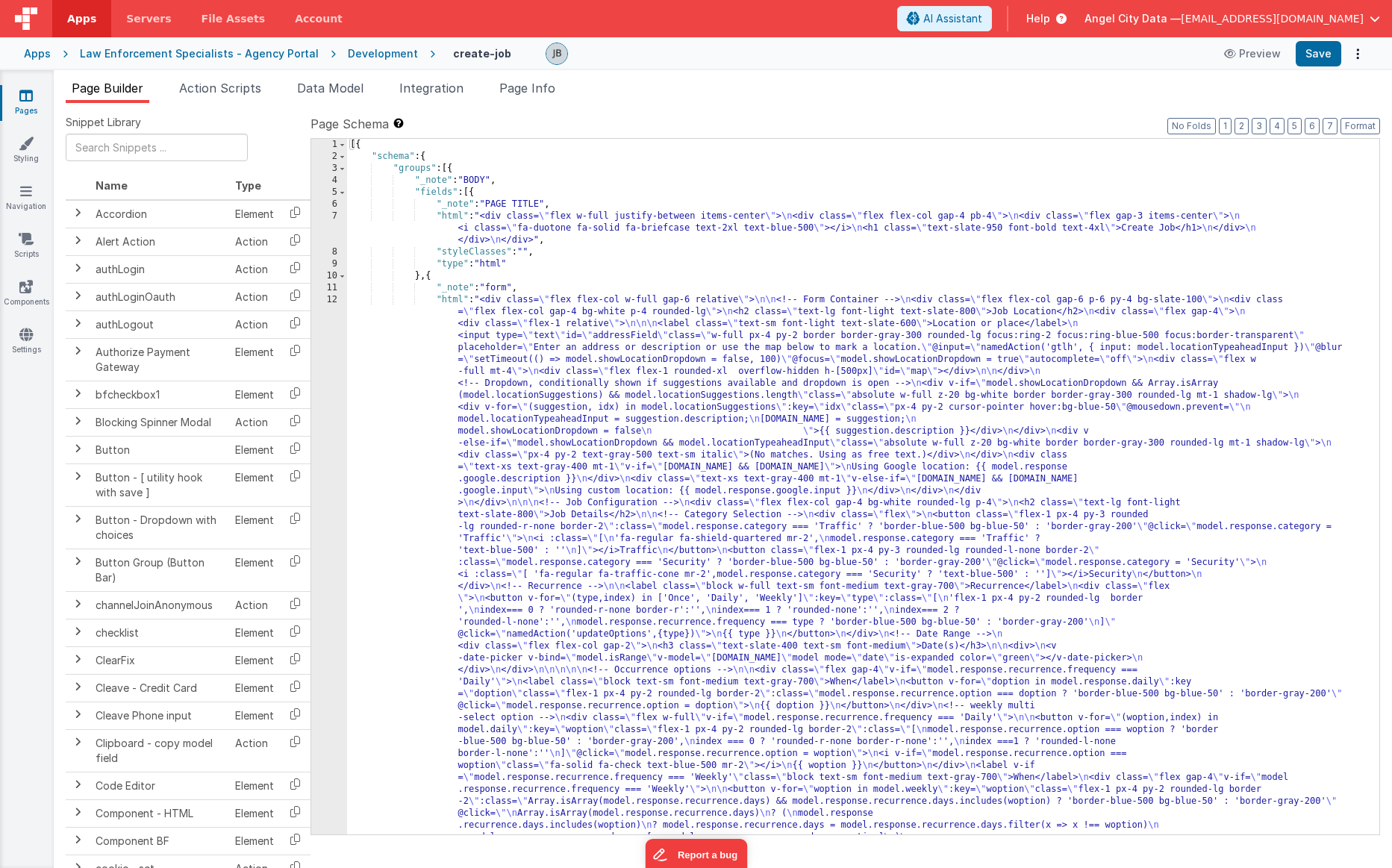
click at [338, 399] on div "12" at bounding box center [329, 772] width 36 height 955
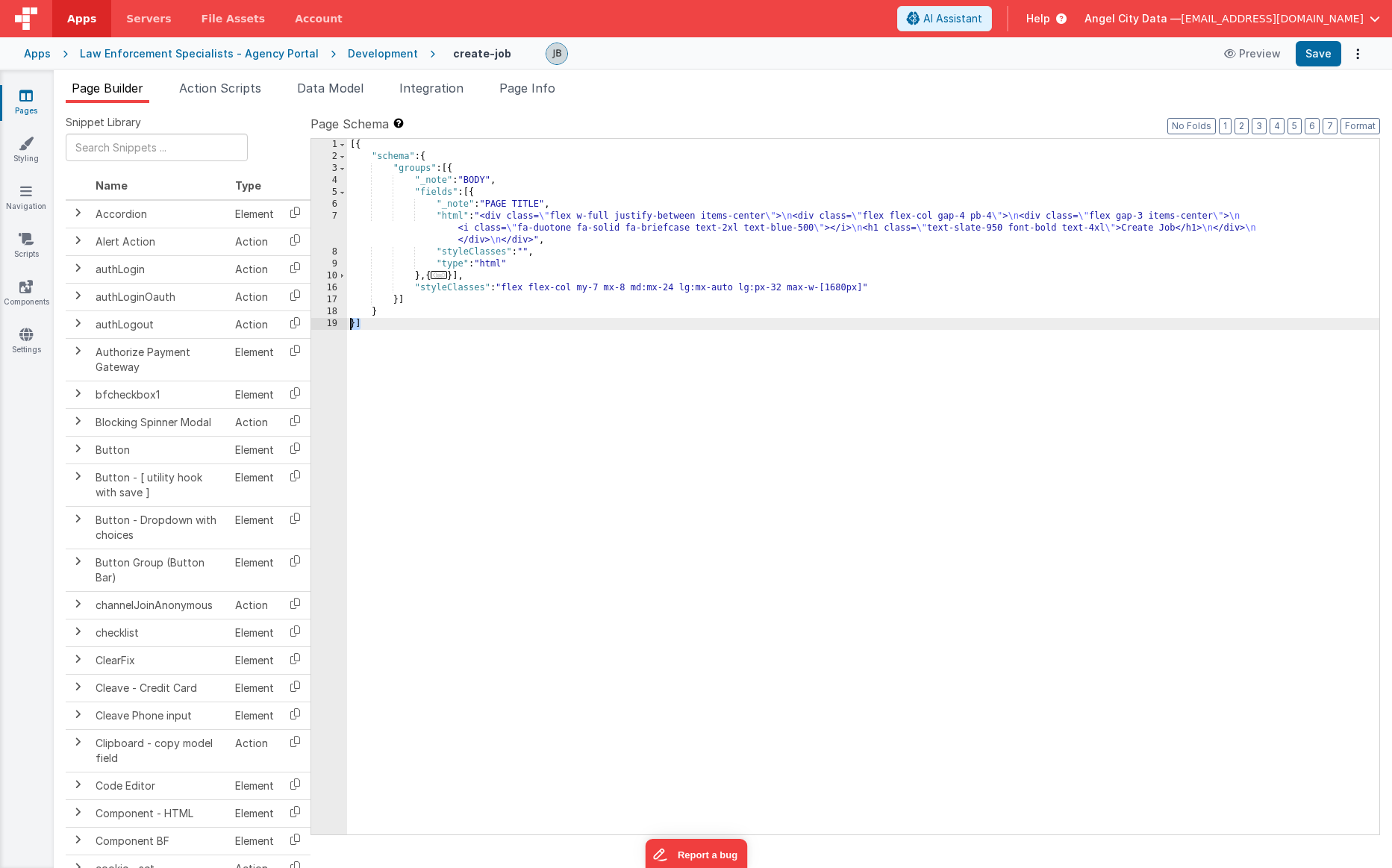
click at [331, 326] on div "19" at bounding box center [329, 324] width 36 height 12
click at [343, 275] on span at bounding box center [342, 276] width 8 height 12
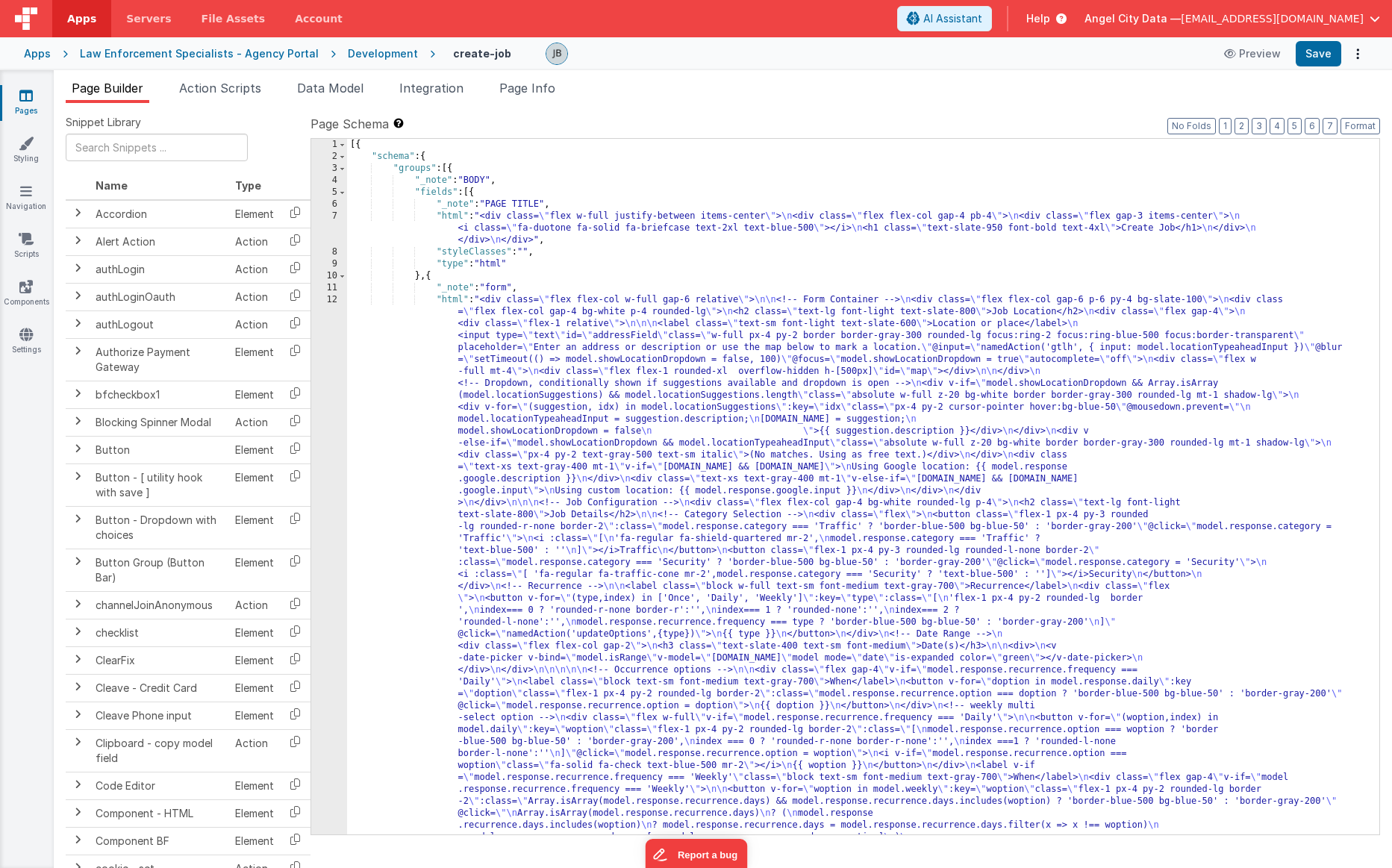
scroll to position [427, 0]
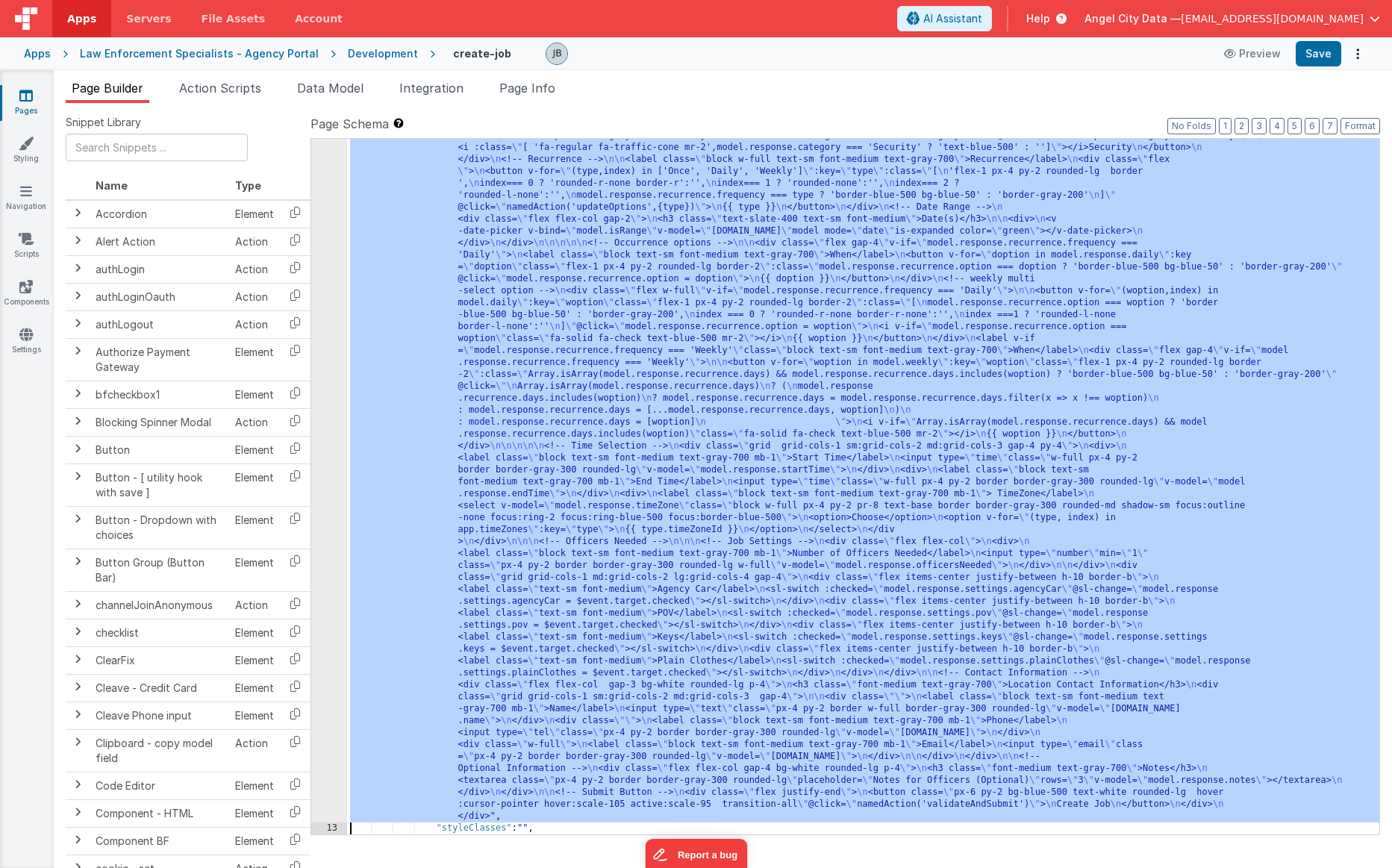
click at [322, 418] on div "12" at bounding box center [329, 345] width 36 height 955
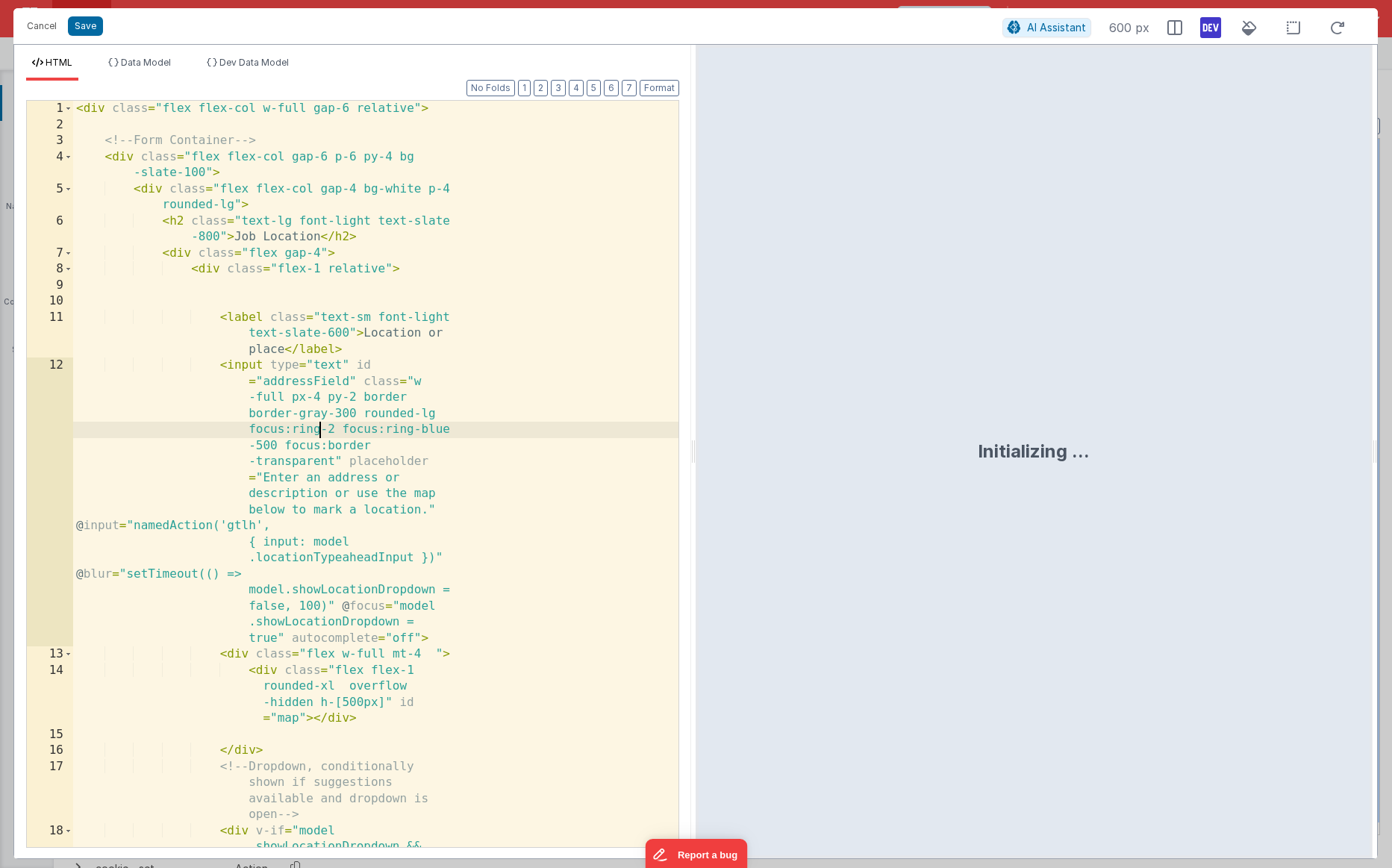
click at [322, 418] on div "< div class = "flex flex-col w-full gap-6 relative" > <!-- Form Container --> <…" at bounding box center [376, 554] width 605 height 907
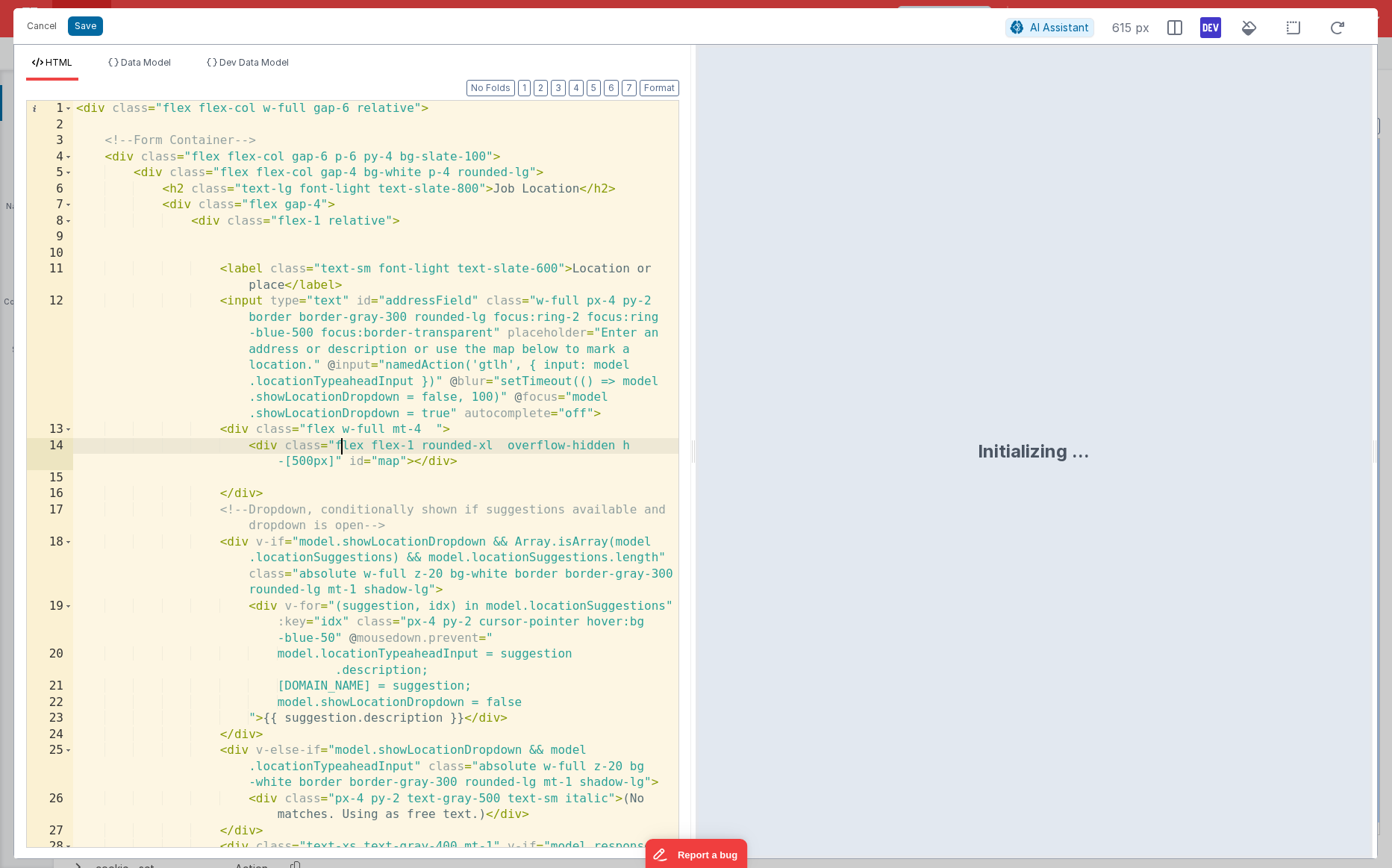
click at [340, 443] on div "< div class = "flex flex-col w-full gap-6 relative" > <!-- Form Container --> <…" at bounding box center [376, 498] width 605 height 795
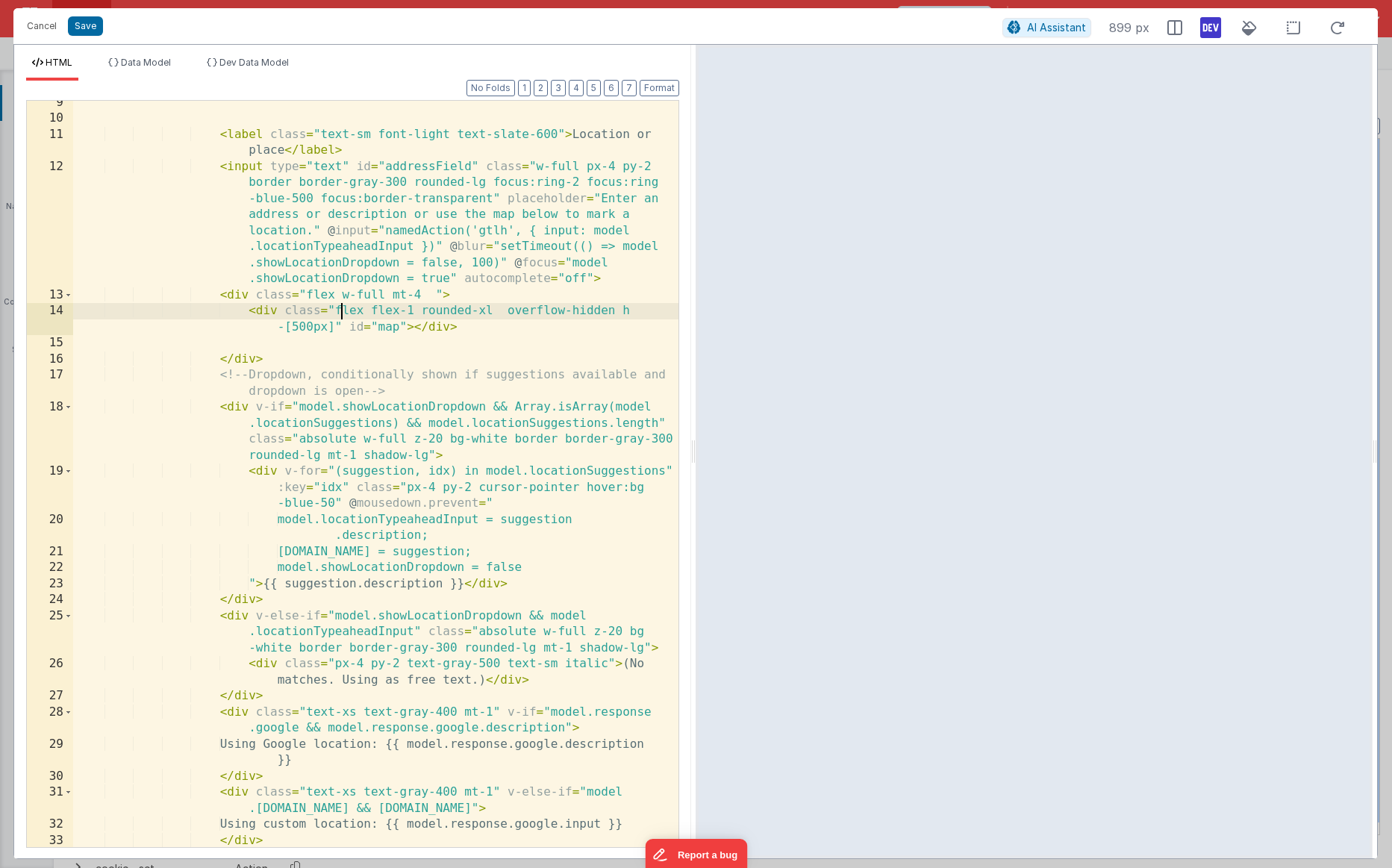
scroll to position [132, 0]
click at [237, 300] on div "< label class = "text-sm font-light text-slate-600" > Location or place </ labe…" at bounding box center [376, 488] width 605 height 779
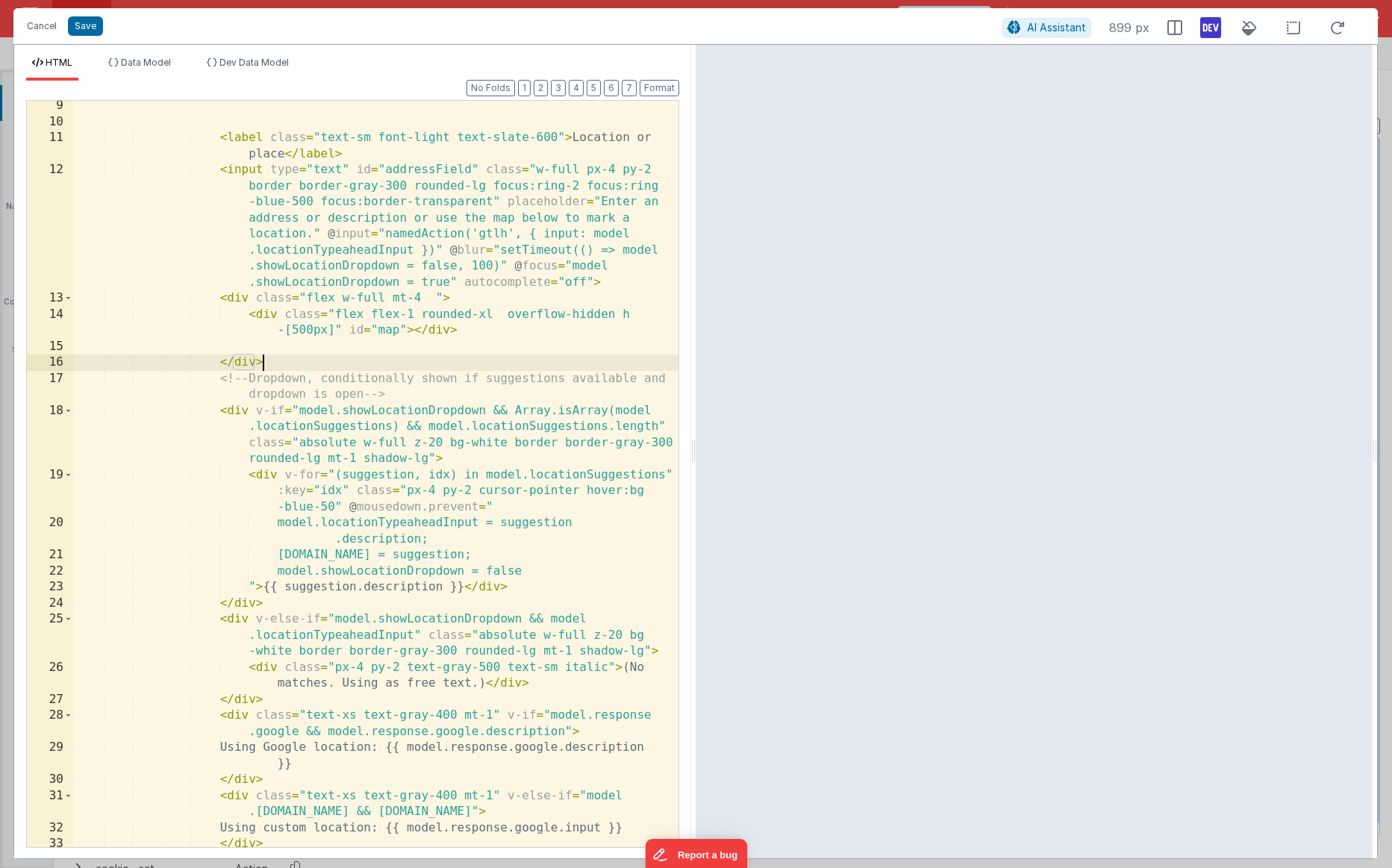
click at [276, 364] on div "< label class = "text-sm font-light text-slate-600" > Location or place </ labe…" at bounding box center [376, 488] width 605 height 779
click at [269, 344] on div "< label class = "text-sm font-light text-slate-600" > Location or place </ labe…" at bounding box center [376, 488] width 605 height 779
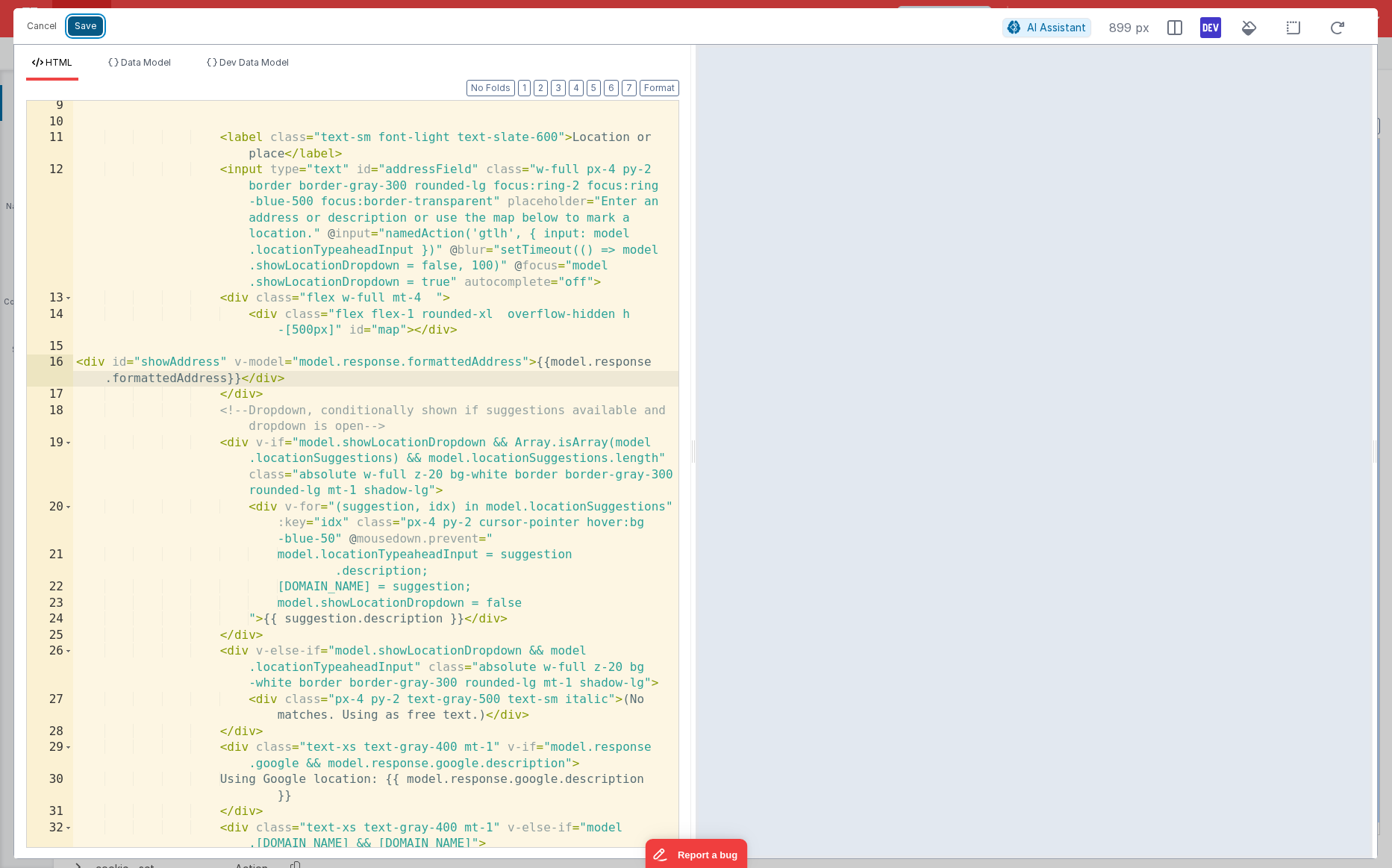
click at [86, 21] on button "Save" at bounding box center [85, 27] width 35 height 20
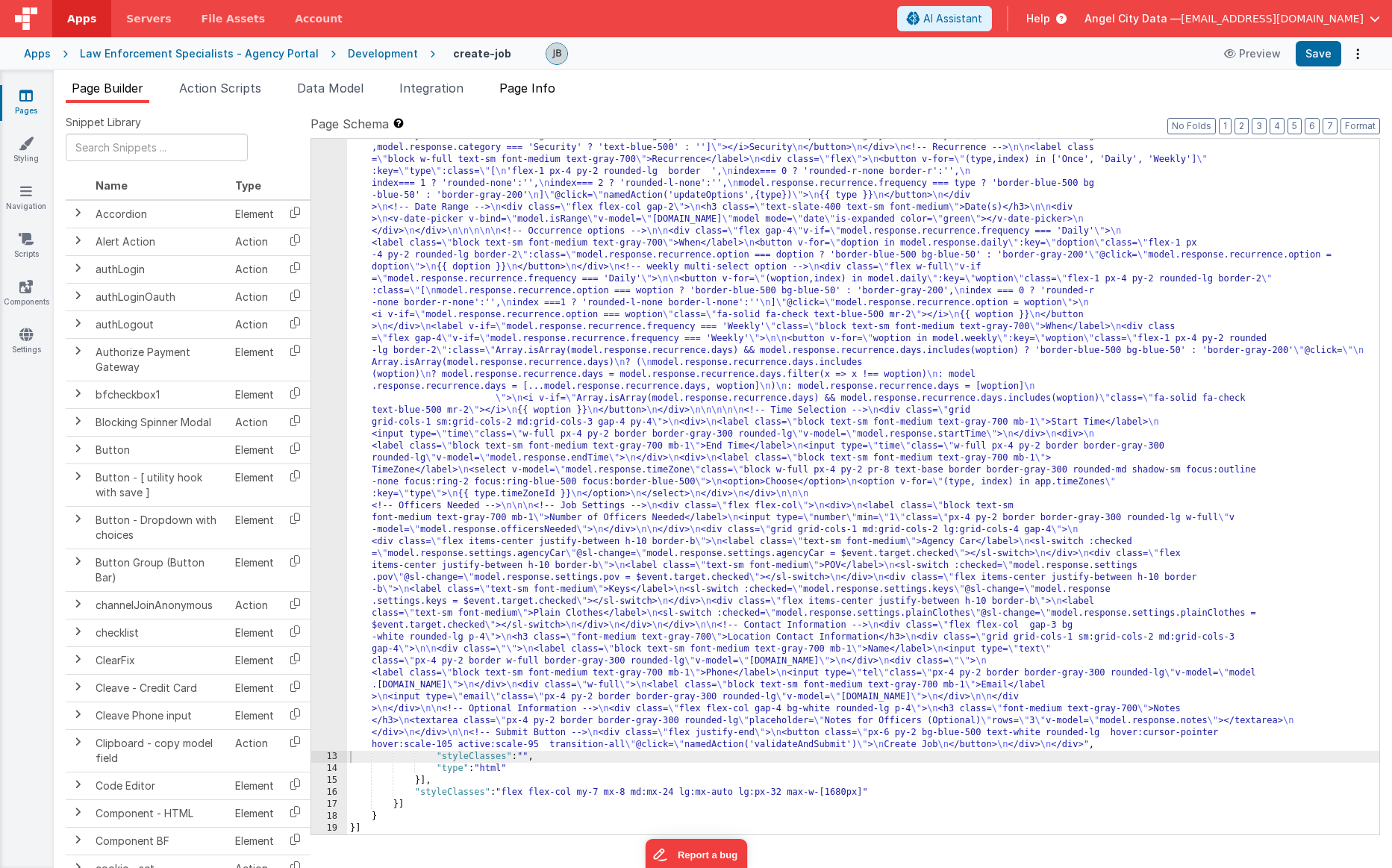
scroll to position [415, 0]
click at [860, 59] on button "Save" at bounding box center [1319, 53] width 46 height 25
click at [860, 52] on button "Save" at bounding box center [1319, 53] width 46 height 25
click at [332, 363] on div "12" at bounding box center [329, 315] width 36 height 872
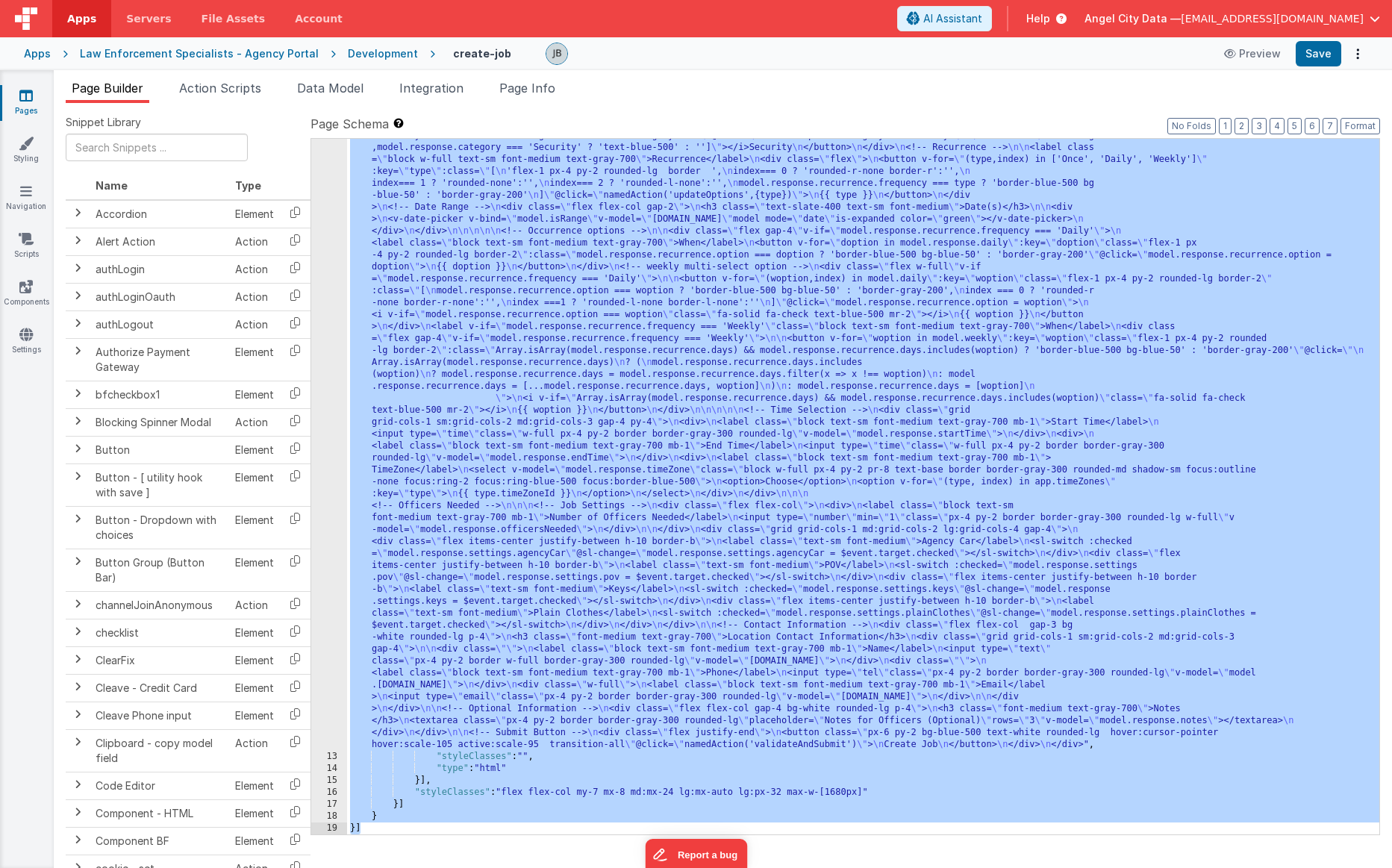
click at [332, 362] on div "12" at bounding box center [329, 315] width 36 height 872
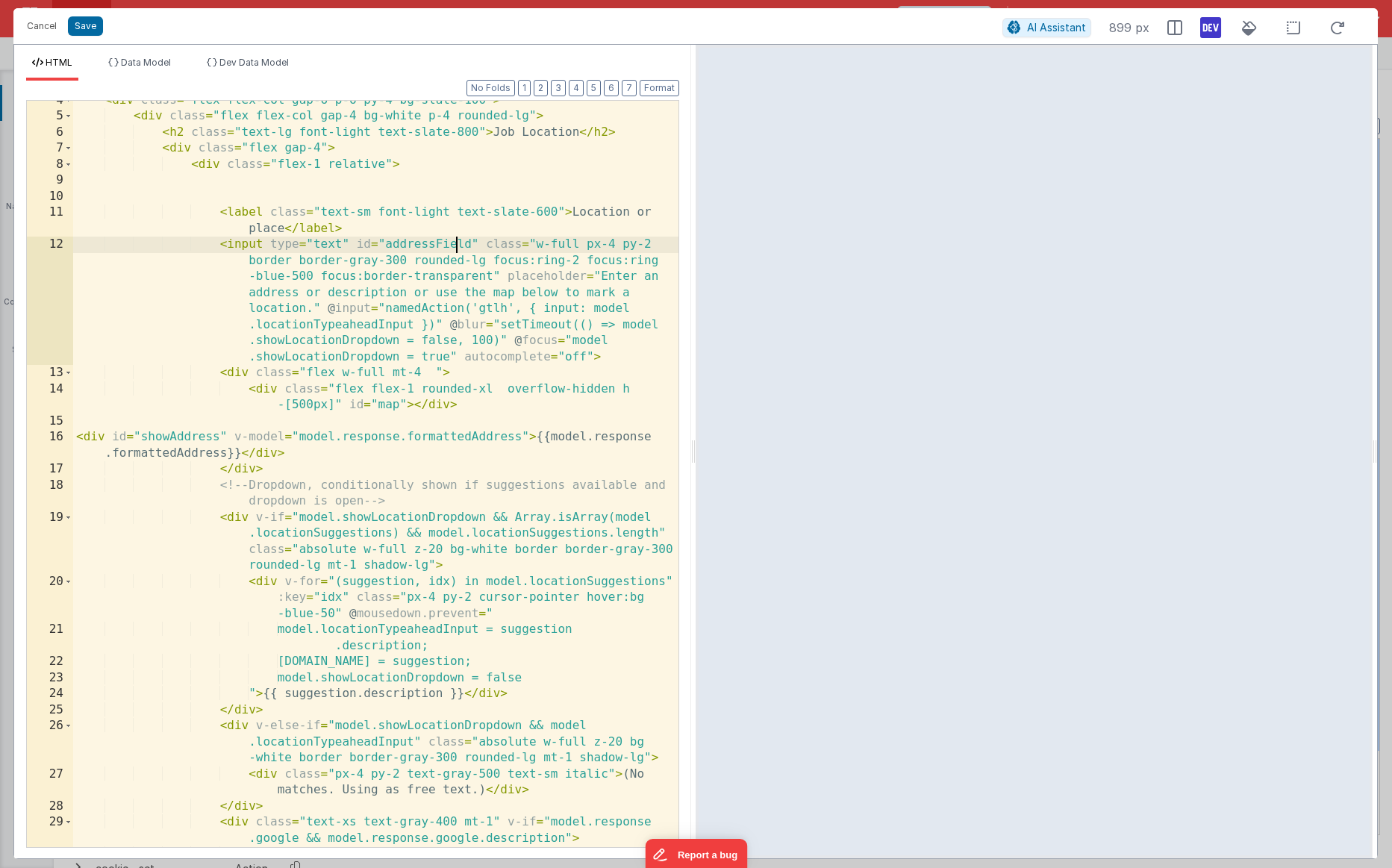
scroll to position [55, 0]
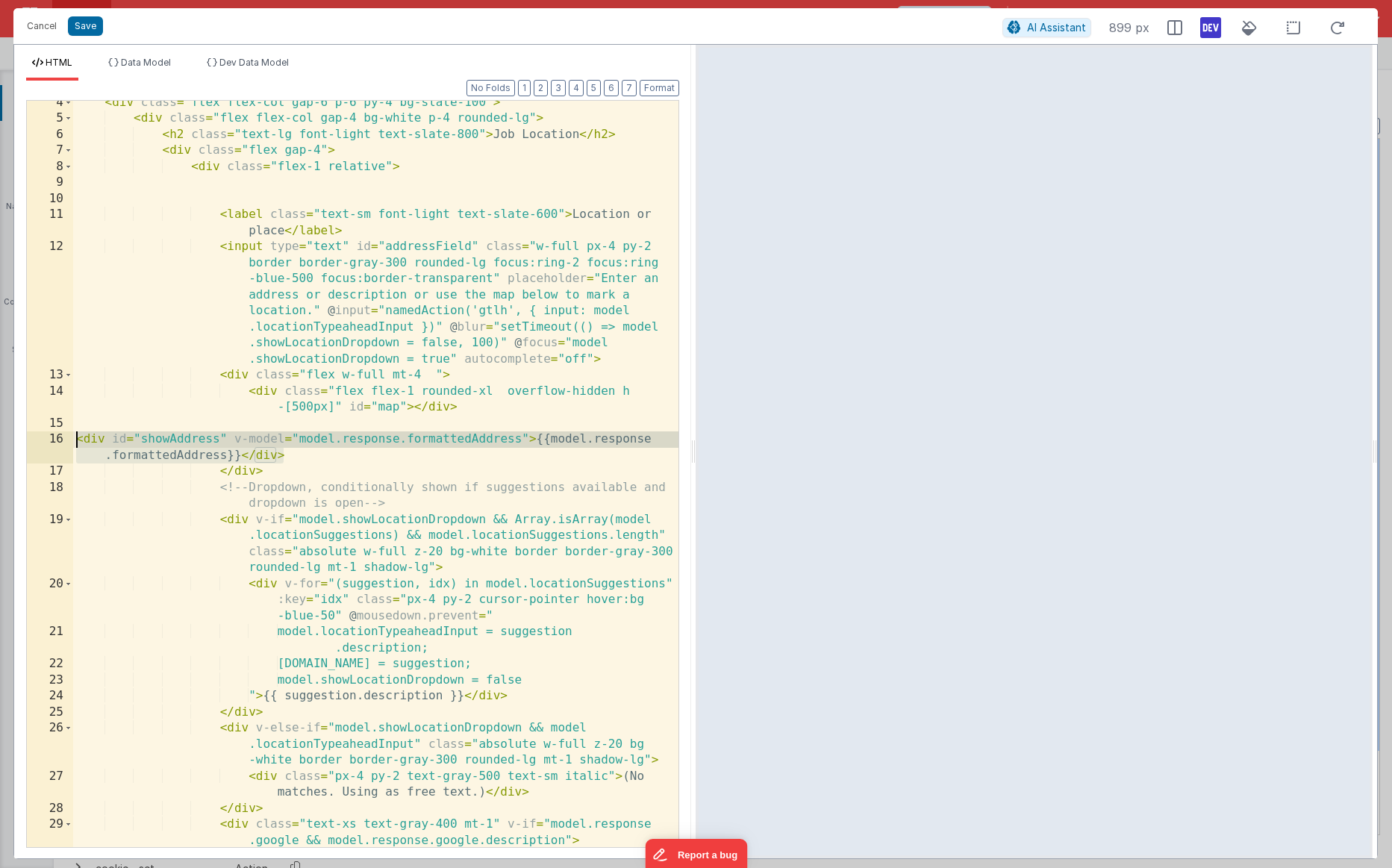
drag, startPoint x: 304, startPoint y: 454, endPoint x: 78, endPoint y: 438, distance: 226.6
click at [78, 438] on div "< div class = "flex flex-col gap-6 p-6 py-4 bg-slate-100" > < div class = "flex…" at bounding box center [376, 492] width 605 height 795
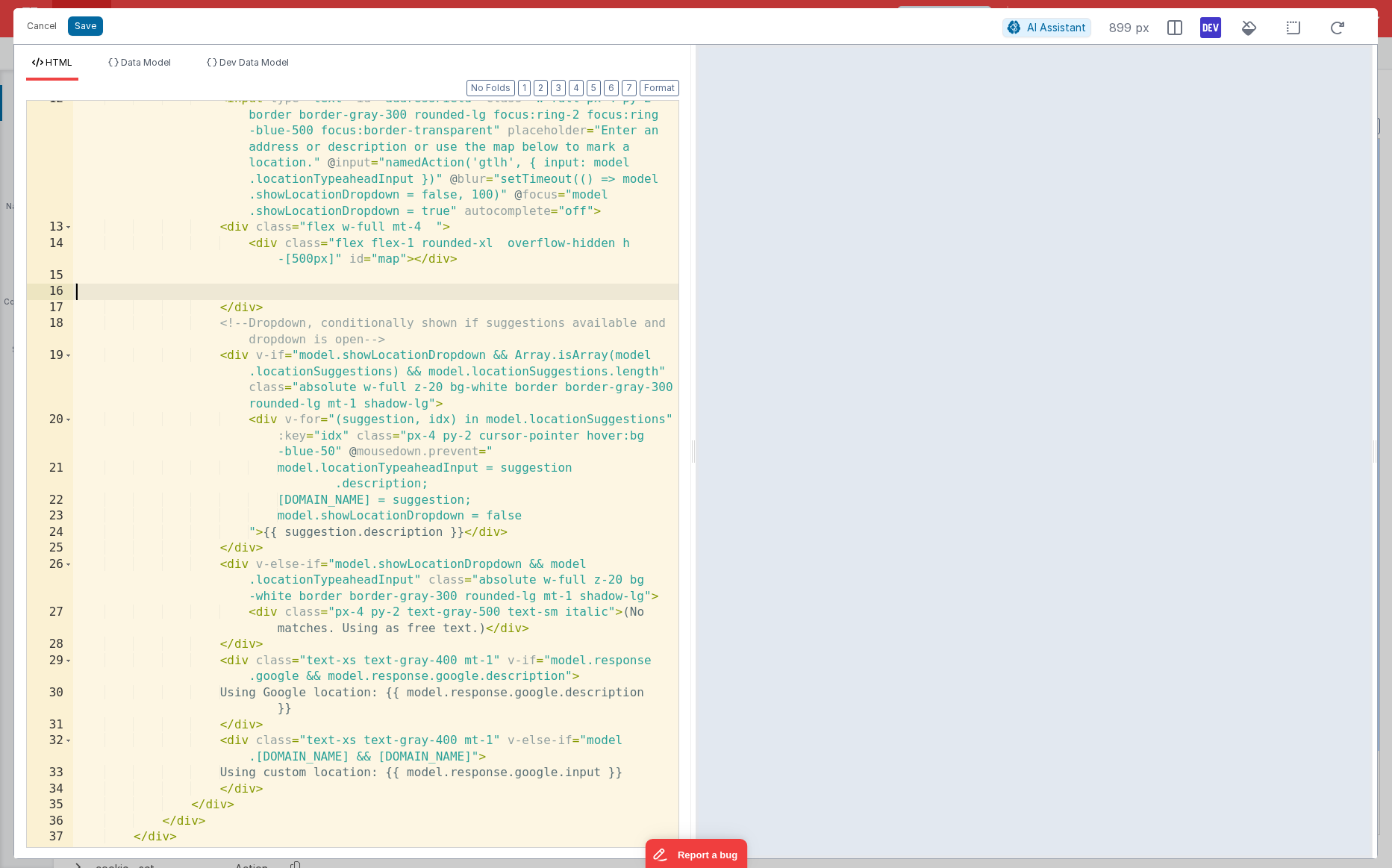
scroll to position [227, 0]
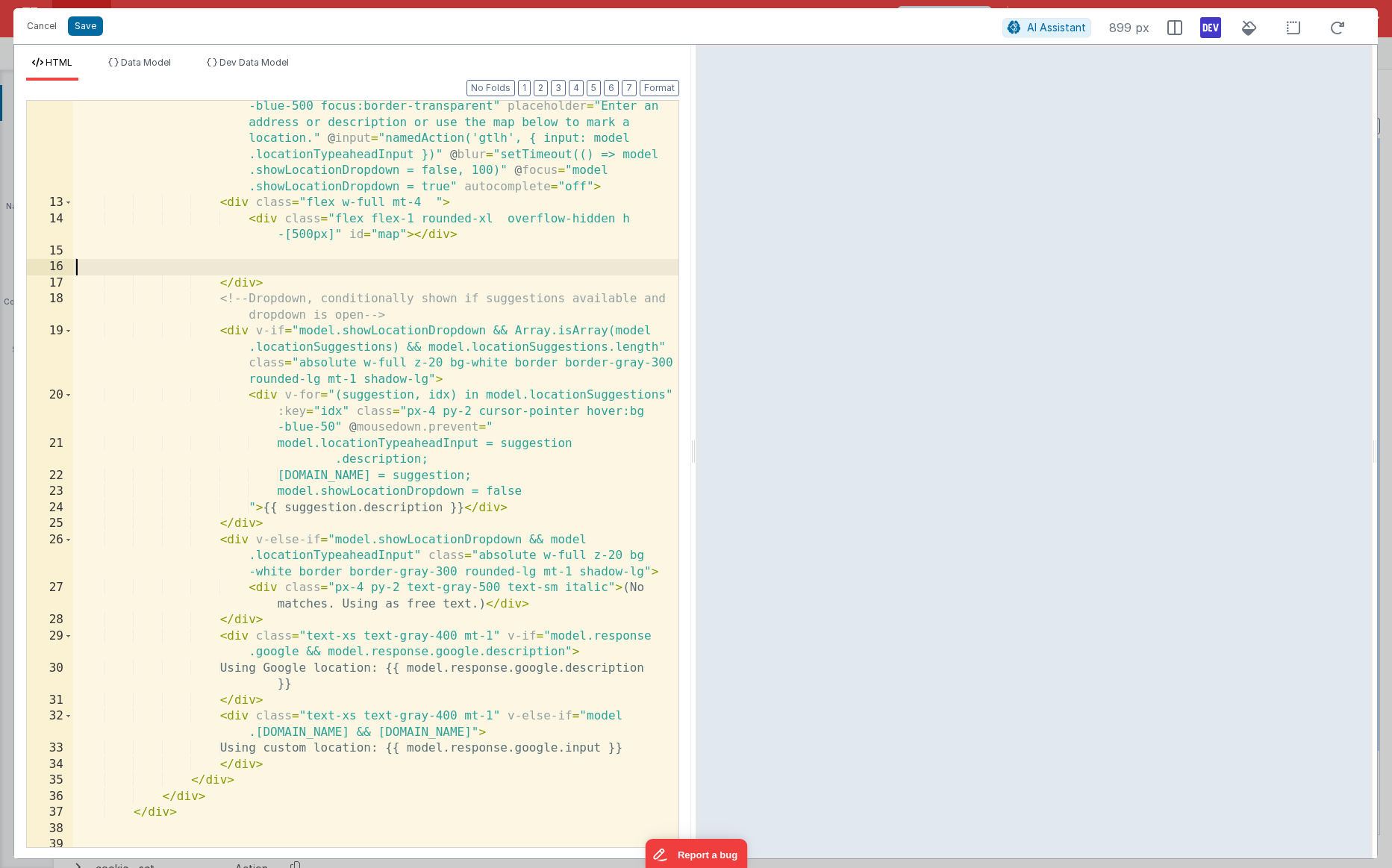
click at [240, 657] on div "< input type = "text" id = "addressField" class = "w-full px-4 py-2 border bord…" at bounding box center [376, 512] width 605 height 892
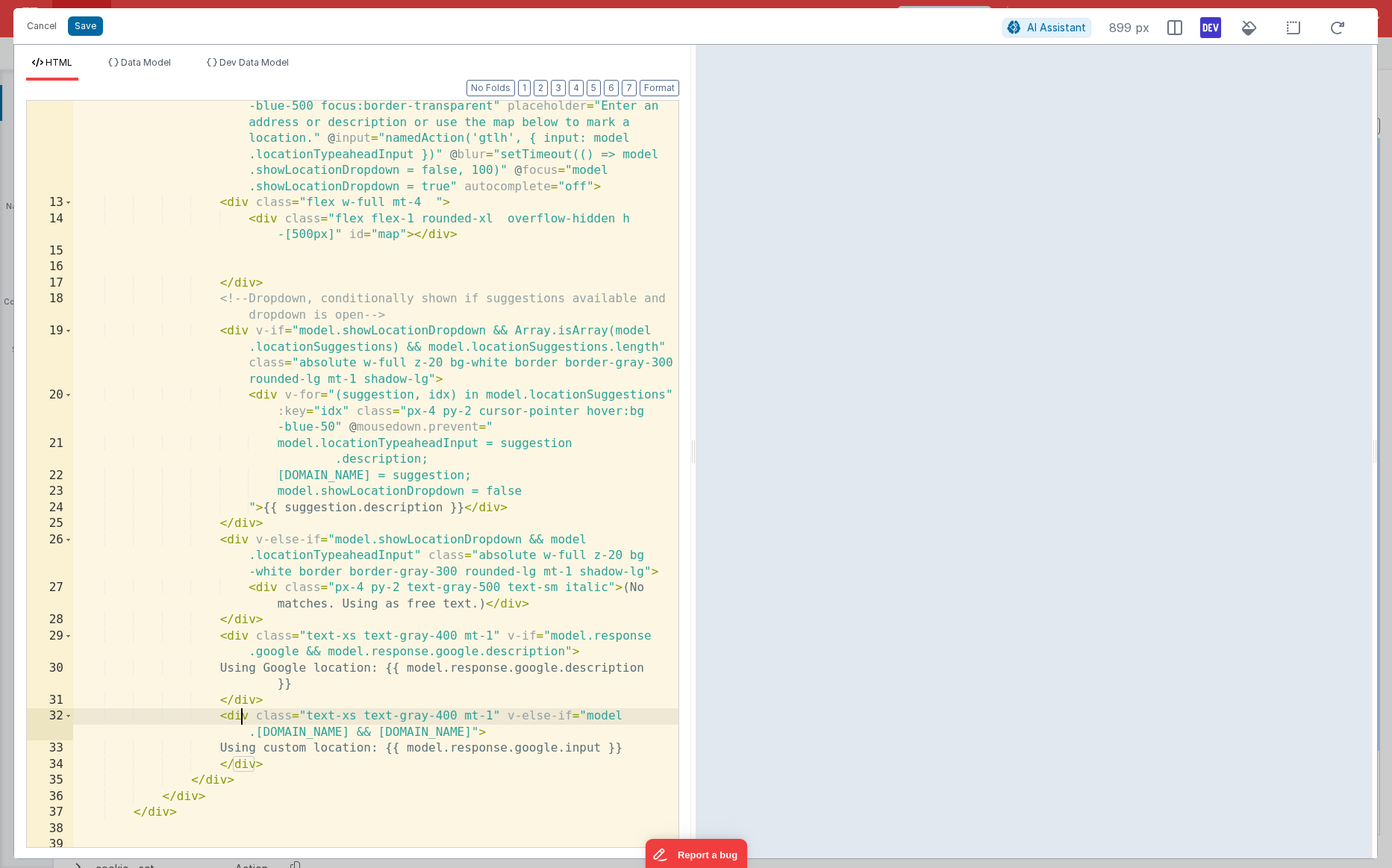
click at [264, 657] on div "< input type = "text" id = "addressField" class = "w-full px-4 py-2 border bord…" at bounding box center [376, 512] width 605 height 892
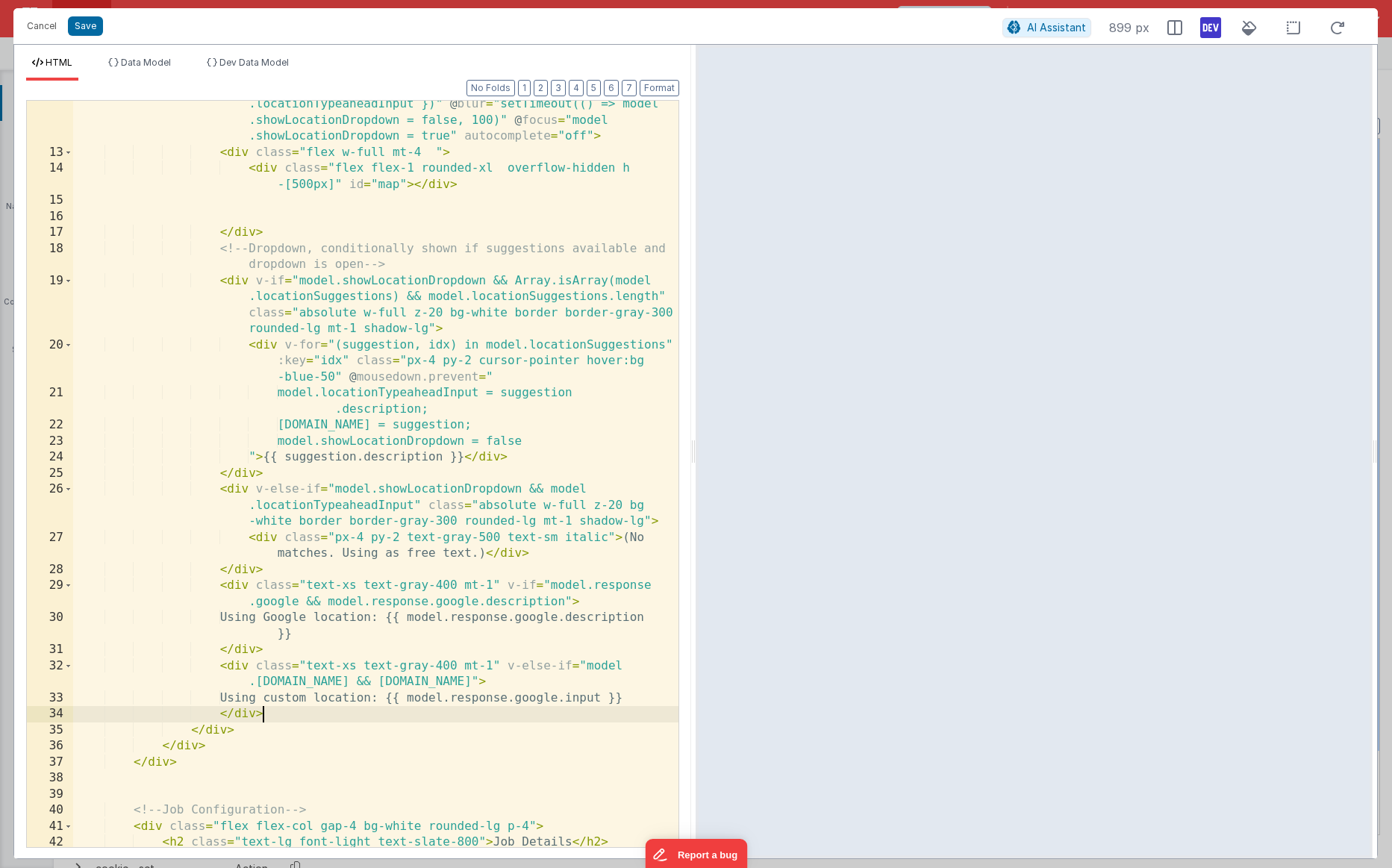
scroll to position [278, 0]
click at [227, 657] on div "< input type = "text" id = "addressField" class = "w-full px-4 py-2 border bord…" at bounding box center [376, 461] width 605 height 892
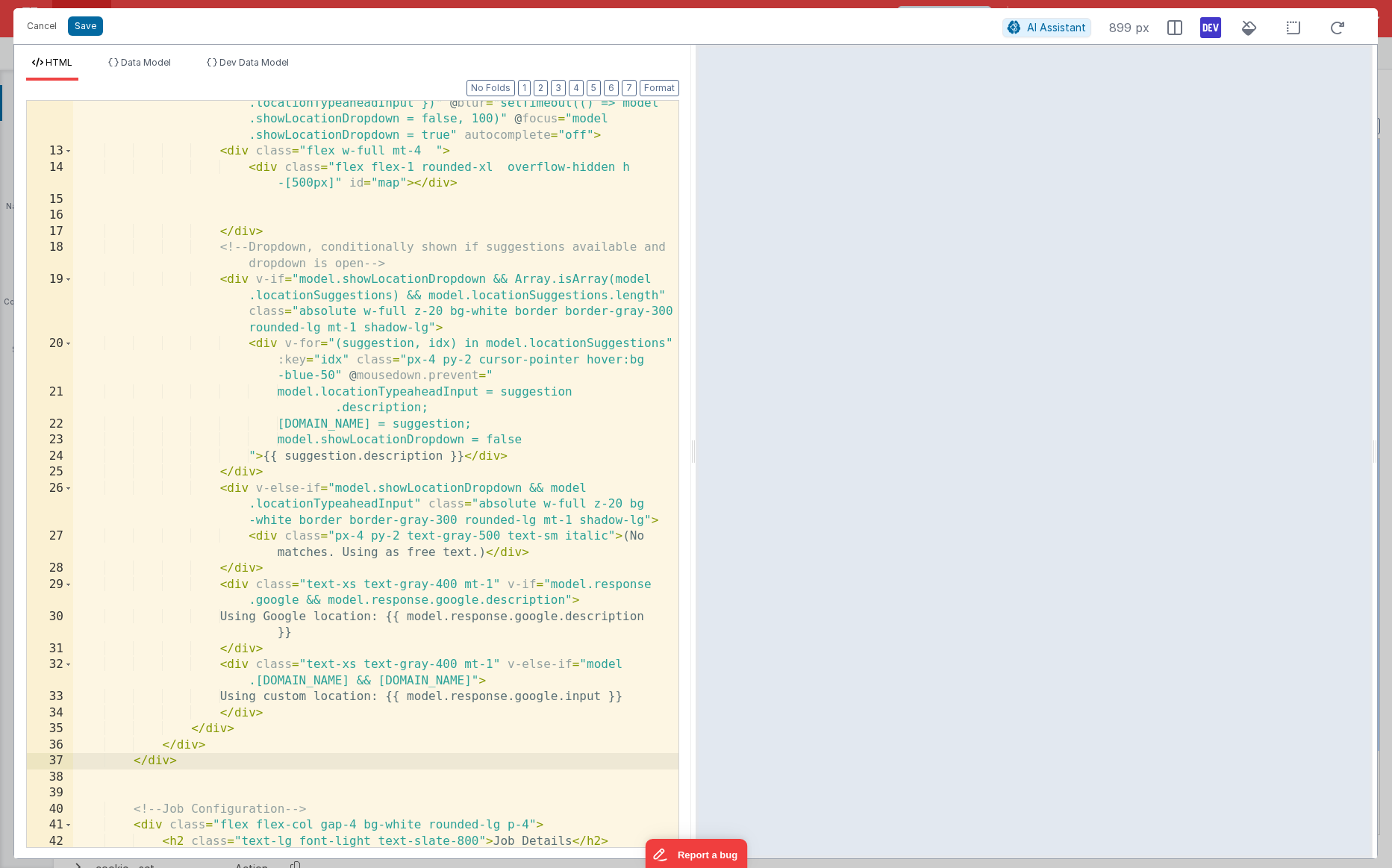
click at [222, 657] on div "< input type = "text" id = "addressField" class = "w-full px-4 py-2 border bord…" at bounding box center [376, 461] width 605 height 892
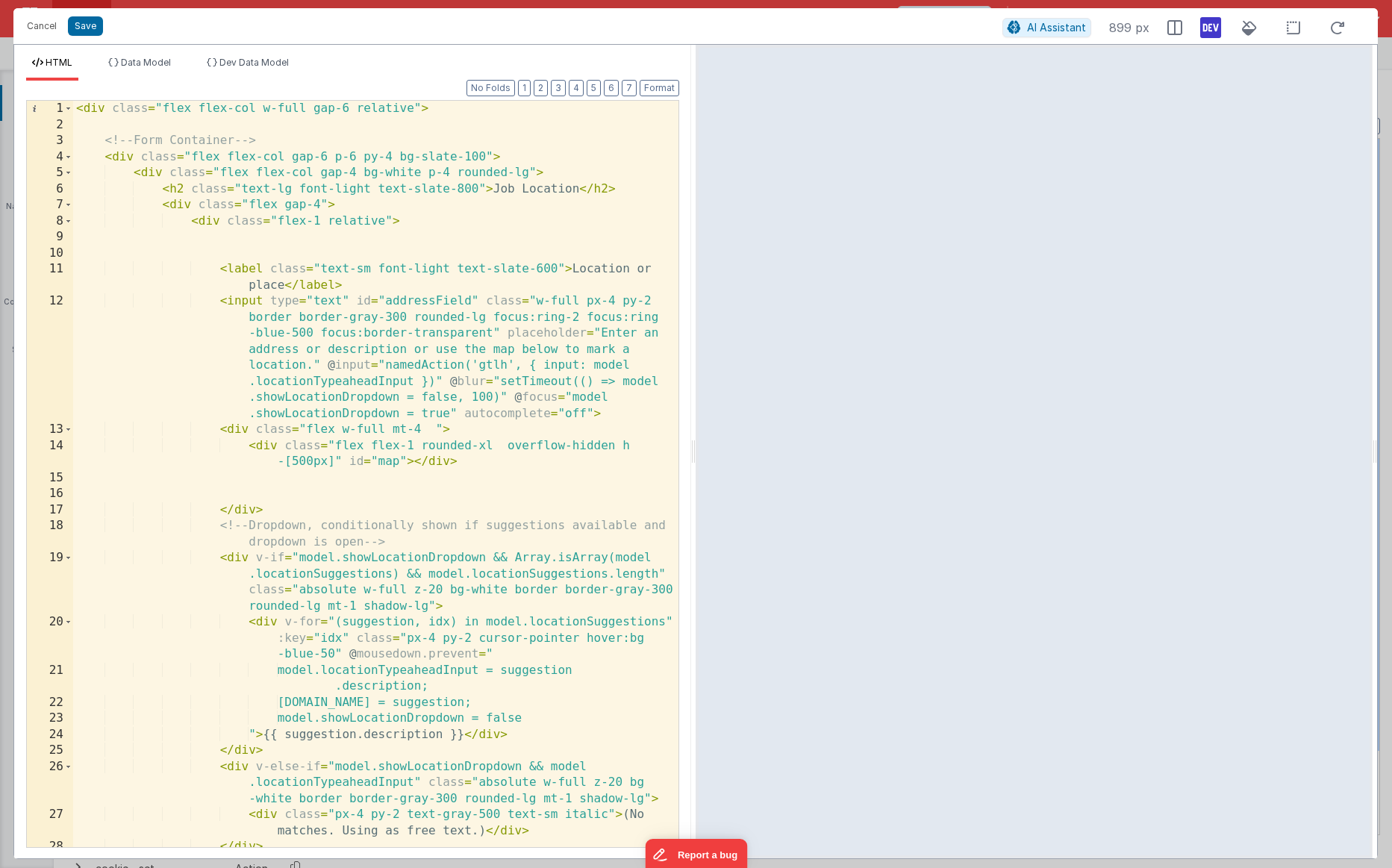
scroll to position [0, 0]
click at [155, 178] on div "< div class = "flex flex-col w-full gap-6 relative" > <!-- Form Container --> <…" at bounding box center [376, 498] width 605 height 795
click at [72, 177] on div "5" at bounding box center [49, 173] width 46 height 17
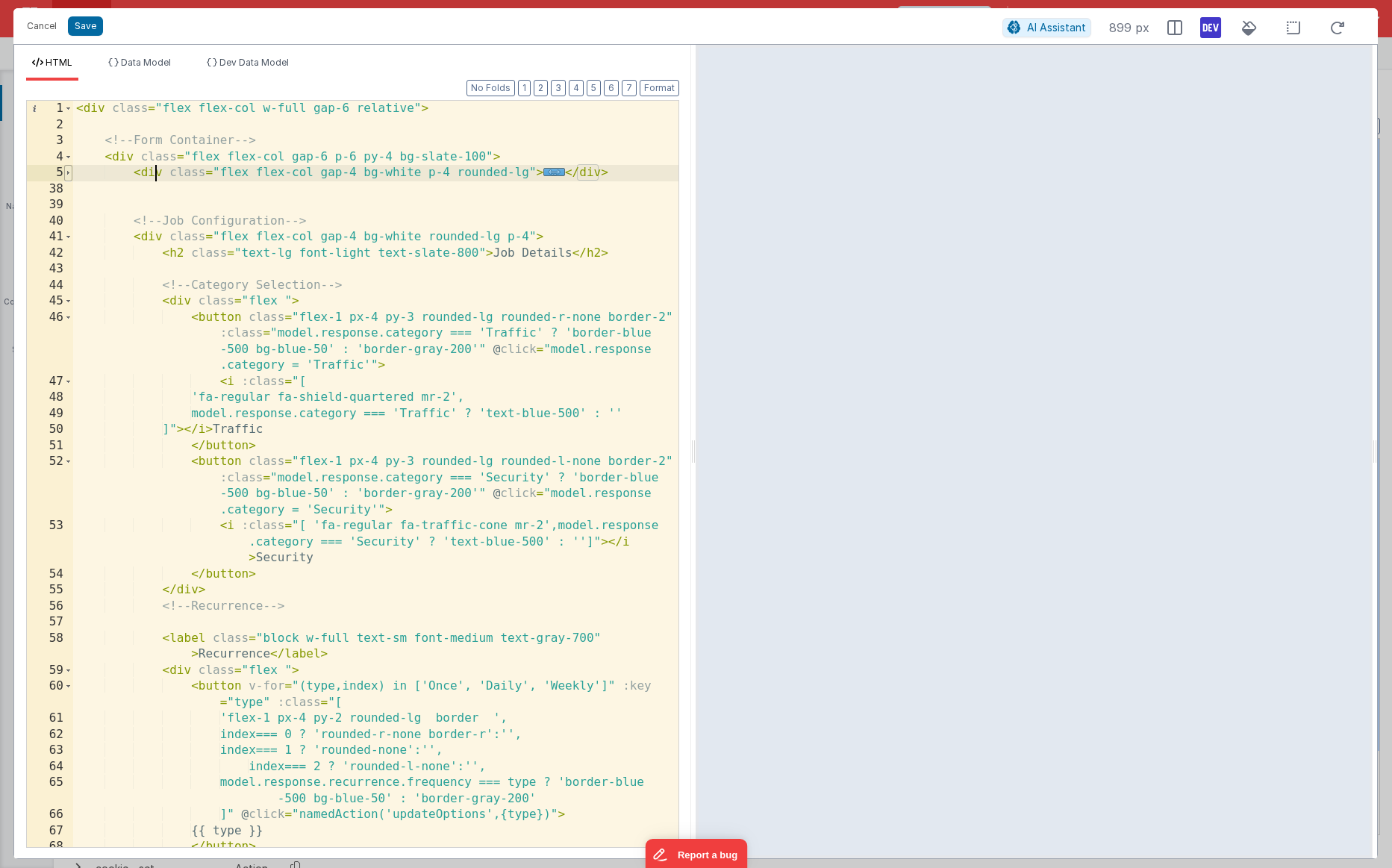
click at [71, 177] on span at bounding box center [68, 173] width 8 height 17
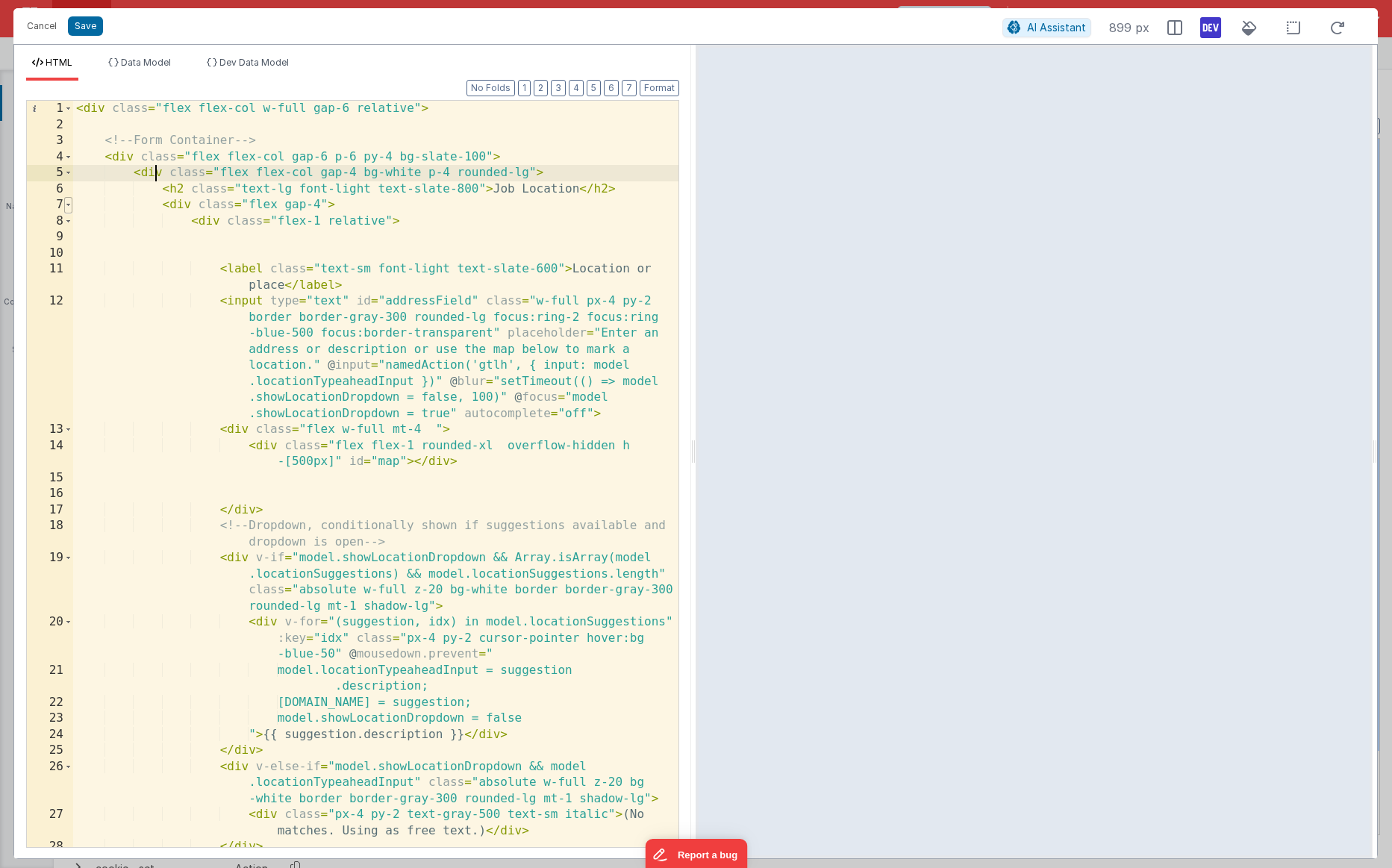
click at [72, 205] on span at bounding box center [68, 205] width 8 height 17
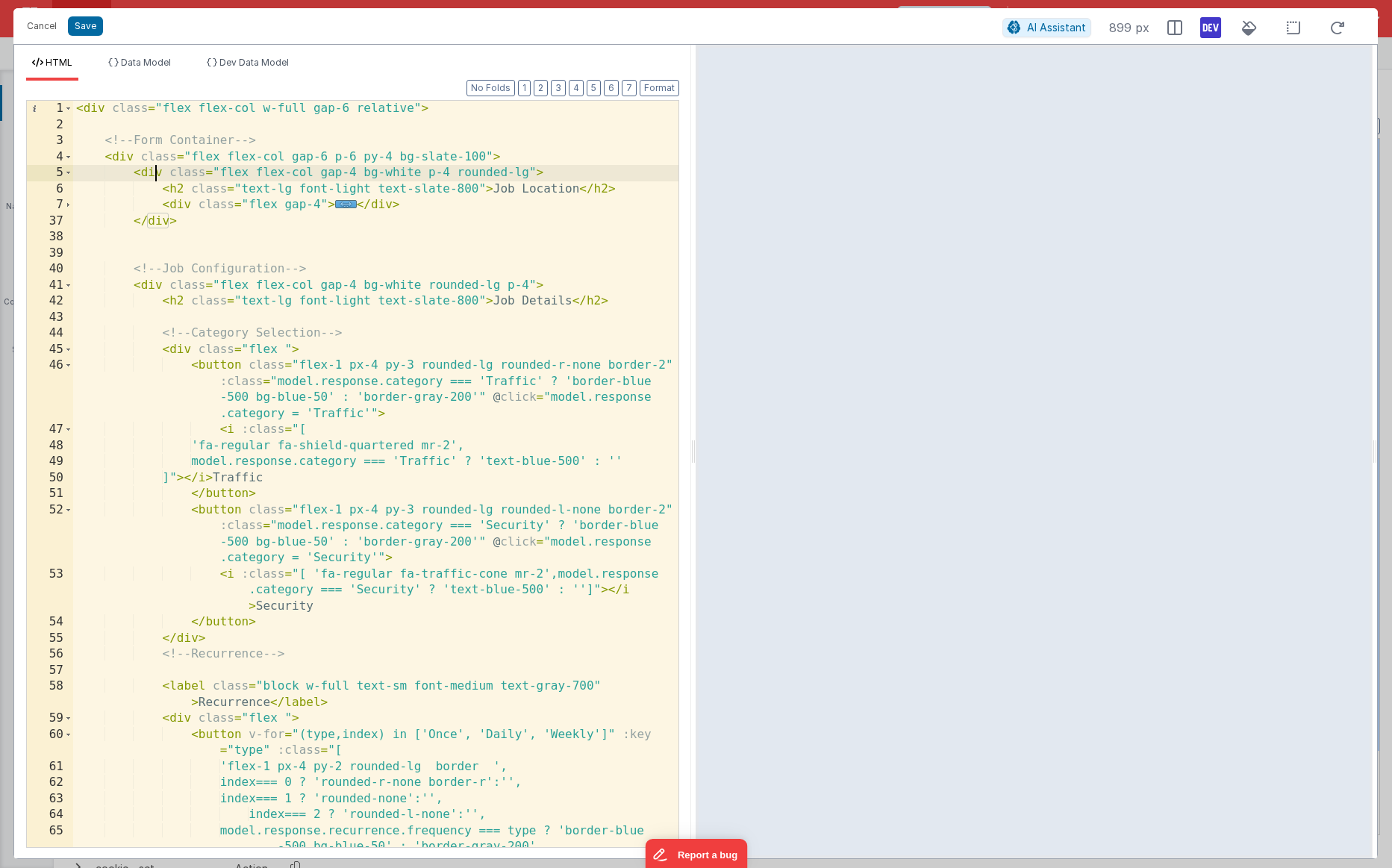
click at [427, 203] on div "< div class = "flex flex-col w-full gap-6 relative" > <!-- Form Container --> <…" at bounding box center [376, 490] width 605 height 779
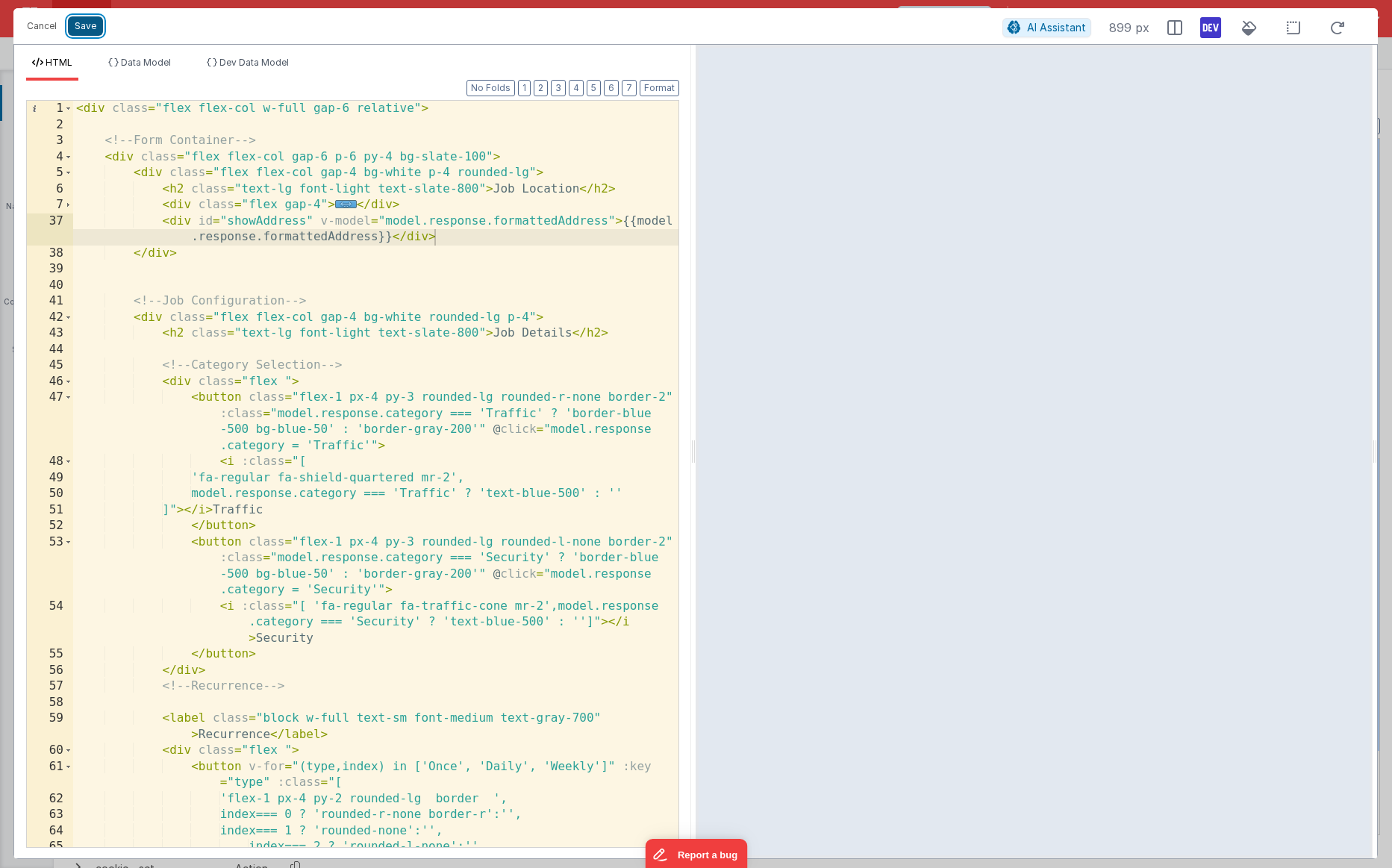
click at [94, 33] on button "Save" at bounding box center [85, 27] width 35 height 20
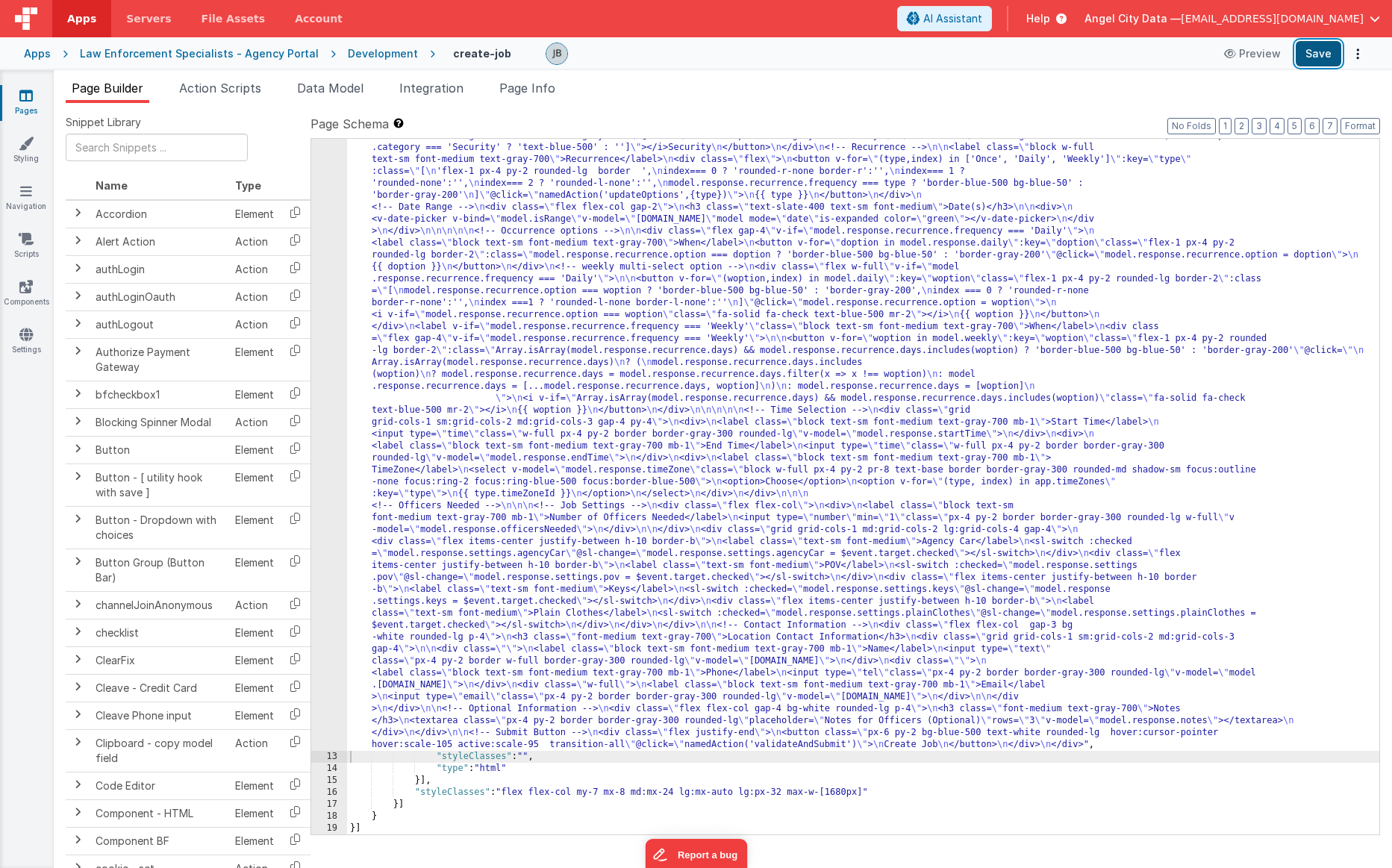
click at [860, 60] on button "Save" at bounding box center [1319, 53] width 46 height 25
click at [215, 99] on li "Action Scripts" at bounding box center [221, 91] width 94 height 24
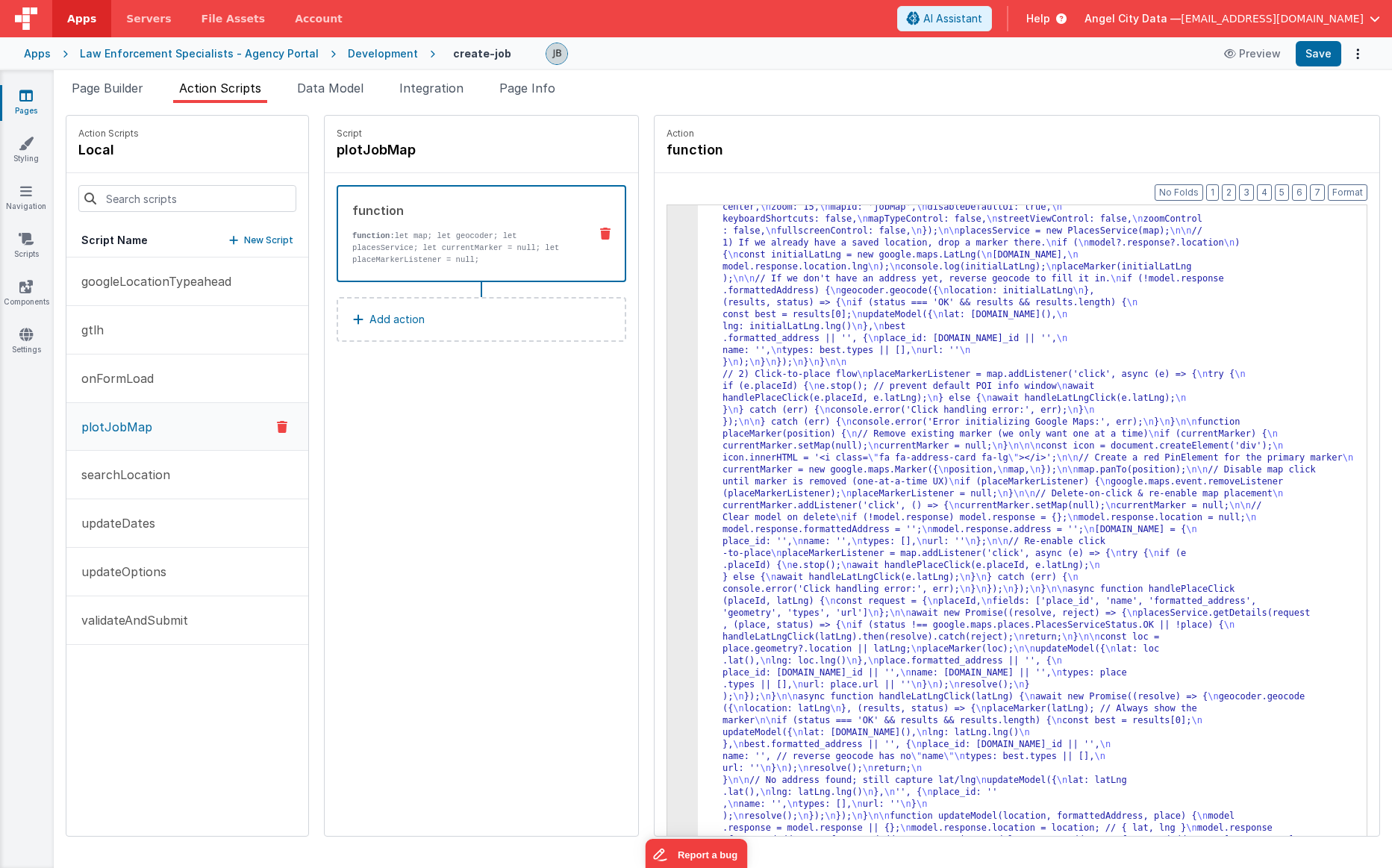
click at [352, 232] on strong "function:" at bounding box center [373, 236] width 43 height 9
click at [354, 253] on p "function: let map; let geocoder; let placesService; let currentMarker = null; l…" at bounding box center [464, 247] width 224 height 36
click at [667, 381] on div "3" at bounding box center [682, 488] width 30 height 740
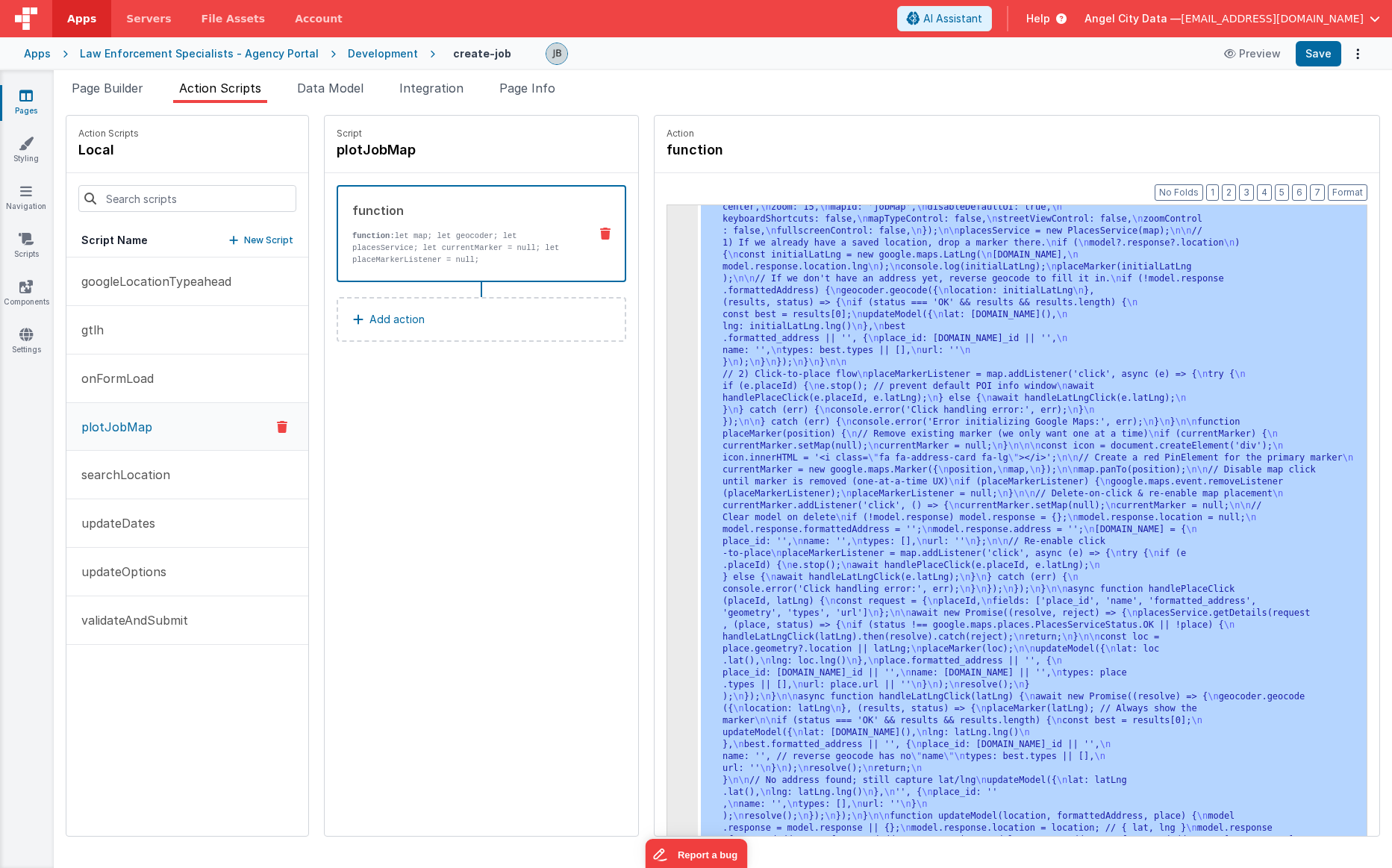
click at [667, 381] on div "3" at bounding box center [682, 488] width 30 height 740
click at [667, 380] on div "3" at bounding box center [682, 488] width 30 height 740
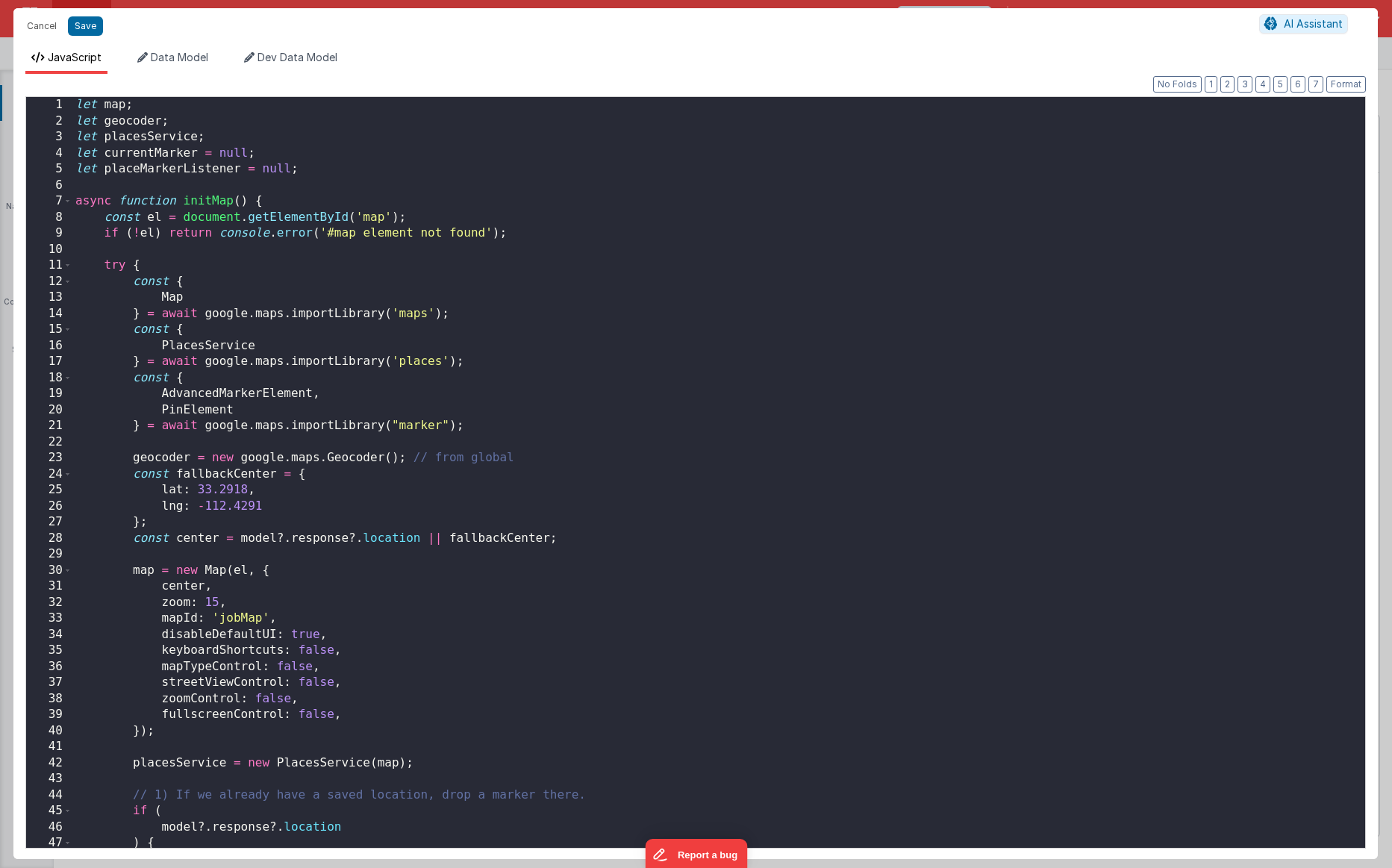
click at [646, 380] on div "Cancel Save AI Assistant JavaScript Data Model Dev Data Model Format 7 6 5 4 3 …" at bounding box center [696, 434] width 1392 height 868
click at [353, 440] on div "let map ; let geocoder ; let placesService ; let currentMarker = null ; let pla…" at bounding box center [719, 488] width 1293 height 783
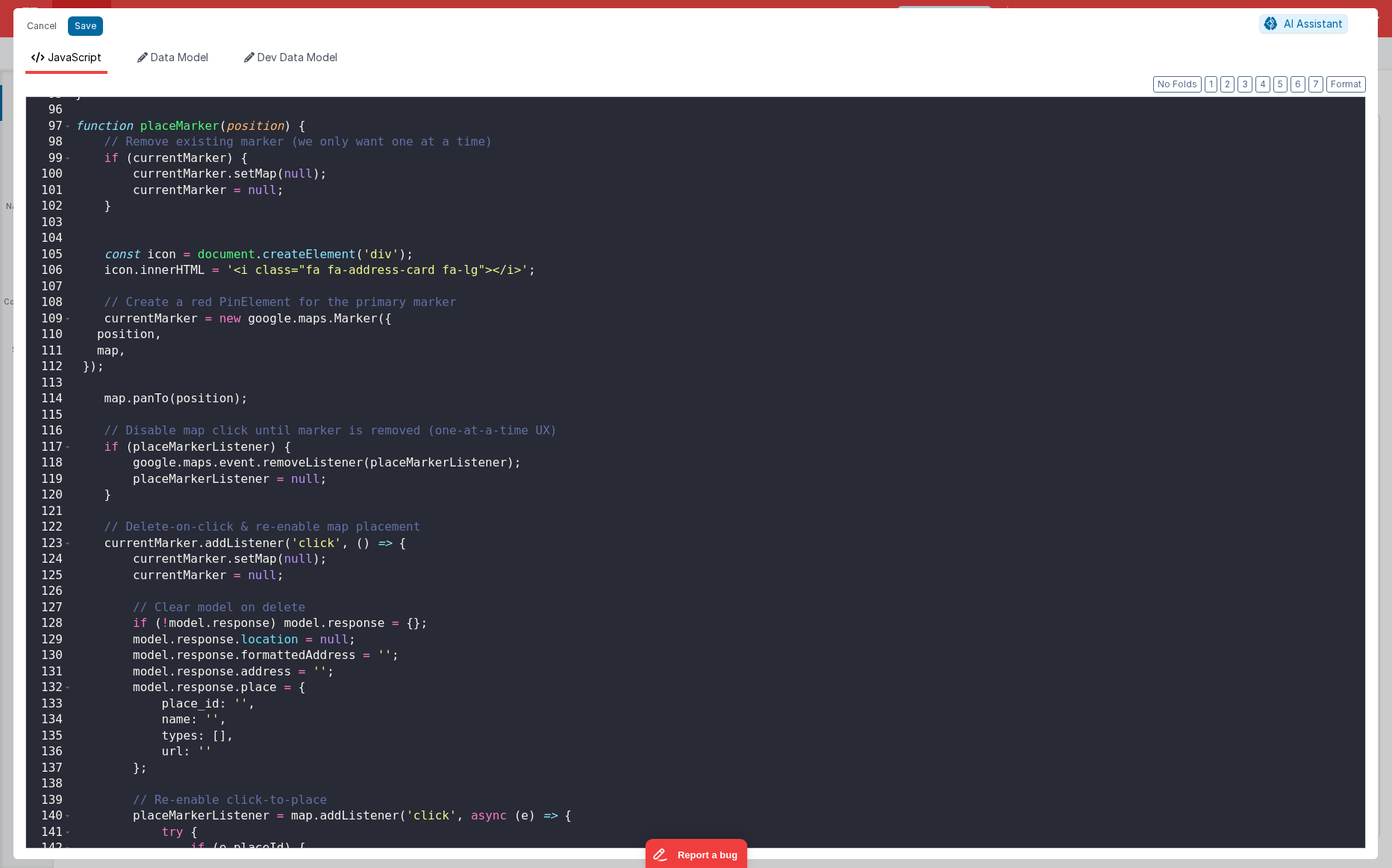
scroll to position [1537, 0]
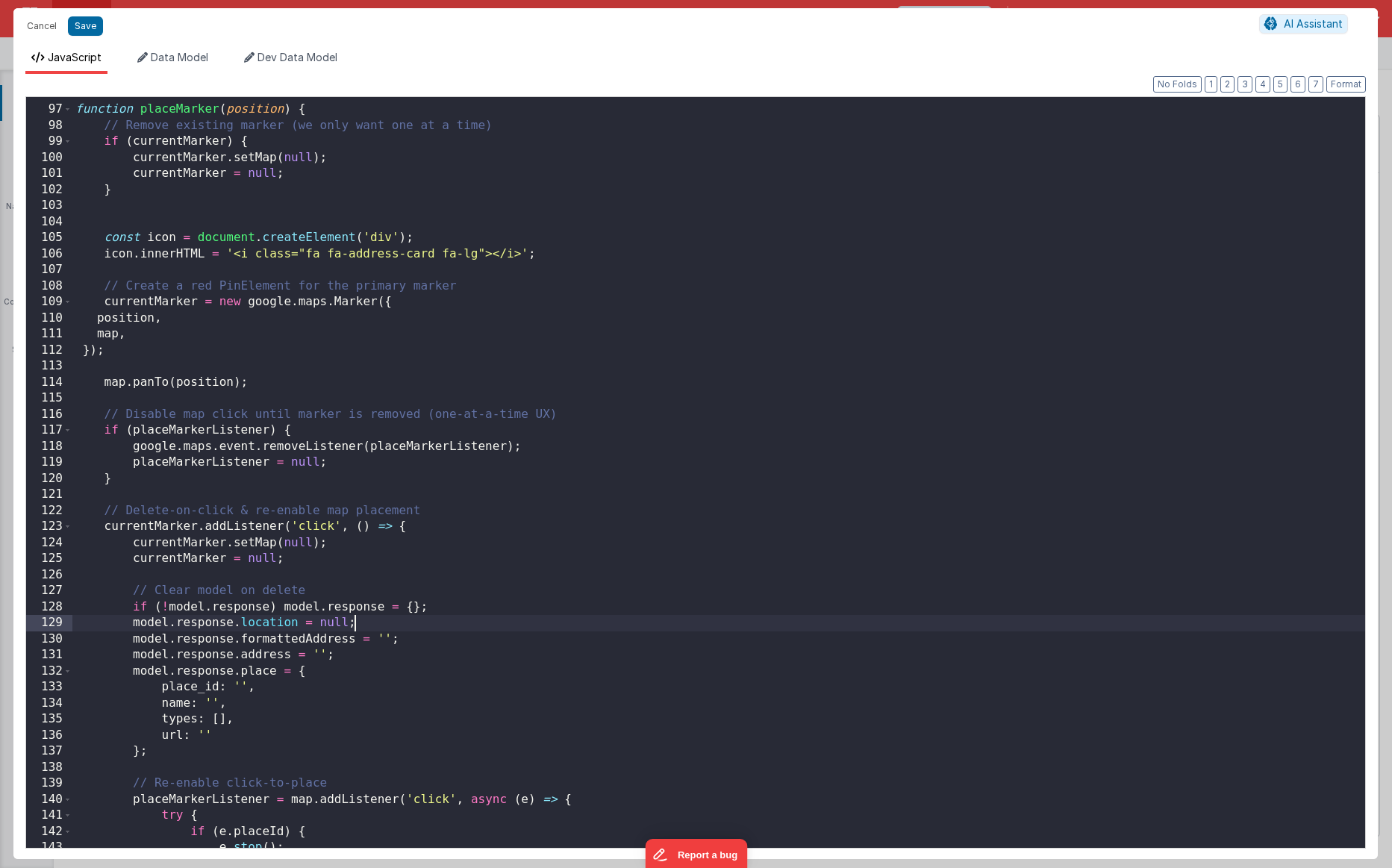
click at [375, 622] on div "function placeMarker ( position ) { // Remove existing marker (we only want one…" at bounding box center [719, 477] width 1293 height 783
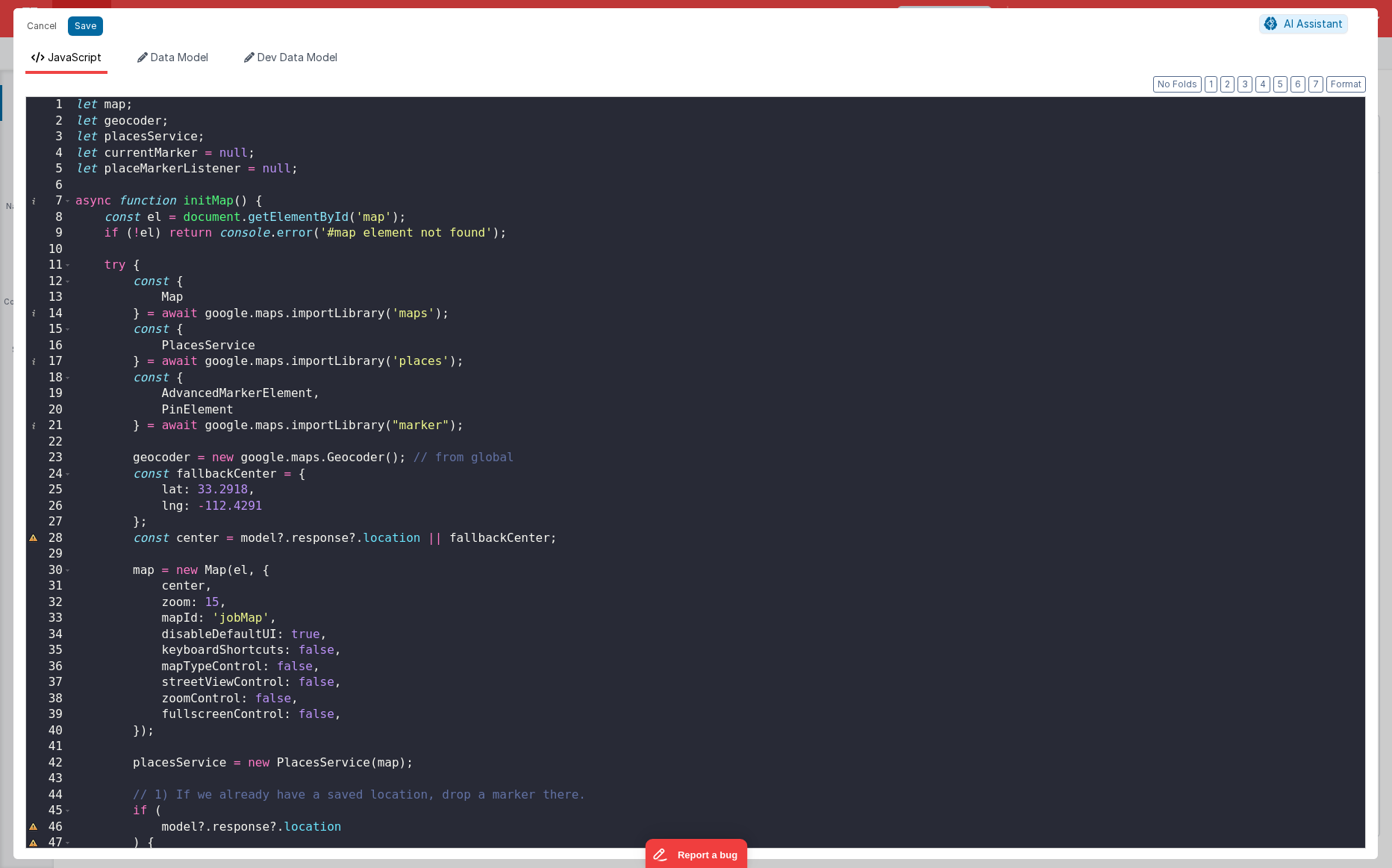
scroll to position [0, 0]
click at [150, 189] on div "let map ; let geocoder ; let placesService ; let currentMarker = null ; let pla…" at bounding box center [719, 488] width 1293 height 783
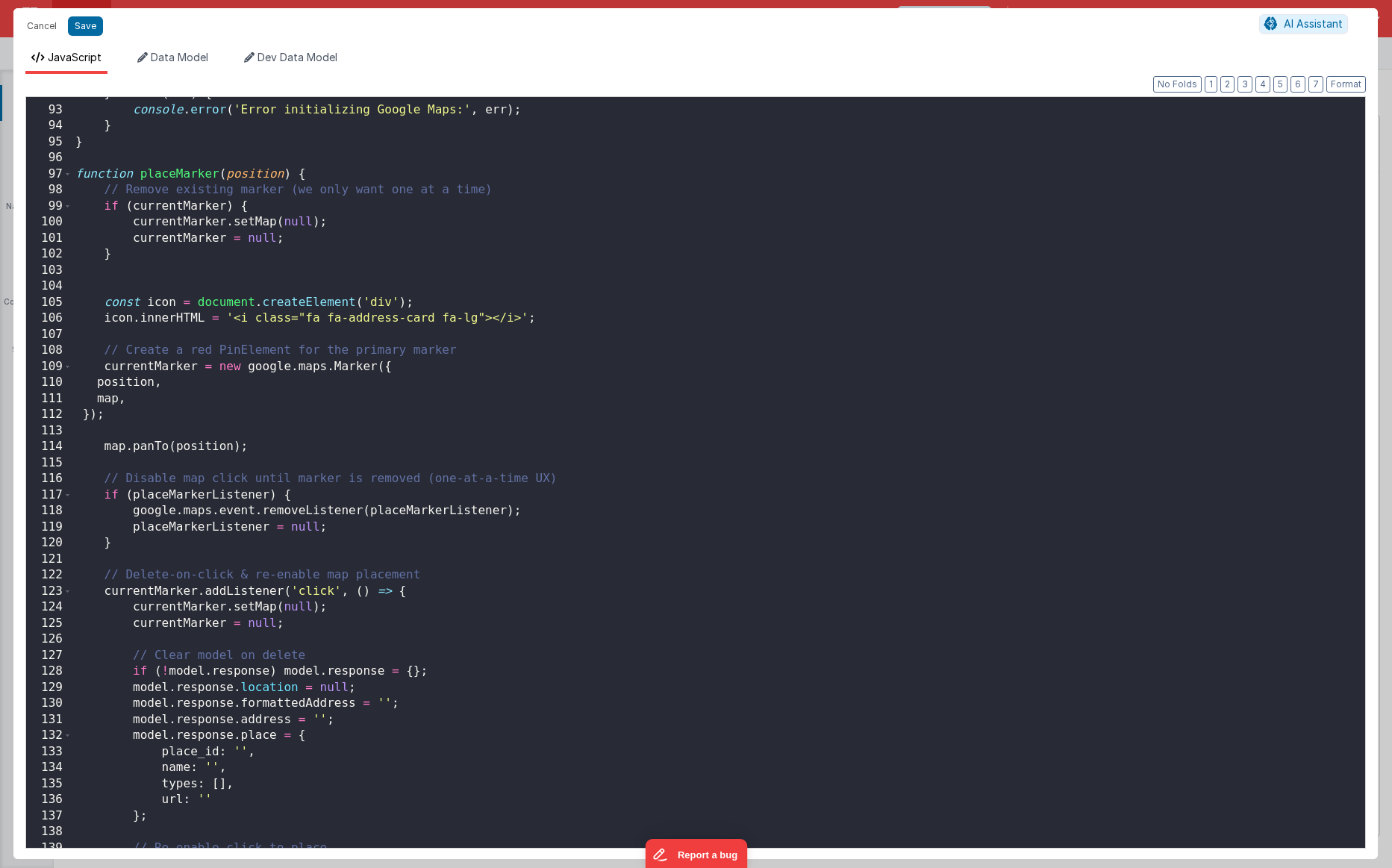
scroll to position [1466, 0]
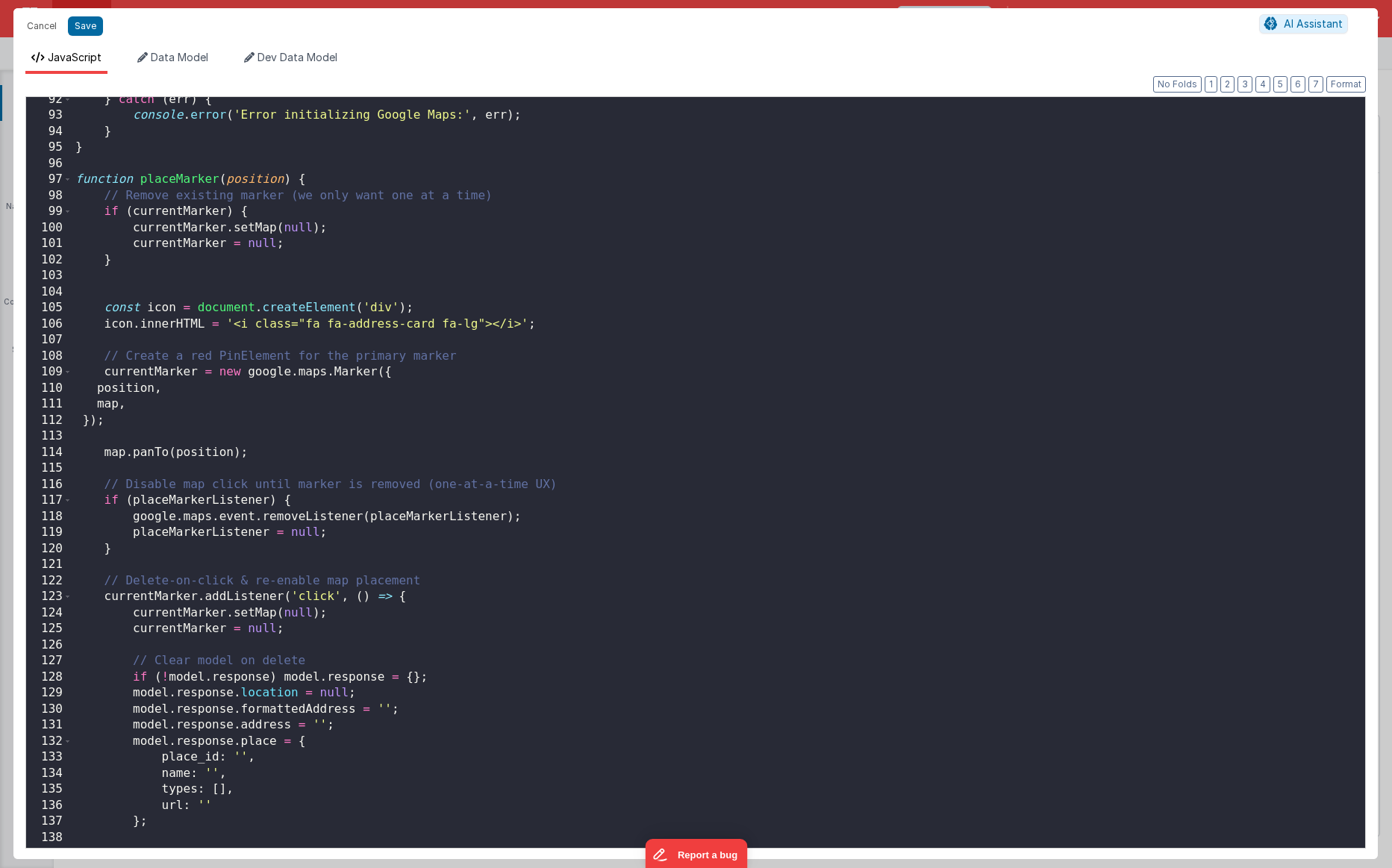
click at [190, 463] on div "} catch ( err ) { console . error ( 'Error initializing Google Maps:' , err ) ;…" at bounding box center [719, 483] width 1293 height 783
click at [303, 249] on div "} catch ( err ) { console . error ( 'Error initializing Google Maps:' , err ) ;…" at bounding box center [719, 483] width 1293 height 783
click at [113, 455] on div "} catch ( err ) { console . error ( 'Error initializing Google Maps:' , err ) ;…" at bounding box center [719, 483] width 1293 height 783
click at [126, 465] on div "} catch ( err ) { console . error ( 'Error initializing Google Maps:' , err ) ;…" at bounding box center [719, 483] width 1293 height 783
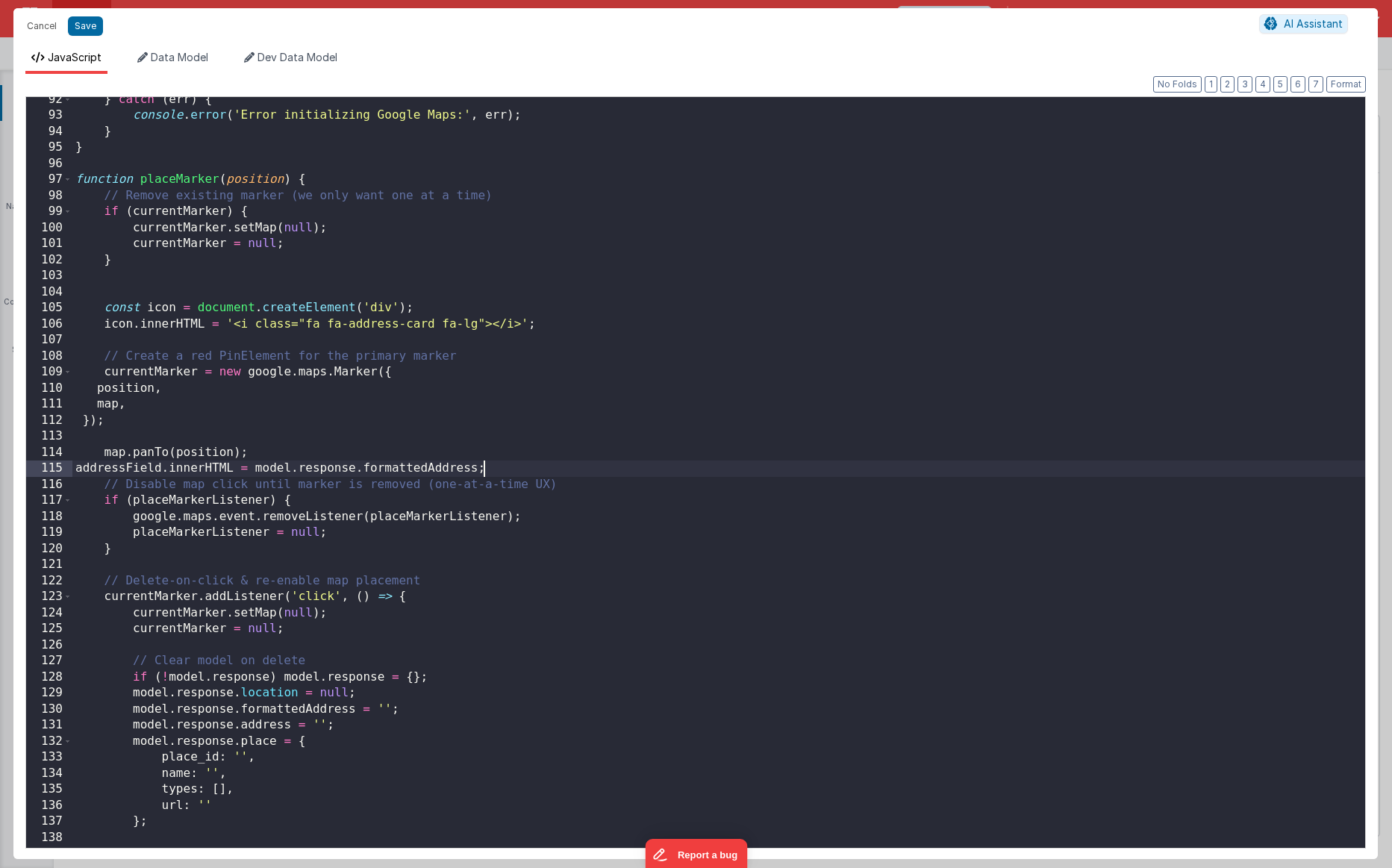
click at [385, 466] on div "} catch ( err ) { console . error ( 'Error initializing Google Maps:' , err ) ;…" at bounding box center [719, 483] width 1293 height 783
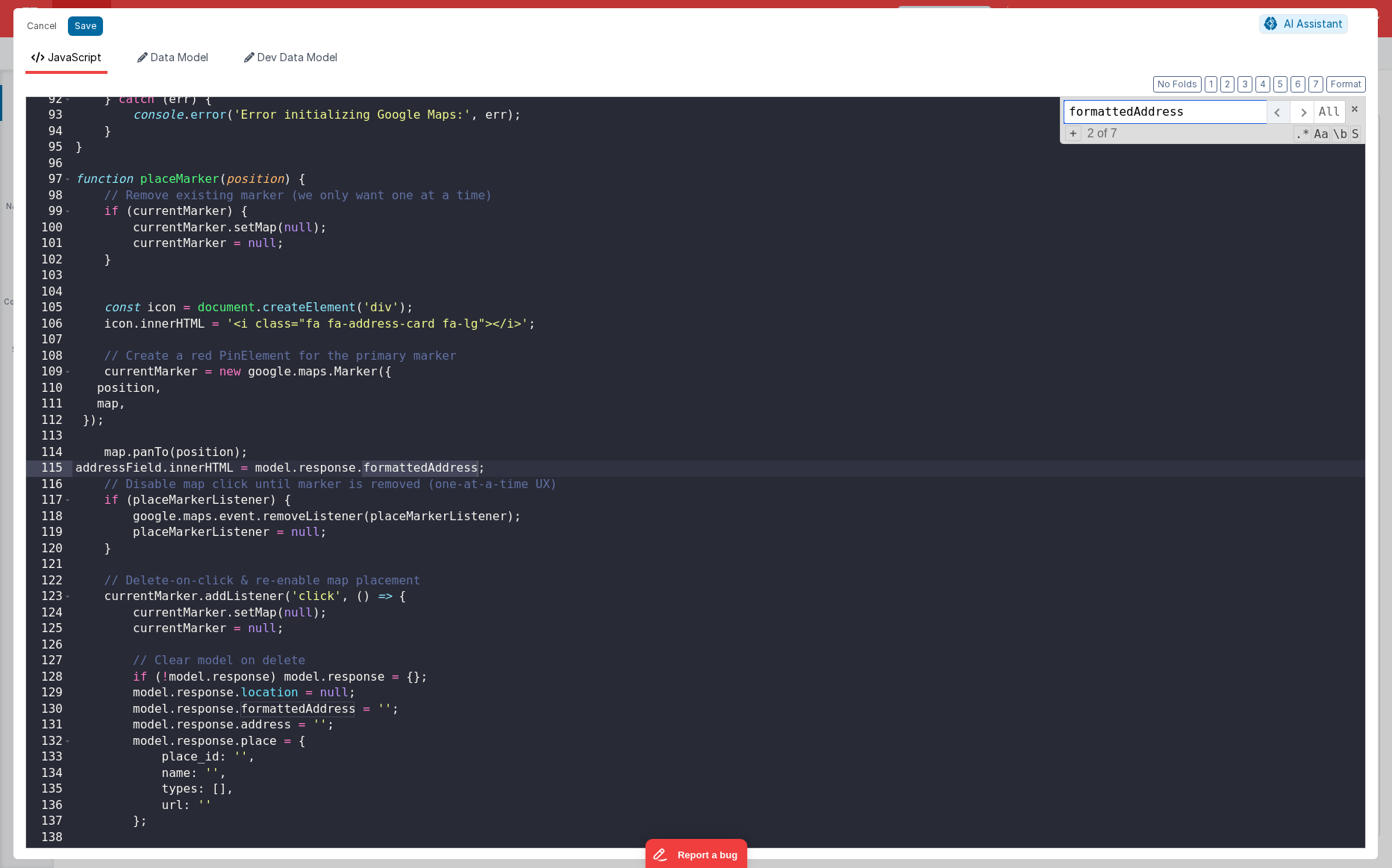
click at [860, 106] on span at bounding box center [1278, 111] width 23 height 24
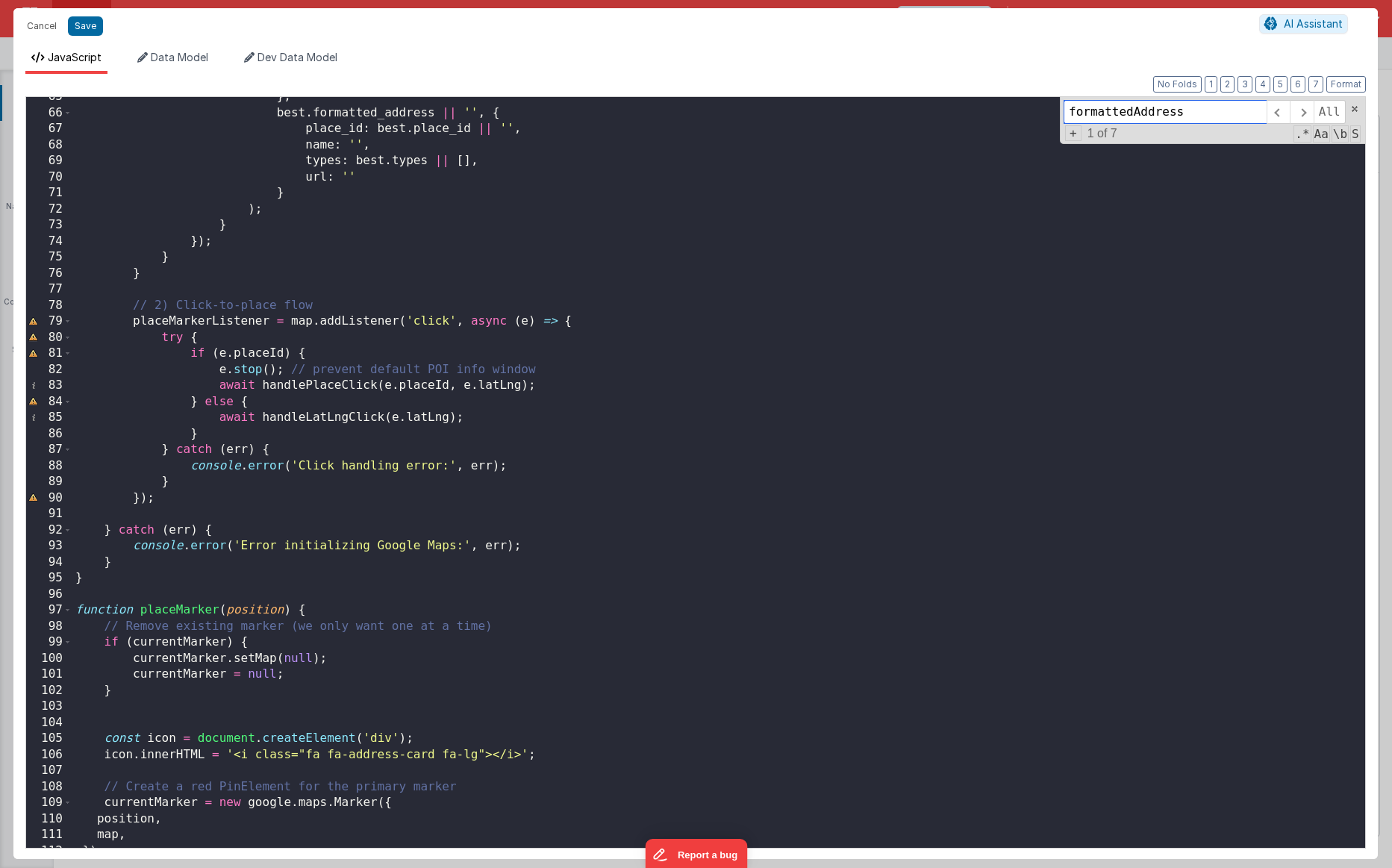
scroll to position [1062, 0]
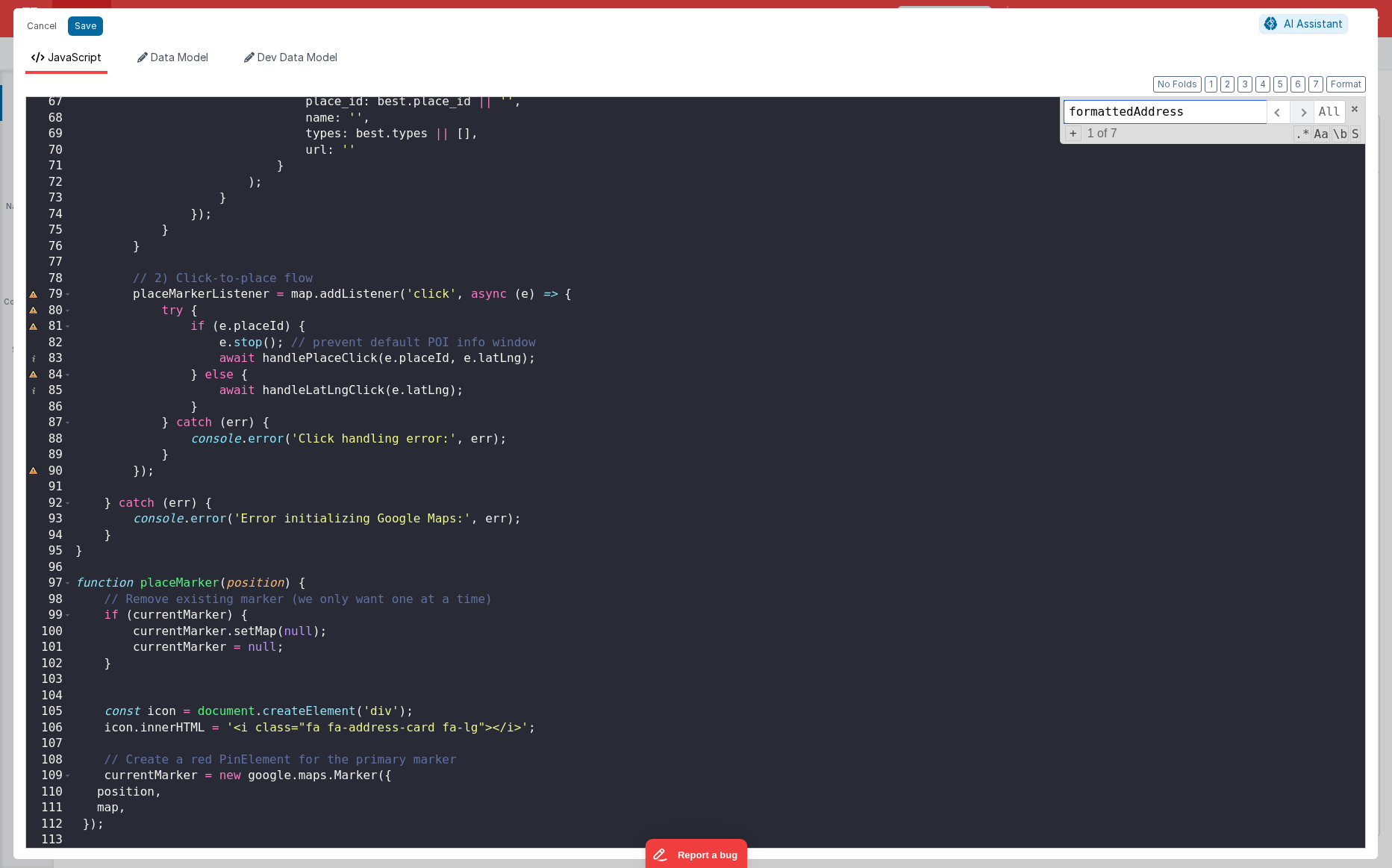
click at [860, 110] on span at bounding box center [1301, 111] width 23 height 24
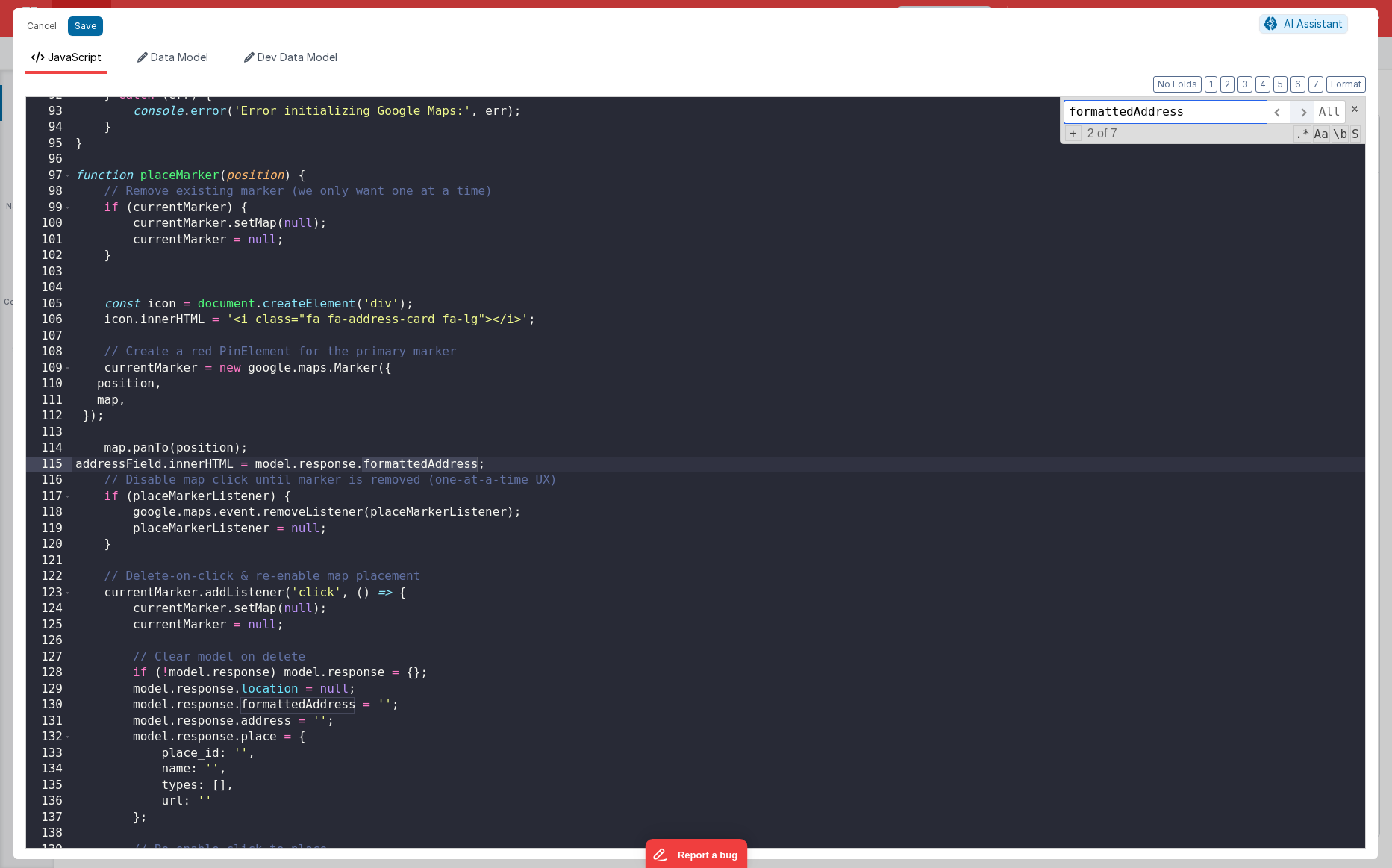
scroll to position [1470, 0]
click at [860, 110] on span at bounding box center [1301, 111] width 23 height 24
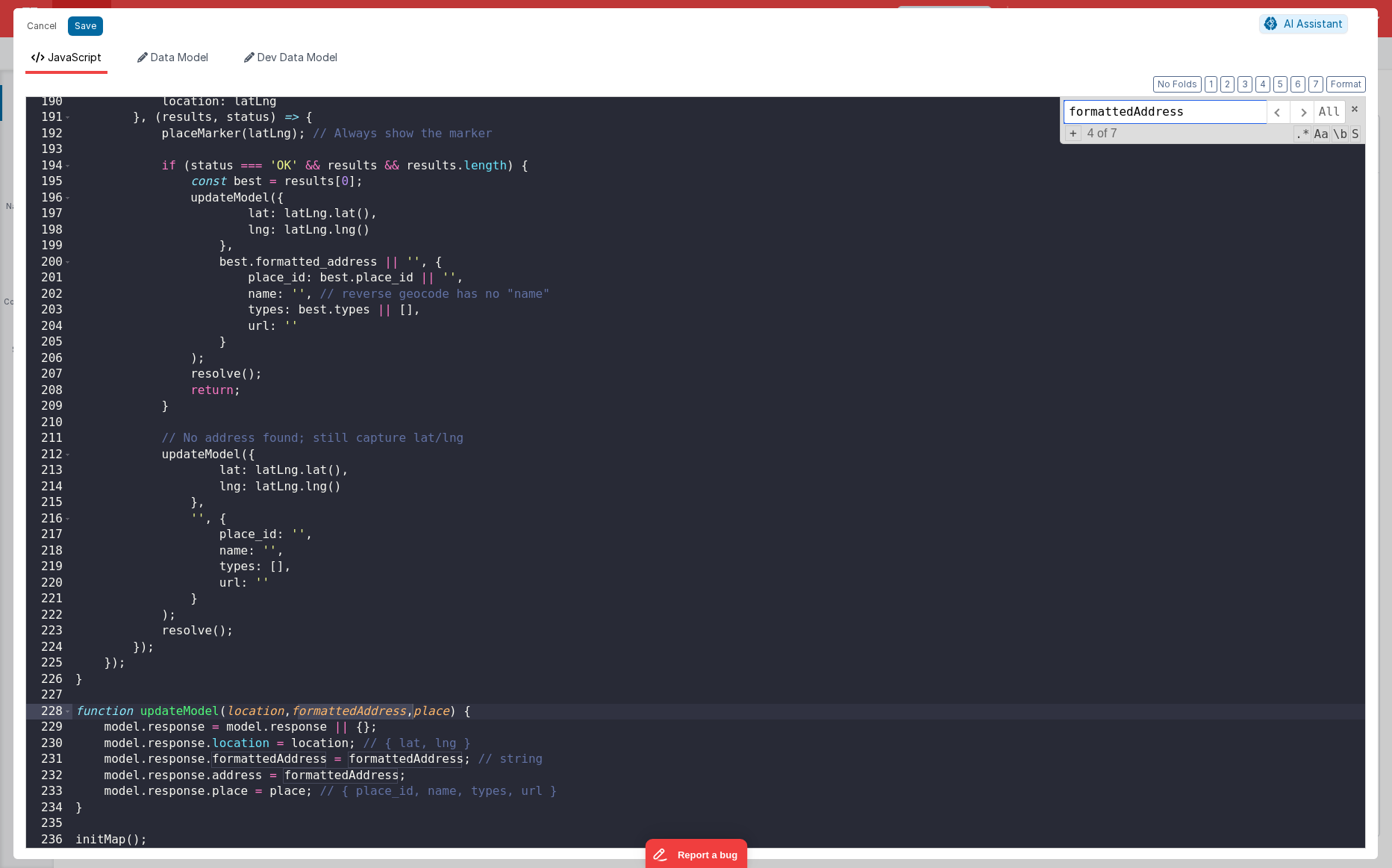
drag, startPoint x: 1298, startPoint y: 110, endPoint x: 1041, endPoint y: 453, distance: 428.6
click at [860, 454] on div "location : latLng } , ( results , status ) => { placeMarker ( latLng ) ; // Alw…" at bounding box center [719, 472] width 1293 height 751
click at [94, 30] on button "Save" at bounding box center [85, 27] width 35 height 20
